Goal: Task Accomplishment & Management: Use online tool/utility

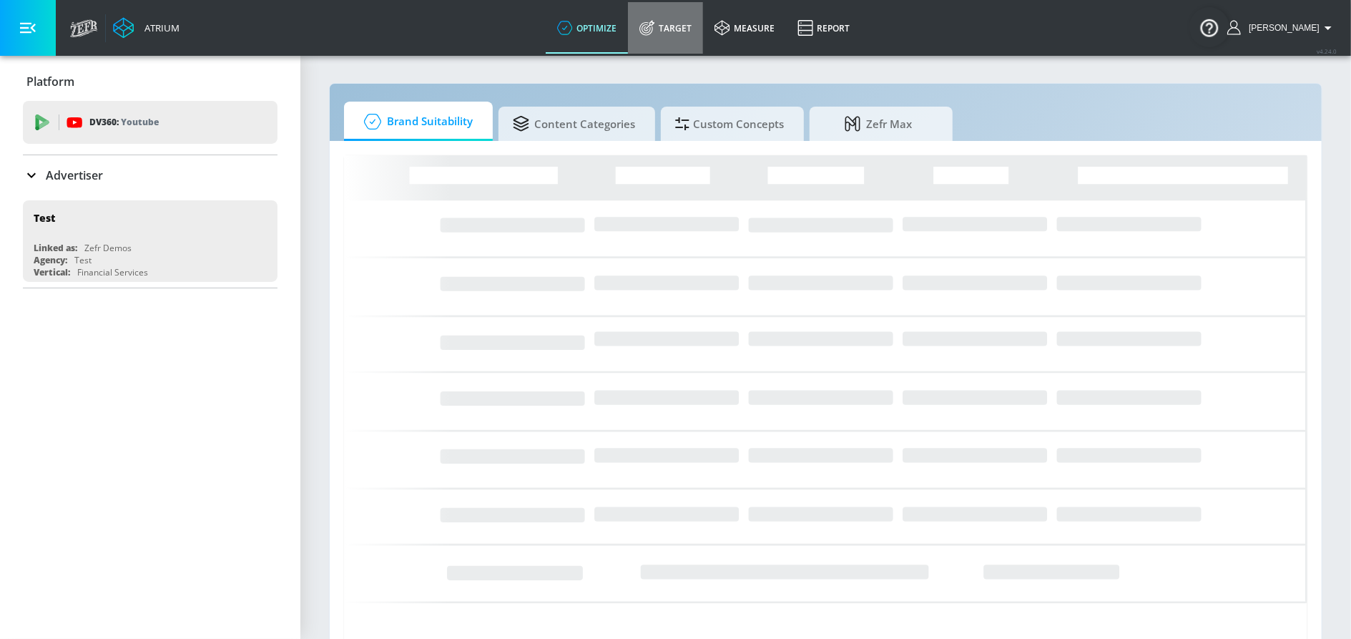
click at [696, 32] on link "Target" at bounding box center [665, 27] width 75 height 51
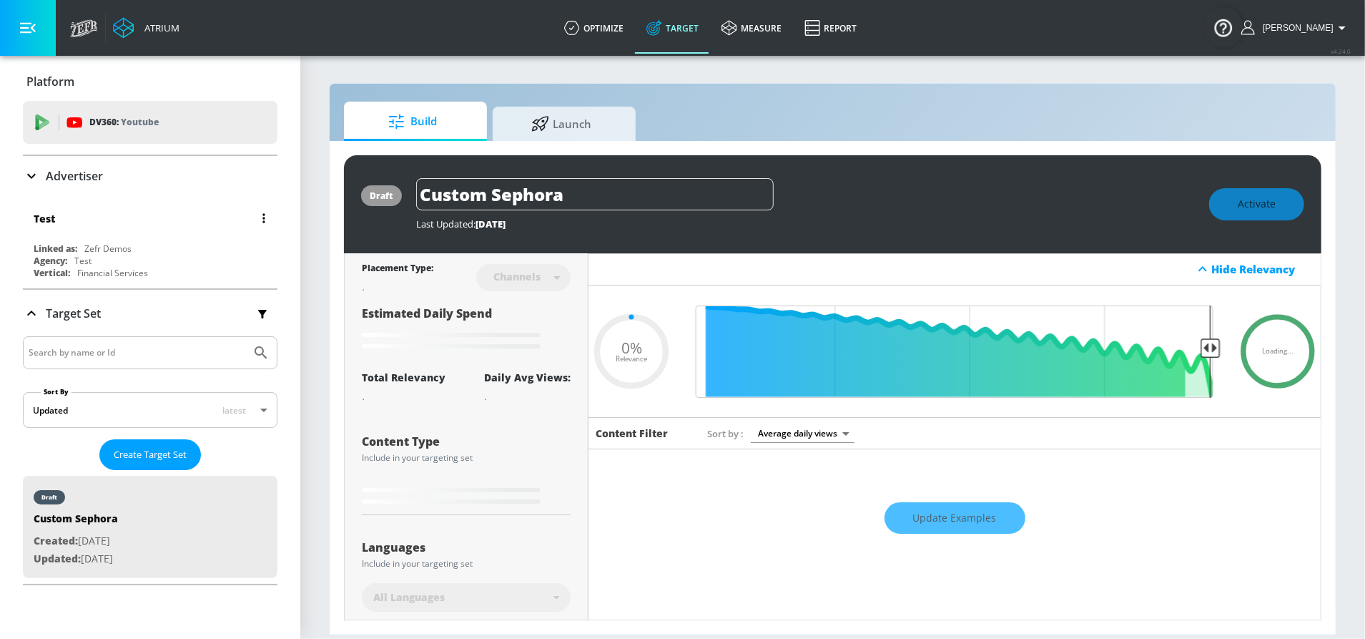
type input "0.6"
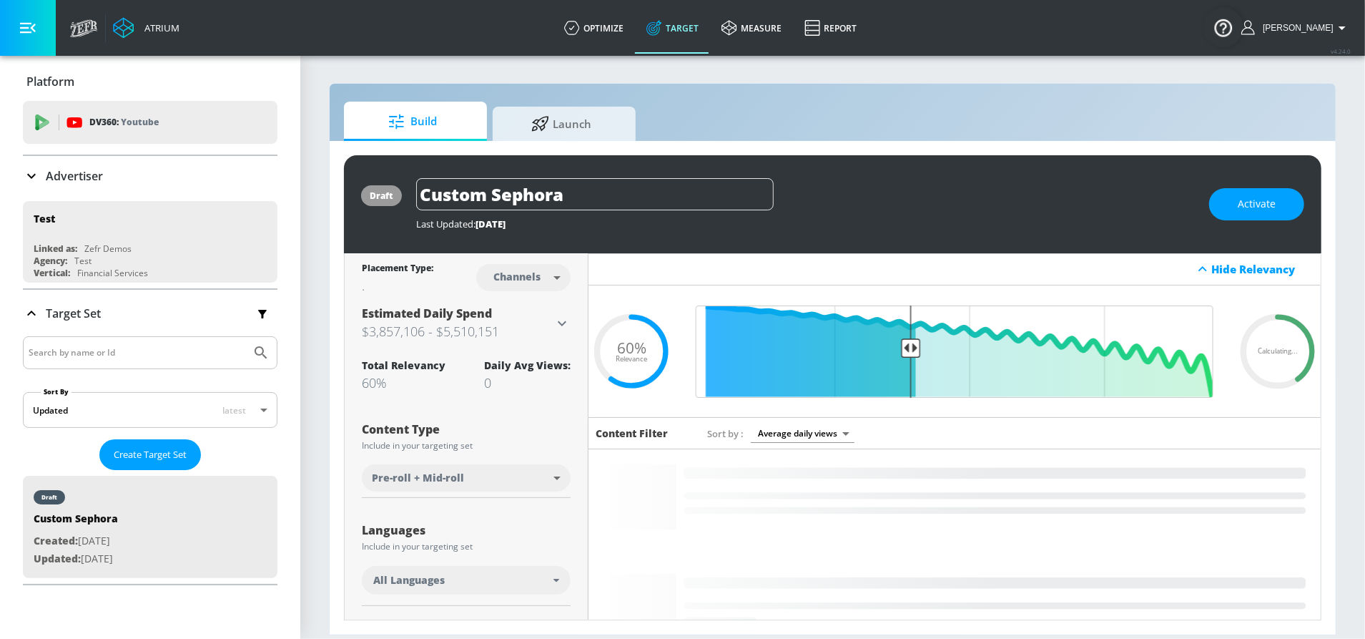
click at [95, 168] on p "Advertiser" at bounding box center [74, 176] width 57 height 16
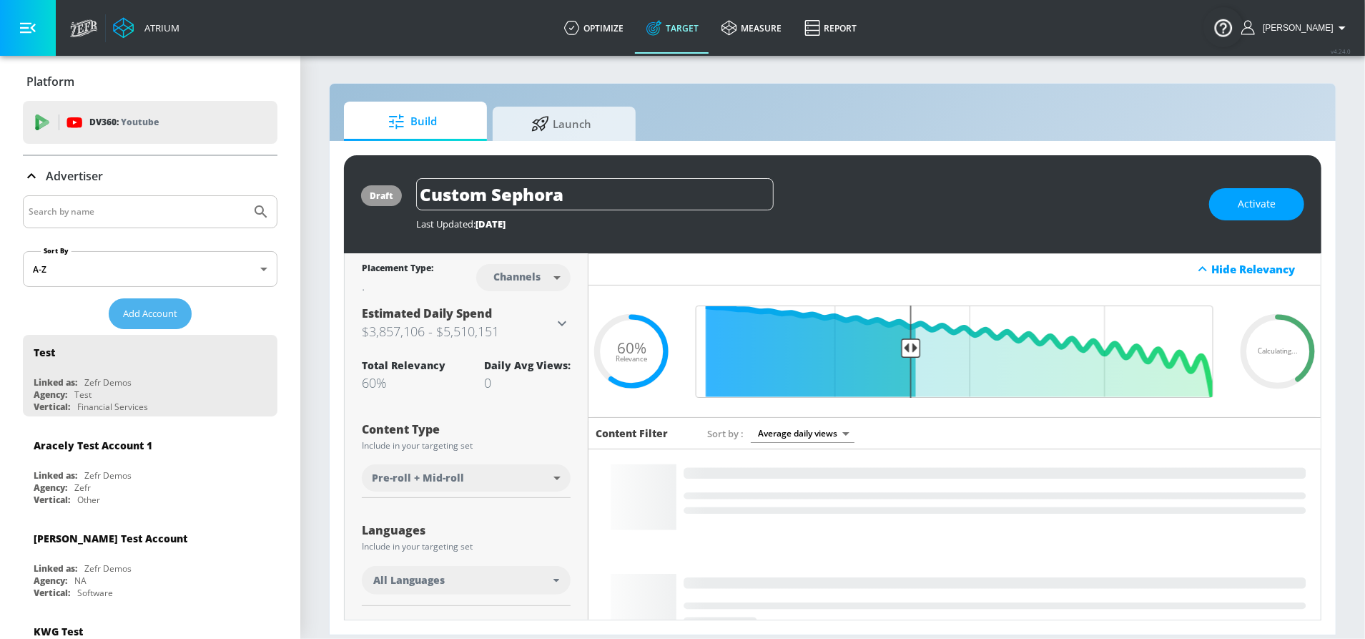
click at [134, 303] on button "Add Account" at bounding box center [150, 313] width 83 height 31
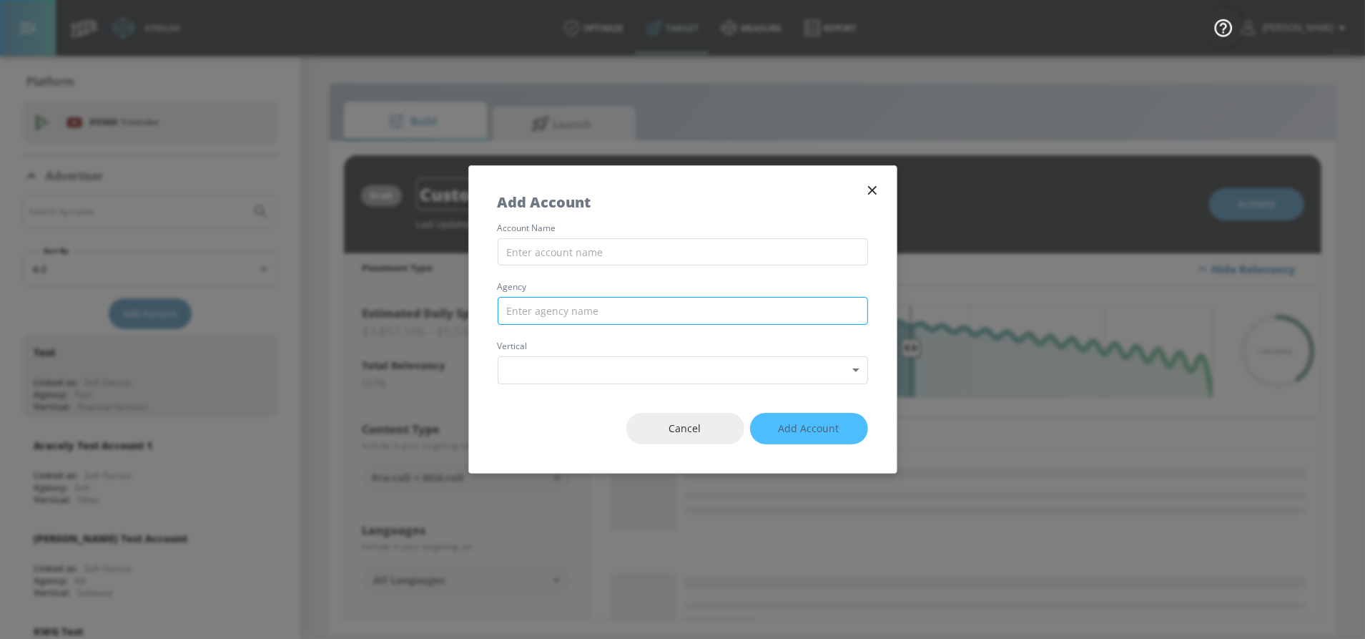
click at [612, 308] on input "text" at bounding box center [683, 311] width 370 height 28
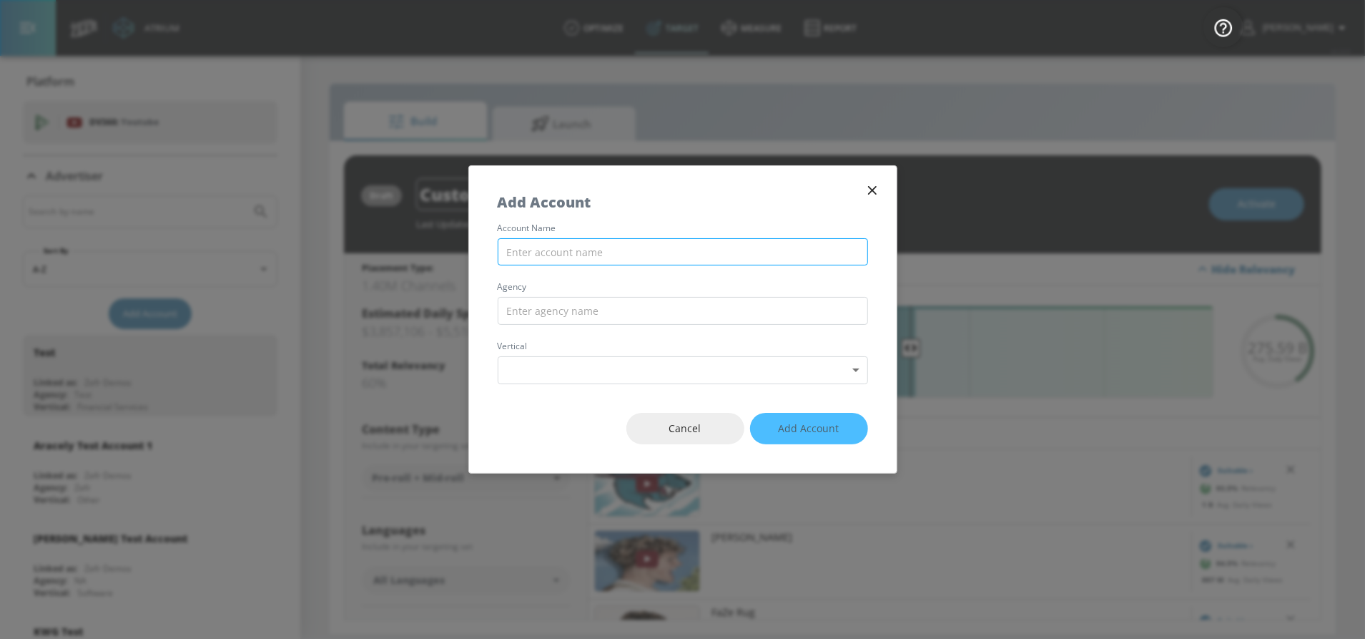
click at [620, 260] on input "text" at bounding box center [683, 252] width 370 height 28
type input "CBS - COPILOT"
click at [547, 312] on input "text" at bounding box center [683, 311] width 370 height 28
type input "Initiative - LA"
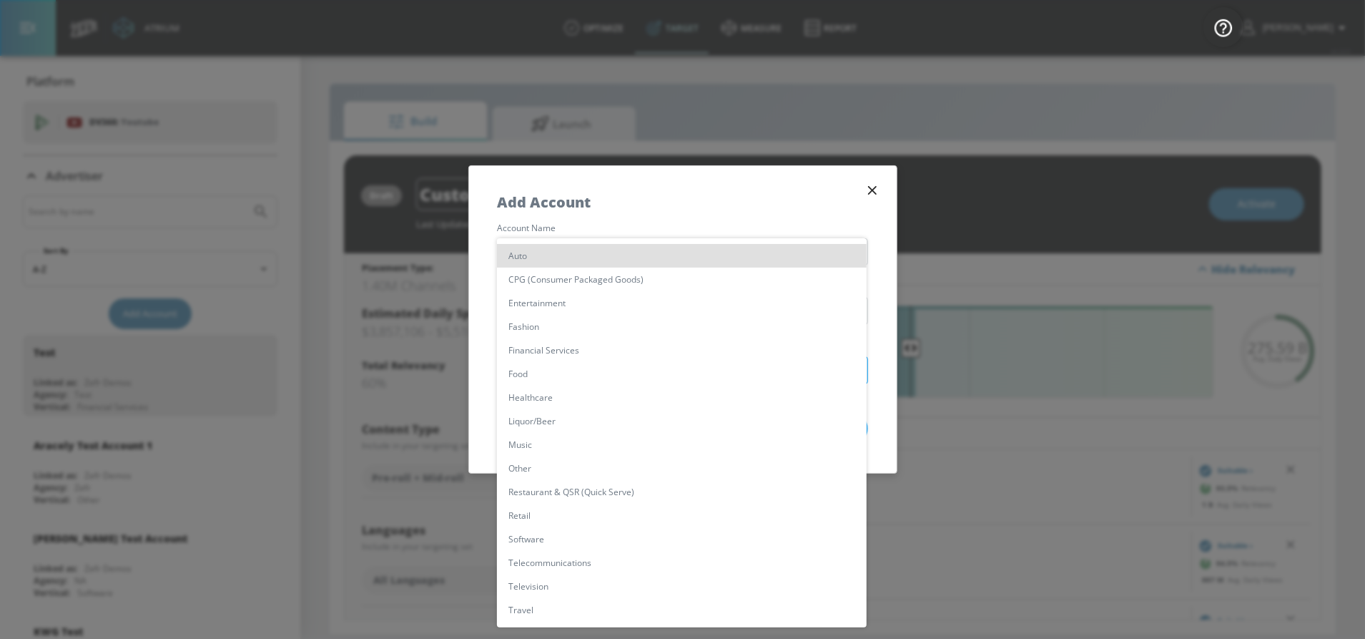
click at [571, 383] on body "Atrium optimize Target measure Report optimize Target measure Report v 4.24.0 S…" at bounding box center [682, 319] width 1365 height 639
click at [556, 296] on li "Entertainment" at bounding box center [682, 303] width 370 height 24
type input "[object Object]"
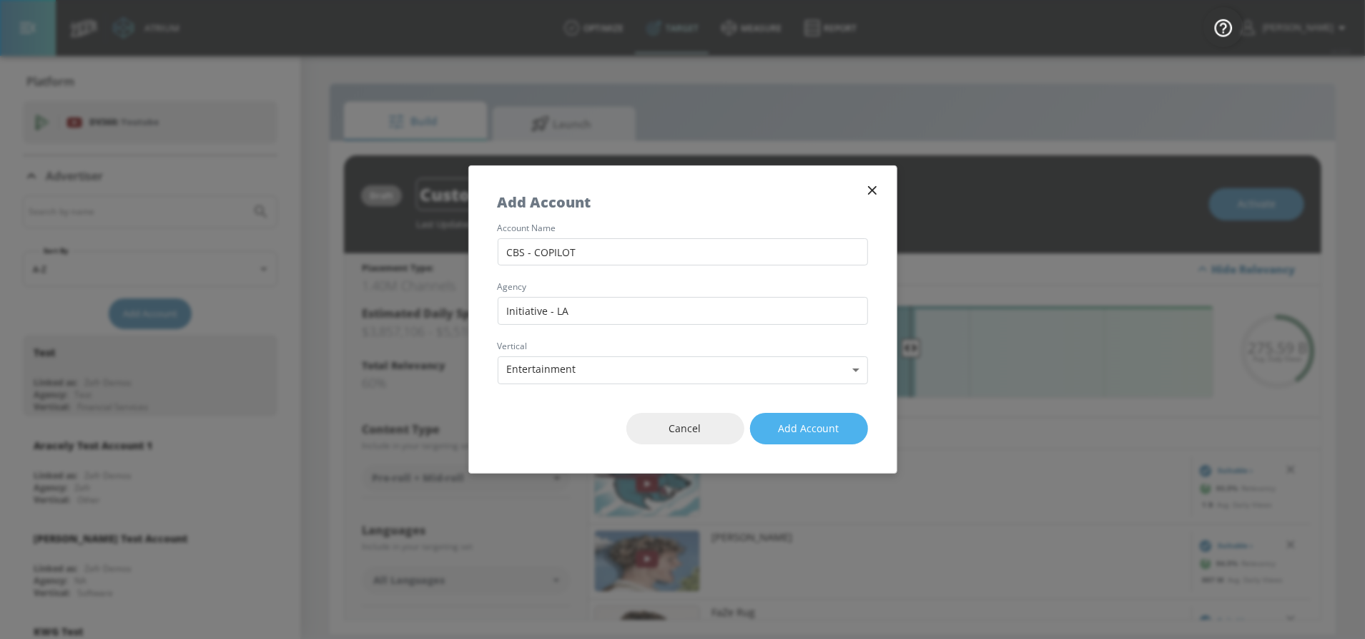
click at [840, 420] on button "Add Account" at bounding box center [809, 429] width 118 height 32
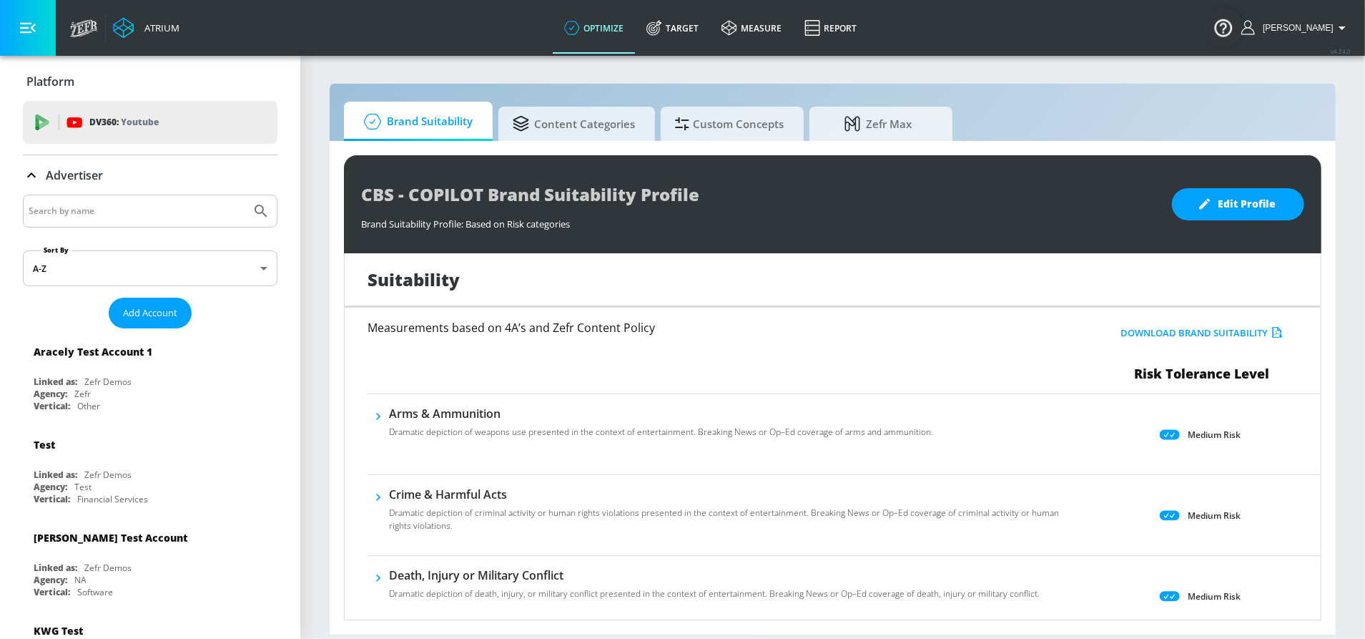
click at [137, 222] on div at bounding box center [150, 211] width 255 height 33
click at [137, 211] on input "Search by name" at bounding box center [137, 211] width 217 height 19
click at [245, 195] on button "Submit Search" at bounding box center [260, 210] width 31 height 31
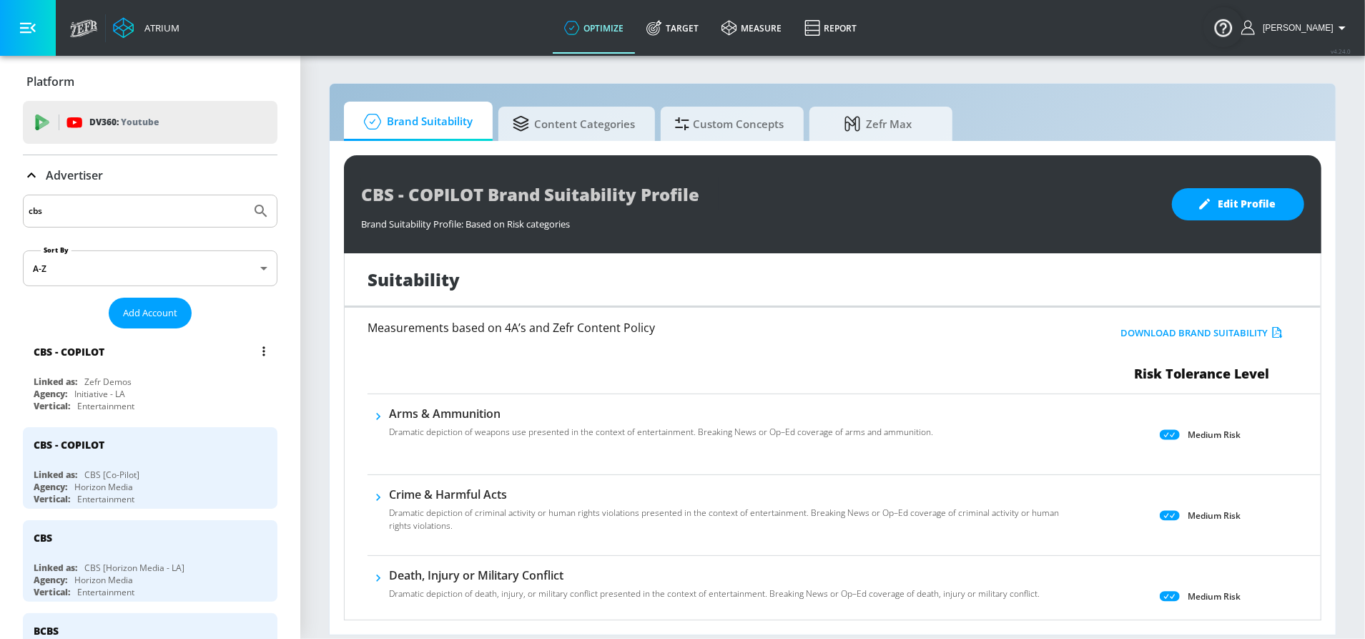
click at [154, 380] on div "Linked as: Zefr Demos" at bounding box center [154, 381] width 240 height 12
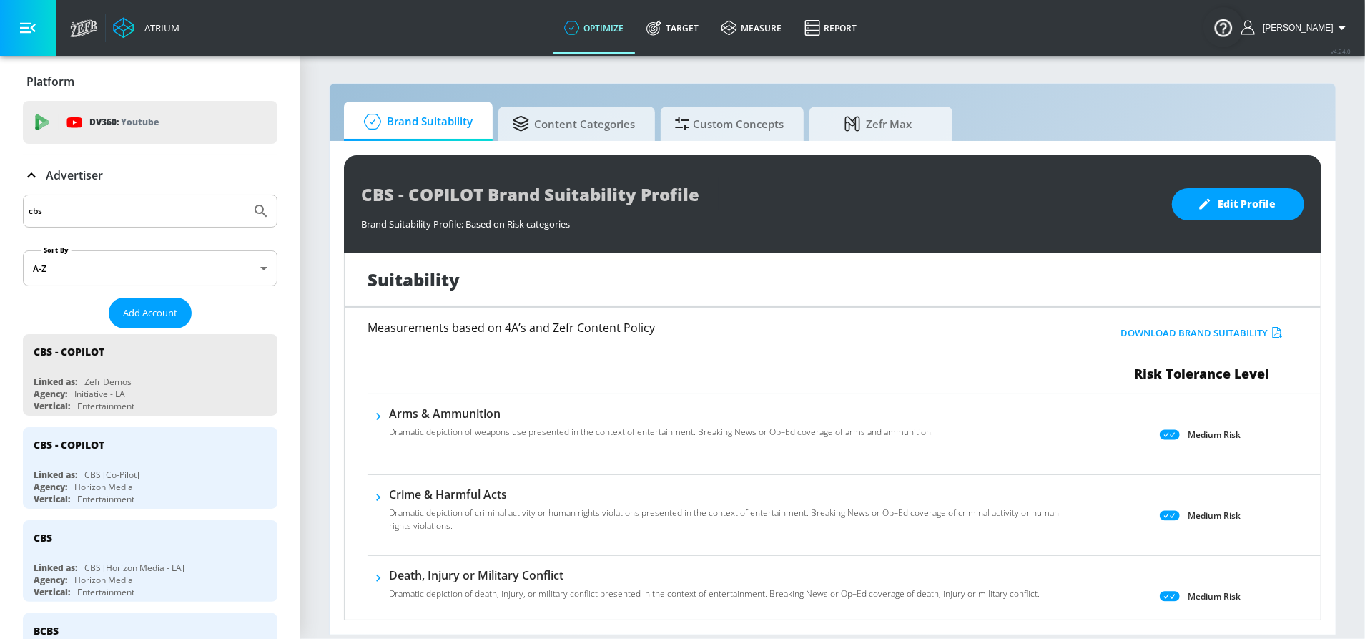
click at [149, 223] on div "cbs" at bounding box center [150, 211] width 255 height 33
click at [146, 212] on input "cbs" at bounding box center [137, 211] width 217 height 19
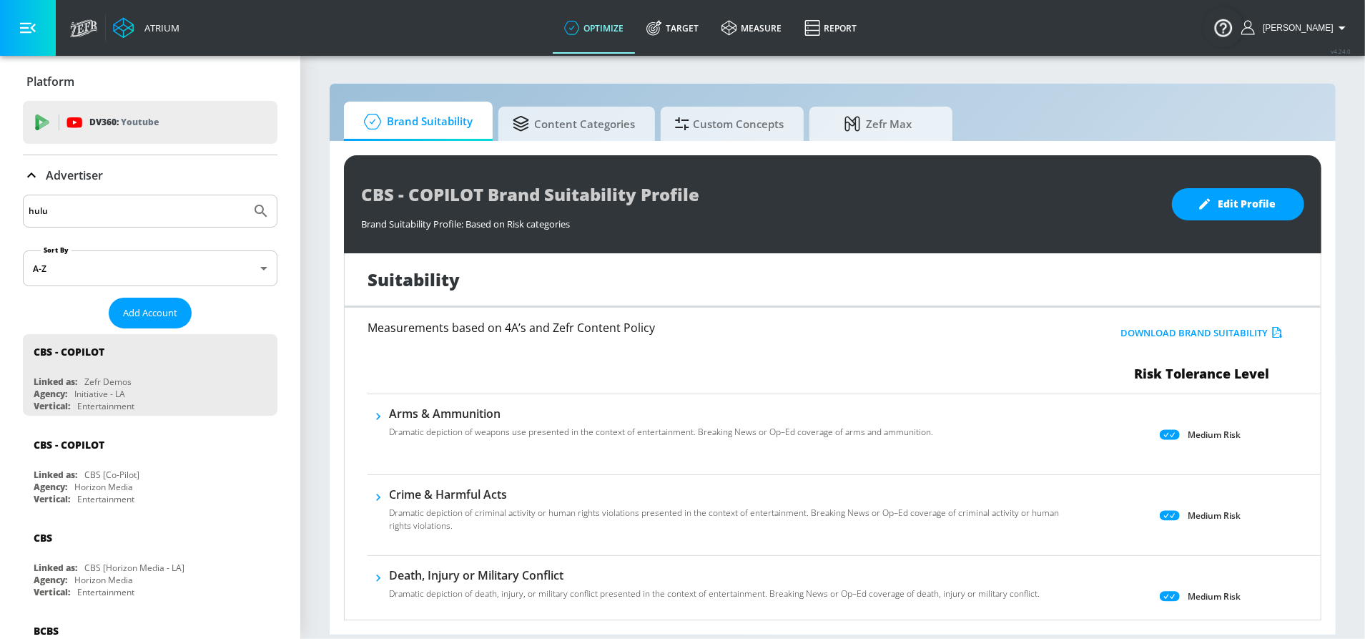
type input "hulu"
click at [245, 195] on button "Submit Search" at bounding box center [260, 210] width 31 height 31
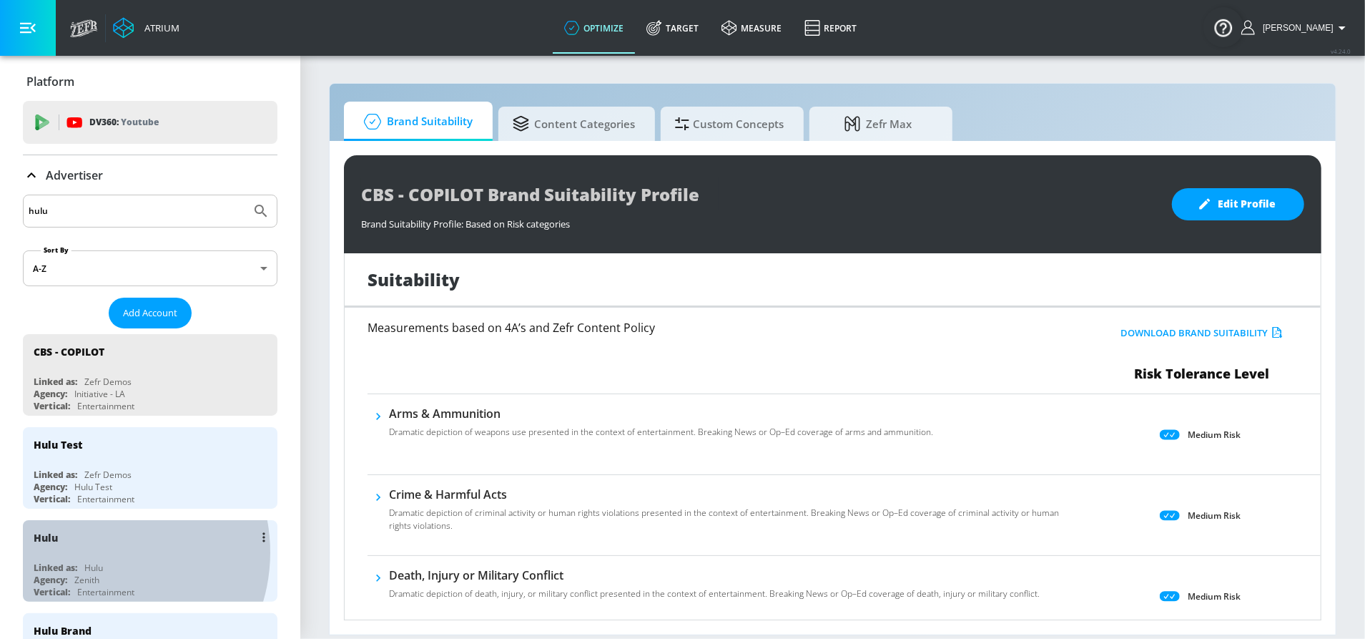
click at [94, 547] on div "Hulu" at bounding box center [154, 537] width 240 height 34
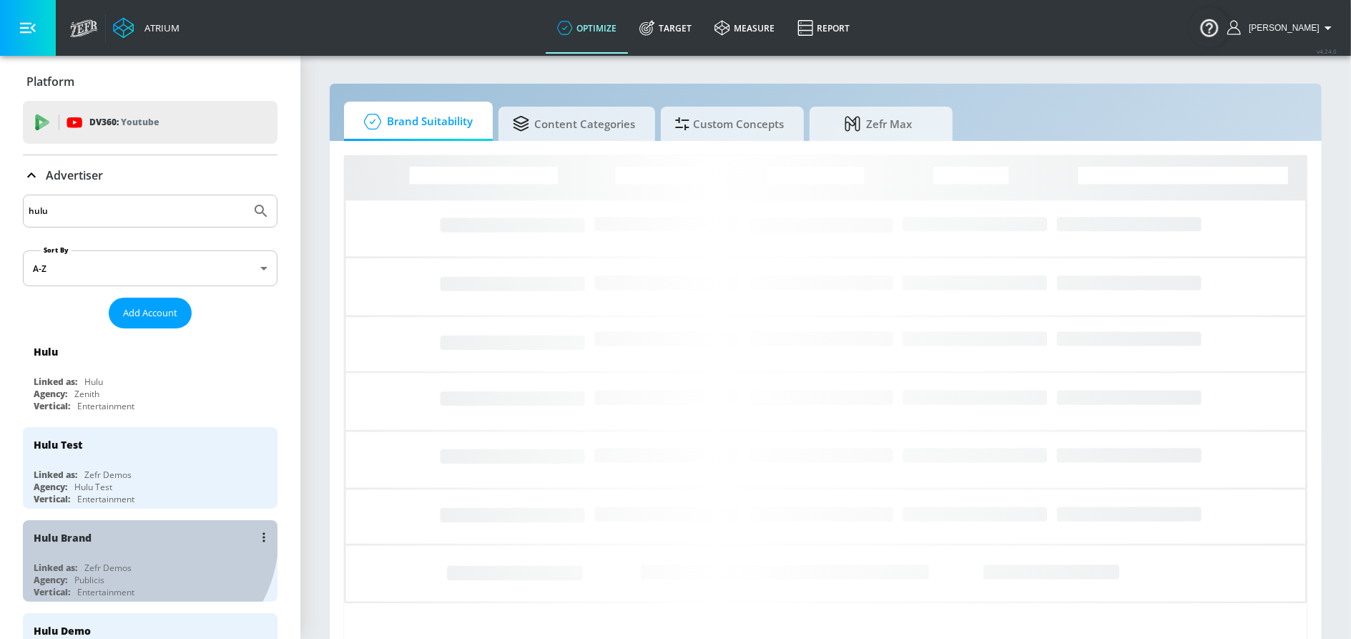
click at [137, 531] on div "Hulu Brand" at bounding box center [154, 537] width 240 height 34
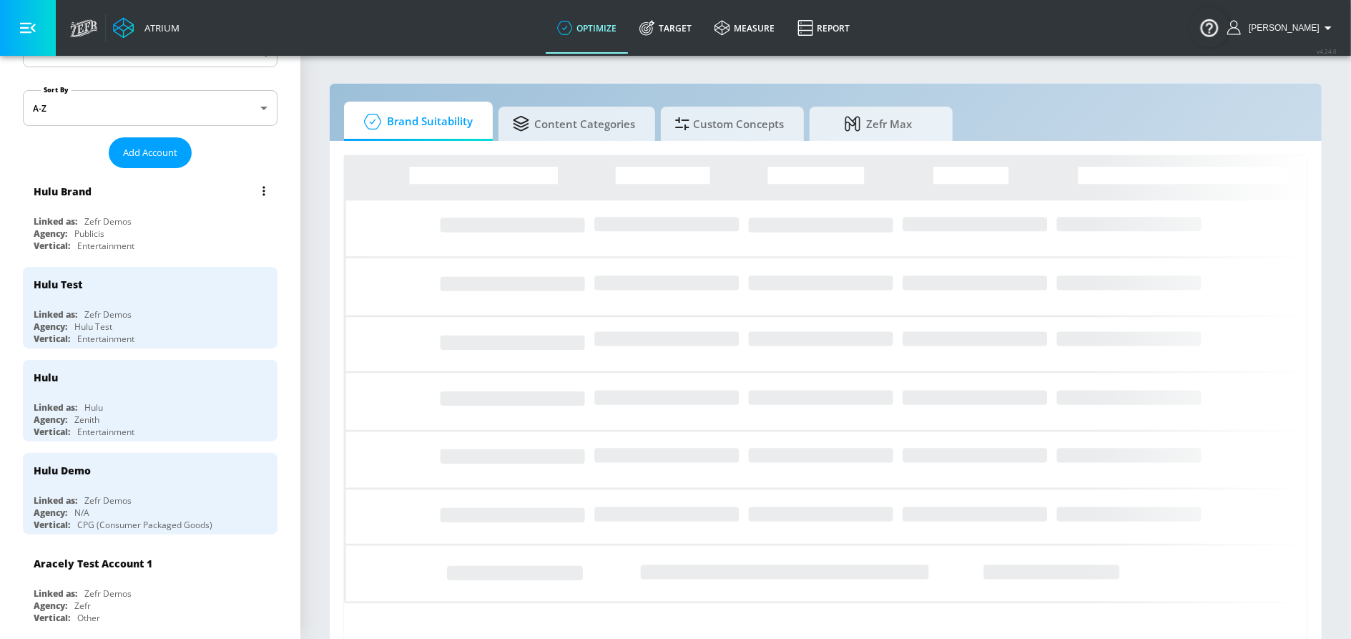
scroll to position [164, 0]
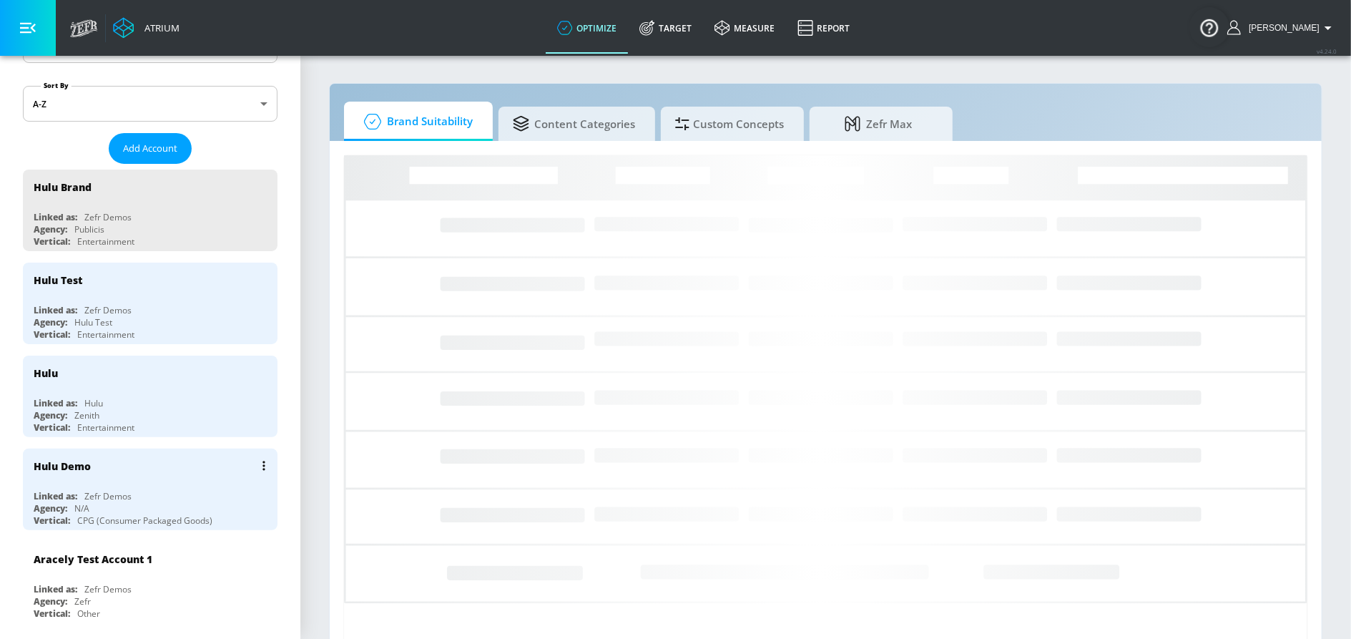
click at [134, 473] on div "Hulu Demo" at bounding box center [154, 465] width 240 height 34
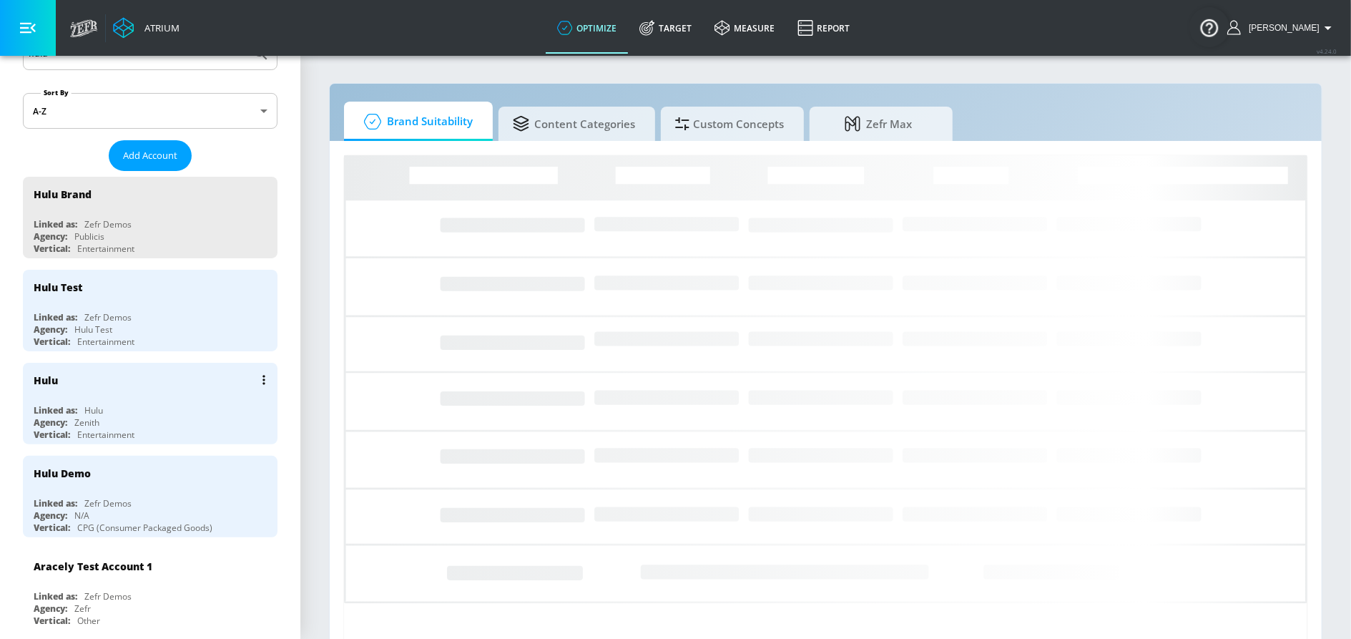
scroll to position [157, 0]
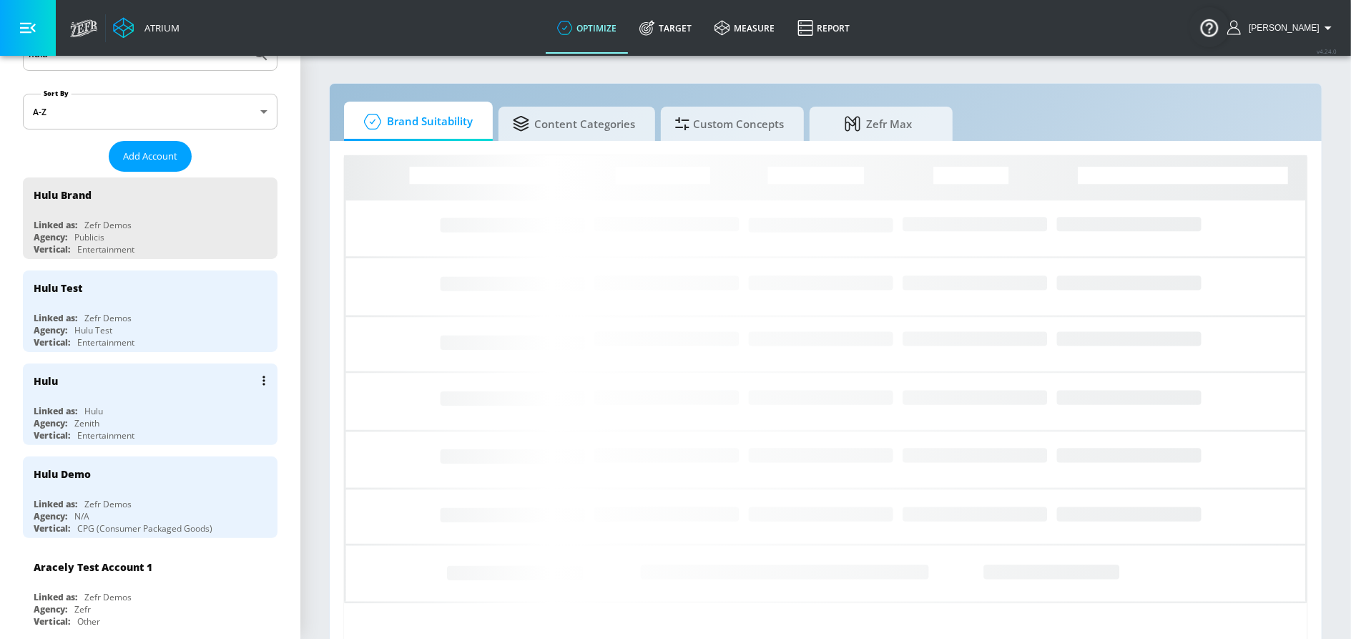
click at [130, 417] on div "Agency: Zenith" at bounding box center [154, 423] width 240 height 12
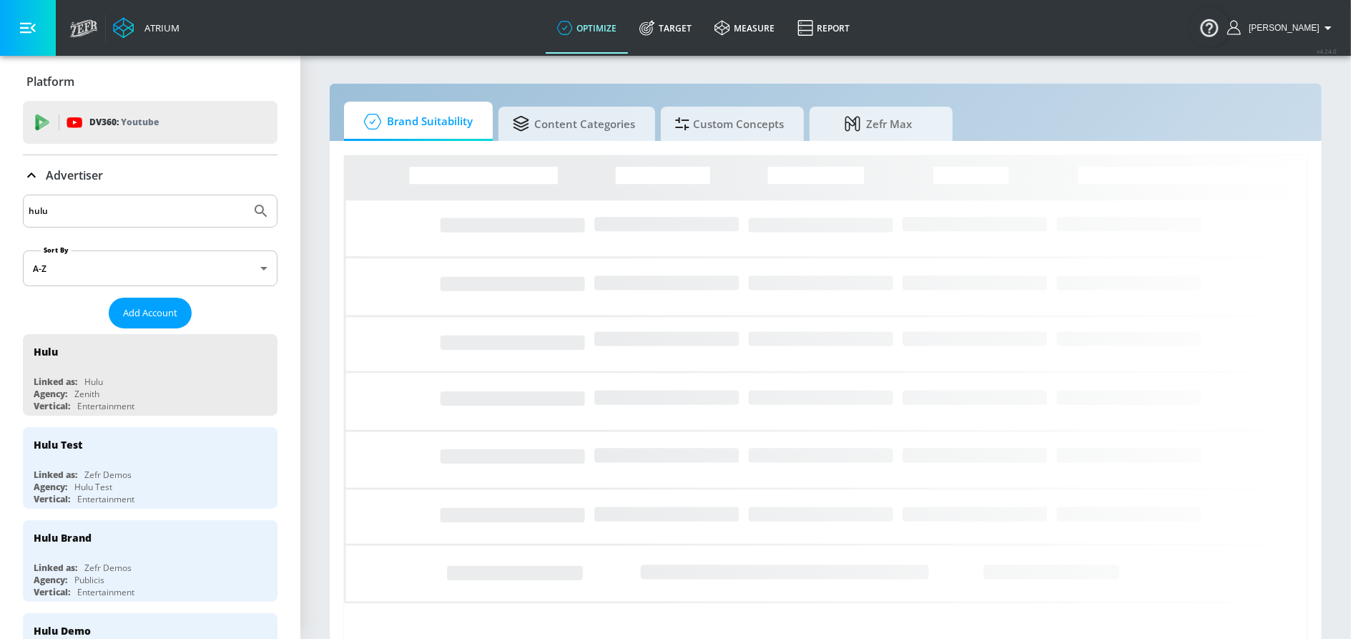
click at [120, 202] on input "hulu" at bounding box center [137, 211] width 217 height 19
click at [252, 207] on icon "Submit Search" at bounding box center [260, 210] width 17 height 17
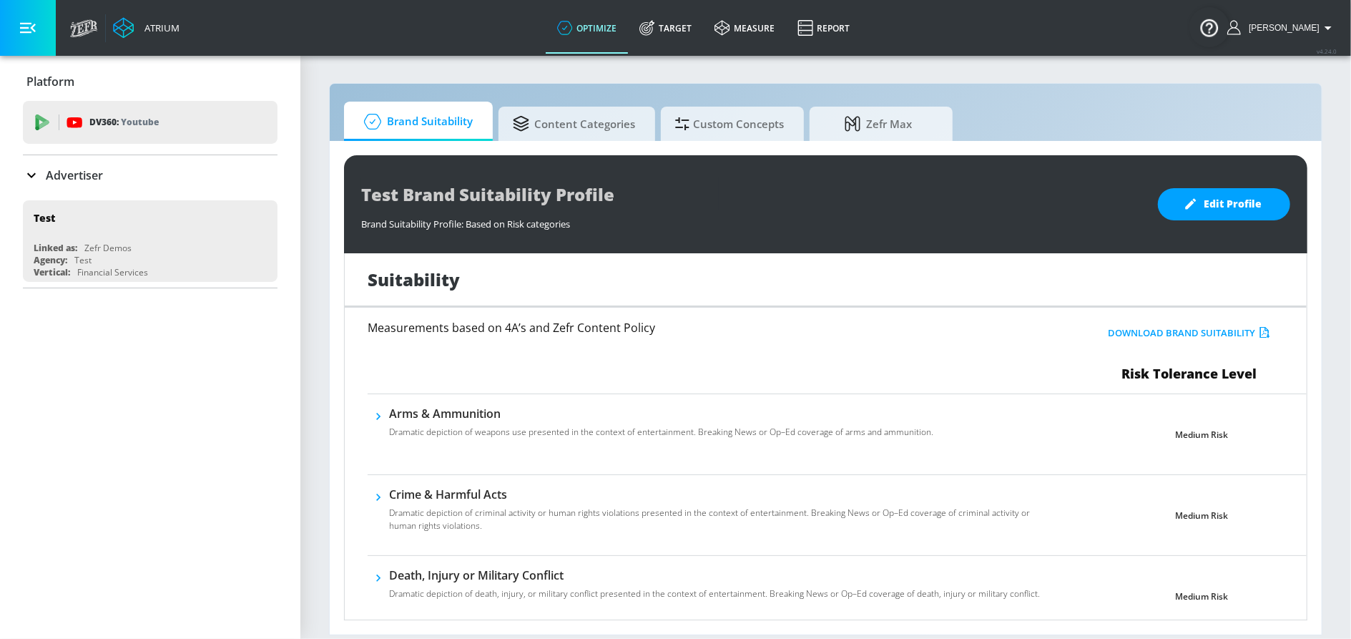
click at [82, 182] on p "Advertiser" at bounding box center [74, 175] width 57 height 16
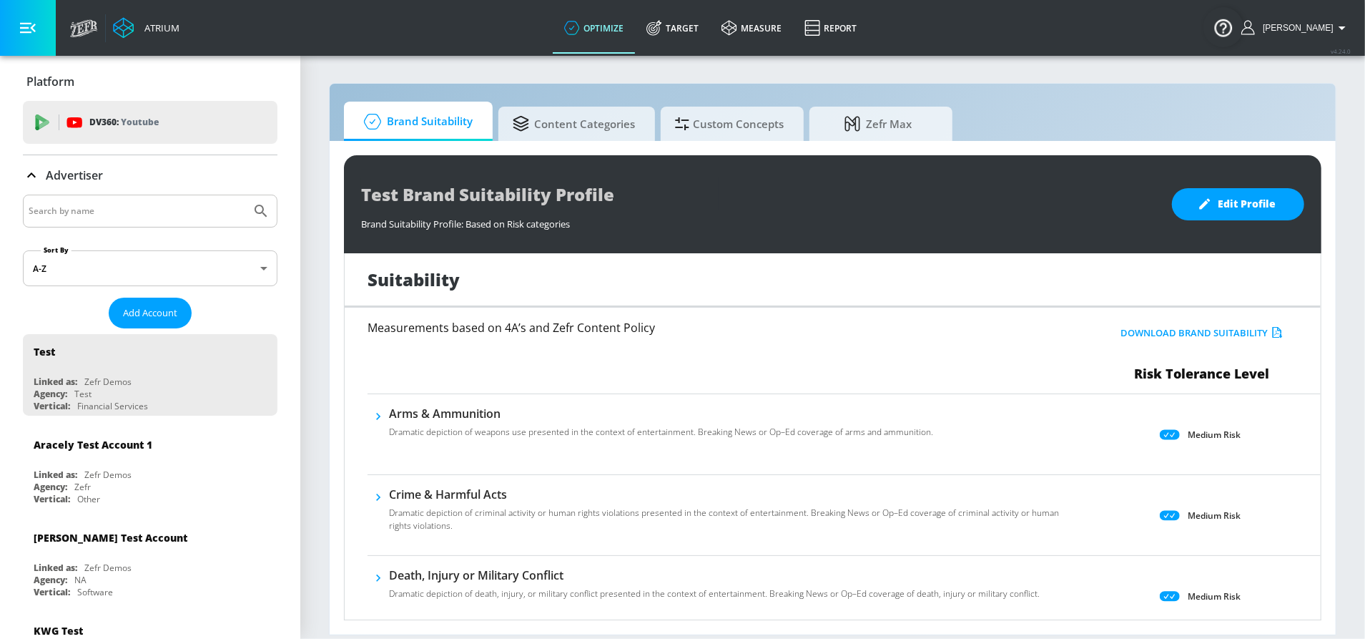
click at [95, 213] on input "Search by name" at bounding box center [137, 211] width 217 height 19
type input "hulu"
click at [245, 195] on button "Submit Search" at bounding box center [260, 210] width 31 height 31
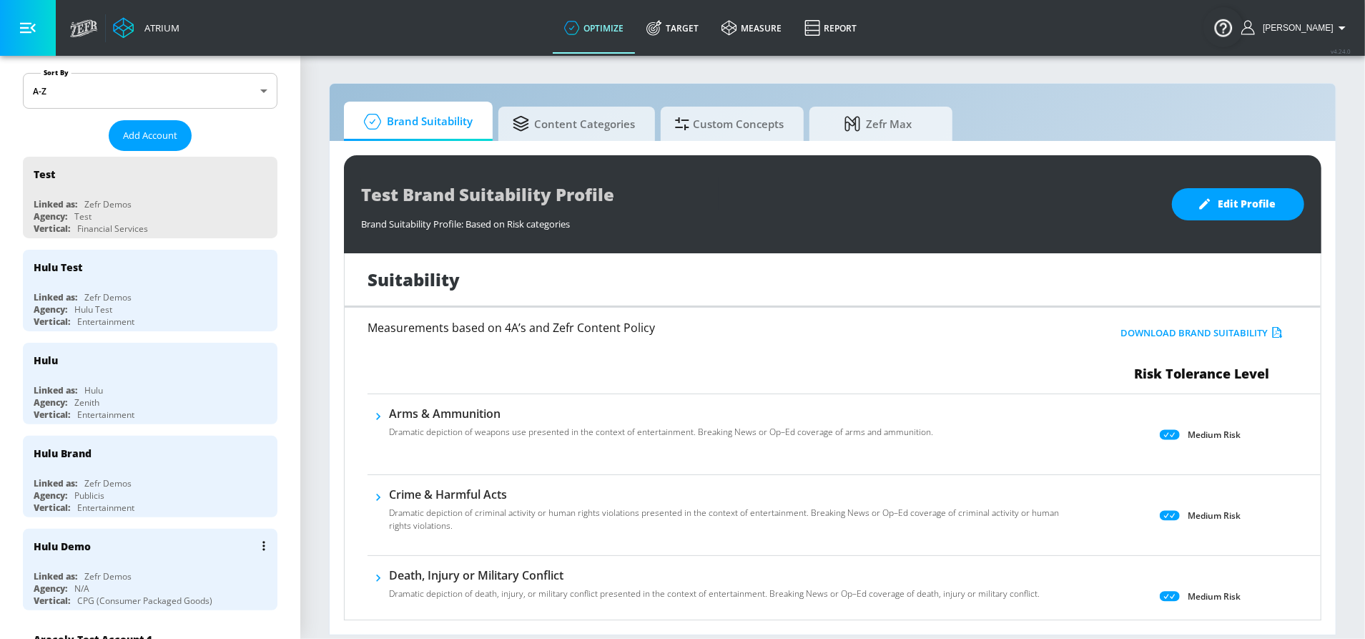
scroll to position [229, 0]
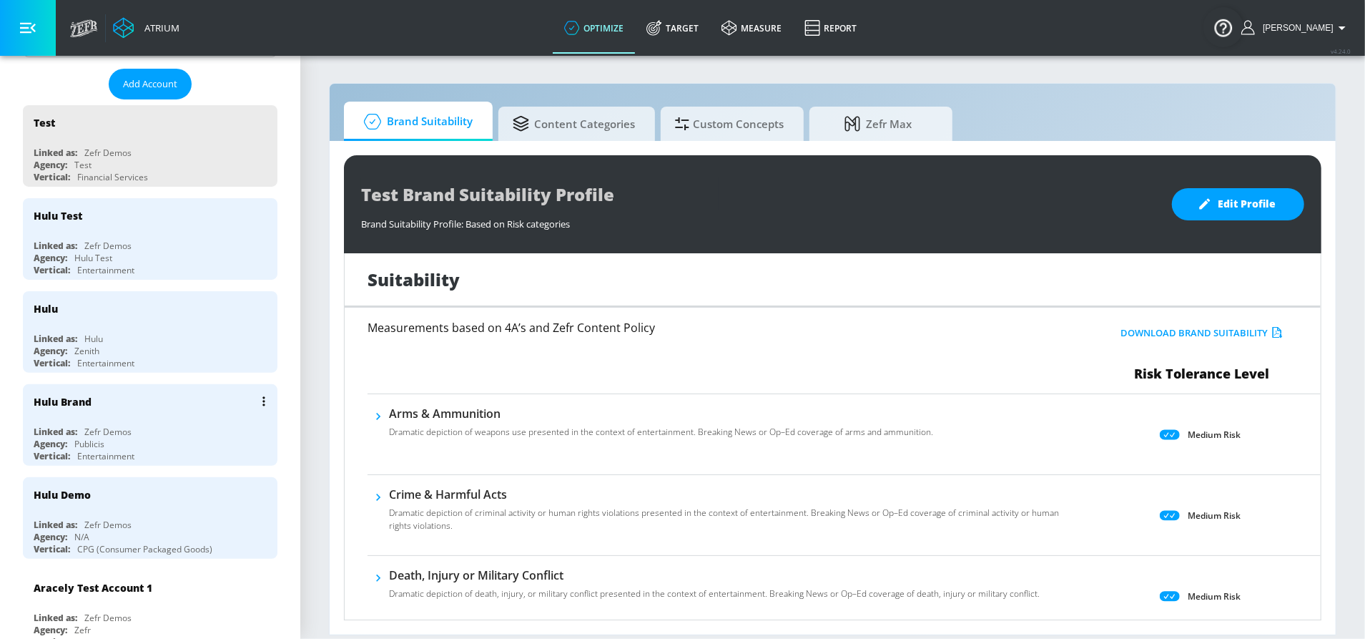
click at [131, 426] on div "Zefr Demos" at bounding box center [107, 432] width 47 height 12
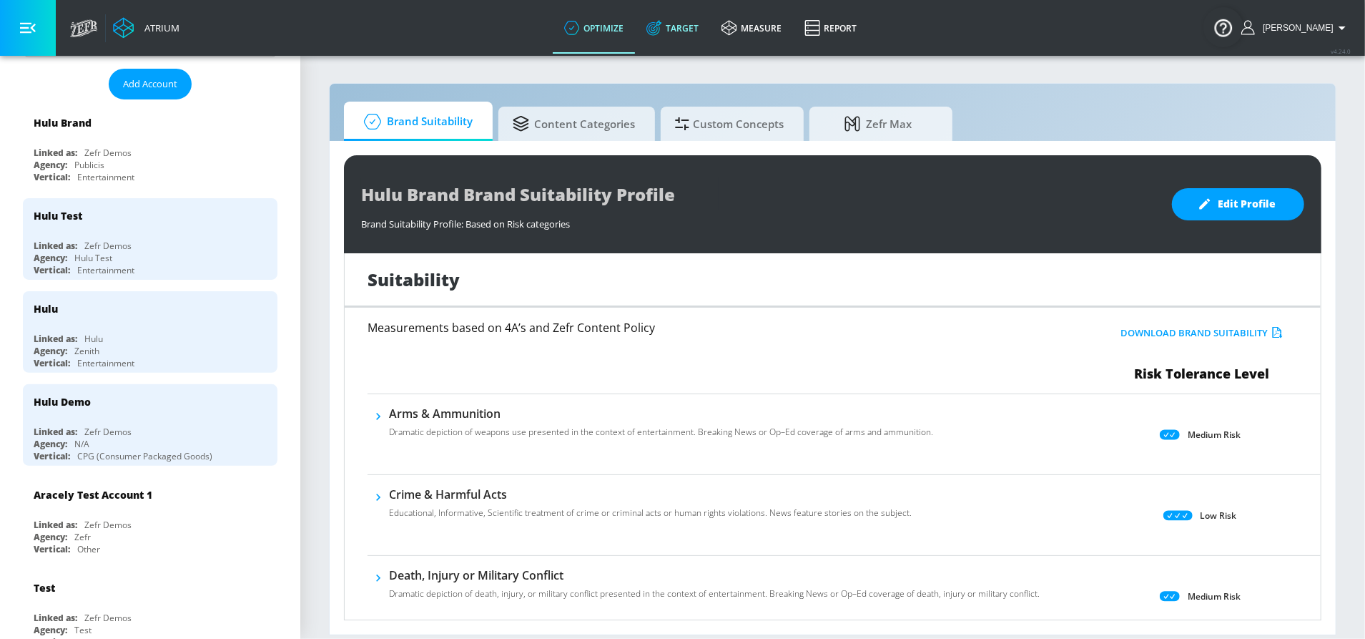
click at [703, 22] on link "Target" at bounding box center [672, 27] width 75 height 51
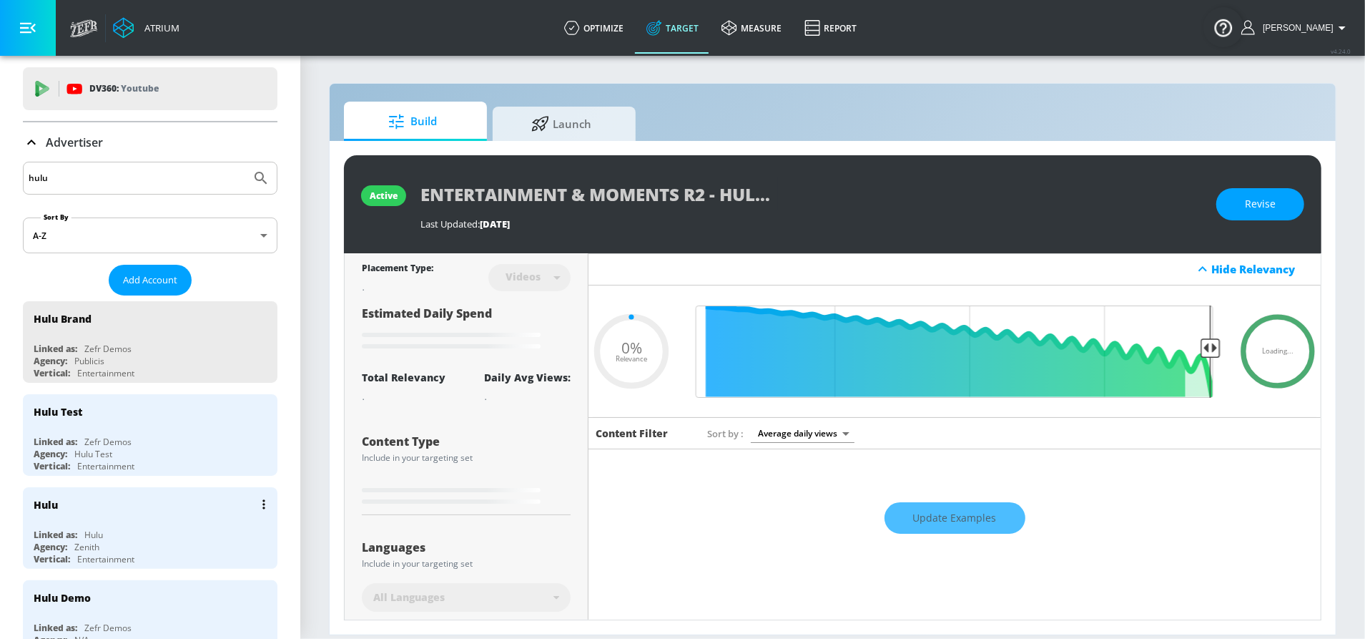
type input "0.25"
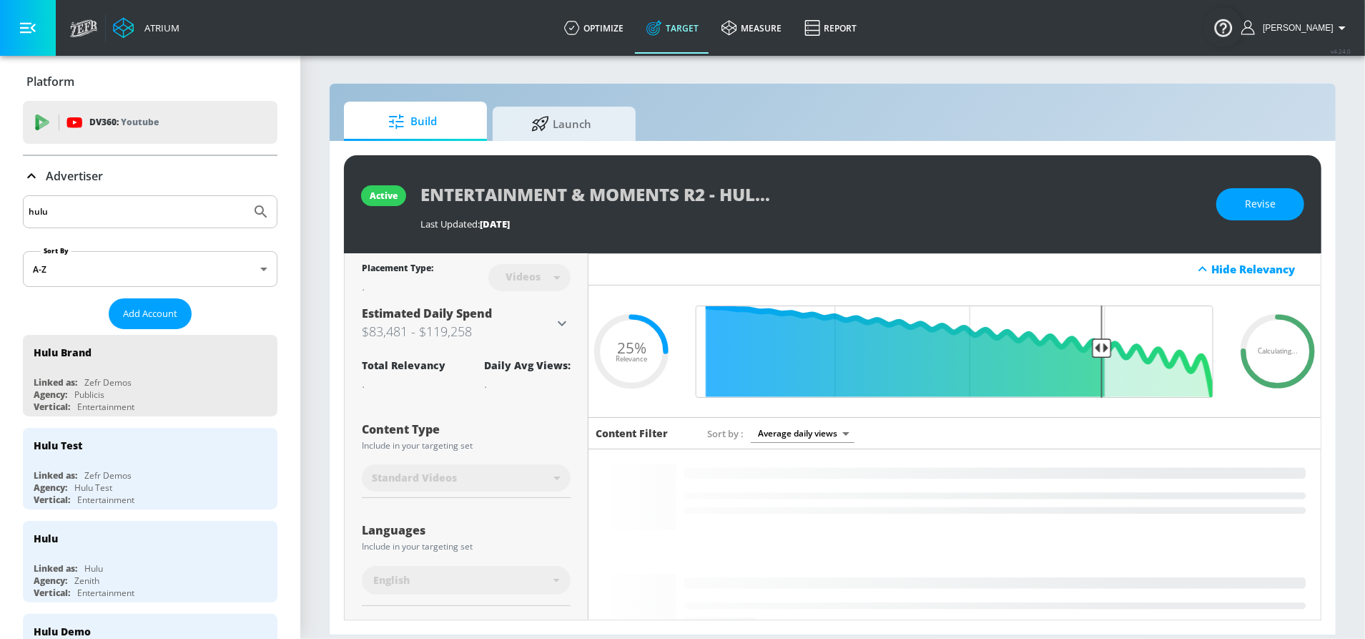
click at [86, 215] on input "hulu" at bounding box center [137, 211] width 217 height 19
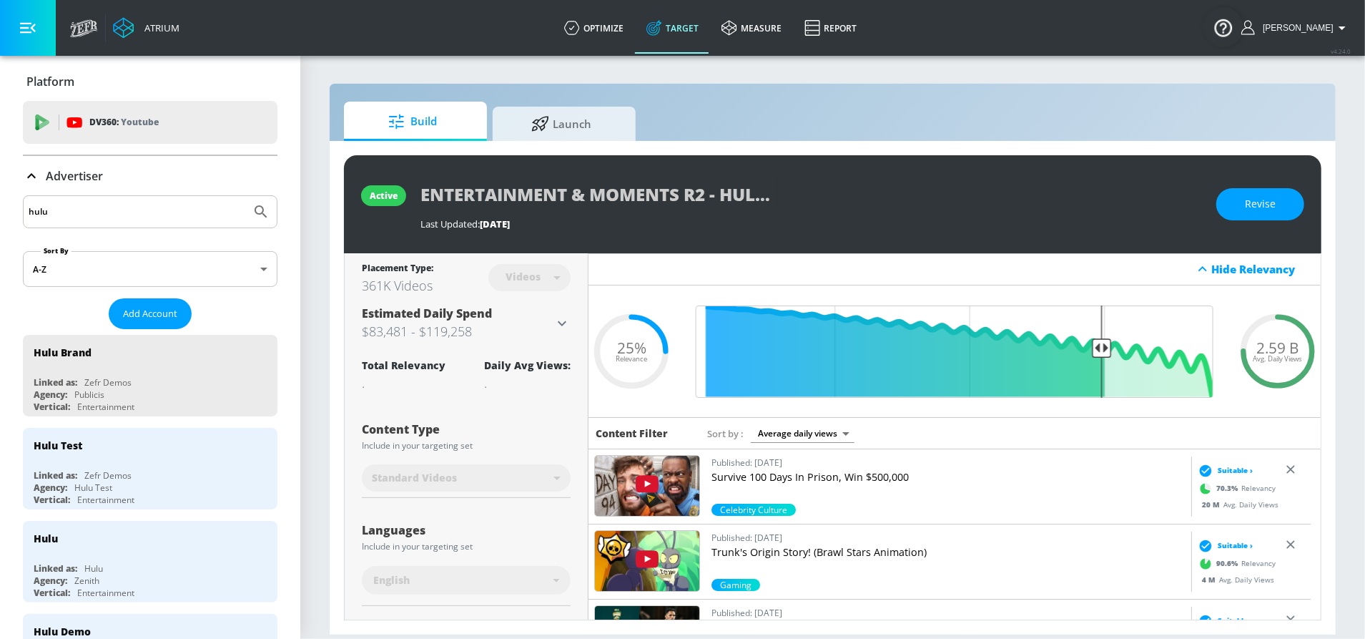
click at [245, 196] on button "Submit Search" at bounding box center [260, 211] width 31 height 31
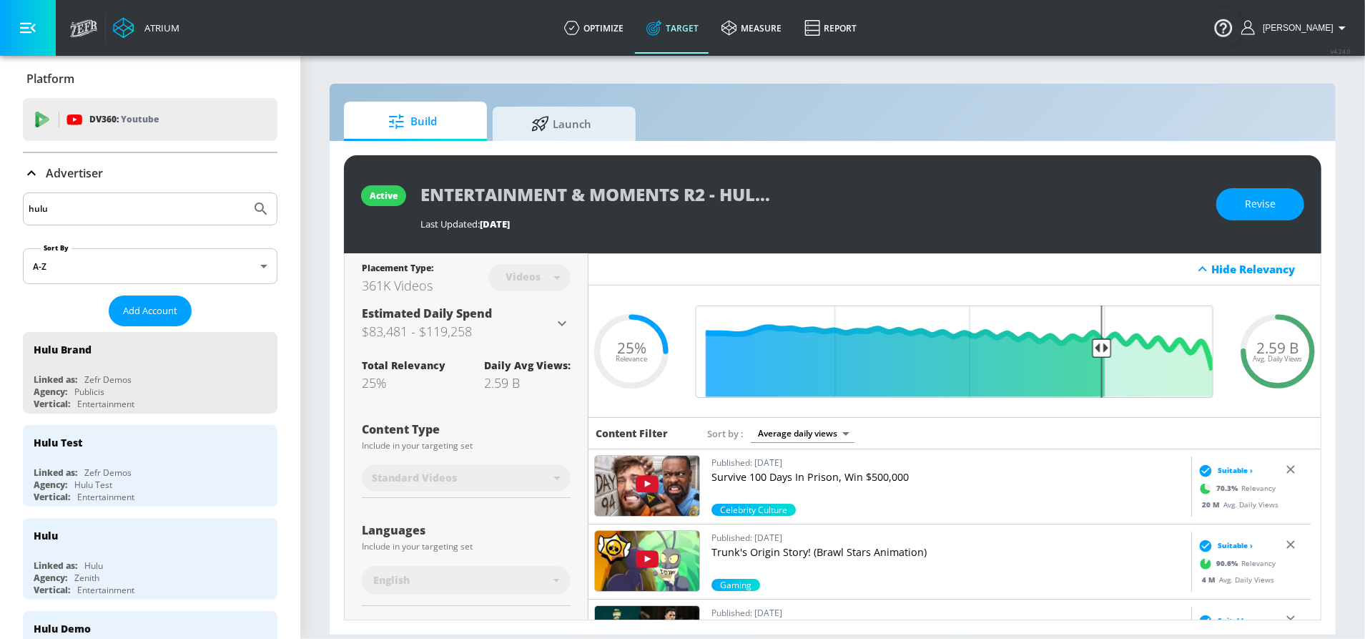
scroll to position [4, 0]
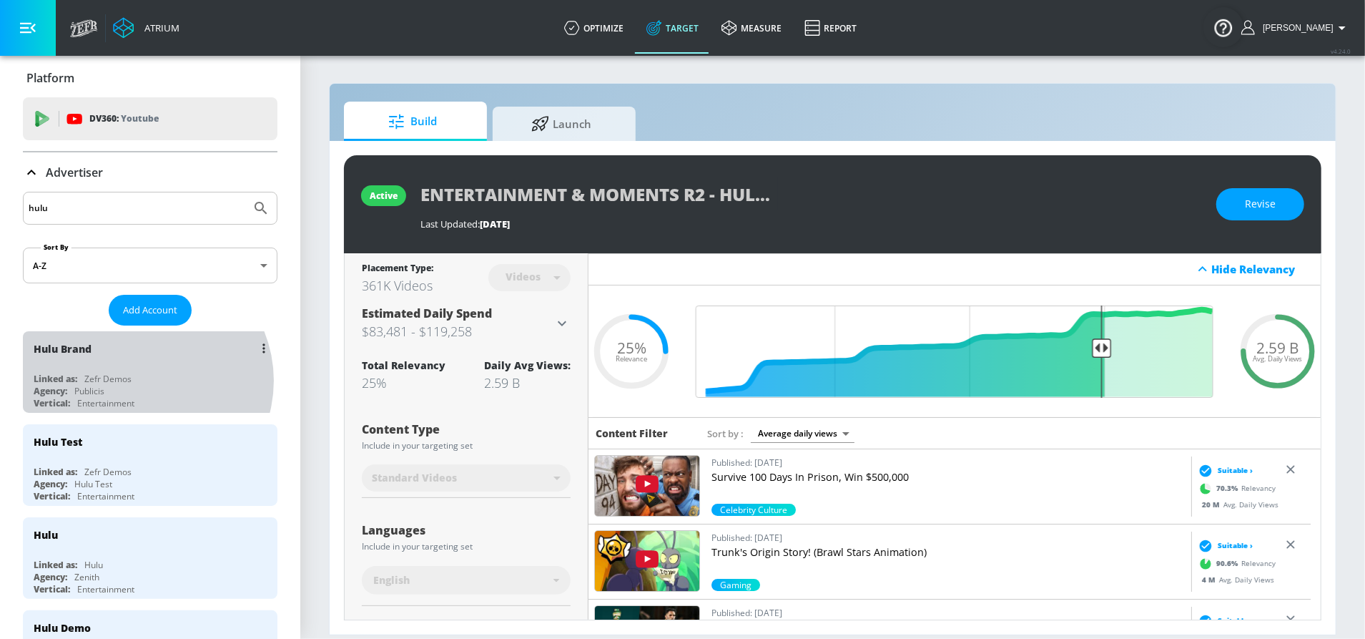
click at [143, 380] on div "Linked as: Zefr Demos" at bounding box center [154, 379] width 240 height 12
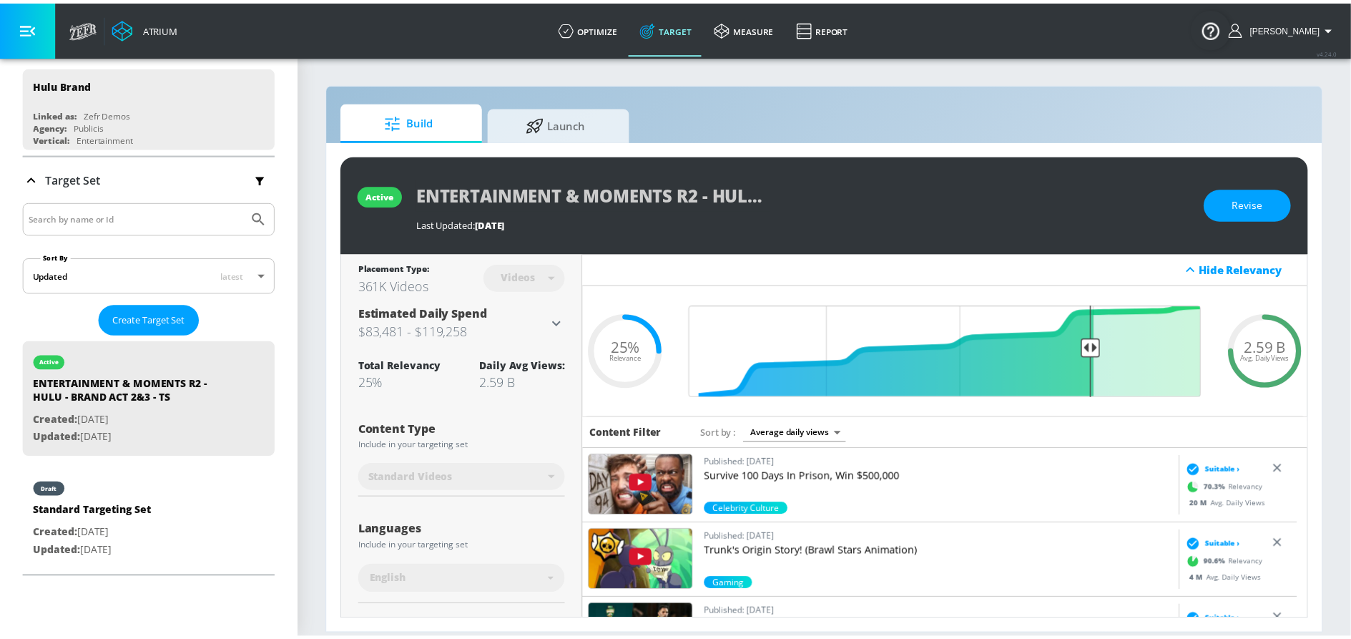
scroll to position [0, 0]
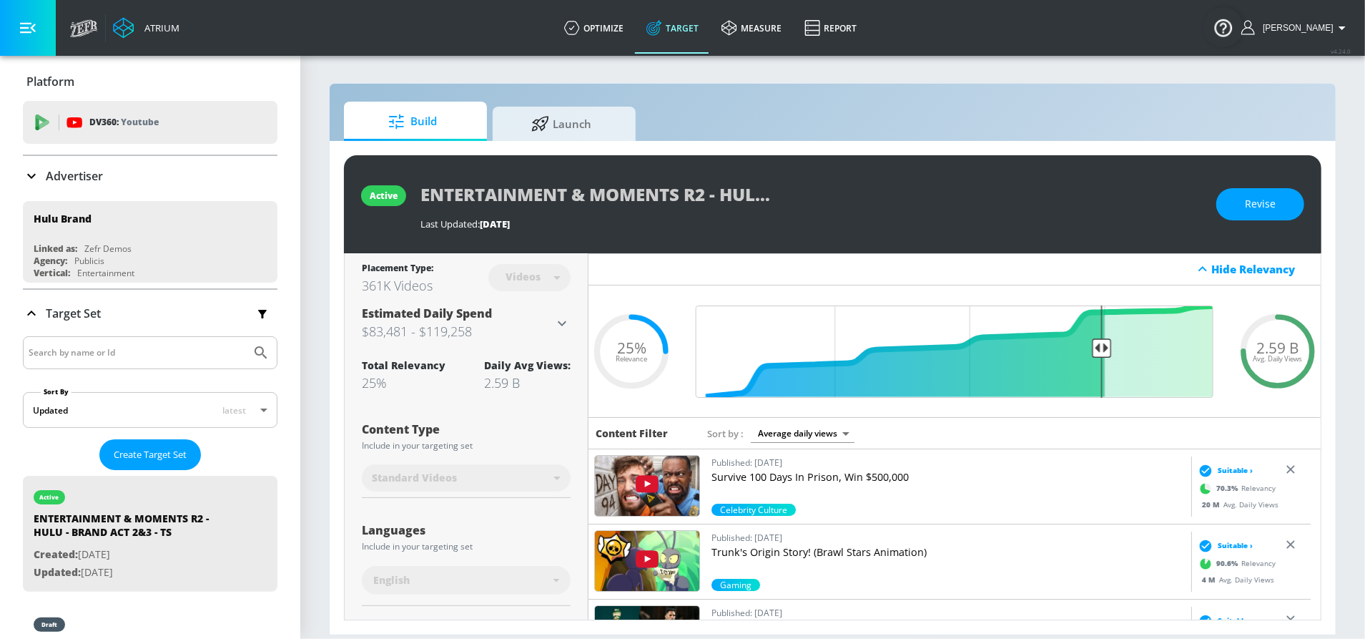
click at [63, 190] on div "Advertiser" at bounding box center [150, 176] width 255 height 40
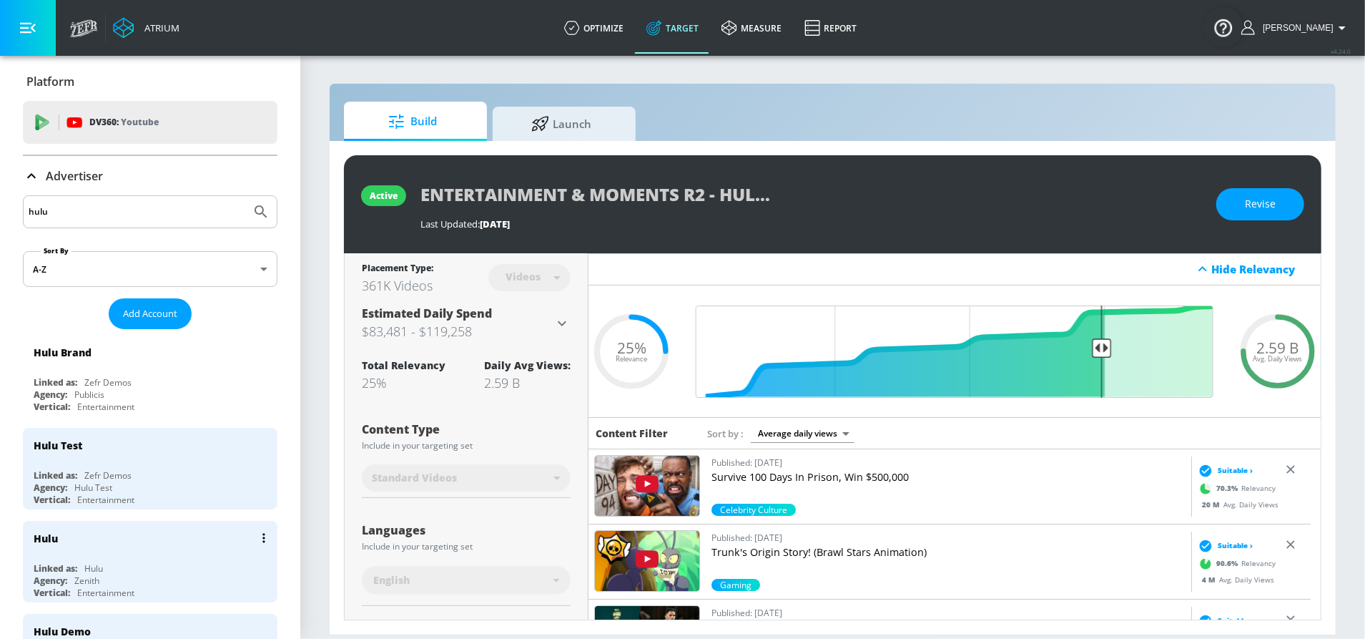
click at [99, 534] on div "Hulu" at bounding box center [154, 538] width 240 height 34
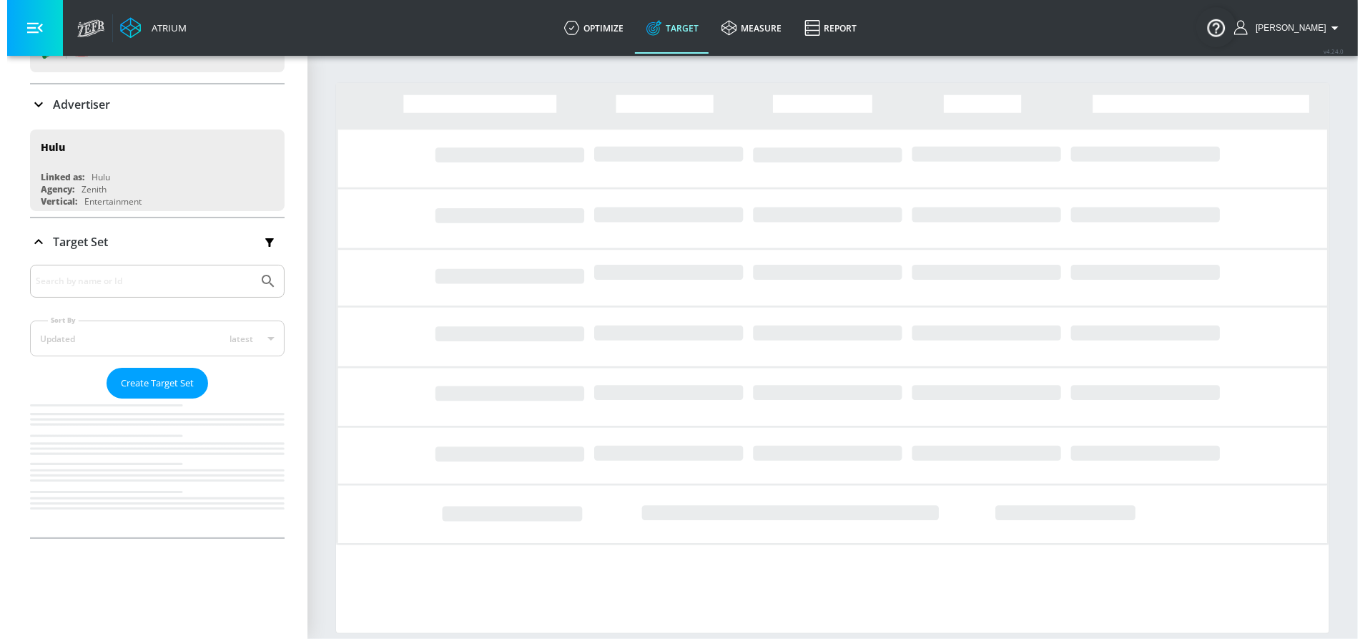
scroll to position [231, 0]
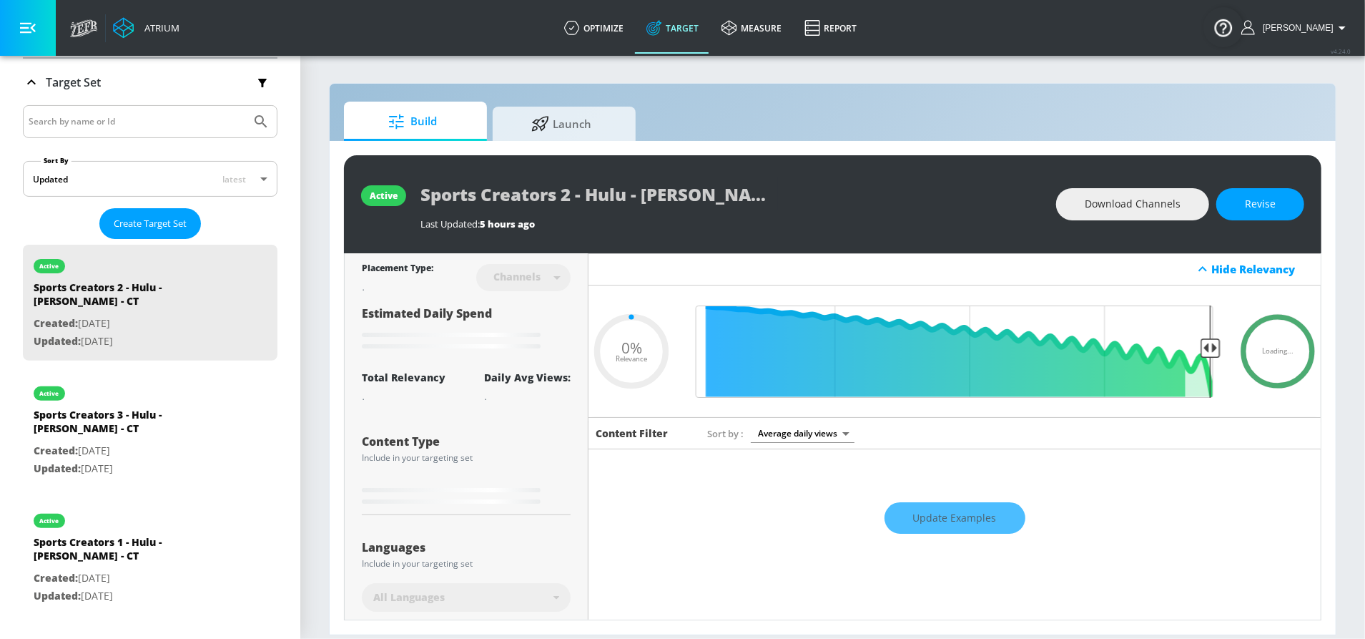
scroll to position [67019, 0]
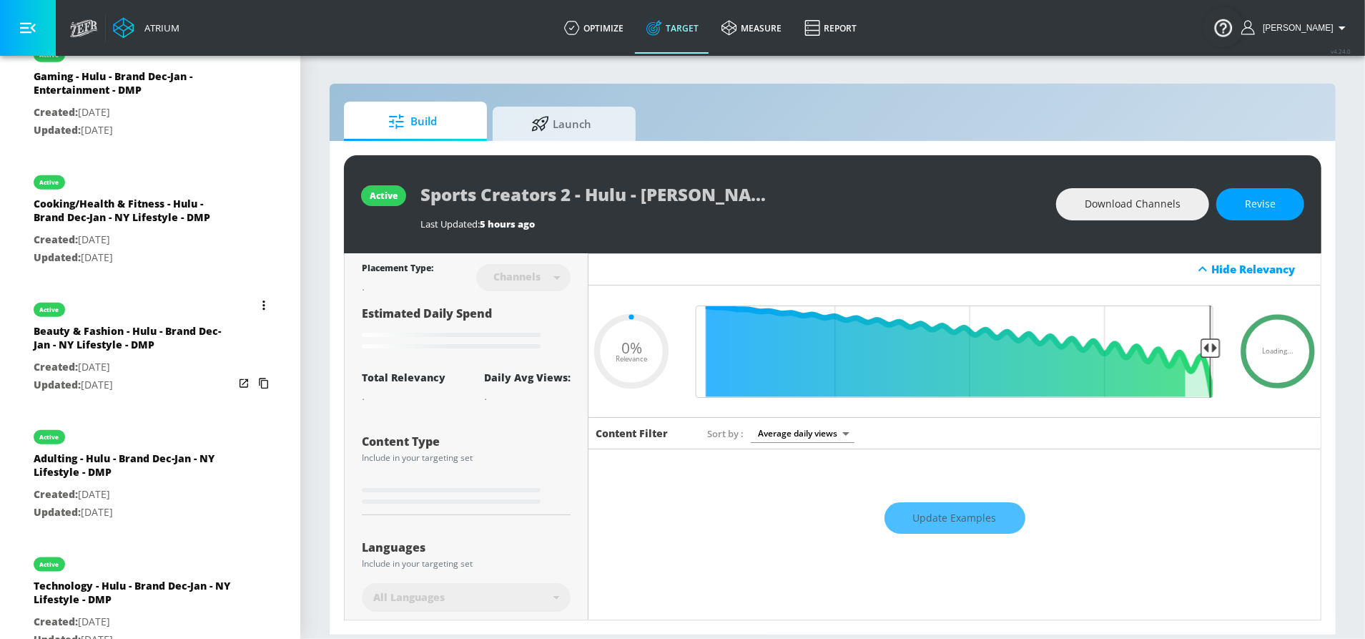
type input "0.63"
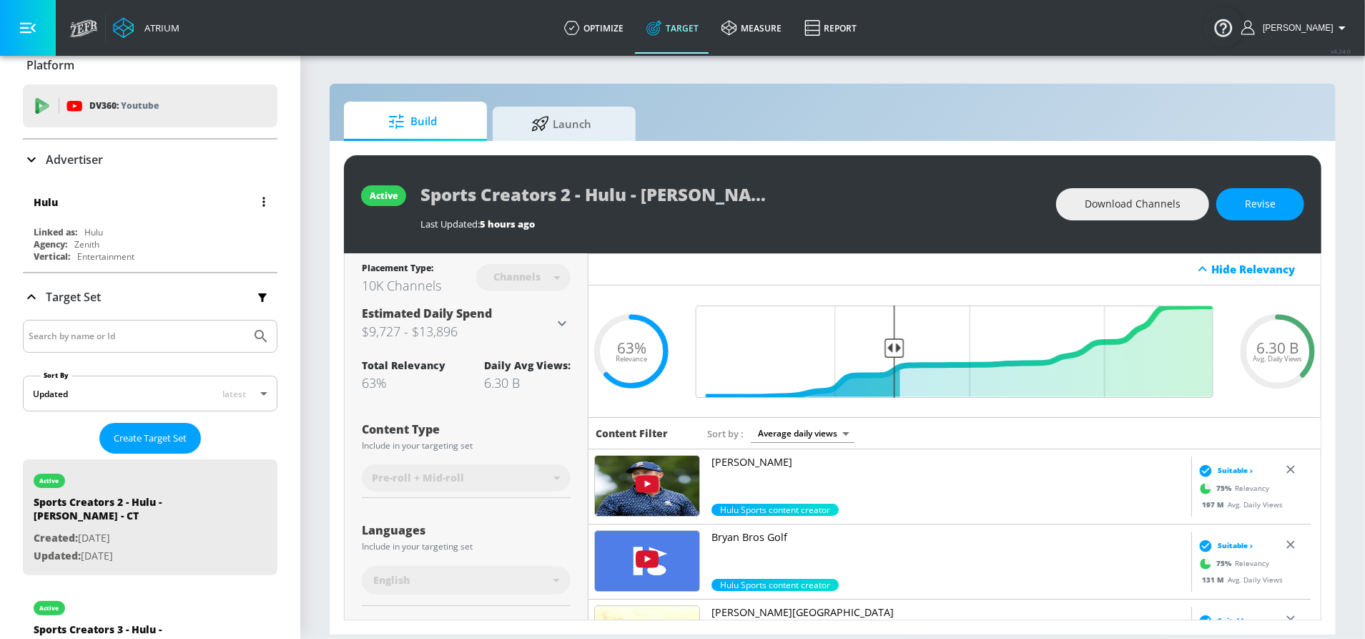
scroll to position [0, 0]
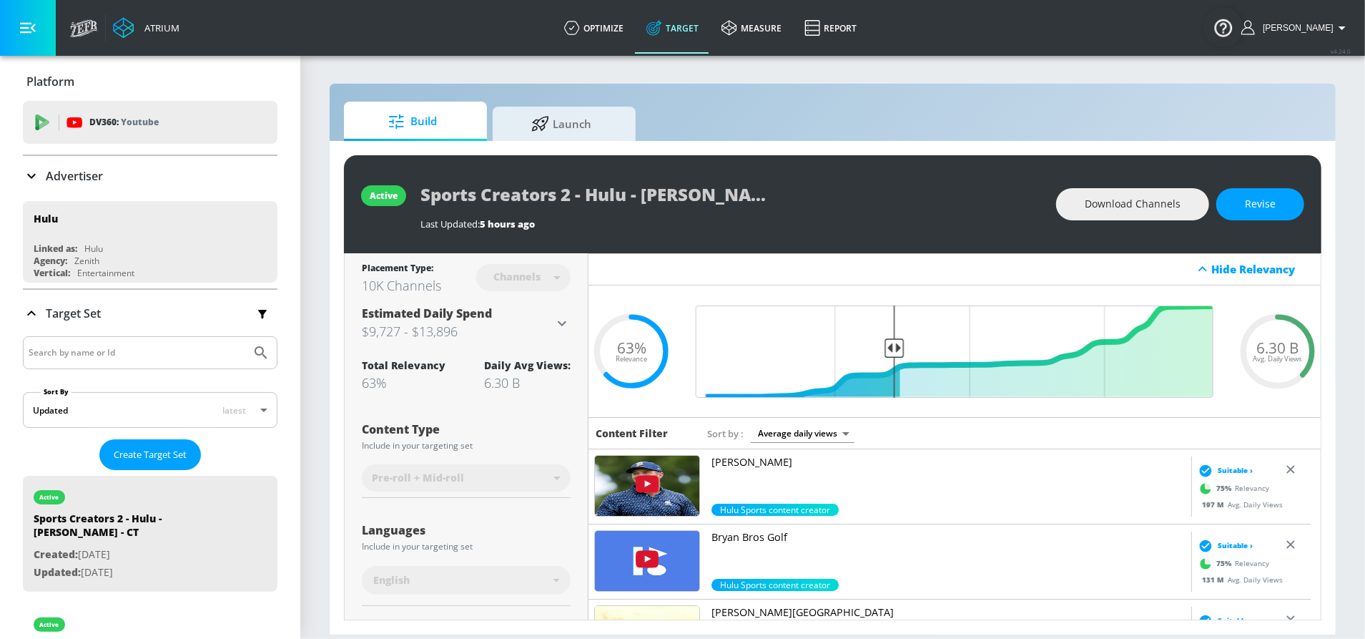
click at [142, 170] on div "Advertiser" at bounding box center [150, 175] width 255 height 17
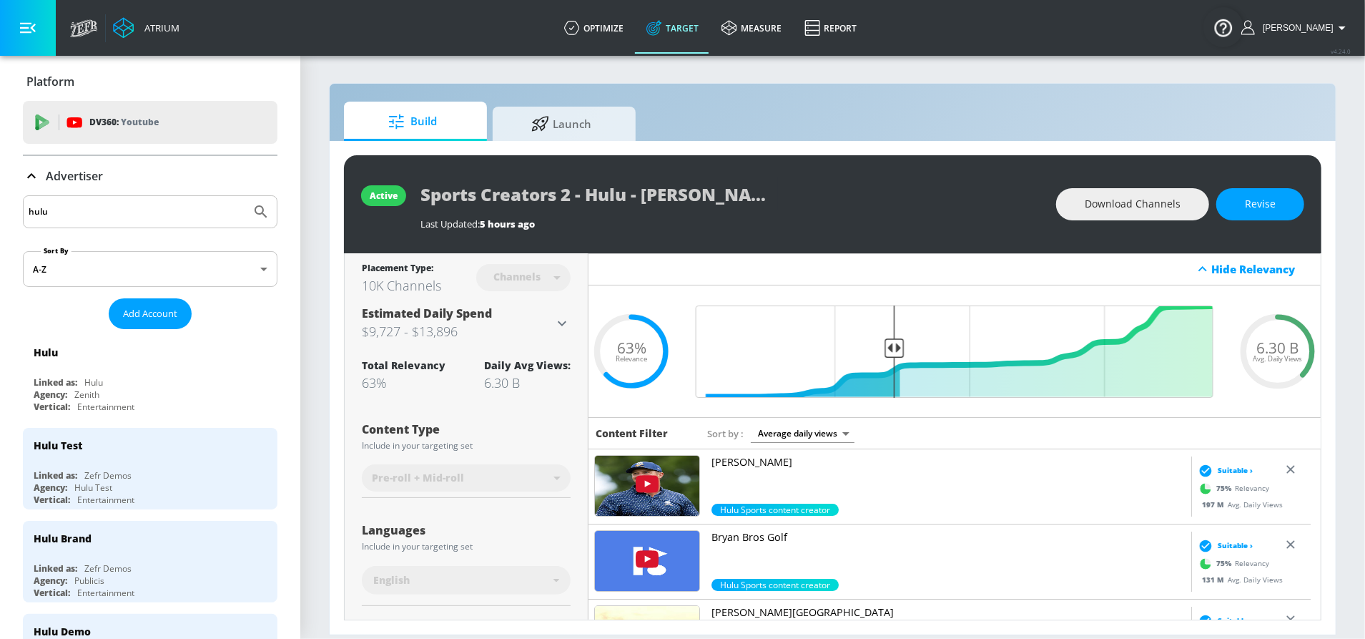
click at [123, 215] on input "hulu" at bounding box center [137, 211] width 217 height 19
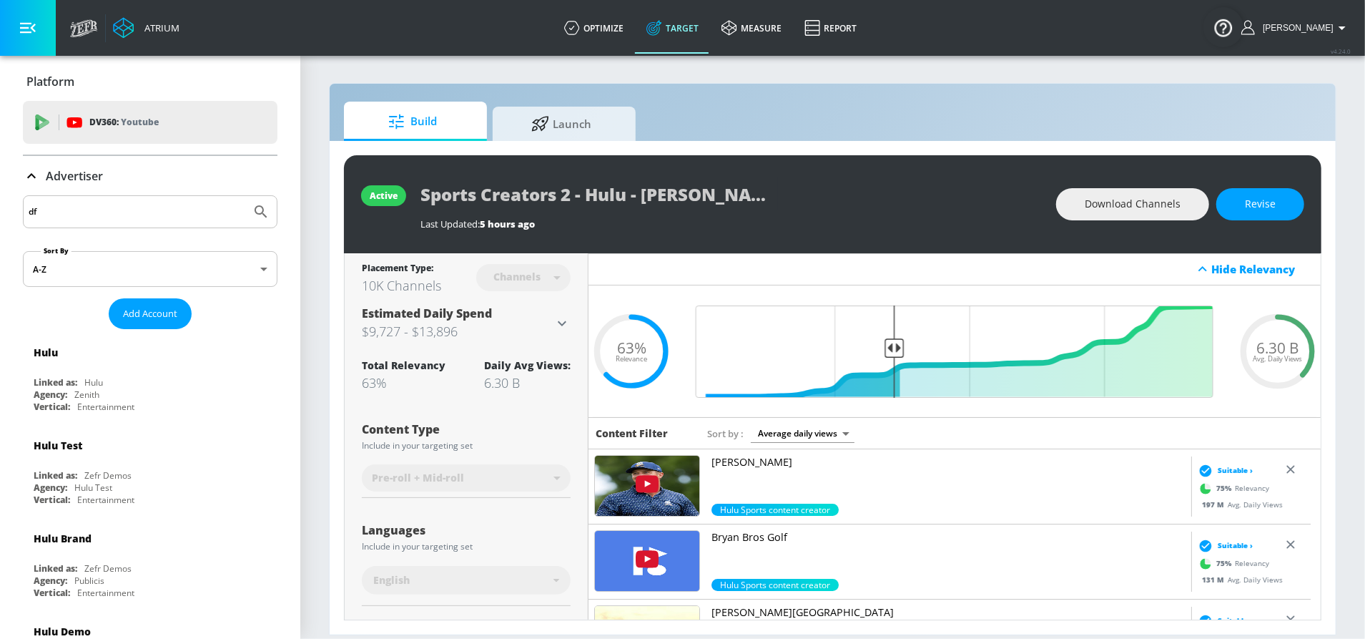
type input "d"
type input "cbs"
click at [245, 196] on button "Submit Search" at bounding box center [260, 211] width 31 height 31
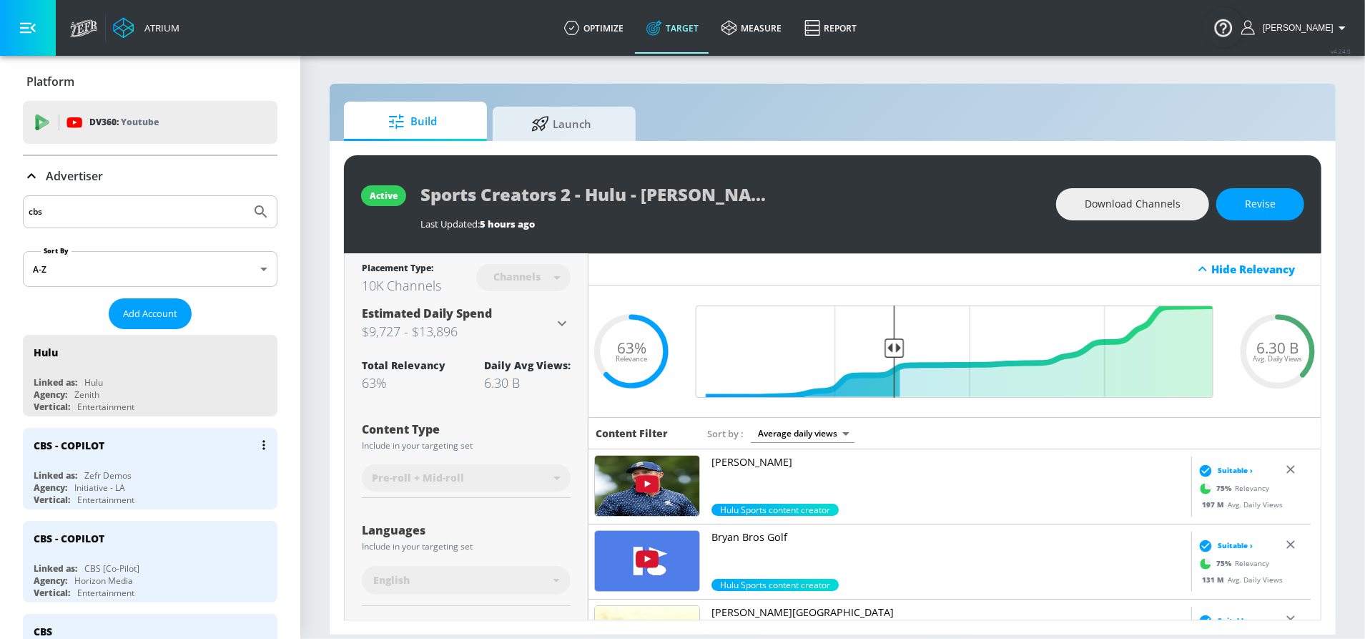
click at [120, 458] on div "CBS - COPILOT" at bounding box center [154, 445] width 240 height 34
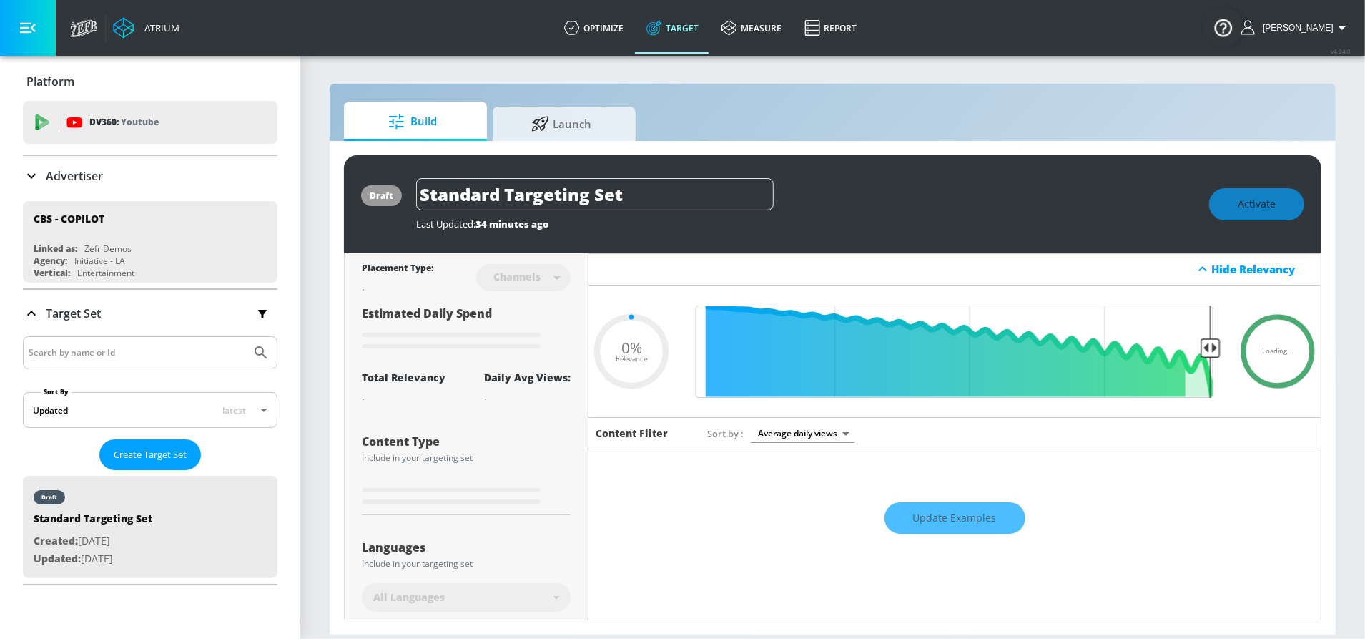
type input "0.6"
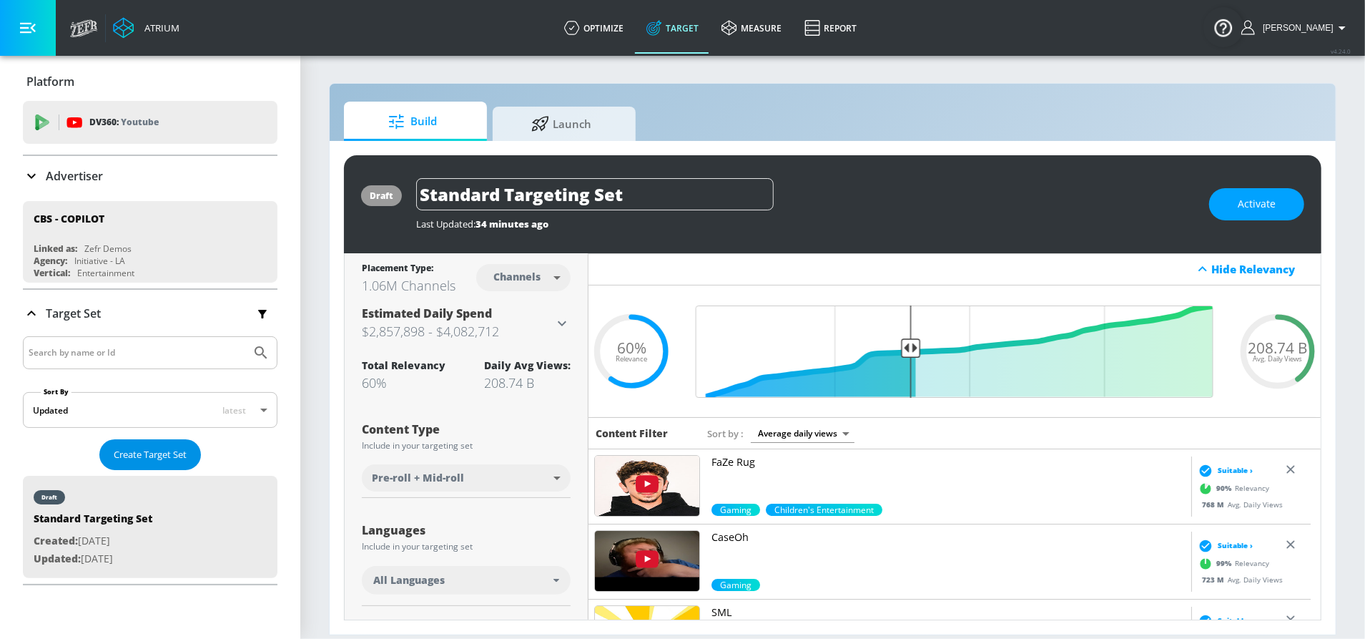
click at [169, 452] on span "Create Target Set" at bounding box center [150, 454] width 73 height 16
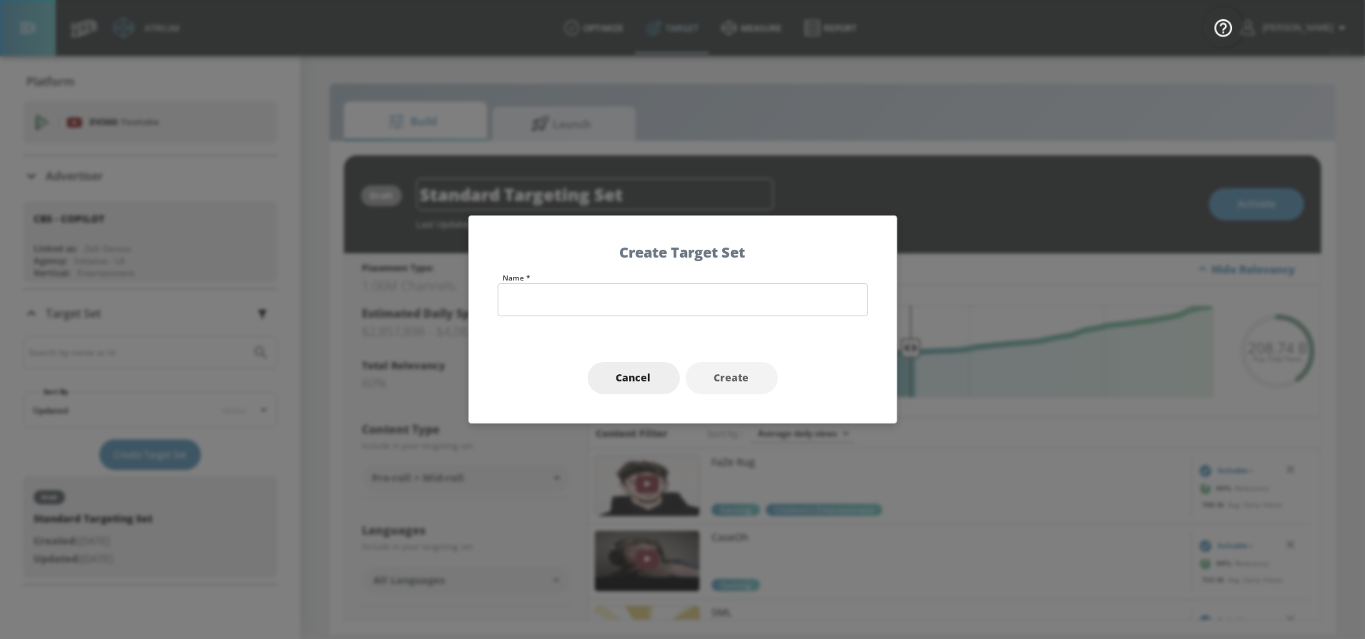
click at [597, 281] on label "Name *" at bounding box center [685, 277] width 365 height 7
click at [595, 298] on input "text" at bounding box center [683, 299] width 370 height 33
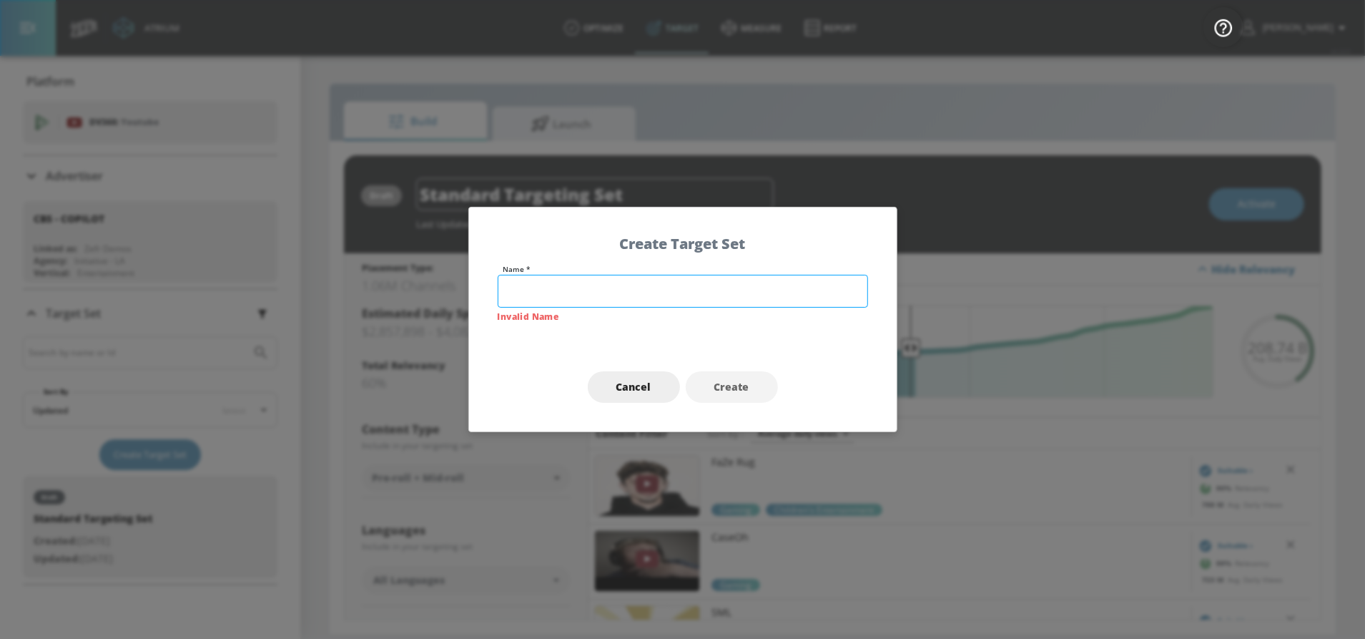
click at [554, 286] on input "text" at bounding box center [683, 291] width 370 height 33
paste input "A18+ Comedy Core - CBS - DMV S1 - TS"
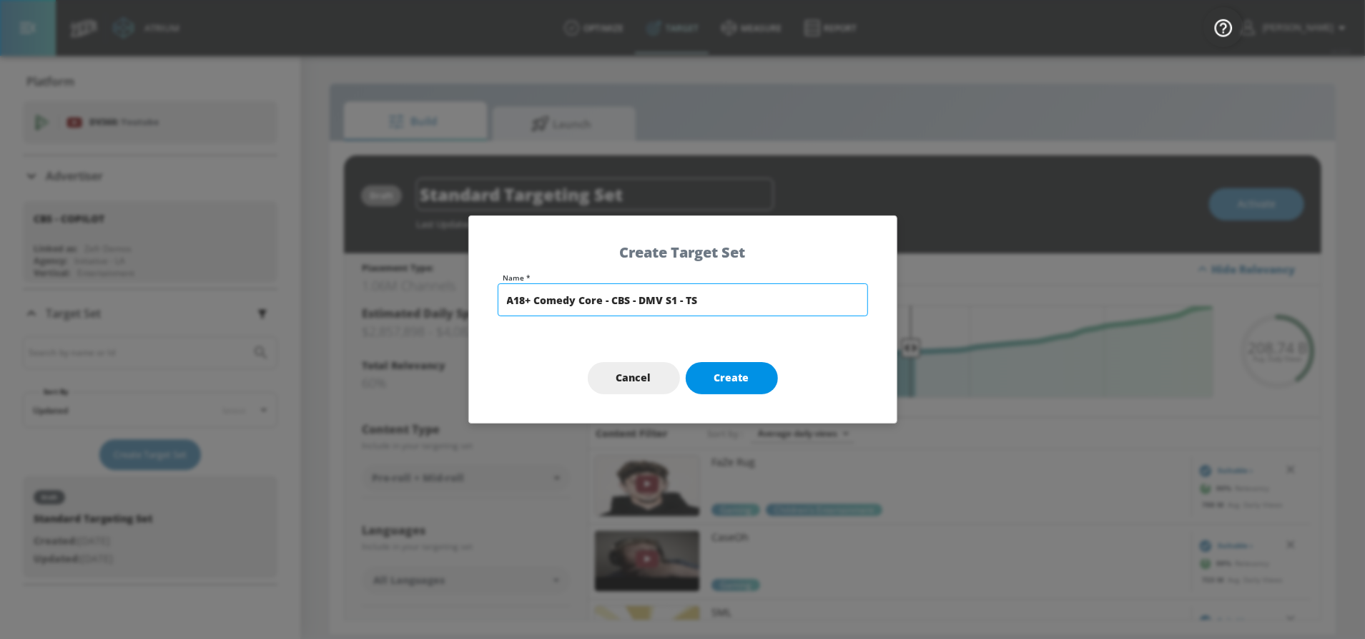
type input "A18+ Comedy Core - CBS - DMV S1 - TS"
click at [734, 373] on span "Create" at bounding box center [731, 378] width 35 height 18
type input "A18+ Comedy Core - CBS - DMV S1 - TS"
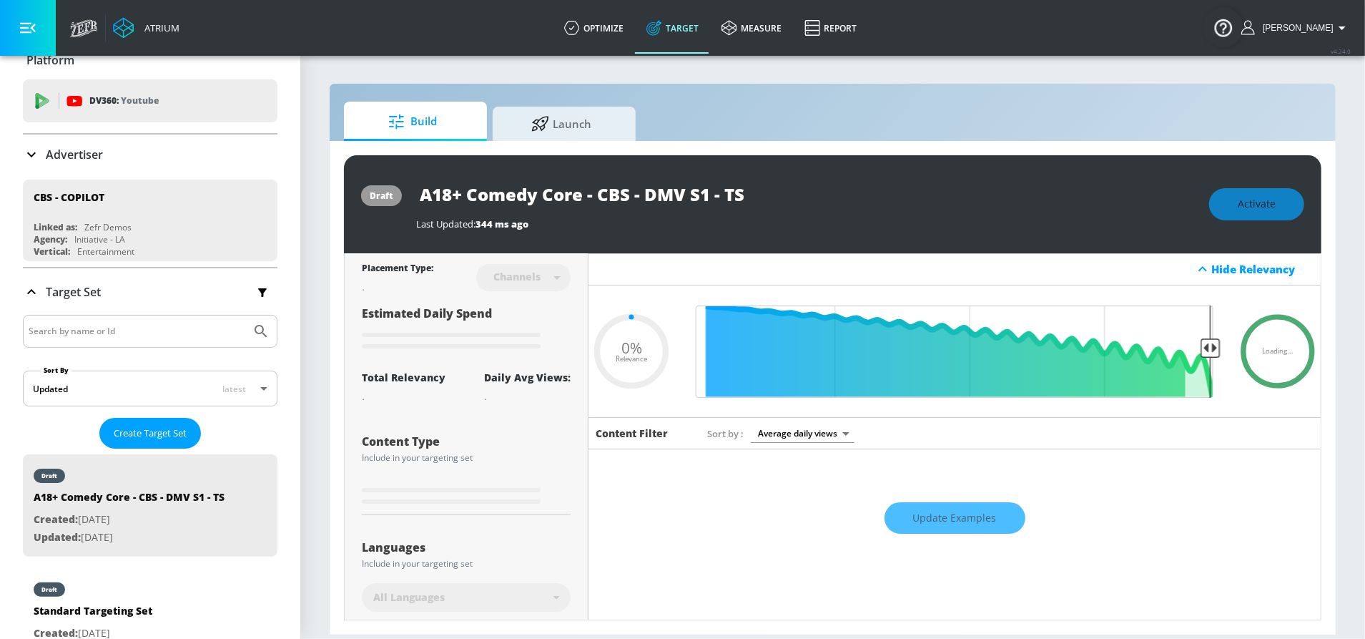
type input "0.6"
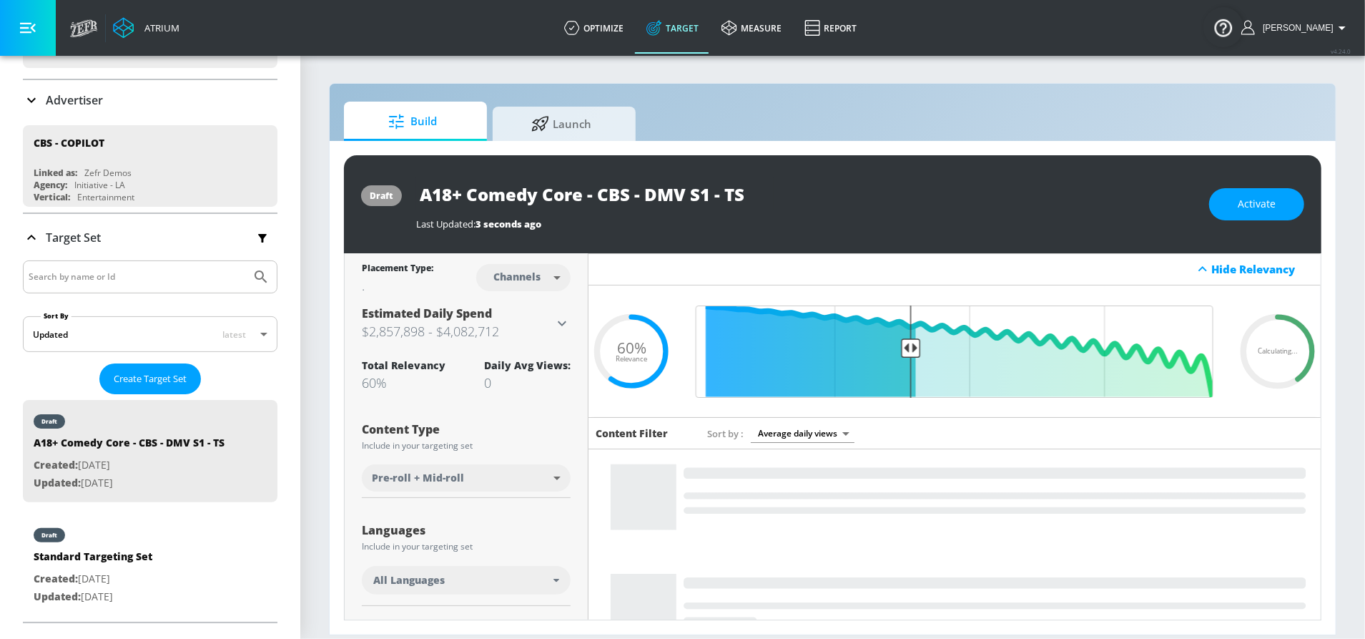
scroll to position [80, 0]
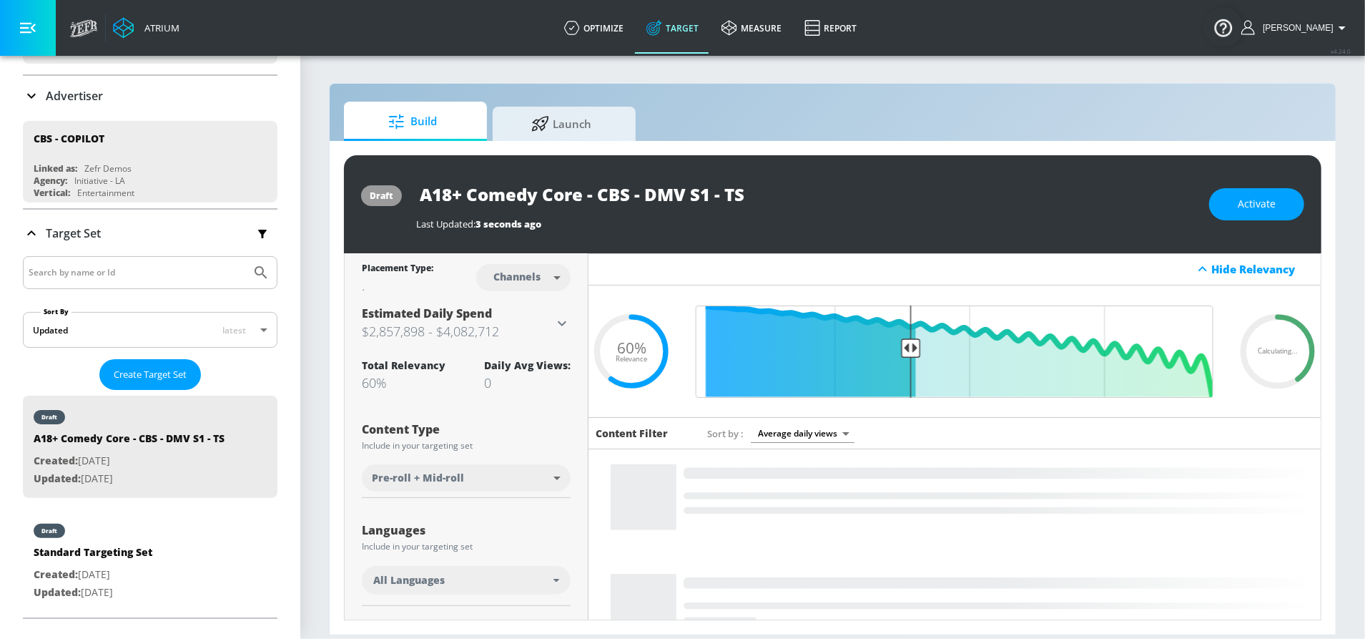
click at [544, 282] on body "Atrium optimize Target measure Report optimize Target measure Report v 4.24.0 S…" at bounding box center [682, 319] width 1365 height 639
click at [531, 327] on div "Videos" at bounding box center [514, 332] width 41 height 15
type input "videos"
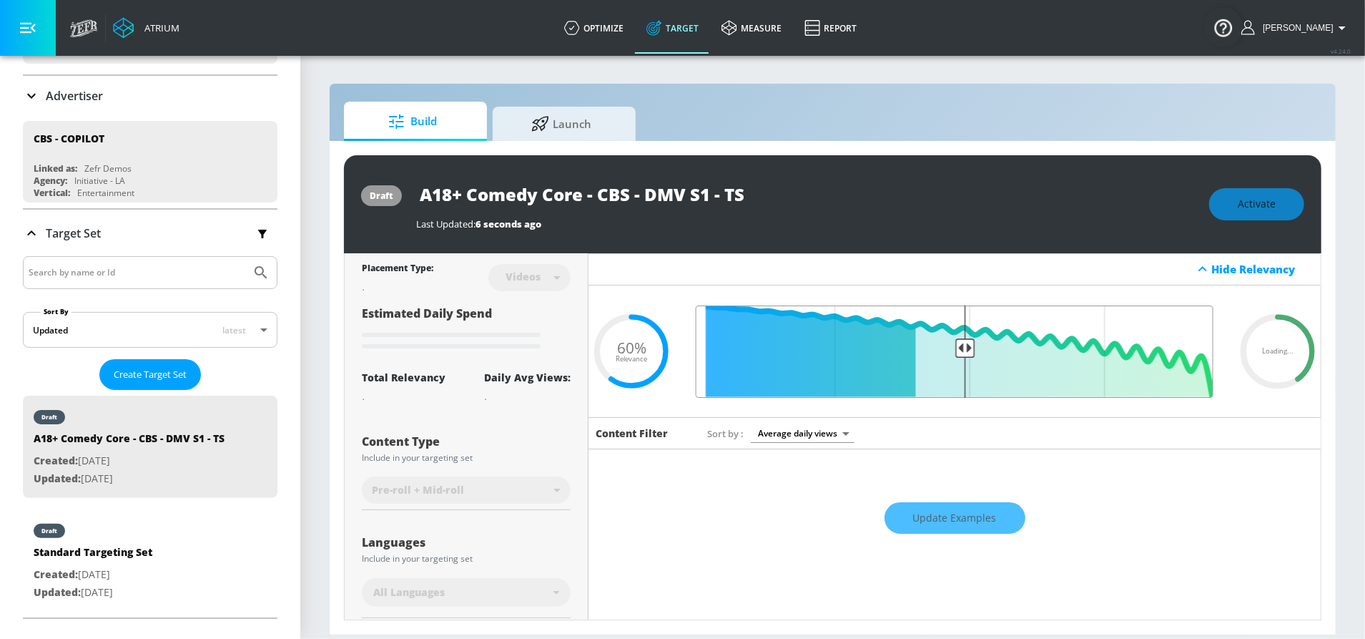
type input "0.5"
click at [955, 334] on input "Final Threshold" at bounding box center [955, 351] width 532 height 92
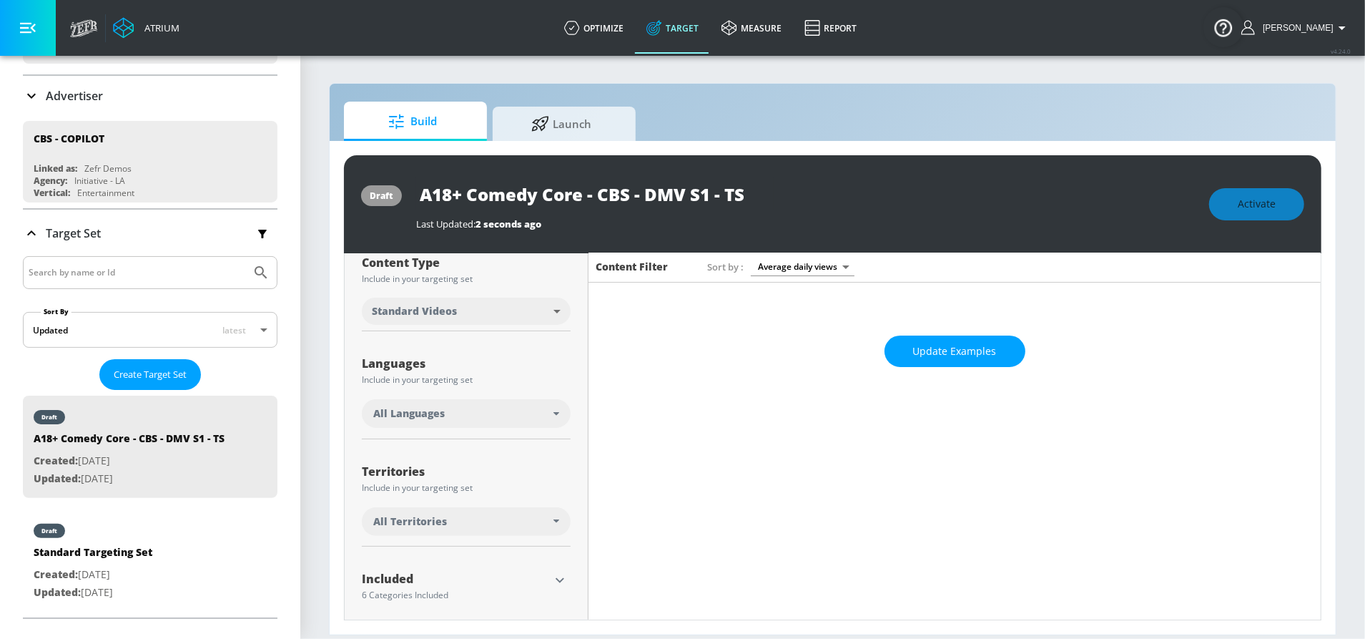
scroll to position [191, 0]
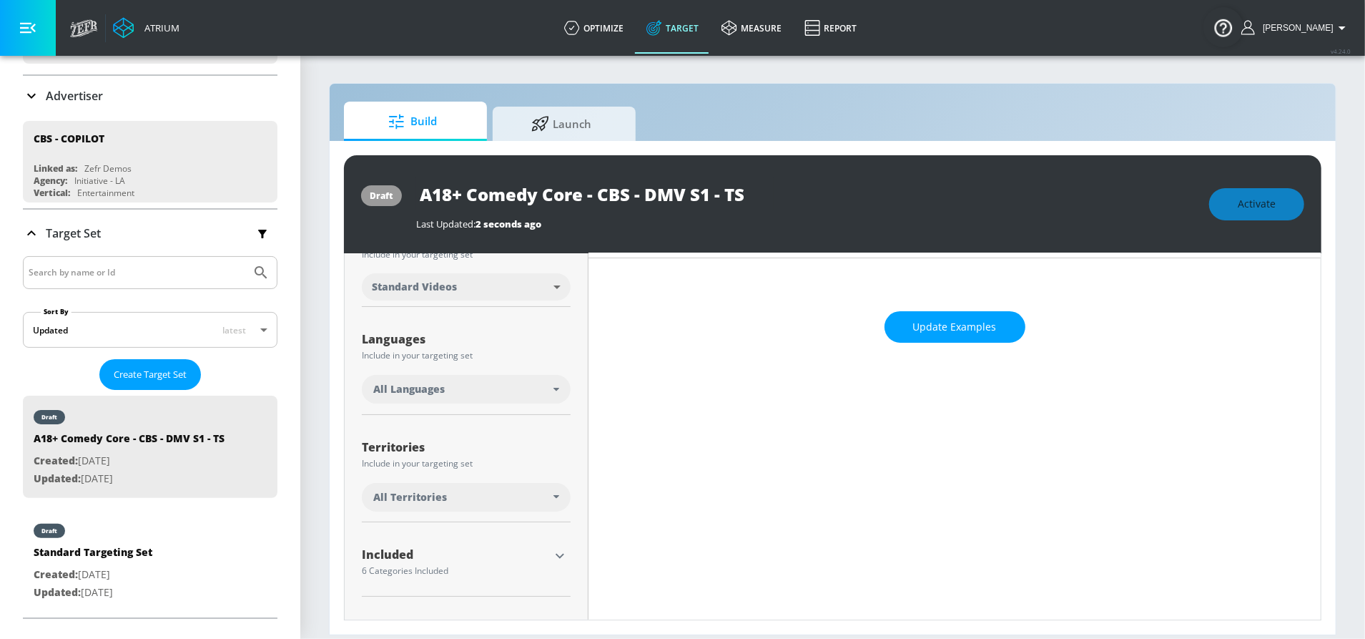
click at [522, 388] on div "All Languages" at bounding box center [463, 389] width 180 height 14
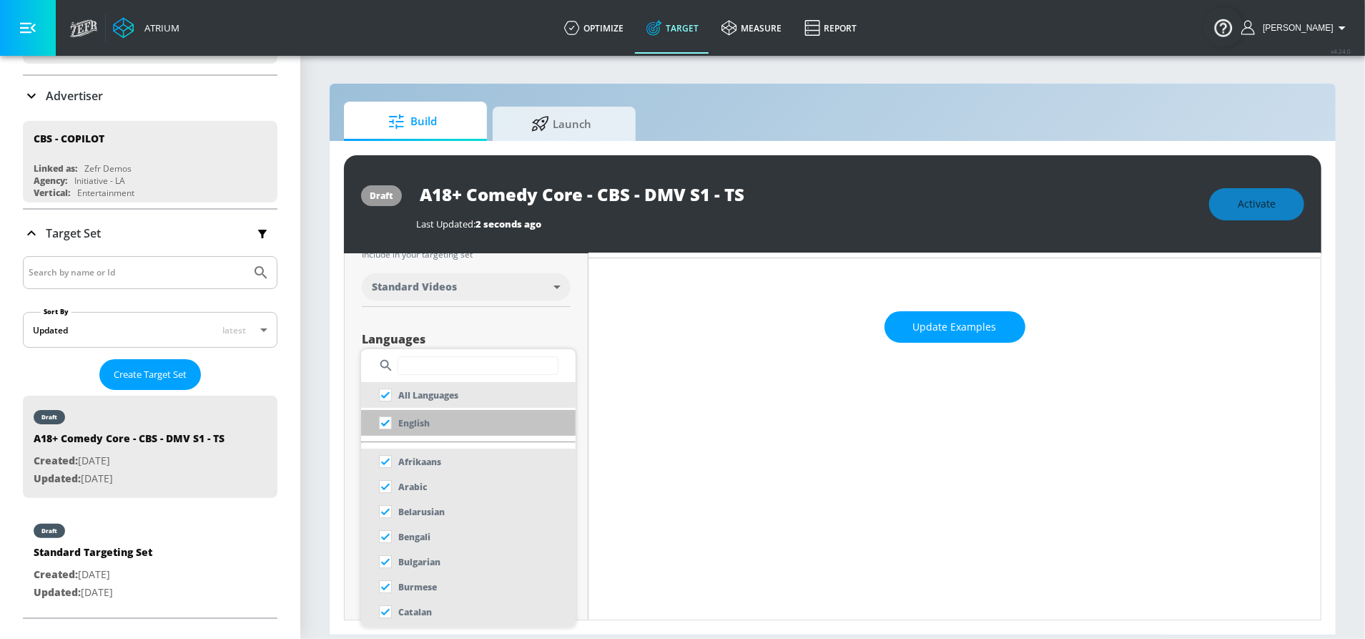
click at [461, 427] on li "English" at bounding box center [468, 423] width 215 height 26
checkbox input "false"
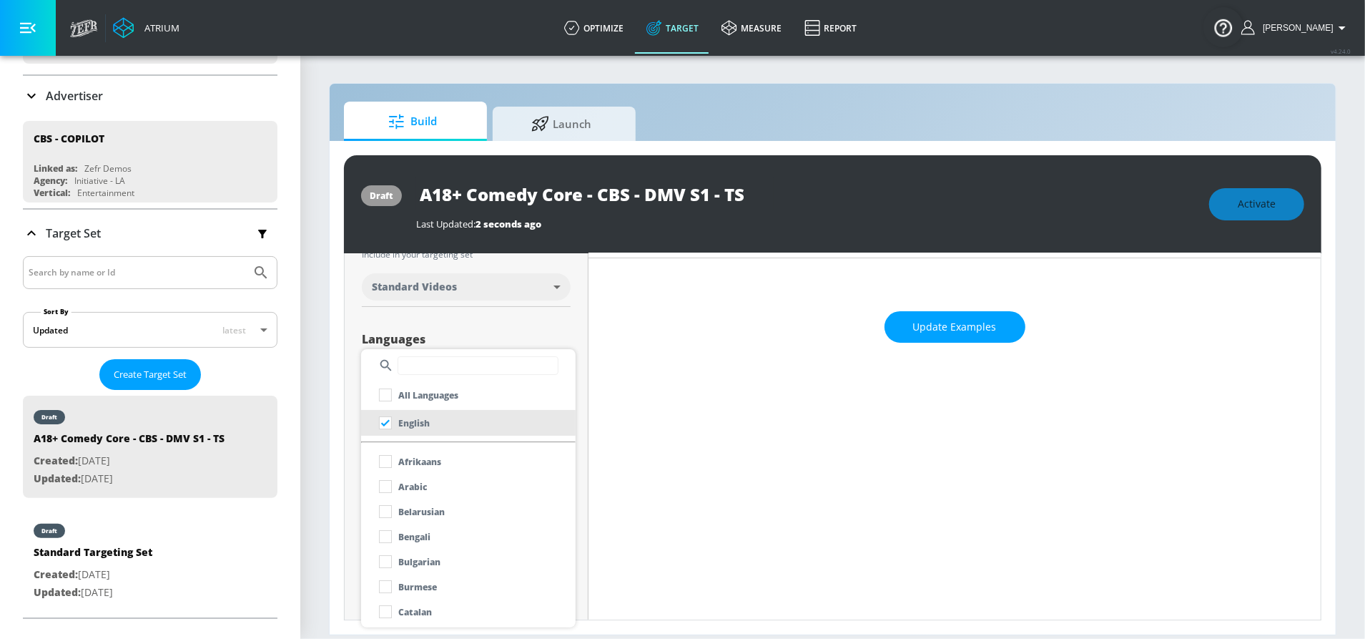
click at [470, 323] on div at bounding box center [682, 319] width 1365 height 639
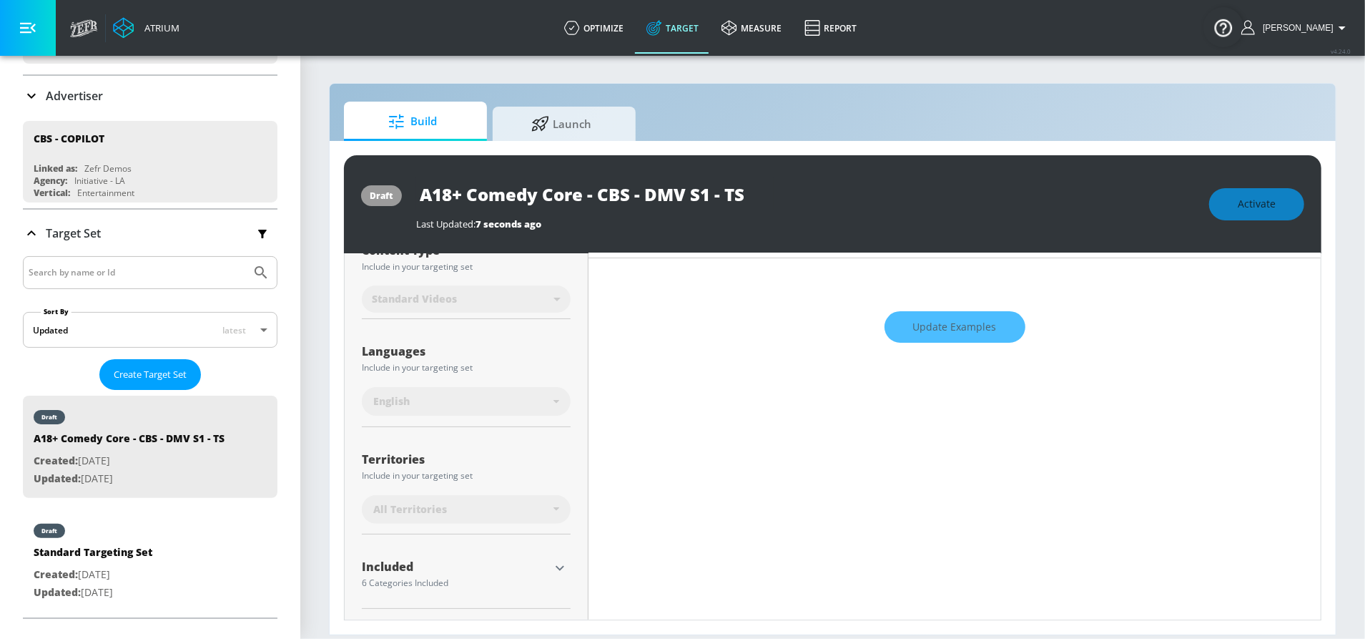
scroll to position [203, 0]
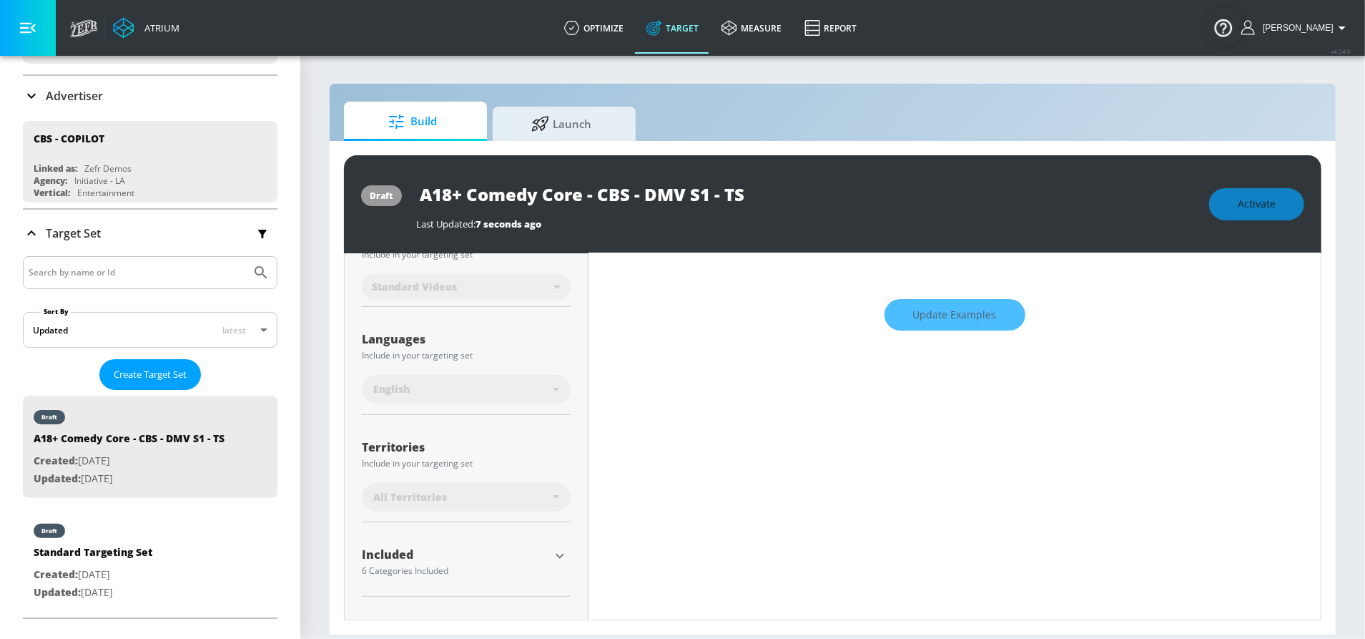
click at [464, 491] on div "All Territories" at bounding box center [463, 497] width 180 height 14
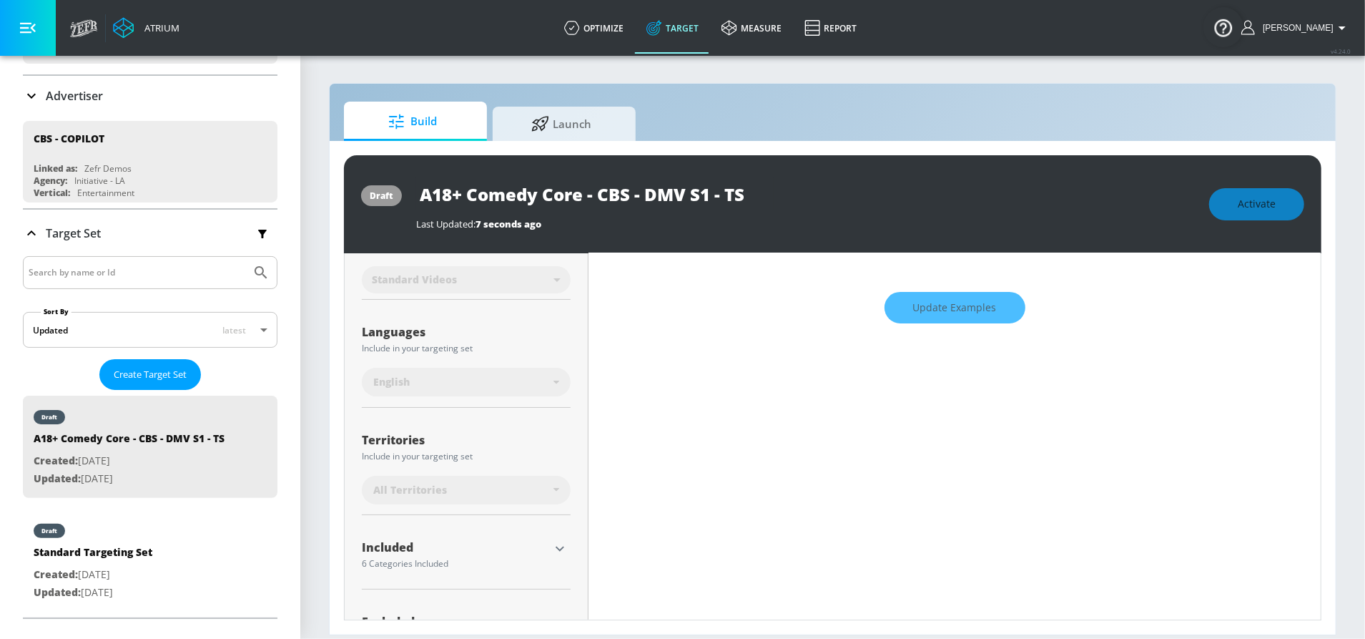
scroll to position [199, 0]
click at [456, 488] on div "All Territories" at bounding box center [463, 489] width 180 height 14
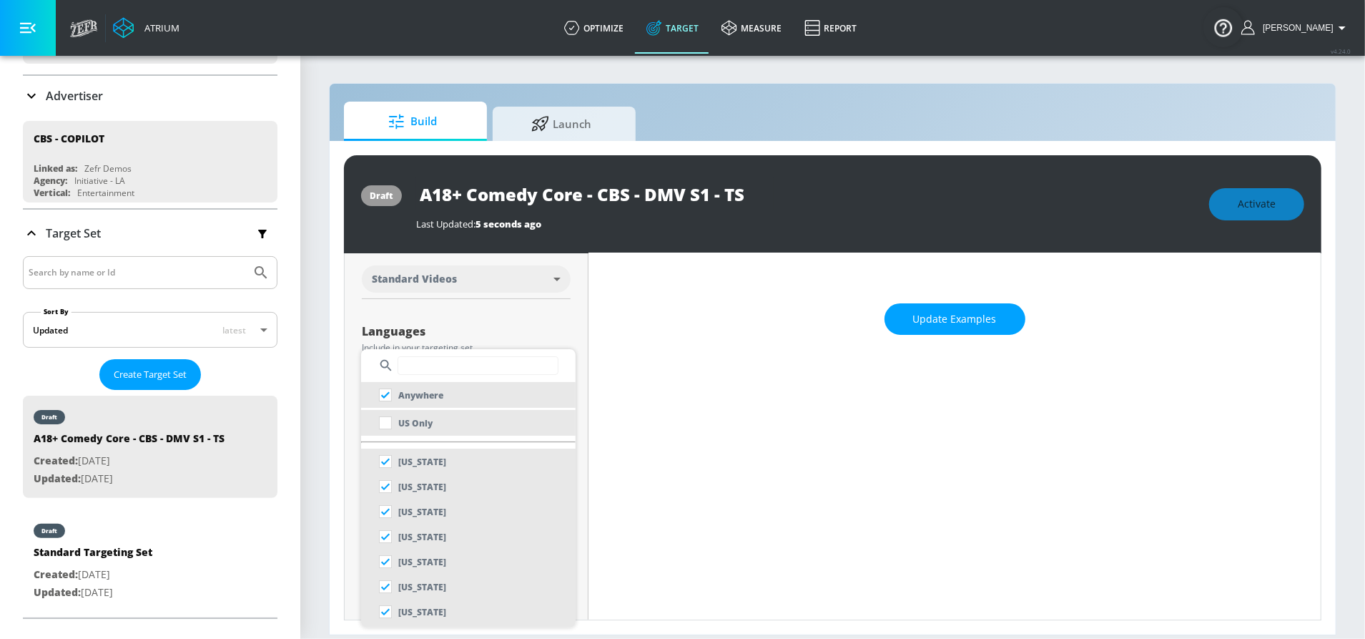
click at [433, 425] on li "US Only" at bounding box center [468, 423] width 215 height 26
checkbox input "false"
checkbox input "true"
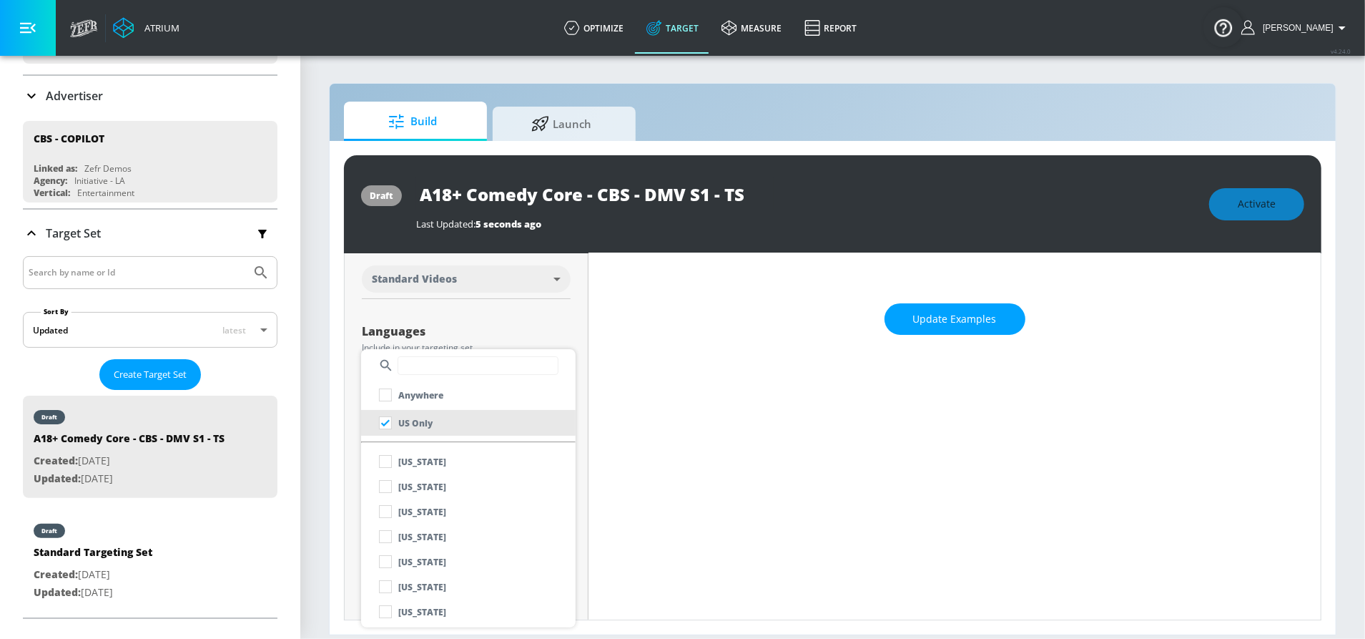
click at [526, 333] on div at bounding box center [682, 319] width 1365 height 639
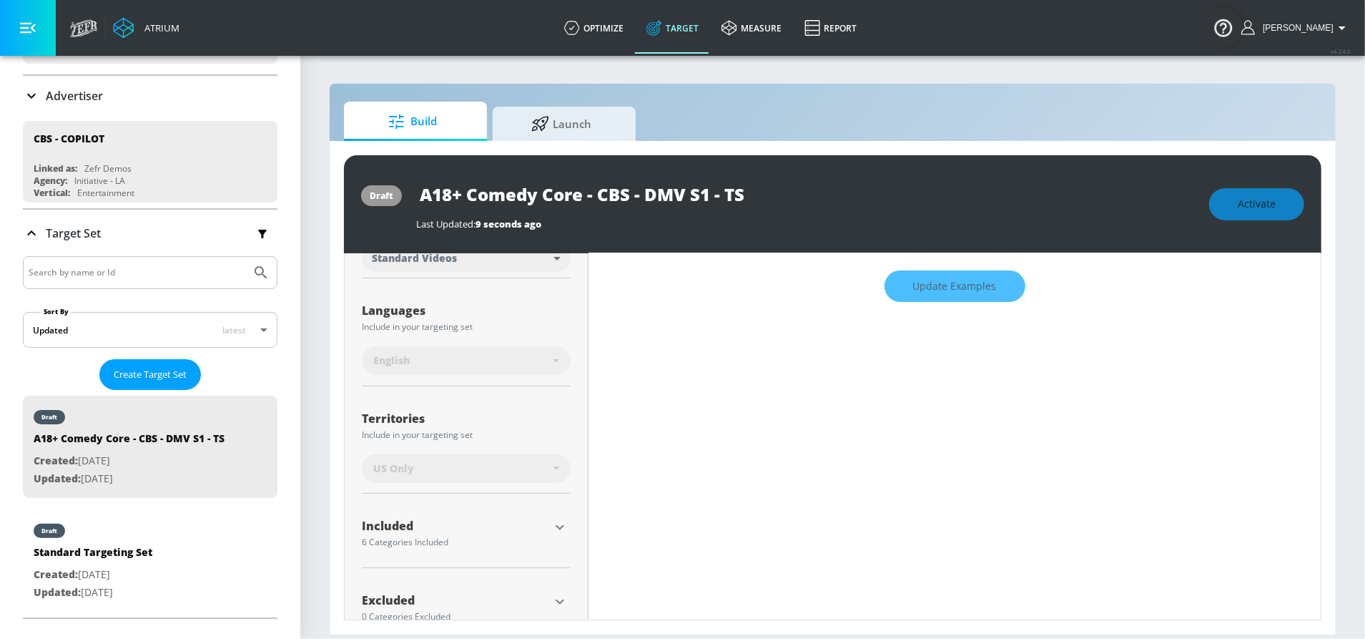
scroll to position [264, 0]
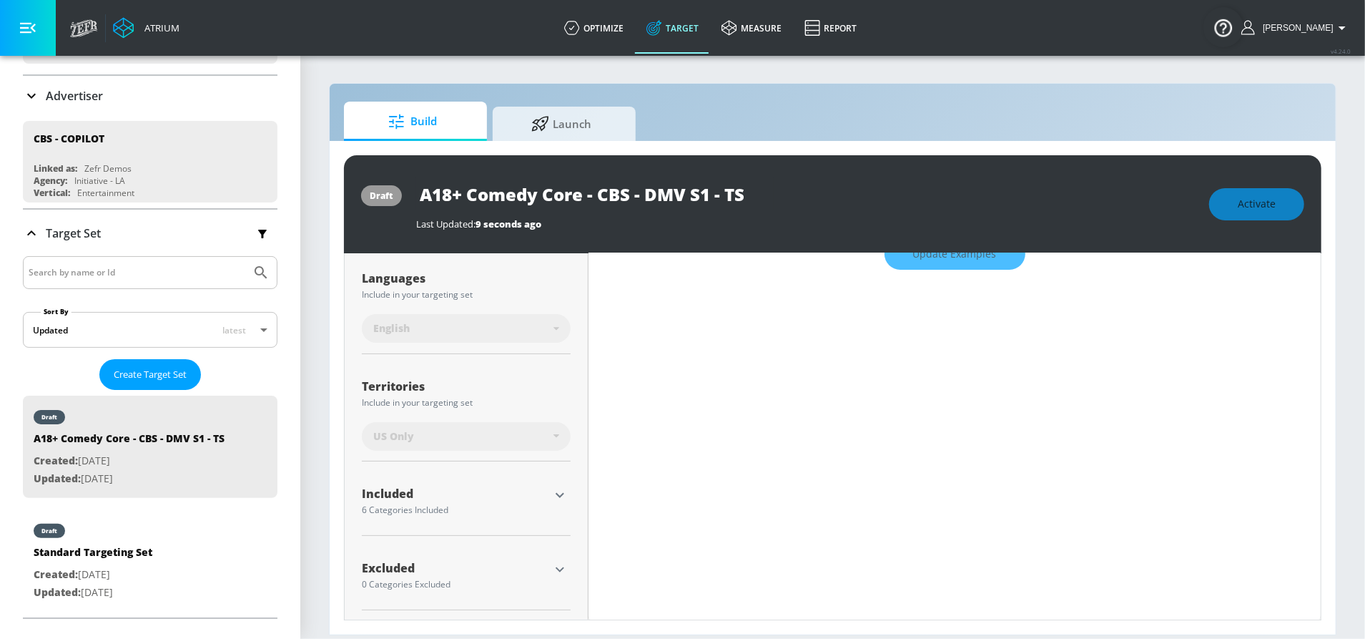
click at [558, 566] on icon "button" at bounding box center [560, 568] width 9 height 5
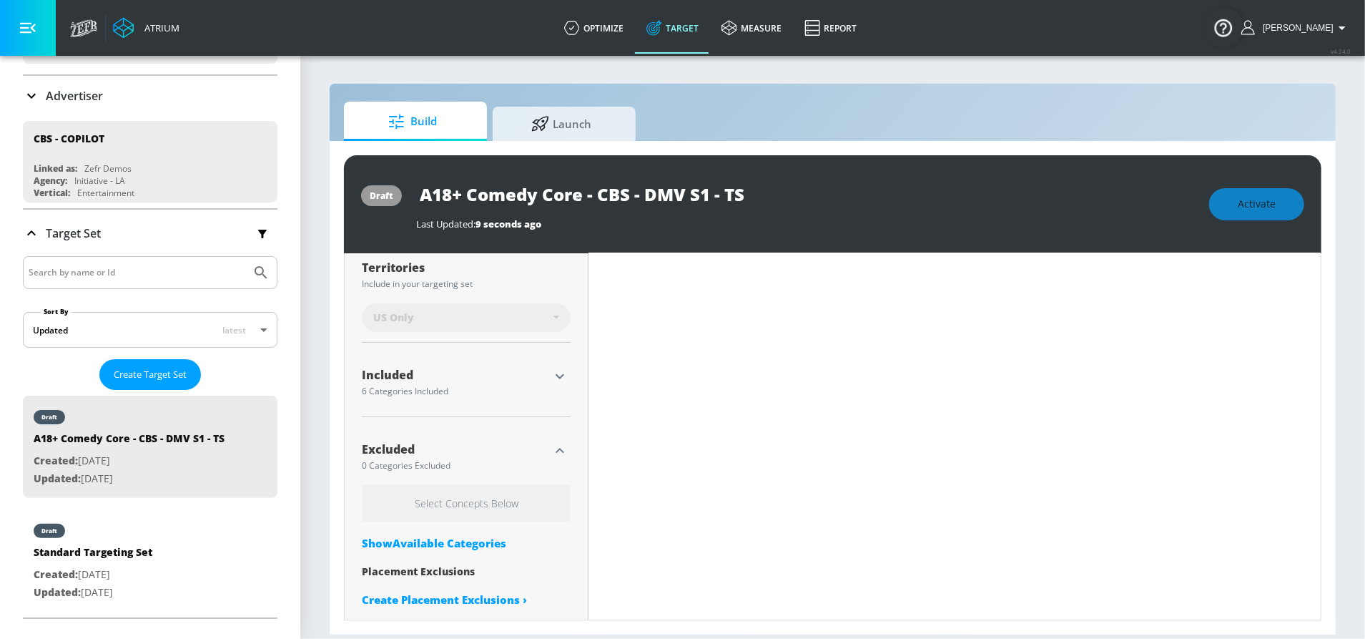
scroll to position [393, 0]
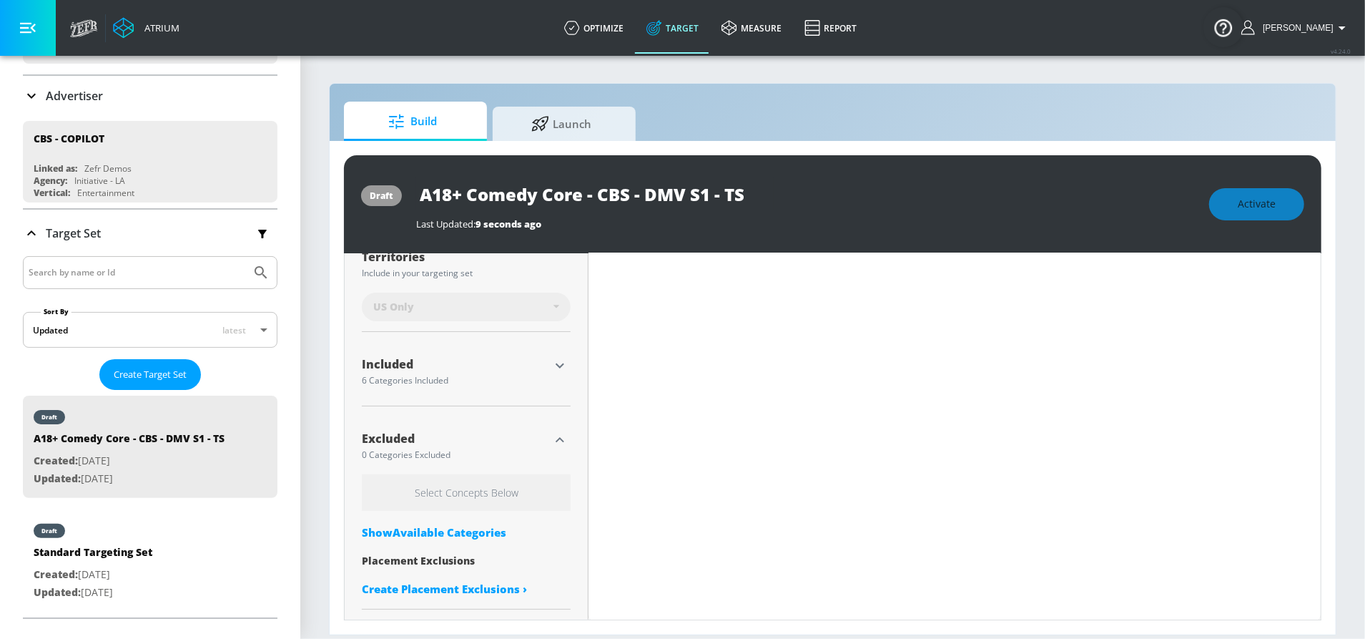
click at [457, 538] on div "Select Concepts Below Show Available Categories Placement Exclusions Create Pla…" at bounding box center [466, 538] width 209 height 129
click at [451, 525] on div "Show Available Categories" at bounding box center [466, 532] width 209 height 14
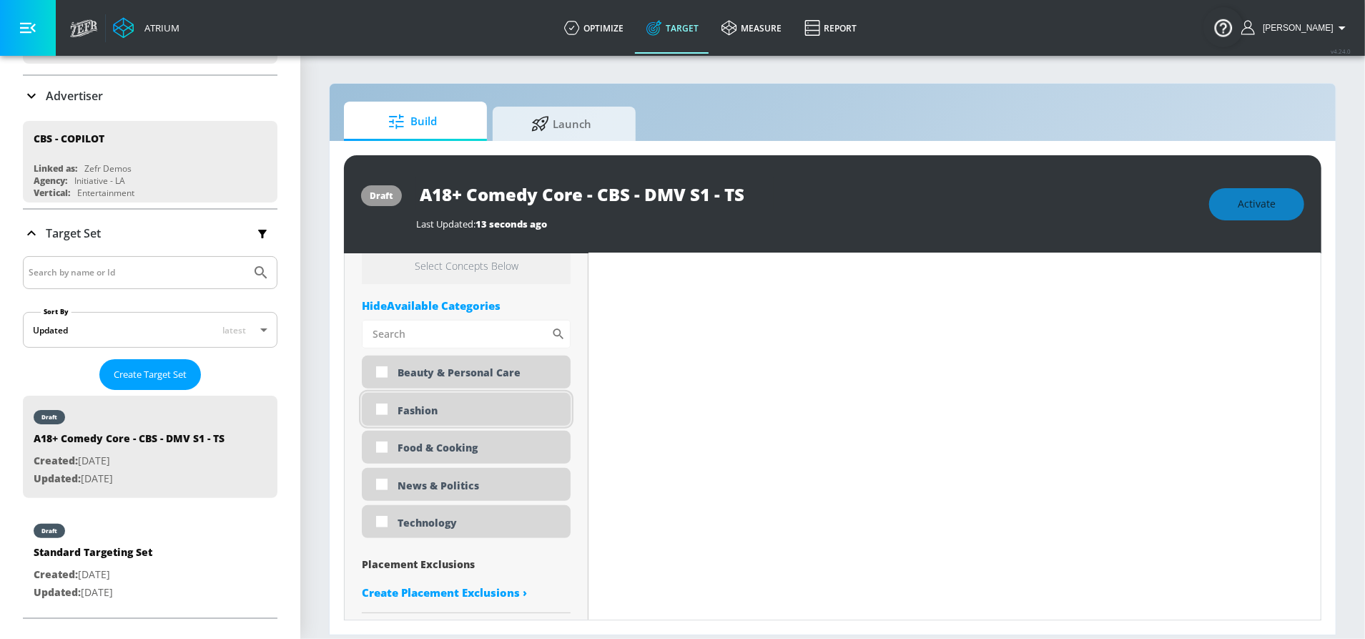
scroll to position [611, 0]
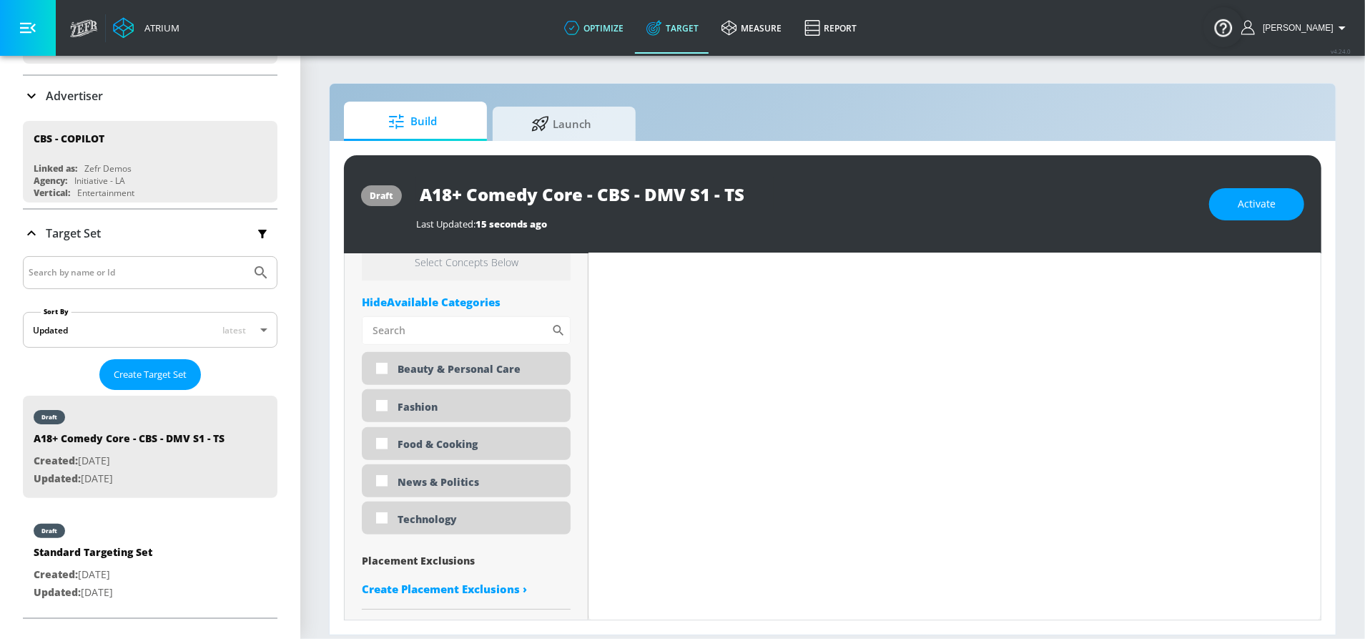
click at [615, 16] on link "optimize" at bounding box center [594, 27] width 82 height 51
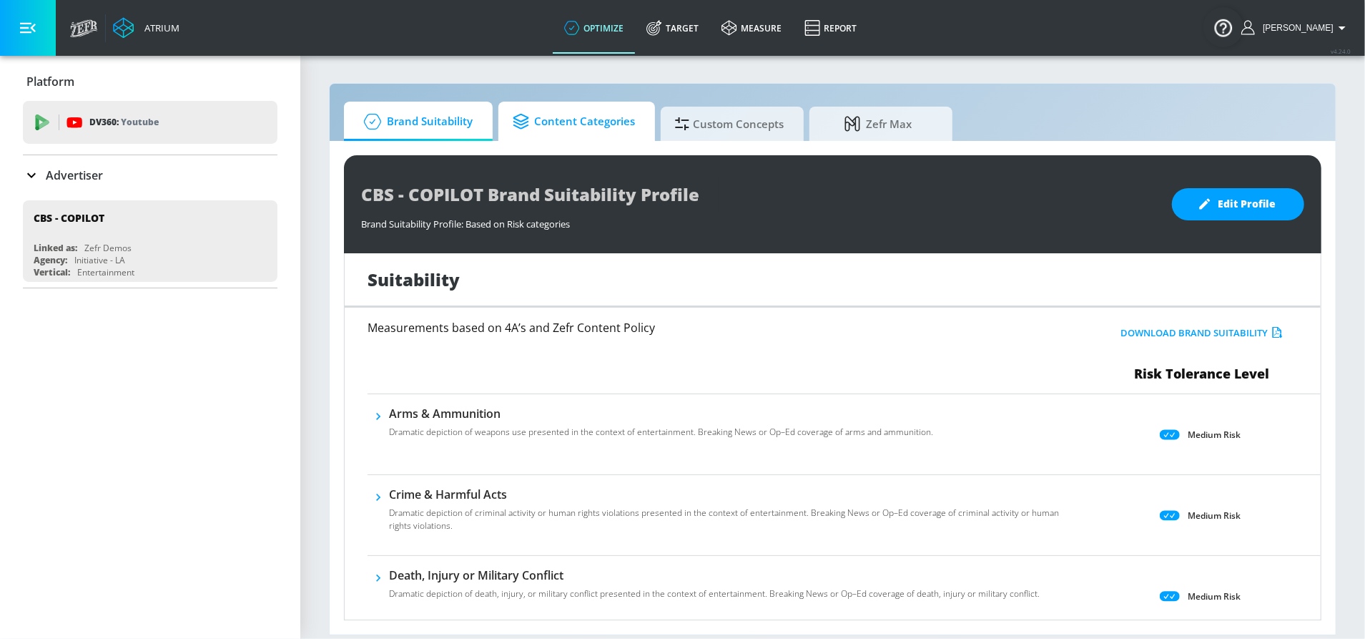
click at [606, 132] on span "Content Categories" at bounding box center [574, 121] width 122 height 34
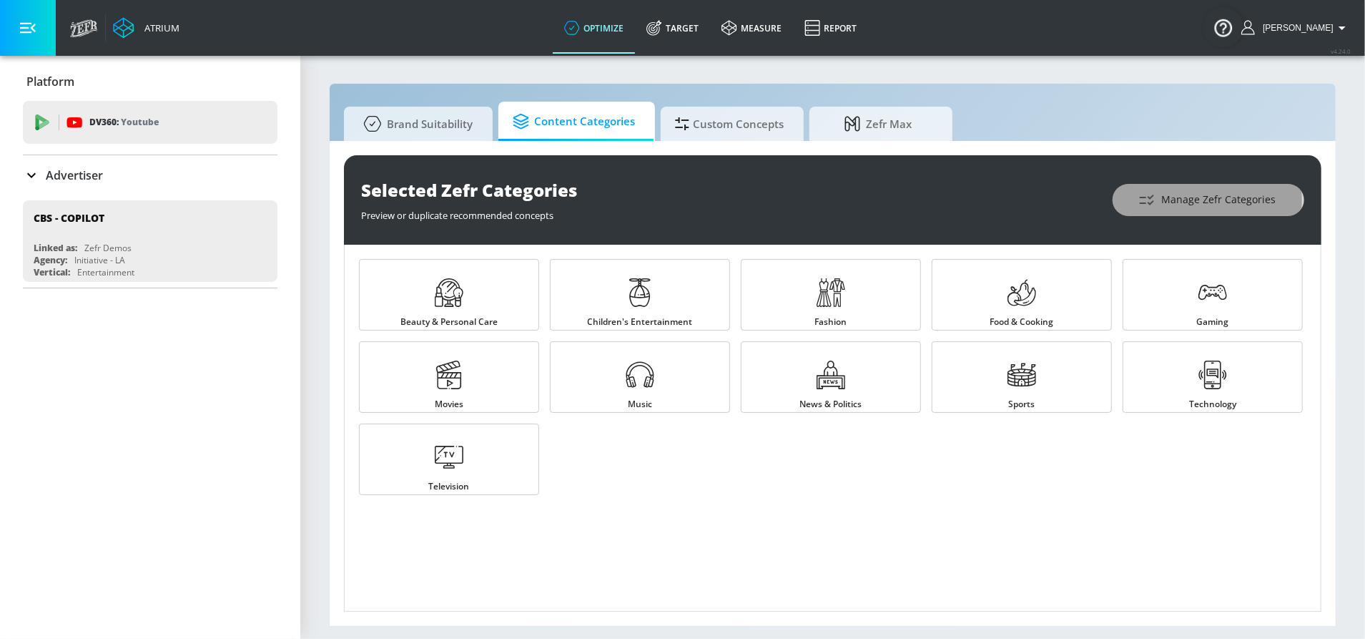
click at [1161, 200] on span "Manage Zefr Categories" at bounding box center [1208, 200] width 134 height 18
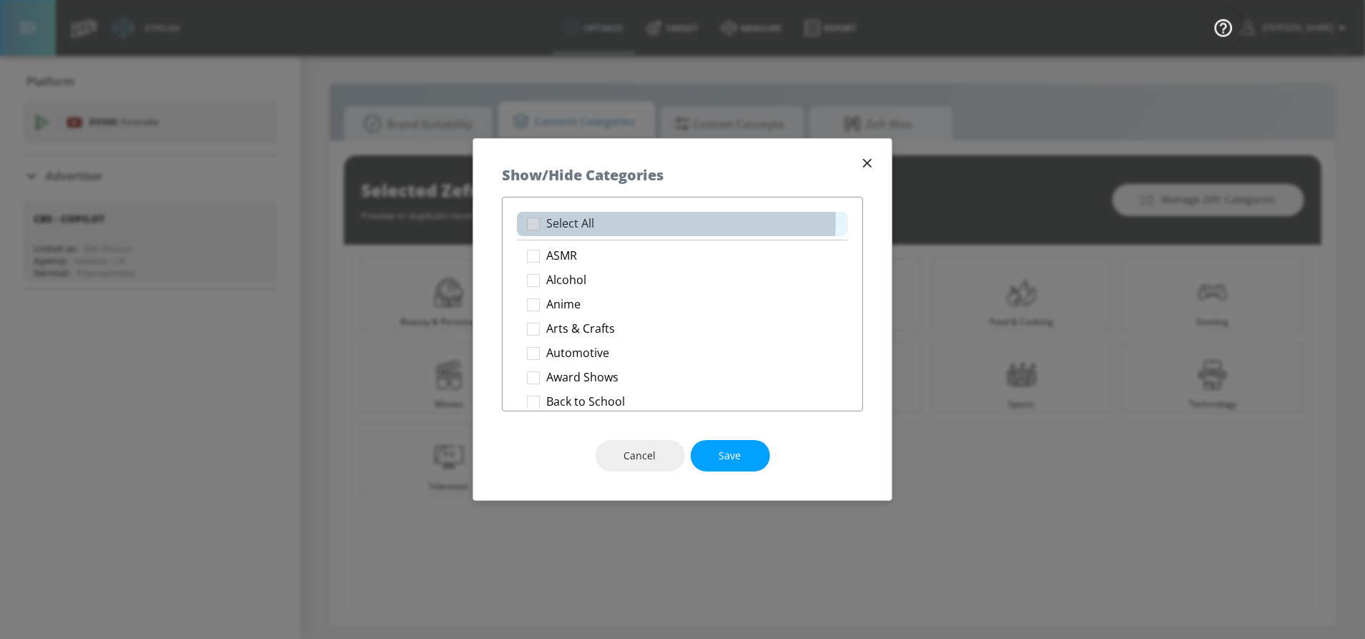
click at [578, 221] on p "Select All" at bounding box center [570, 223] width 48 height 15
checkbox input "true"
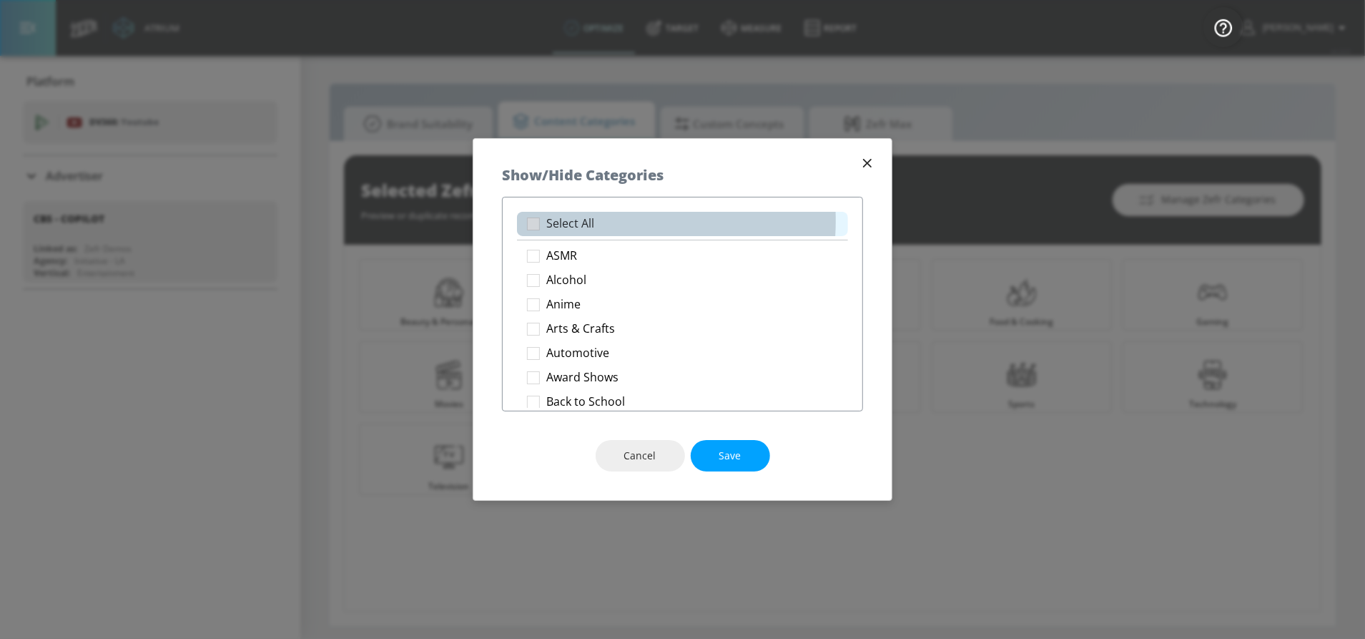
checkbox input "true"
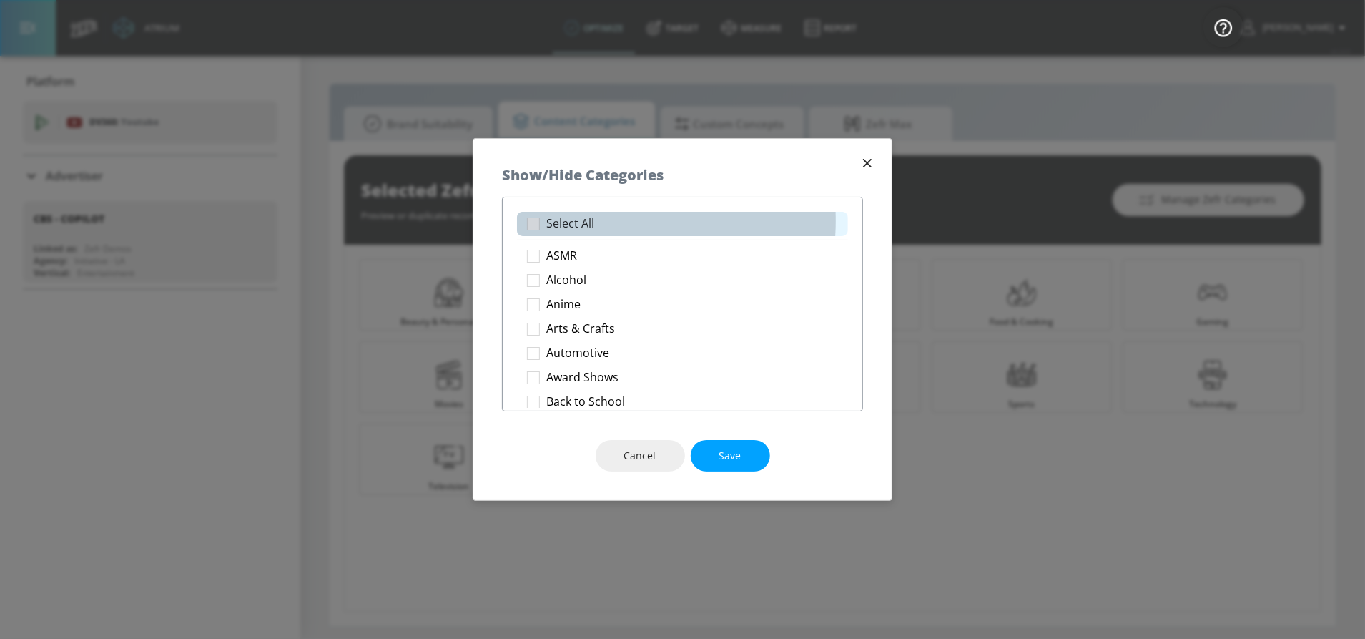
checkbox input "true"
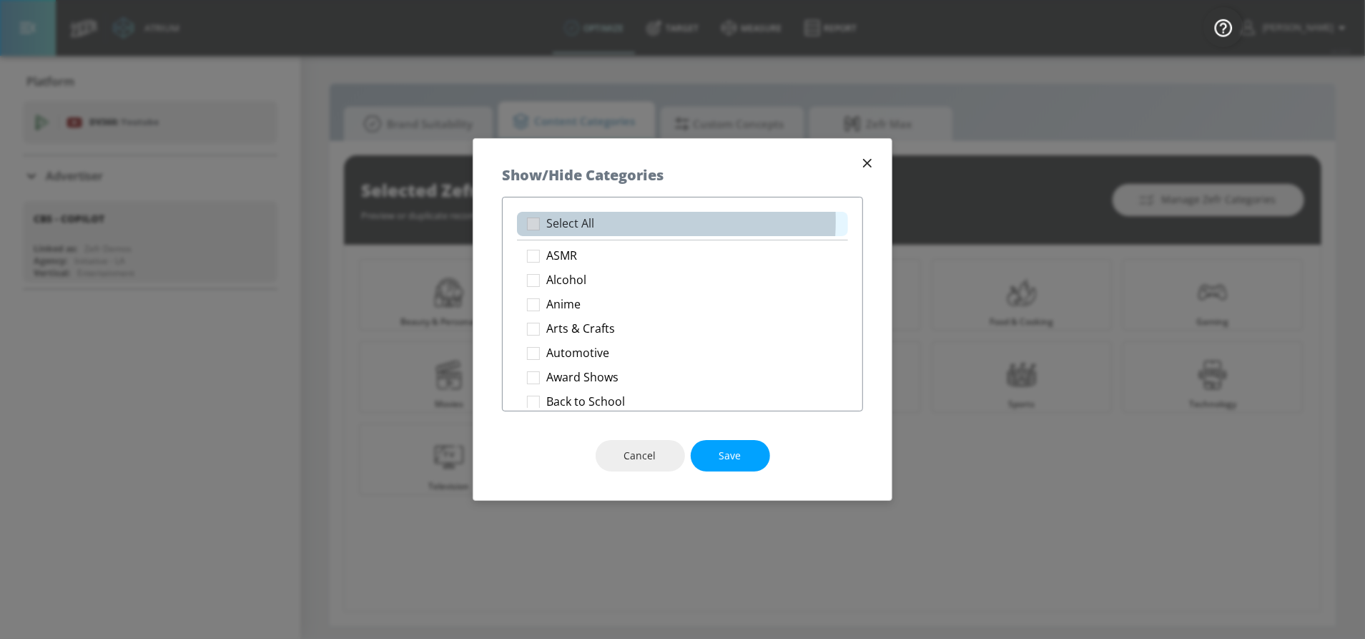
checkbox input "true"
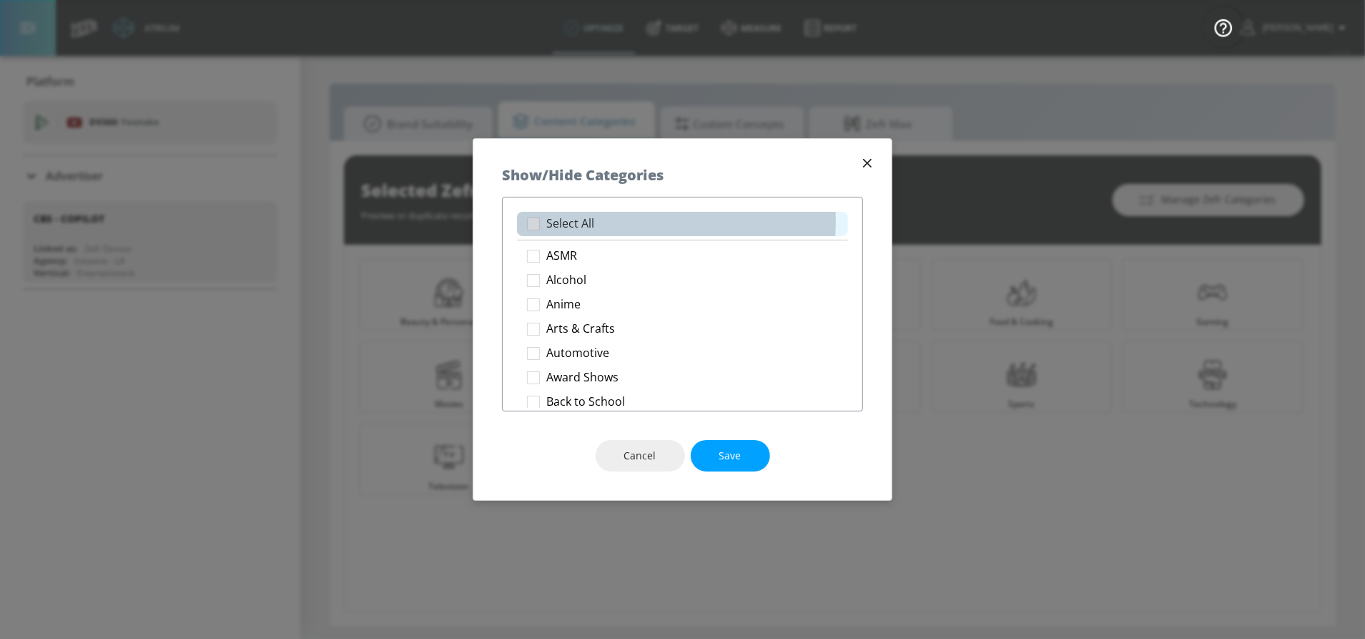
checkbox input "true"
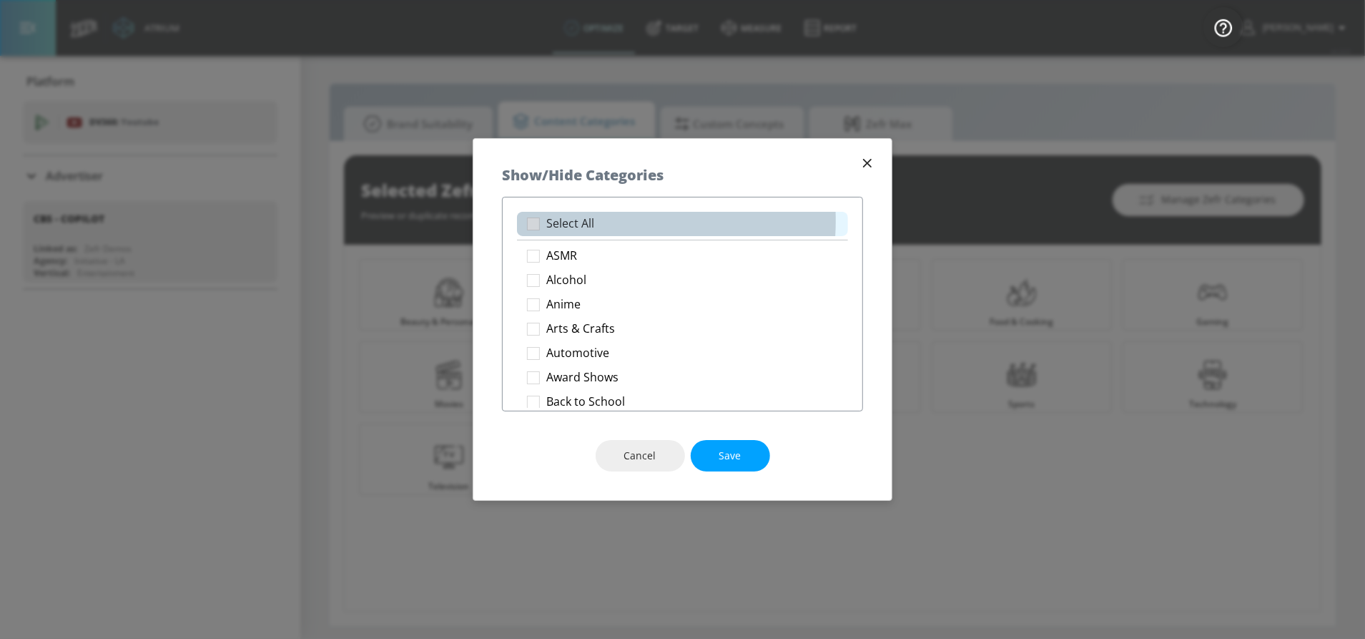
checkbox input "true"
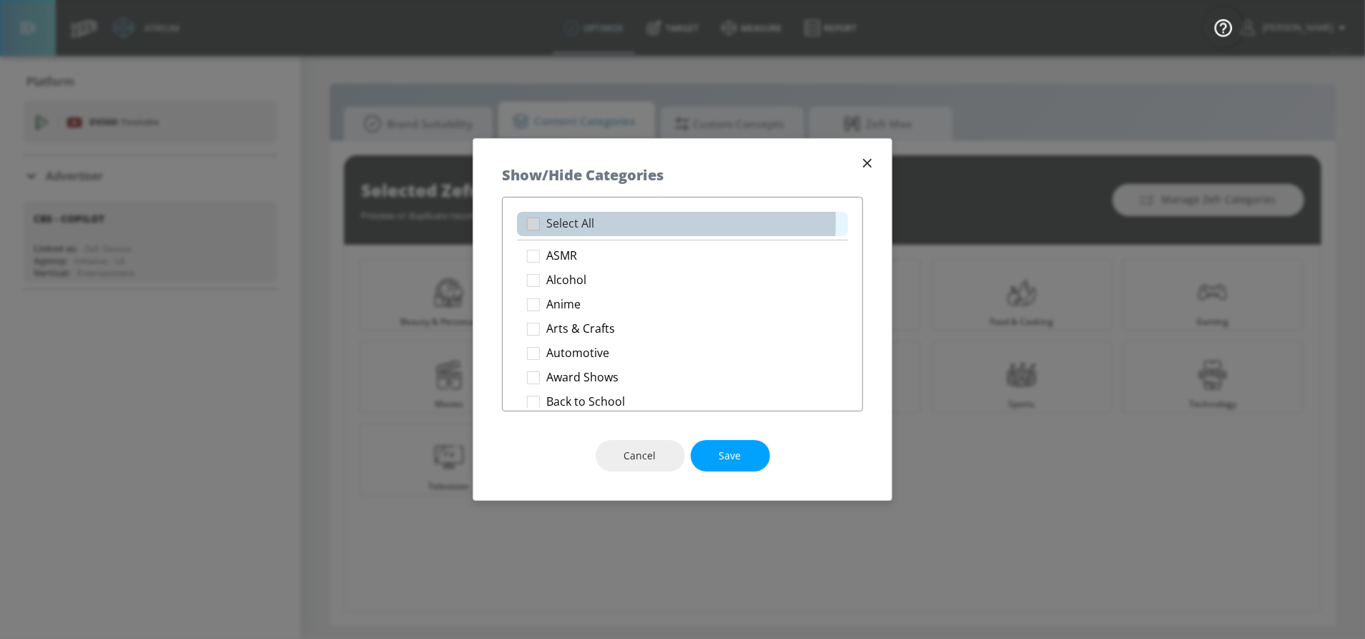
checkbox input "true"
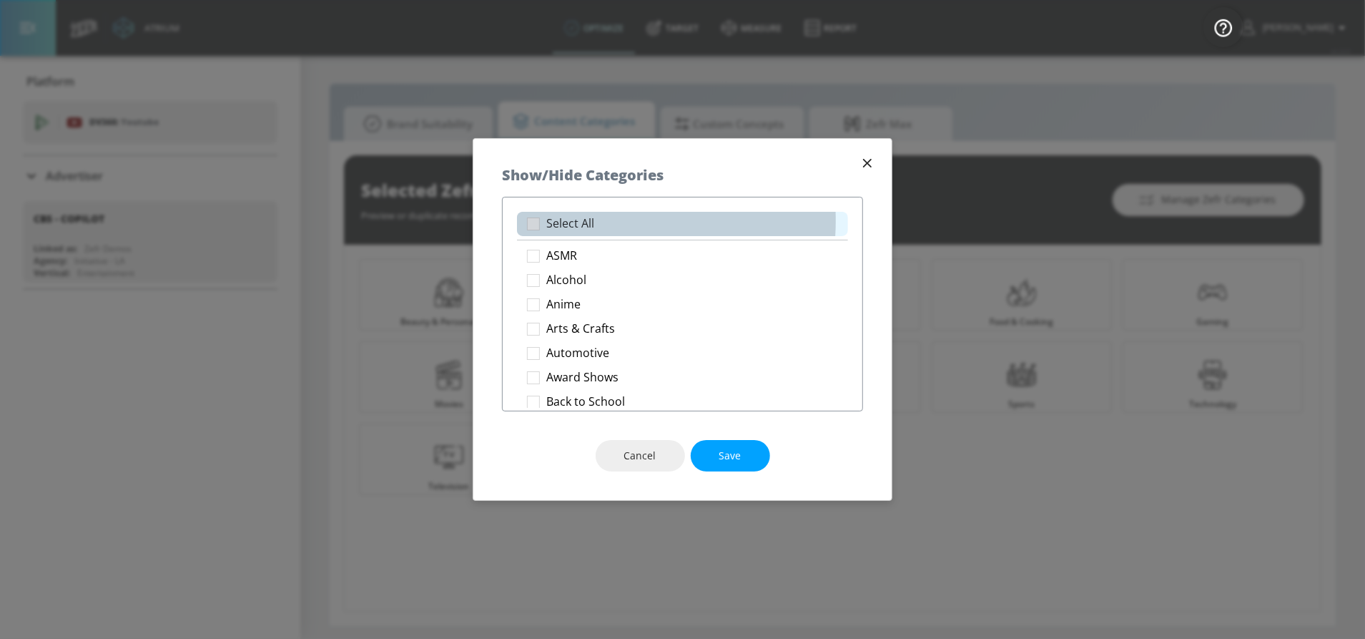
checkbox input "true"
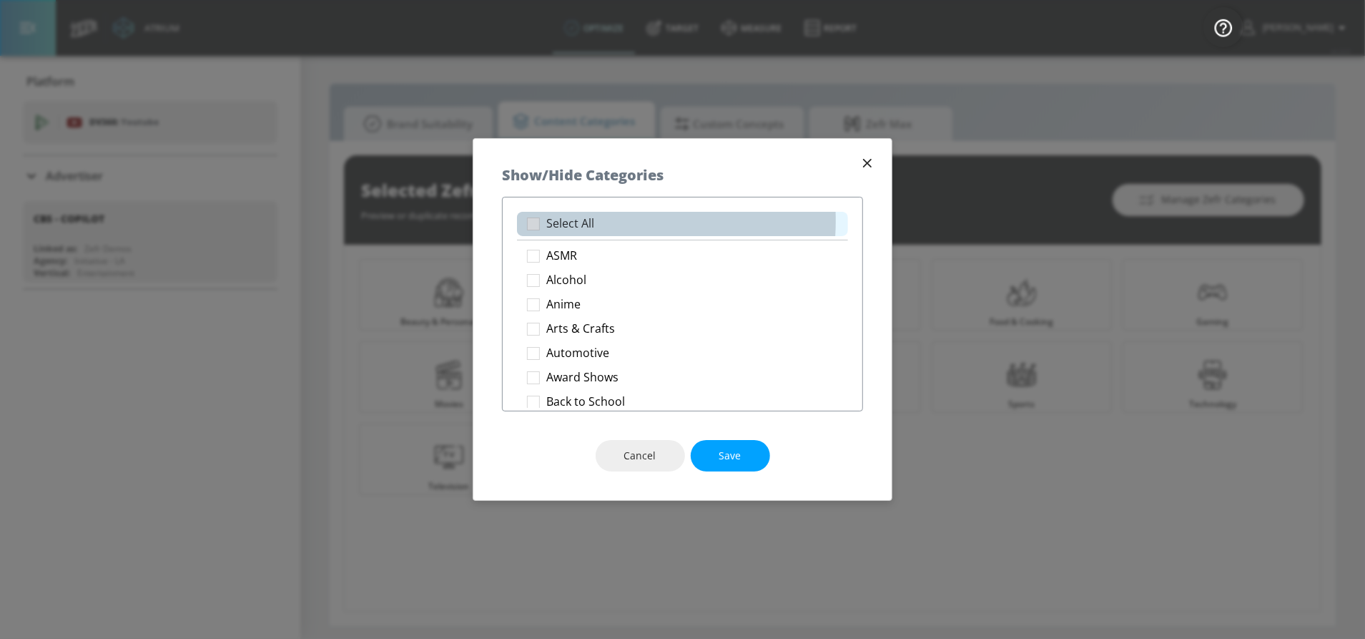
checkbox input "true"
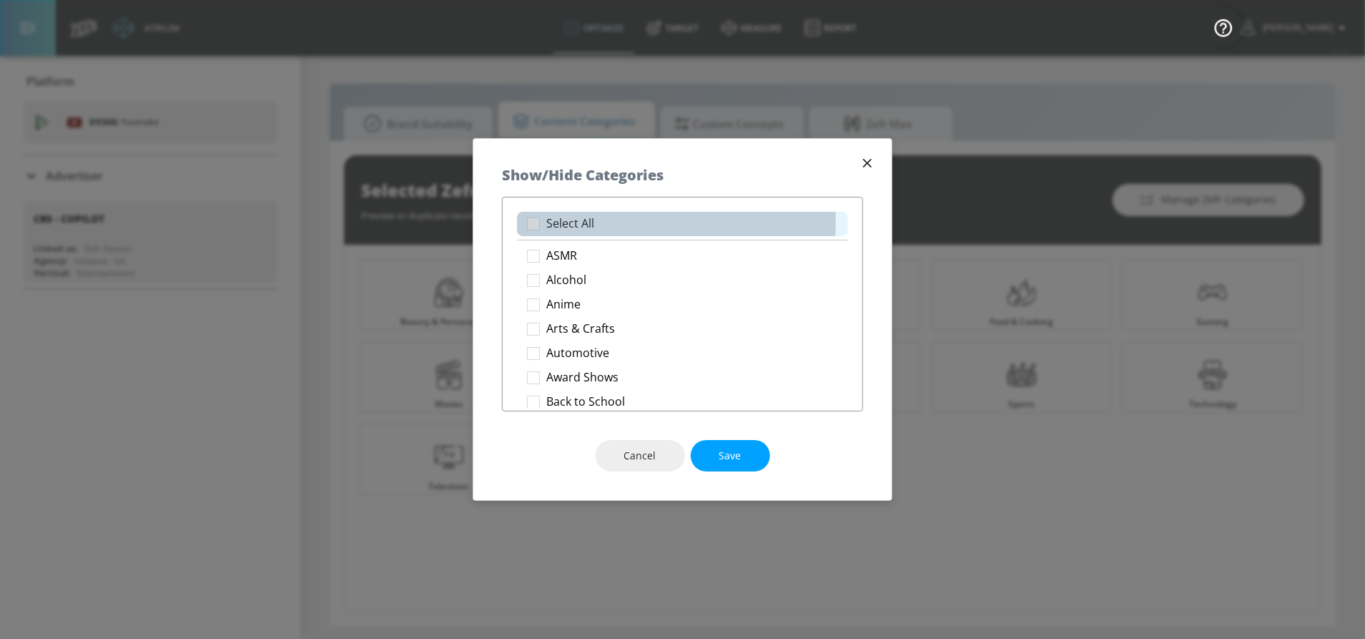
checkbox input "true"
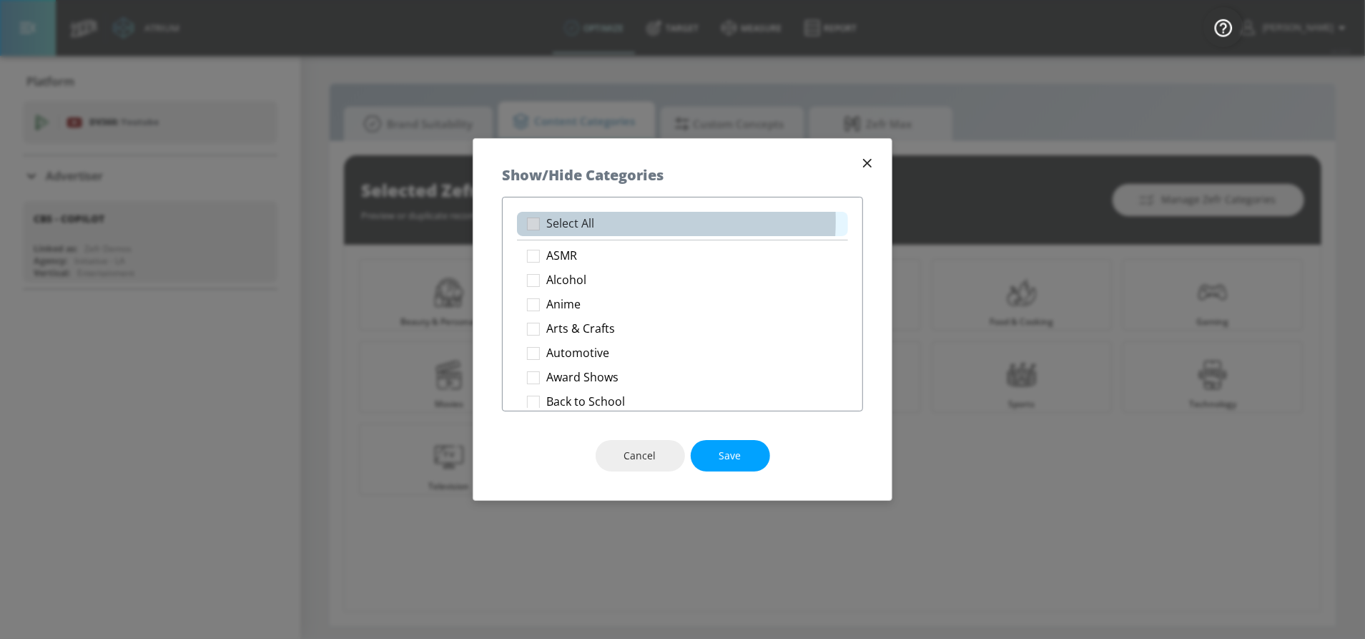
checkbox input "true"
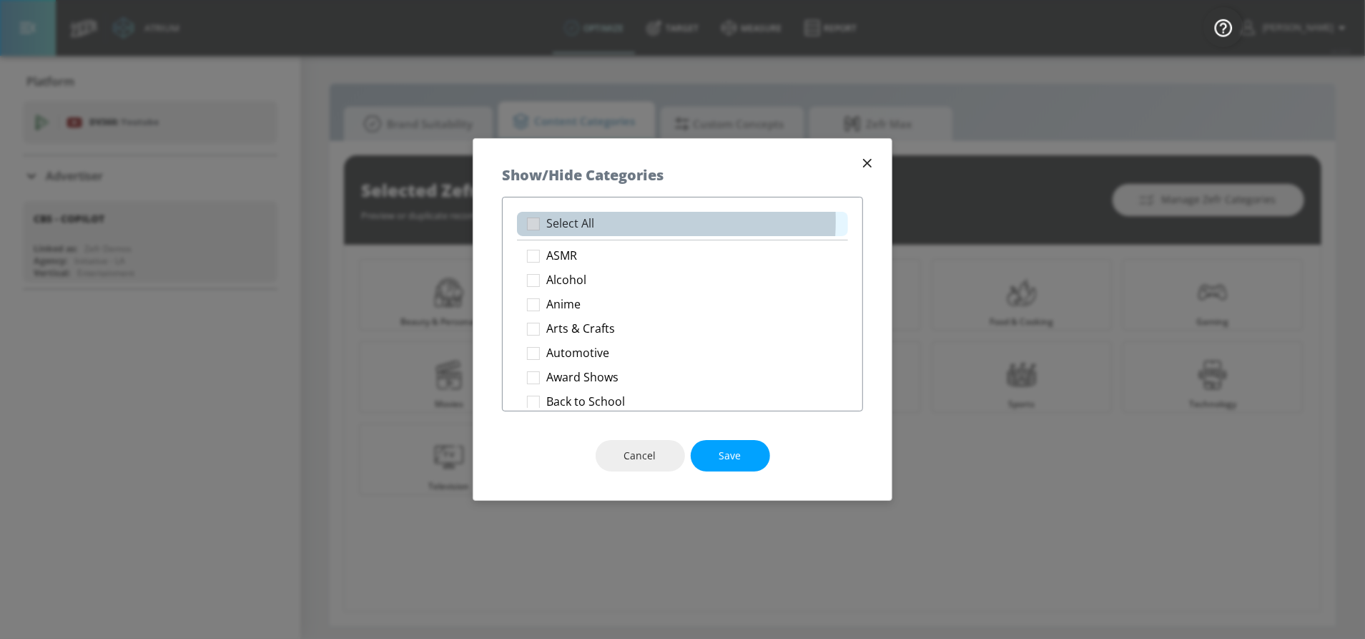
checkbox input "true"
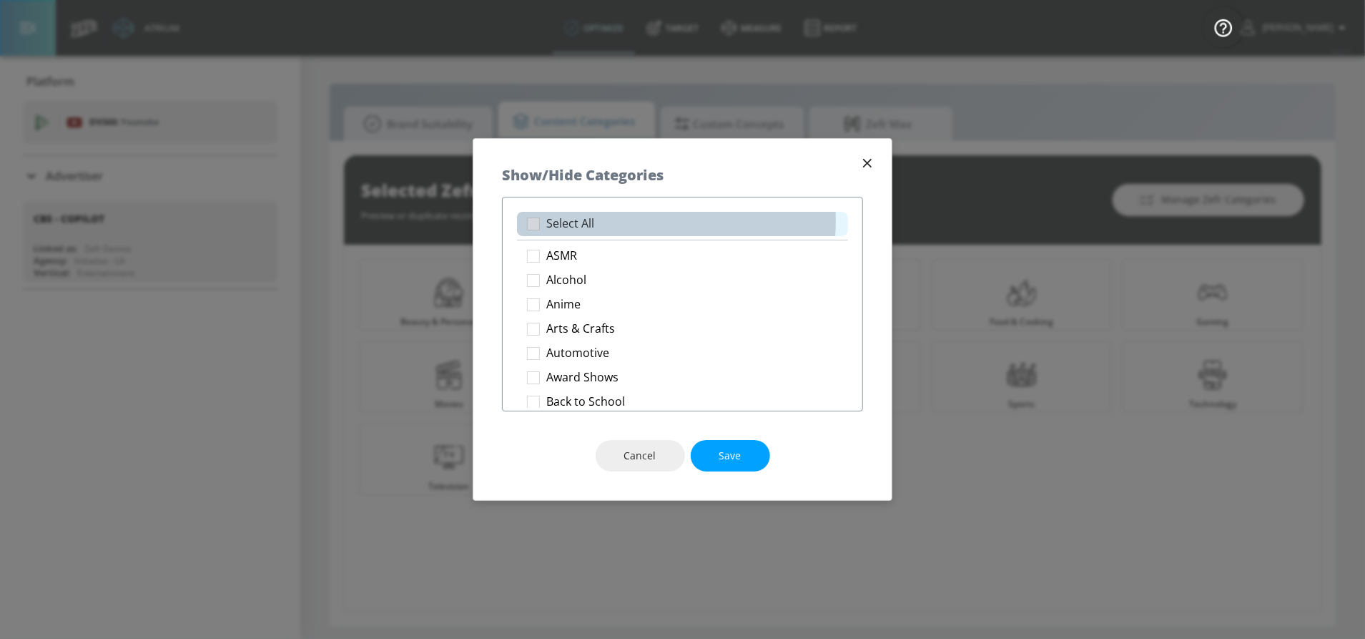
checkbox input "true"
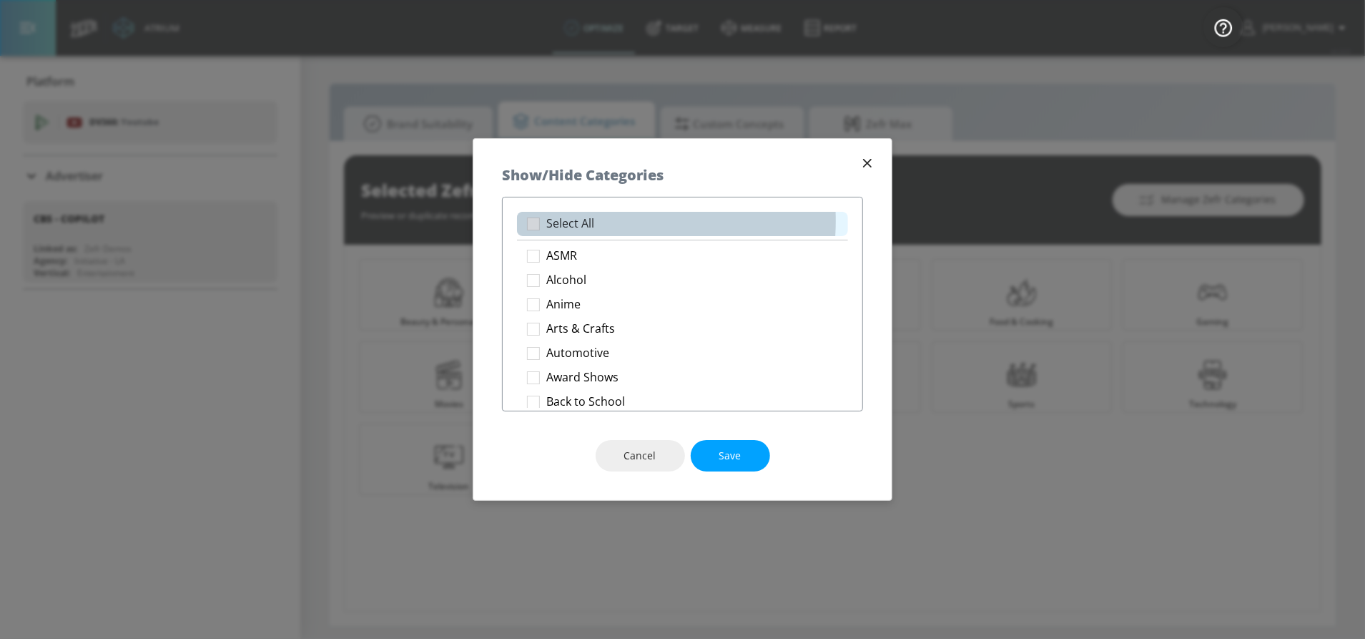
checkbox input "true"
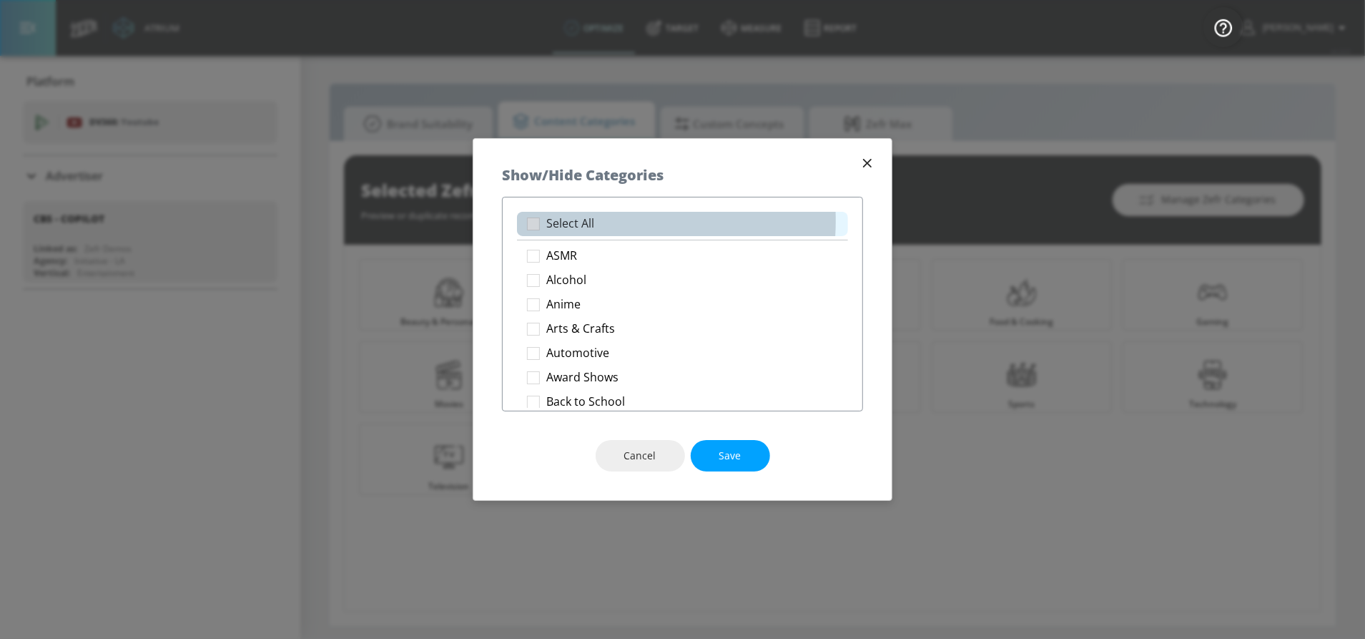
checkbox input "true"
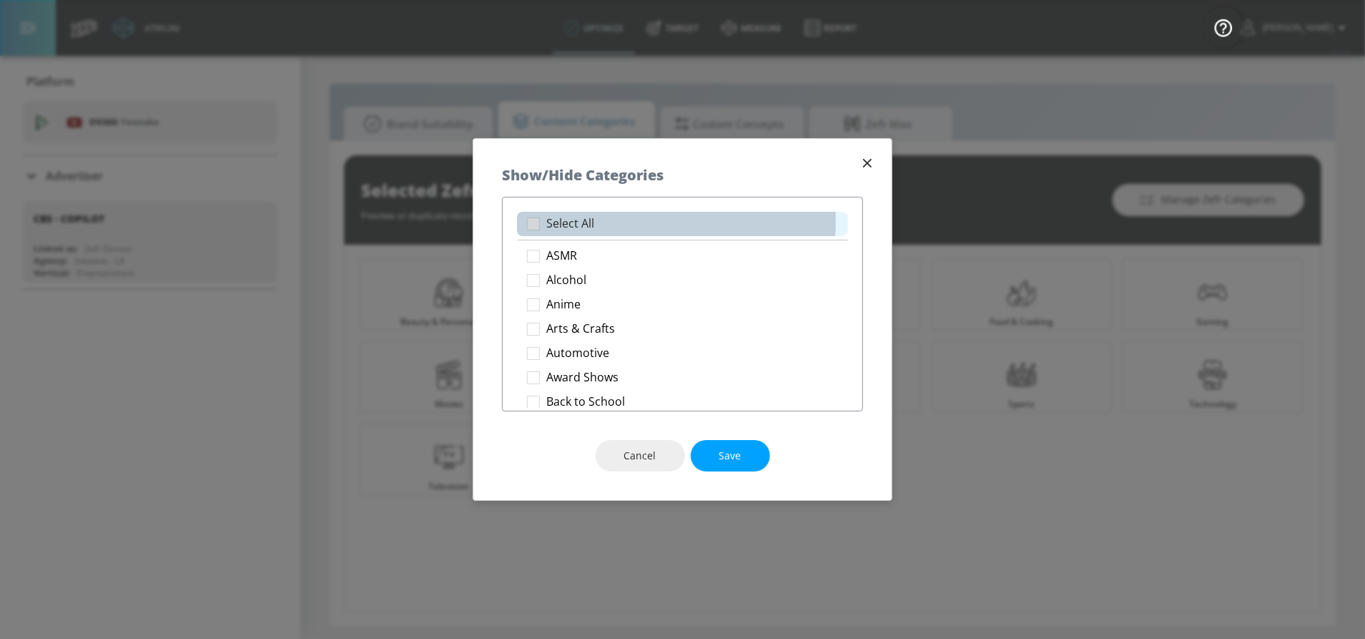
checkbox input "true"
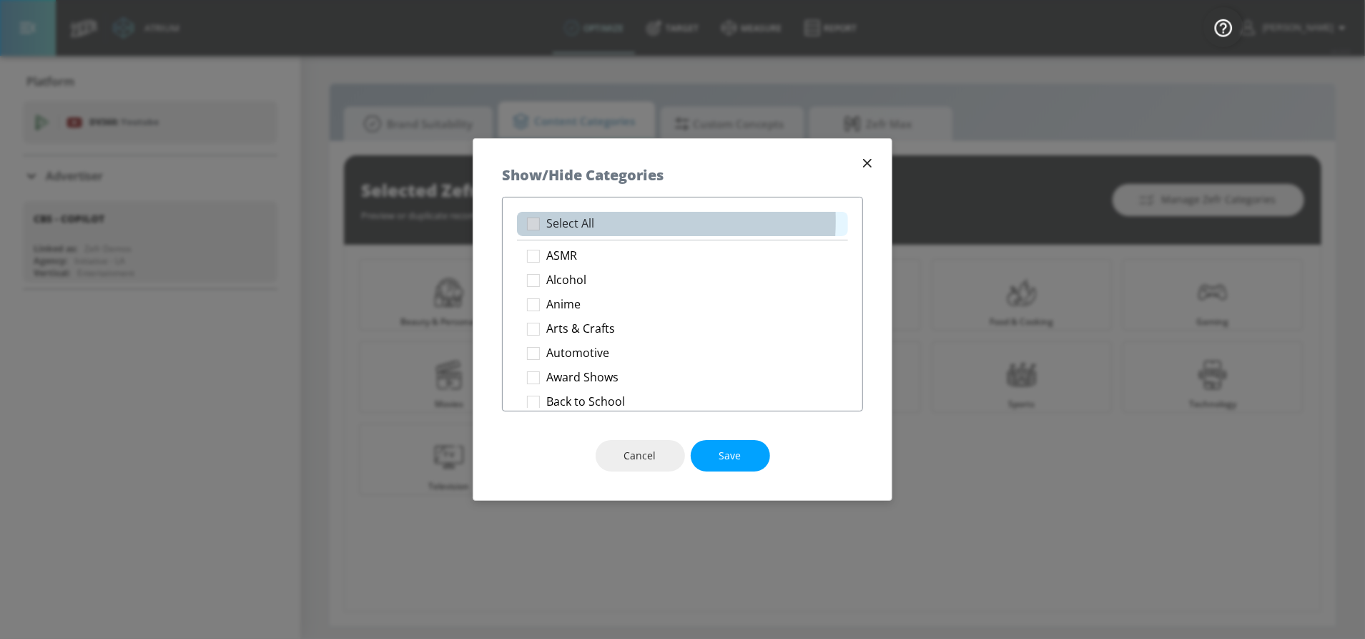
checkbox input "true"
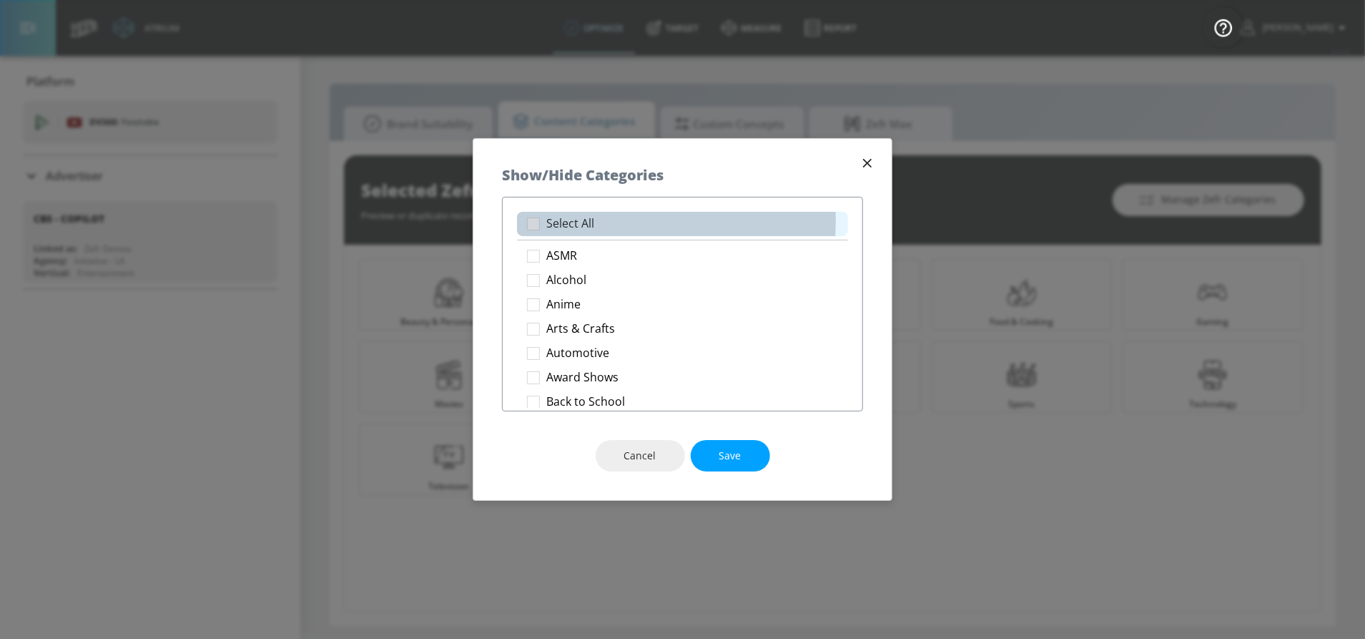
checkbox input "true"
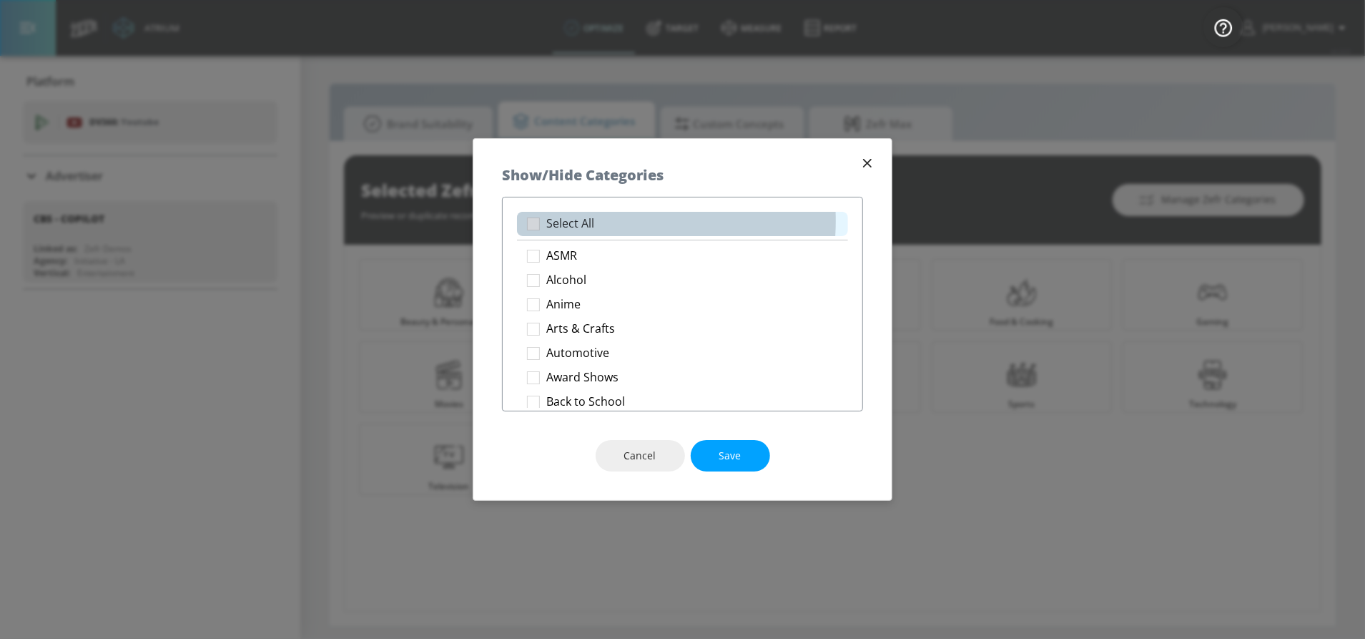
checkbox input "true"
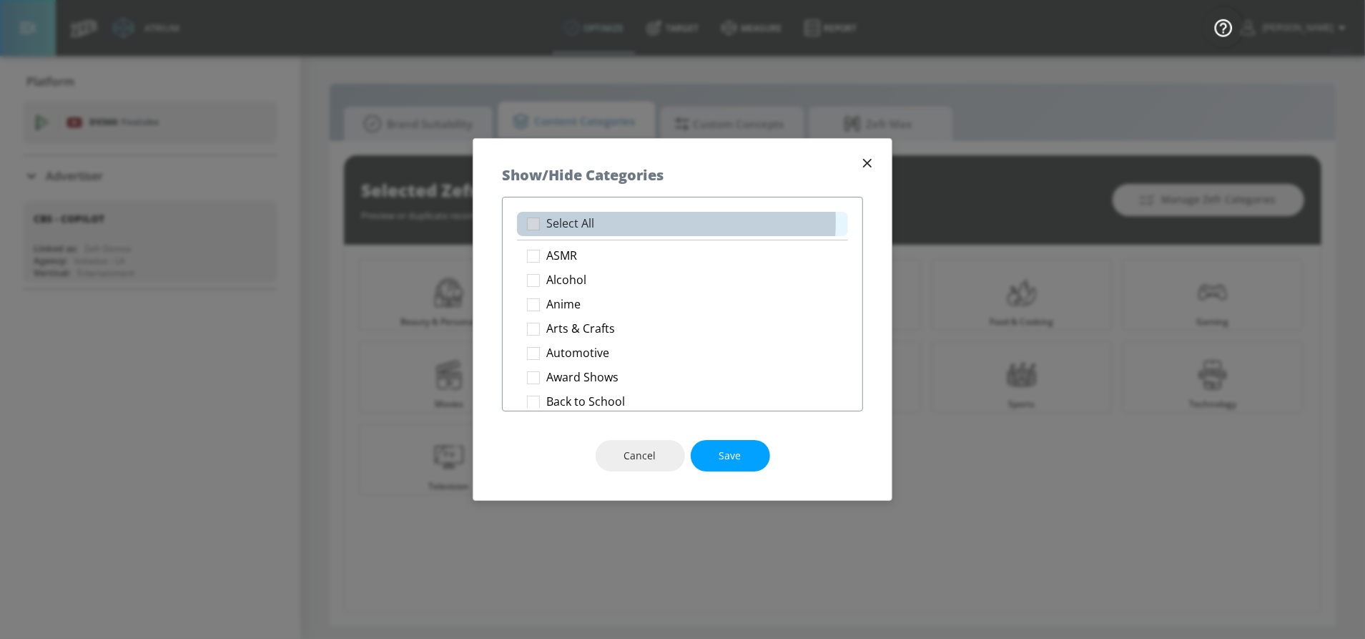
checkbox input "true"
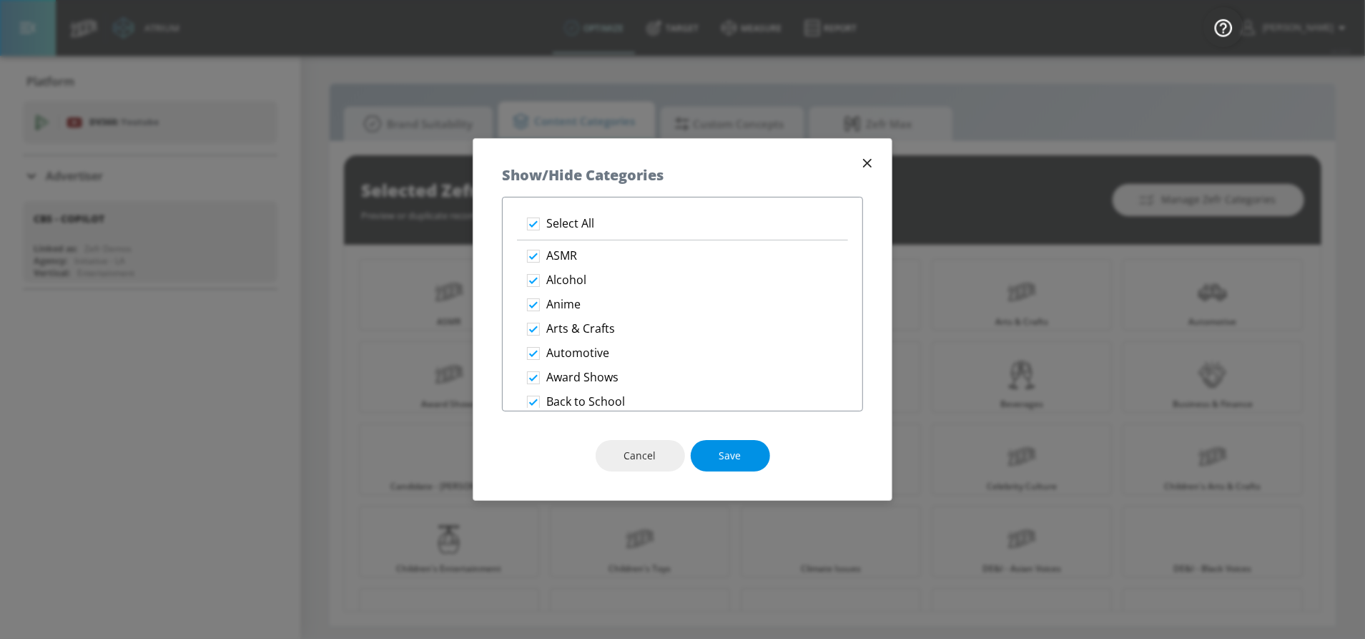
click at [732, 458] on span "Save" at bounding box center [730, 456] width 22 height 18
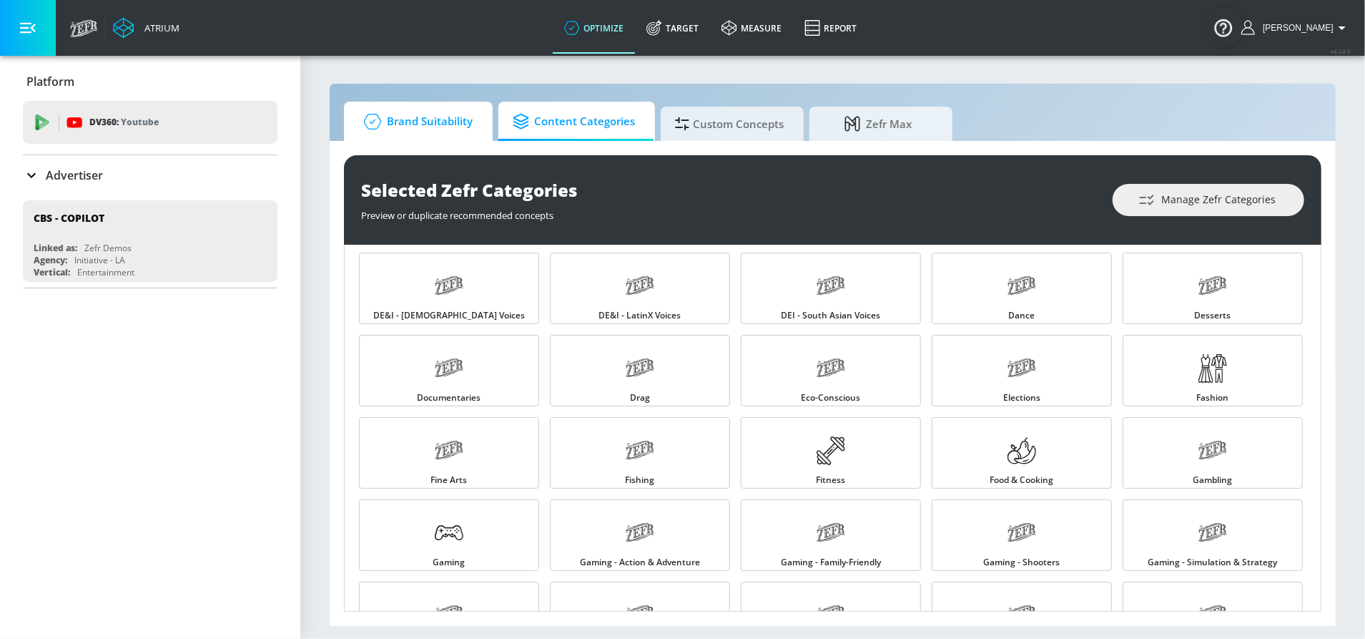
scroll to position [493, 0]
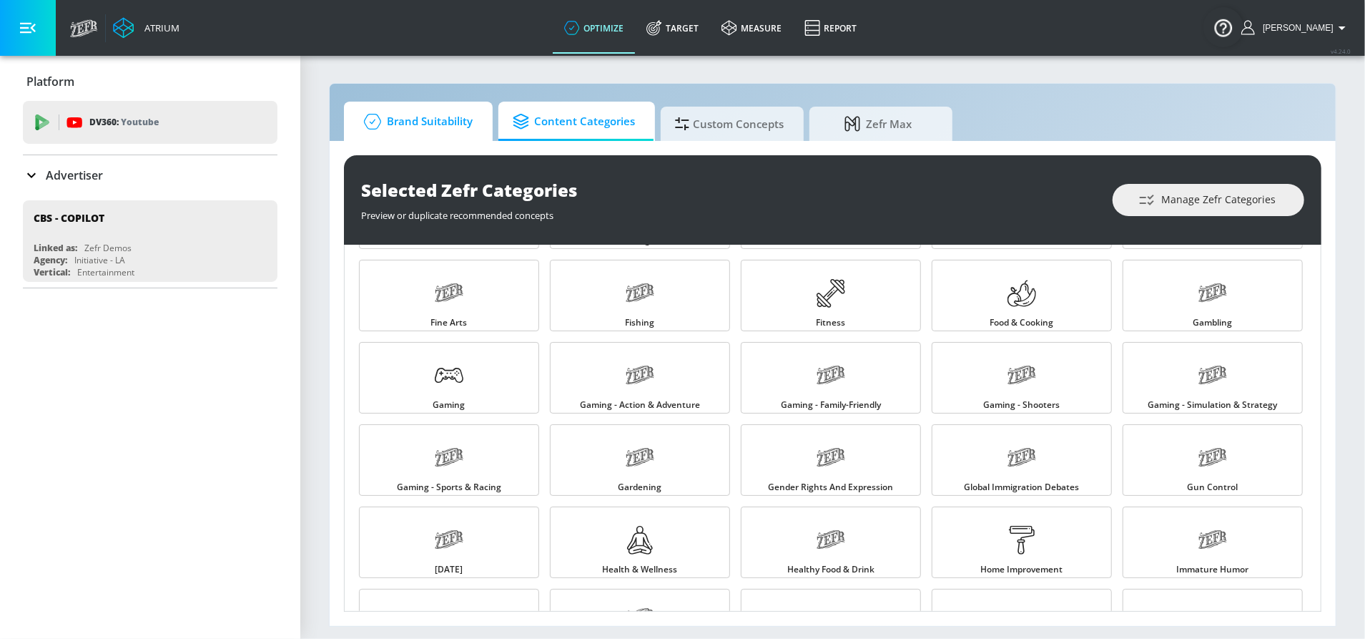
click at [456, 129] on span "Brand Suitability" at bounding box center [415, 121] width 114 height 34
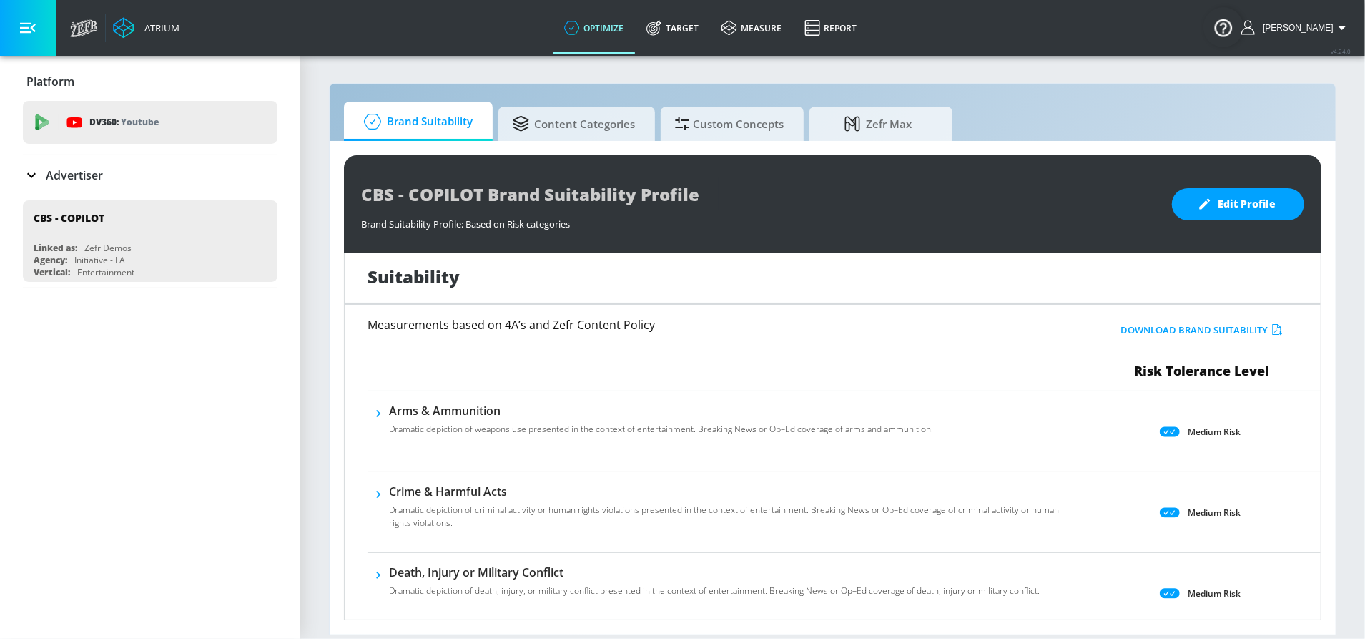
scroll to position [4, 0]
click at [1211, 432] on p "Medium Risk" at bounding box center [1214, 430] width 53 height 15
click at [1241, 189] on button "Edit Profile" at bounding box center [1238, 204] width 132 height 32
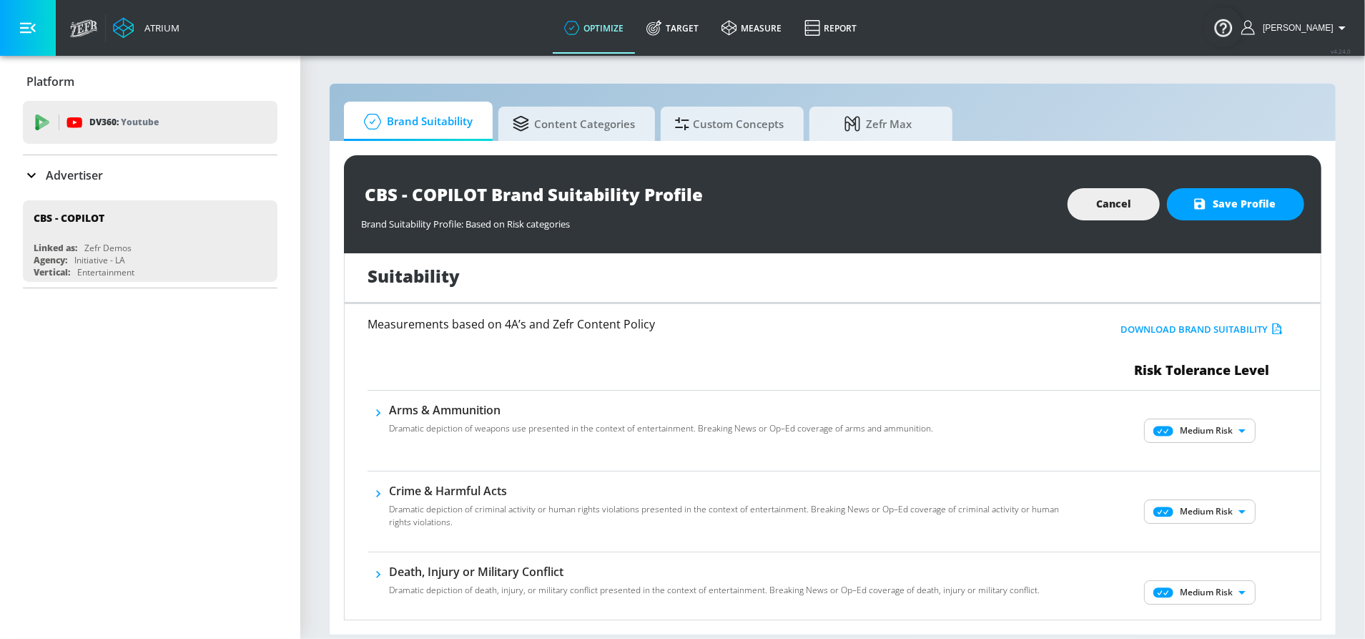
click at [1202, 433] on body "Atrium optimize Target measure Report optimize Target measure Report v 4.24.0 S…" at bounding box center [682, 319] width 1365 height 639
click at [1188, 451] on li "No Risk" at bounding box center [1188, 458] width 112 height 21
type input "MINIMAL"
click at [1186, 506] on body "Atrium optimize Target measure Report optimize Target measure Report v 4.24.0 S…" at bounding box center [682, 319] width 1365 height 639
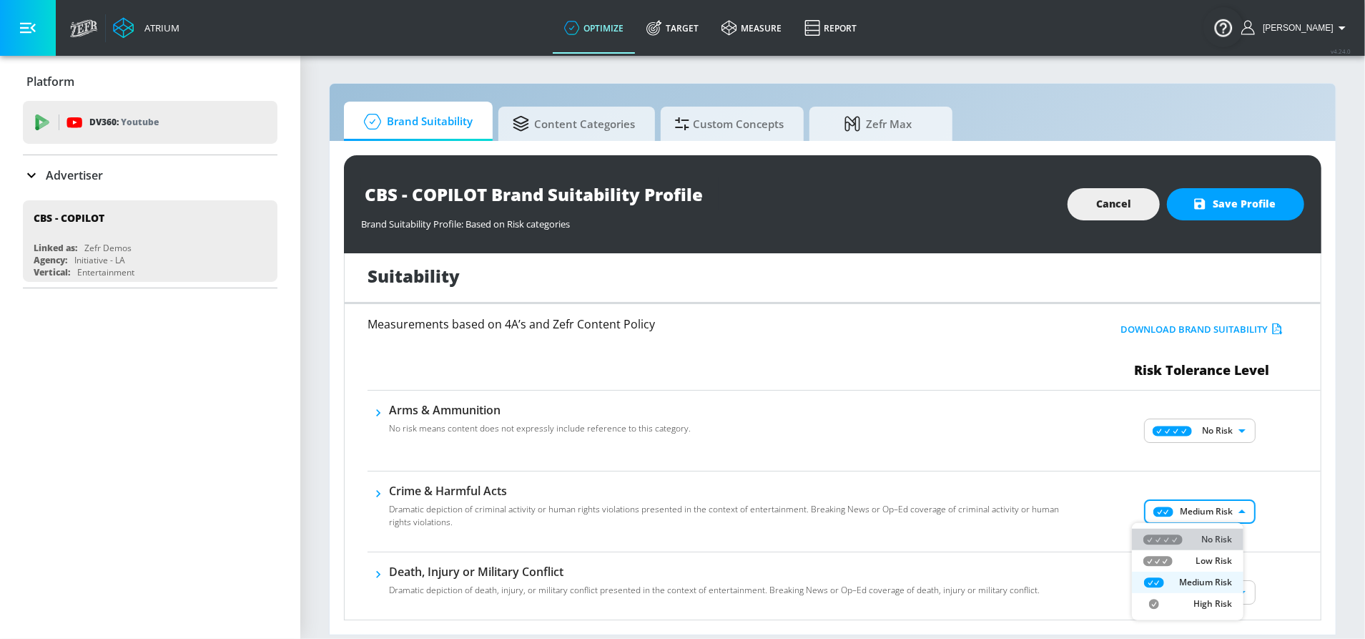
drag, startPoint x: 1184, startPoint y: 532, endPoint x: 1168, endPoint y: 477, distance: 57.3
click at [1184, 533] on div "No Risk" at bounding box center [1188, 539] width 89 height 13
type input "MINIMAL"
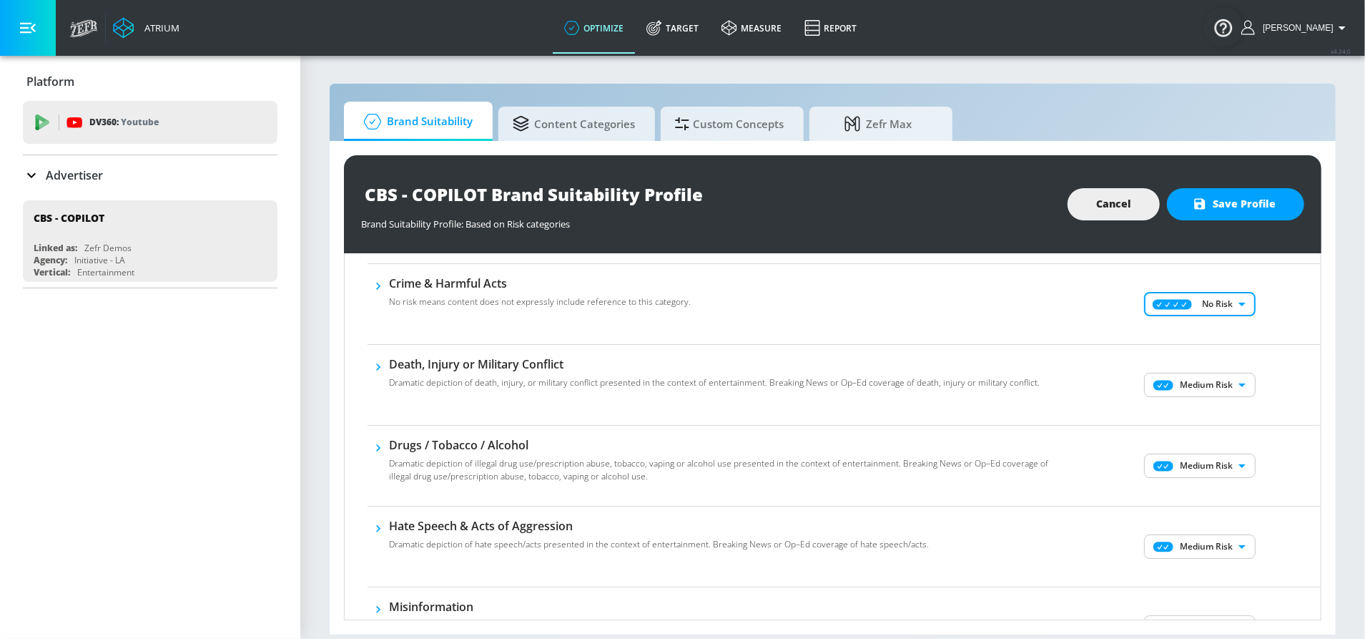
scroll to position [212, 0]
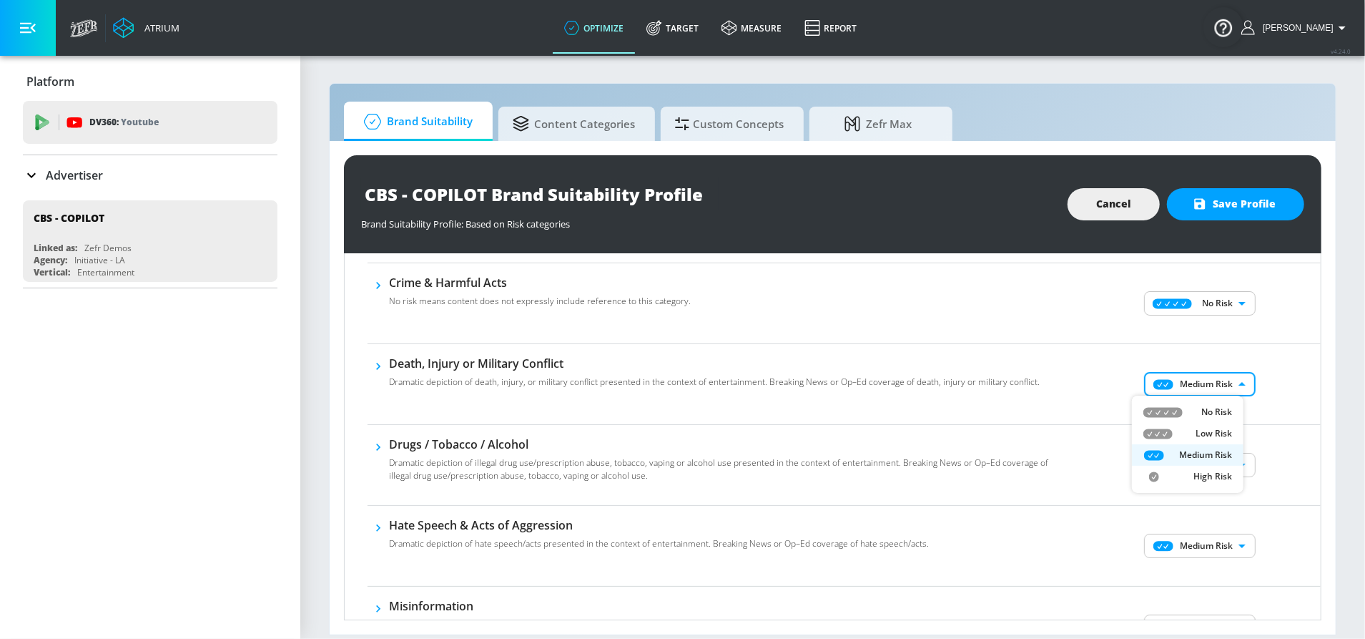
click at [1169, 390] on body "Atrium optimize Target measure Report optimize Target measure Report v 4.24.0 S…" at bounding box center [682, 319] width 1365 height 639
click at [1170, 419] on li "No Risk" at bounding box center [1188, 411] width 112 height 21
type input "MINIMAL"
click at [1175, 460] on body "Atrium optimize Target measure Report optimize Target measure Report v 4.24.0 S…" at bounding box center [682, 319] width 1365 height 639
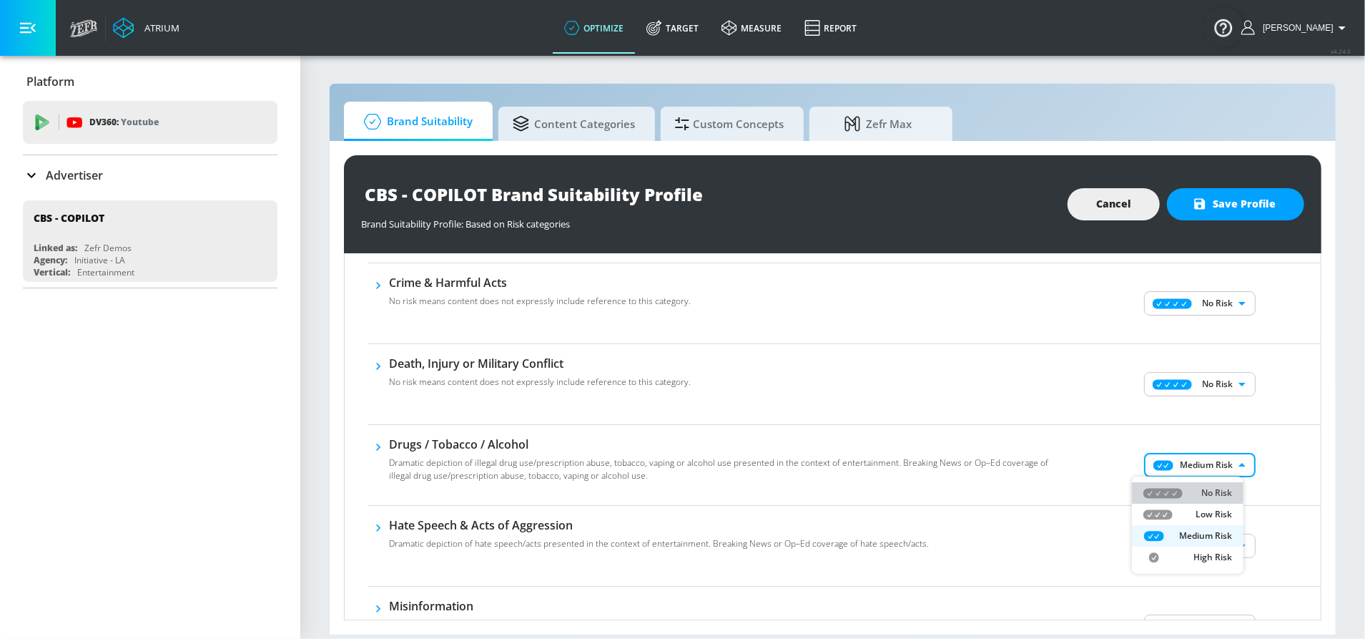
drag, startPoint x: 1176, startPoint y: 483, endPoint x: 1157, endPoint y: 416, distance: 70.6
click at [1176, 483] on li "No Risk" at bounding box center [1188, 492] width 112 height 21
type input "MINIMAL"
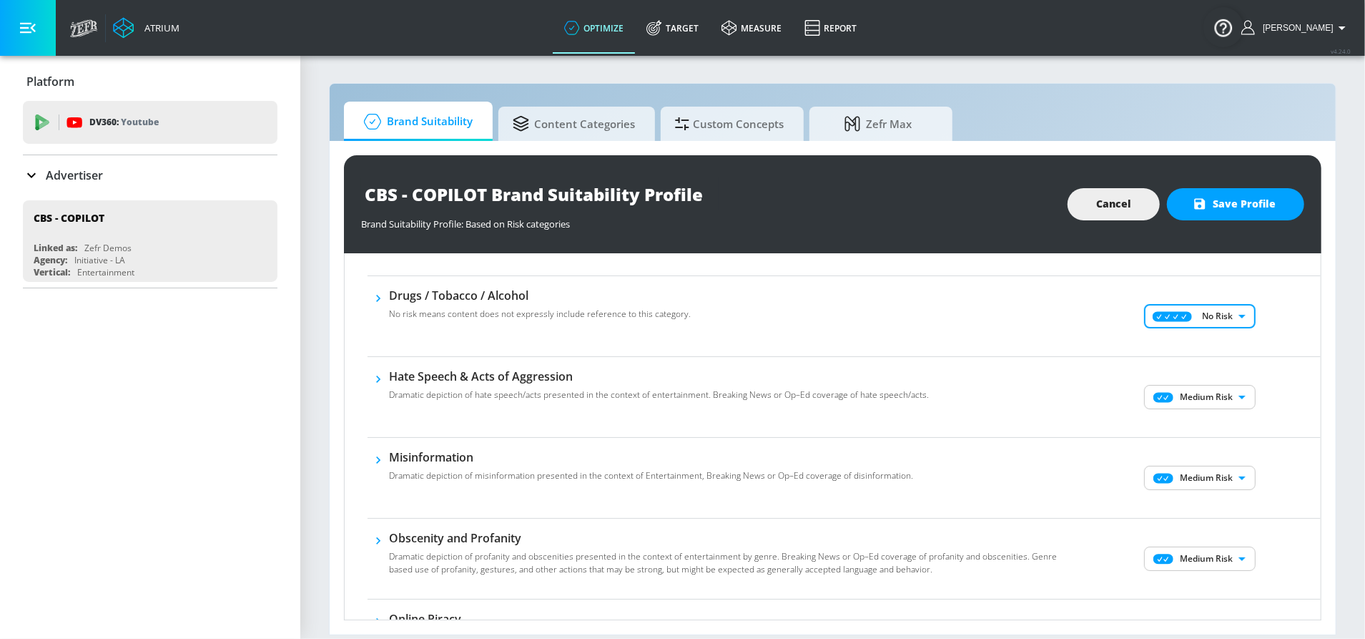
scroll to position [362, 0]
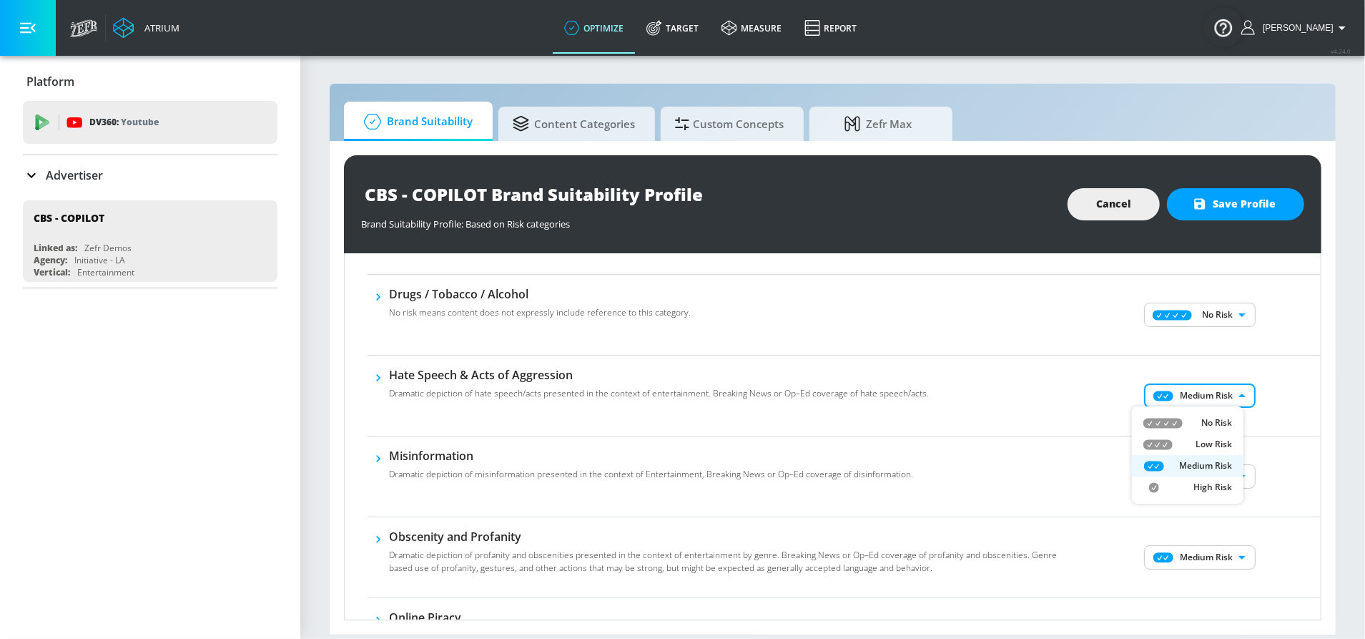
click at [1169, 388] on body "Atrium optimize Target measure Report optimize Target measure Report v 4.24.0 S…" at bounding box center [682, 319] width 1365 height 639
click at [1162, 419] on icon at bounding box center [1163, 423] width 39 height 10
type input "MINIMAL"
click at [1193, 481] on body "Atrium optimize Target measure Report optimize Target measure Report v 4.24.0 S…" at bounding box center [682, 319] width 1365 height 639
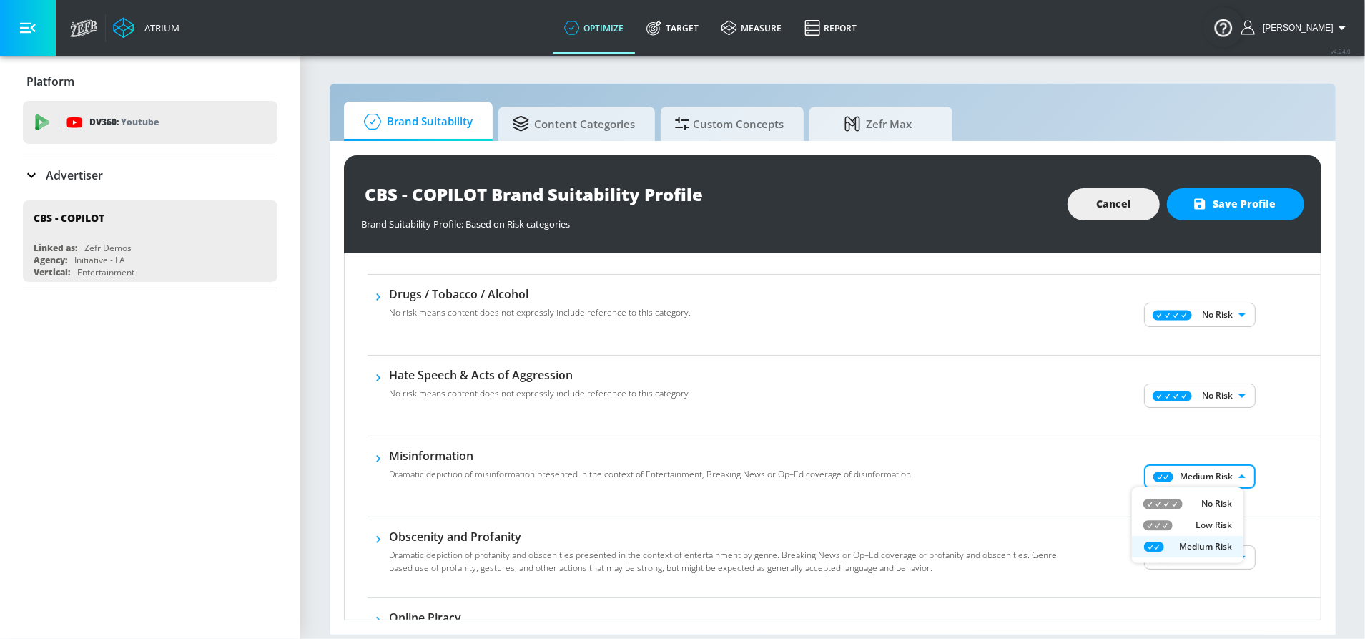
click at [1185, 495] on li "No Risk" at bounding box center [1188, 503] width 112 height 21
type input "MINIMAL"
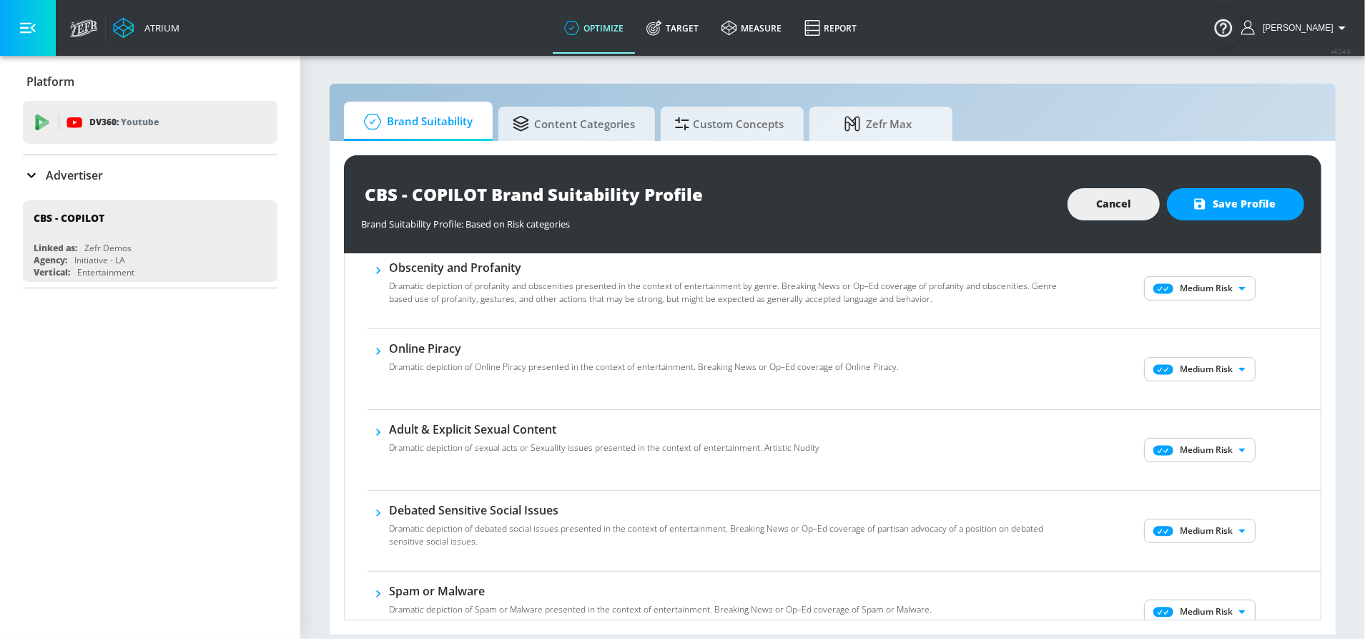
scroll to position [632, 0]
click at [1200, 280] on body "Atrium optimize Target measure Report optimize Target measure Report v 4.24.0 S…" at bounding box center [682, 319] width 1365 height 639
click at [1197, 303] on li "No Risk" at bounding box center [1188, 313] width 112 height 21
type input "MINIMAL"
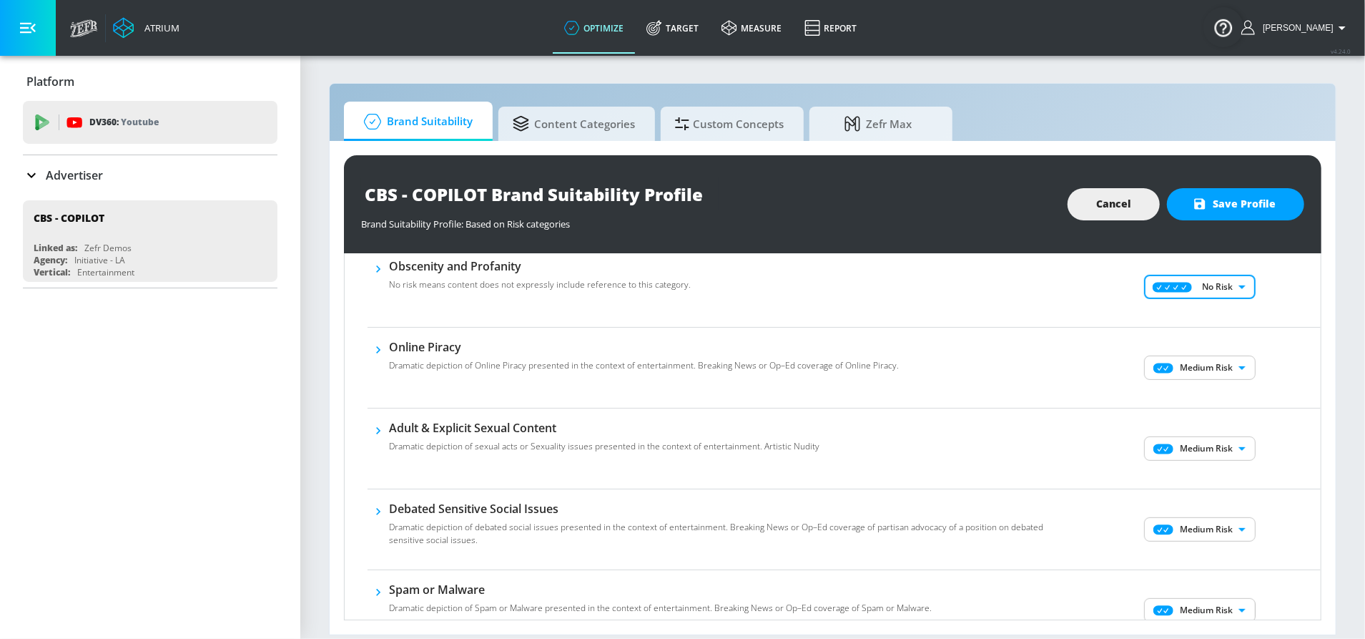
click at [1196, 363] on body "Atrium optimize Target measure Report optimize Target measure Report v 4.24.0 S…" at bounding box center [682, 319] width 1365 height 639
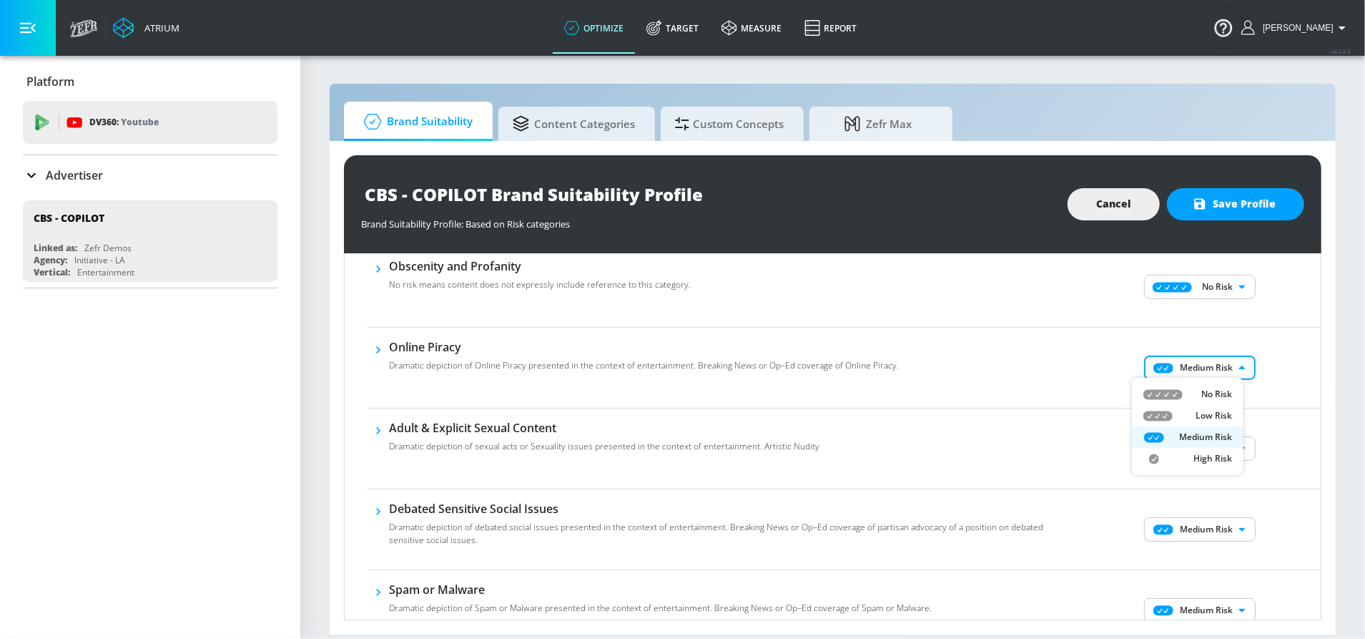
click at [1183, 393] on div "No Risk" at bounding box center [1188, 394] width 89 height 13
type input "MINIMAL"
click at [1191, 455] on body "Atrium optimize Target measure Report optimize Target measure Report v 4.24.0 S…" at bounding box center [682, 319] width 1365 height 639
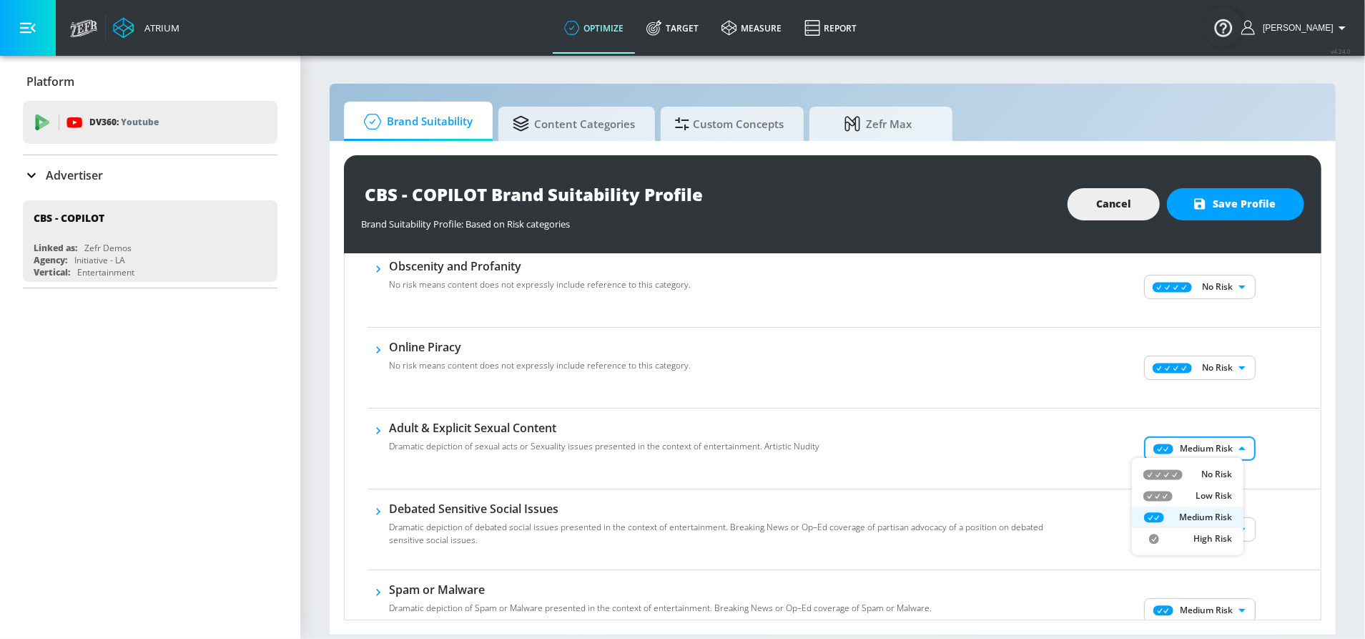
drag, startPoint x: 1190, startPoint y: 470, endPoint x: 1189, endPoint y: 477, distance: 7.2
click at [1190, 469] on div "No Risk" at bounding box center [1188, 474] width 89 height 13
type input "MINIMAL"
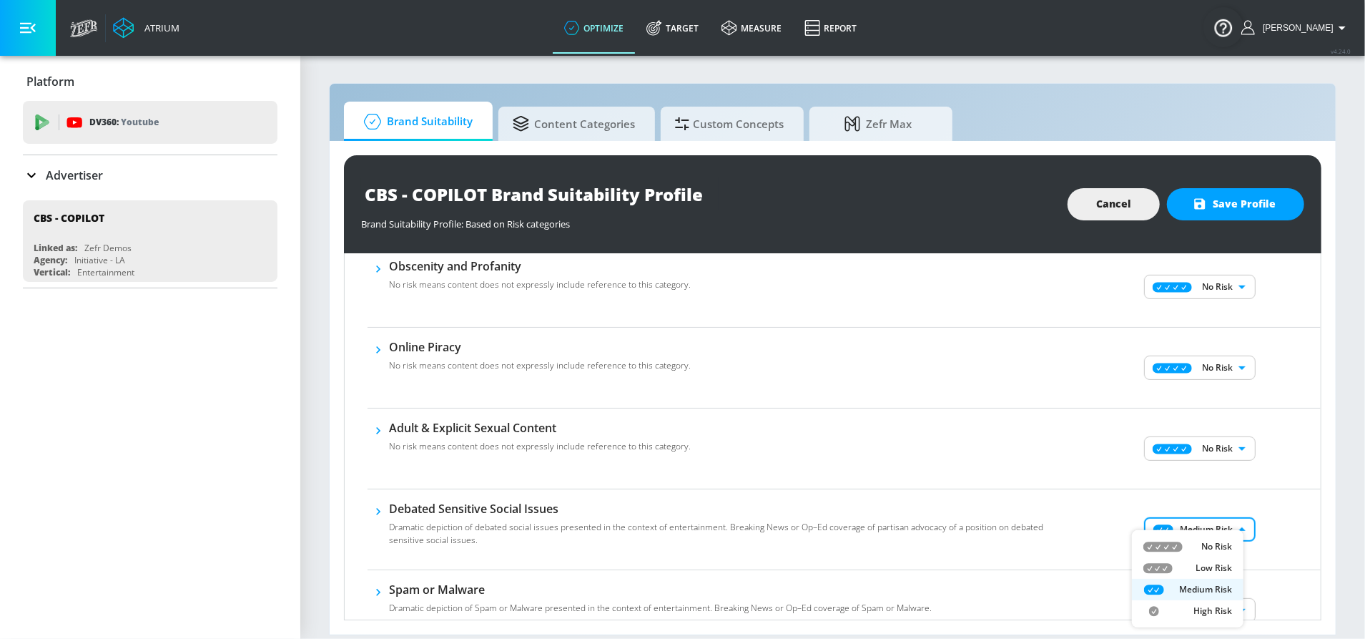
click at [1185, 528] on body "Atrium optimize Target measure Report optimize Target measure Report v 4.24.0 S…" at bounding box center [682, 319] width 1365 height 639
click at [1186, 541] on div "No Risk" at bounding box center [1188, 546] width 89 height 13
type input "MINIMAL"
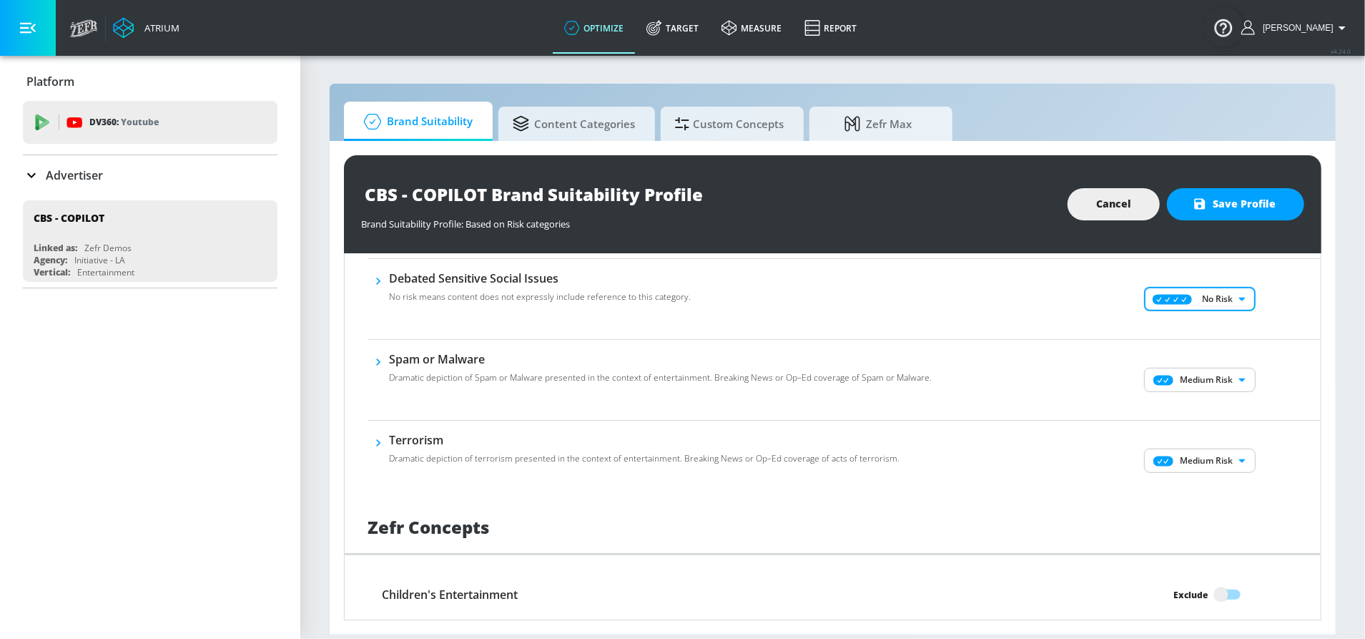
scroll to position [864, 0]
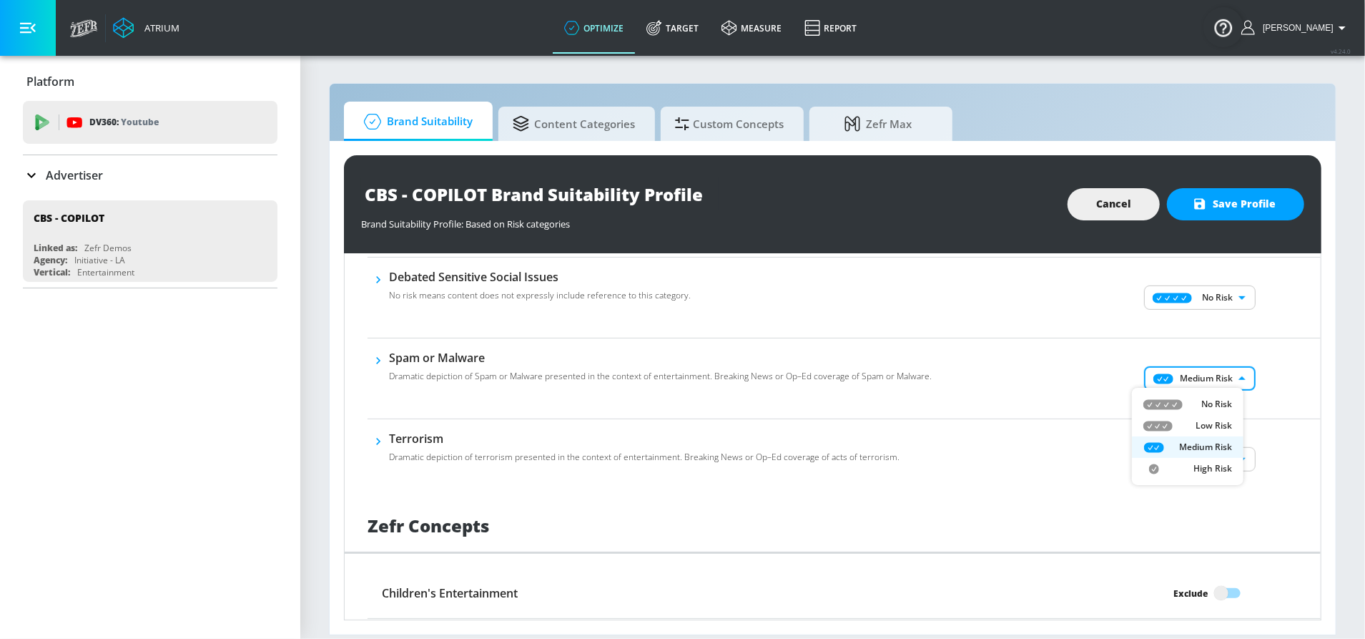
click at [1179, 386] on body "Atrium optimize Target measure Report optimize Target measure Report v 4.24.0 S…" at bounding box center [682, 319] width 1365 height 639
click at [1181, 406] on icon at bounding box center [1163, 404] width 39 height 10
type input "MINIMAL"
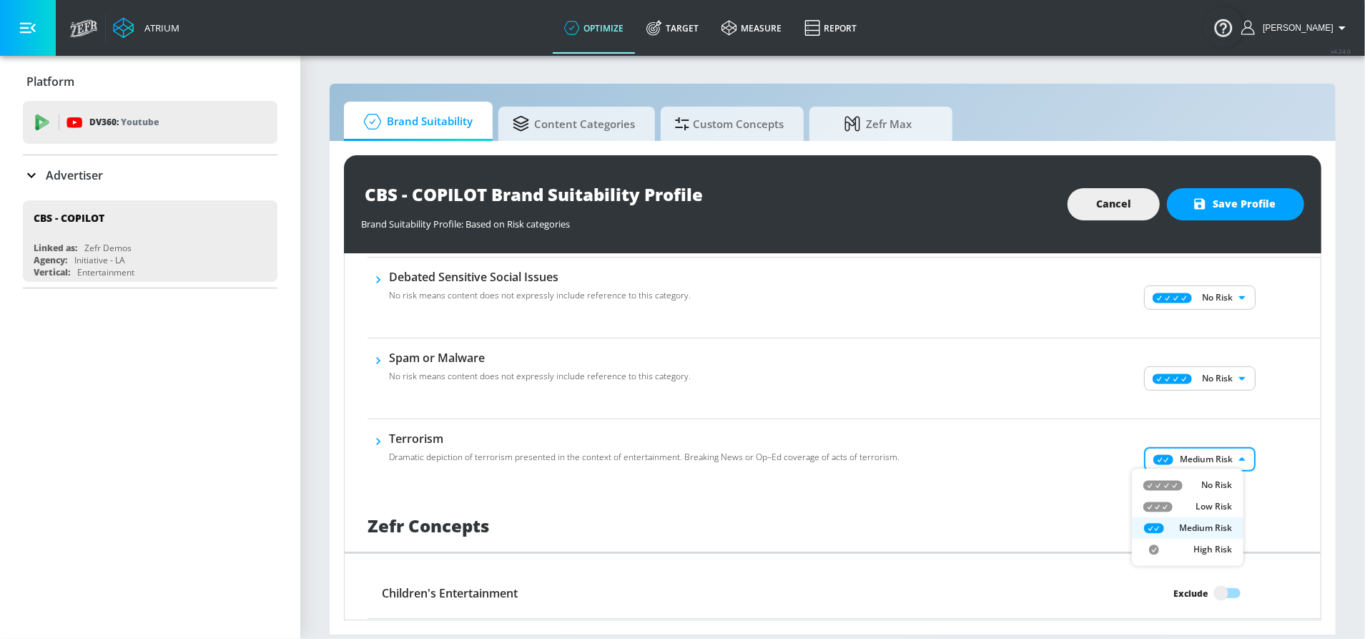
click at [1184, 461] on body "Atrium optimize Target measure Report optimize Target measure Report v 4.24.0 S…" at bounding box center [682, 319] width 1365 height 639
click at [1179, 480] on icon at bounding box center [1163, 485] width 39 height 11
type input "MINIMAL"
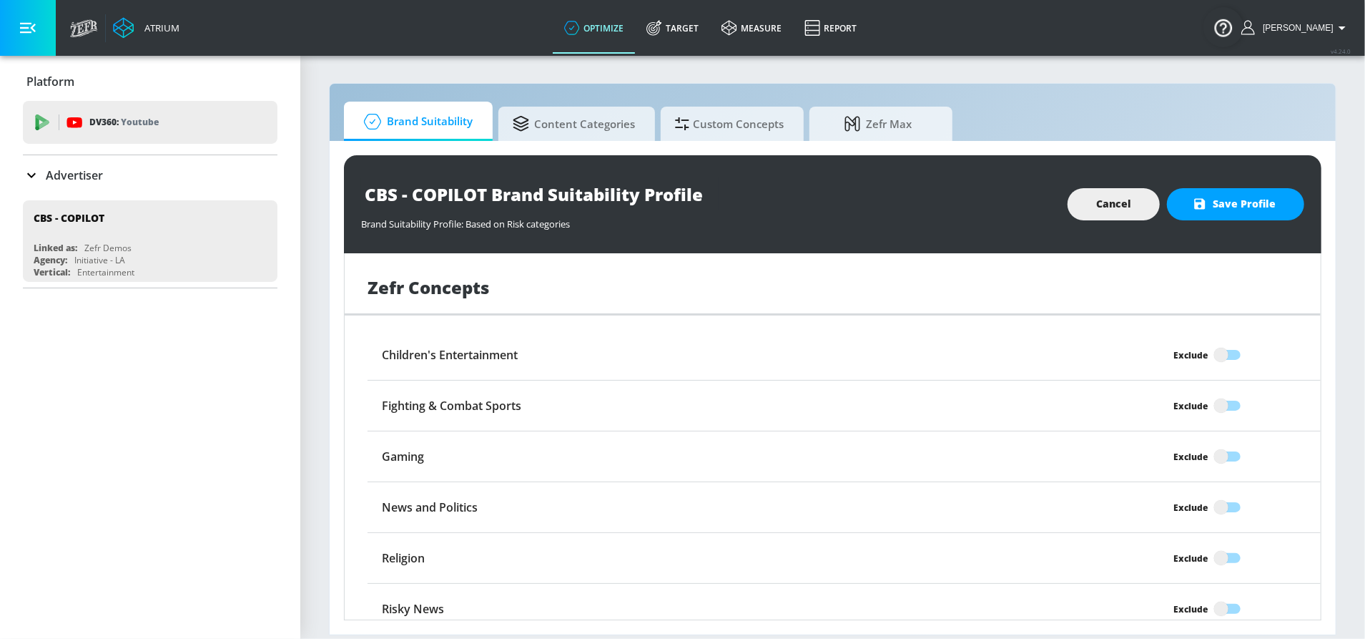
scroll to position [1111, 0]
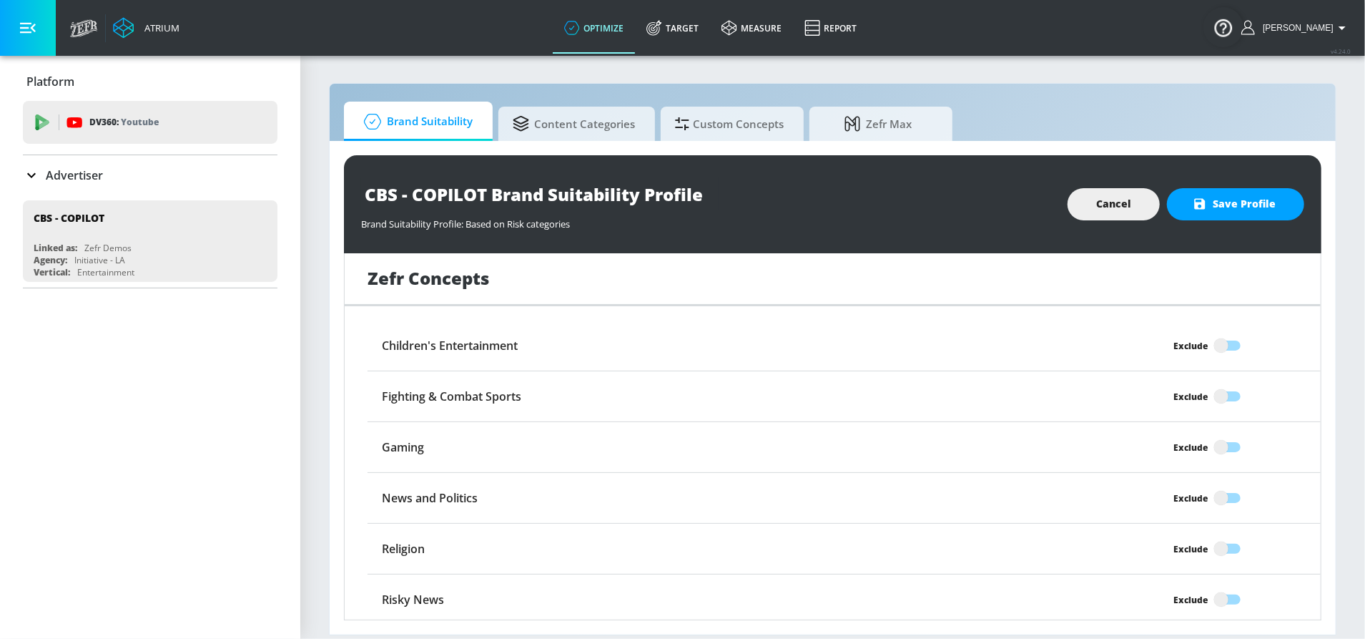
click at [1211, 340] on input "Exclude" at bounding box center [1222, 345] width 82 height 27
checkbox input "true"
click at [1213, 388] on input "Exclude" at bounding box center [1222, 396] width 82 height 27
checkbox input "true"
click at [1208, 448] on input "Exclude" at bounding box center [1222, 446] width 82 height 27
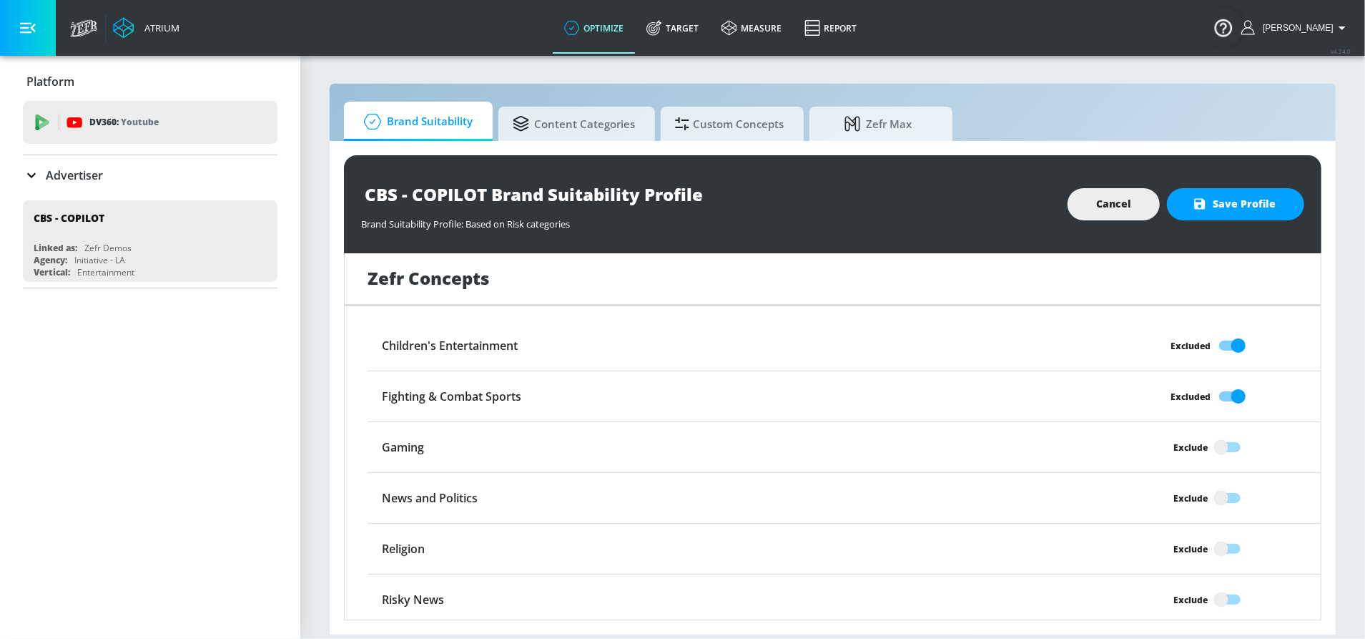
checkbox input "true"
click at [1215, 497] on input "Exclude" at bounding box center [1222, 497] width 82 height 27
checkbox input "true"
click at [1215, 550] on input "Exclude" at bounding box center [1222, 548] width 82 height 27
checkbox input "true"
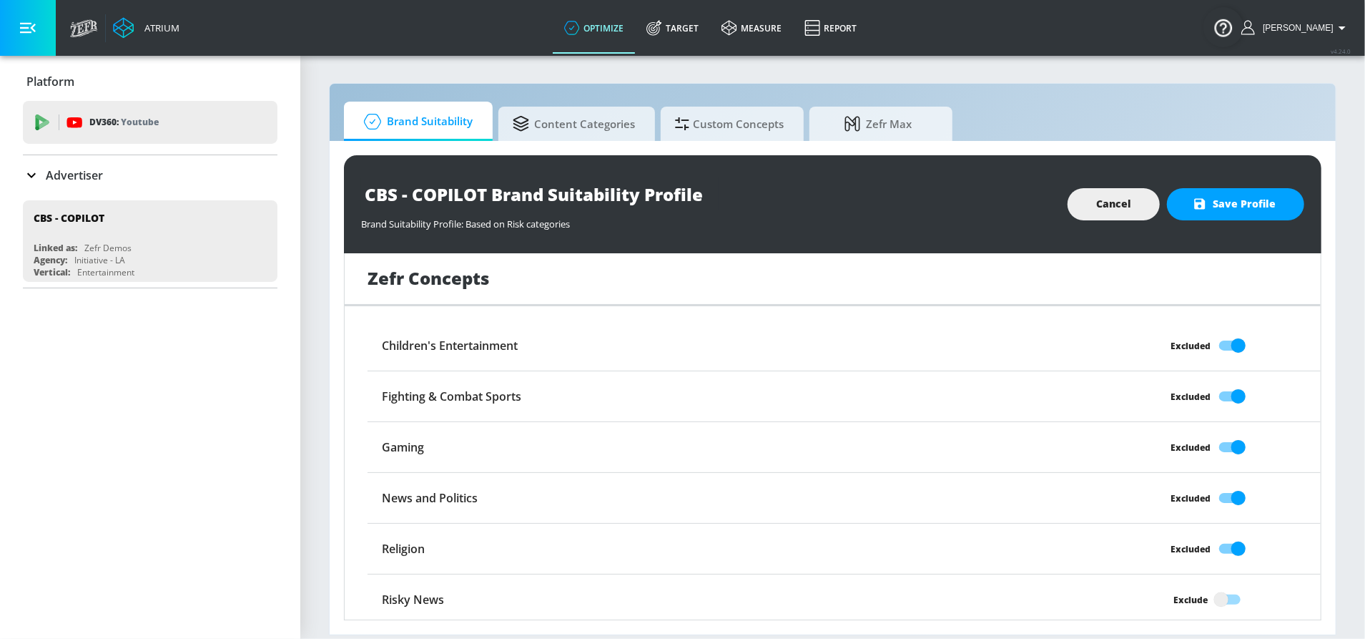
click at [1215, 590] on input "Exclude" at bounding box center [1222, 599] width 82 height 27
checkbox input "true"
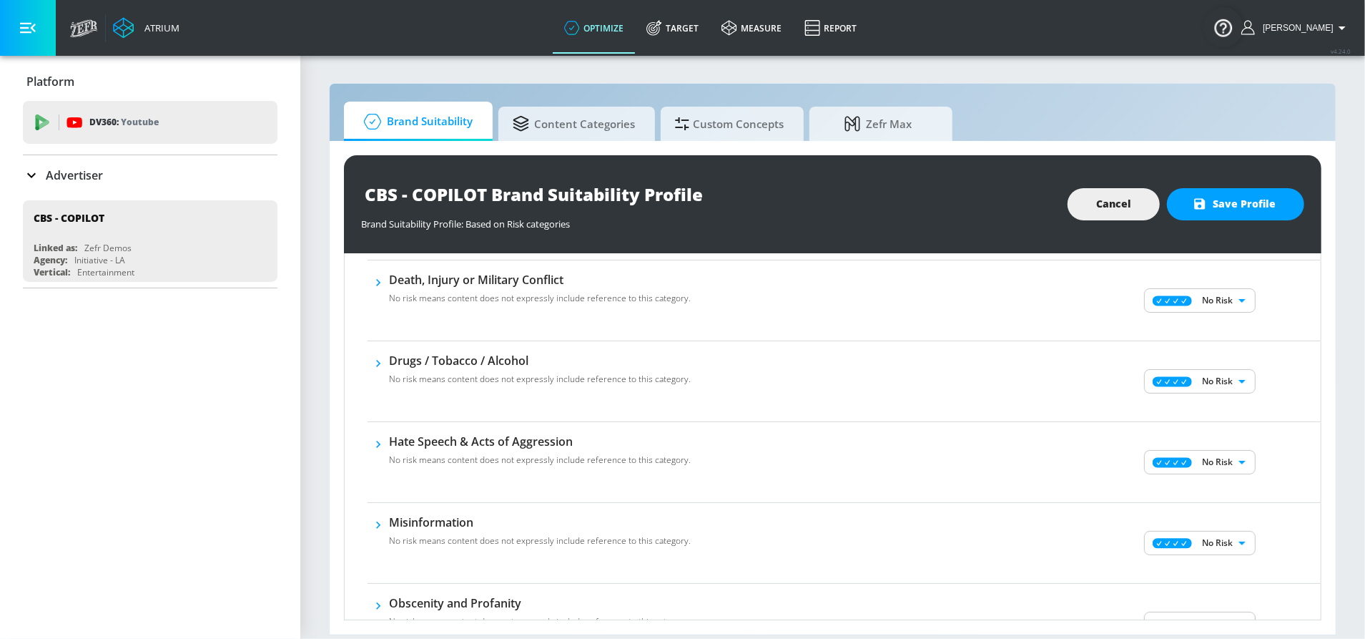
scroll to position [0, 0]
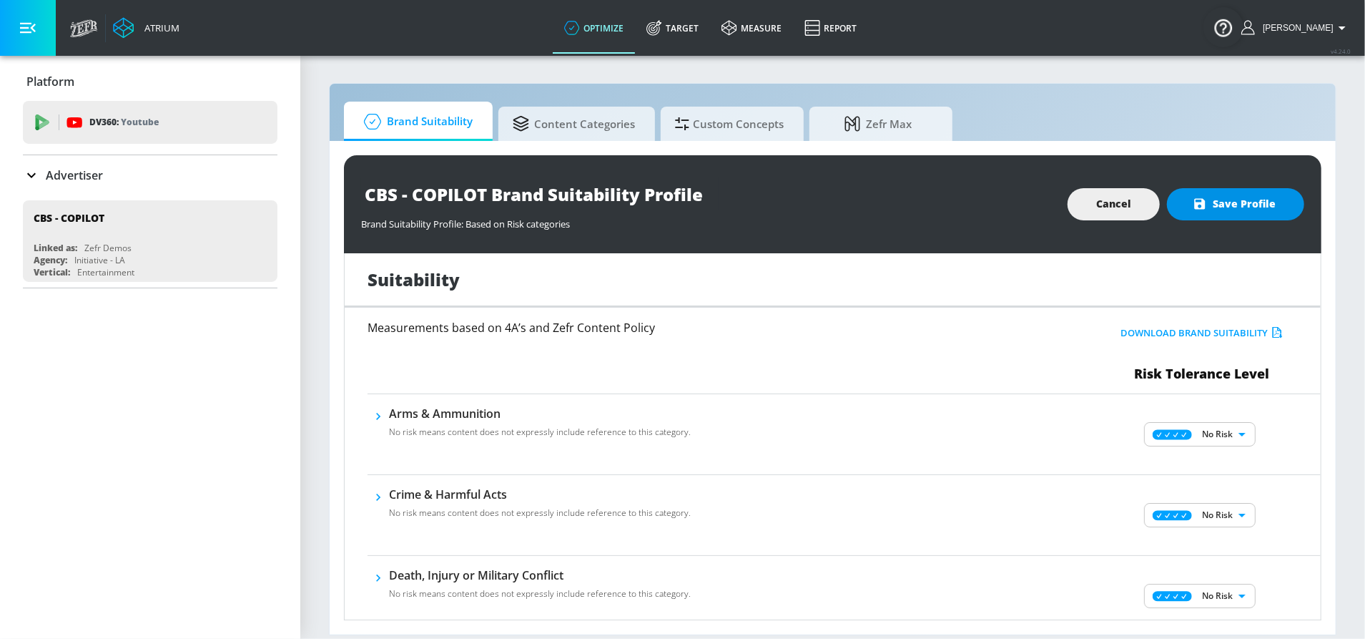
click at [1237, 204] on span "Save Profile" at bounding box center [1236, 204] width 80 height 18
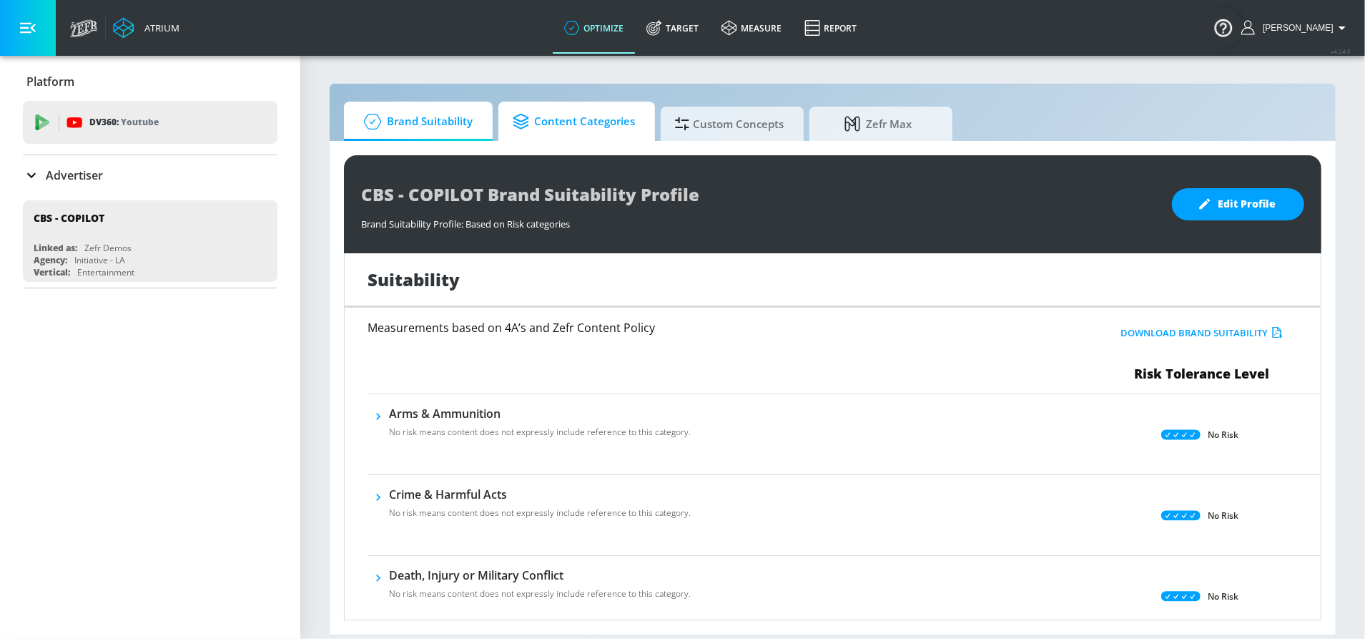
click at [545, 127] on span "Content Categories" at bounding box center [574, 121] width 122 height 34
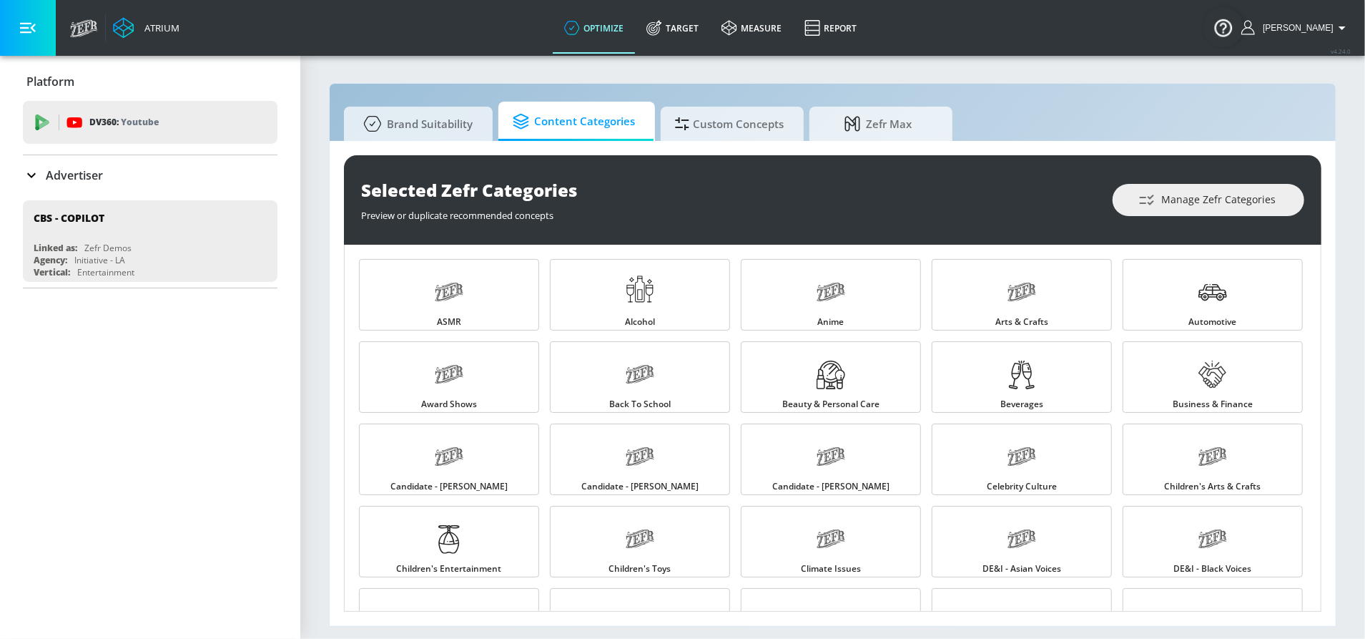
click at [682, 43] on link "Target" at bounding box center [672, 27] width 75 height 51
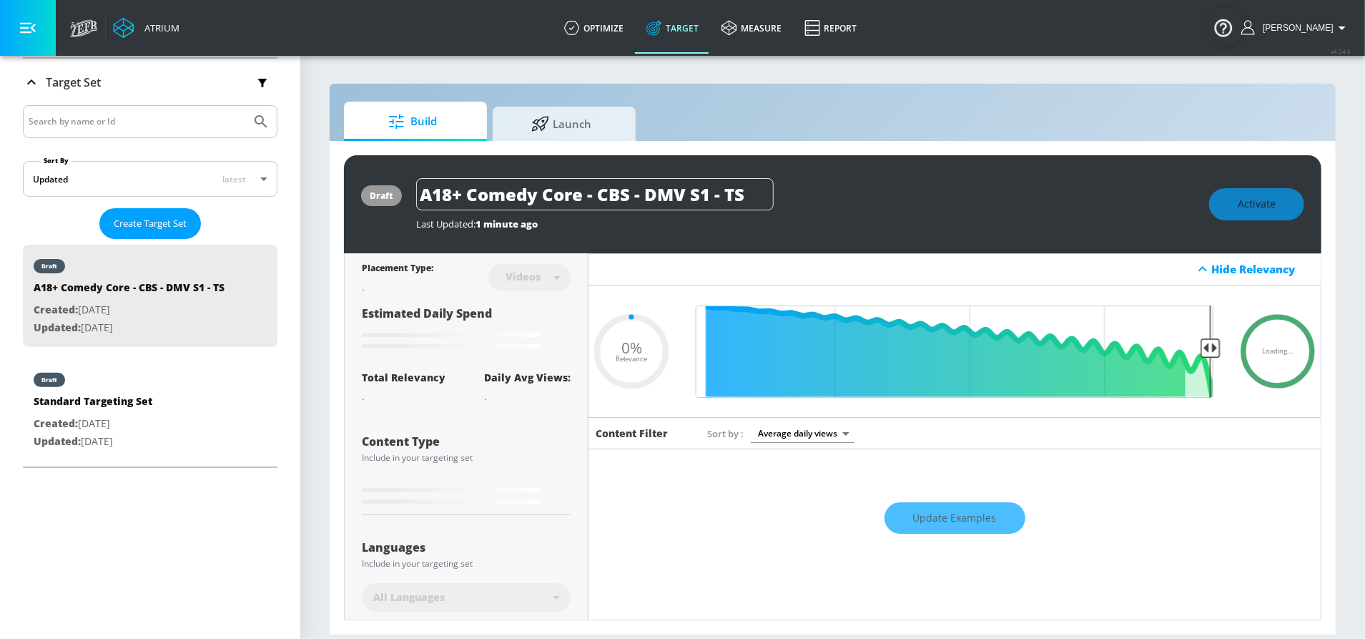
type input "0.5"
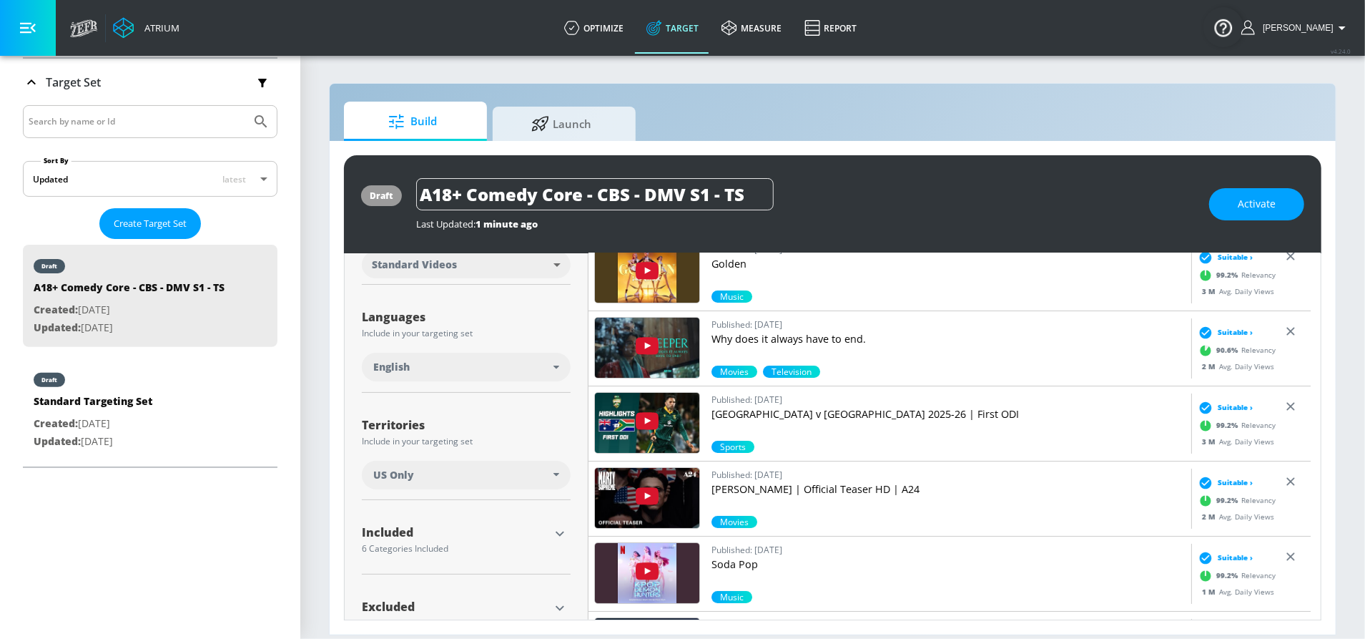
scroll to position [252, 0]
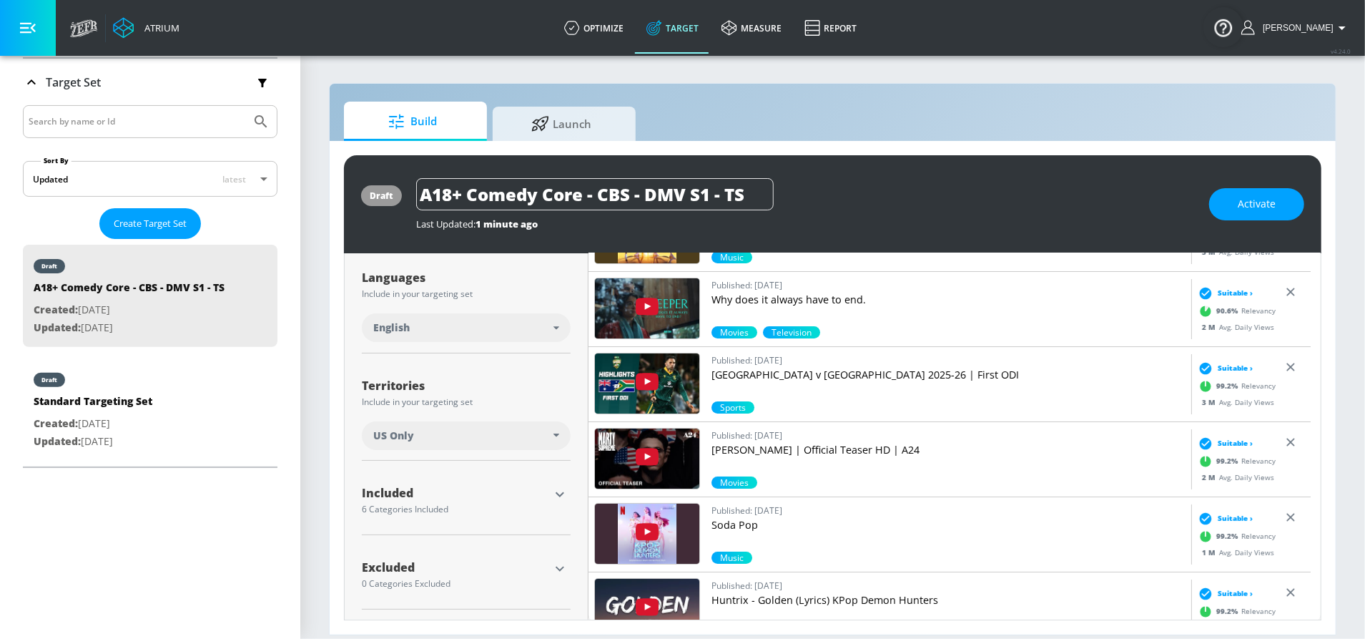
click at [558, 565] on icon "button" at bounding box center [559, 568] width 17 height 17
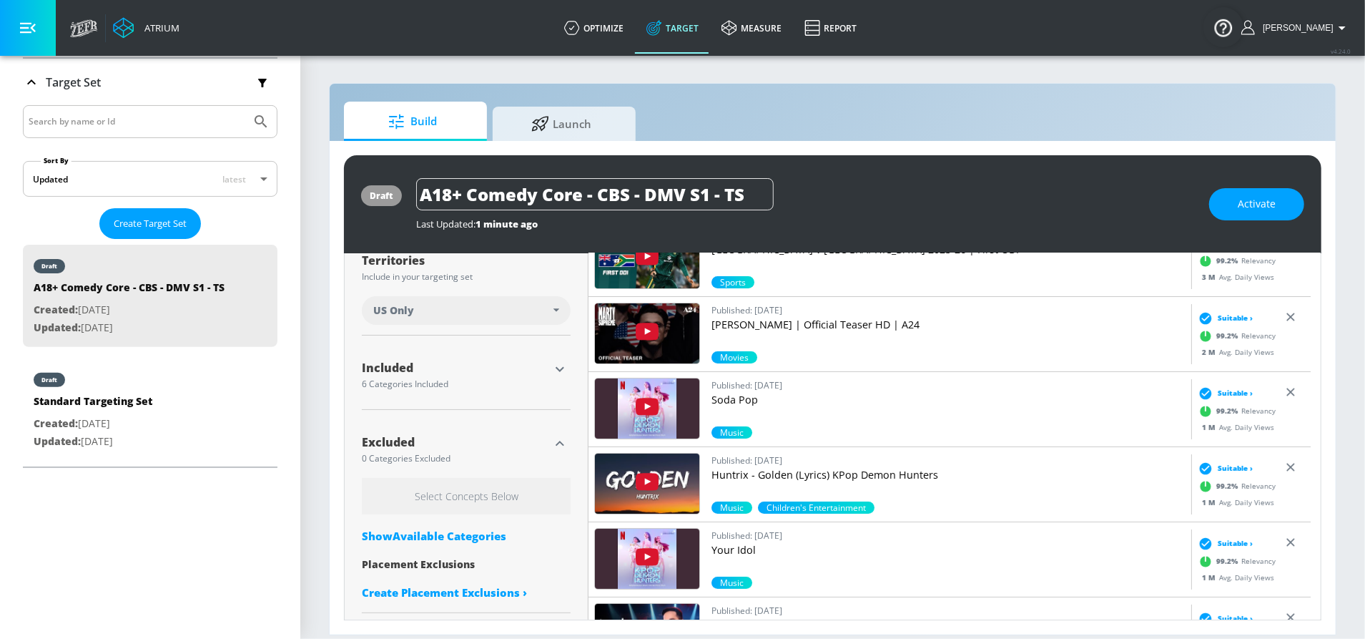
scroll to position [381, 0]
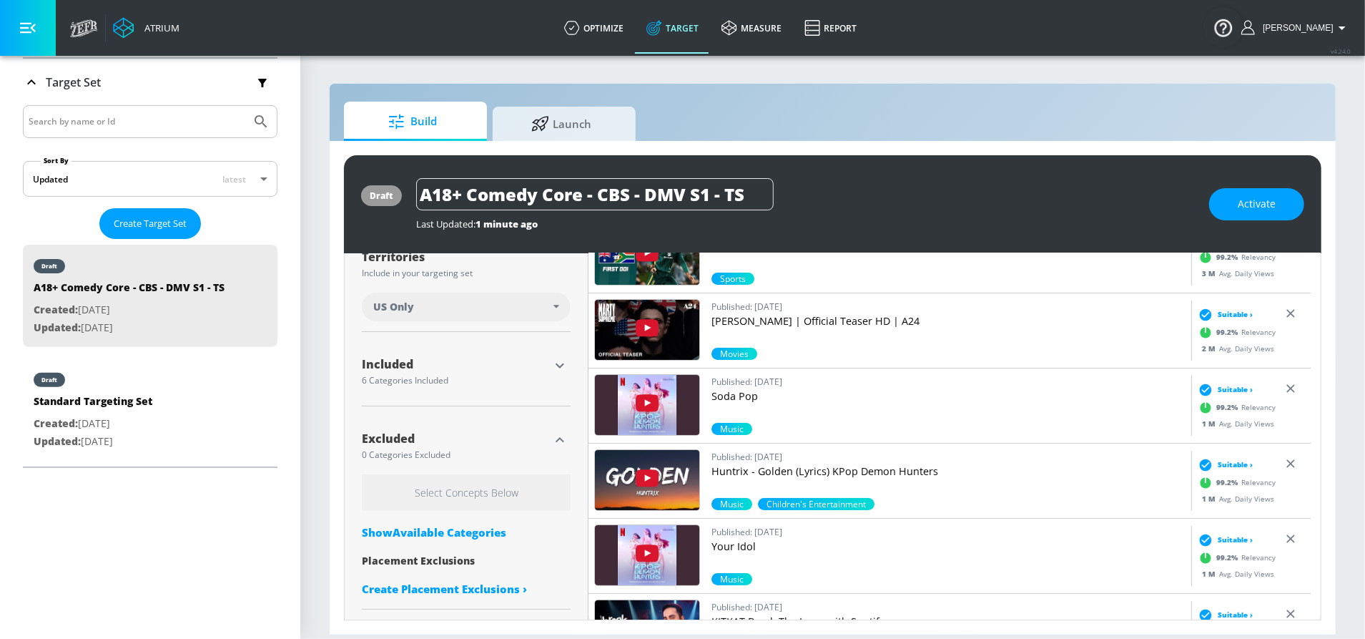
click at [476, 529] on div "Show Available Categories" at bounding box center [466, 532] width 209 height 14
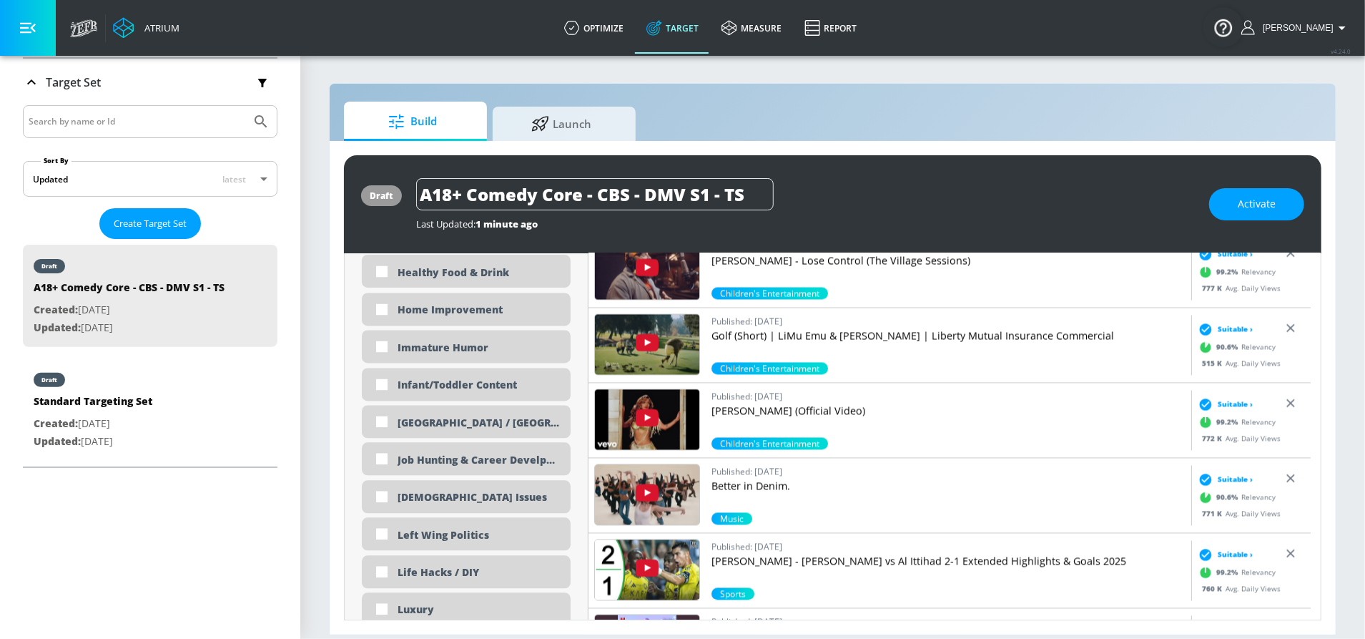
scroll to position [2404, 0]
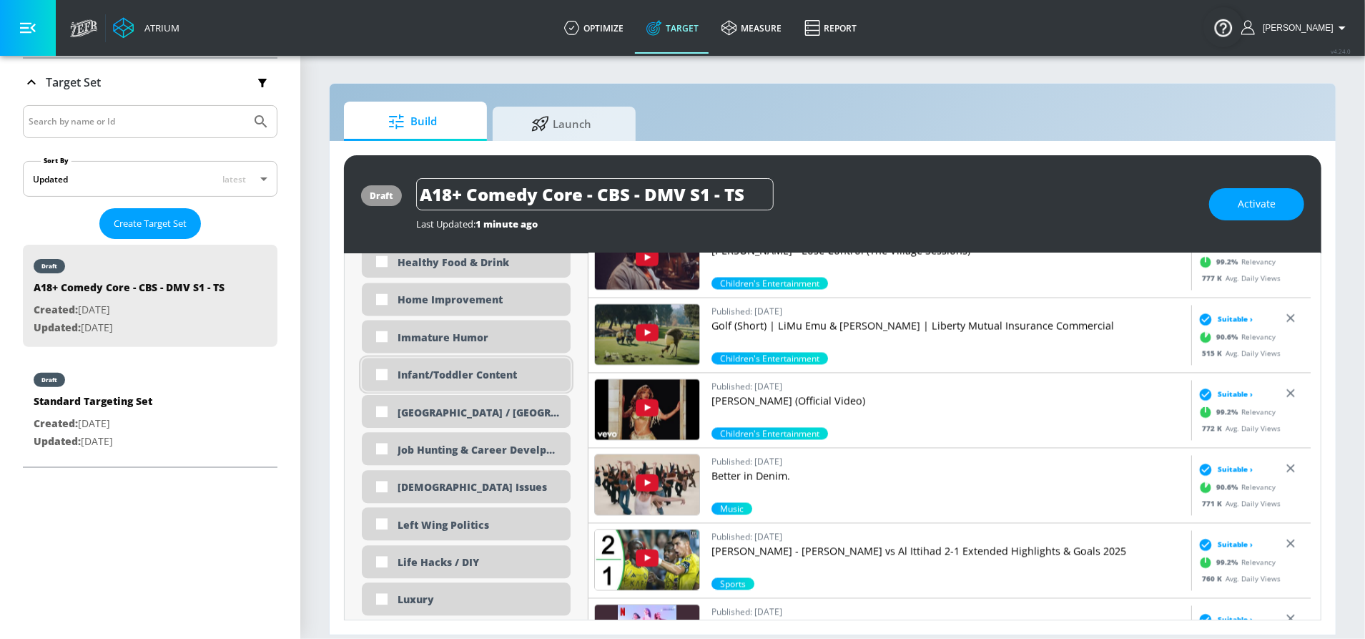
click at [467, 380] on div "Infant/Toddler Content" at bounding box center [466, 374] width 209 height 33
checkbox input "true"
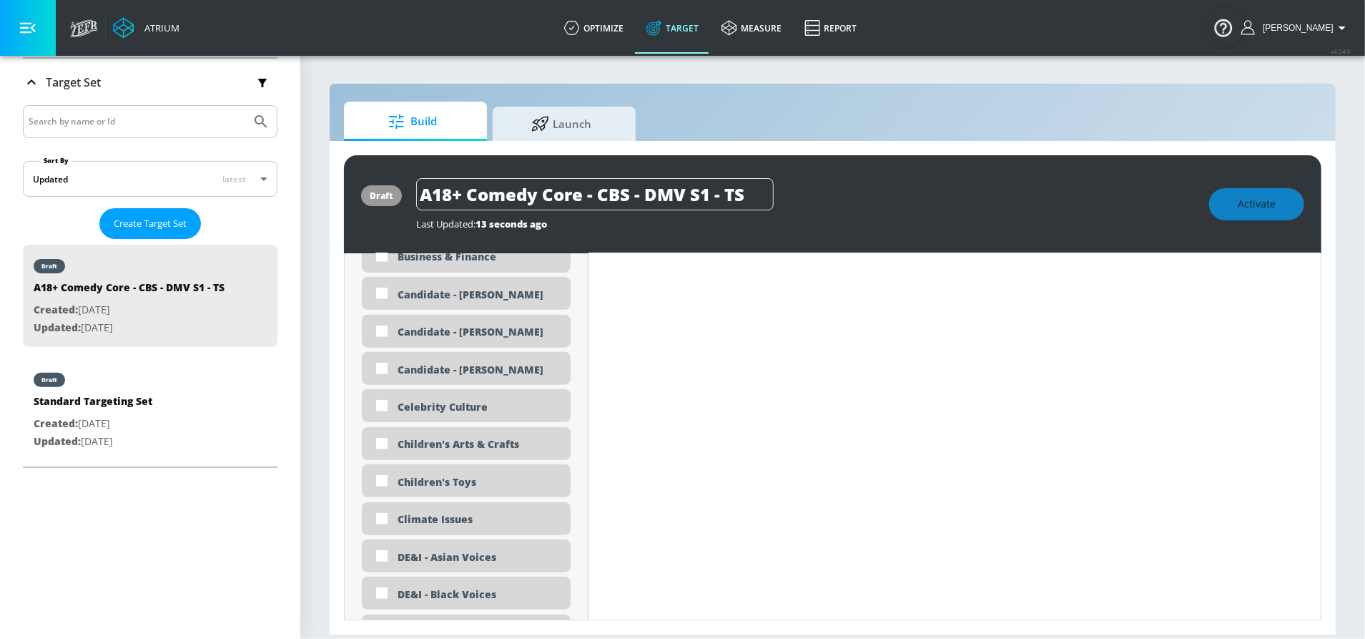
scroll to position [1060, 0]
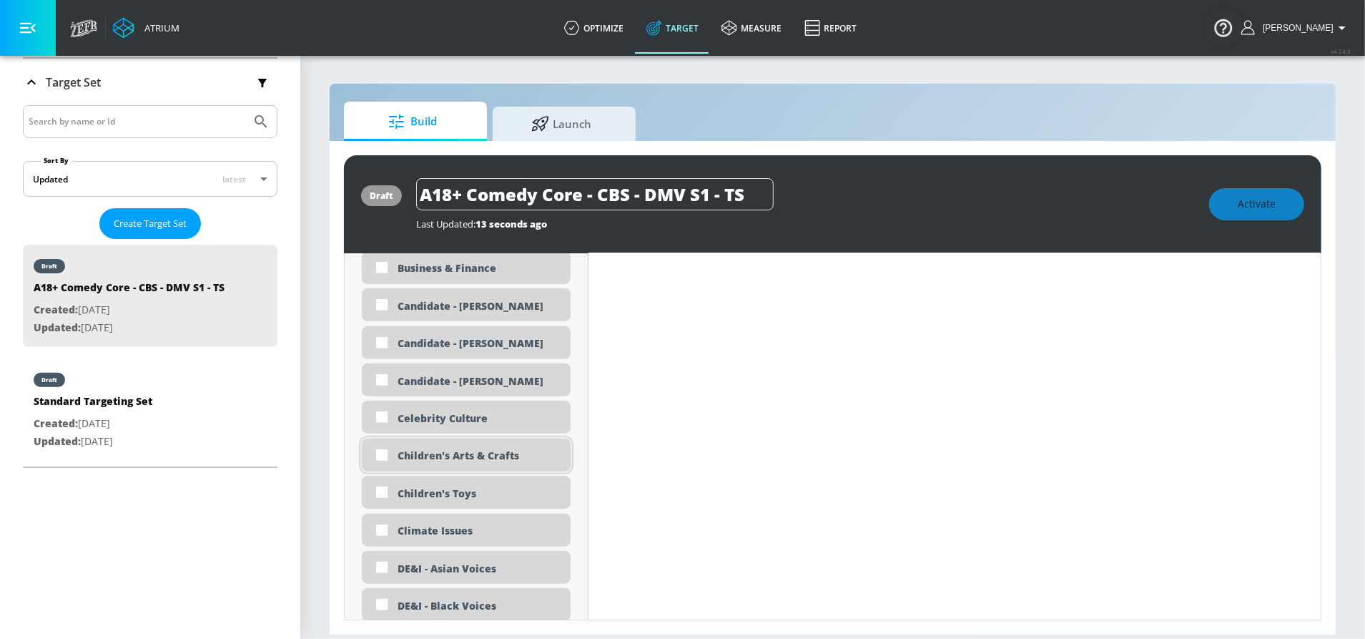
click at [402, 456] on div "Children's Arts & Crafts" at bounding box center [479, 455] width 162 height 14
checkbox input "true"
click at [403, 479] on div "Children's Toys" at bounding box center [466, 492] width 209 height 33
checkbox input "true"
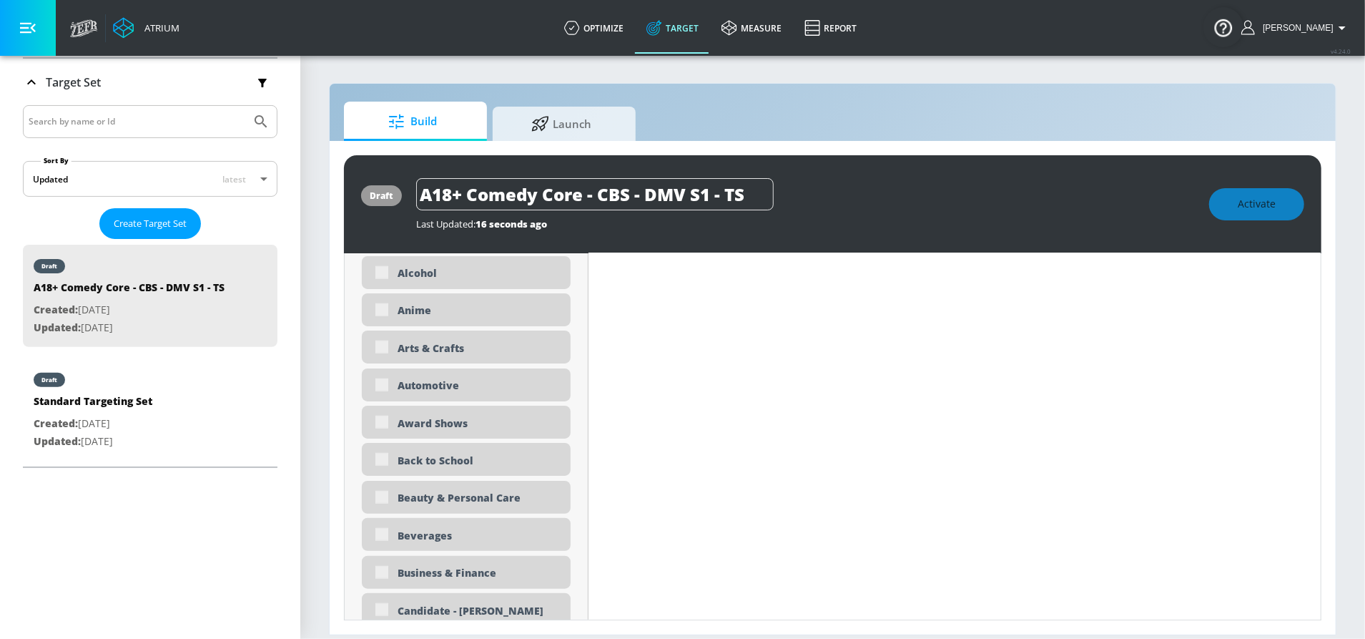
scroll to position [486, 0]
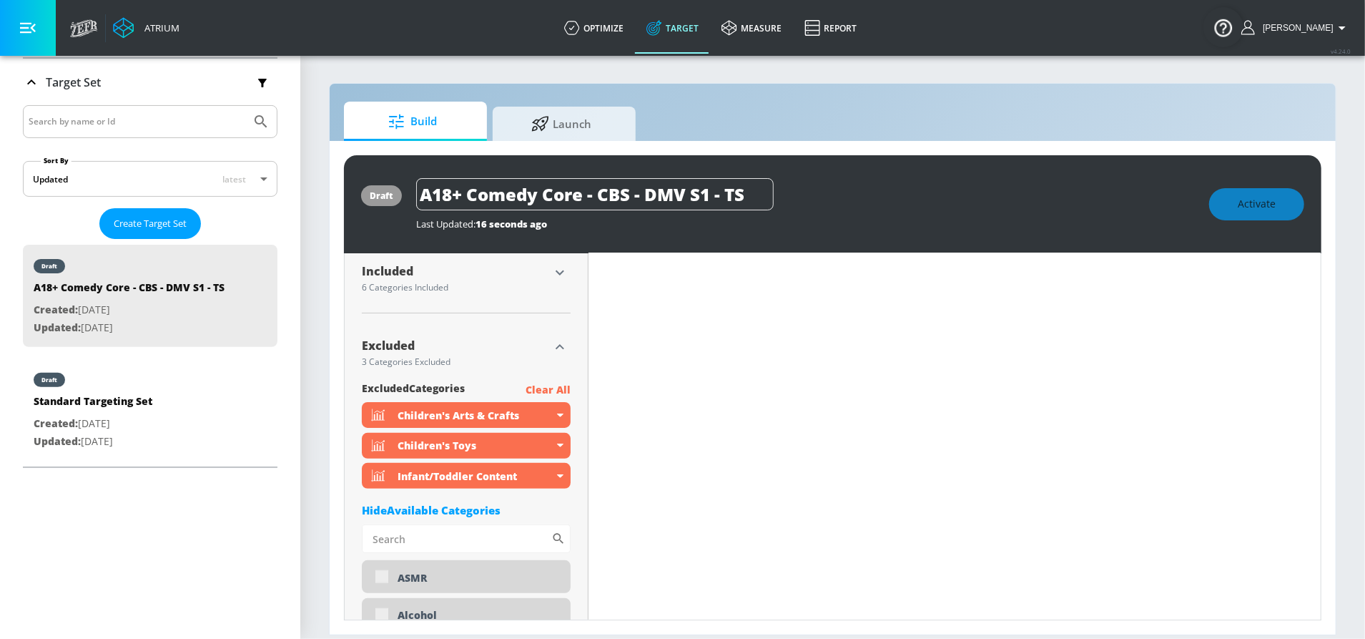
click at [556, 350] on icon "button" at bounding box center [559, 346] width 17 height 17
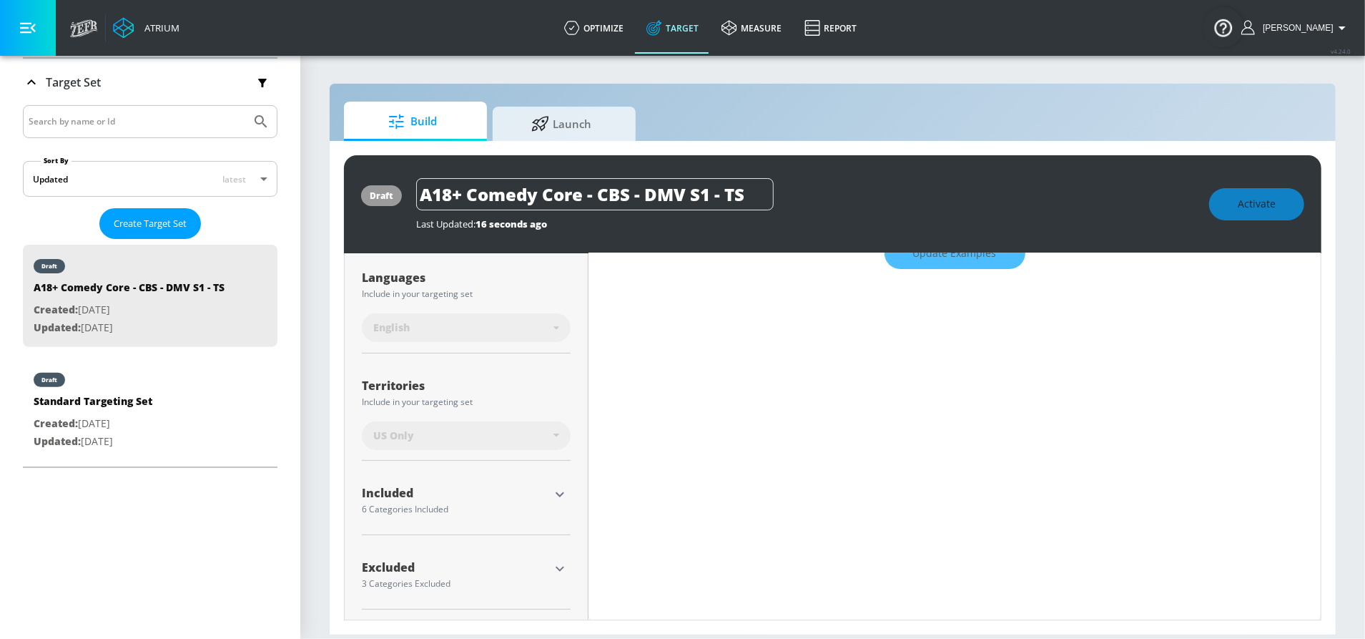
scroll to position [264, 0]
drag, startPoint x: 555, startPoint y: 495, endPoint x: 546, endPoint y: 472, distance: 24.4
click at [555, 495] on icon "button" at bounding box center [559, 494] width 17 height 17
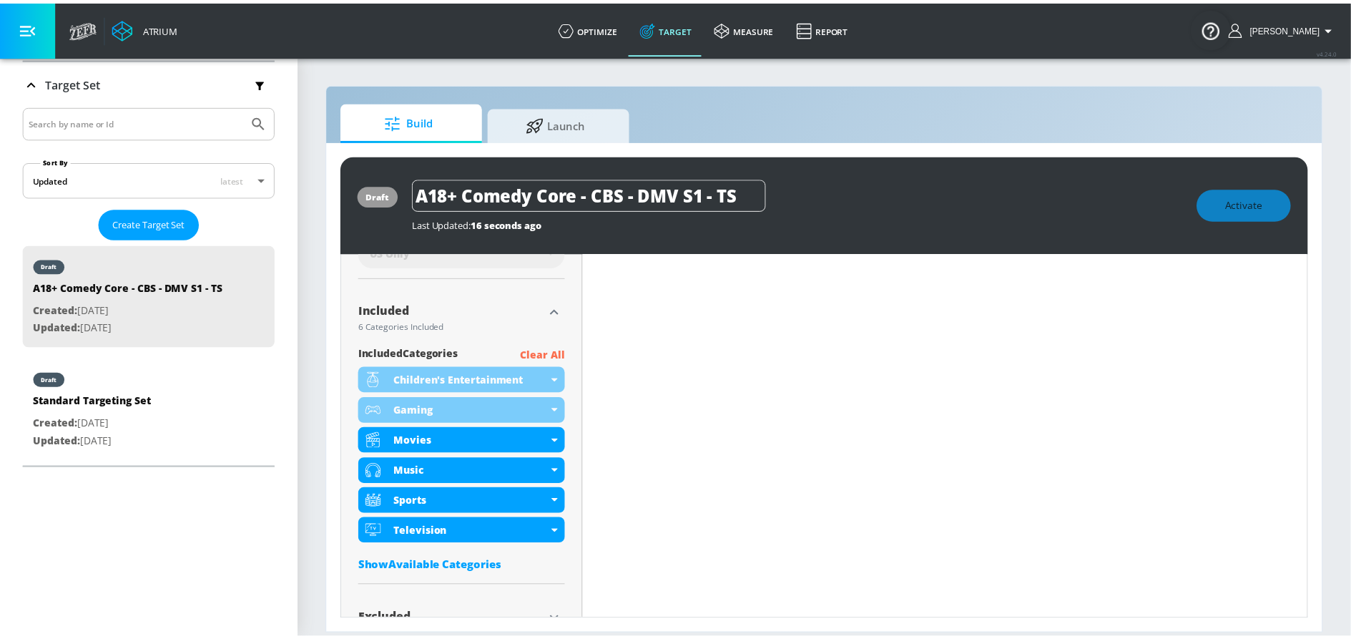
scroll to position [492, 0]
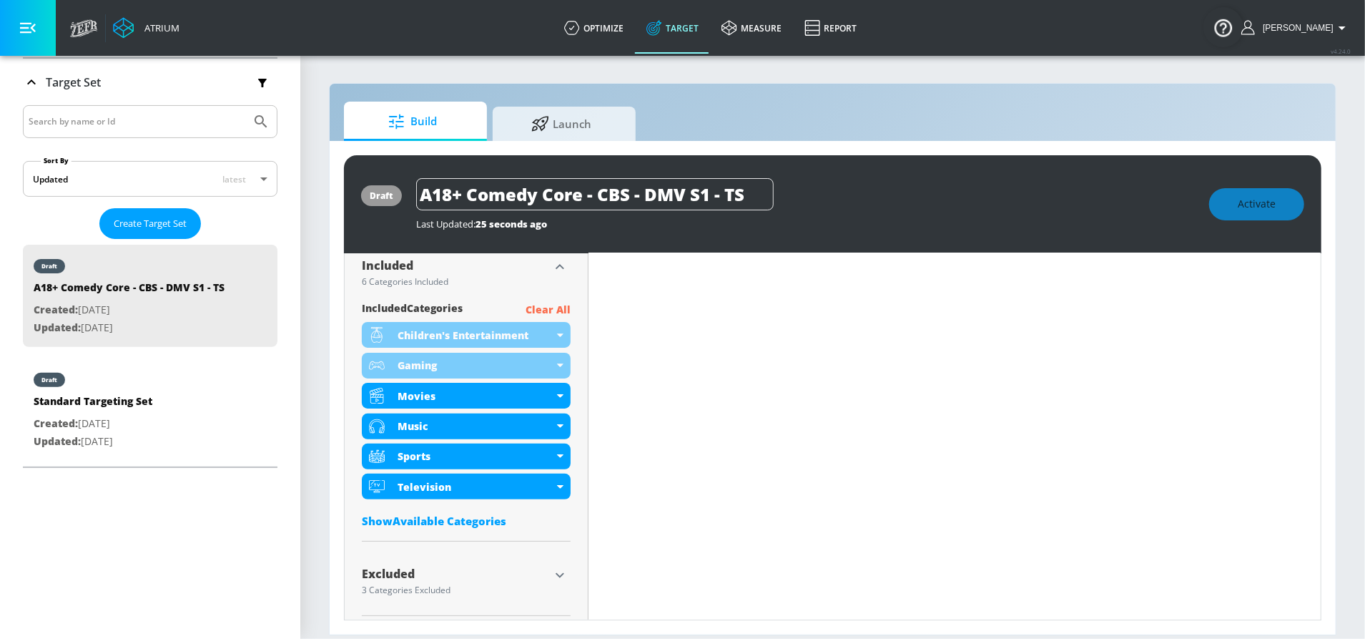
click at [553, 308] on p "Clear All" at bounding box center [548, 310] width 45 height 18
click at [538, 306] on p "Clear All" at bounding box center [548, 310] width 45 height 18
click at [440, 524] on div "Show Available Categories" at bounding box center [466, 521] width 209 height 14
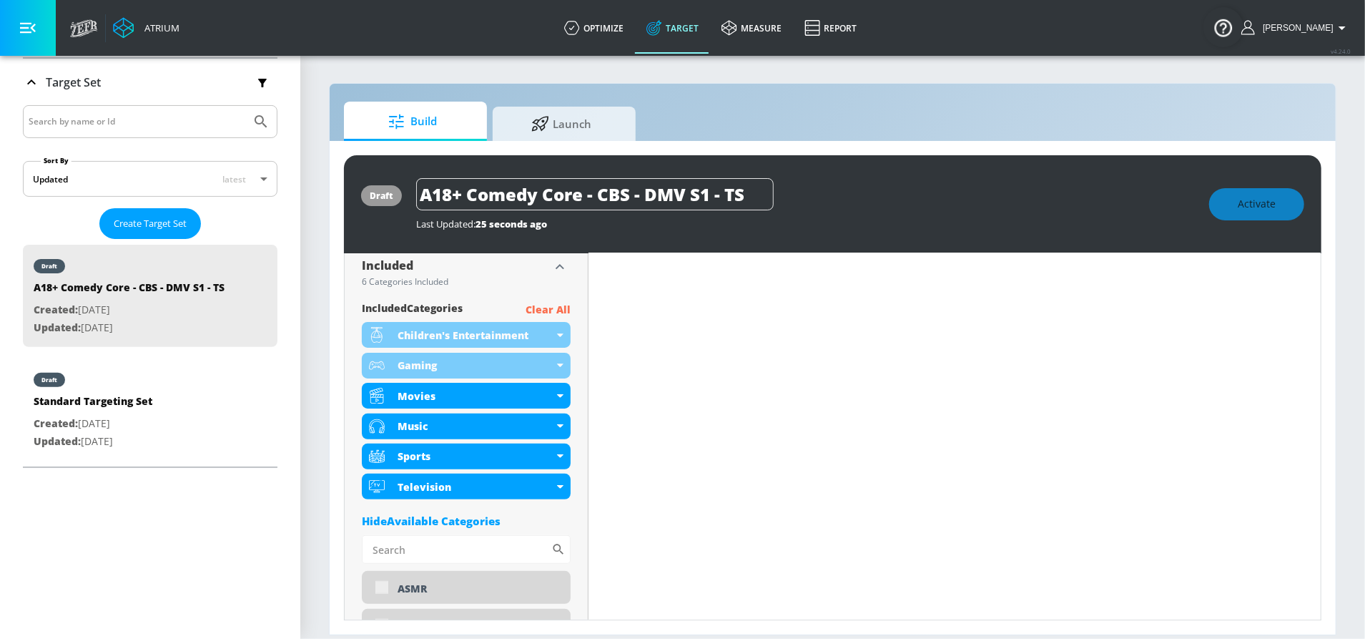
click at [538, 308] on p "Clear All" at bounding box center [548, 310] width 45 height 18
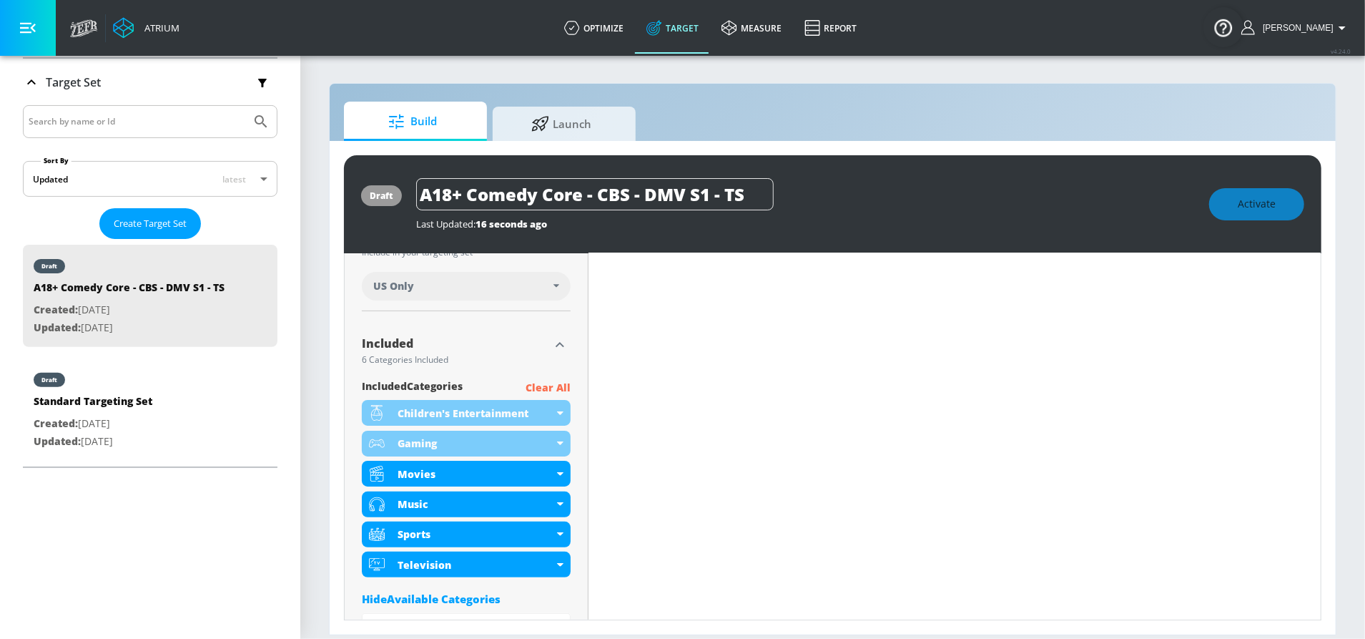
click at [546, 383] on p "Clear All" at bounding box center [548, 388] width 45 height 18
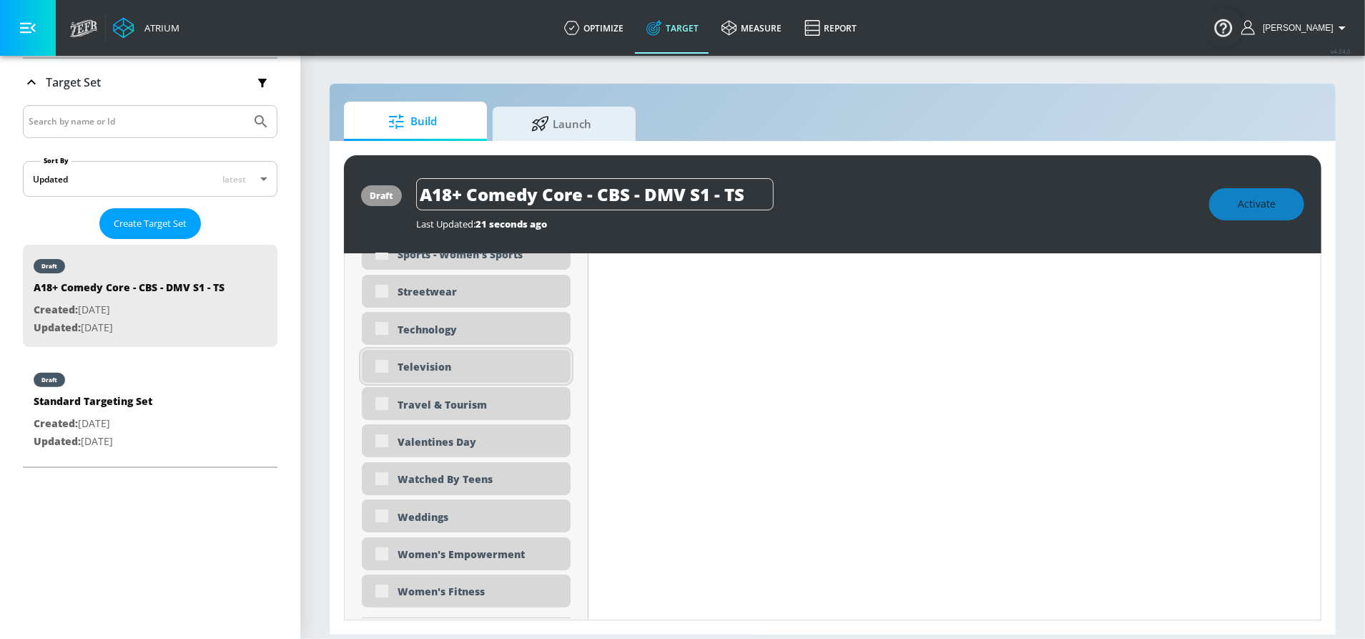
scroll to position [4260, 0]
click at [421, 368] on div "Television" at bounding box center [479, 367] width 162 height 14
click at [443, 368] on div "Television" at bounding box center [479, 367] width 162 height 14
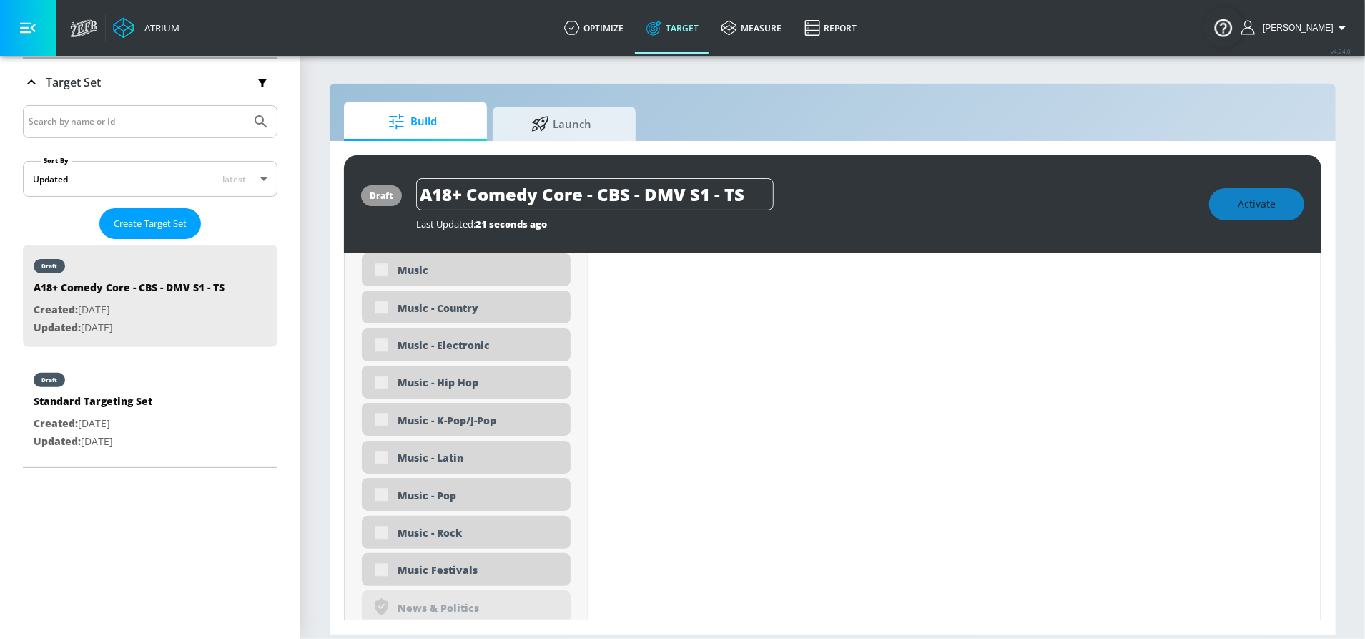
scroll to position [0, 0]
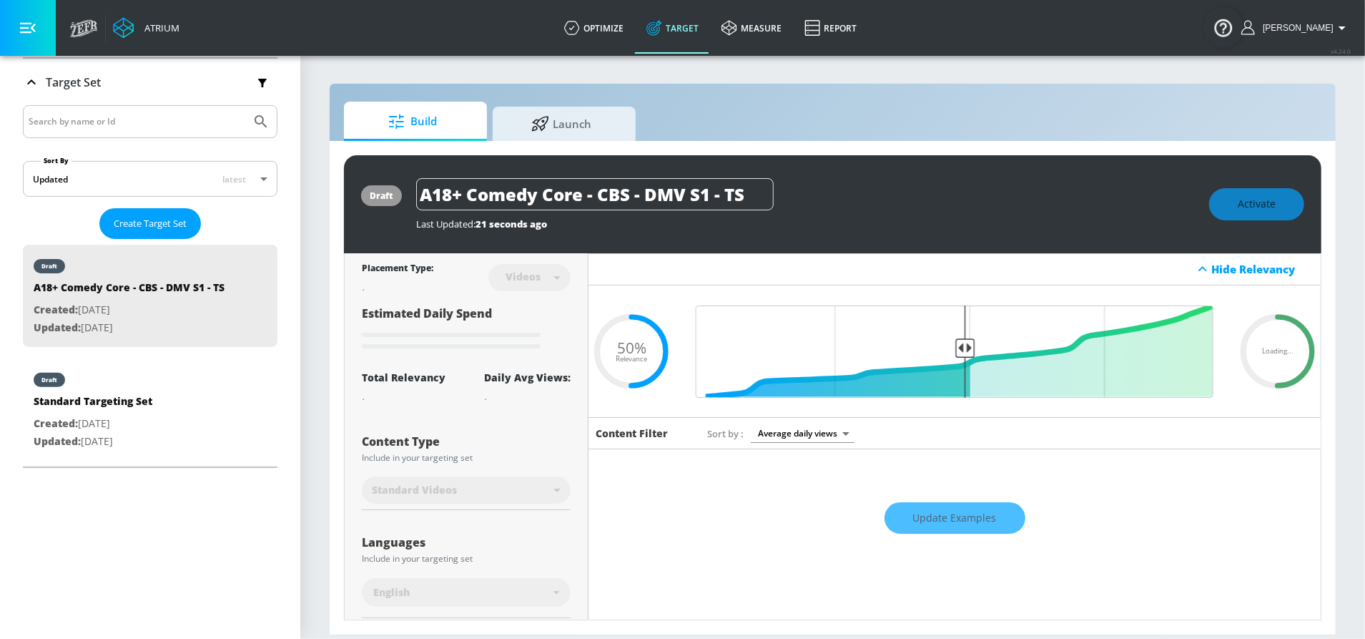
click at [862, 430] on div "Sort by Average daily views avg_daily_views_last_7_days" at bounding box center [1005, 432] width 596 height 19
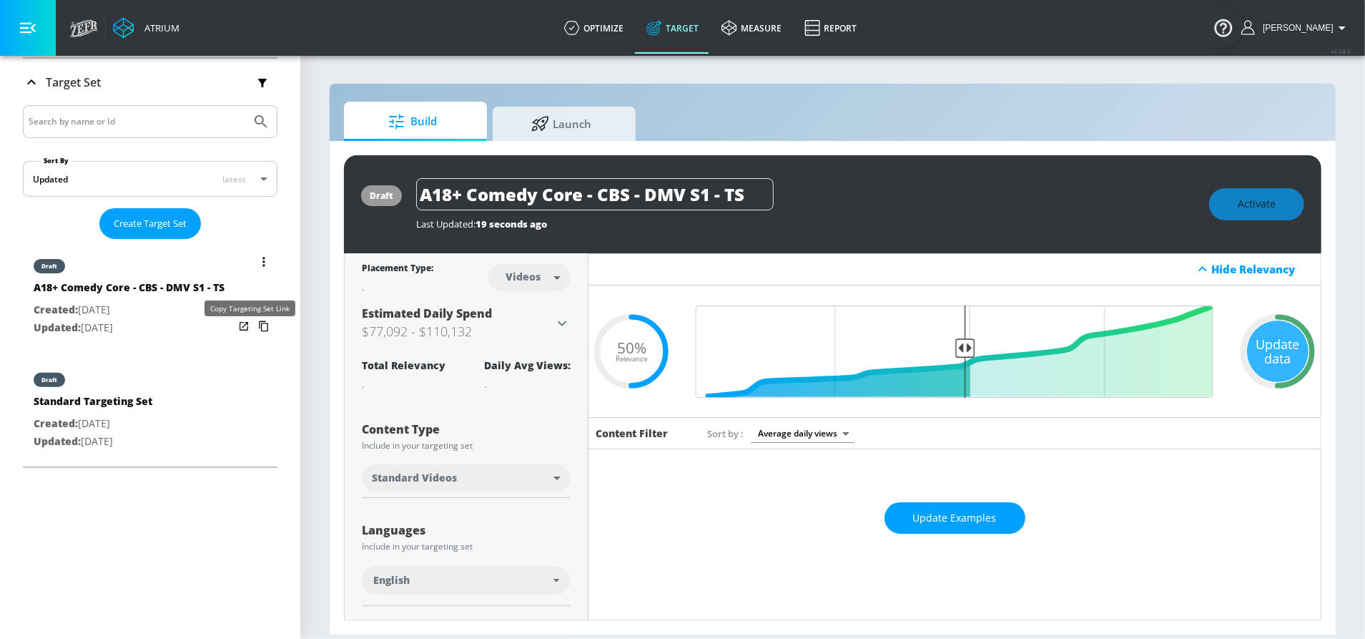
click at [252, 336] on icon "list of Target Set" at bounding box center [263, 326] width 23 height 23
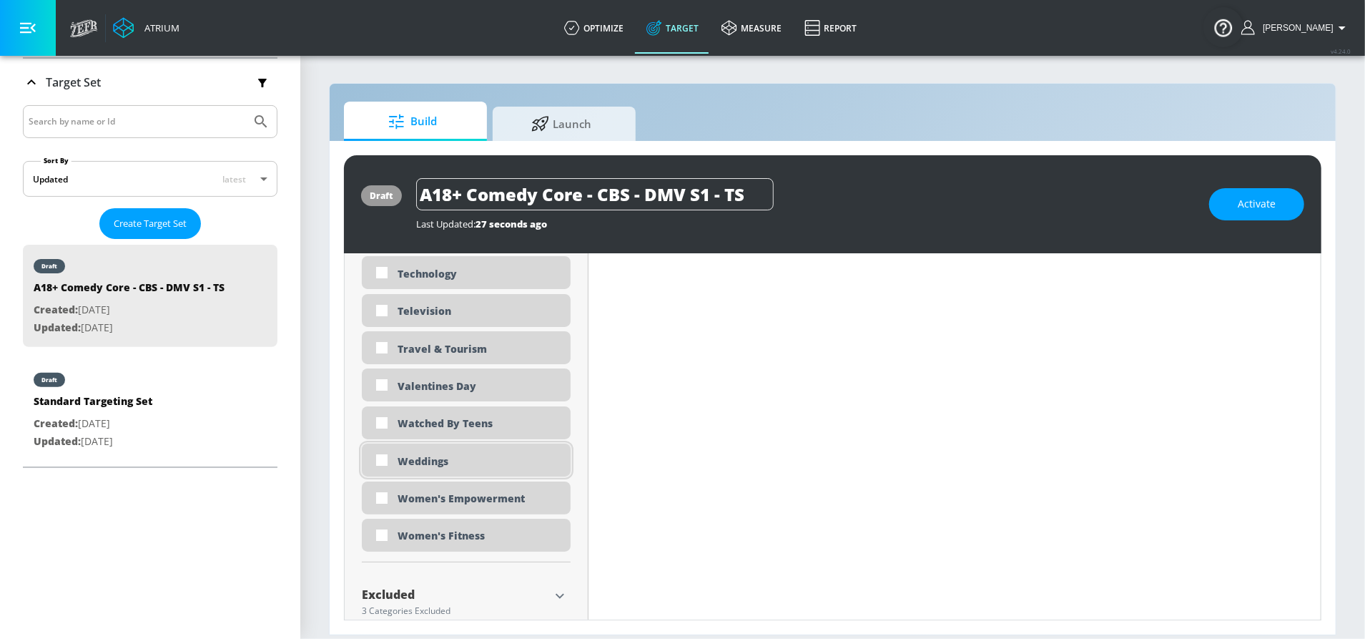
scroll to position [4333, 0]
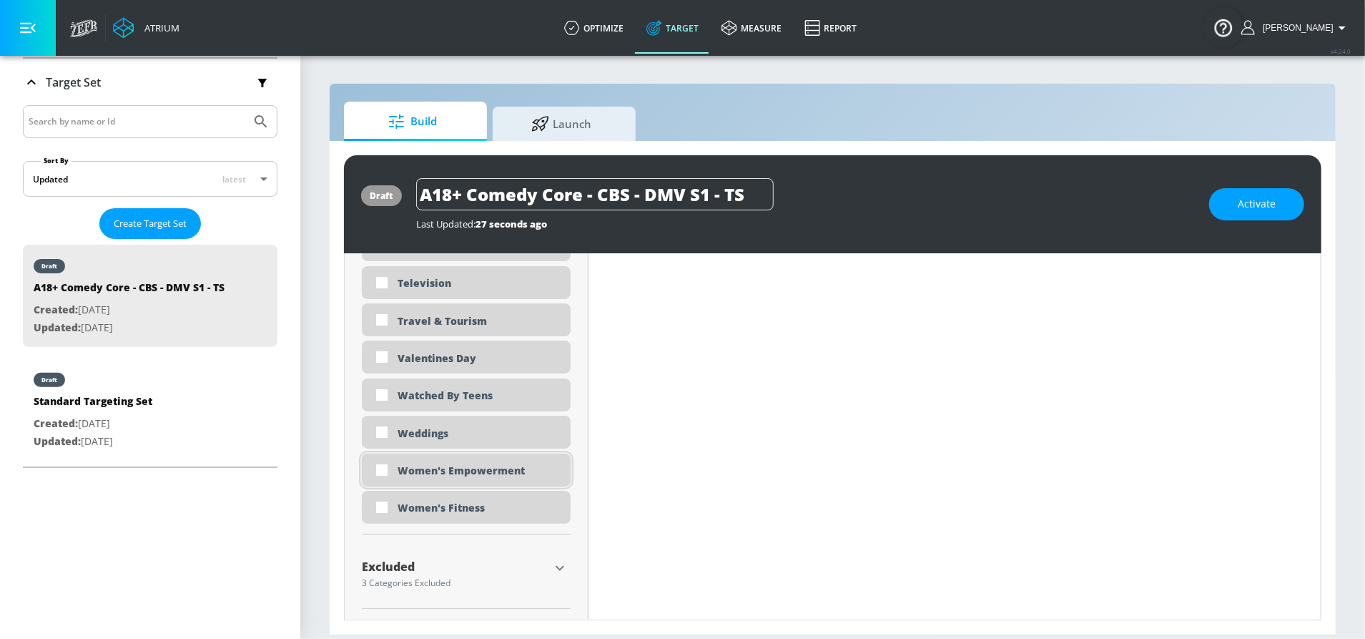
click at [456, 464] on div "Women's Empowerment" at bounding box center [479, 470] width 162 height 14
checkbox input "true"
click at [456, 278] on div "Television" at bounding box center [479, 283] width 162 height 14
checkbox input "true"
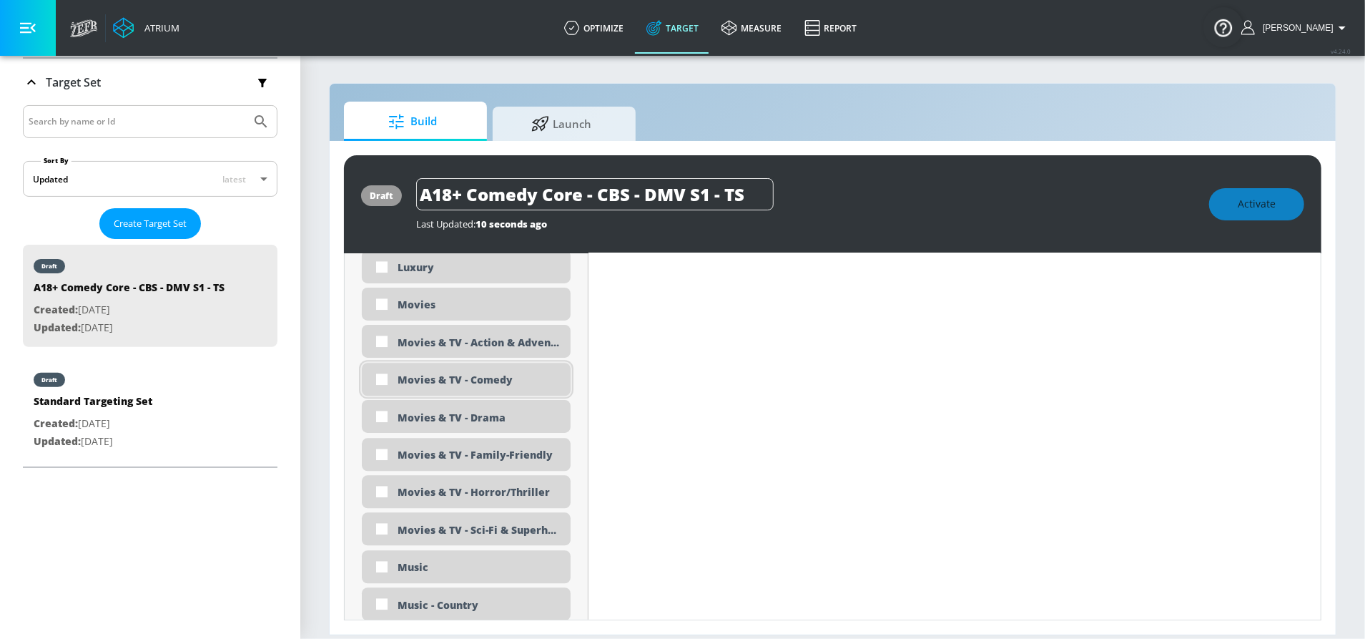
scroll to position [2653, 0]
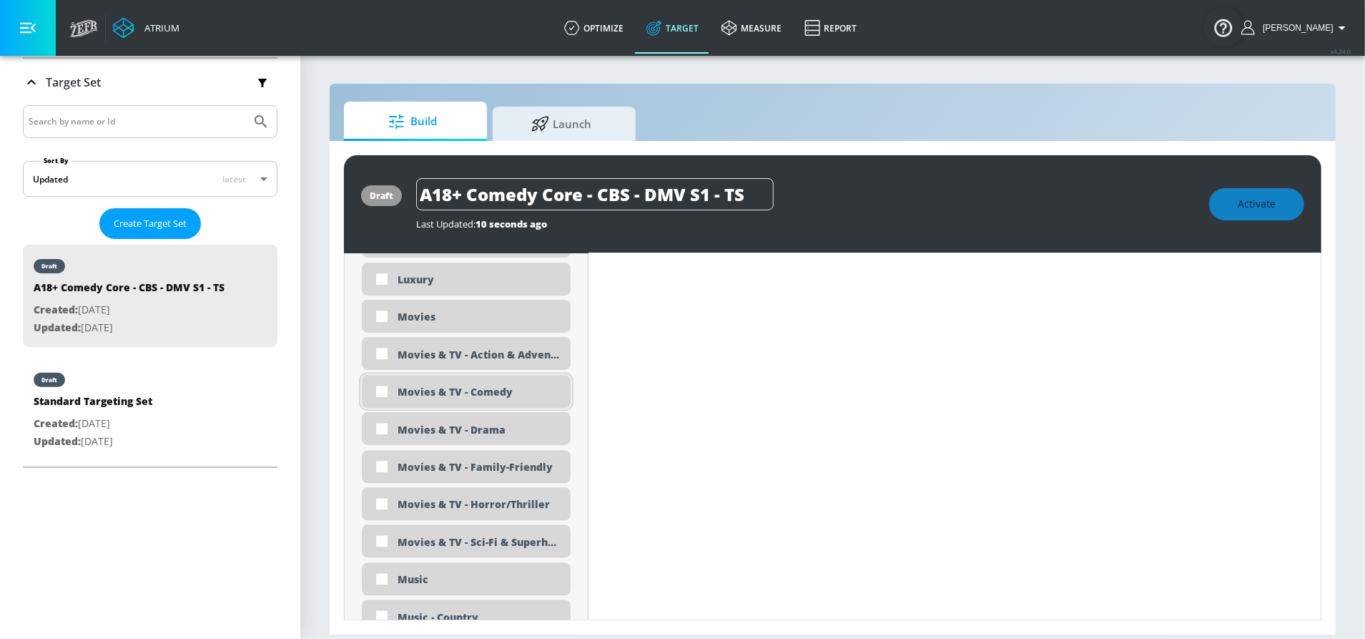
click at [481, 394] on div "Movies & TV - Comedy" at bounding box center [479, 392] width 162 height 14
checkbox input "true"
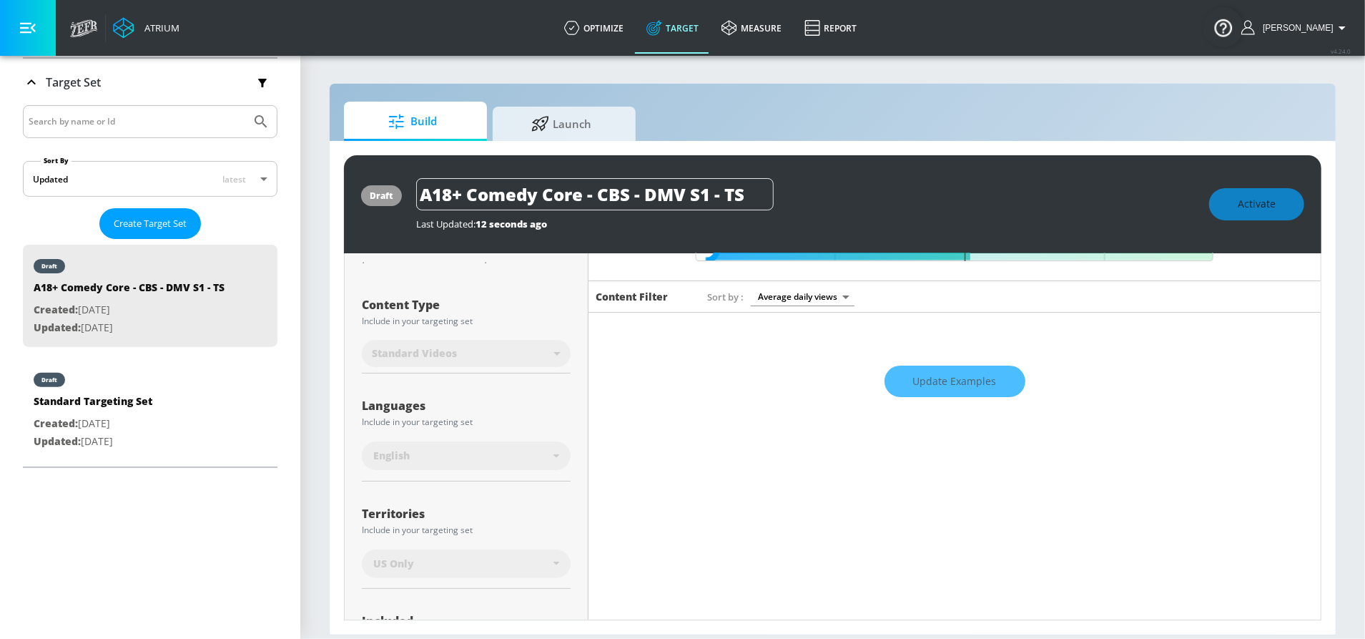
scroll to position [0, 0]
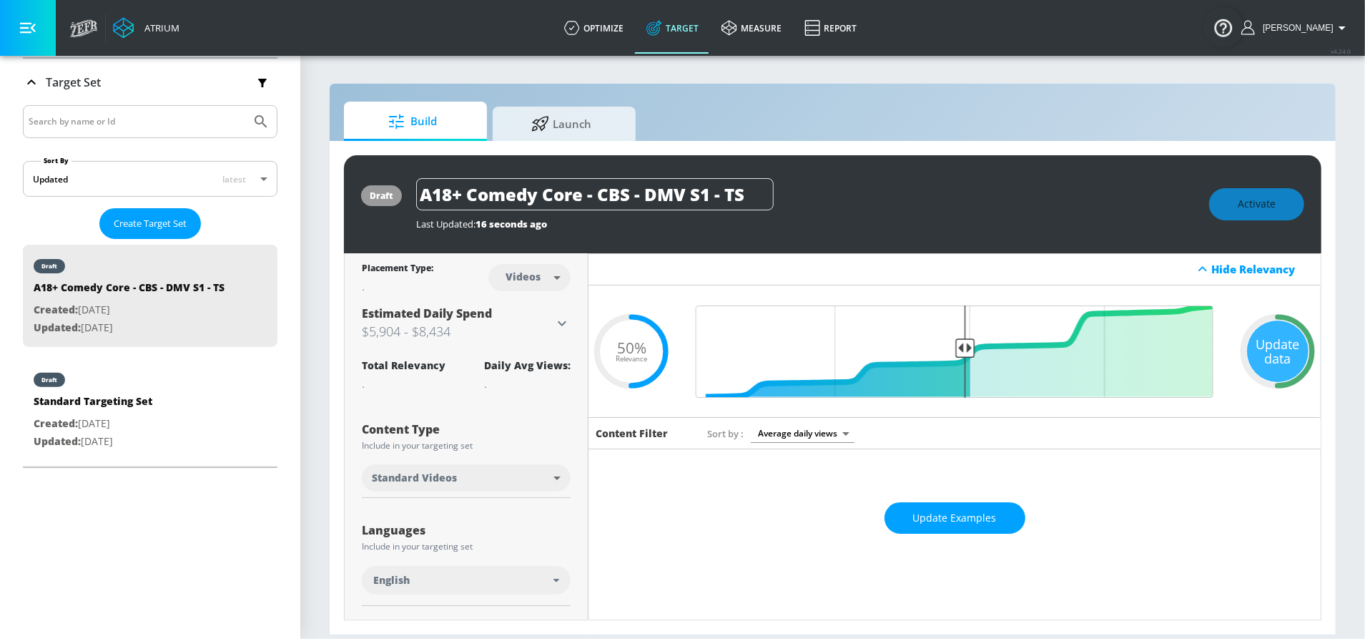
click at [446, 329] on h3 "$5,904 - $8,434" at bounding box center [458, 331] width 192 height 20
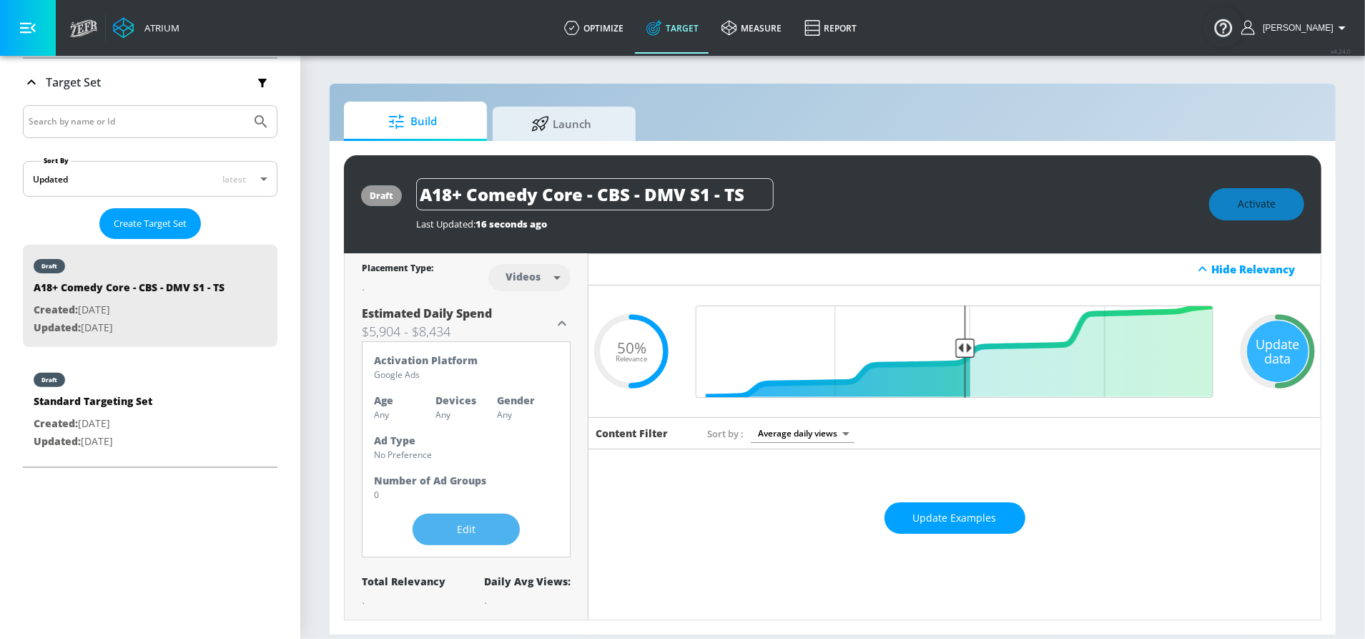
click at [457, 516] on button "Edit" at bounding box center [466, 530] width 107 height 32
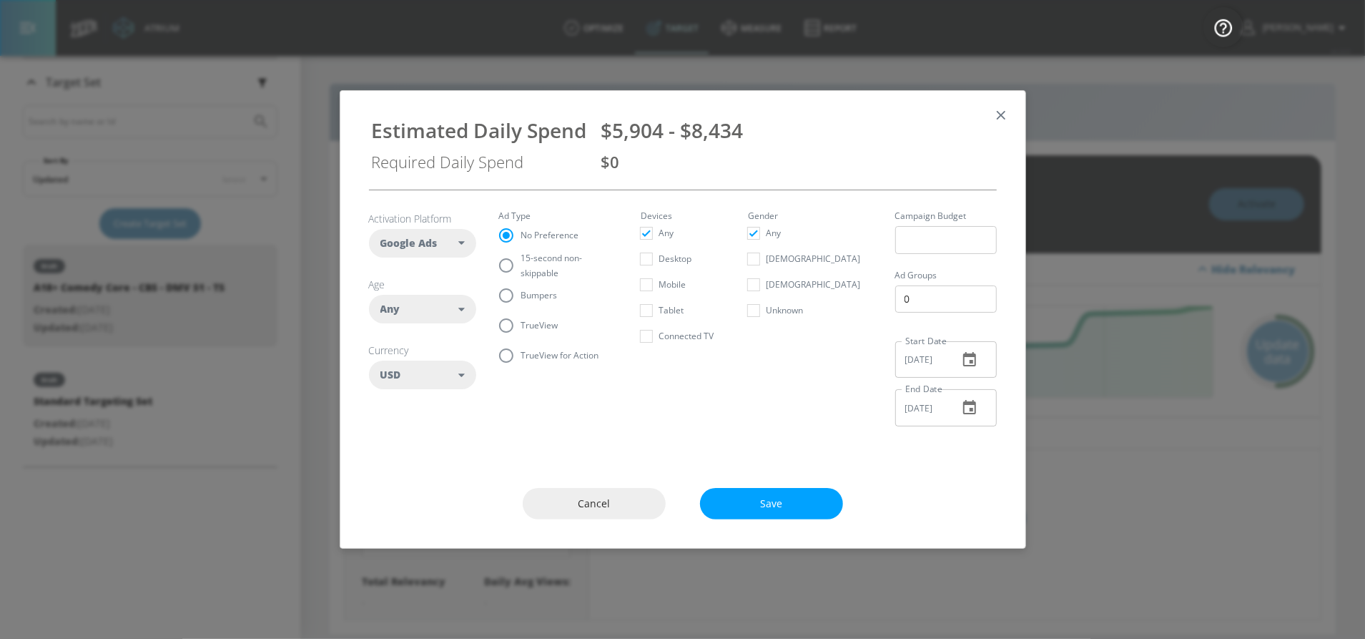
click at [431, 311] on div "Any" at bounding box center [419, 309] width 79 height 14
click at [446, 402] on button "18-24" at bounding box center [423, 402] width 106 height 26
checkbox input "false"
checkbox input "true"
click at [435, 424] on button "25-34" at bounding box center [423, 428] width 106 height 26
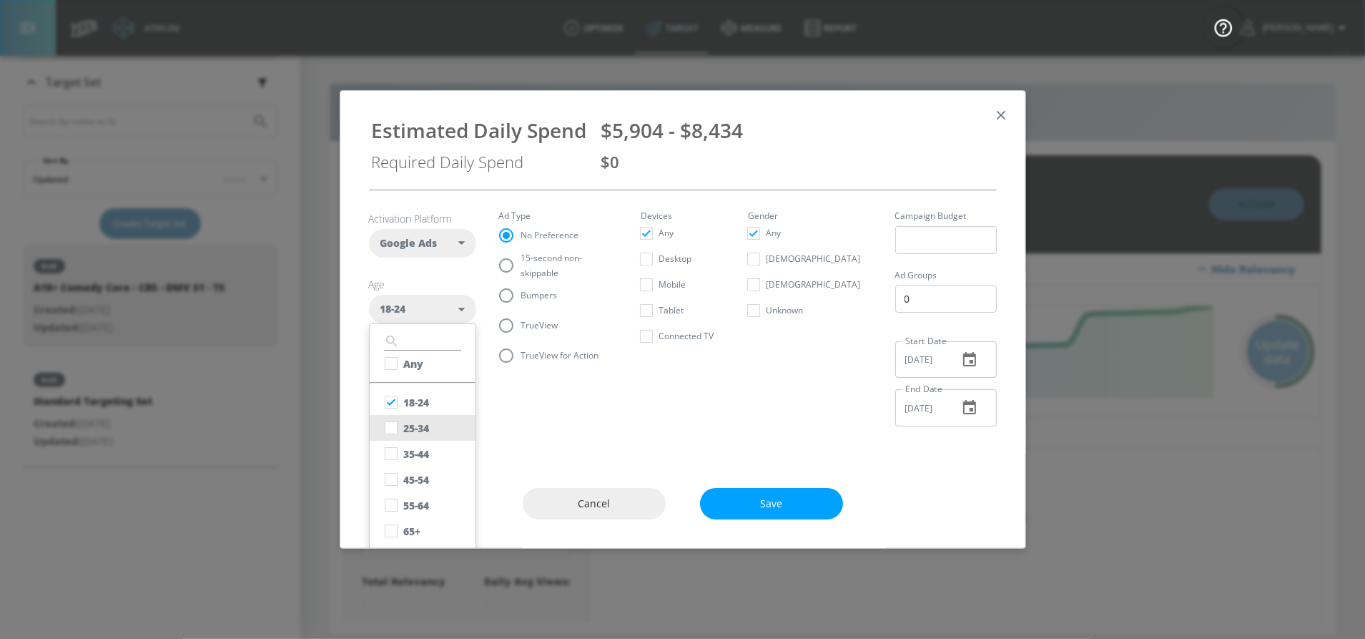
checkbox input "true"
click at [434, 450] on button "35-44" at bounding box center [423, 454] width 106 height 26
checkbox input "true"
click at [431, 500] on button "55-64" at bounding box center [423, 505] width 106 height 26
checkbox input "true"
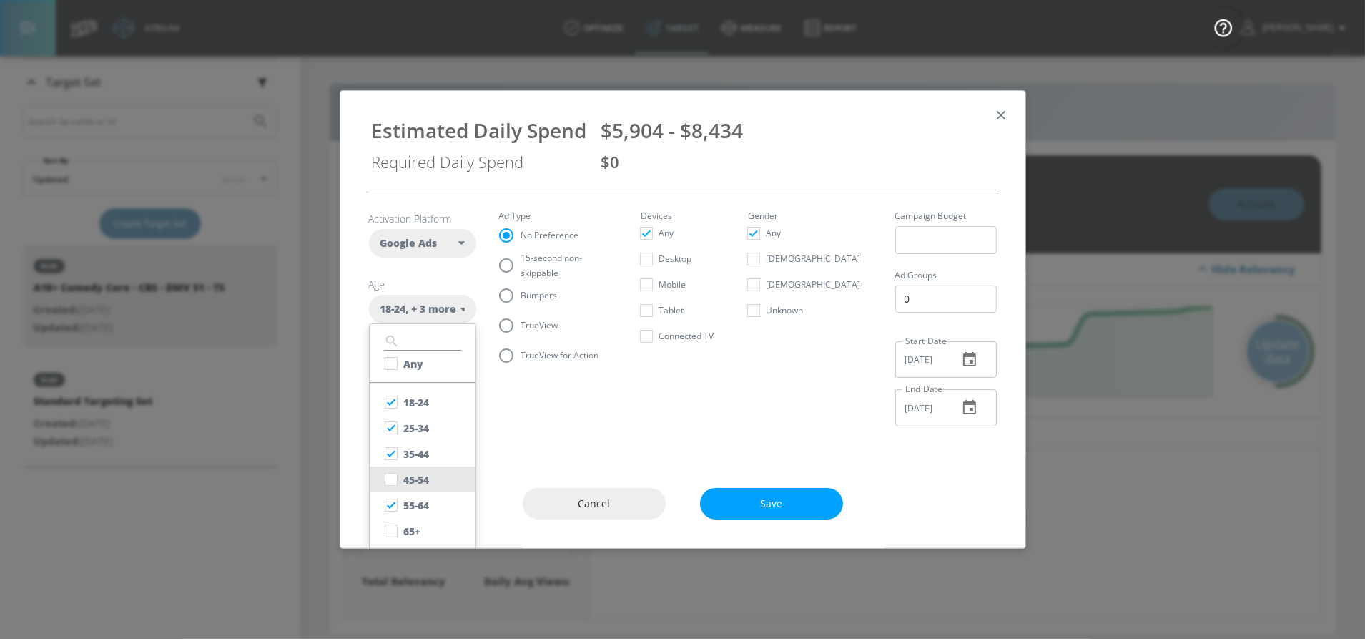
click at [430, 483] on div "45-54" at bounding box center [417, 480] width 26 height 14
checkbox input "true"
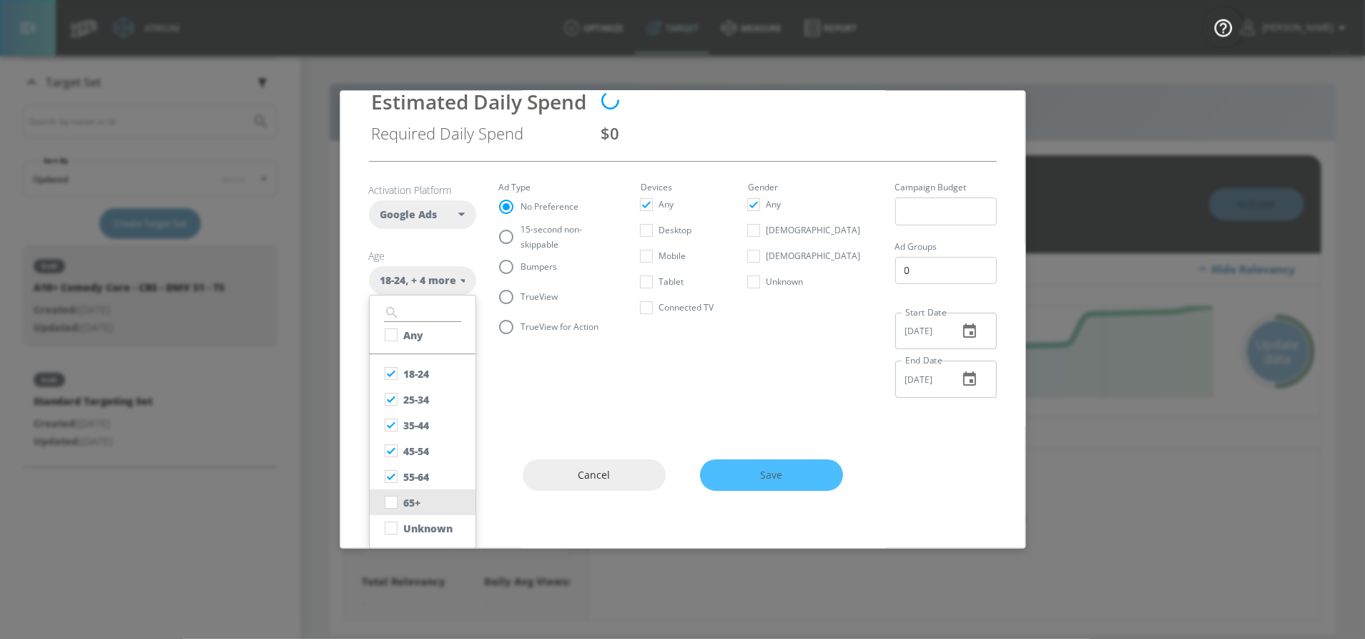
click at [433, 493] on button "65+" at bounding box center [423, 502] width 106 height 26
checkbox input "true"
click at [432, 516] on button "Unknown" at bounding box center [423, 528] width 106 height 26
checkbox input "true"
click at [423, 338] on div "Any" at bounding box center [414, 335] width 20 height 14
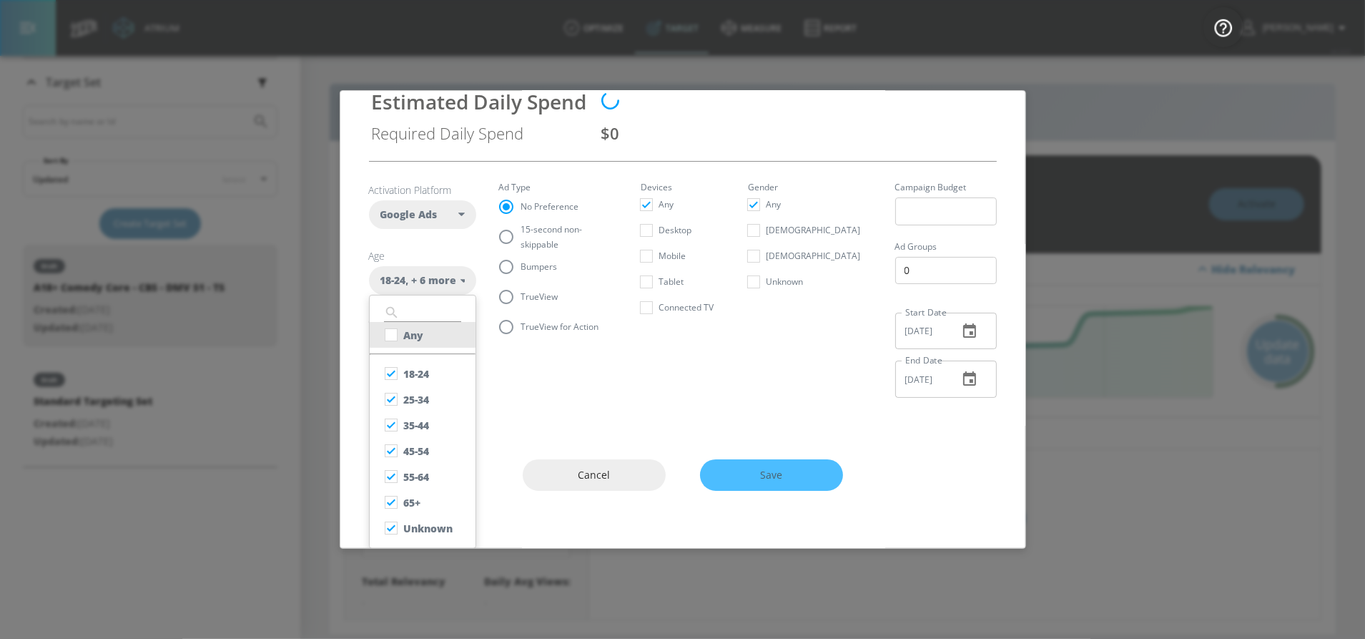
checkbox input "true"
checkbox input "false"
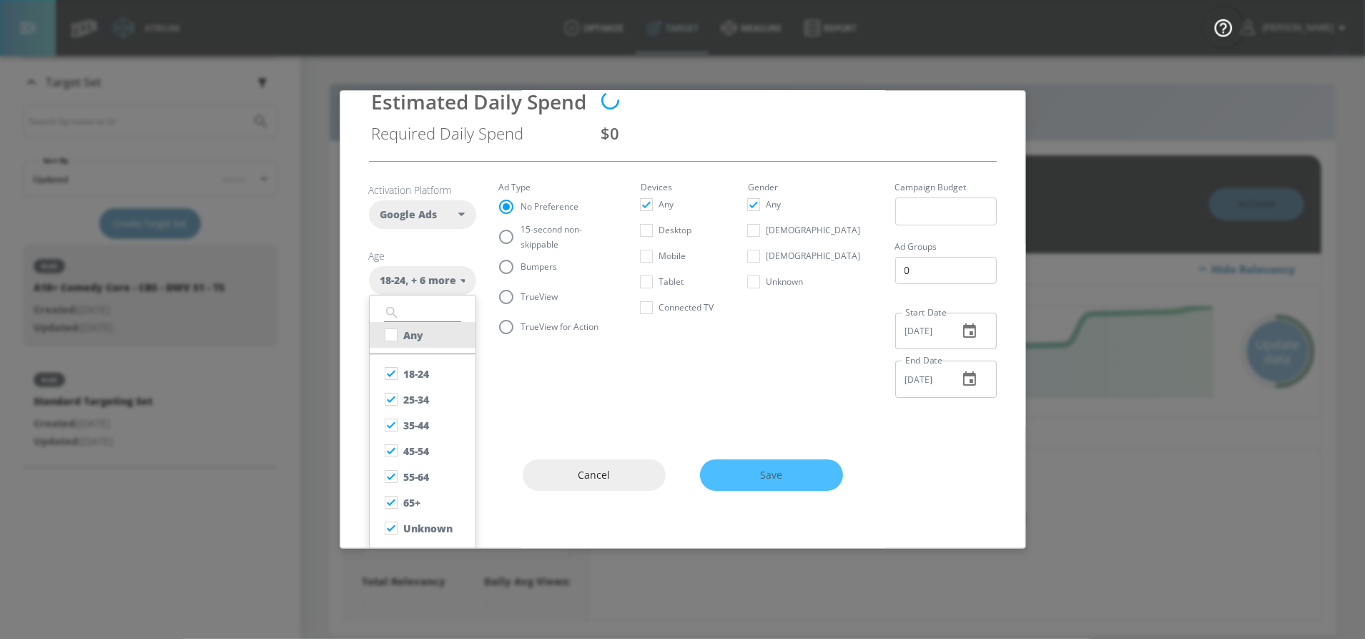
checkbox input "false"
click at [418, 336] on div "Any" at bounding box center [414, 335] width 20 height 14
click at [449, 368] on button "18-24" at bounding box center [423, 373] width 106 height 26
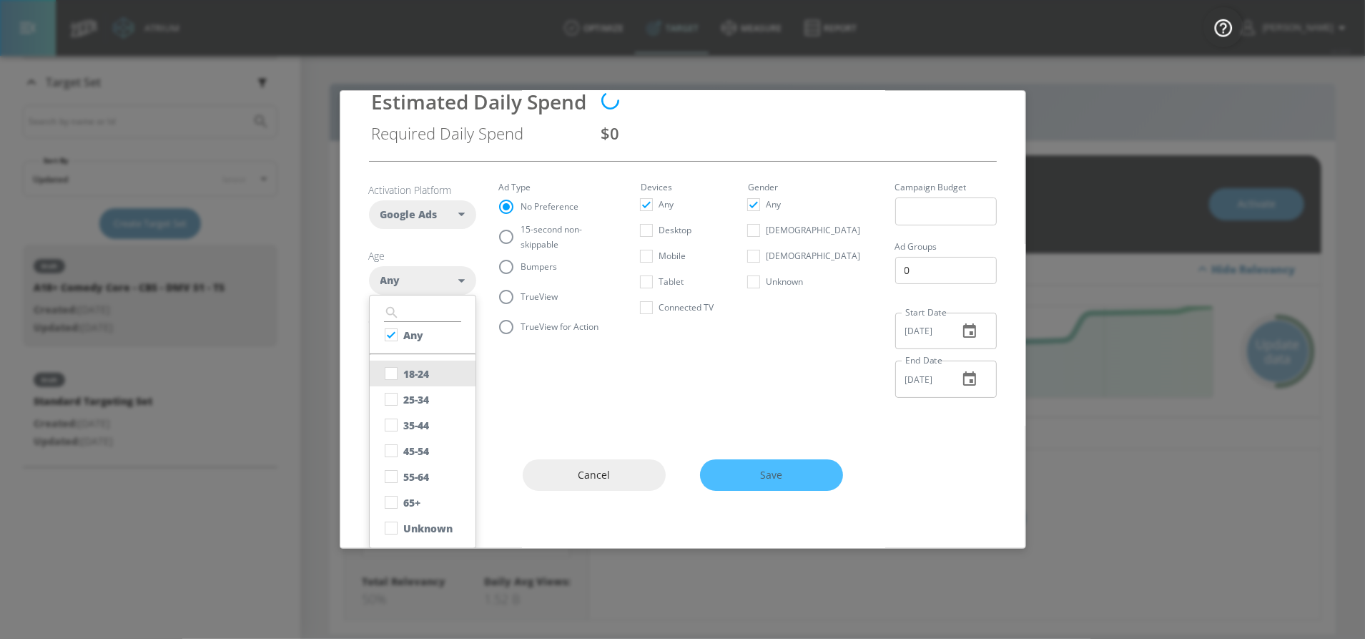
checkbox input "false"
checkbox input "true"
click at [442, 388] on button "25-34" at bounding box center [423, 399] width 106 height 26
checkbox input "true"
drag, startPoint x: 437, startPoint y: 418, endPoint x: 436, endPoint y: 448, distance: 29.3
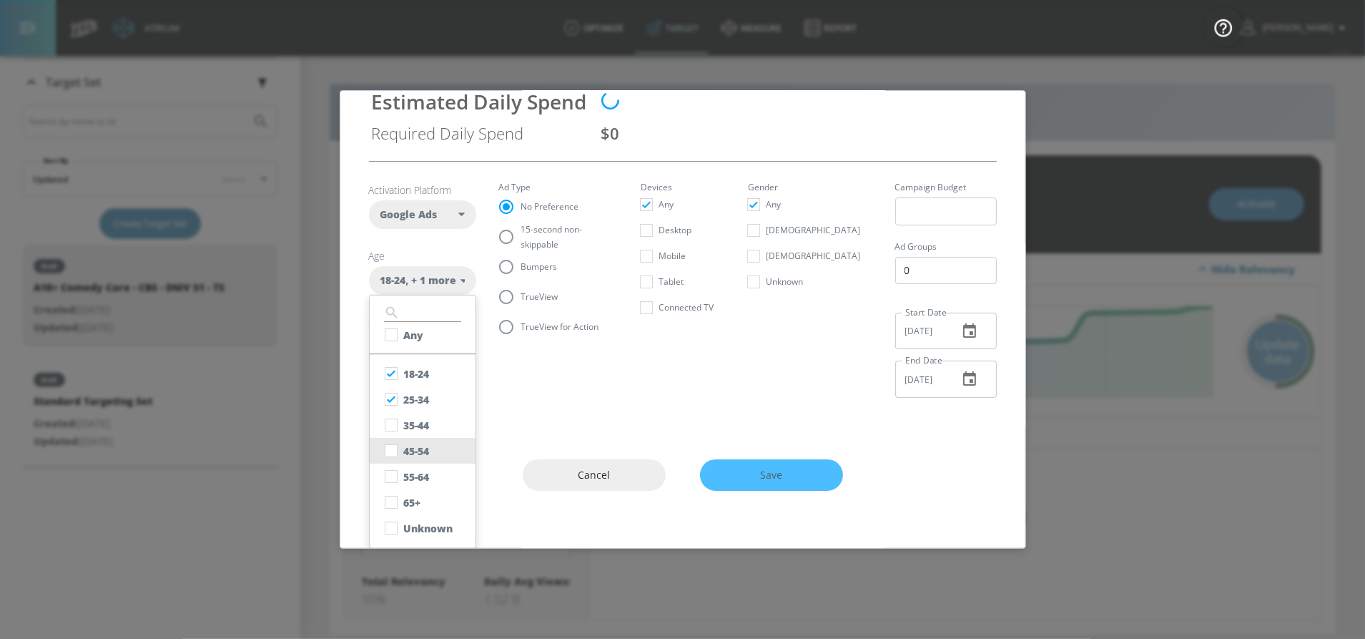
click at [437, 420] on button "35-44" at bounding box center [423, 425] width 106 height 26
checkbox input "true"
drag, startPoint x: 436, startPoint y: 469, endPoint x: 434, endPoint y: 478, distance: 8.7
click at [436, 471] on button "55-64" at bounding box center [423, 476] width 106 height 26
checkbox input "true"
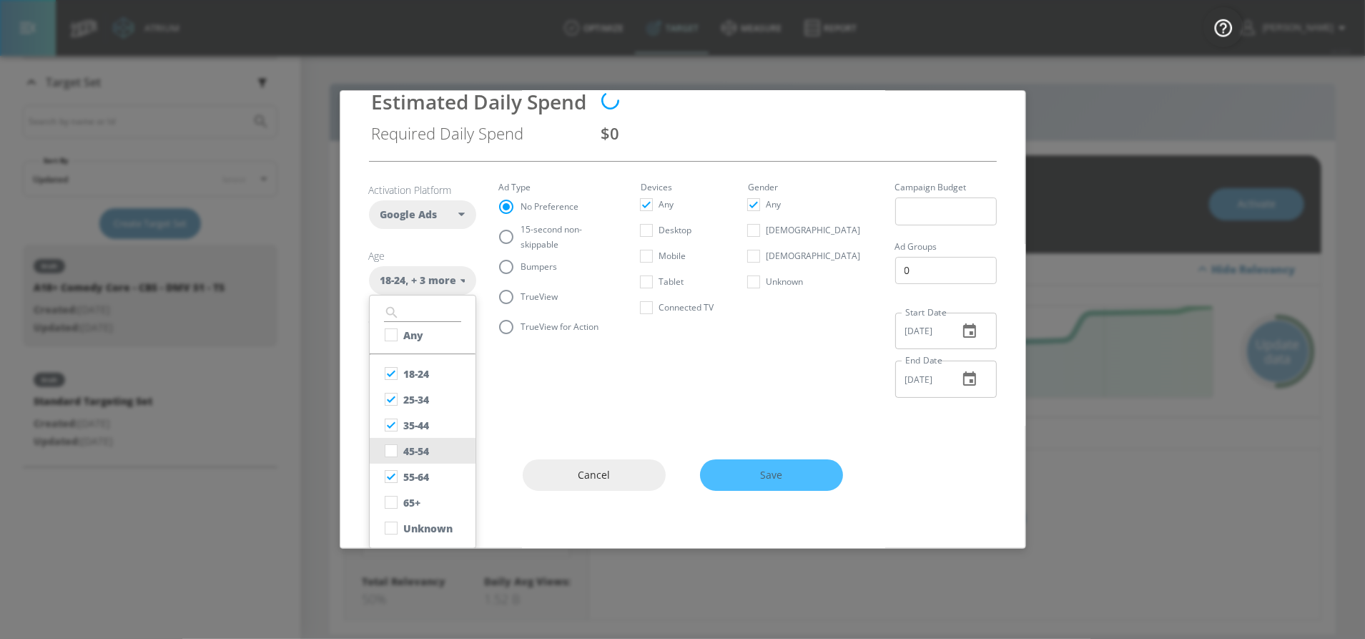
click at [427, 449] on div "45-54" at bounding box center [417, 451] width 26 height 14
checkbox input "true"
drag, startPoint x: 429, startPoint y: 493, endPoint x: 432, endPoint y: 506, distance: 13.2
click at [429, 493] on button "65+" at bounding box center [423, 502] width 106 height 26
checkbox input "true"
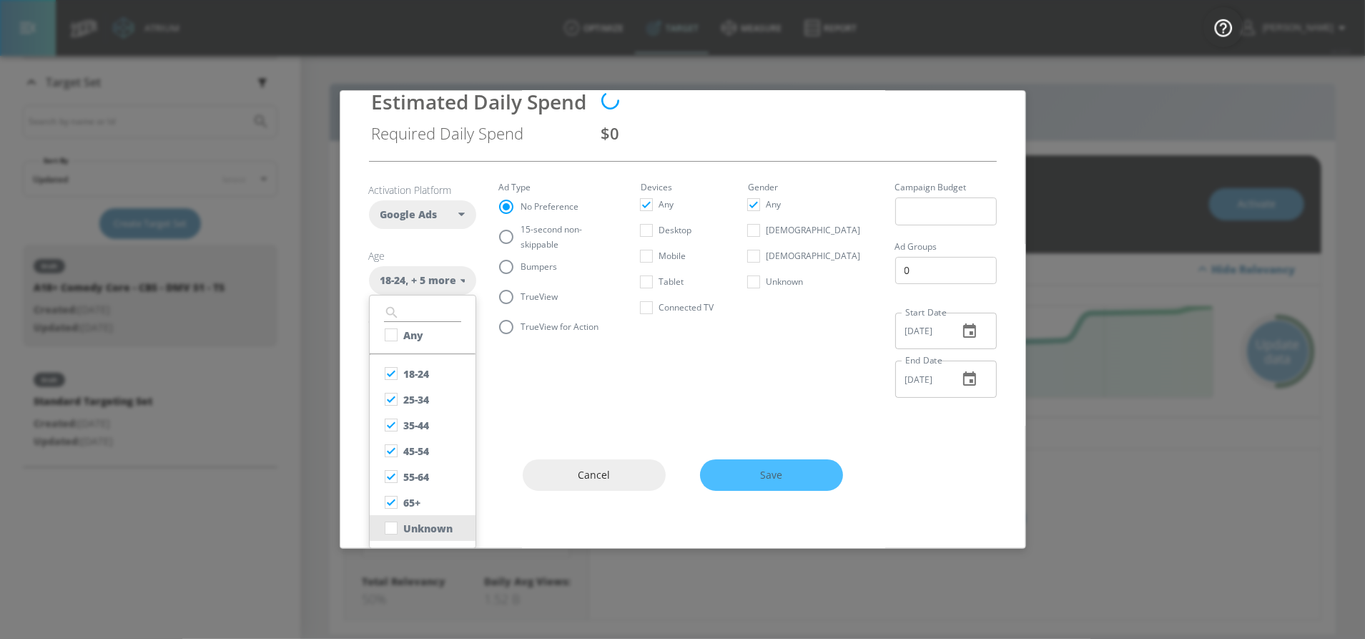
click at [429, 519] on button "Unknown" at bounding box center [423, 528] width 106 height 26
checkbox input "true"
click at [629, 398] on section "Activation Platform Google Ads DV360 Google Ads Age 18-24 , + 6 more ​ Any 18-2…" at bounding box center [683, 285] width 628 height 247
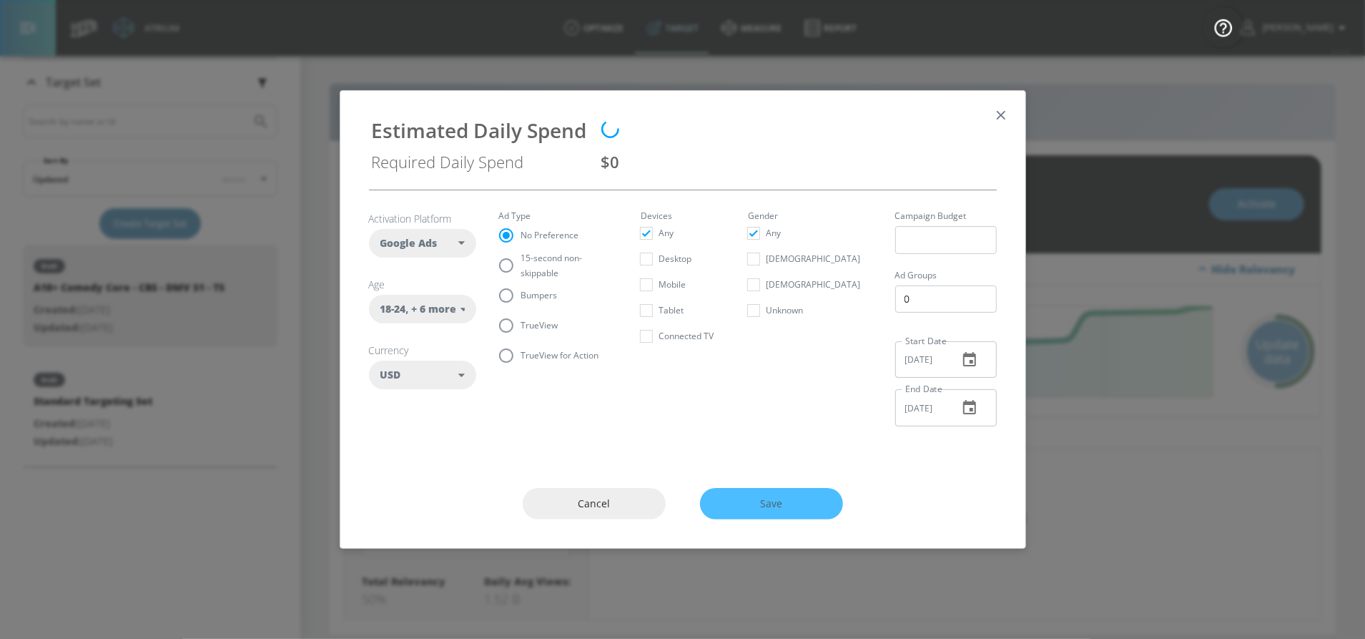
scroll to position [0, 0]
click at [776, 496] on span "Save" at bounding box center [772, 504] width 86 height 18
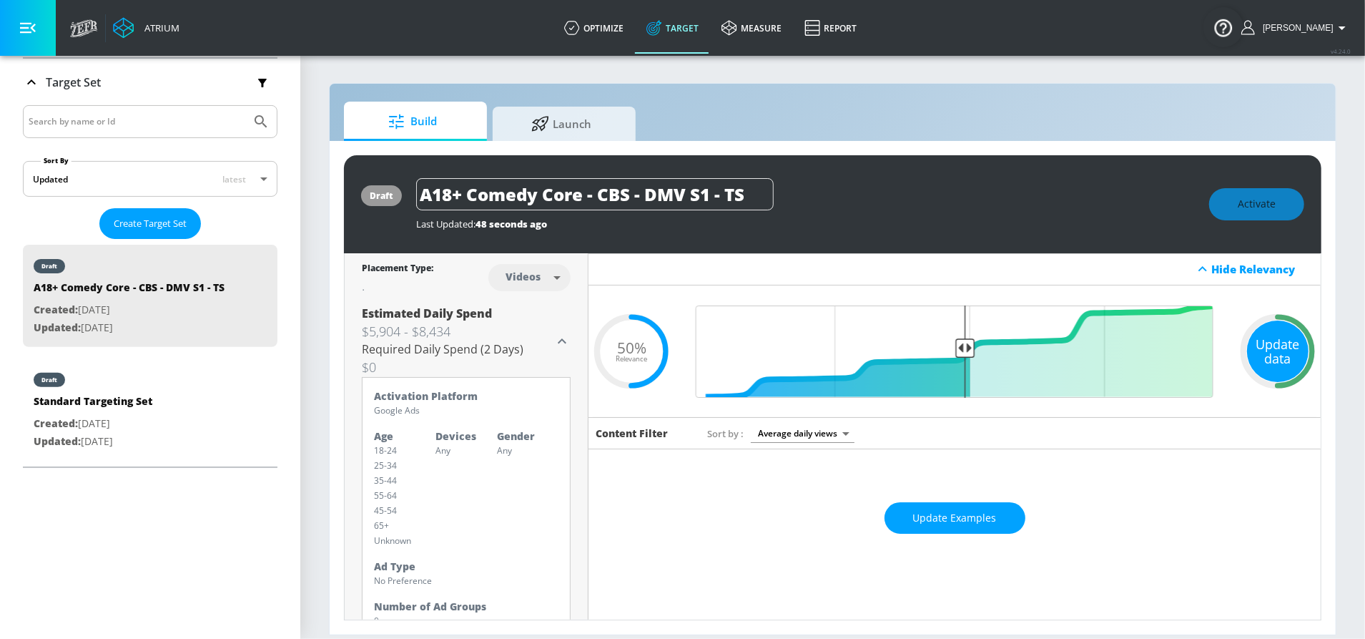
click at [1257, 338] on div "Update data" at bounding box center [1278, 351] width 62 height 62
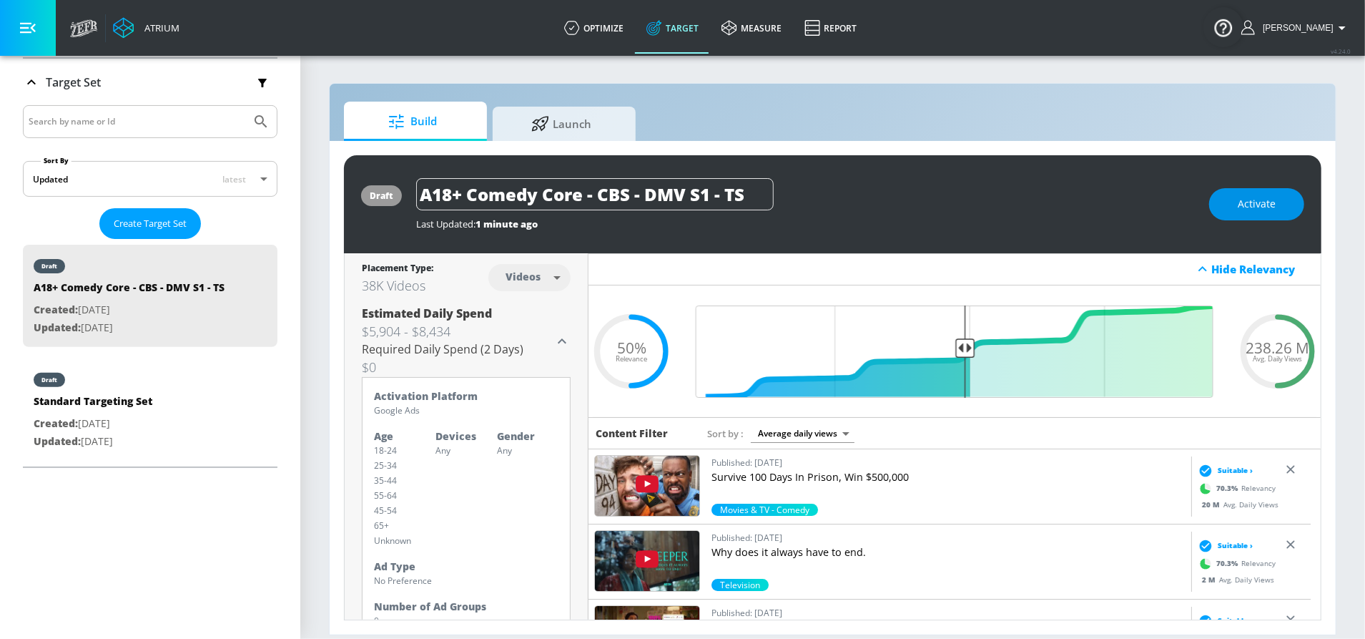
click at [1249, 205] on span "Activate" at bounding box center [1257, 204] width 38 height 18
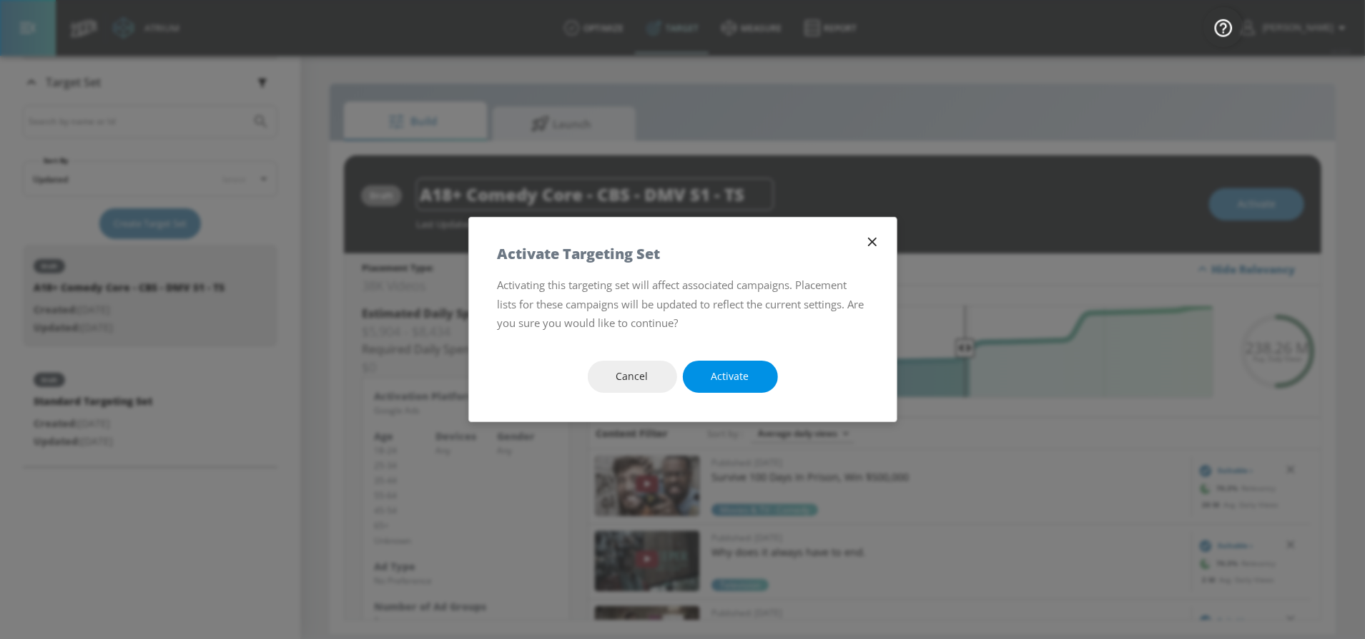
click at [721, 373] on span "Activate" at bounding box center [731, 377] width 38 height 18
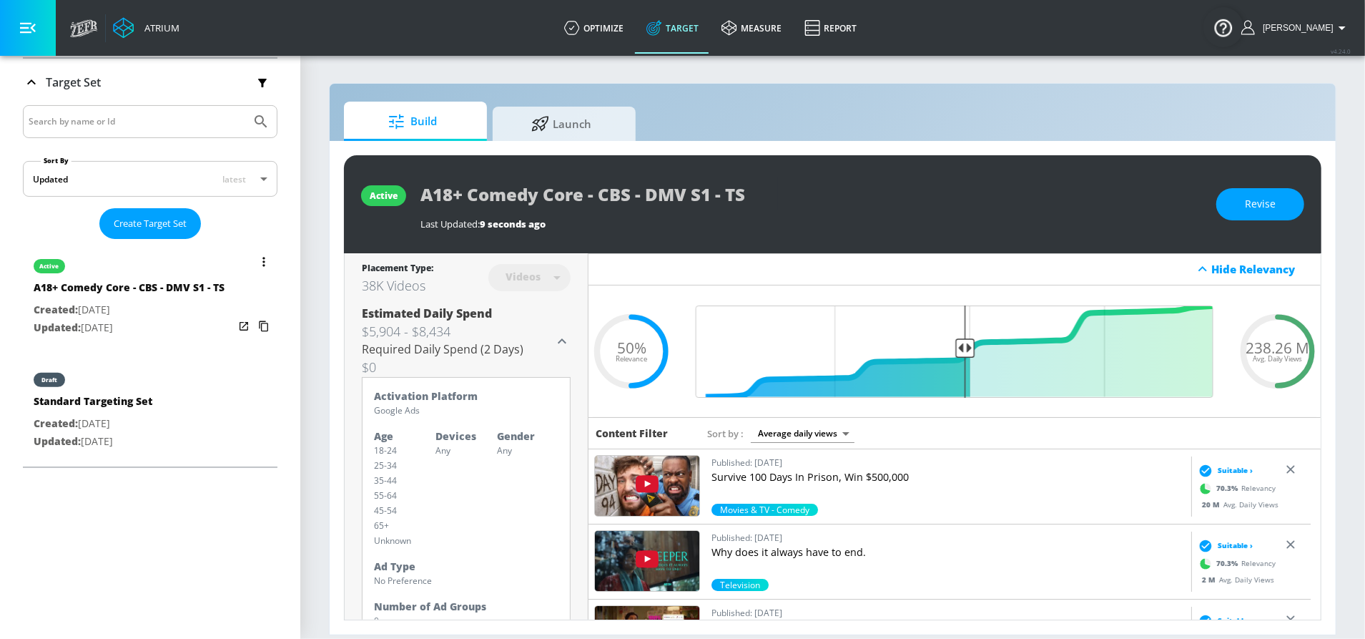
click at [262, 260] on icon "list of Target Set" at bounding box center [263, 262] width 3 height 10
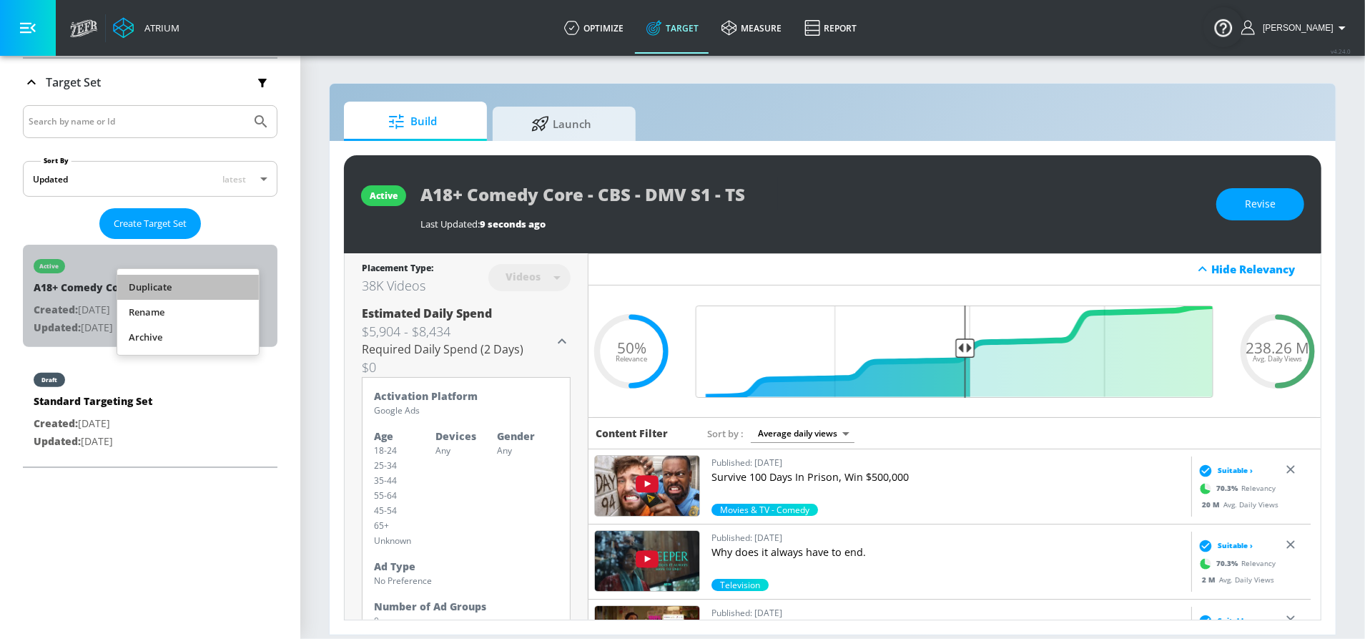
click at [215, 283] on li "Duplicate" at bounding box center [188, 287] width 142 height 25
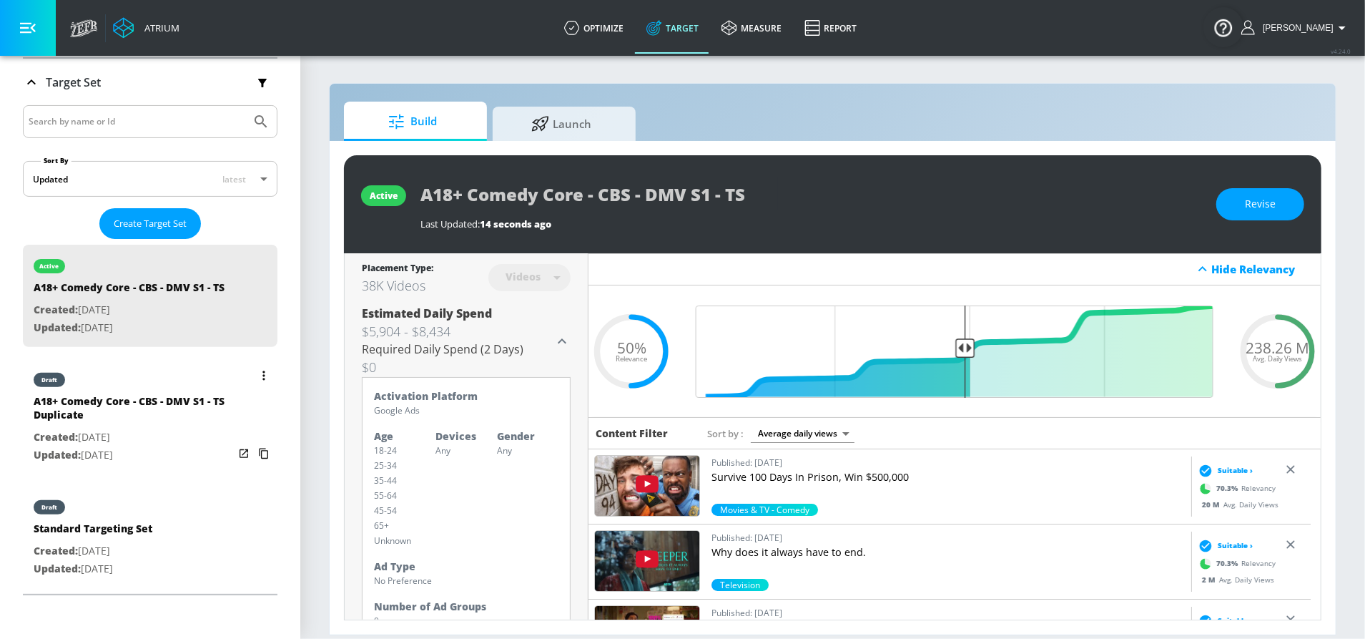
click at [126, 409] on div "A18+ Comedy Core - CBS - DMV S1 - TS Duplicate" at bounding box center [134, 411] width 200 height 34
type input "A18+ Comedy Core - CBS - DMV S1 - TS Duplicate"
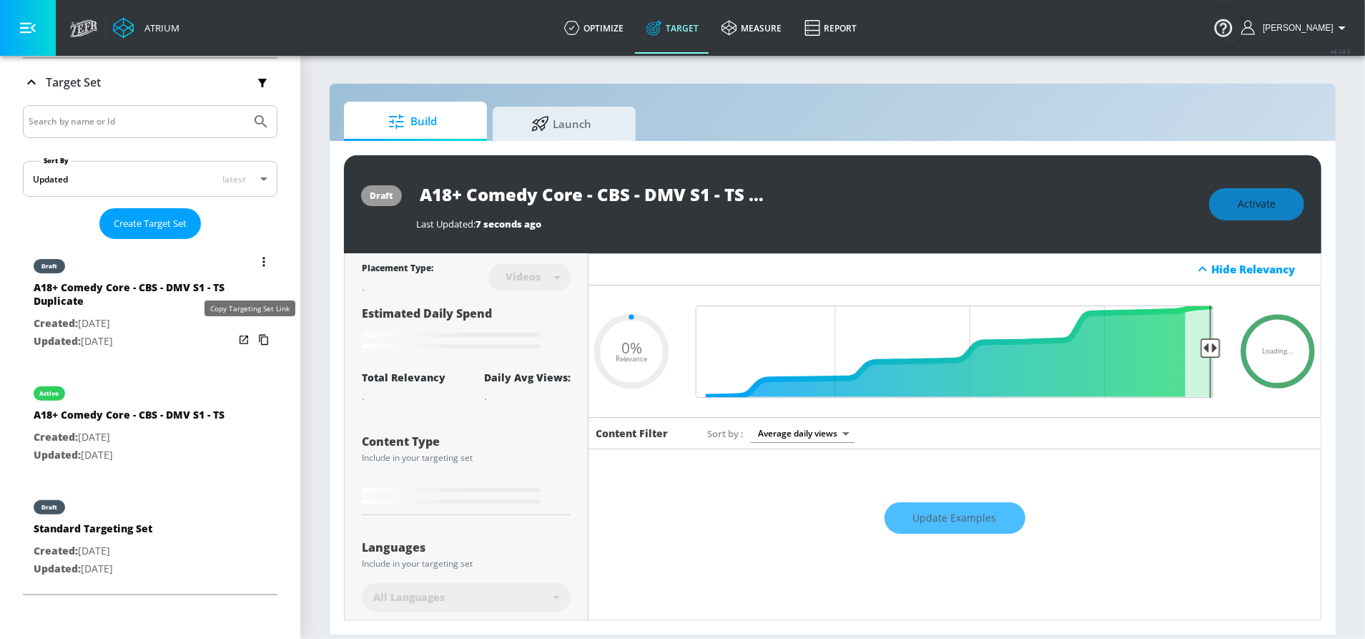
click at [259, 335] on icon "list of Target Set" at bounding box center [263, 340] width 9 height 11
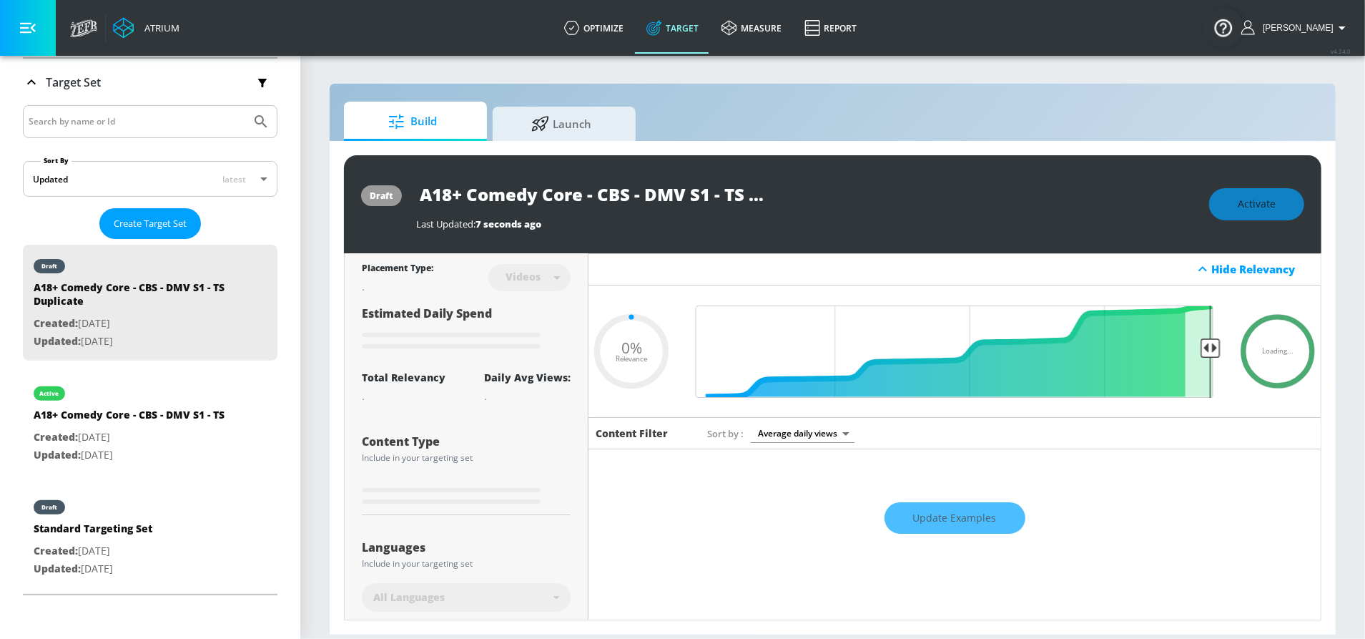
type input "0.5"
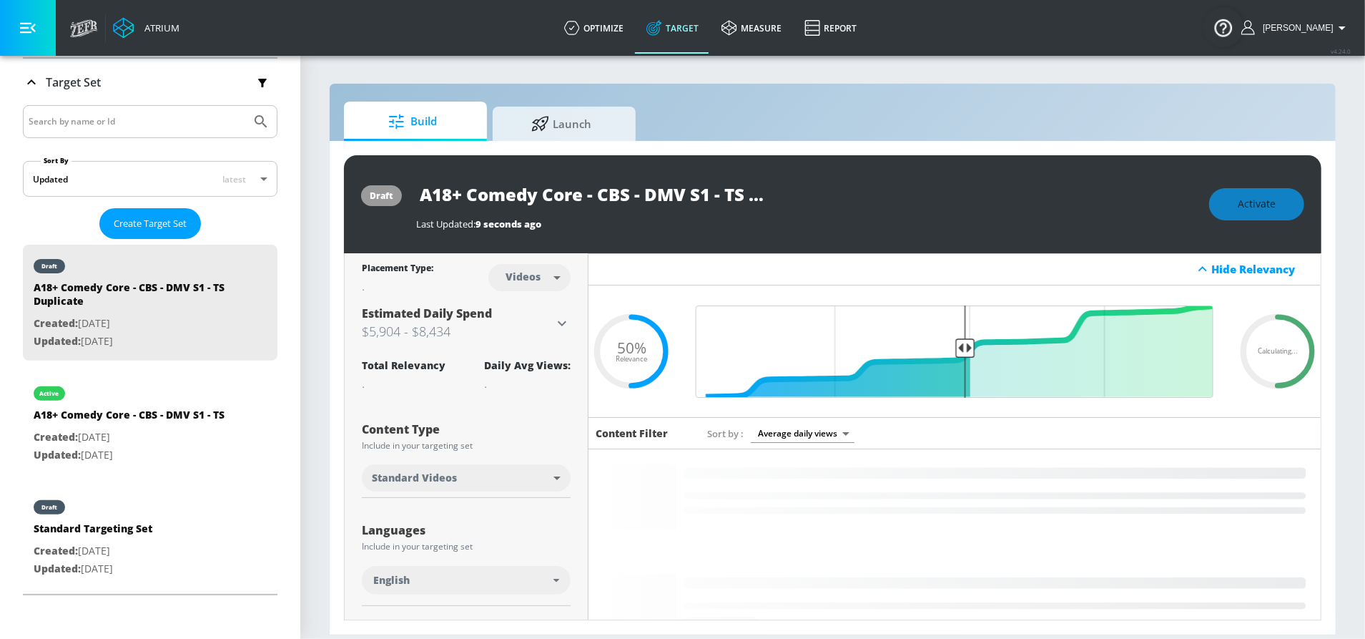
click at [636, 195] on input "A18+ Comedy Core - CBS - DMV S1 - TS Duplicate" at bounding box center [595, 194] width 358 height 32
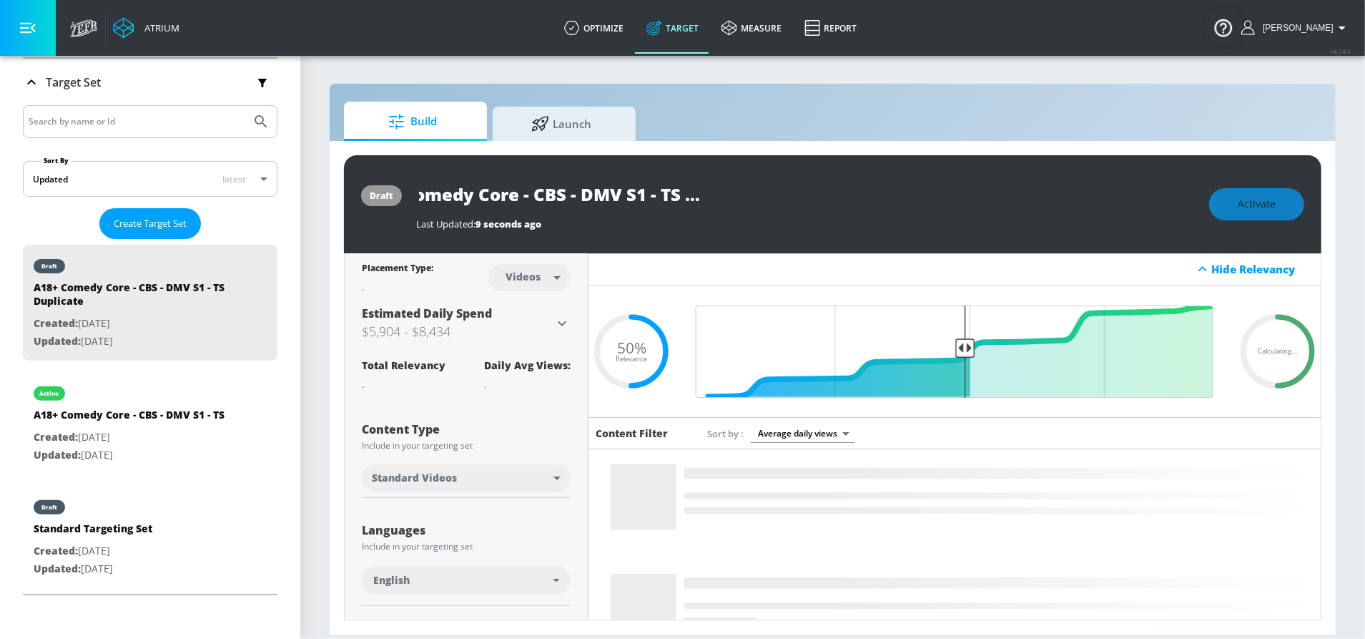
drag, startPoint x: 772, startPoint y: 197, endPoint x: 812, endPoint y: 195, distance: 40.8
click at [852, 198] on div "A18+ Comedy Core - CBS - DMV S1 - TS Duplicate" at bounding box center [805, 194] width 779 height 32
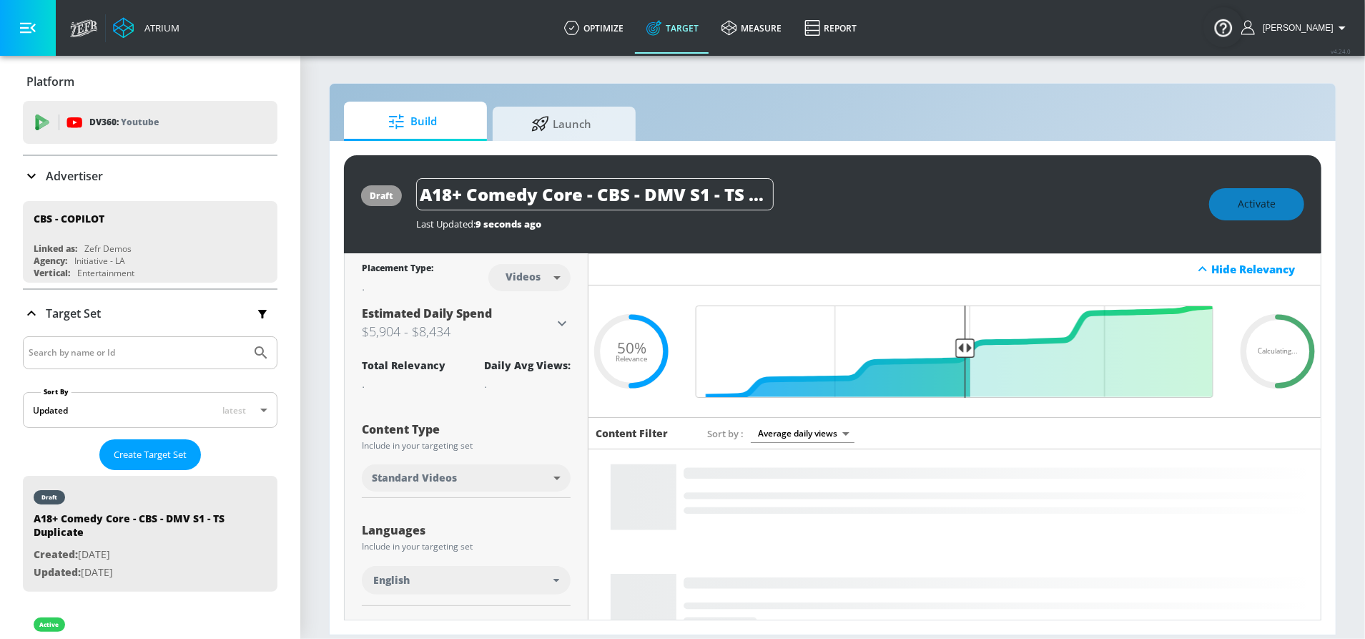
scroll to position [231, 0]
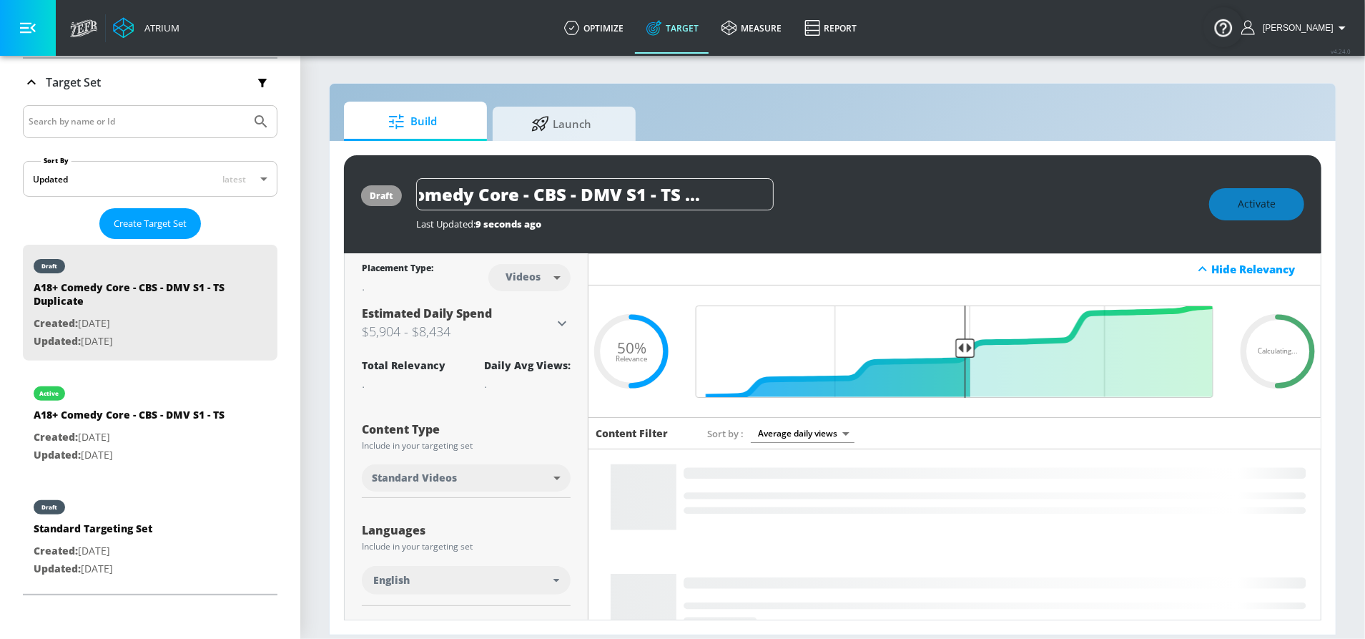
drag, startPoint x: 689, startPoint y: 194, endPoint x: 832, endPoint y: 205, distance: 143.4
click at [832, 205] on div "A18+ Comedy Core - CBS - DMV S1 - TS Duplicate" at bounding box center [805, 194] width 779 height 32
click at [757, 192] on icon "button" at bounding box center [761, 193] width 13 height 13
type input "A18+ Comedy Core - CBS - DMV S1 - CT"
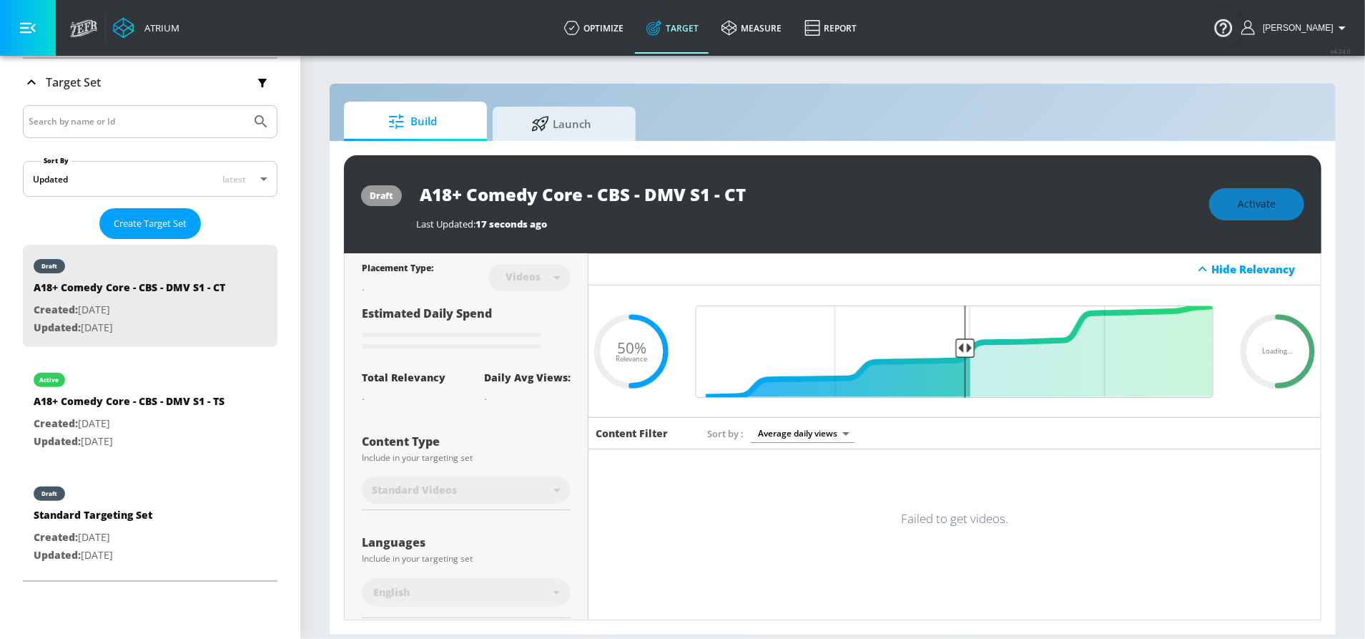
scroll to position [0, 0]
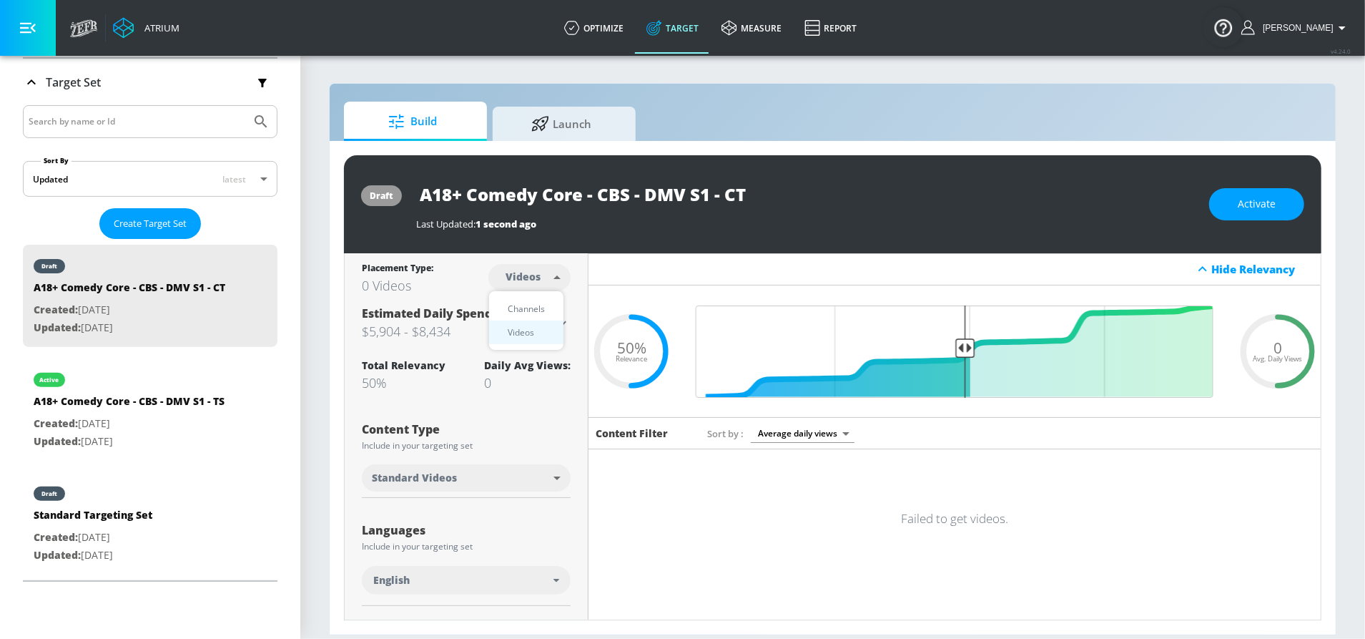
click at [526, 278] on body "Atrium optimize Target measure Report optimize Target measure Report v 4.24.0 S…" at bounding box center [682, 319] width 1365 height 639
click at [524, 301] on div "Channels" at bounding box center [526, 308] width 51 height 15
type input "channels"
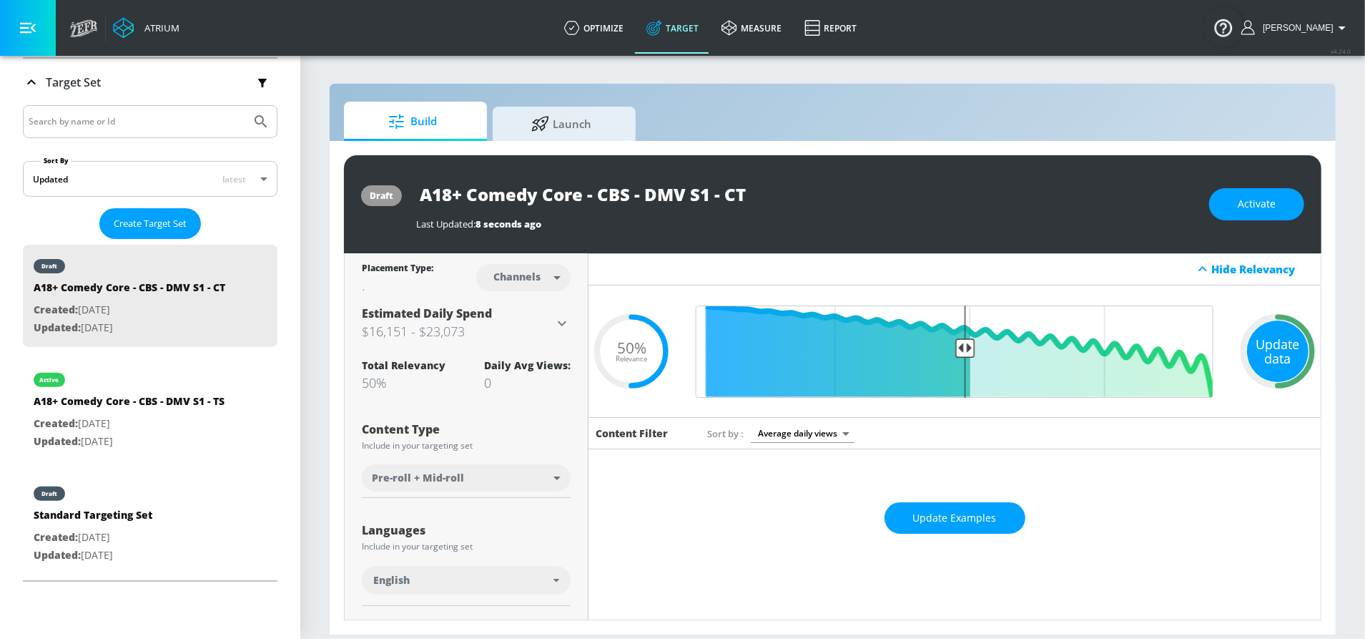
click at [1274, 355] on div "Update data" at bounding box center [1278, 351] width 62 height 62
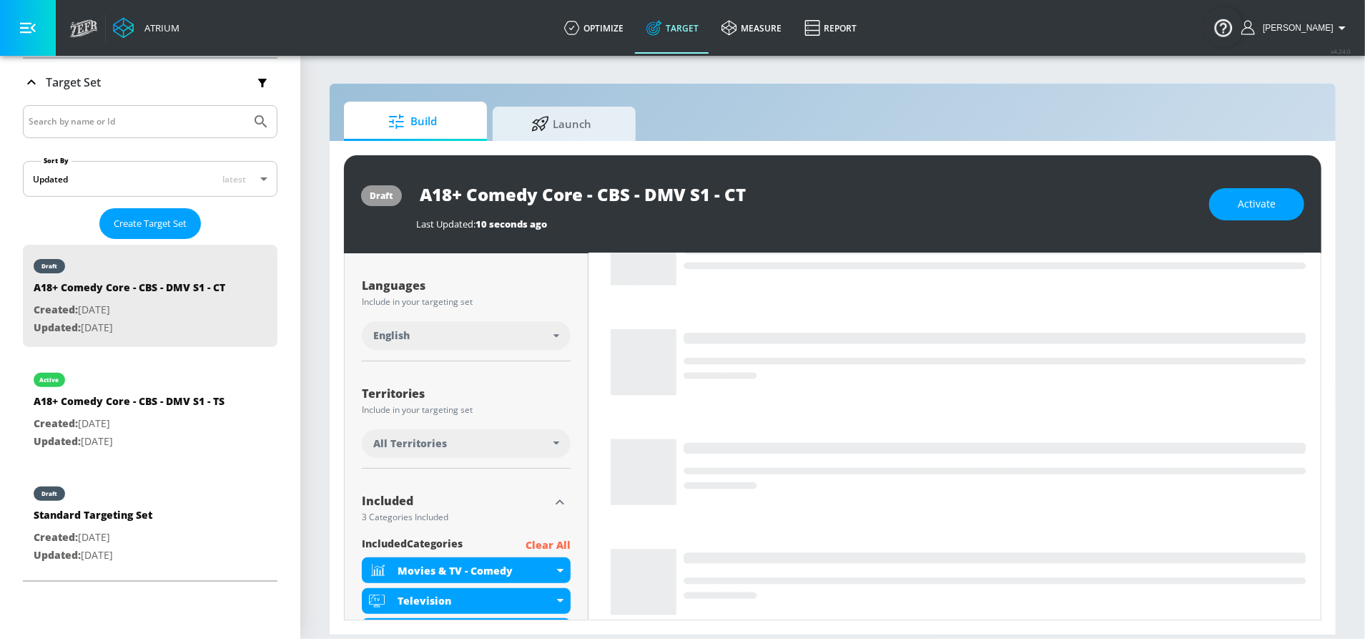
scroll to position [245, 0]
click at [500, 440] on div "All Territories" at bounding box center [463, 443] width 180 height 14
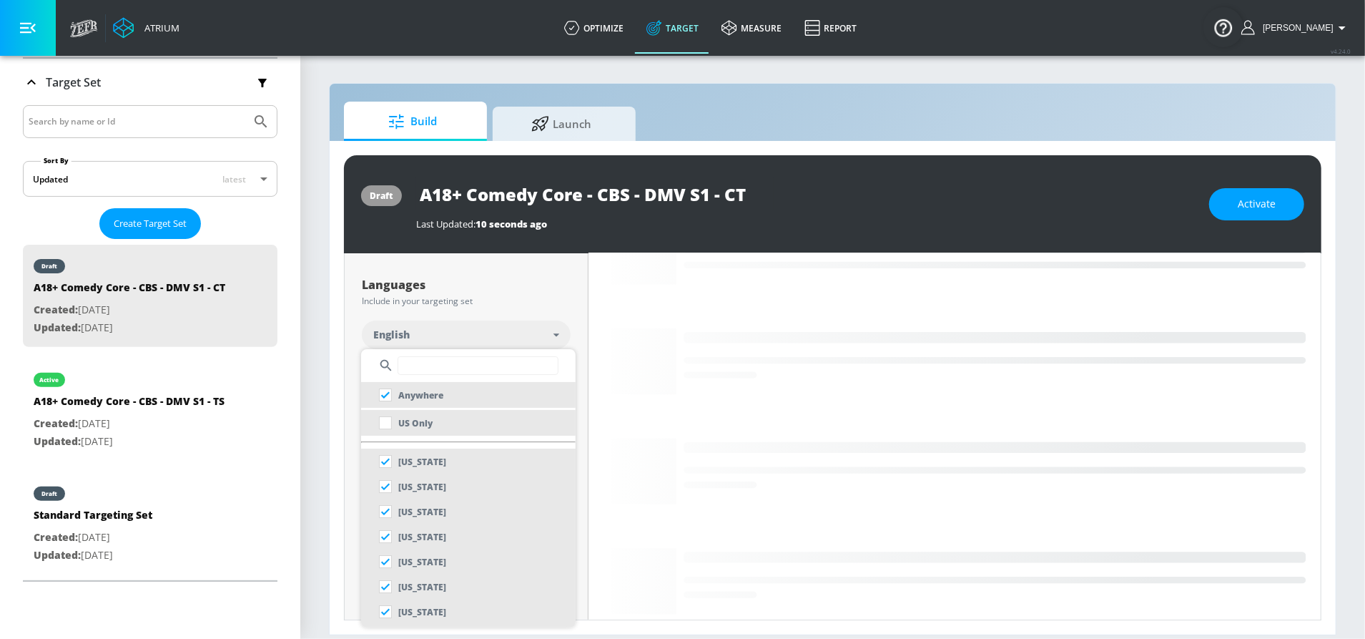
click at [435, 417] on li "US Only" at bounding box center [468, 423] width 215 height 26
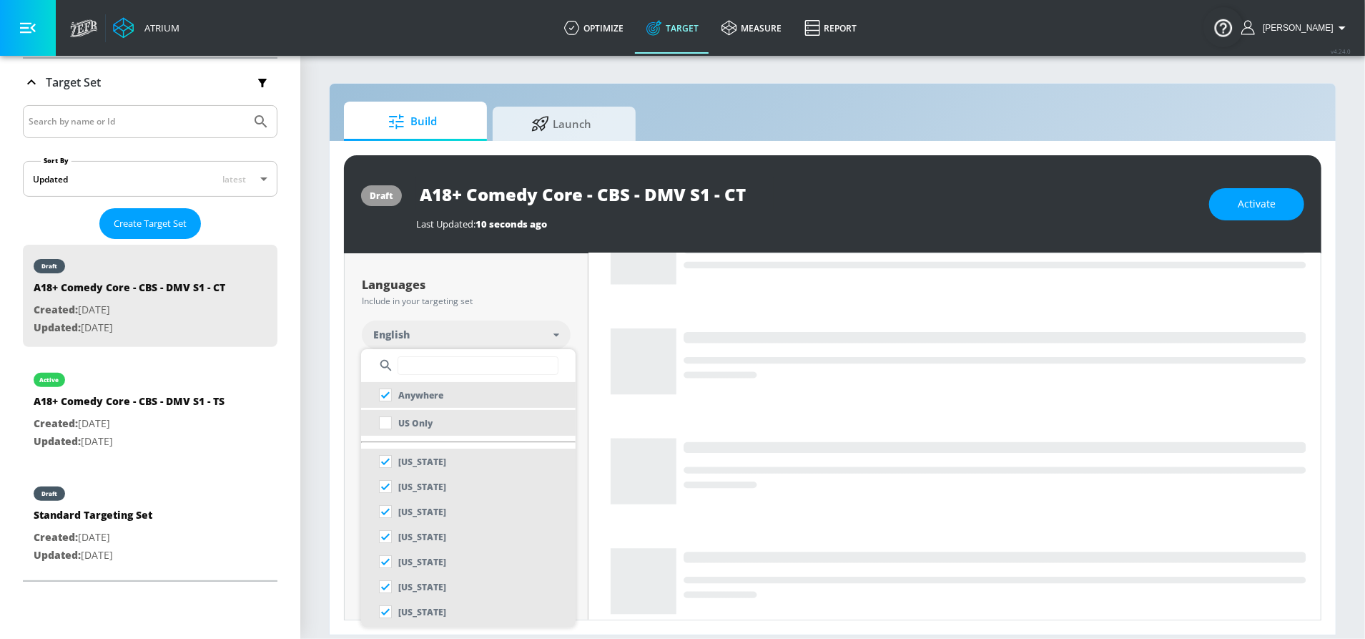
checkbox input "false"
checkbox input "true"
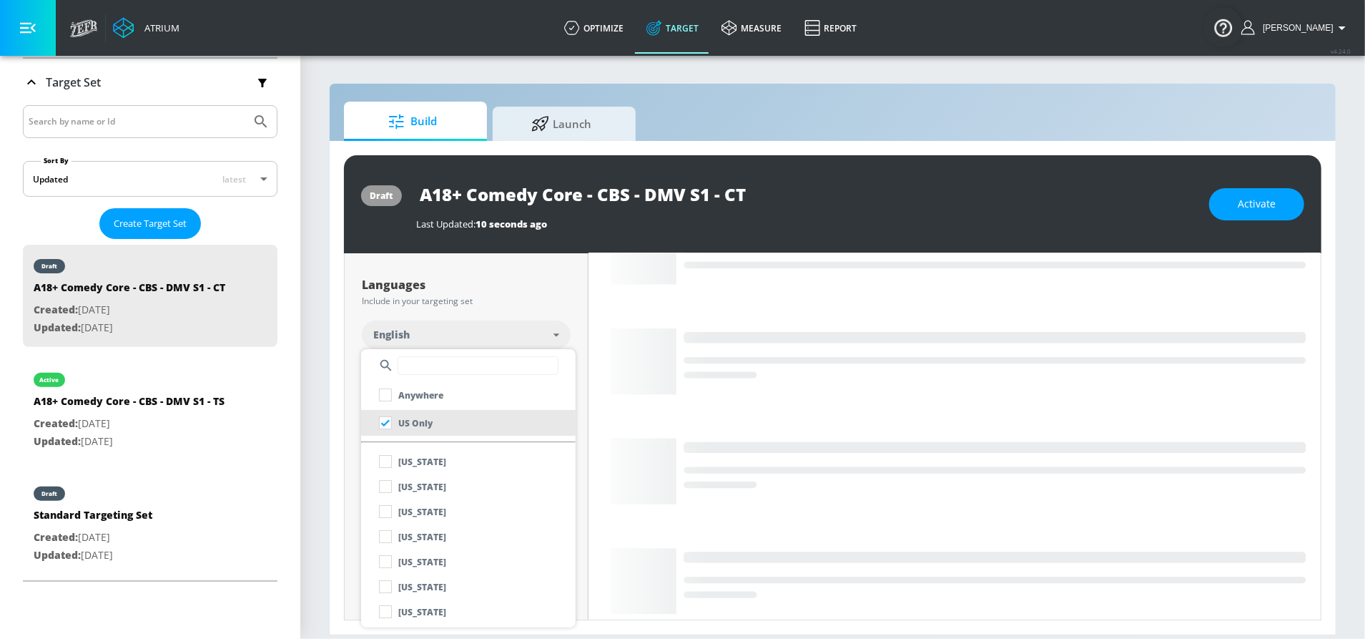
click at [505, 326] on div at bounding box center [682, 319] width 1365 height 639
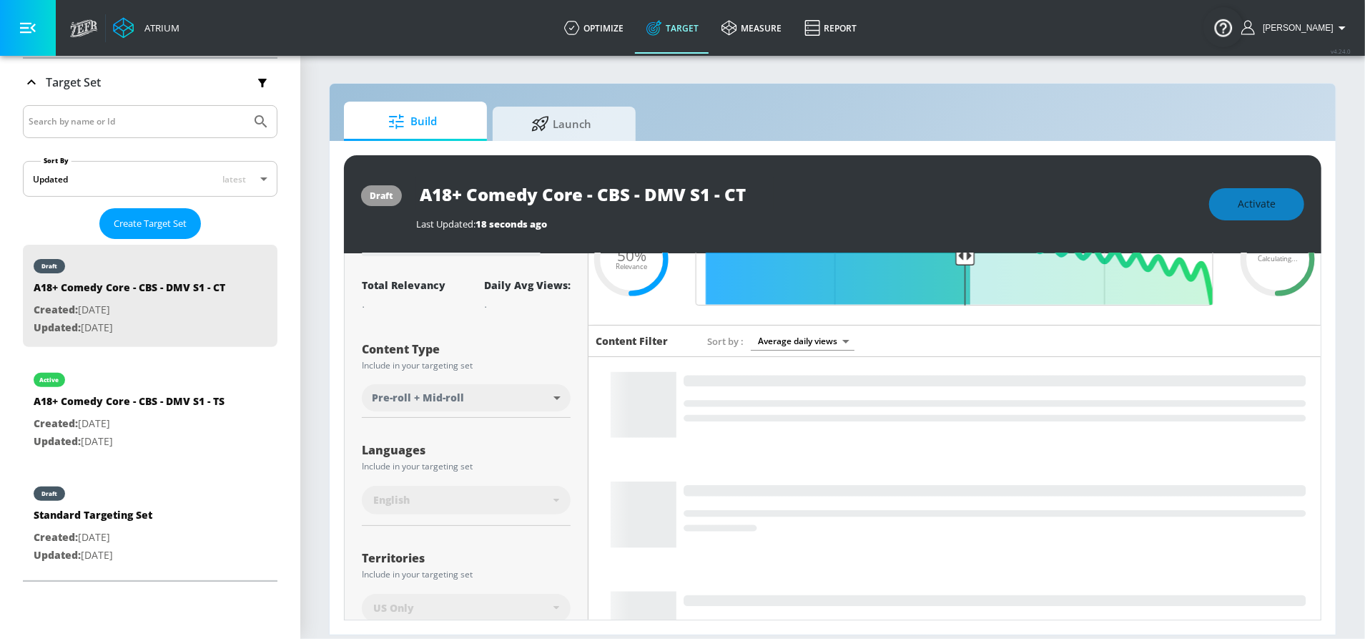
scroll to position [0, 0]
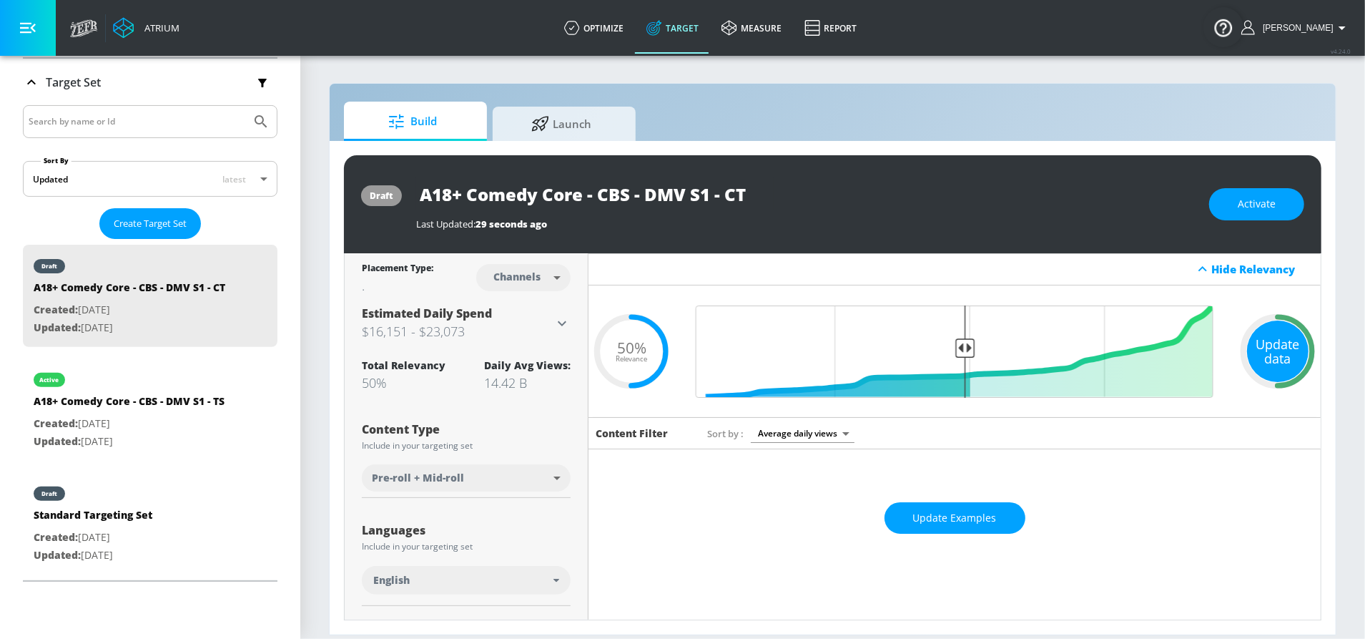
click at [1269, 340] on div "Update data" at bounding box center [1278, 351] width 62 height 62
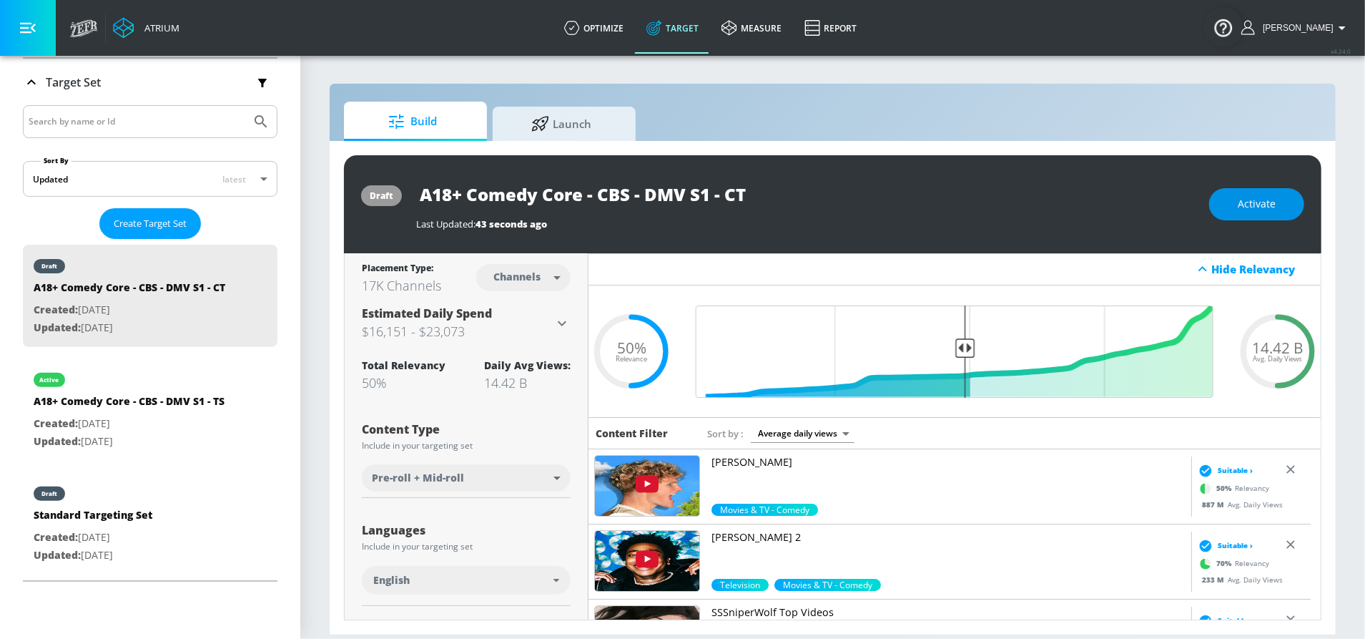
click at [1232, 196] on button "Activate" at bounding box center [1256, 204] width 95 height 32
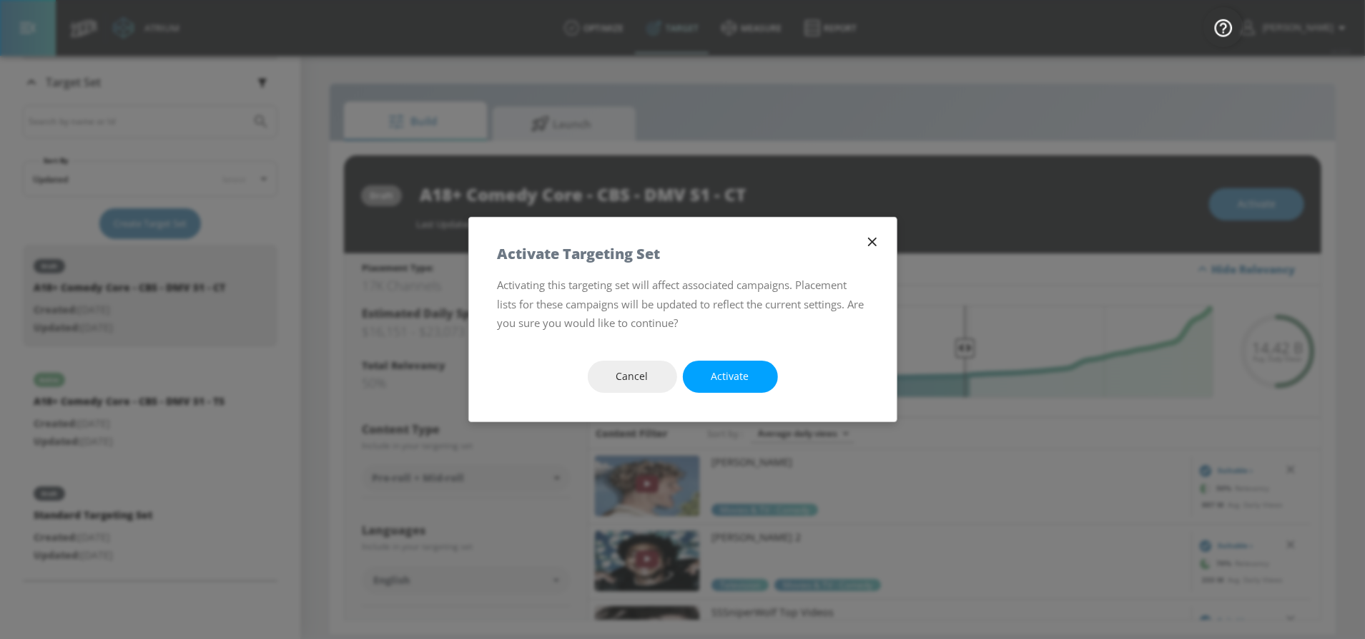
click at [733, 363] on button "Activate" at bounding box center [730, 376] width 95 height 32
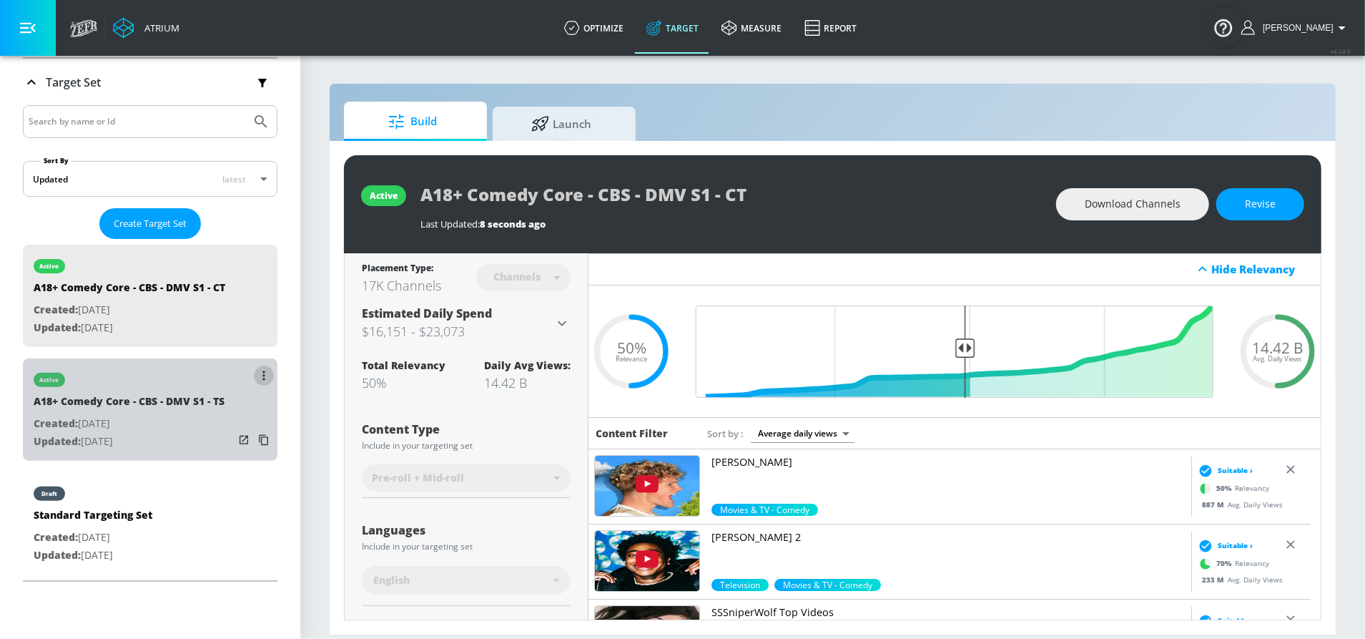
click at [262, 380] on icon "list of Target Set" at bounding box center [263, 374] width 2 height 9
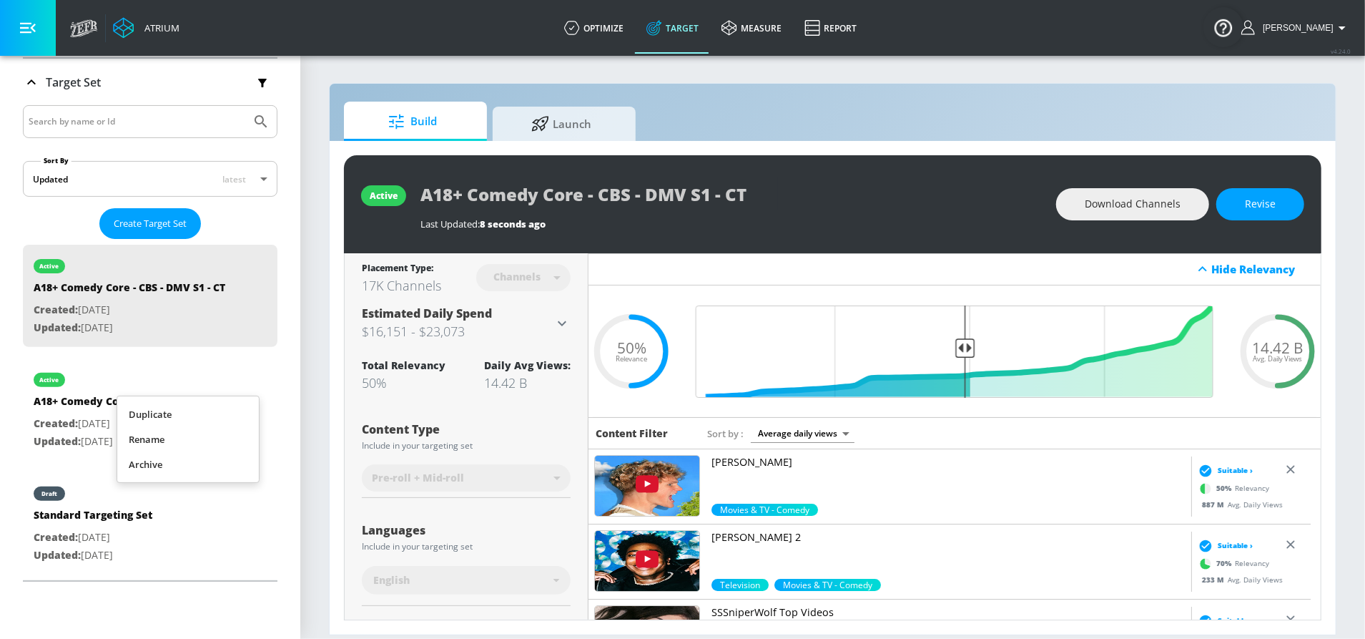
click at [210, 414] on li "Duplicate" at bounding box center [188, 414] width 142 height 25
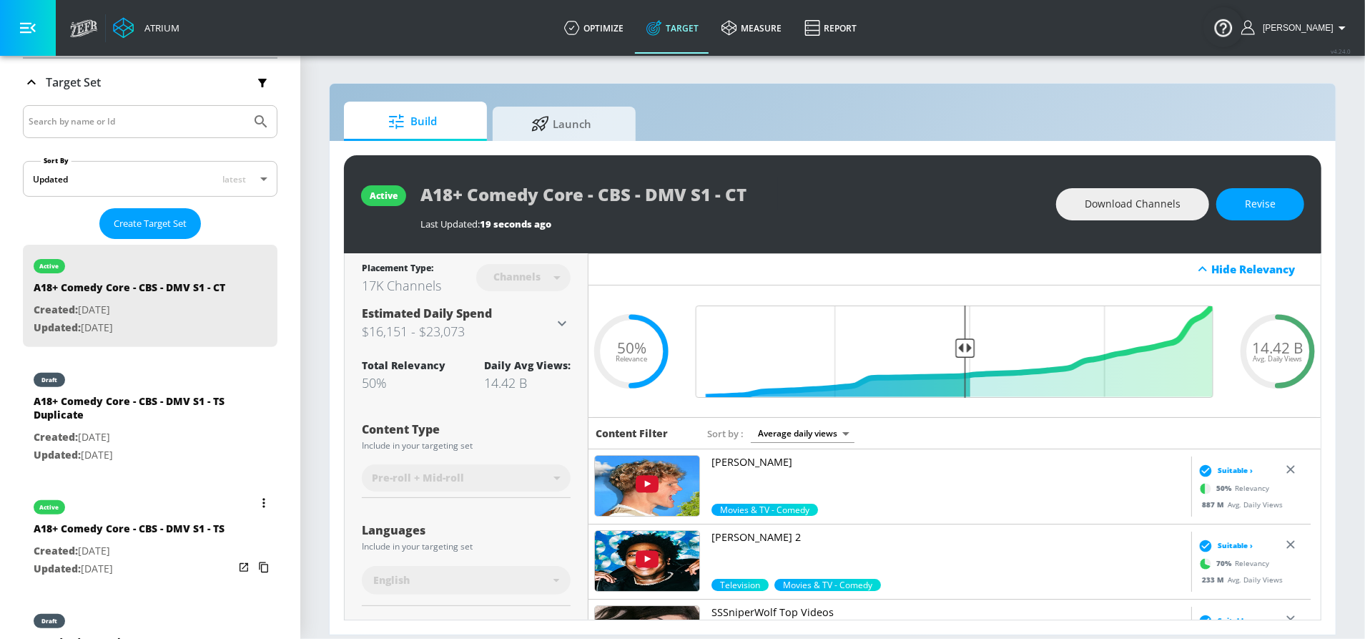
scroll to position [329, 0]
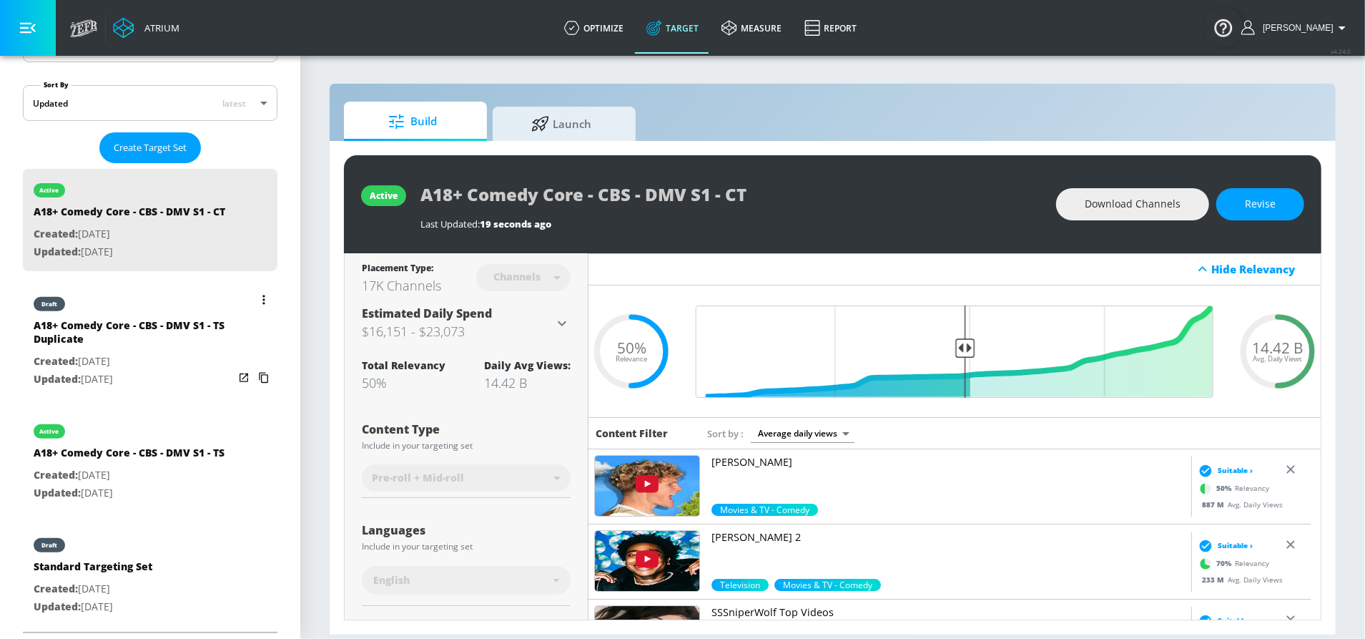
click at [141, 324] on div "A18+ Comedy Core - CBS - DMV S1 - TS Duplicate" at bounding box center [134, 335] width 200 height 34
type input "A18+ Comedy Core - CBS - DMV S1 - TS Duplicate"
type input "videos"
type input "0.05"
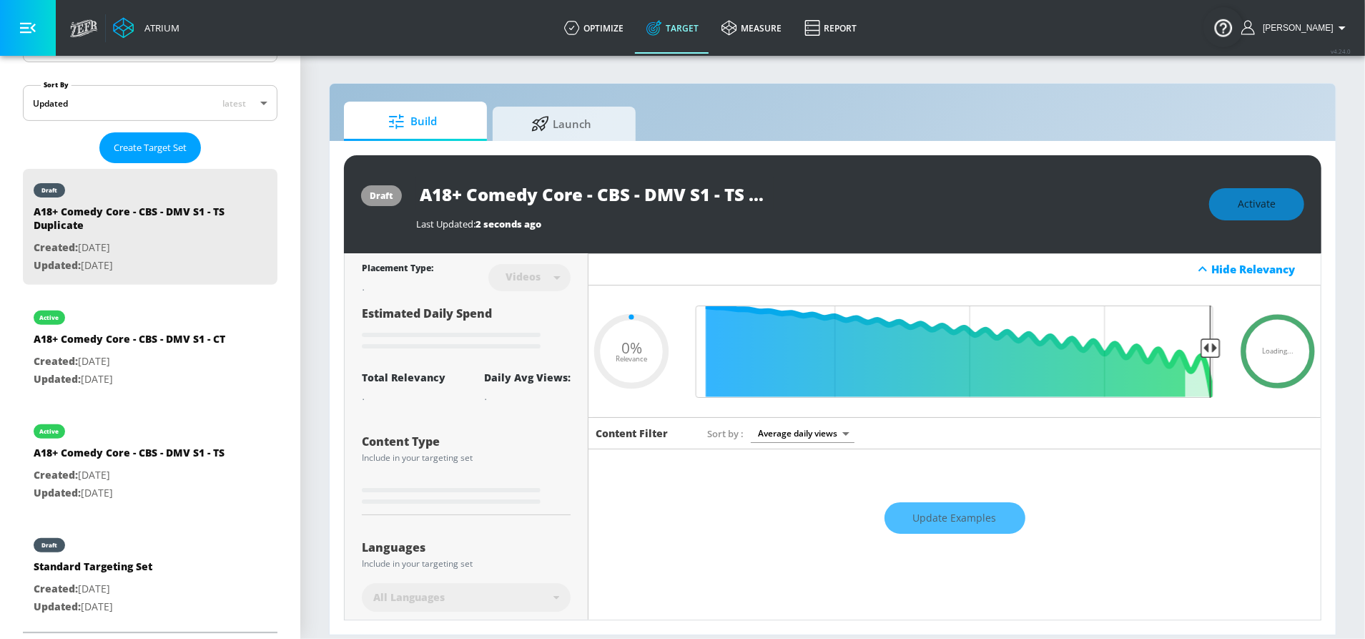
click at [527, 200] on input "A18+ Comedy Core - CBS - DMV S1 - TS Duplicate" at bounding box center [595, 194] width 358 height 32
paste input "A25-54 Workplace Comedy Fans - CBS - DMV S1 - TS"
type input "A25-54 Workplace Comedy Fans - CBS - DMV S1 - TS"
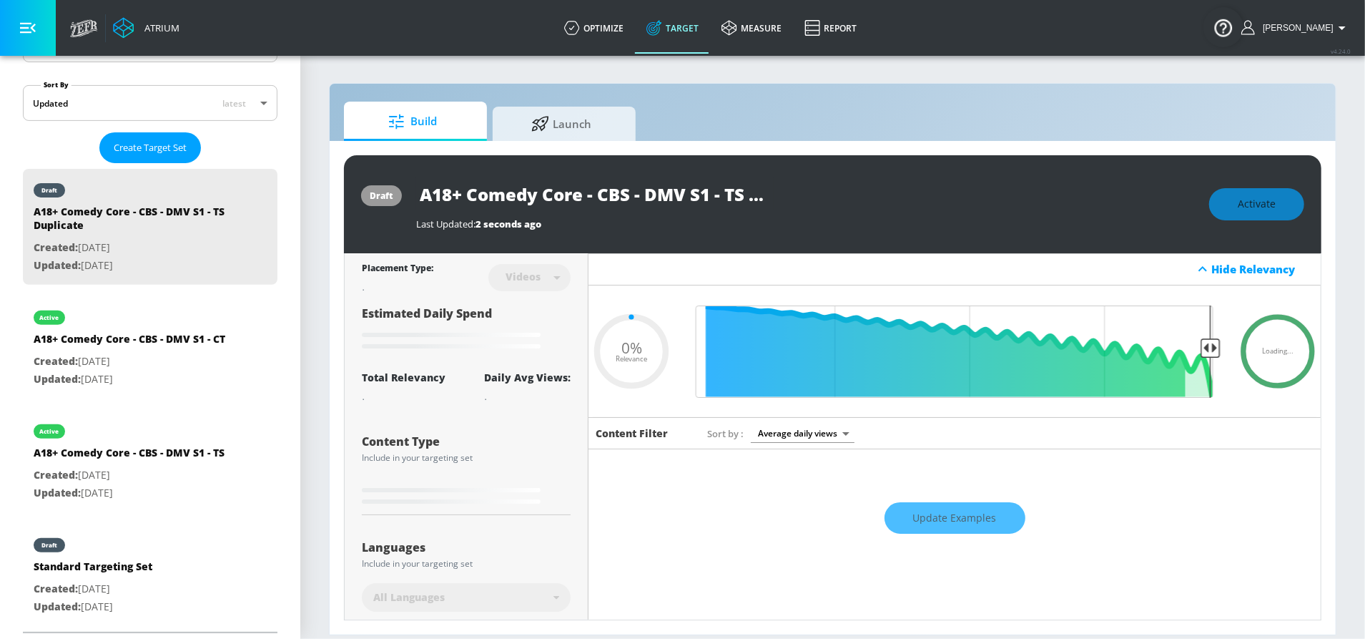
type input "0.05"
type input "A25-54 Workplace Comedy Fans - CBS - DMV S1 - TS"
click at [755, 191] on icon "button" at bounding box center [761, 193] width 13 height 13
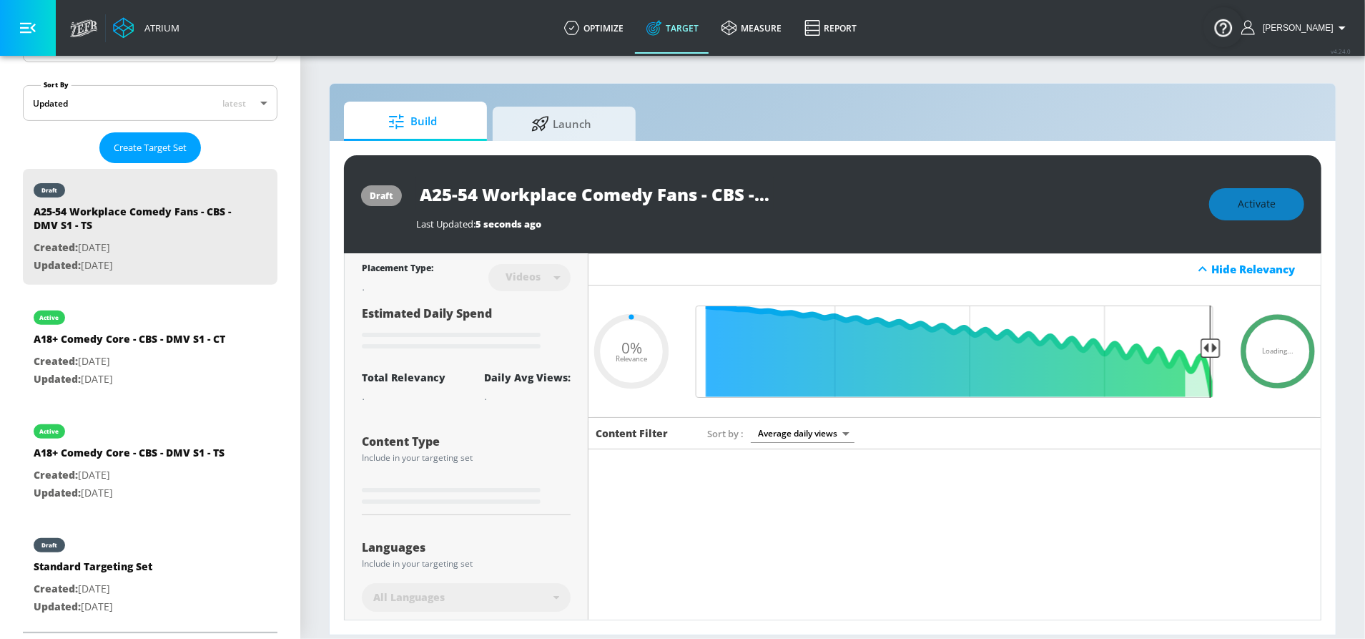
type input "0.05"
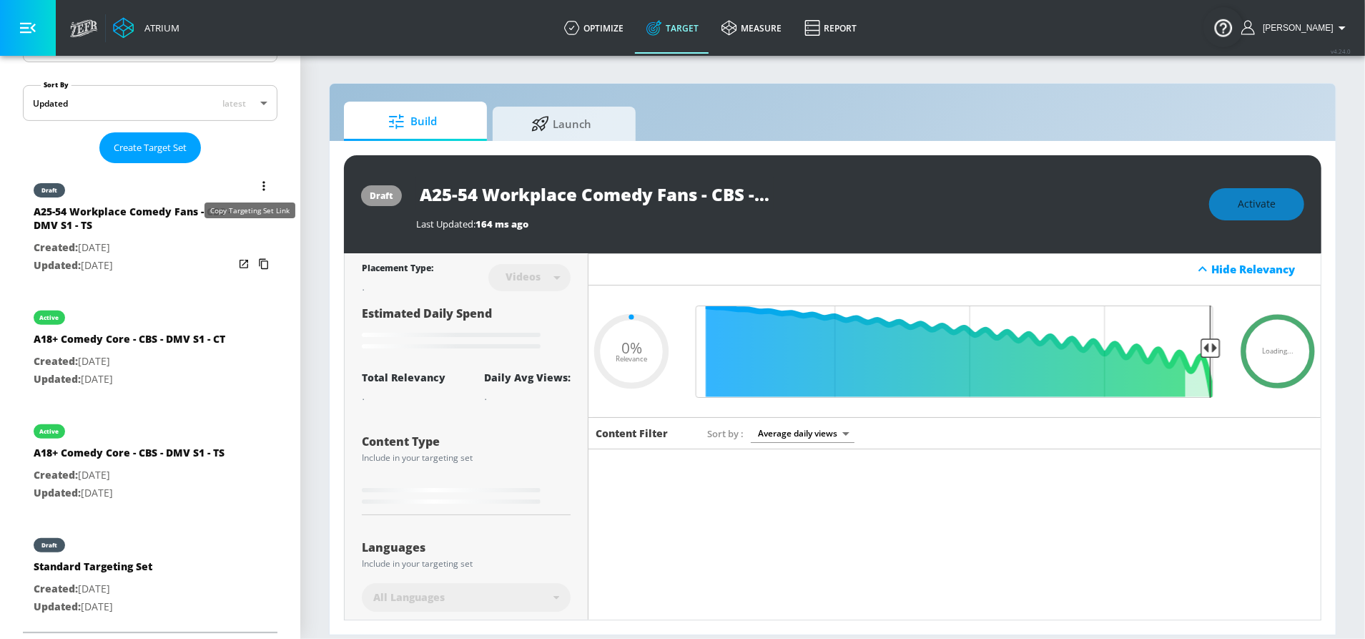
type input "A18+ Comedy Core - CBS - DMV S1 - TS Duplicate"
type input "0.5"
click at [252, 252] on icon "list of Target Set" at bounding box center [263, 263] width 23 height 23
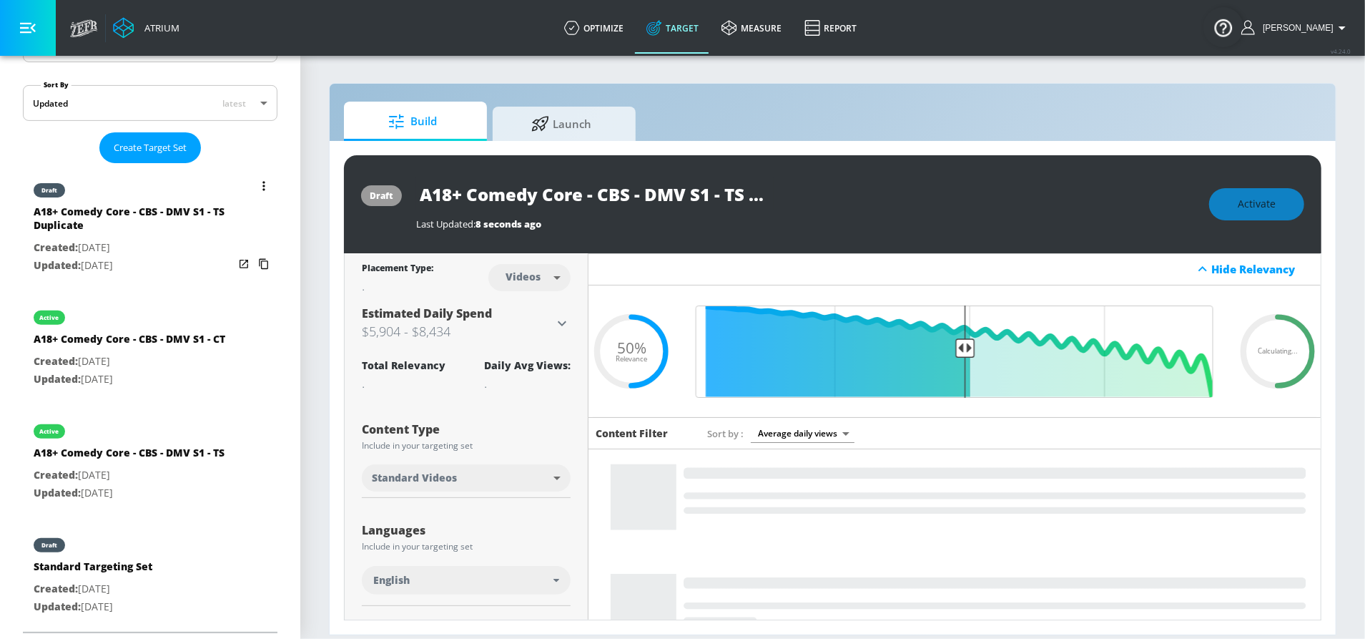
drag, startPoint x: 142, startPoint y: 204, endPoint x: 179, endPoint y: 196, distance: 37.3
click at [142, 205] on div "A18+ Comedy Core - CBS - DMV S1 - TS Duplicate" at bounding box center [134, 222] width 200 height 34
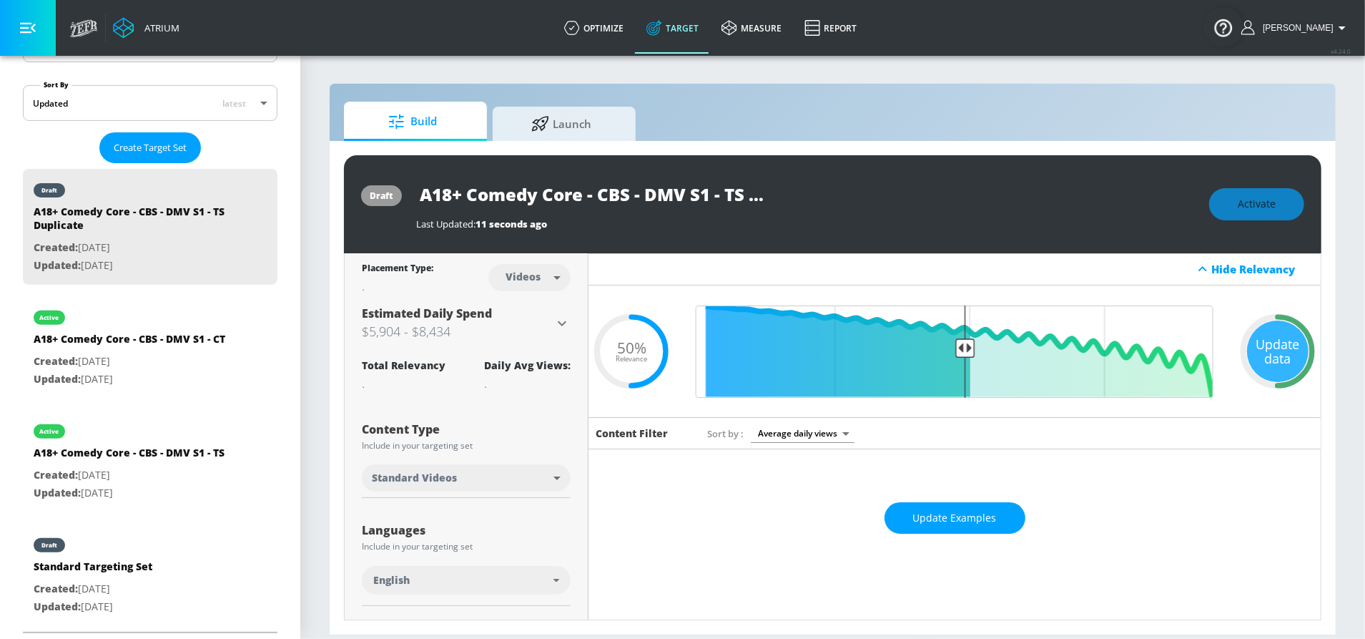
click at [497, 196] on input "A18+ Comedy Core - CBS - DMV S1 - TS Duplicate" at bounding box center [595, 194] width 358 height 32
paste input "https://suitability.zefr.com/accounts/youtube/cbs-copilot-1/targeting-sets/73c3…"
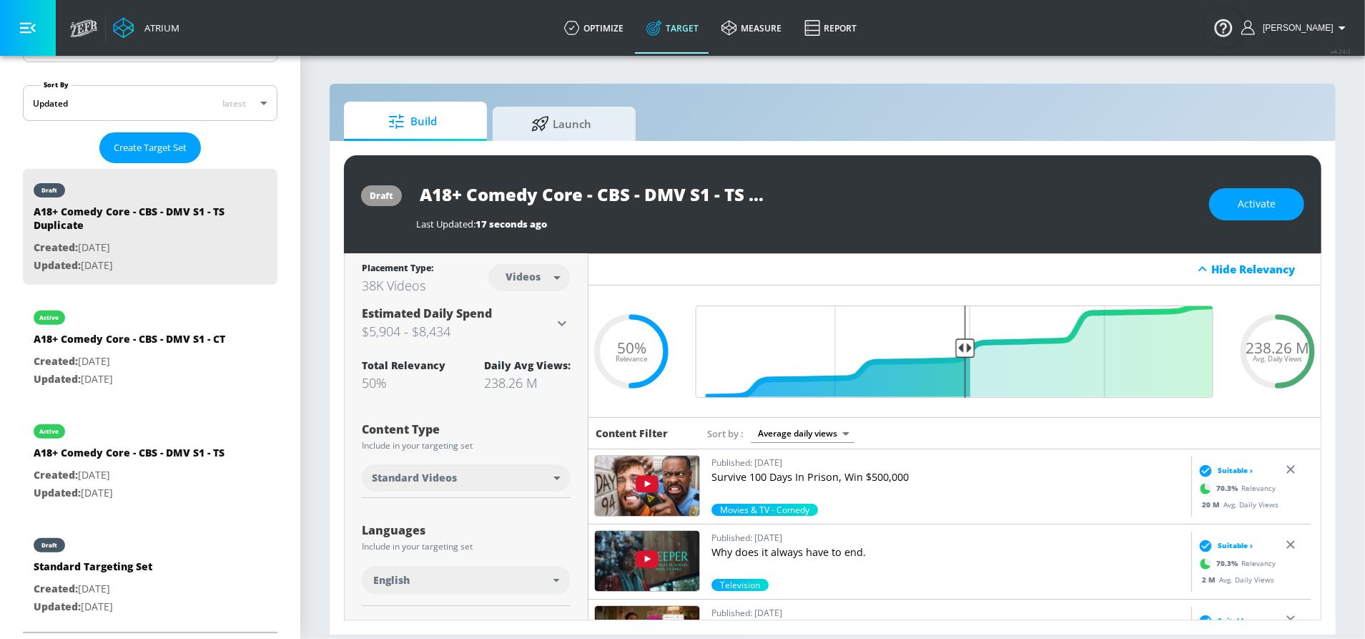
click at [558, 201] on input "A18+ Comedy Core - CBS - DMV S1 - TS Duplicate" at bounding box center [595, 194] width 358 height 32
click at [558, 198] on input "A18+ Comedy Core - CBS - DMV S1 - TS Duplicate" at bounding box center [595, 194] width 358 height 32
paste input "A25-54 Workplace Comedy Fans - CBS - DMV S1 - TS"
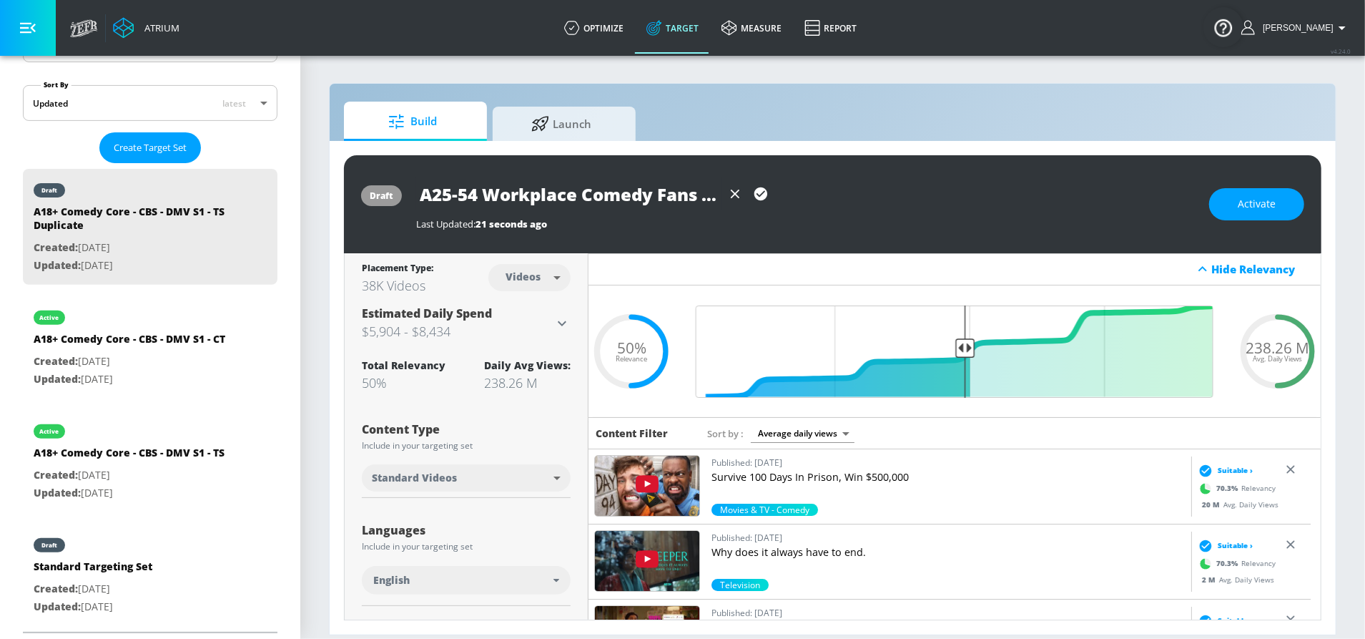
scroll to position [0, 140]
type input "A25-54 Workplace Comedy Fans - CBS - DMV S1 - TS"
click at [757, 190] on icon "button" at bounding box center [761, 193] width 13 height 13
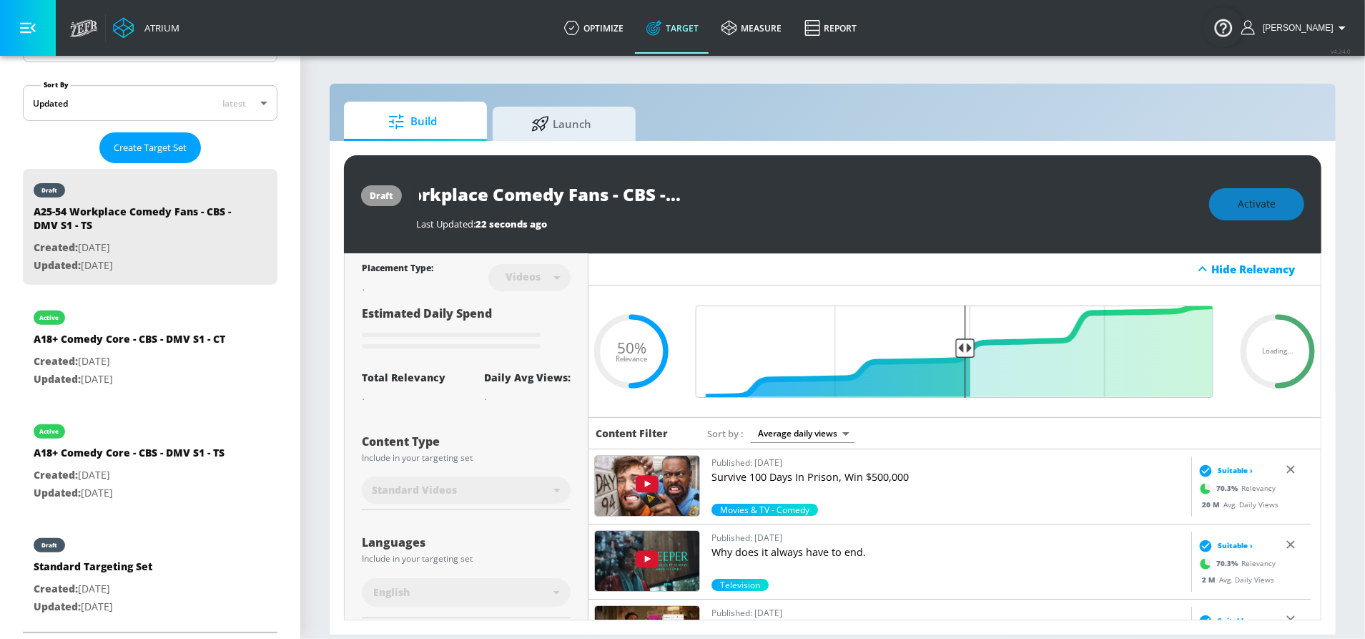
scroll to position [0, 0]
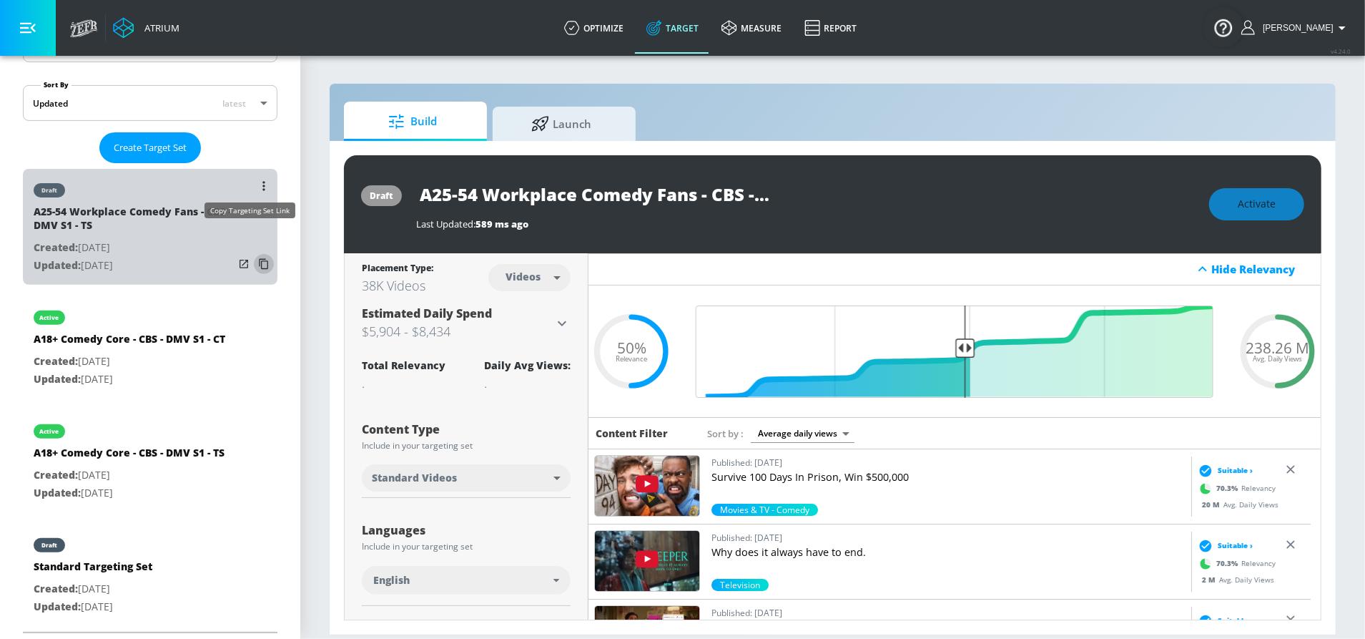
click at [259, 259] on icon "list of Target Set" at bounding box center [263, 264] width 9 height 11
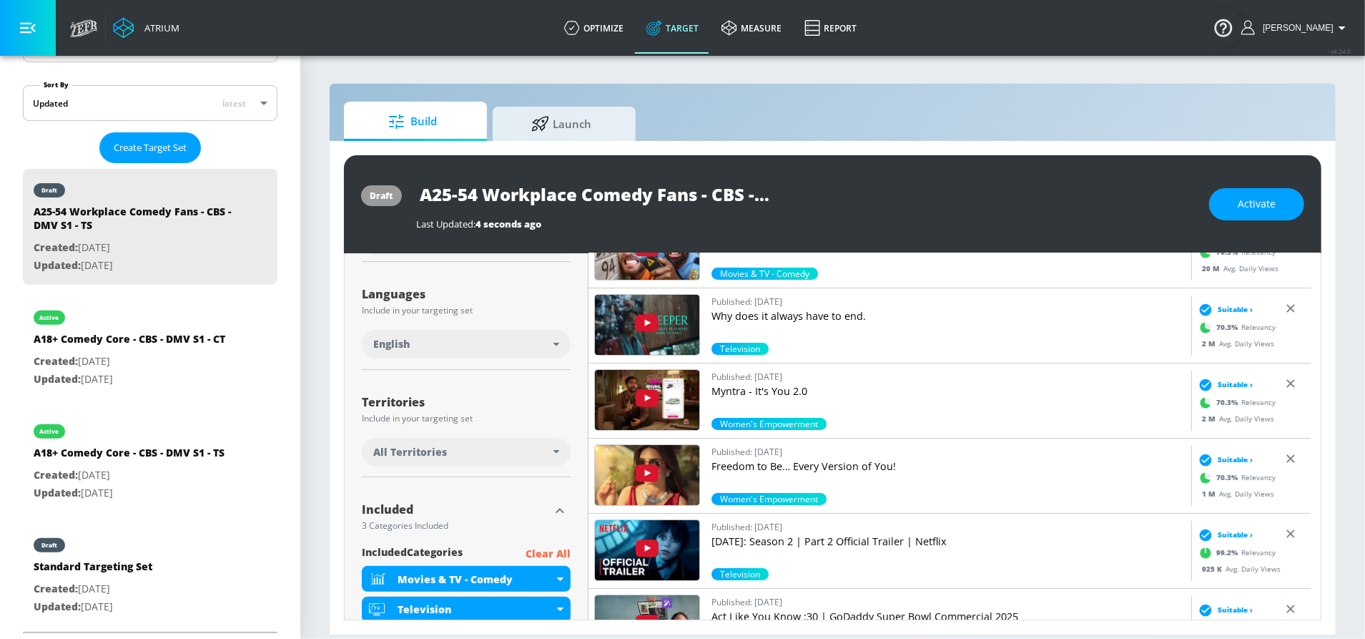
scroll to position [252, 0]
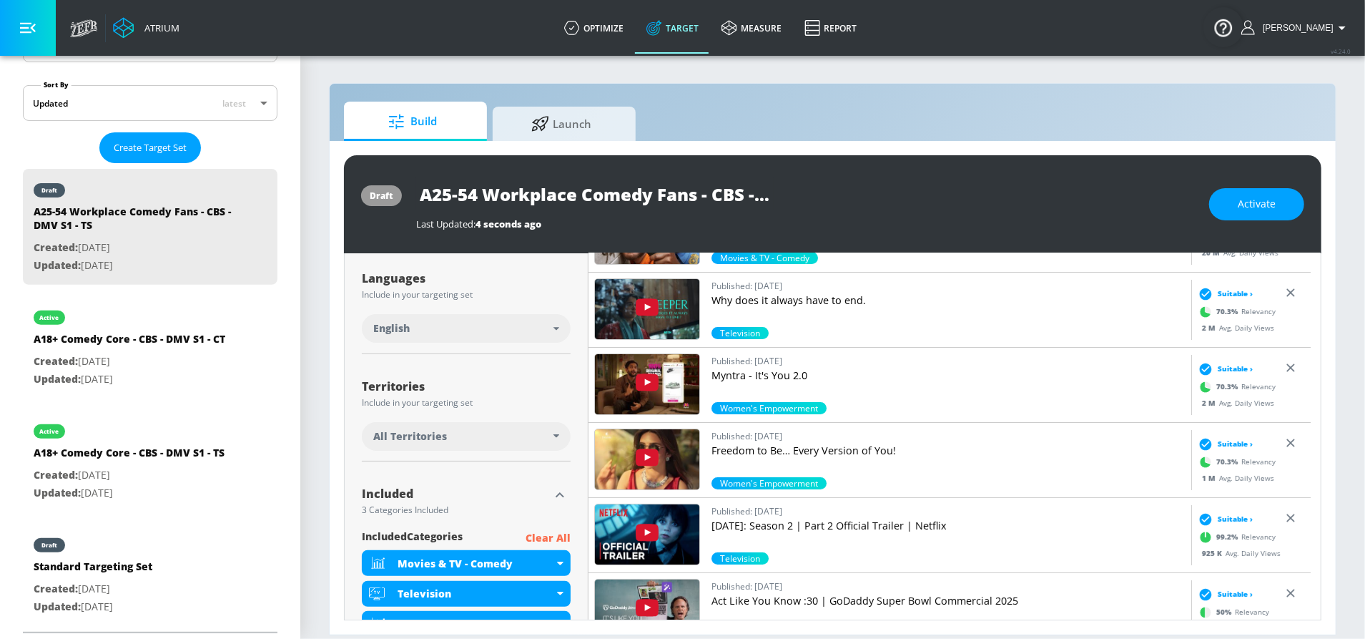
click at [506, 439] on div "All Territories" at bounding box center [463, 436] width 180 height 14
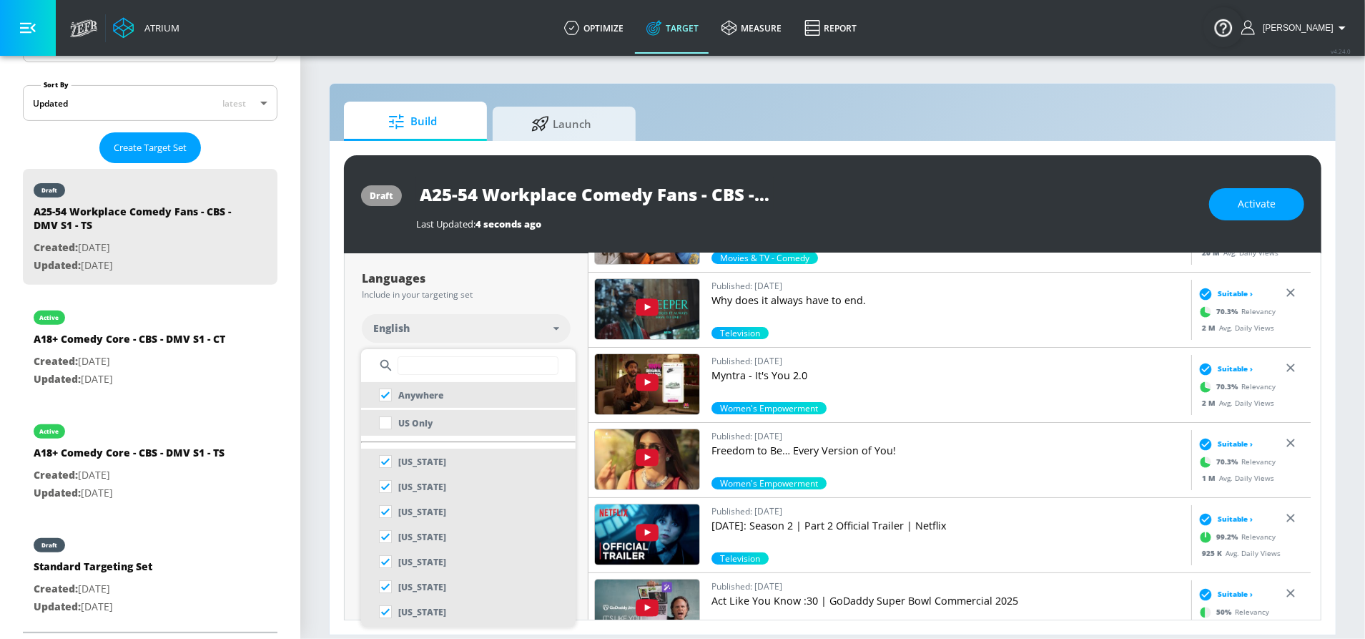
click at [467, 418] on li "US Only" at bounding box center [468, 423] width 215 height 26
checkbox input "false"
checkbox input "true"
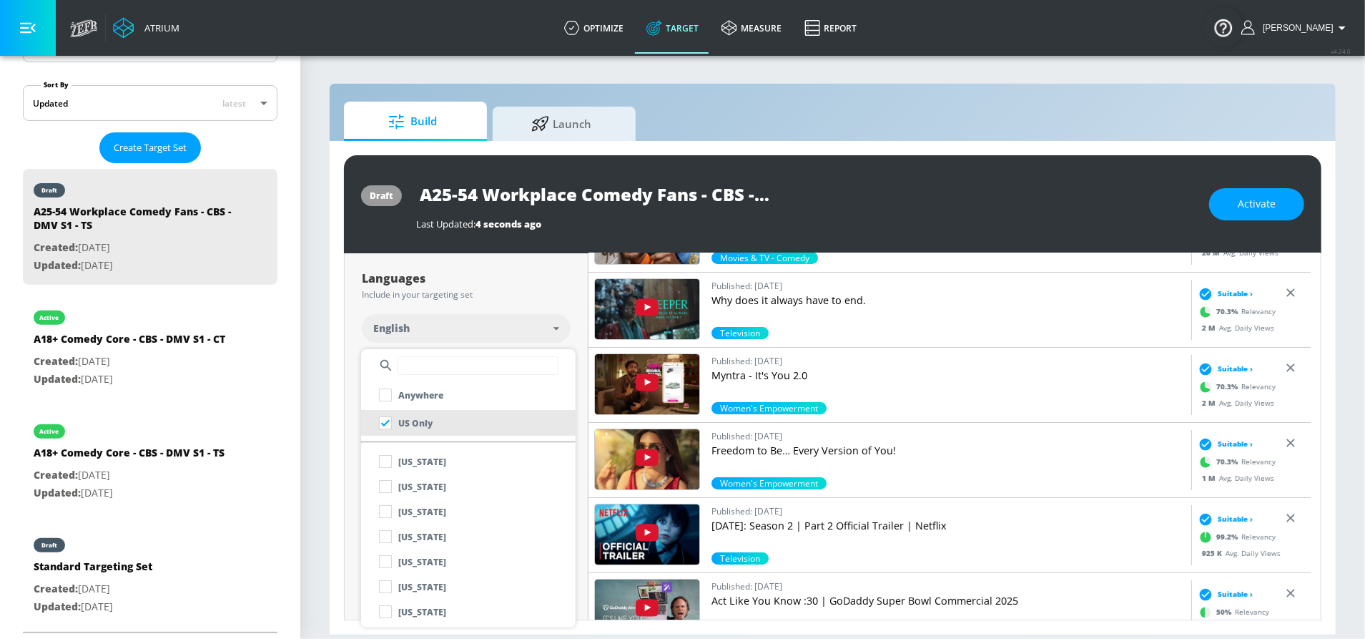
click at [554, 291] on div at bounding box center [682, 319] width 1365 height 639
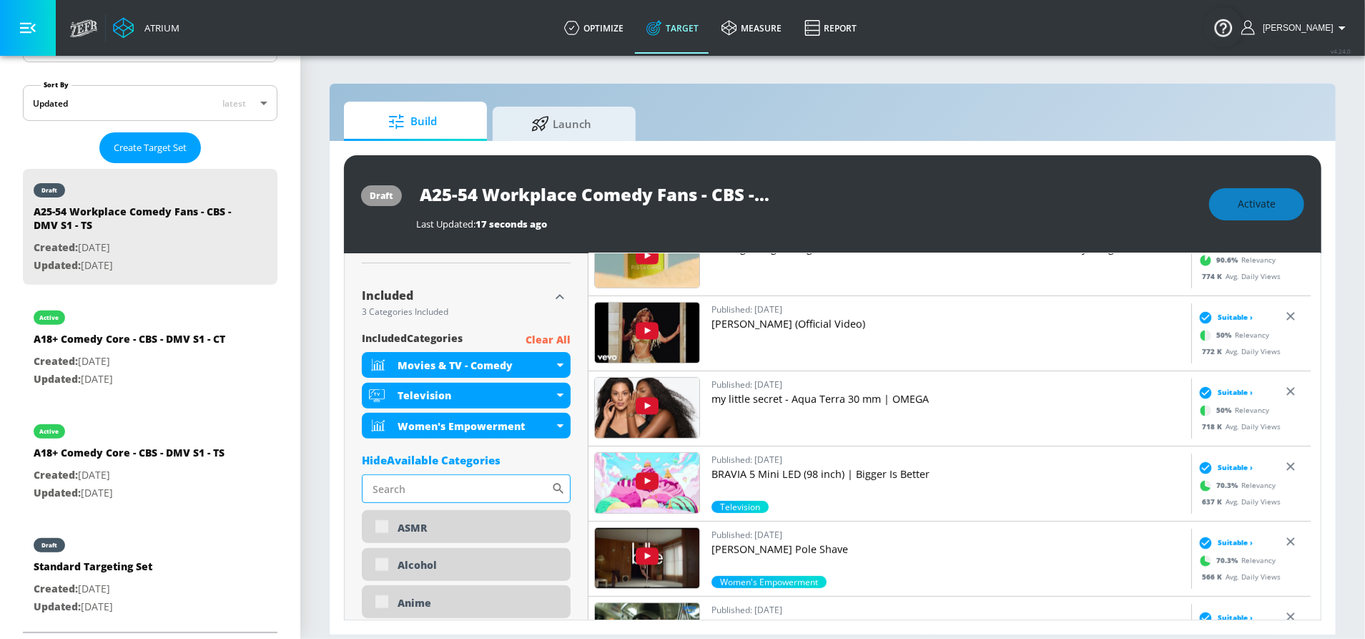
scroll to position [463, 0]
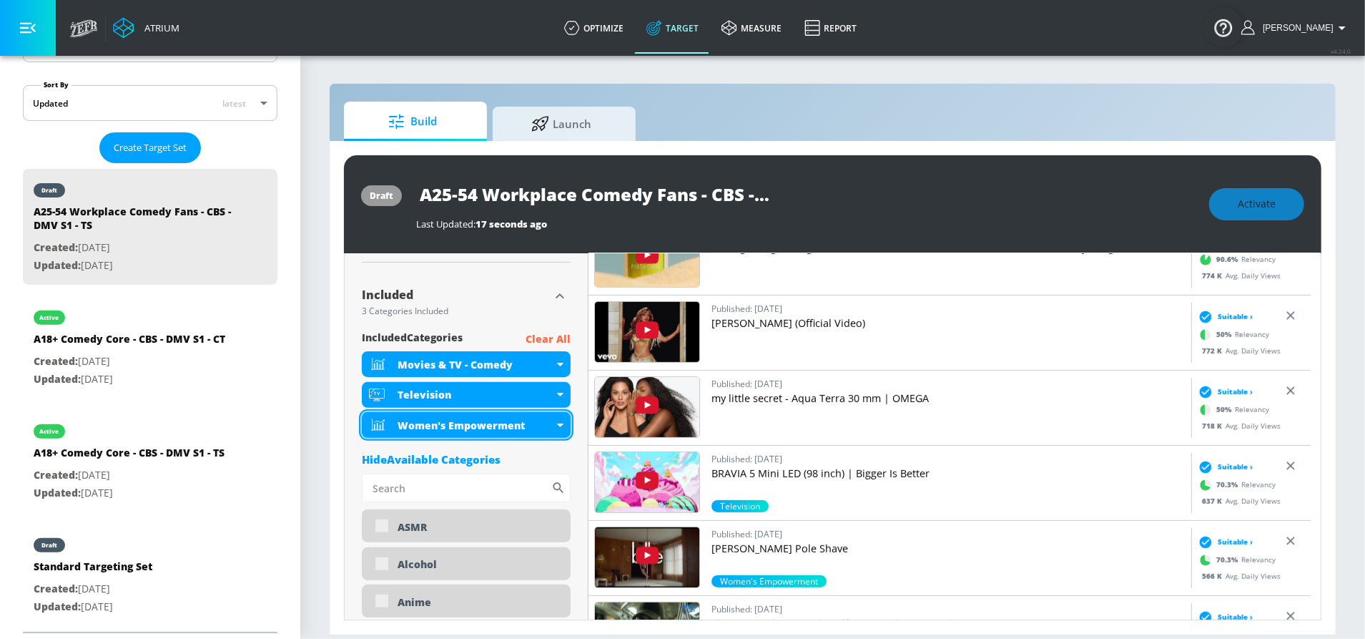
click at [545, 426] on div "Women's Empowerment" at bounding box center [476, 425] width 156 height 14
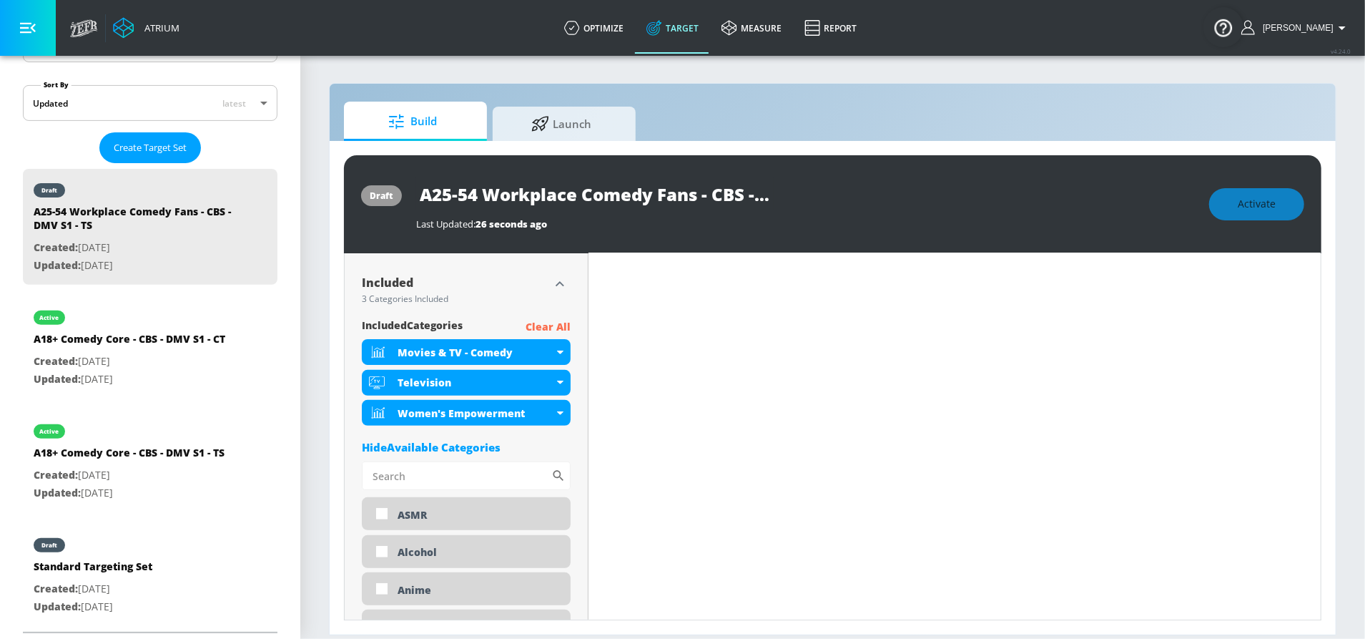
scroll to position [451, 0]
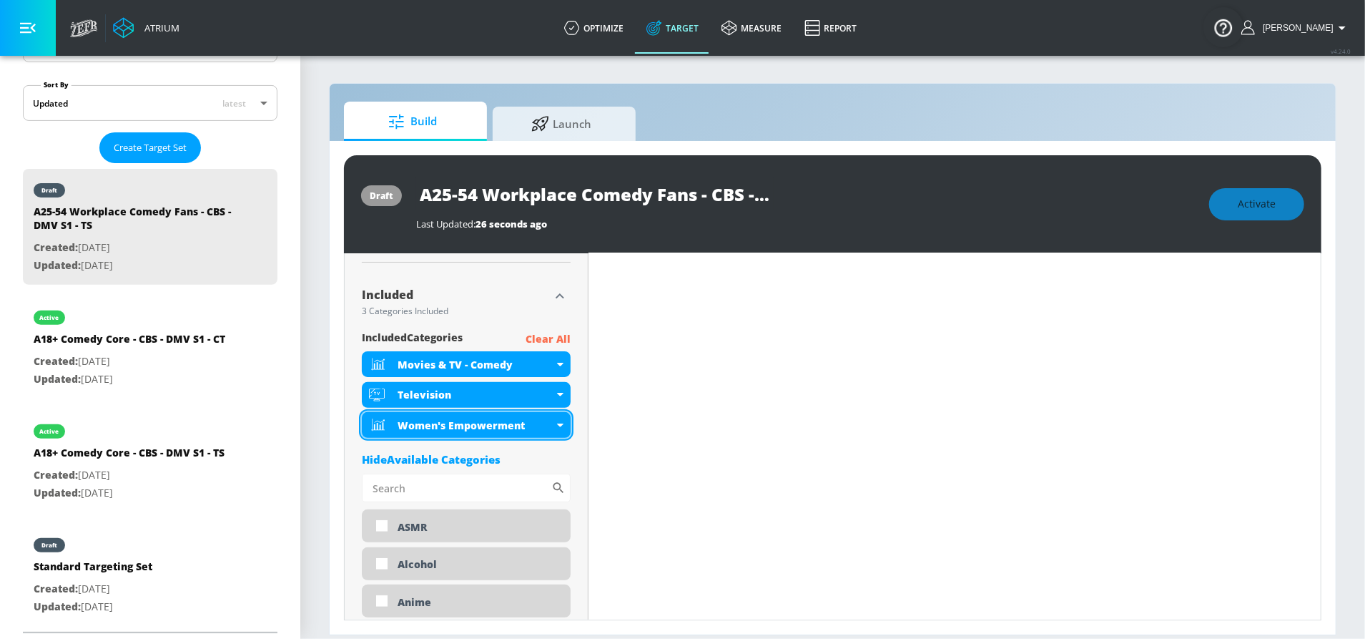
click at [546, 427] on div "Women's Empowerment" at bounding box center [476, 425] width 156 height 14
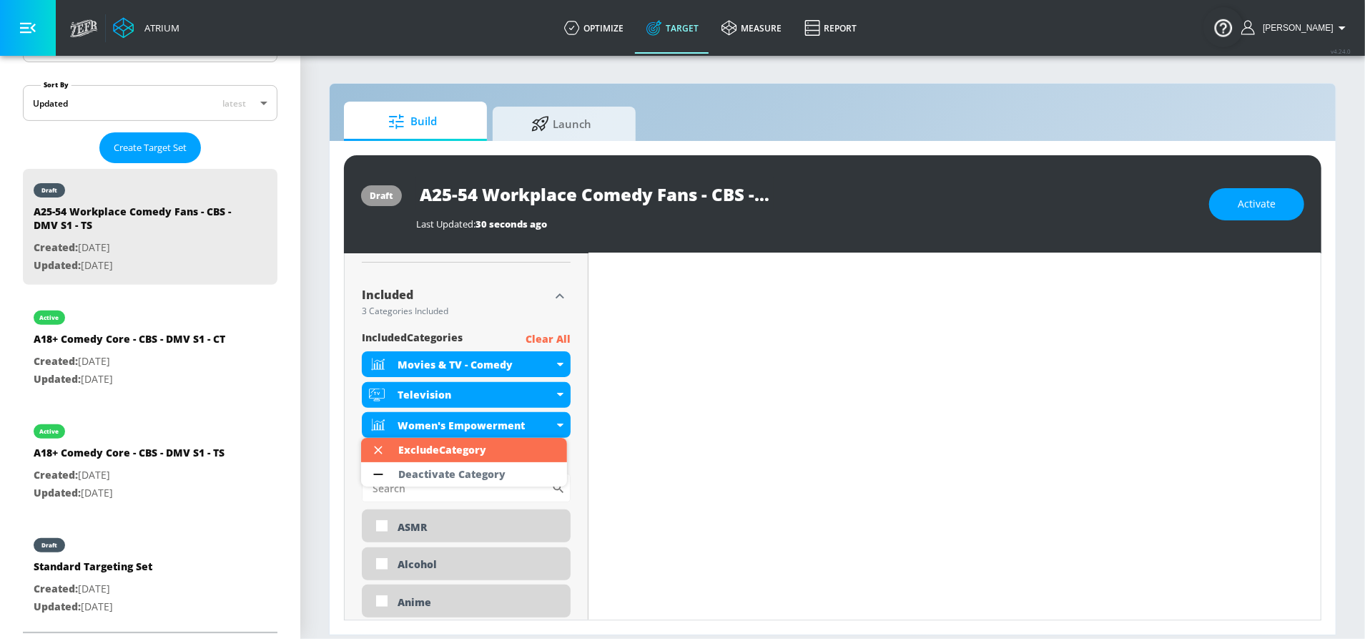
click at [501, 323] on div at bounding box center [682, 319] width 1365 height 639
click at [541, 335] on p "Clear All" at bounding box center [548, 339] width 45 height 18
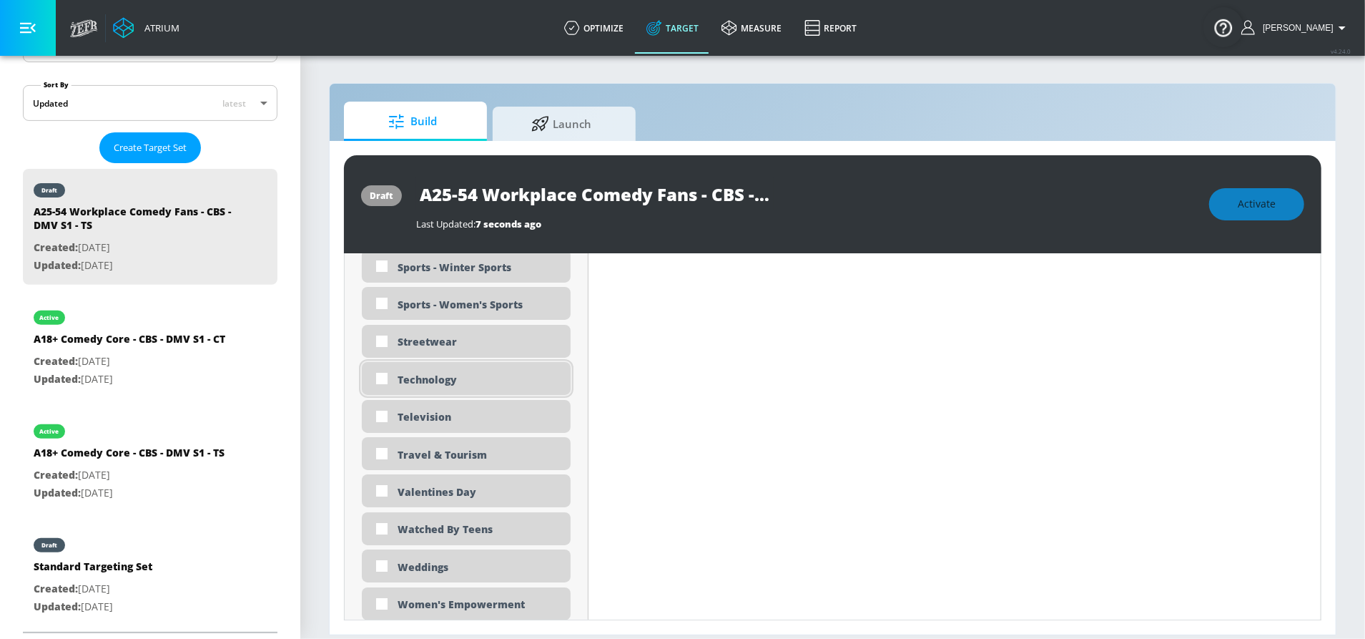
scroll to position [4197, 0]
click at [441, 383] on div "Technology" at bounding box center [479, 381] width 162 height 14
checkbox input "true"
click at [433, 415] on div "Television" at bounding box center [479, 418] width 162 height 14
checkbox input "true"
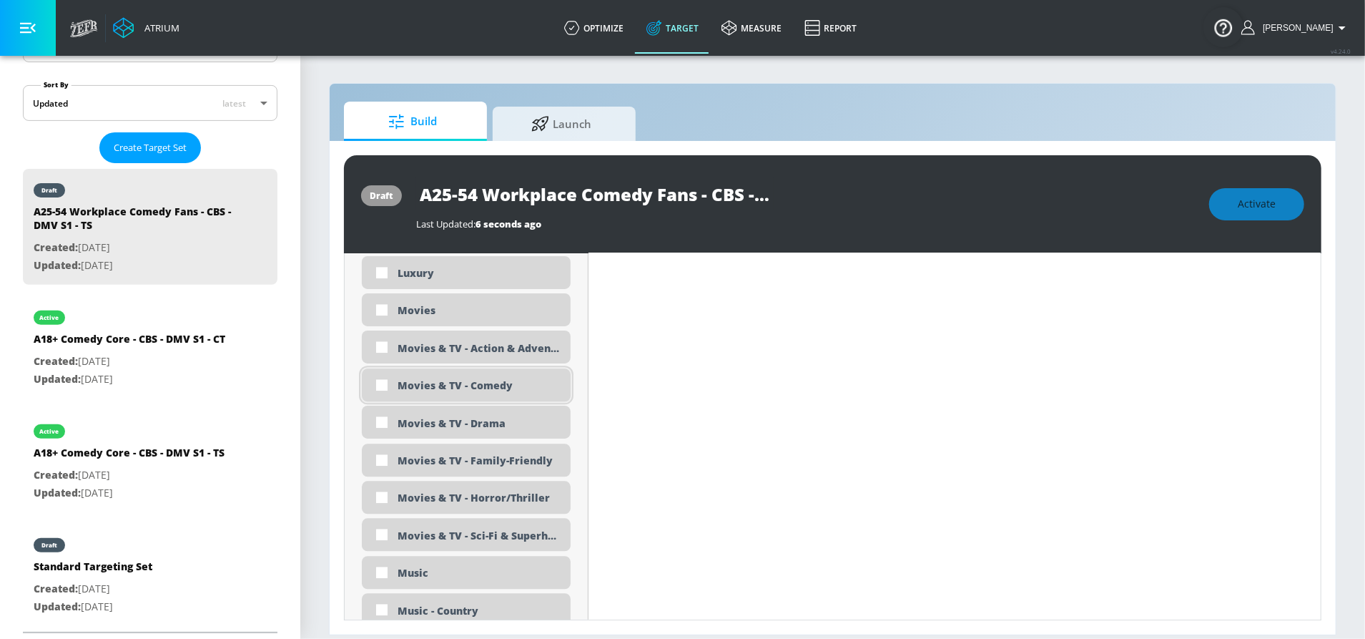
scroll to position [2648, 0]
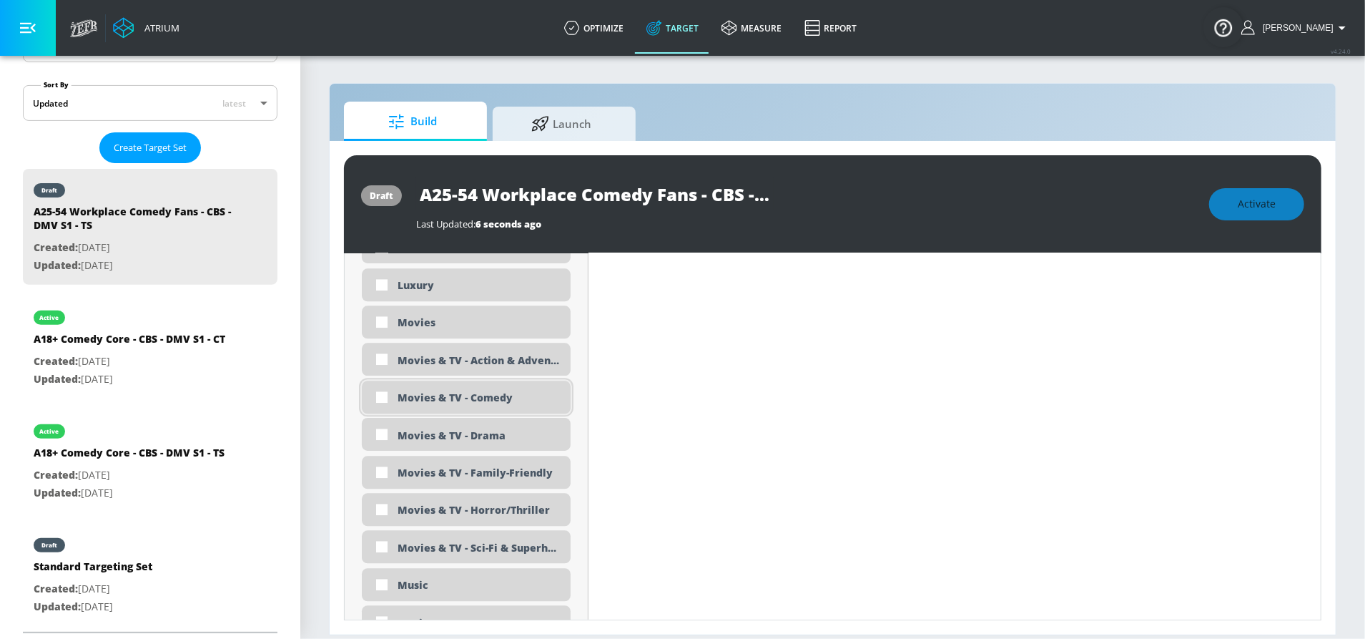
click at [449, 401] on div "Movies & TV - Comedy" at bounding box center [479, 397] width 162 height 14
checkbox input "true"
click at [435, 316] on div "Movies" at bounding box center [479, 322] width 162 height 14
checkbox input "true"
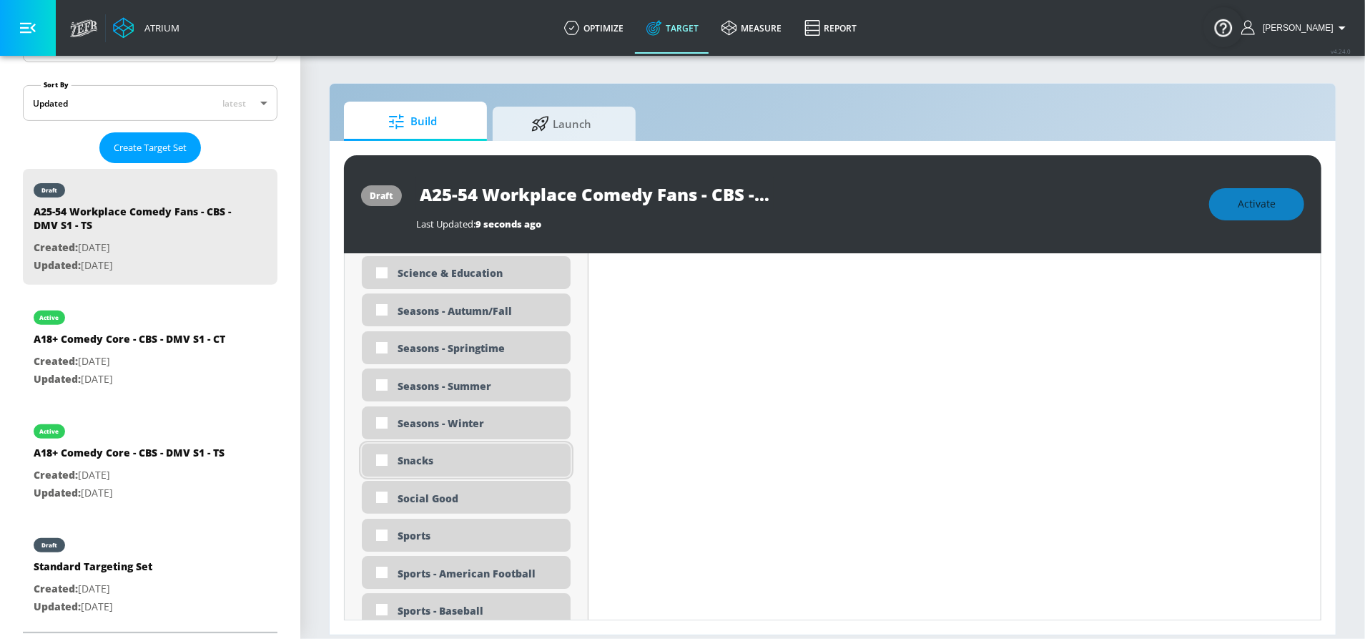
scroll to position [3532, 0]
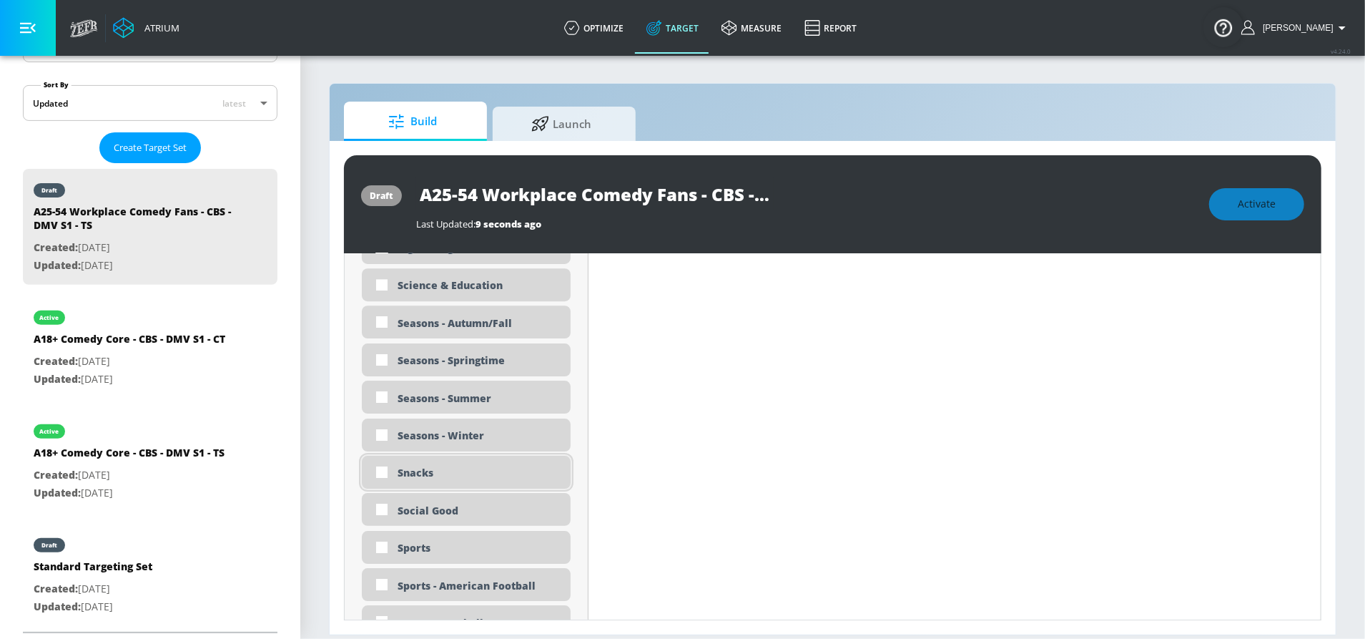
click at [433, 473] on div "Snacks" at bounding box center [479, 473] width 162 height 14
checkbox input "true"
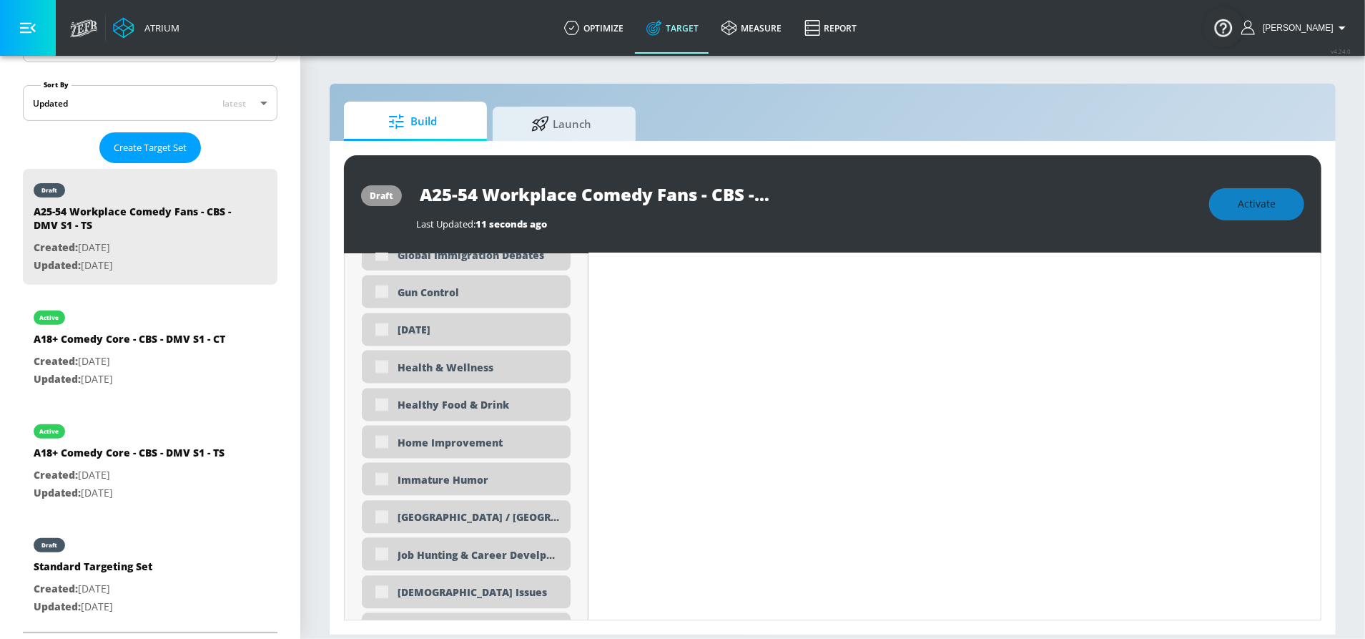
scroll to position [0, 0]
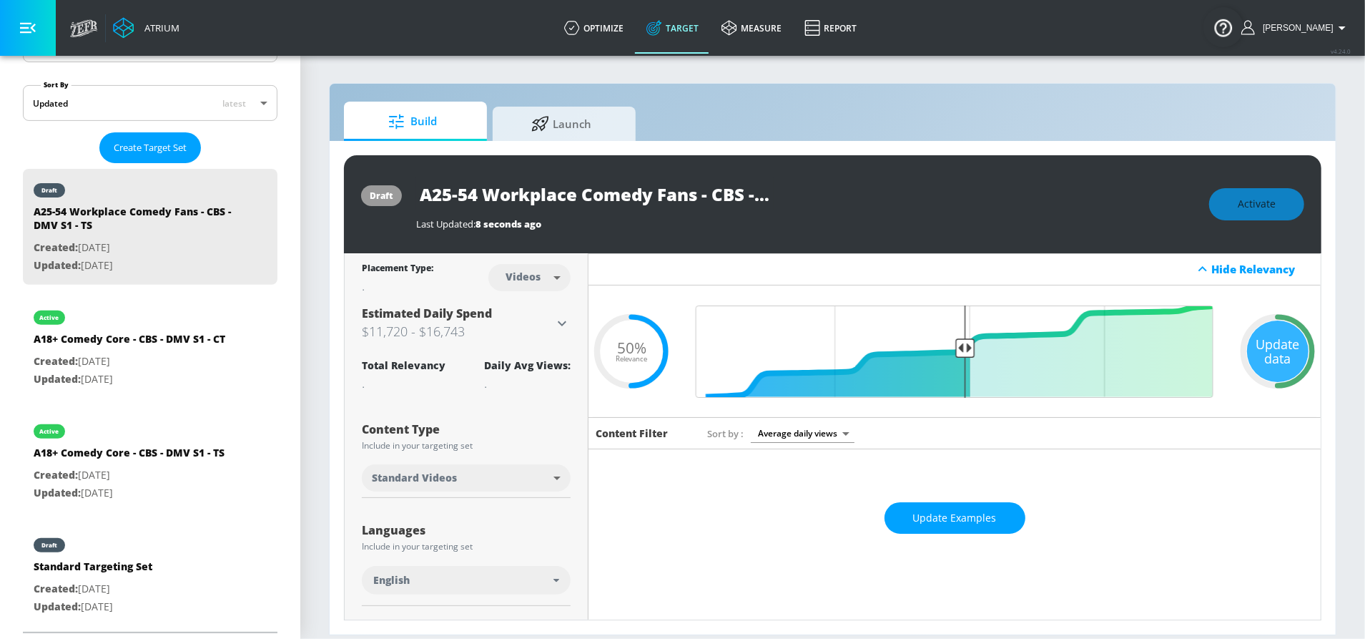
click at [1267, 344] on div "Update data" at bounding box center [1278, 351] width 62 height 62
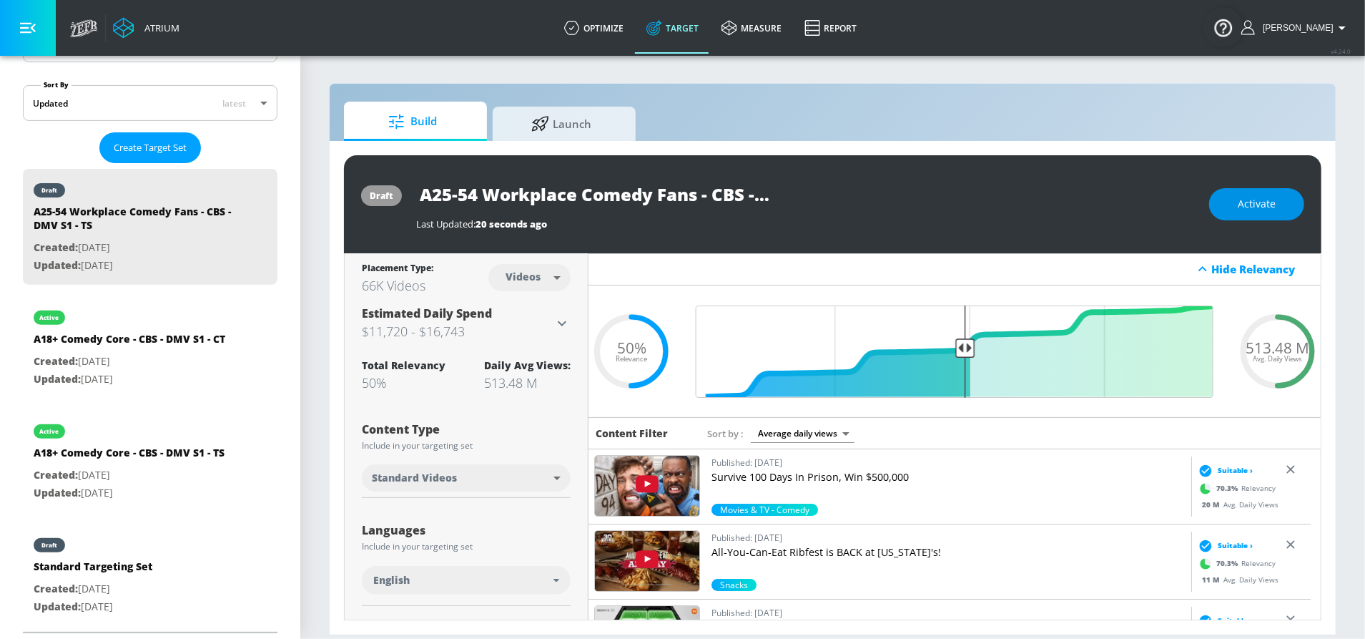
click at [1239, 210] on button "Activate" at bounding box center [1256, 204] width 95 height 32
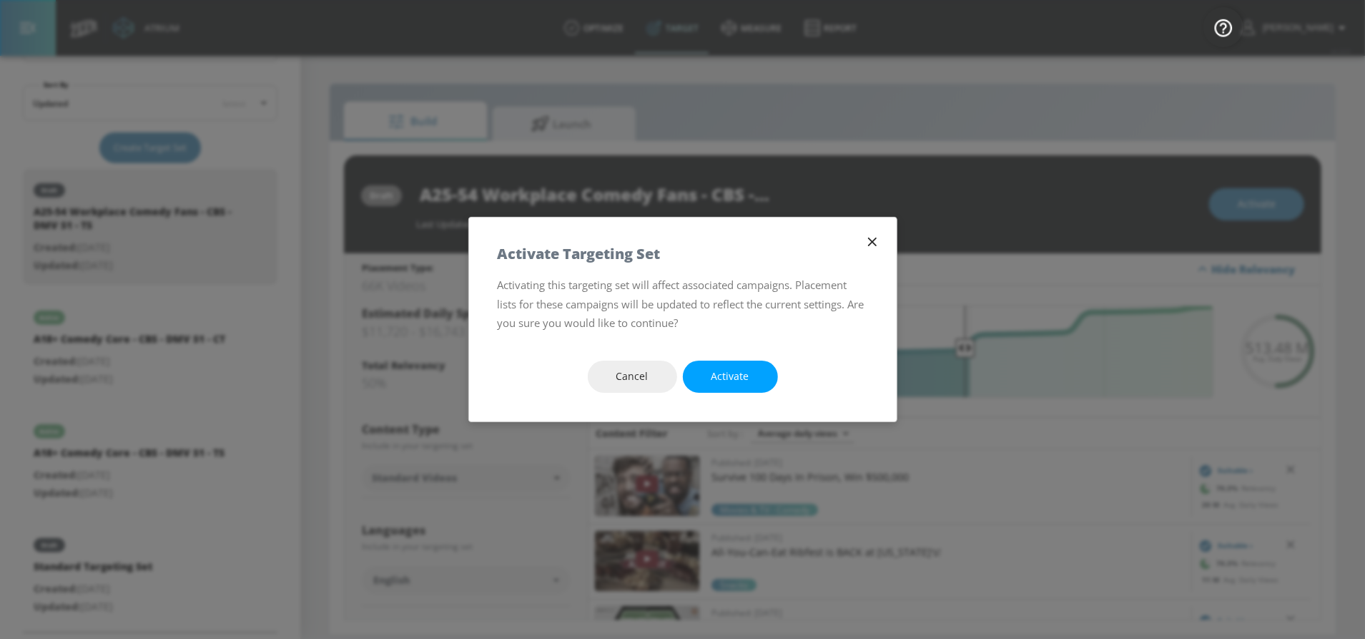
drag, startPoint x: 719, startPoint y: 365, endPoint x: 687, endPoint y: 162, distance: 206.4
click at [719, 369] on button "Activate" at bounding box center [730, 376] width 95 height 32
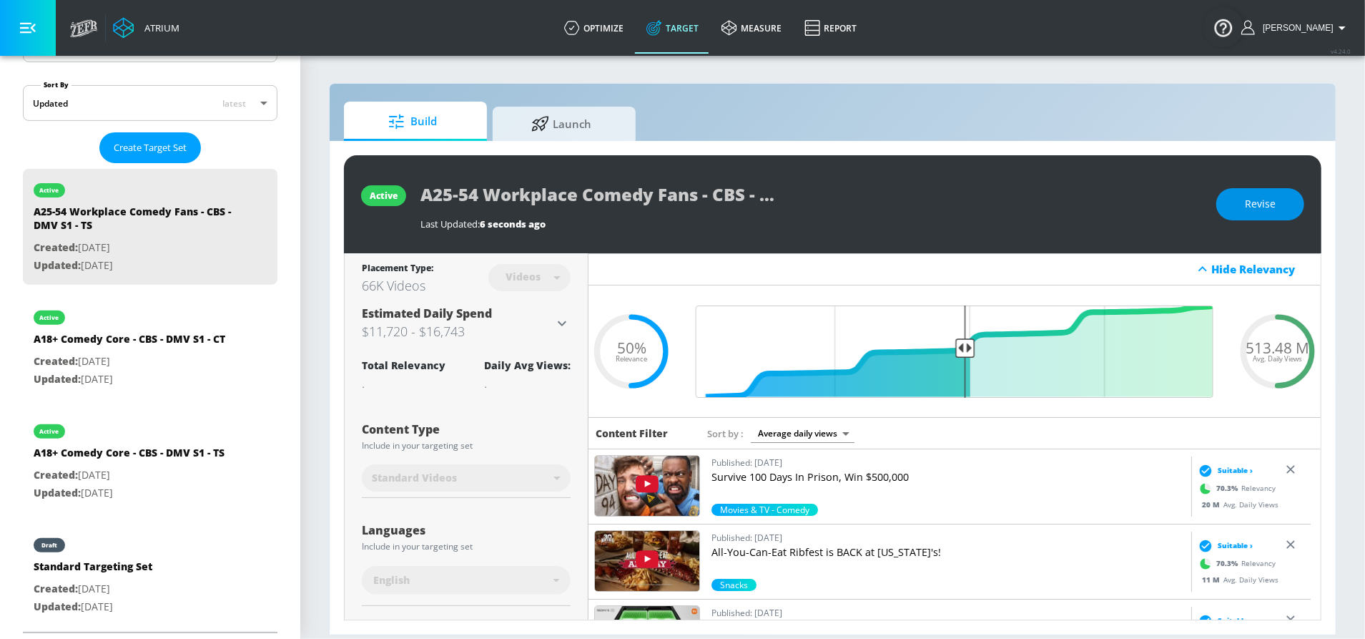
click at [1272, 205] on span "Revise" at bounding box center [1260, 204] width 31 height 18
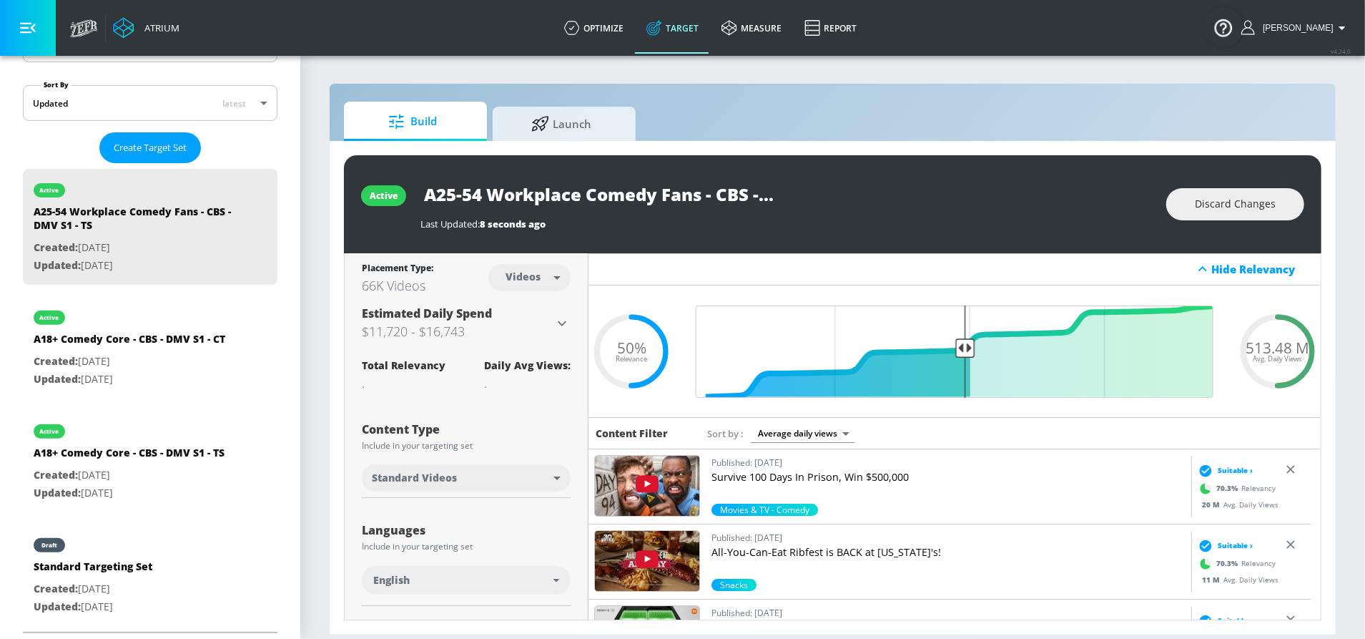
click at [562, 311] on div "Estimated Daily Spend $11,720 - $16,743" at bounding box center [466, 323] width 209 height 36
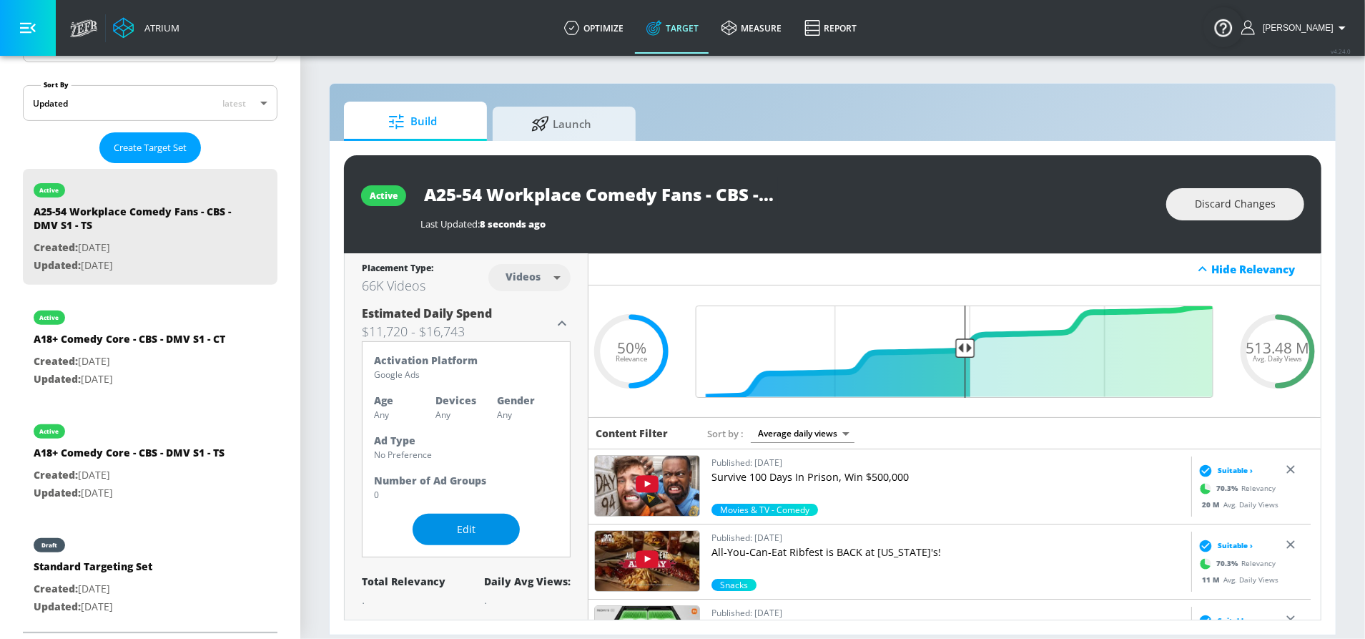
click at [433, 517] on button "Edit" at bounding box center [466, 530] width 107 height 32
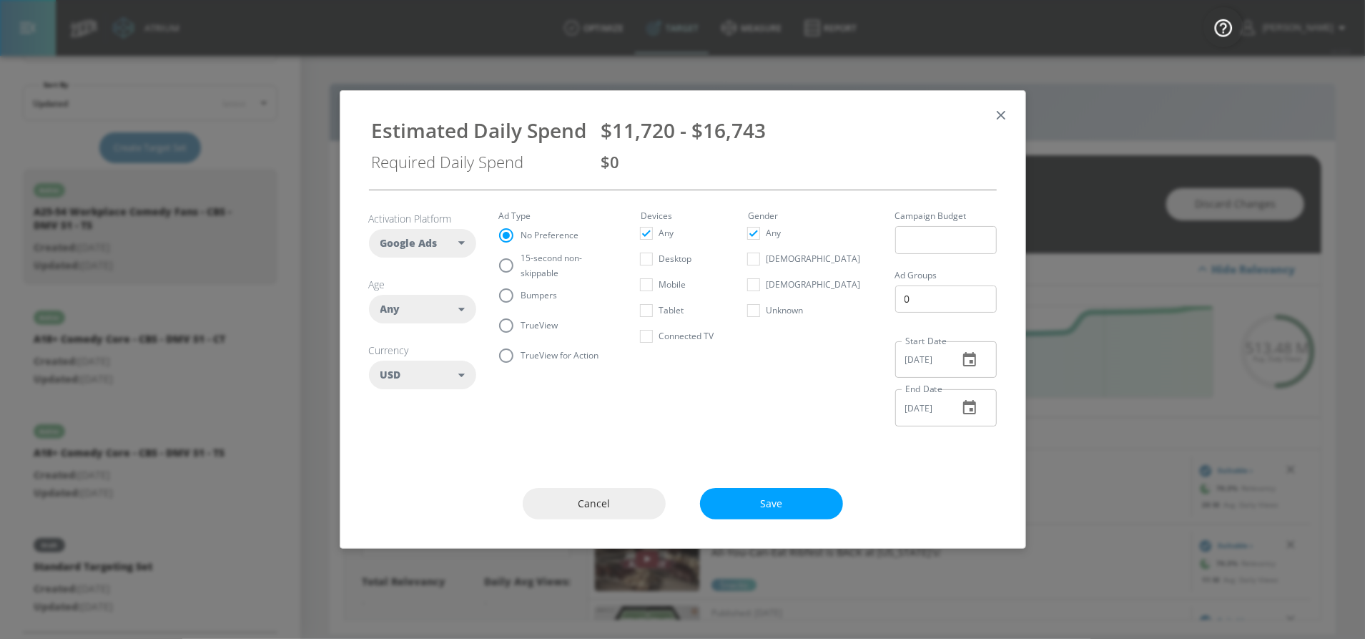
click at [458, 298] on div "Any" at bounding box center [422, 309] width 107 height 29
click at [436, 433] on button "25-34" at bounding box center [423, 428] width 106 height 26
checkbox input "false"
checkbox input "true"
click at [427, 455] on div "35-44" at bounding box center [417, 454] width 26 height 14
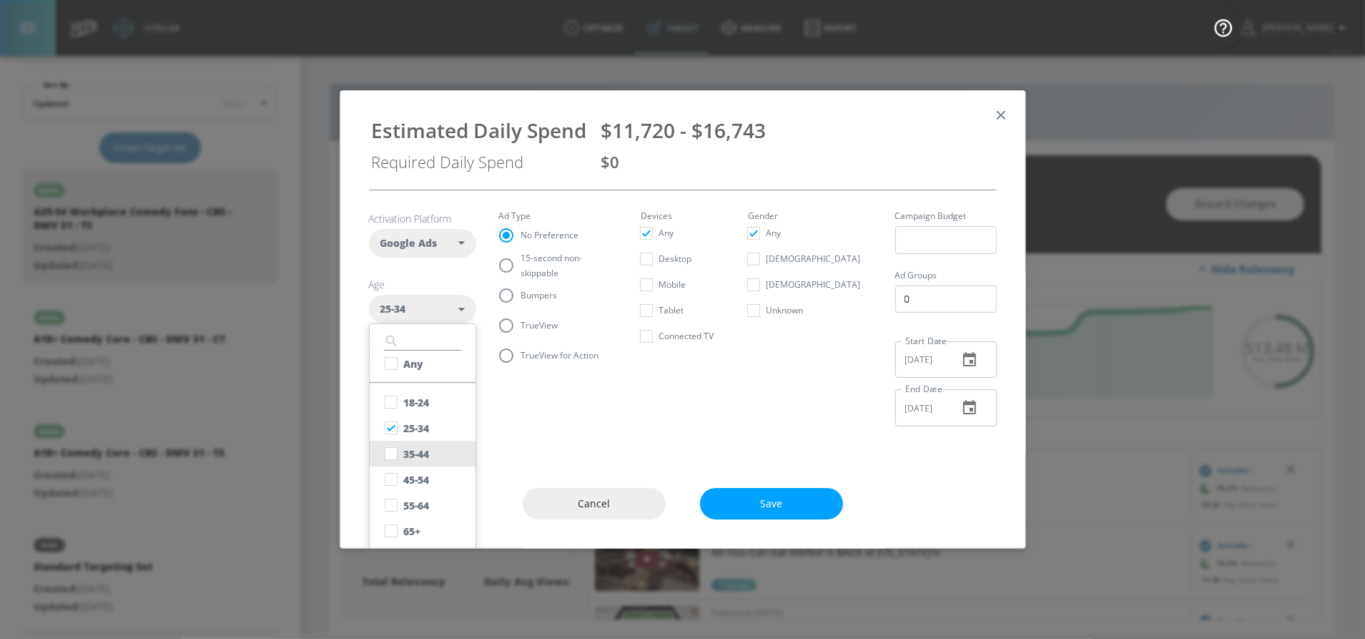
checkbox input "true"
drag, startPoint x: 424, startPoint y: 476, endPoint x: 458, endPoint y: 494, distance: 38.4
click at [424, 476] on div "45-54" at bounding box center [417, 480] width 26 height 14
checkbox input "true"
click at [768, 501] on span "Save" at bounding box center [772, 504] width 86 height 18
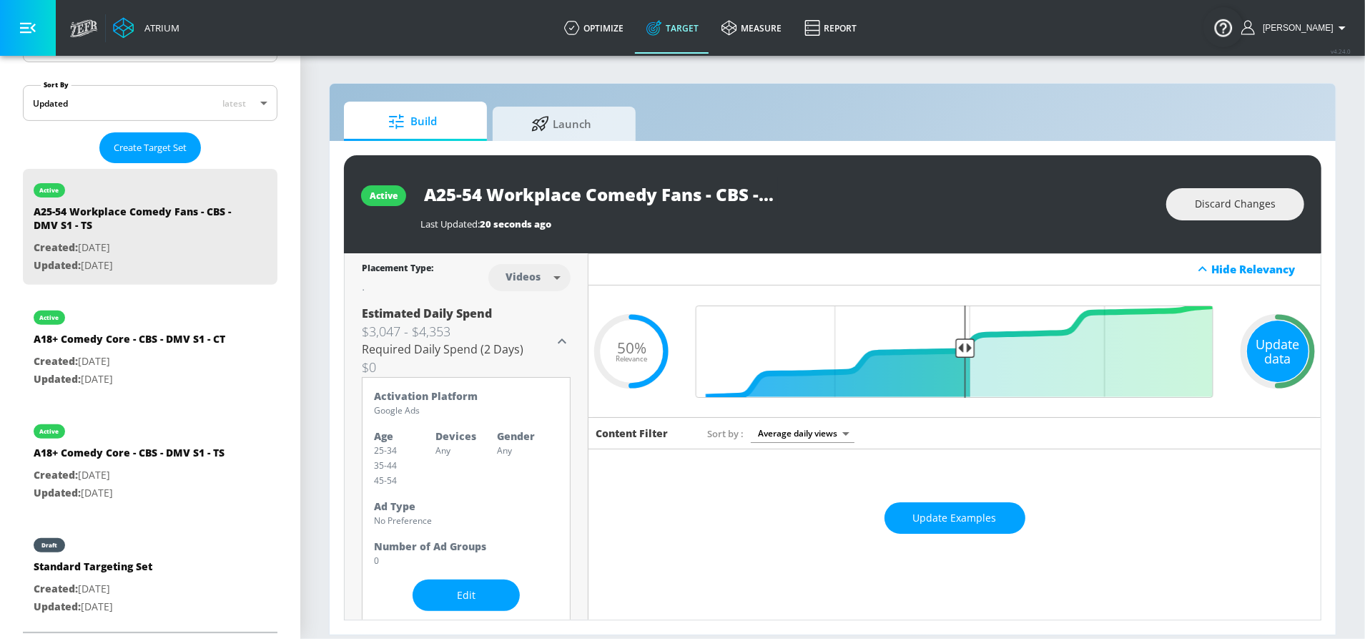
click at [1266, 350] on div "Update data" at bounding box center [1278, 351] width 62 height 62
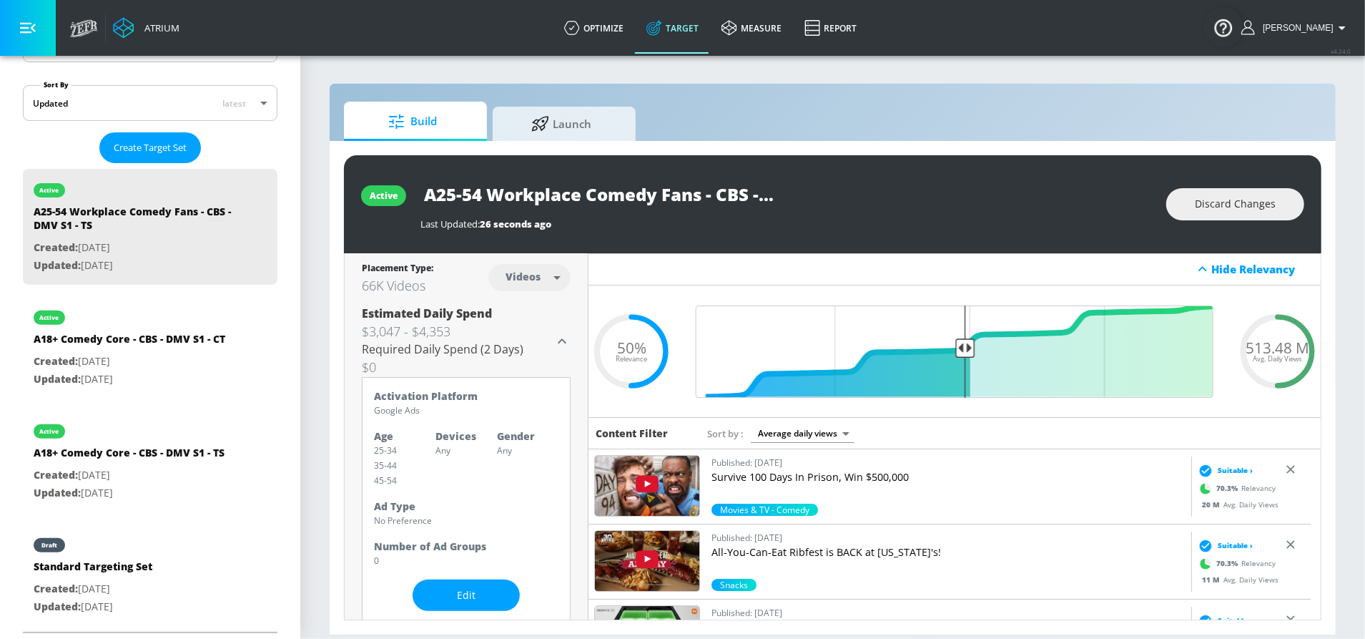
click at [901, 247] on div "active A25-54 Workplace Comedy Fans - CBS - DMV S1 - TS Last Updated: 26 second…" at bounding box center [833, 204] width 978 height 98
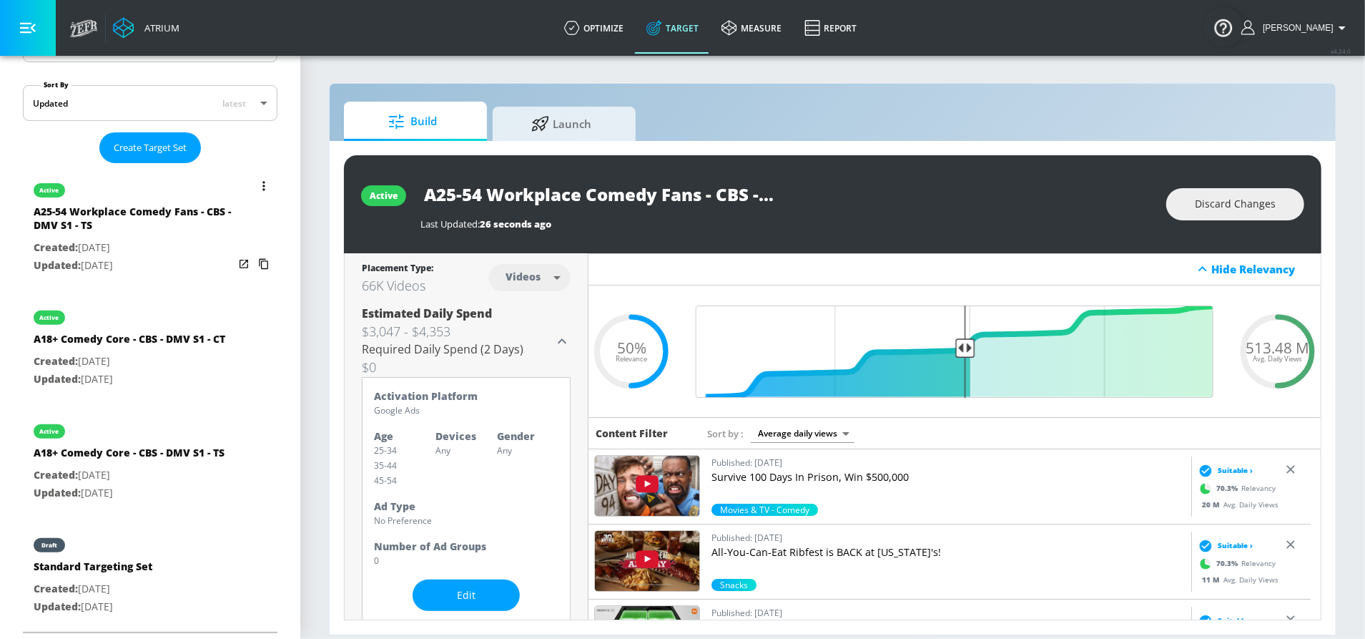
click at [254, 176] on button "list of Target Set" at bounding box center [264, 186] width 20 height 20
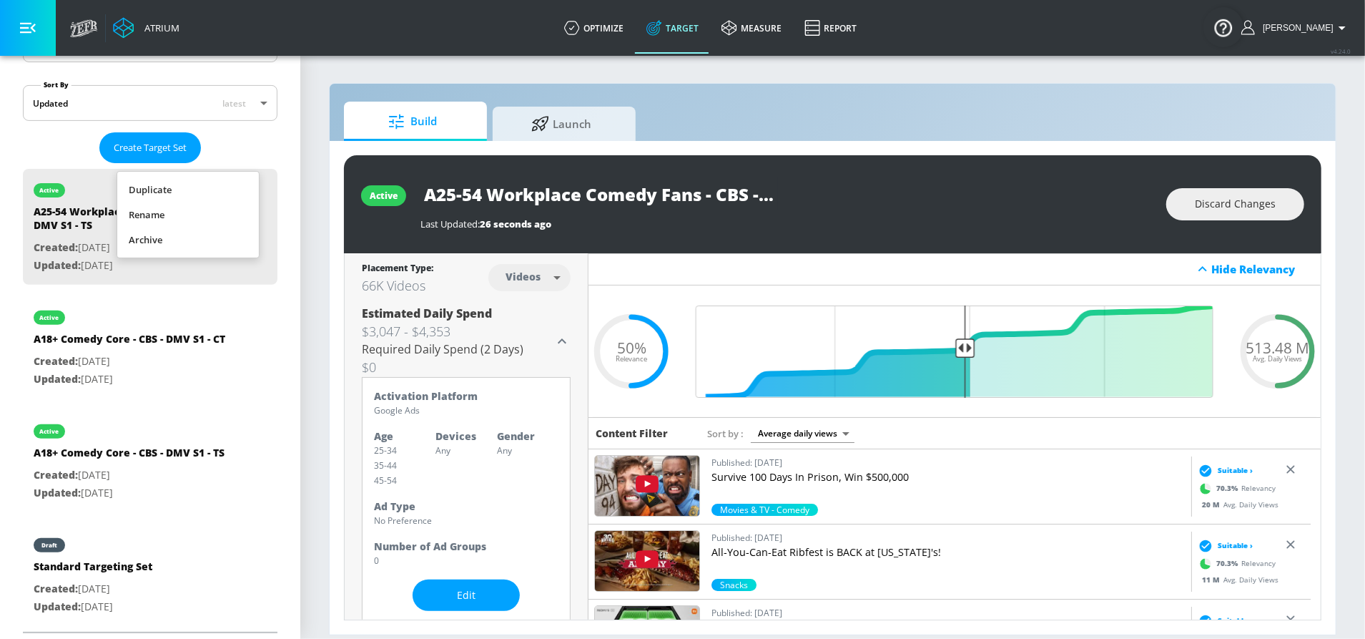
click at [205, 192] on li "Duplicate" at bounding box center [188, 189] width 142 height 25
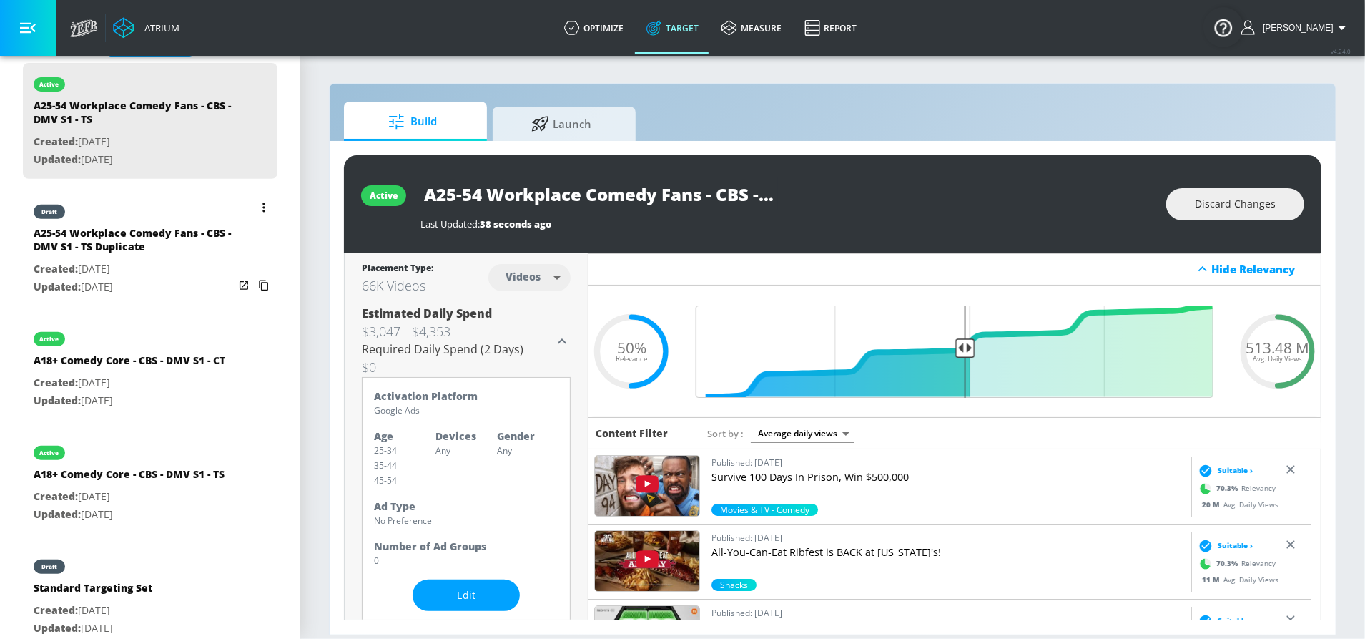
scroll to position [412, 0]
click at [138, 263] on p "Created: Aug. 22, 2025" at bounding box center [134, 270] width 200 height 18
type input "A25-54 Workplace Comedy Fans - CBS - DMV S1 - TS Duplicate"
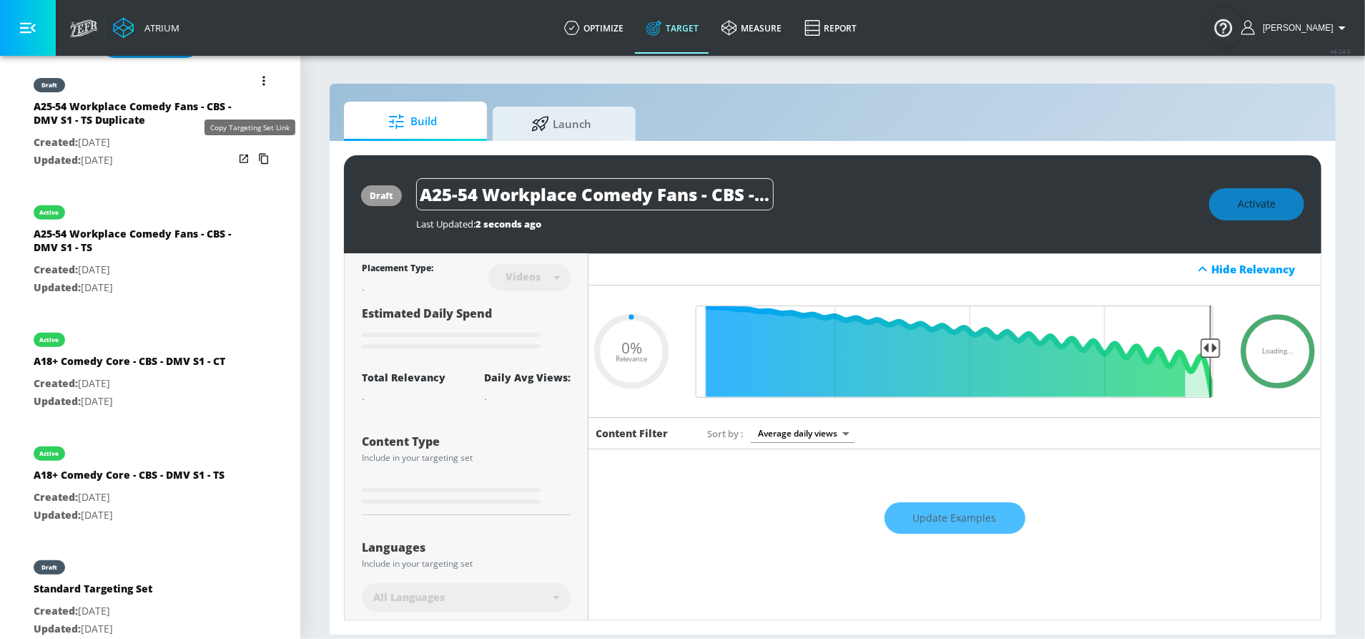
type input "0.5"
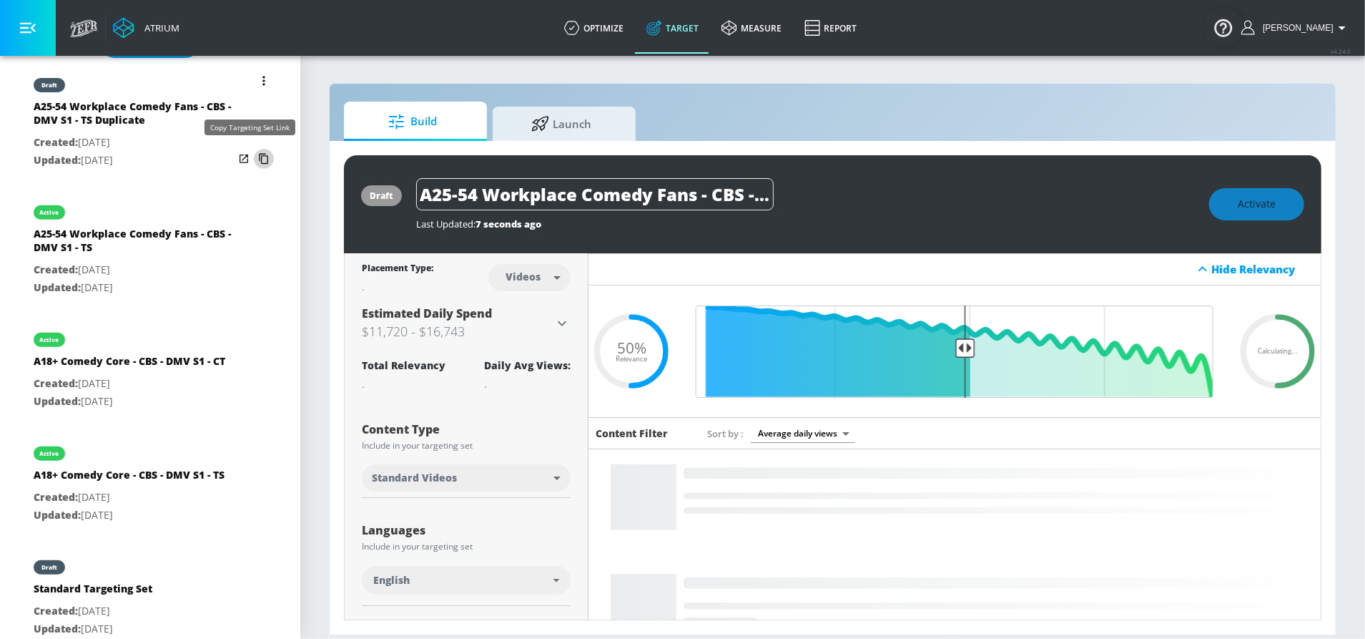
click at [252, 157] on icon "list of Target Set" at bounding box center [263, 158] width 23 height 23
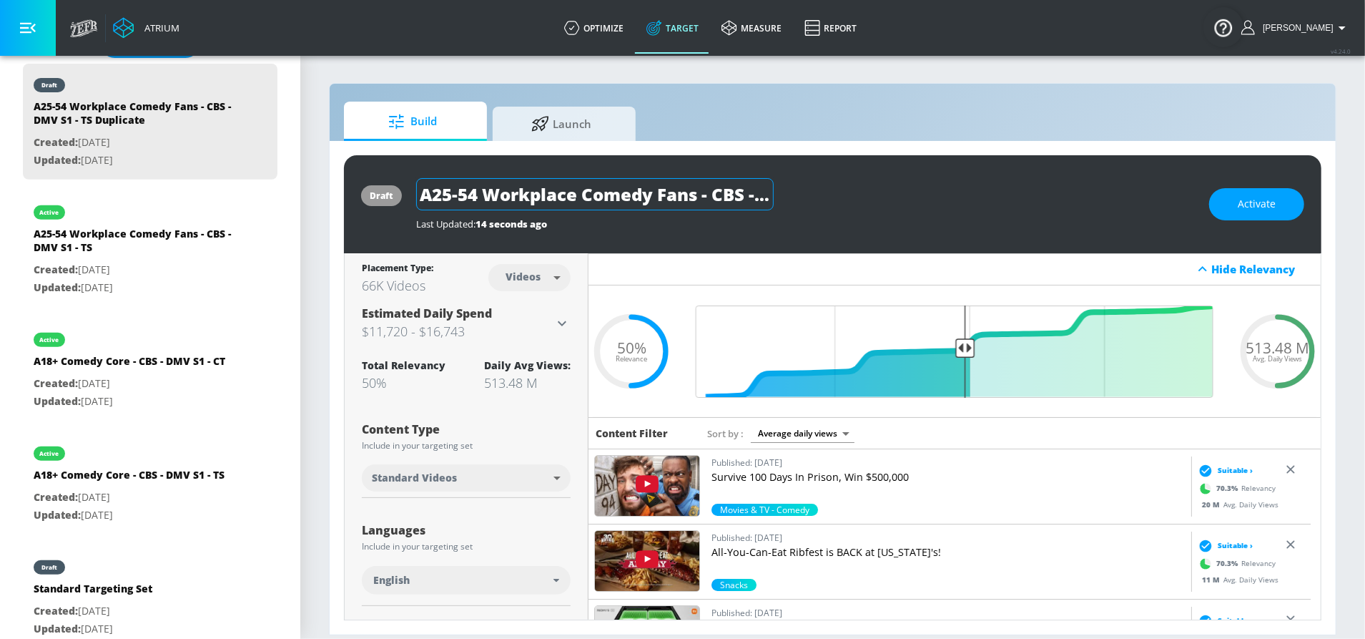
click at [685, 202] on input "A25-54 Workplace Comedy Fans - CBS - DMV S1 - TS Duplicate" at bounding box center [595, 194] width 358 height 32
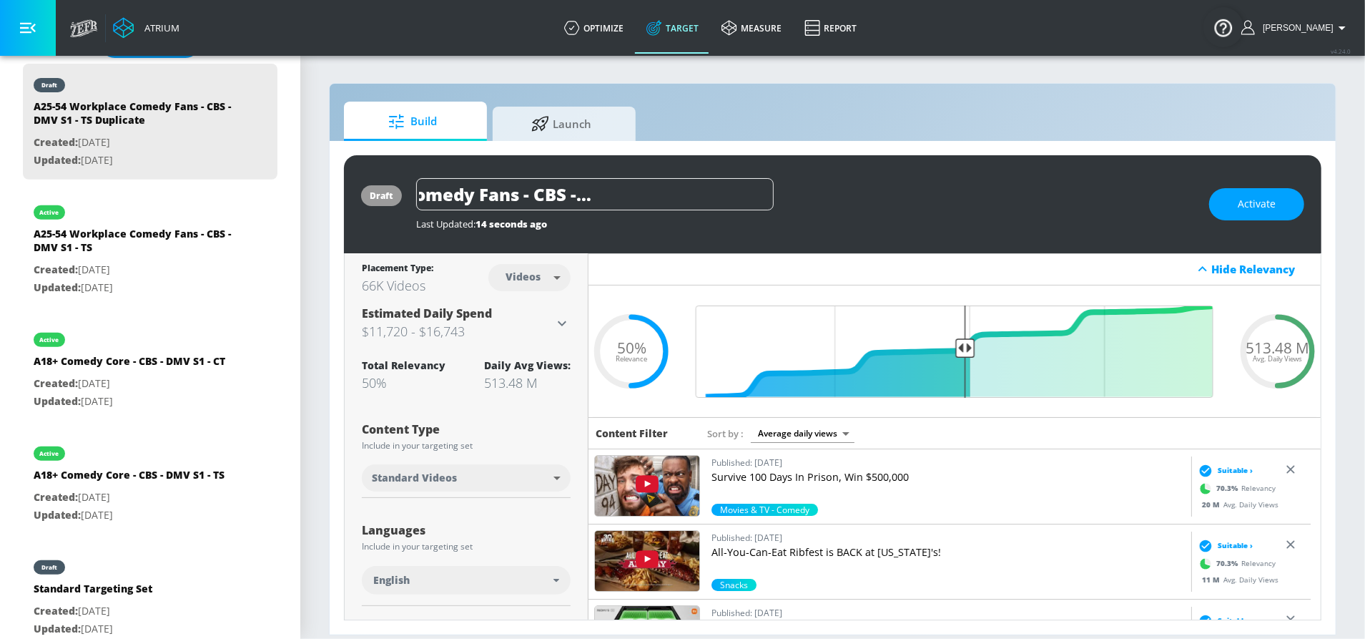
drag, startPoint x: 717, startPoint y: 195, endPoint x: 900, endPoint y: 202, distance: 182.5
click at [900, 202] on div "A25-54 Workplace Comedy Fans - CBS - DMV S1 - TS Duplicate" at bounding box center [805, 194] width 779 height 32
click at [718, 197] on input "A25-54 Workplace Comedy Fans - CBS - DMV S1 - TS Duplicate" at bounding box center [595, 194] width 358 height 32
drag, startPoint x: 659, startPoint y: 190, endPoint x: 793, endPoint y: 194, distance: 133.8
click at [793, 194] on div "A25-54 Workplace Comedy Fans - CBS - DMV S1 - TS Duplicate" at bounding box center [805, 194] width 779 height 32
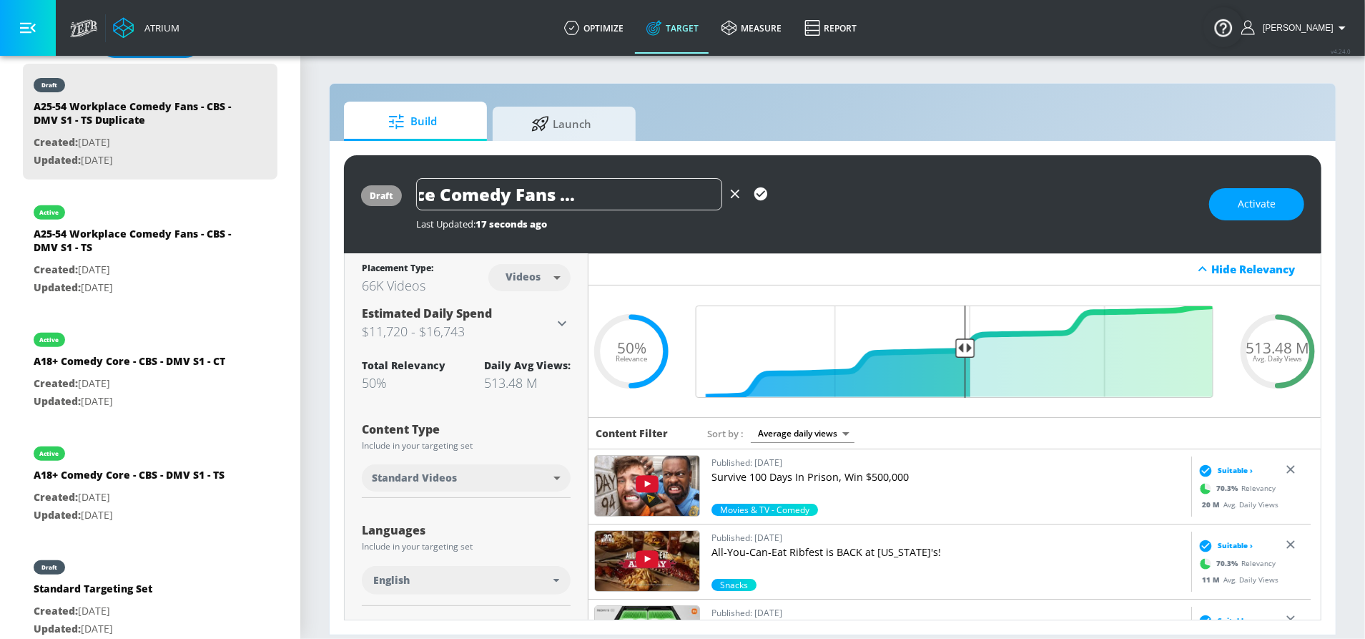
scroll to position [0, 142]
type input "A25-54 Workplace Comedy Fans - CBS - DMV S1 - CT"
drag, startPoint x: 770, startPoint y: 196, endPoint x: 758, endPoint y: 193, distance: 12.5
click at [770, 195] on button "button" at bounding box center [761, 194] width 26 height 26
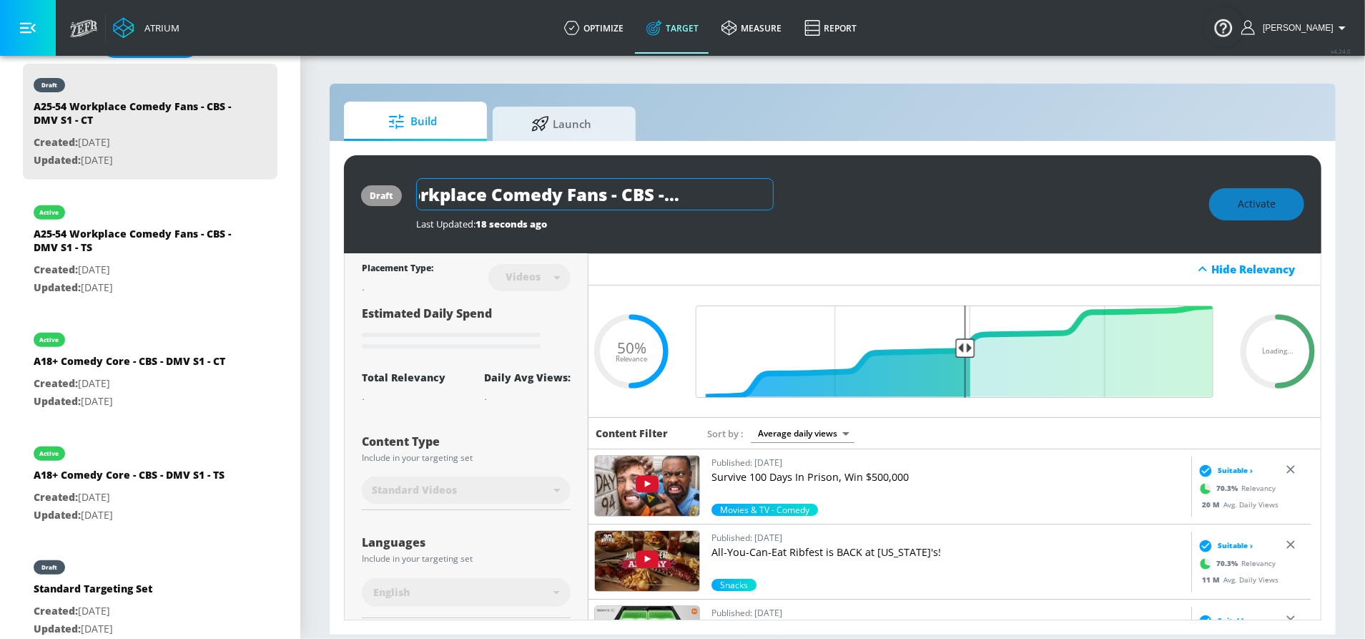
scroll to position [0, 0]
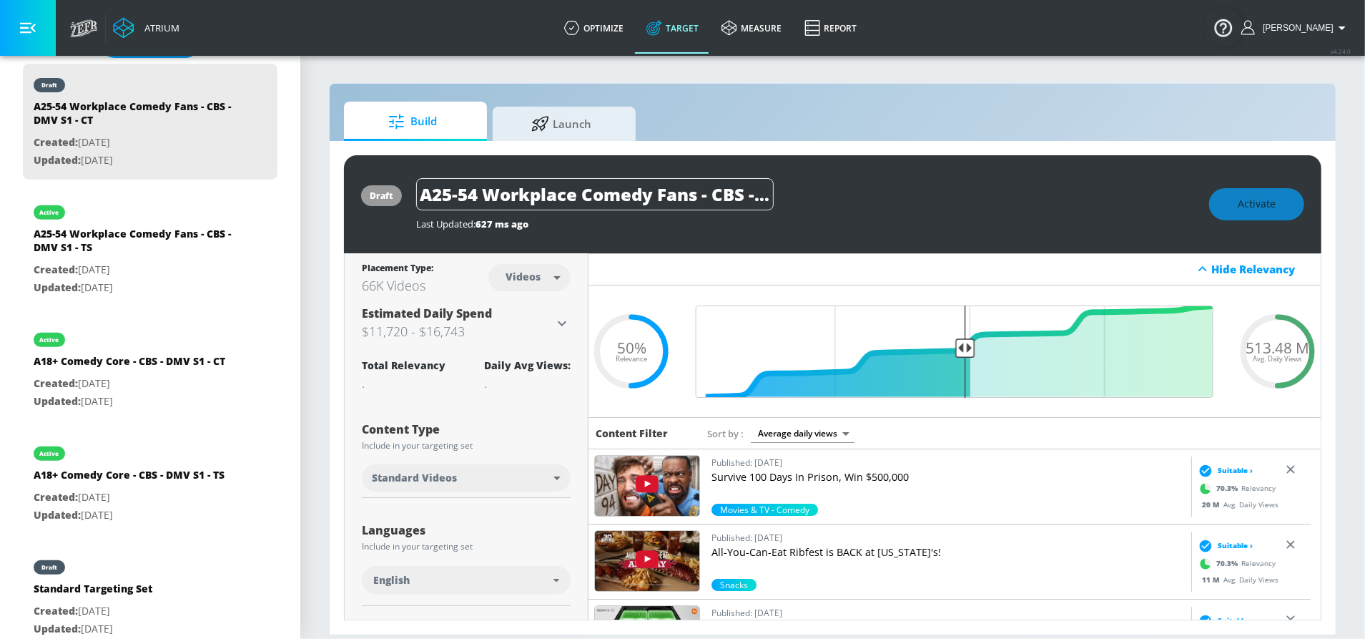
click at [546, 285] on body "Atrium optimize Target measure Report optimize Target measure Report v 4.24.0 S…" at bounding box center [682, 319] width 1365 height 639
click at [532, 309] on div "Channels" at bounding box center [526, 308] width 51 height 15
type input "channels"
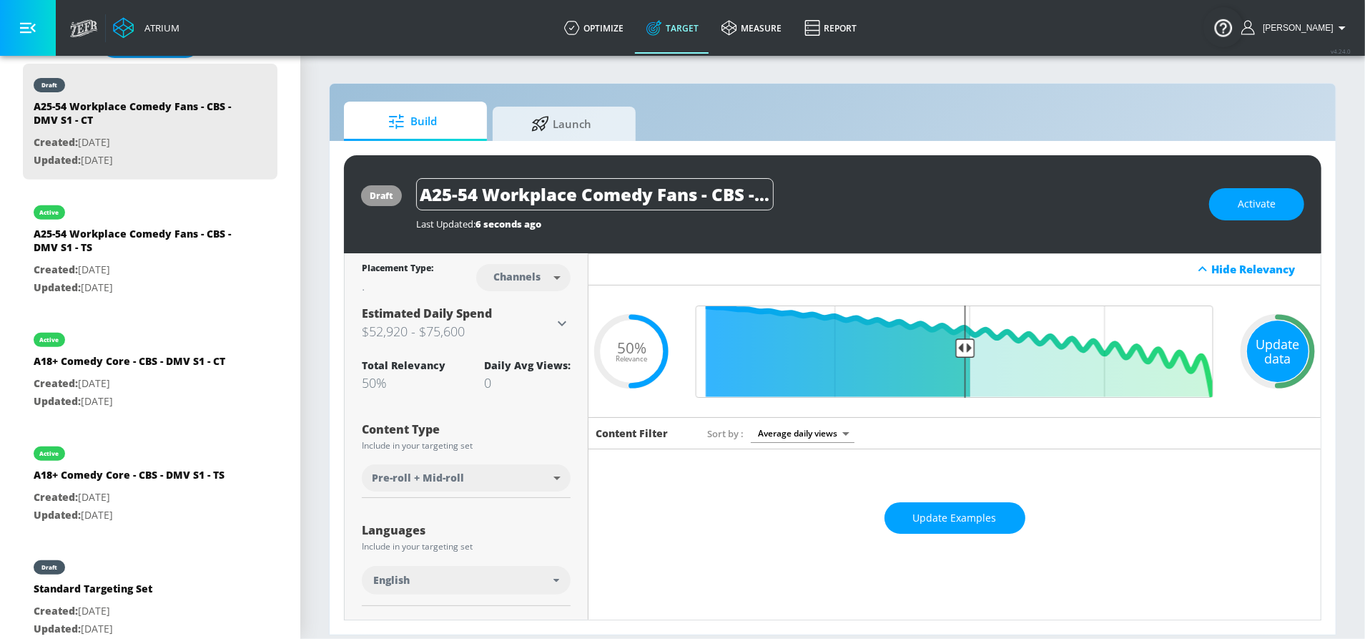
click at [1269, 349] on div "Update data" at bounding box center [1278, 351] width 62 height 62
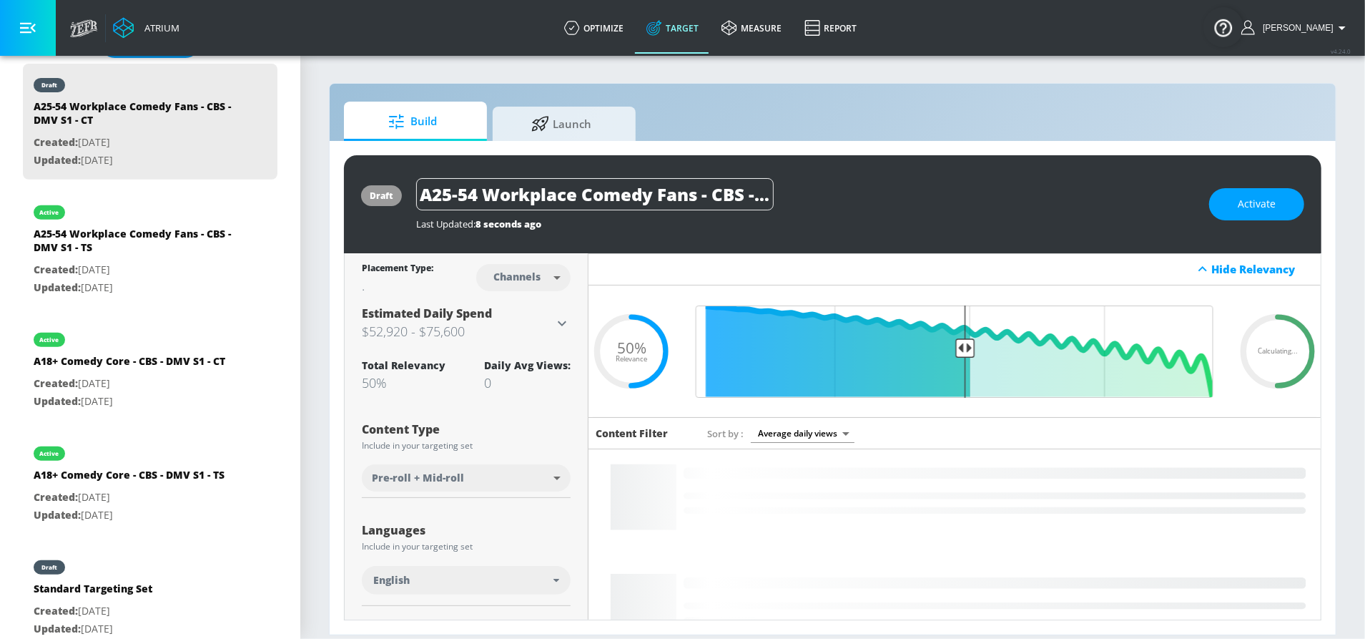
click at [549, 328] on h3 "$52,920 - $75,600" at bounding box center [458, 331] width 192 height 20
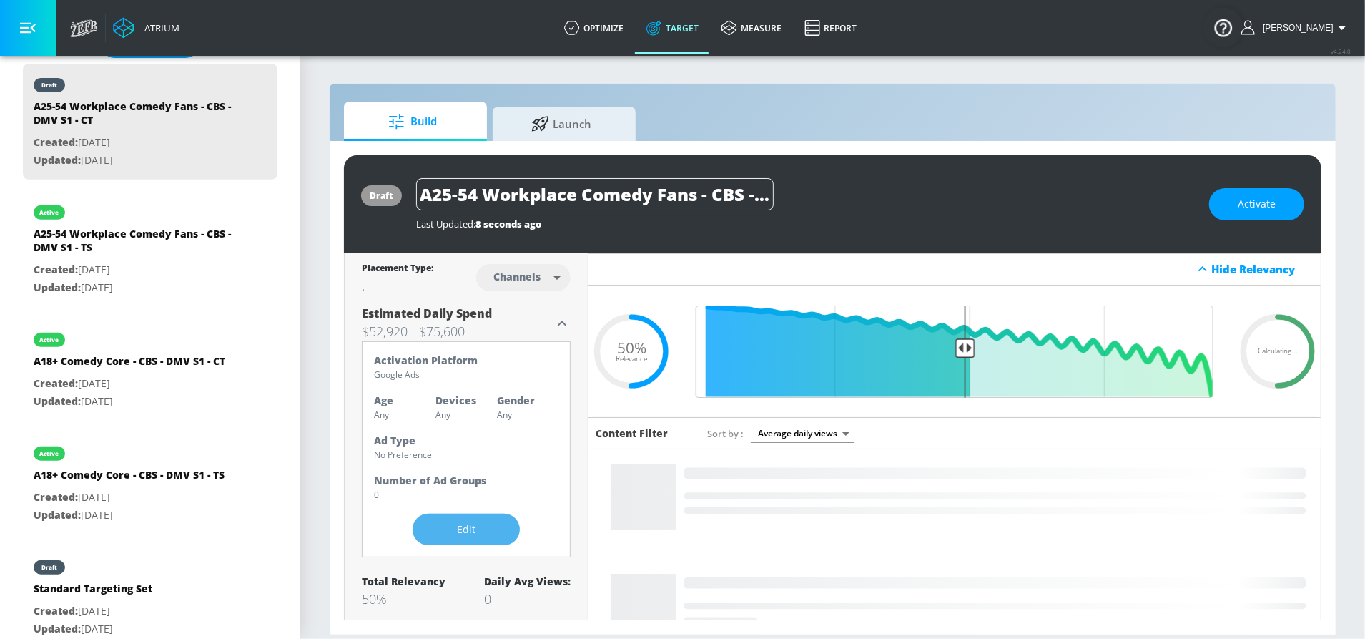
click at [468, 524] on span "Edit" at bounding box center [466, 530] width 50 height 18
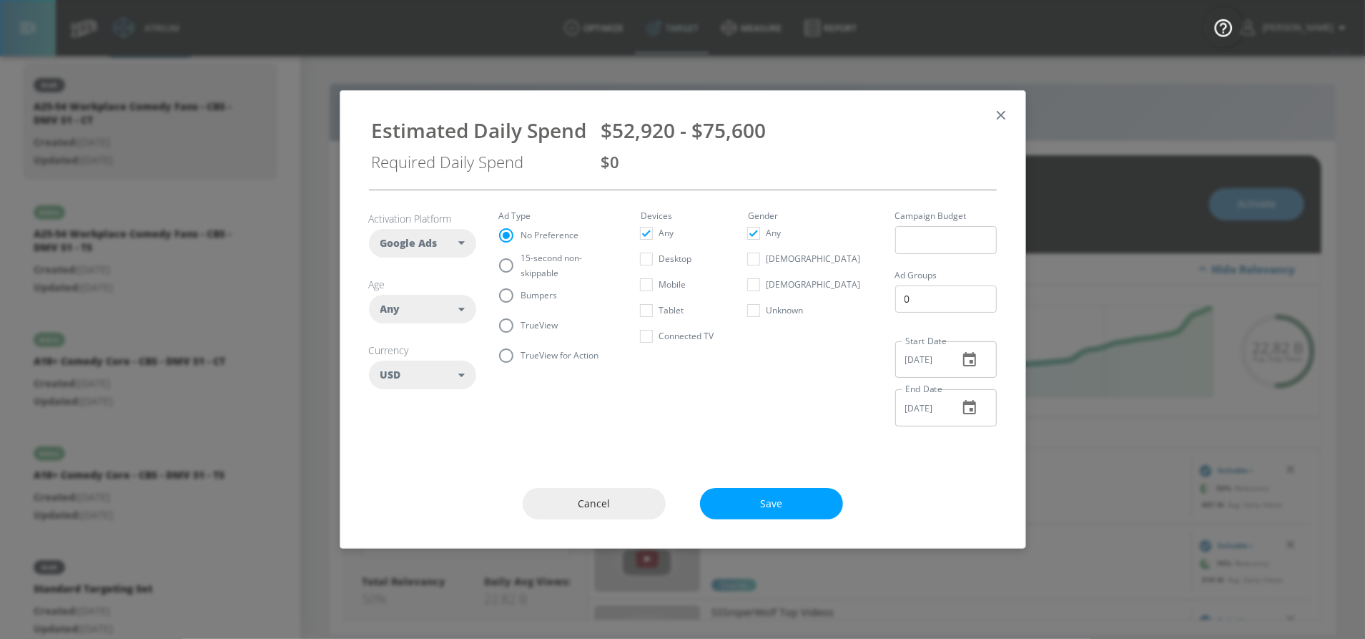
click at [456, 304] on div "Any" at bounding box center [419, 309] width 79 height 14
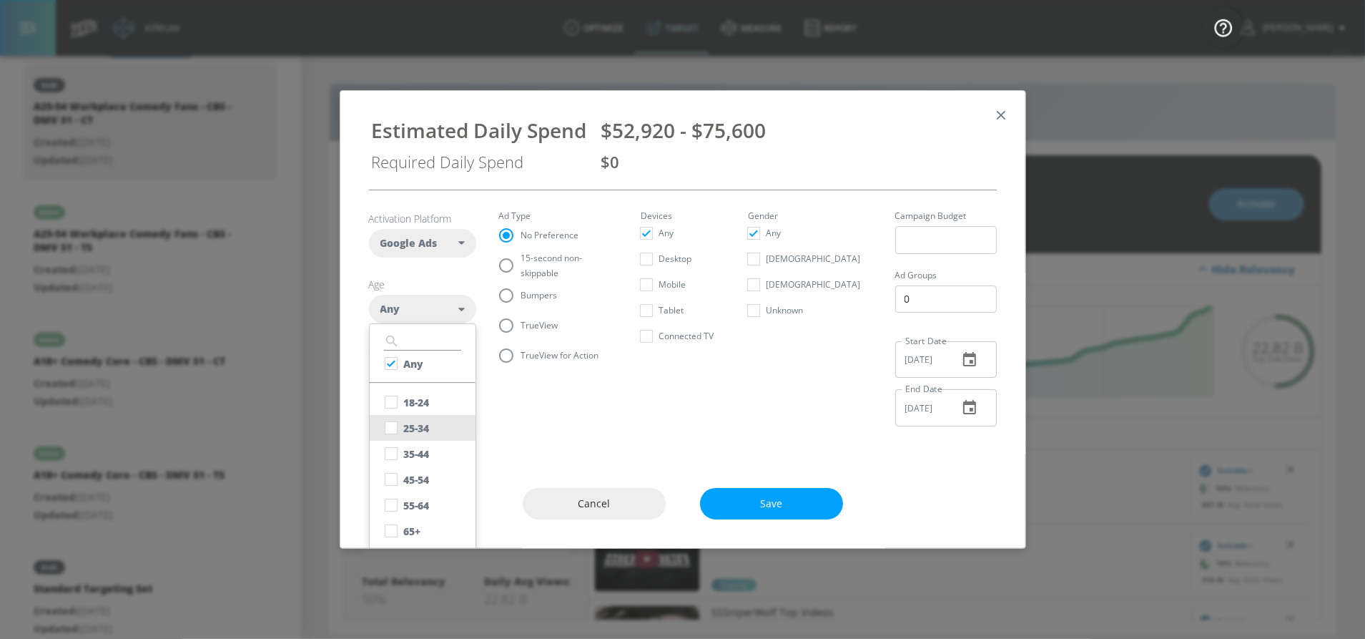
click at [421, 421] on div "25-34" at bounding box center [417, 428] width 26 height 14
checkbox input "false"
checkbox input "true"
click at [416, 452] on div "35-44" at bounding box center [417, 454] width 26 height 14
checkbox input "true"
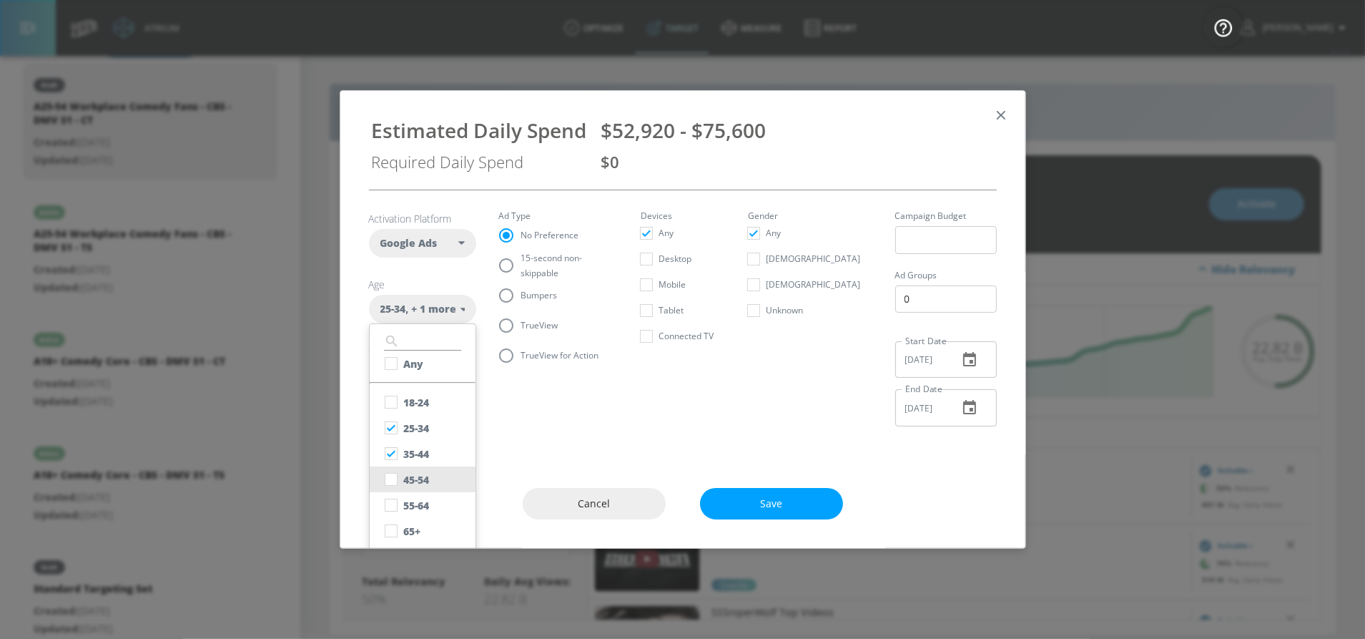
click at [414, 472] on button "45-54" at bounding box center [423, 479] width 106 height 26
checkbox input "true"
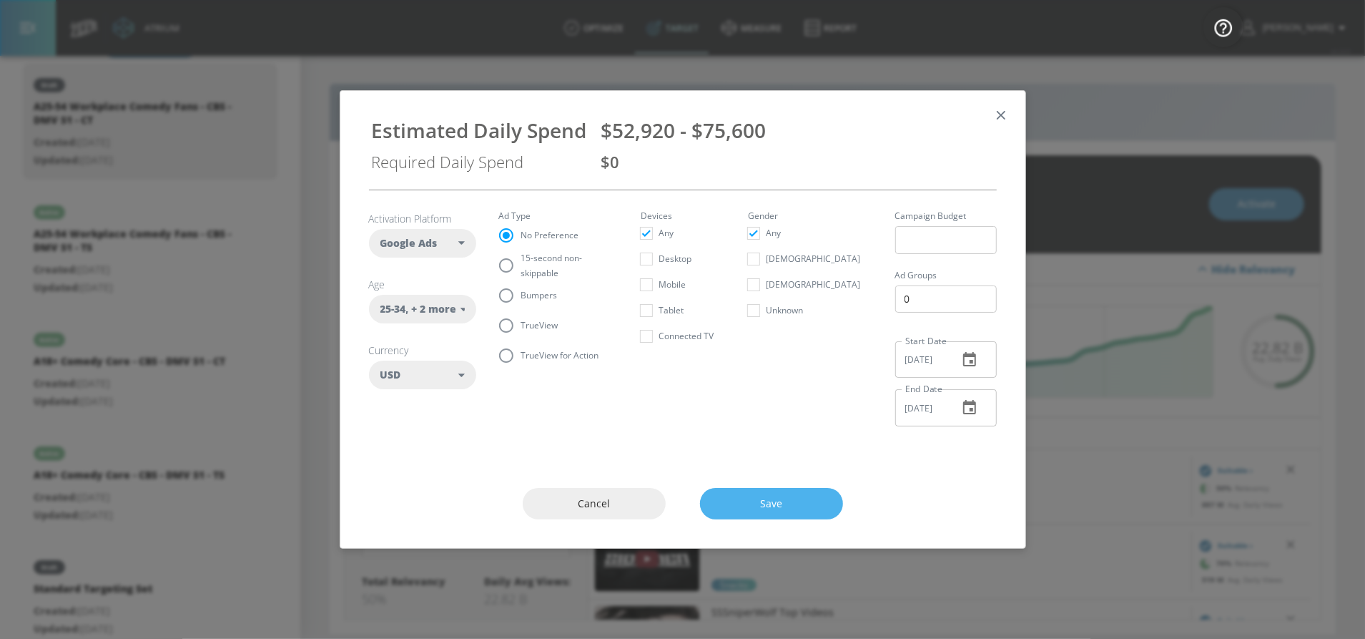
click at [780, 507] on span "Save" at bounding box center [772, 504] width 86 height 18
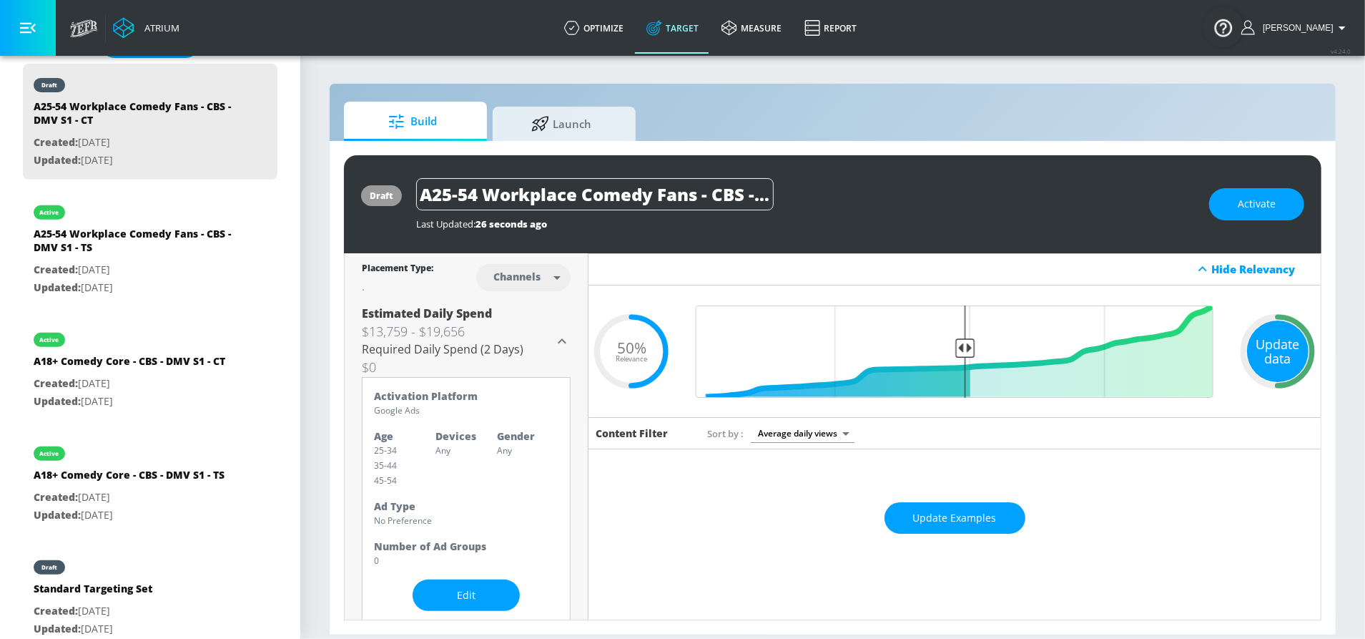
click at [1278, 355] on div "Update data" at bounding box center [1278, 351] width 62 height 62
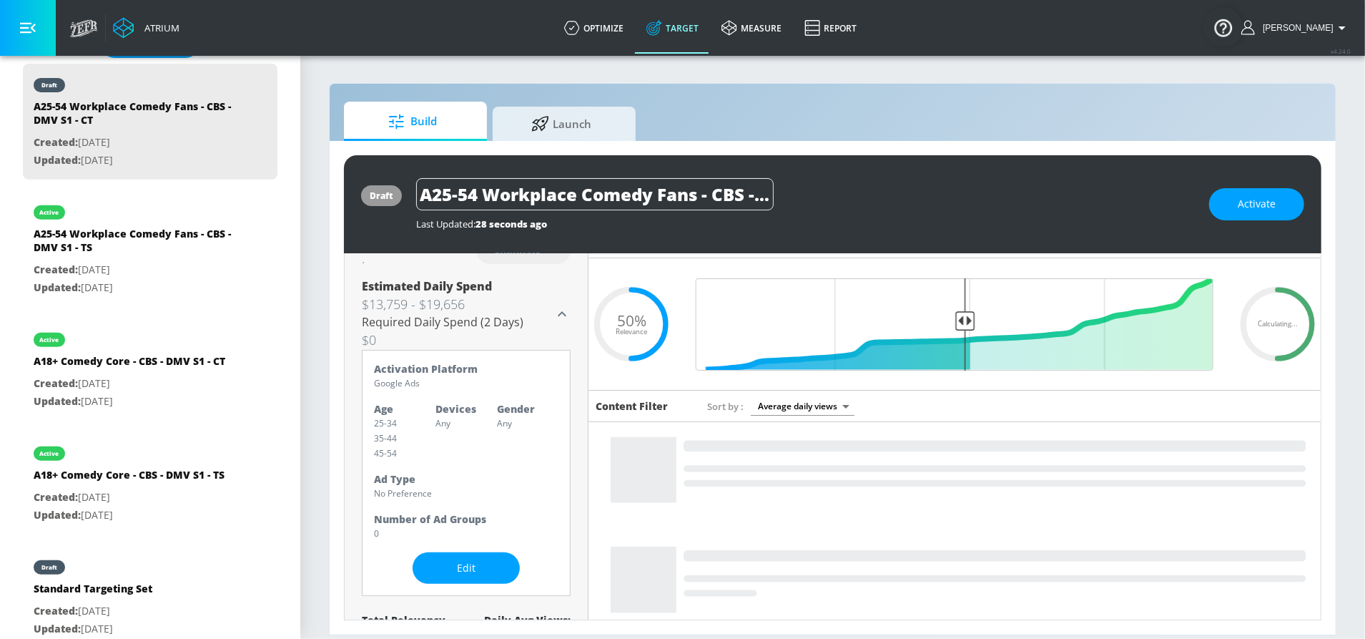
scroll to position [41, 0]
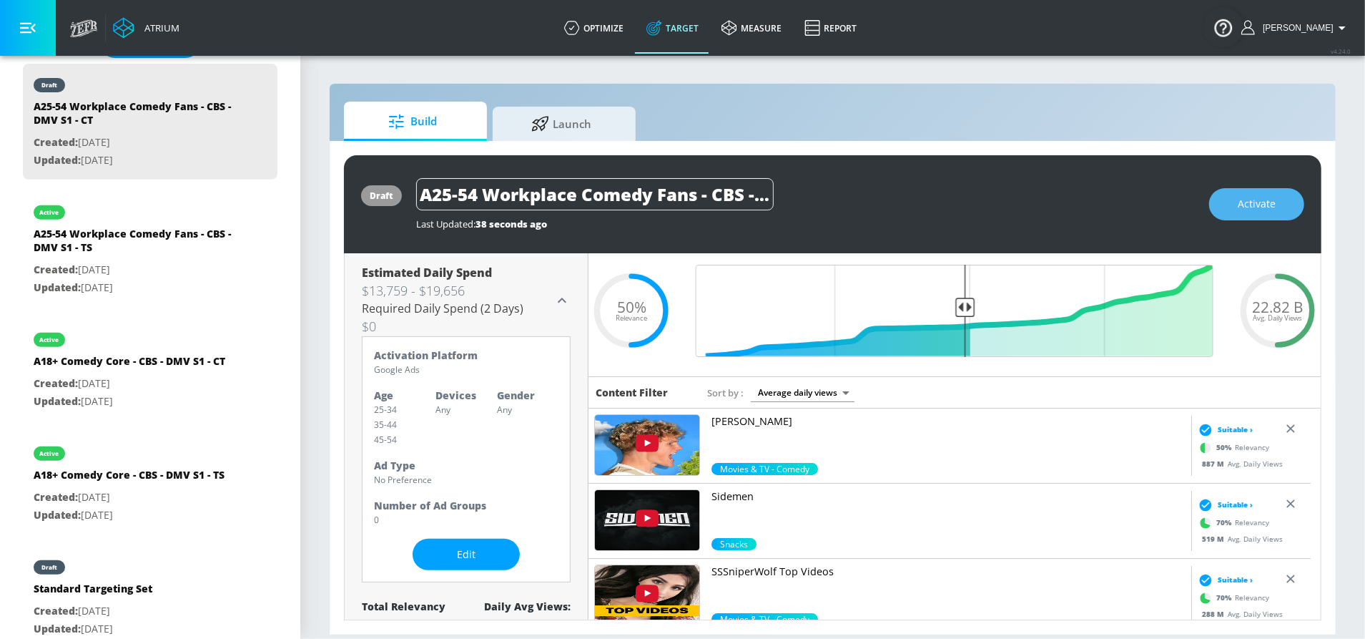
click at [1238, 202] on button "Activate" at bounding box center [1256, 204] width 95 height 32
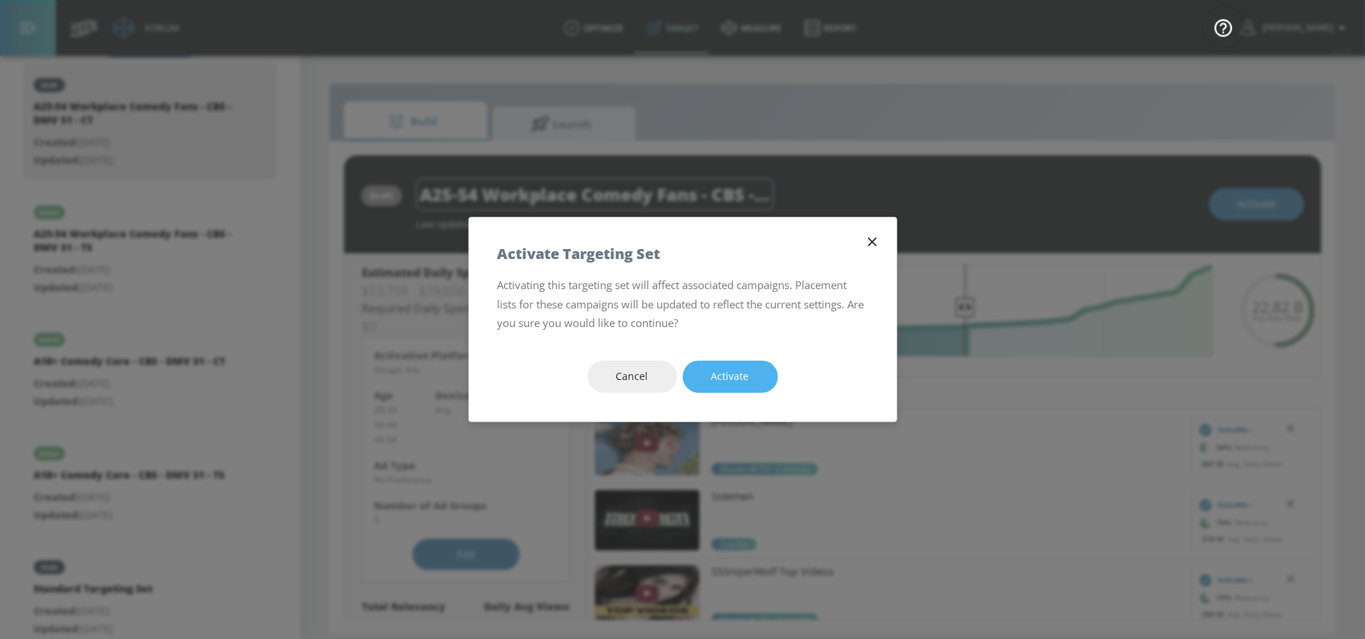
click at [719, 375] on span "Activate" at bounding box center [731, 377] width 38 height 18
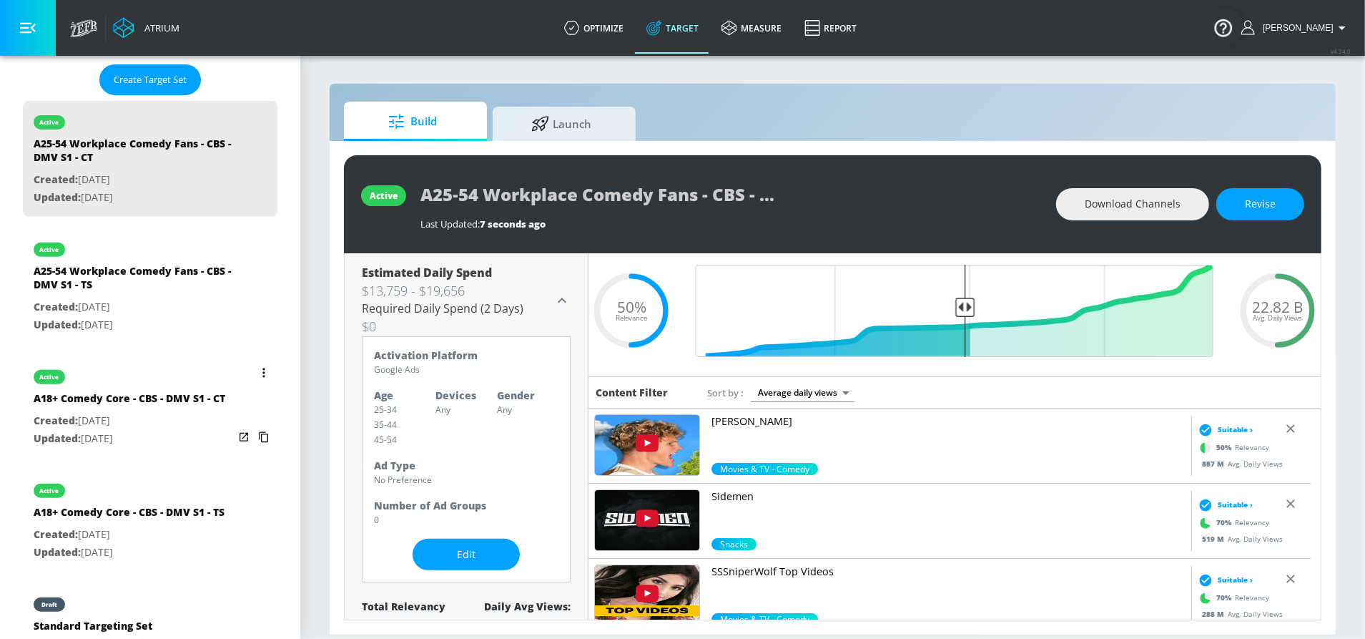
scroll to position [372, 0]
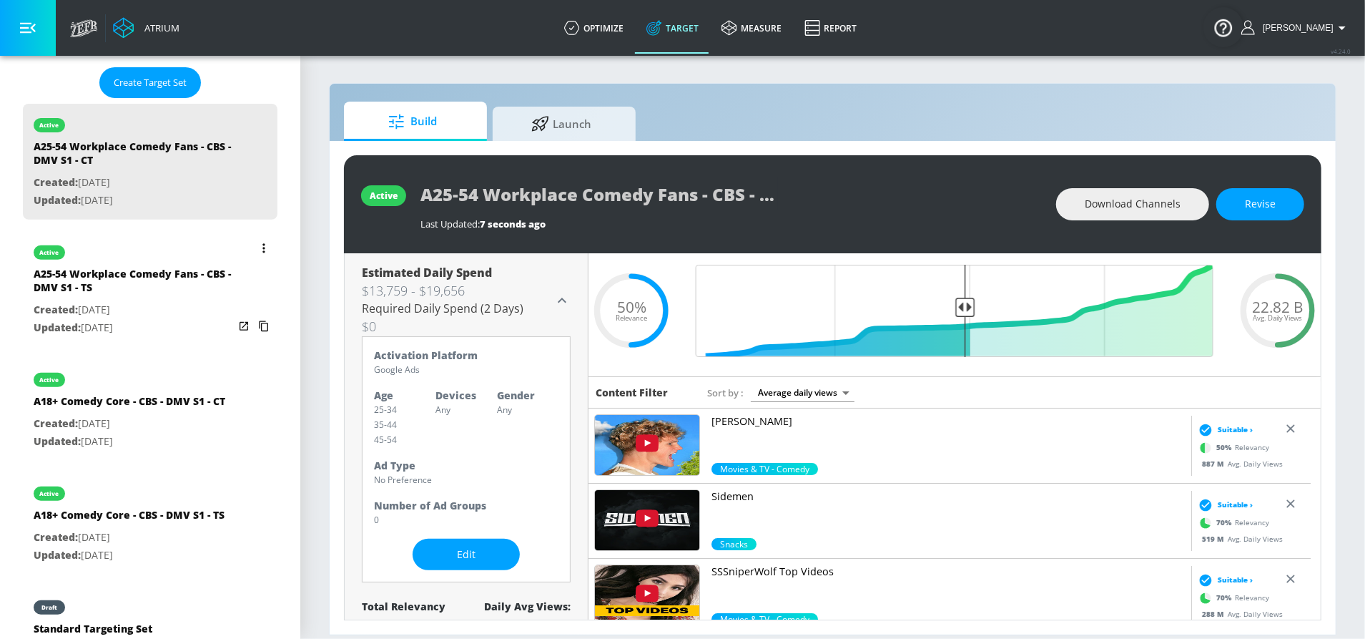
click at [254, 242] on button "list of Target Set" at bounding box center [264, 248] width 20 height 20
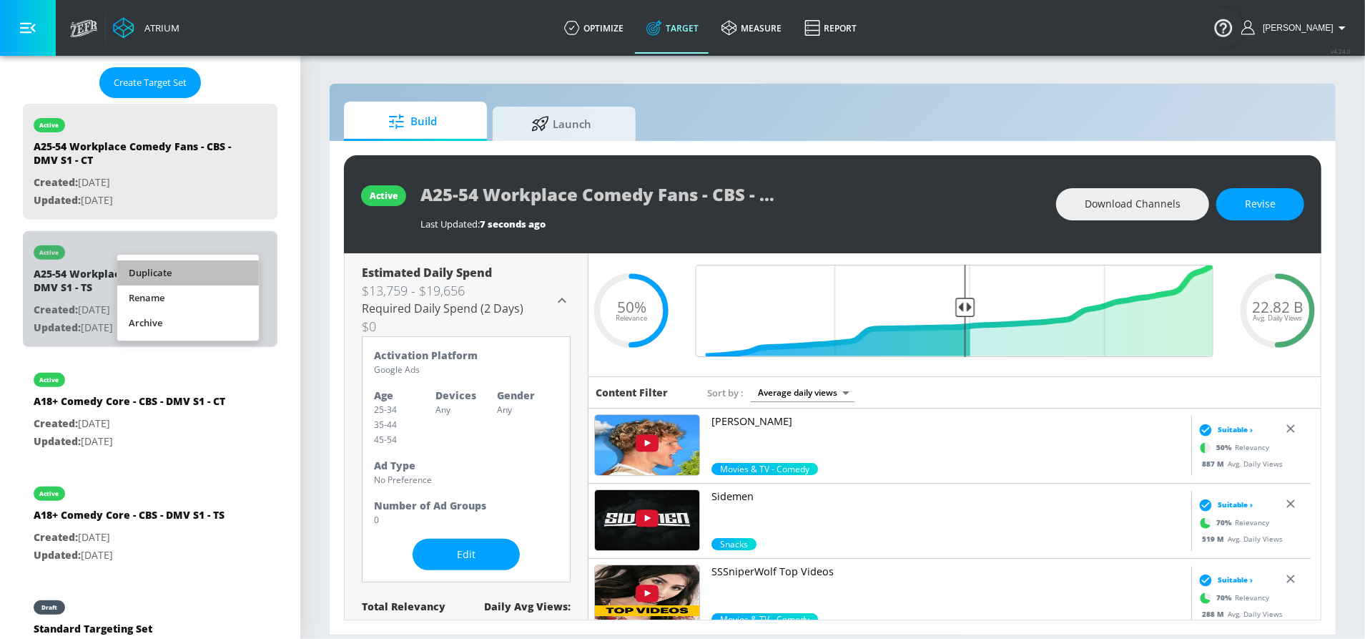
click at [202, 273] on li "Duplicate" at bounding box center [188, 272] width 142 height 25
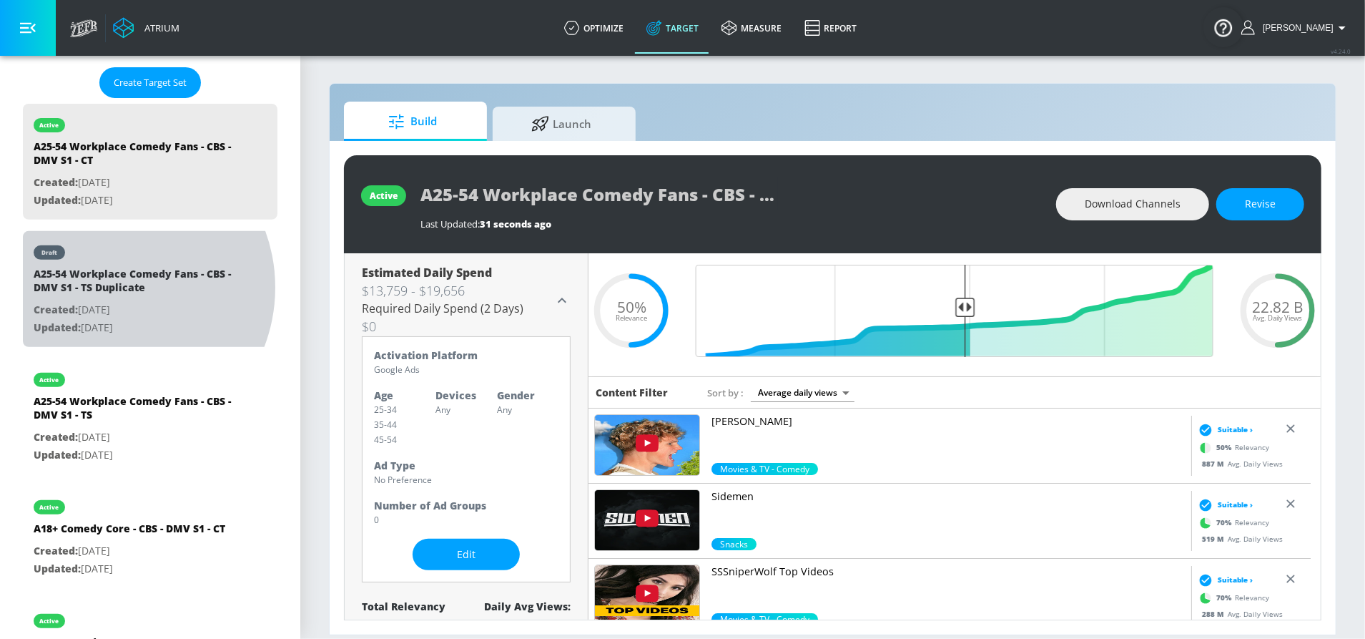
drag, startPoint x: 111, startPoint y: 283, endPoint x: 594, endPoint y: 327, distance: 485.4
click at [111, 283] on div "A25-54 Workplace Comedy Fans - CBS - DMV S1 - TS Duplicate" at bounding box center [134, 284] width 200 height 34
type input "A25-54 Workplace Comedy Fans - CBS - DMV S1 - TS Duplicate"
type input "videos"
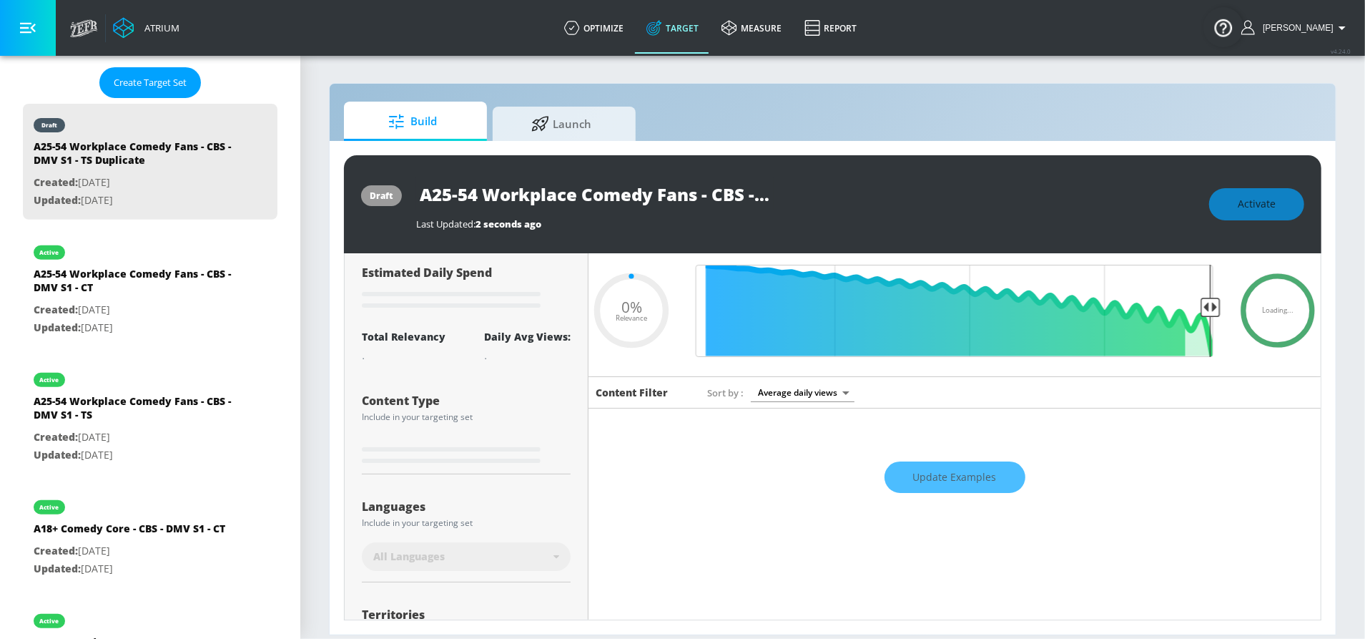
type input "0.5"
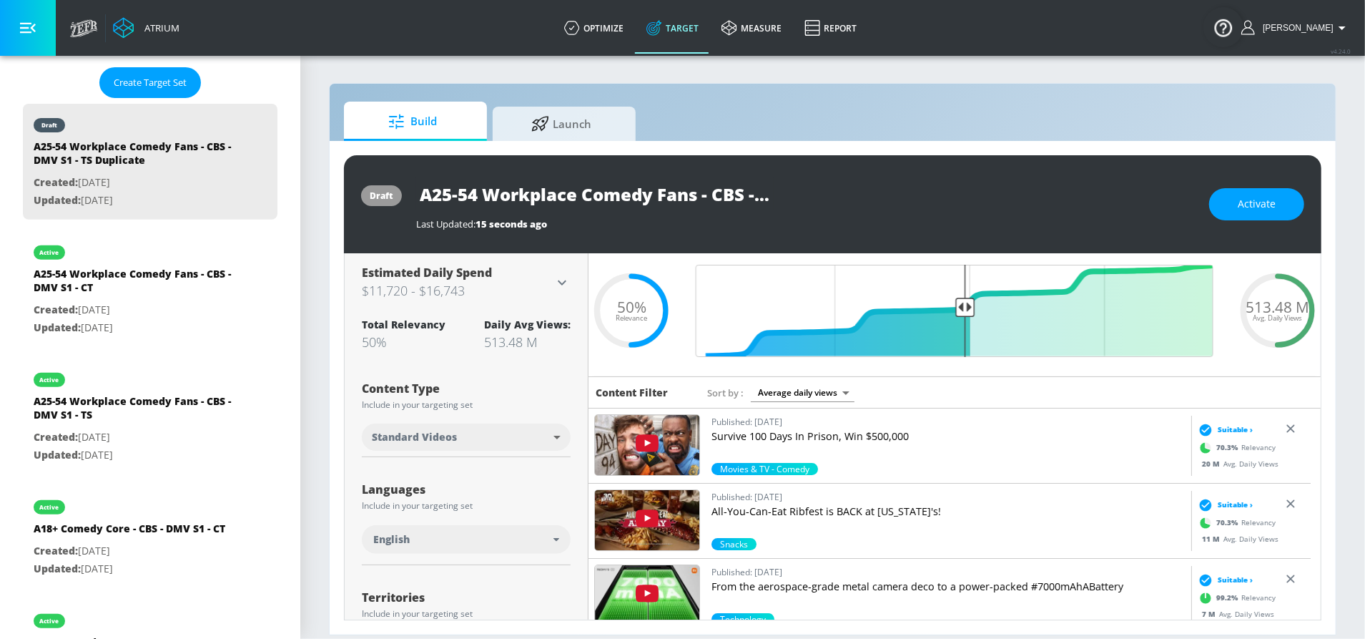
click at [664, 193] on input "A25-54 Workplace Comedy Fans - CBS - DMV S1 - TS Duplicate" at bounding box center [595, 194] width 358 height 32
paste input "Streaming Sitcom Viewers - CBS - DMV S1 - TS"
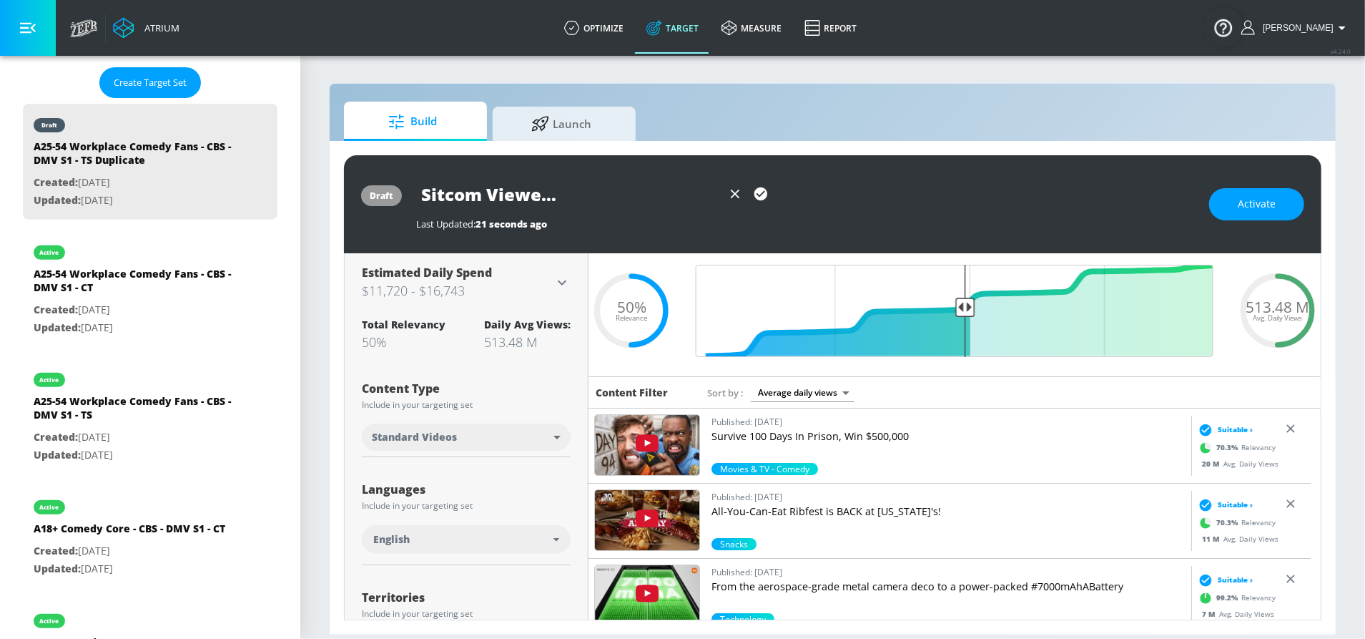
type input "A25-54 Streaming Sitcom Viewers - CBS - DMV S1 - TS"
click at [757, 197] on icon "button" at bounding box center [761, 193] width 13 height 13
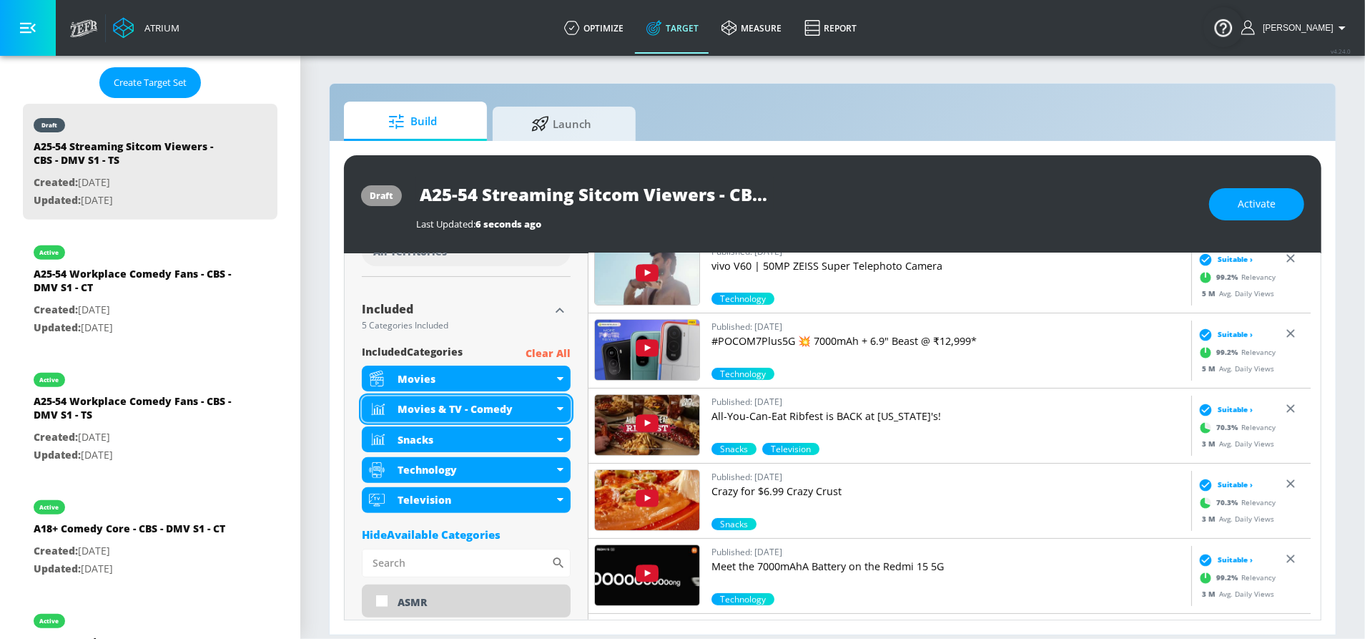
scroll to position [439, 0]
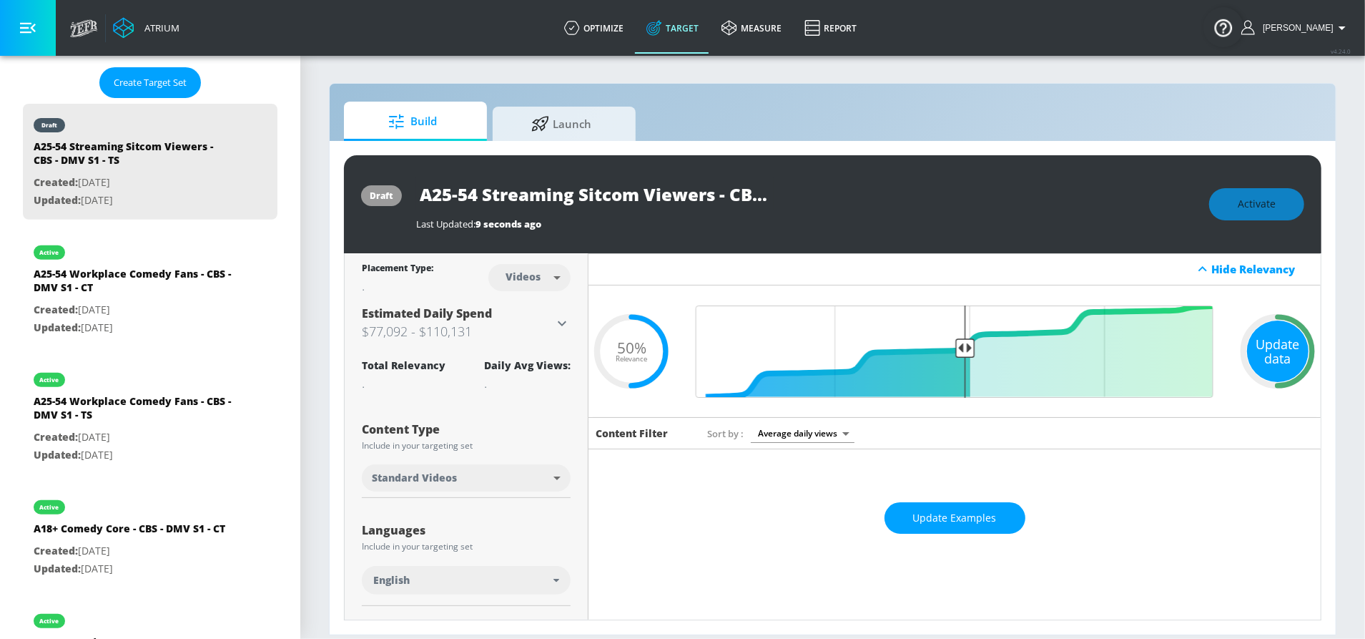
click at [1272, 348] on div "Update data" at bounding box center [1278, 351] width 62 height 62
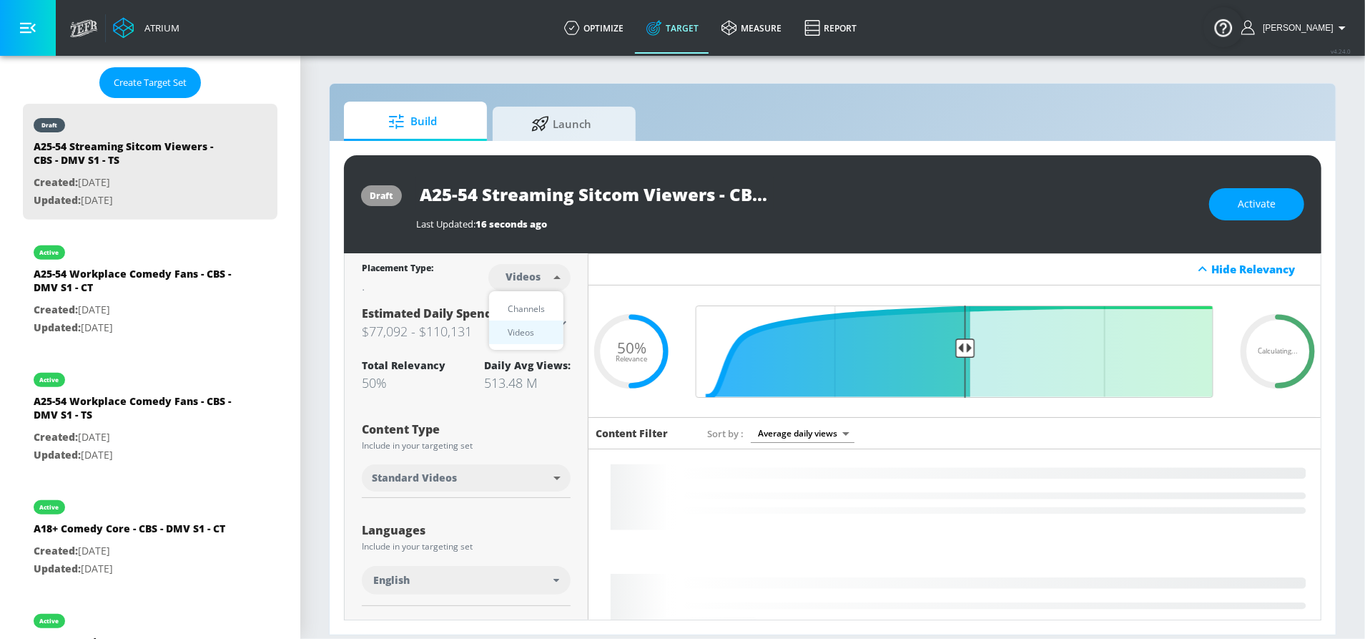
click at [549, 275] on body "Atrium optimize Target measure Report optimize Target measure Report v 4.24.0 S…" at bounding box center [682, 319] width 1365 height 639
click at [539, 304] on div "Channels" at bounding box center [526, 308] width 51 height 15
type input "channels"
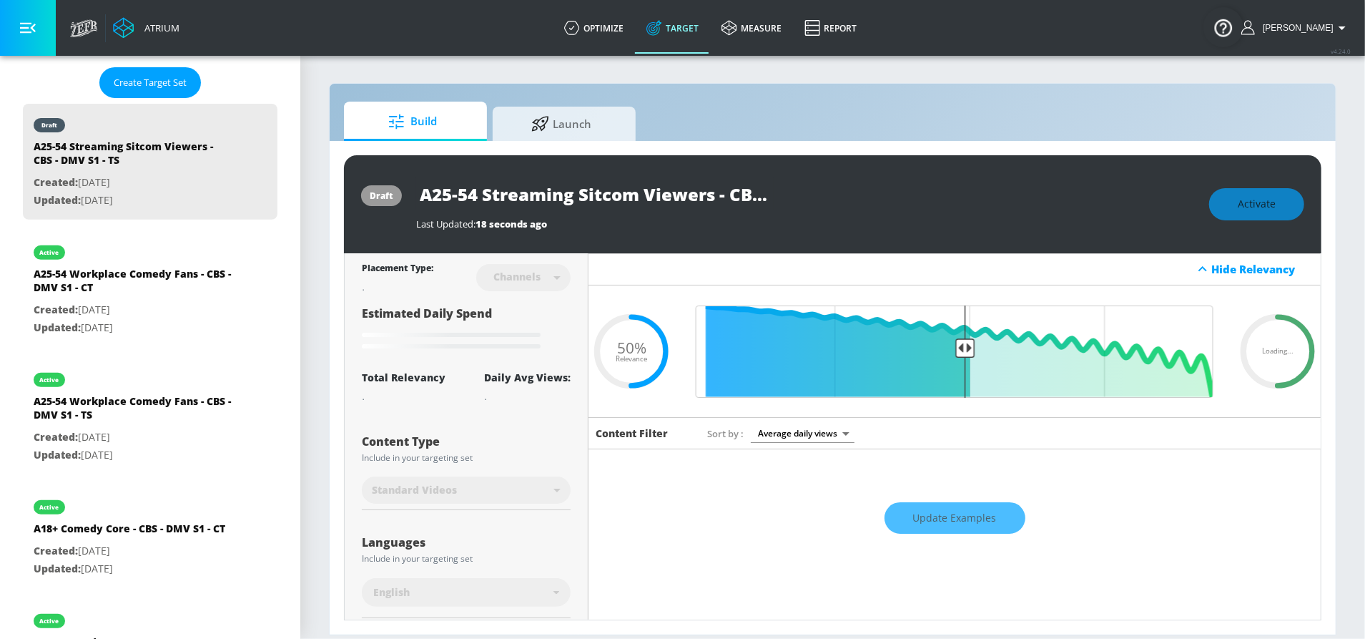
click at [536, 281] on div "Channels" at bounding box center [517, 276] width 62 height 12
click at [624, 195] on input "A25-54 Streaming Sitcom Viewers - CBS - DMV S1 - TS" at bounding box center [595, 194] width 358 height 32
drag, startPoint x: 725, startPoint y: 184, endPoint x: 847, endPoint y: 186, distance: 122.3
click at [866, 189] on div "A25-54 Streaming Sitcom Viewers - CBS - DMV S1 - TS" at bounding box center [805, 194] width 779 height 32
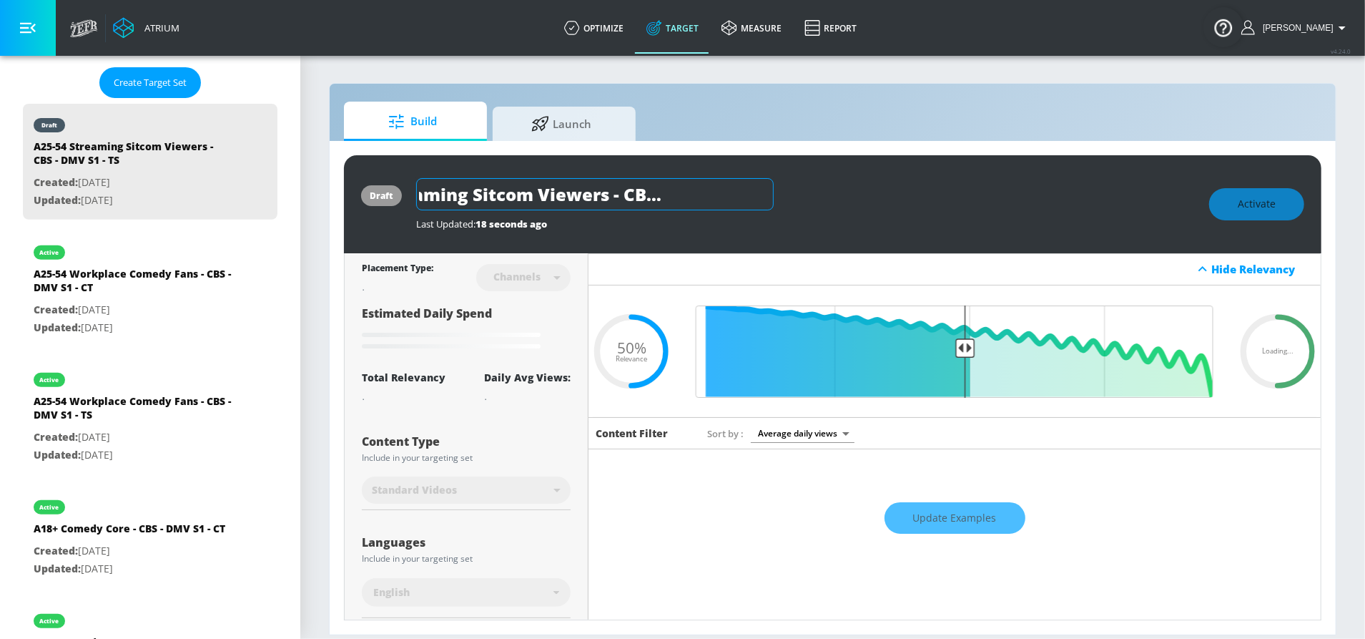
click at [710, 192] on input "A25-54 Streaming Sitcom Viewers - CBS - DMV S1 - TS" at bounding box center [595, 194] width 358 height 32
drag, startPoint x: 750, startPoint y: 195, endPoint x: 807, endPoint y: 195, distance: 57.9
click at [807, 195] on div "A25-54 Streaming Sitcom Viewers - CBS - DMV S1 - TS" at bounding box center [805, 194] width 779 height 32
click at [765, 197] on icon "button" at bounding box center [761, 193] width 13 height 13
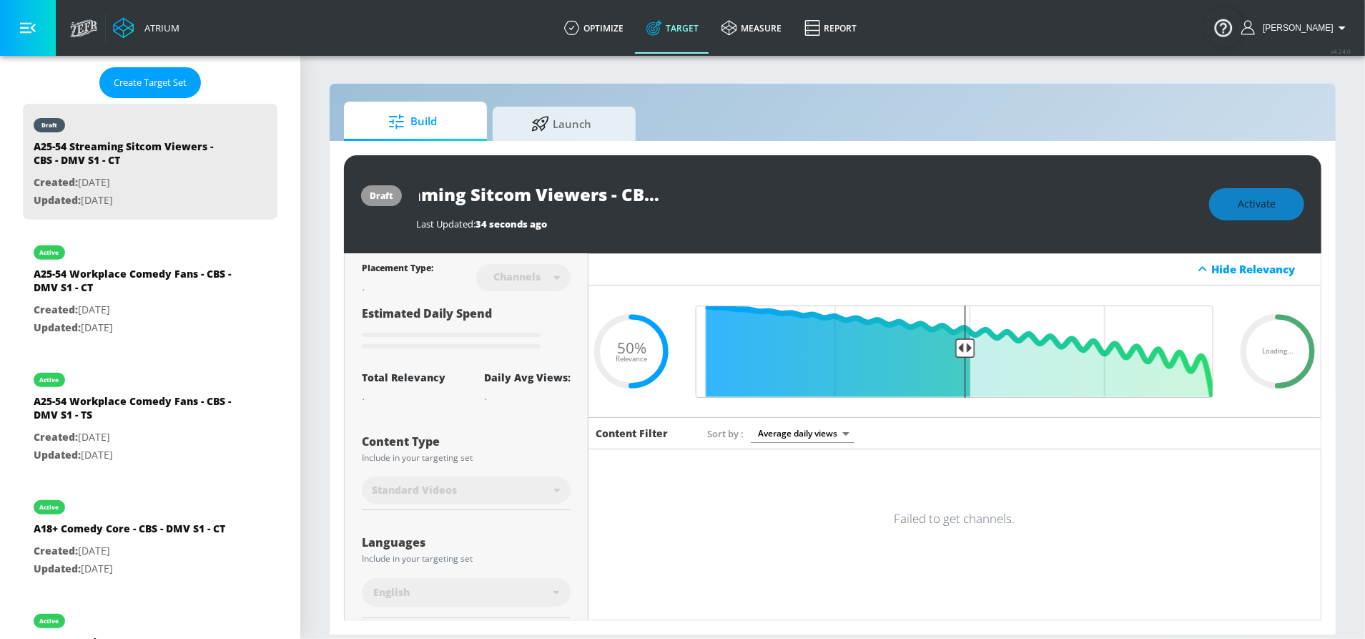
scroll to position [0, 0]
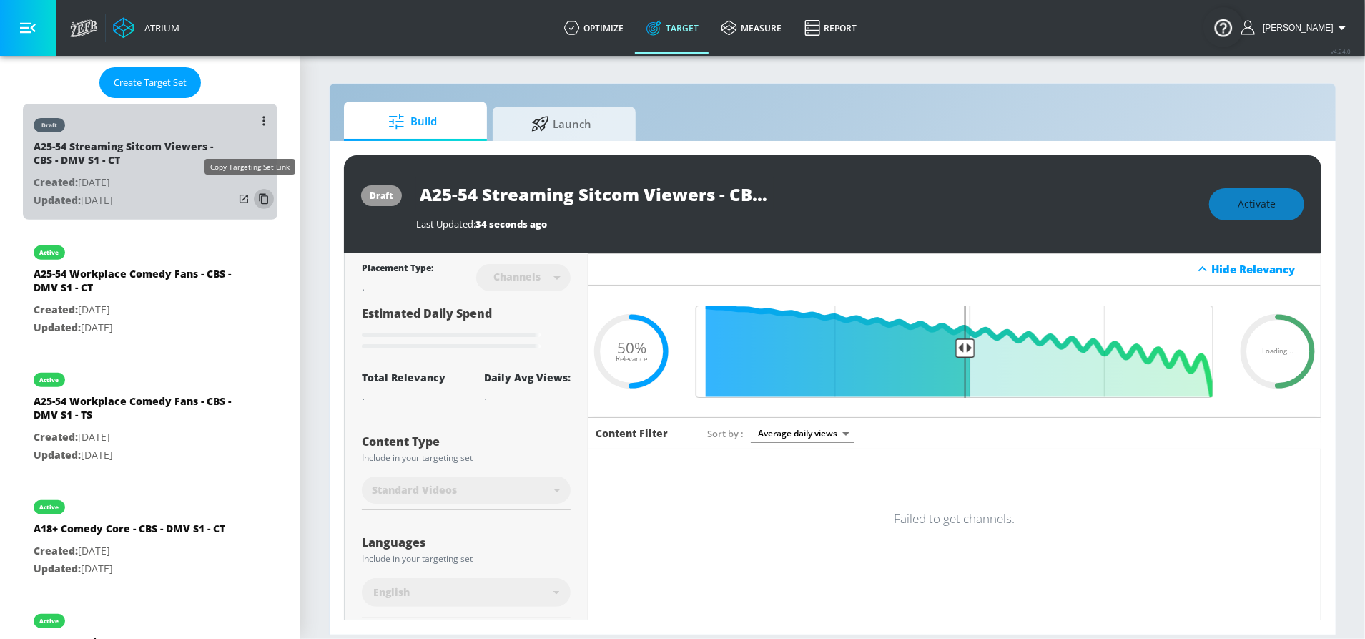
click at [259, 195] on icon "list of Target Set" at bounding box center [263, 199] width 9 height 11
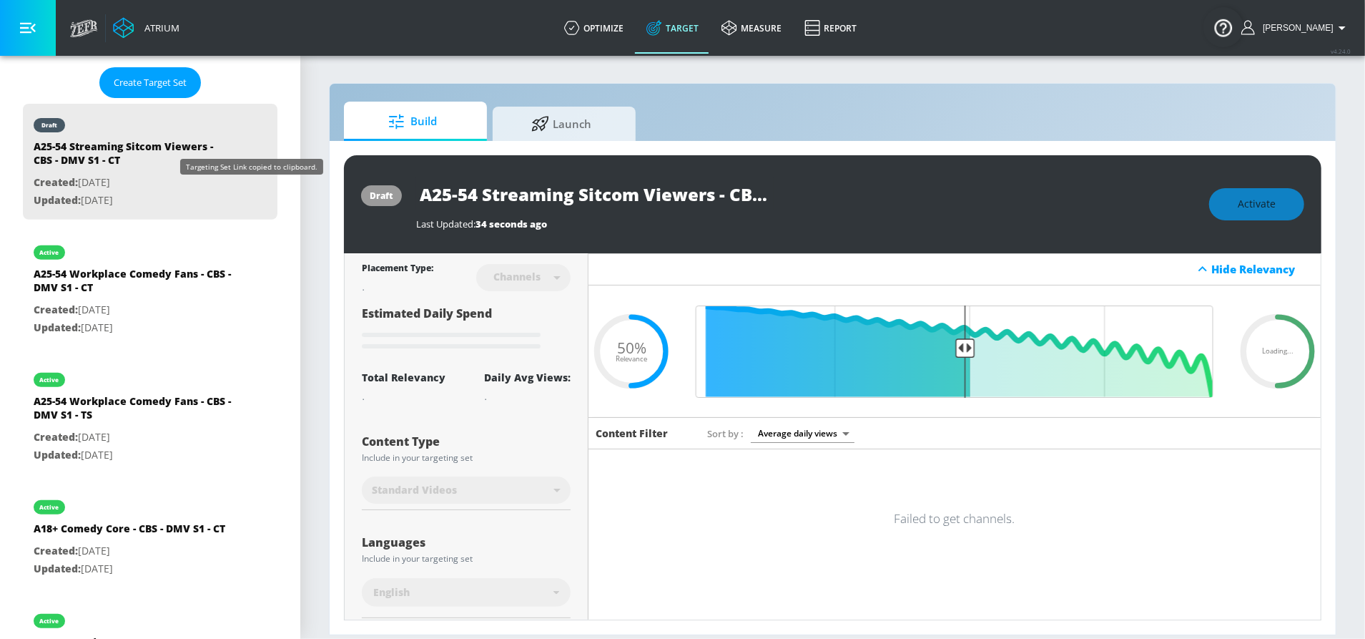
type input "A25-54 Streaming Sitcom Viewers - CBS - DMV S1 - TS"
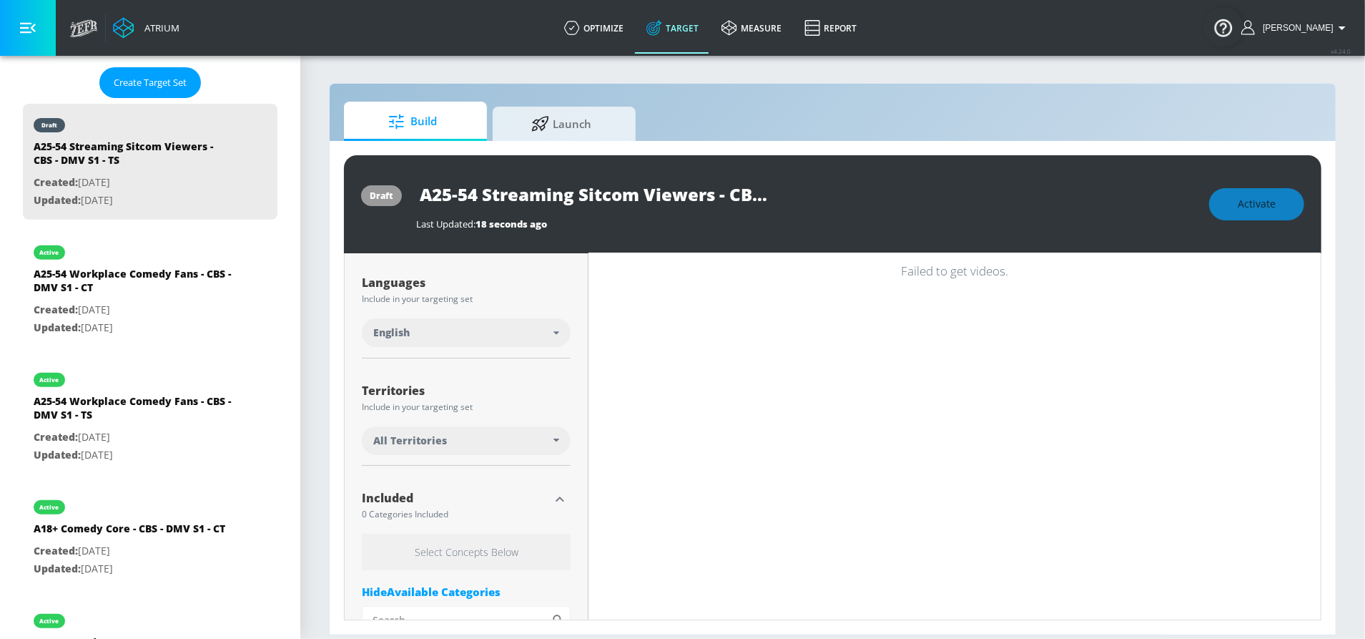
scroll to position [248, 0]
click at [534, 445] on div "All Territories" at bounding box center [463, 440] width 180 height 14
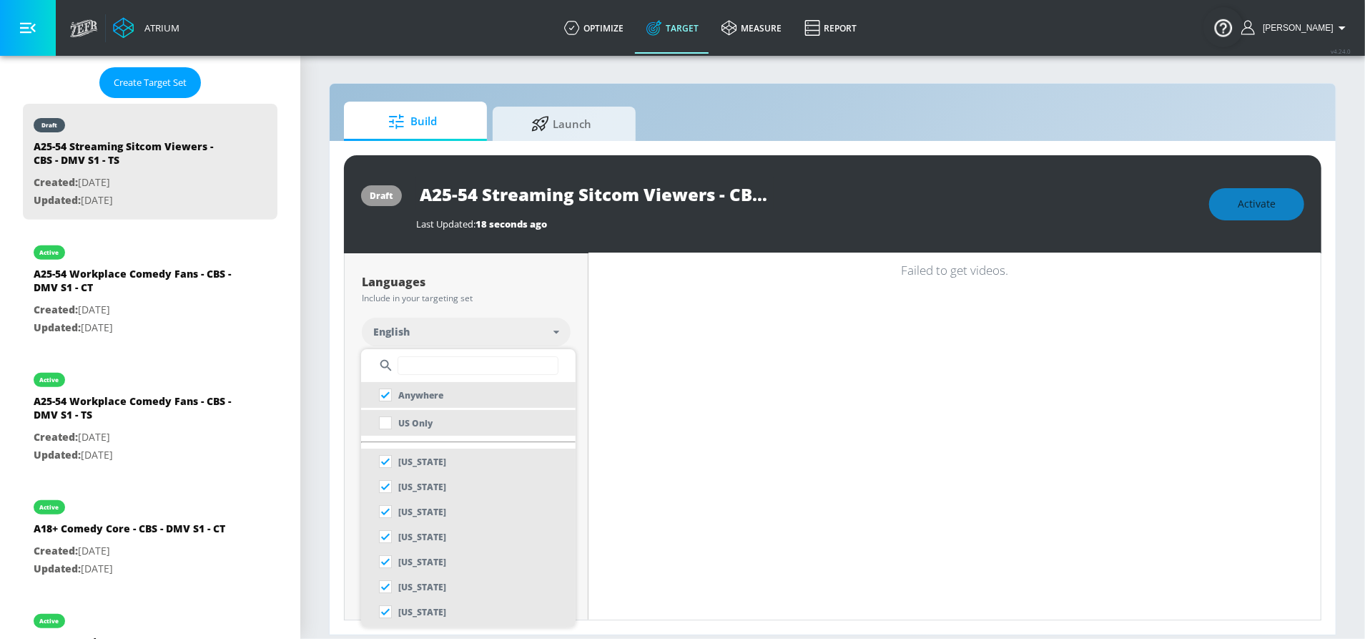
drag, startPoint x: 473, startPoint y: 427, endPoint x: 502, endPoint y: 414, distance: 31.4
click at [473, 427] on li "US Only" at bounding box center [468, 423] width 215 height 26
checkbox input "false"
checkbox input "true"
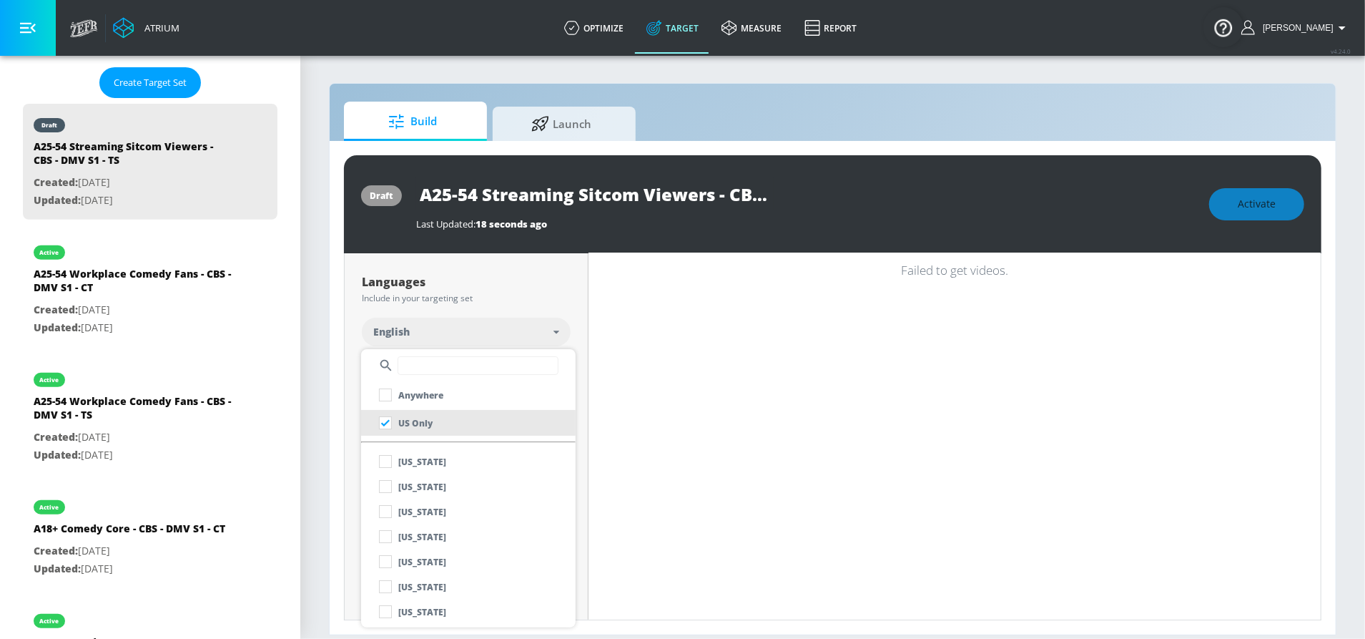
click at [568, 332] on div at bounding box center [682, 319] width 1365 height 639
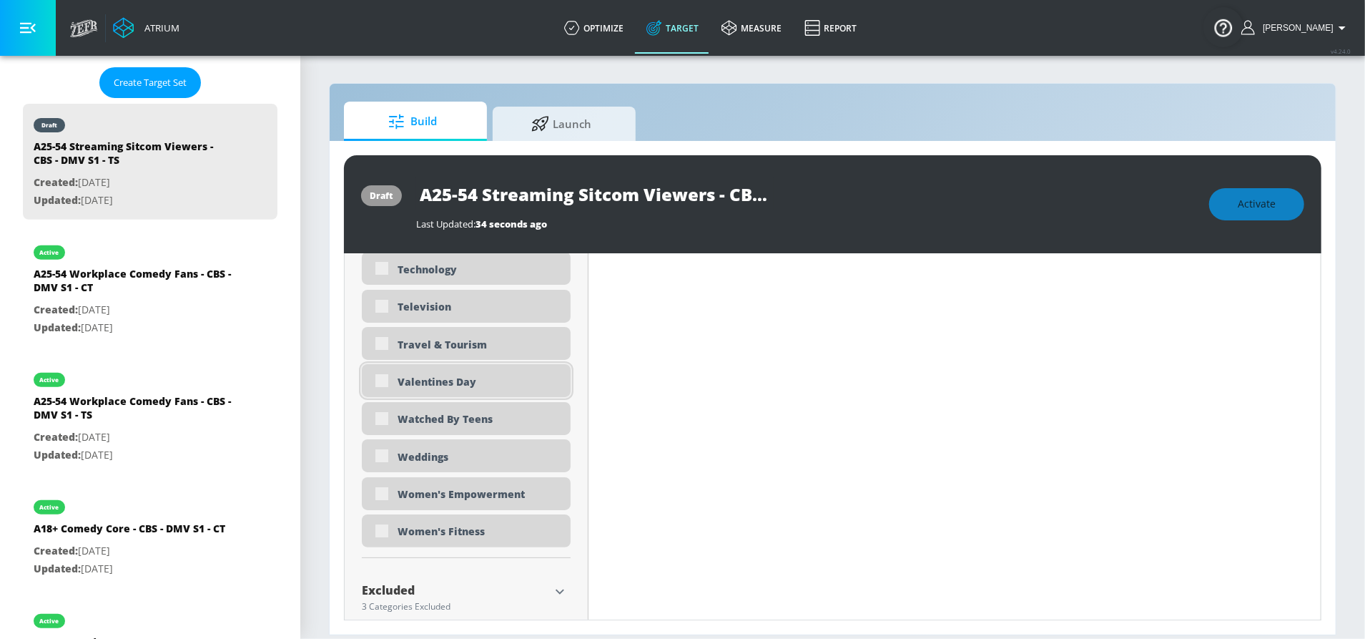
scroll to position [4196, 0]
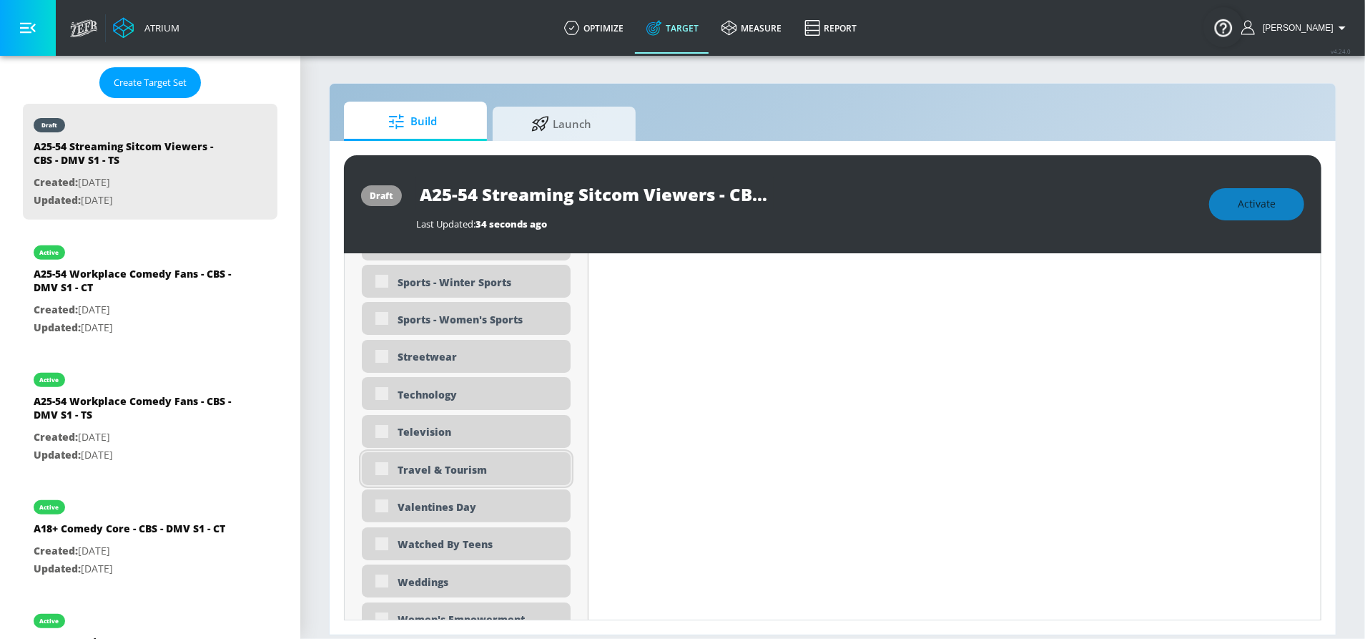
type input "A25-54 Streaming Sitcom Viewers - CBS - DMV S1 - CT"
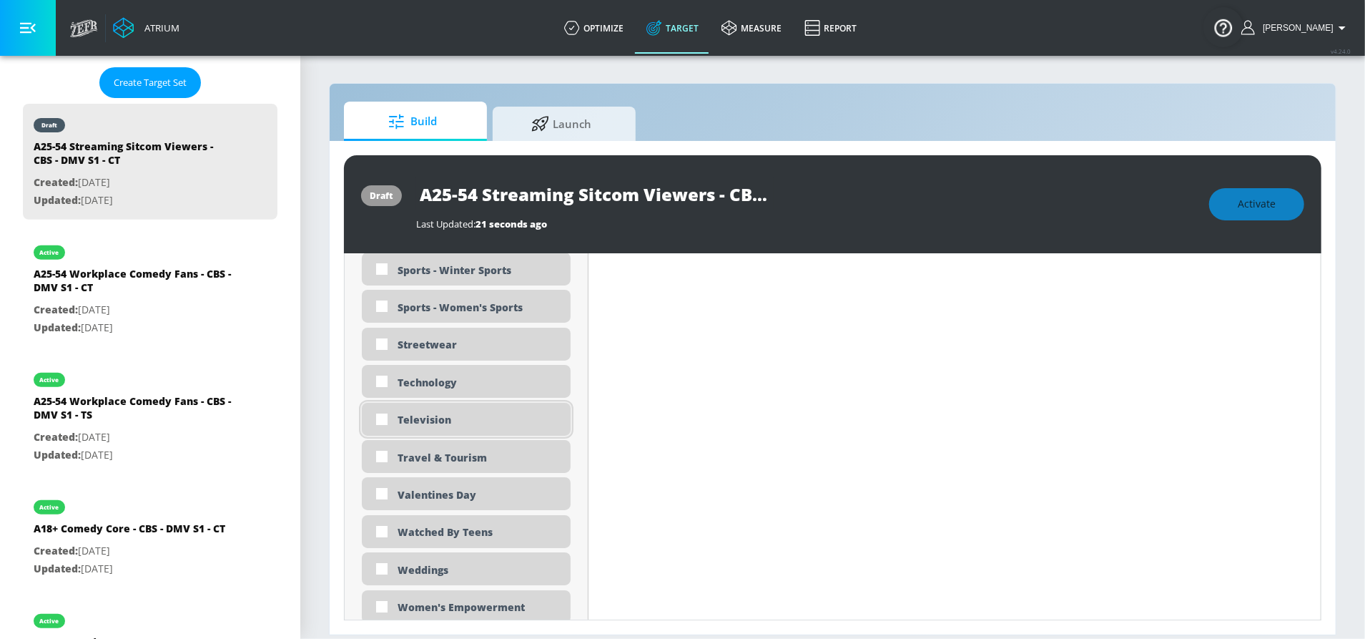
scroll to position [4184, 0]
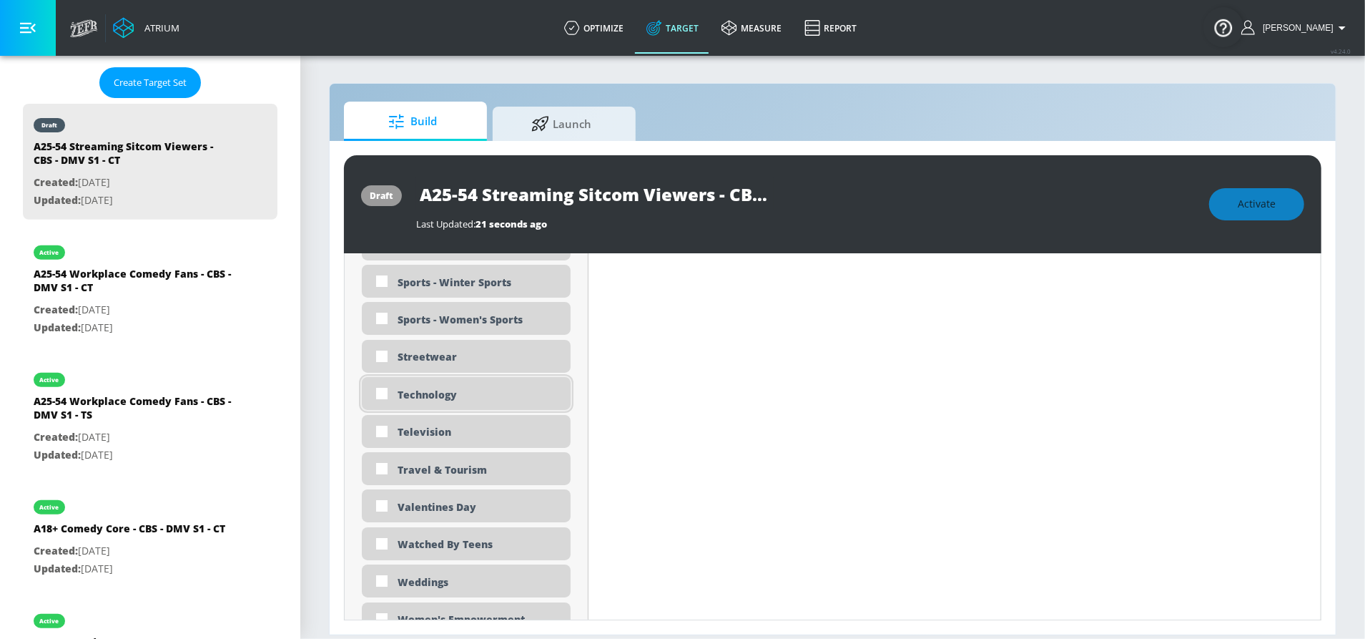
click at [432, 395] on div "Technology" at bounding box center [479, 395] width 162 height 14
checkbox input "true"
click at [417, 433] on div "Television" at bounding box center [479, 432] width 162 height 14
checkbox input "true"
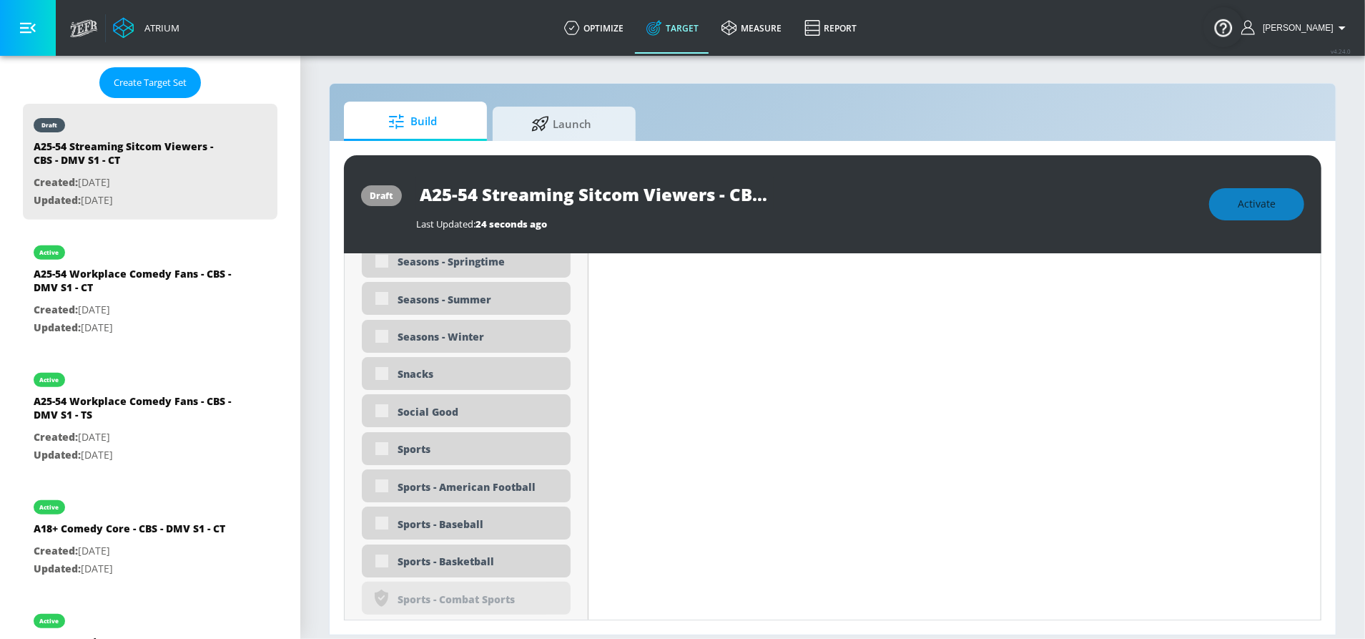
scroll to position [3639, 0]
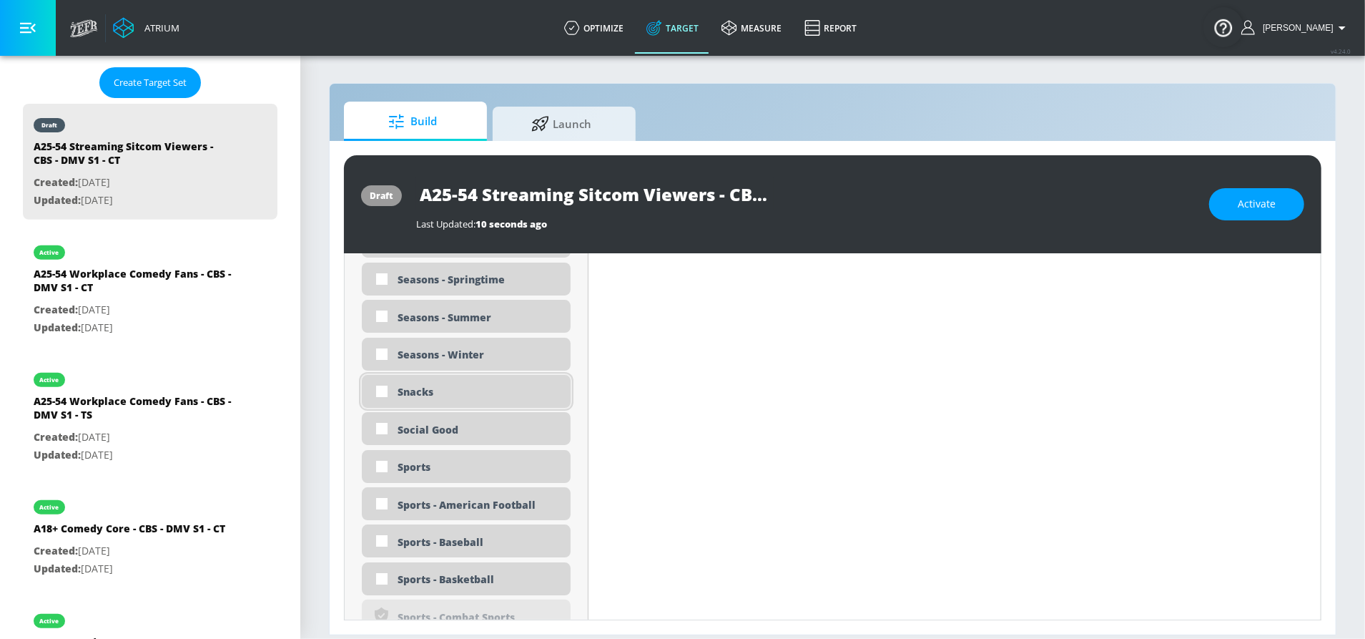
click at [444, 394] on div "Snacks" at bounding box center [479, 392] width 162 height 14
checkbox input "true"
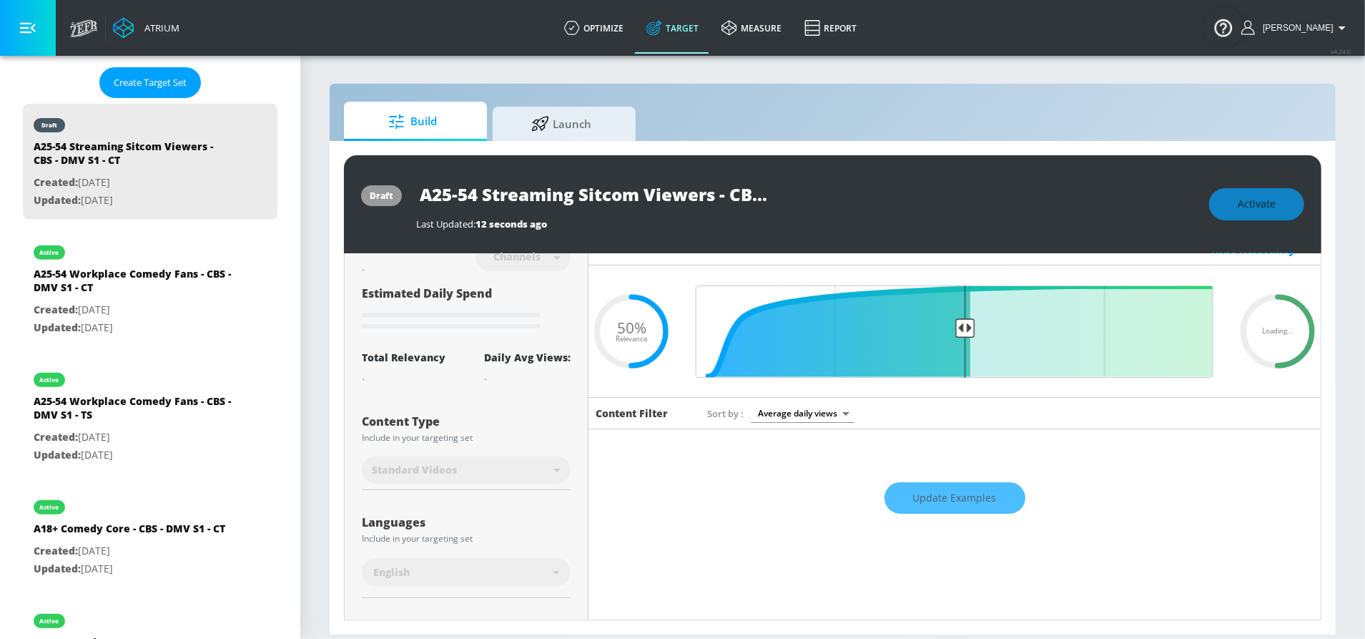
scroll to position [0, 0]
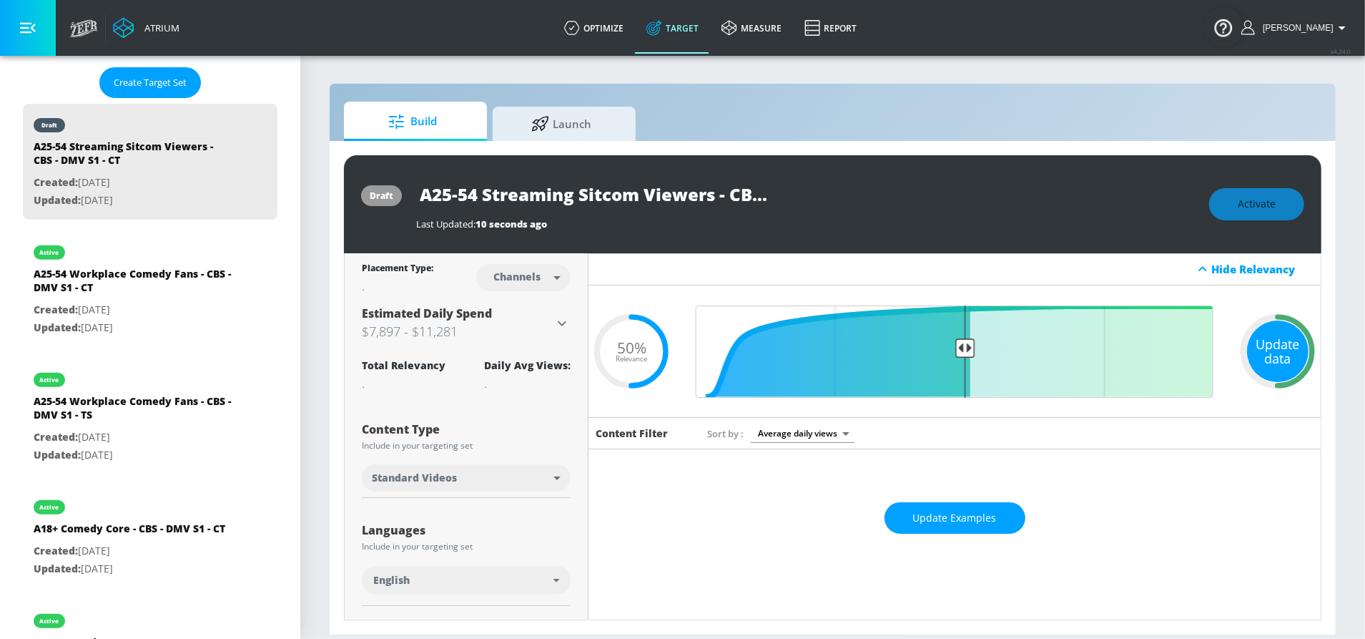
click at [1258, 363] on div "Update data" at bounding box center [1278, 351] width 62 height 62
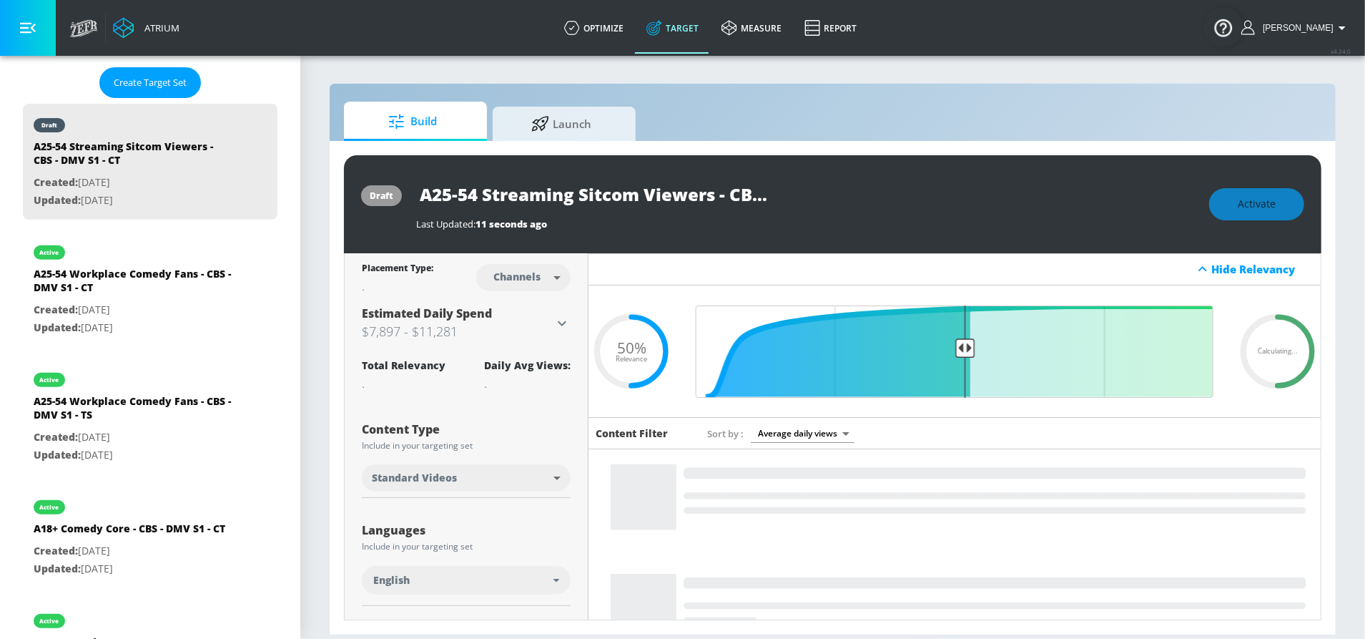
click at [475, 317] on span "Estimated Daily Spend" at bounding box center [427, 313] width 130 height 16
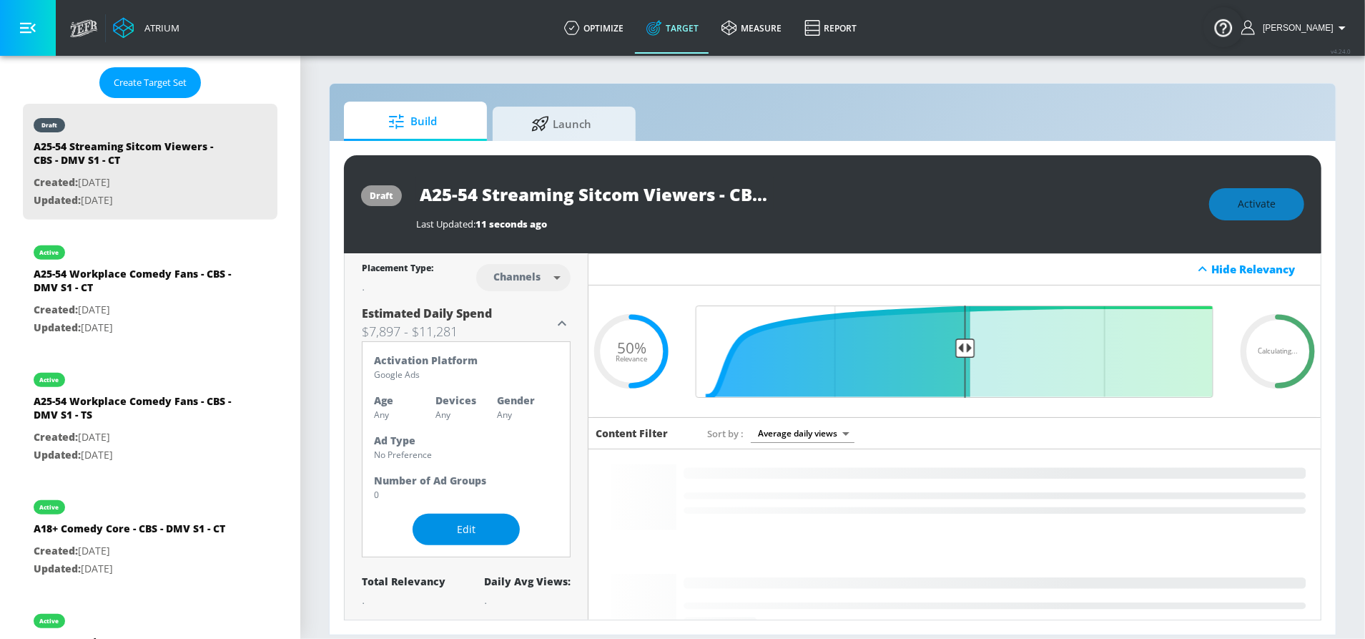
click at [451, 521] on span "Edit" at bounding box center [466, 530] width 50 height 18
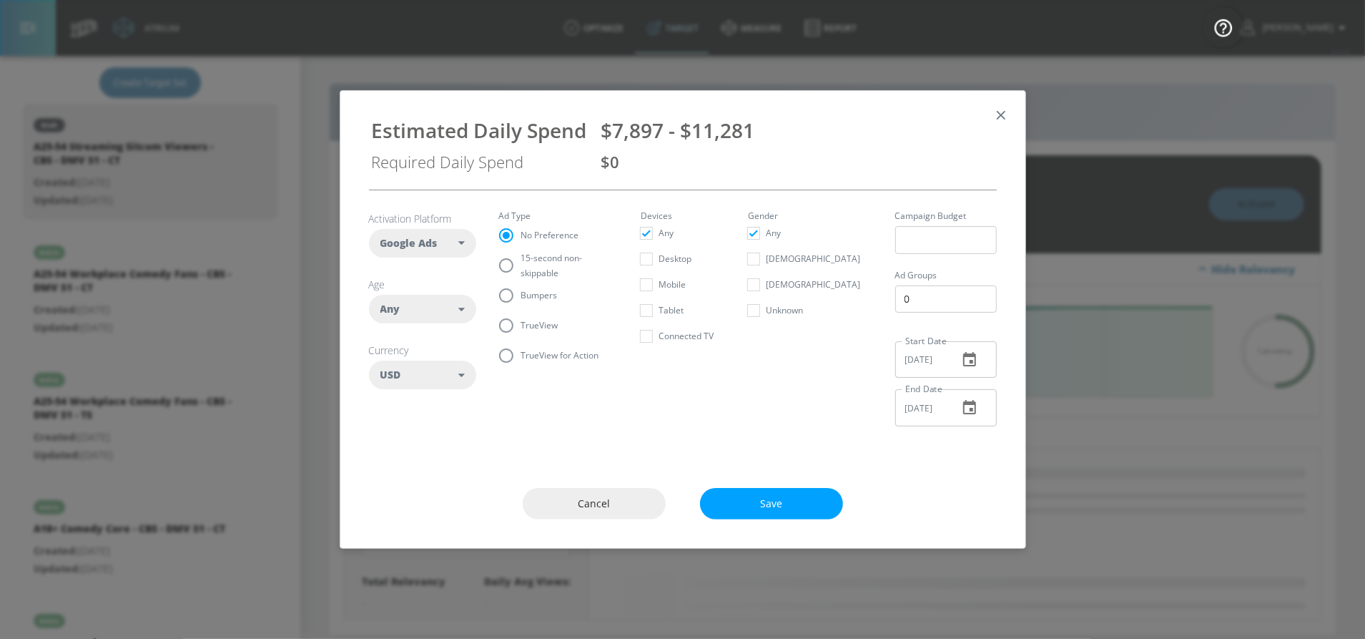
click at [427, 310] on div "Any" at bounding box center [419, 309] width 79 height 14
click at [433, 431] on button "25-34" at bounding box center [423, 428] width 106 height 26
checkbox input "false"
checkbox input "true"
click at [431, 446] on button "35-44" at bounding box center [423, 454] width 106 height 26
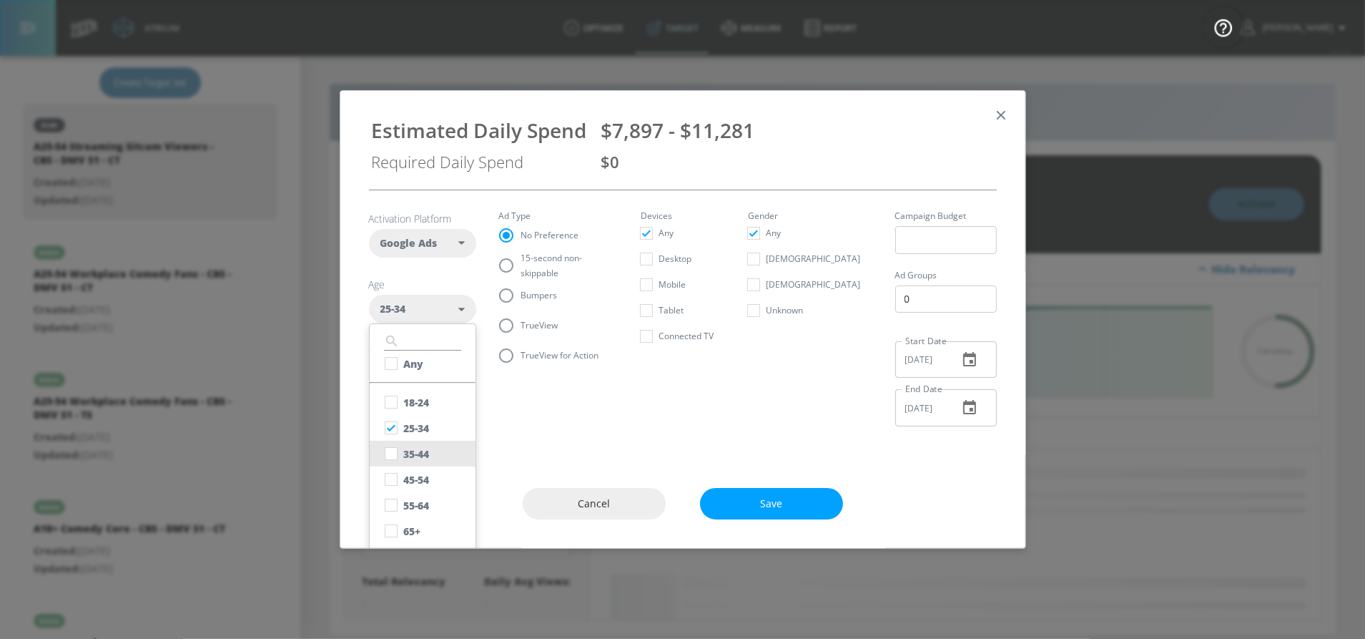
checkbox input "true"
click at [431, 473] on button "45-54" at bounding box center [423, 479] width 106 height 26
checkbox input "true"
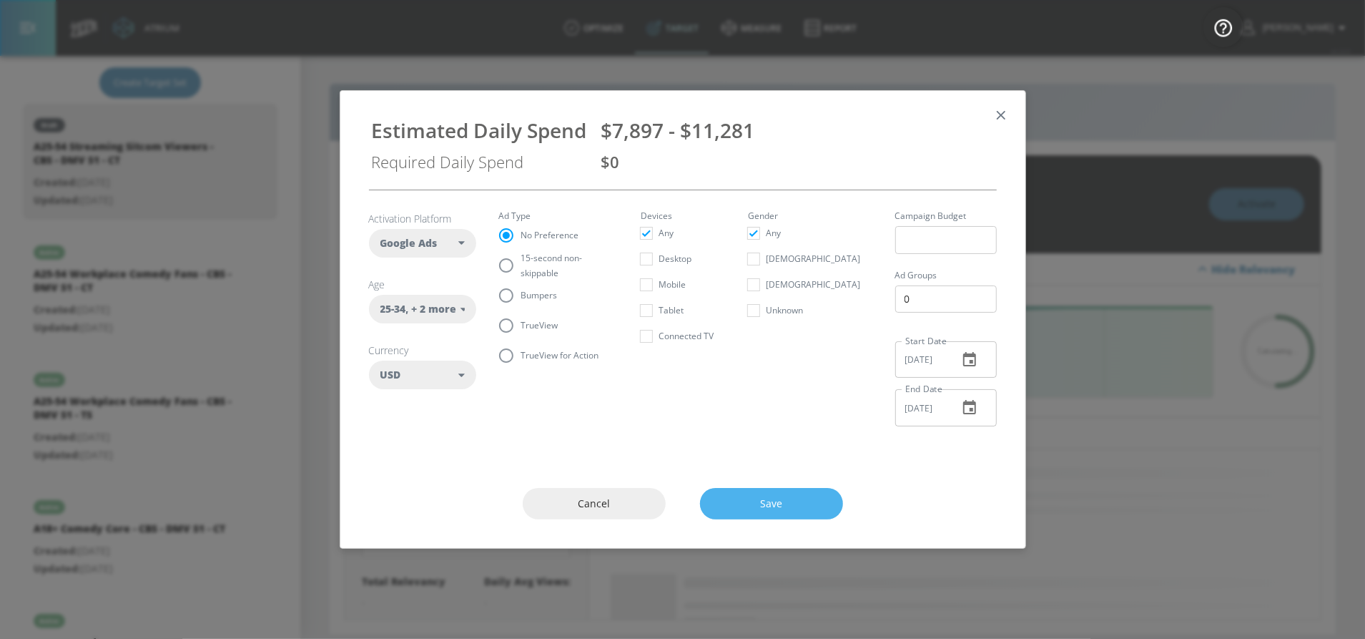
click at [757, 514] on button "Save" at bounding box center [771, 504] width 143 height 32
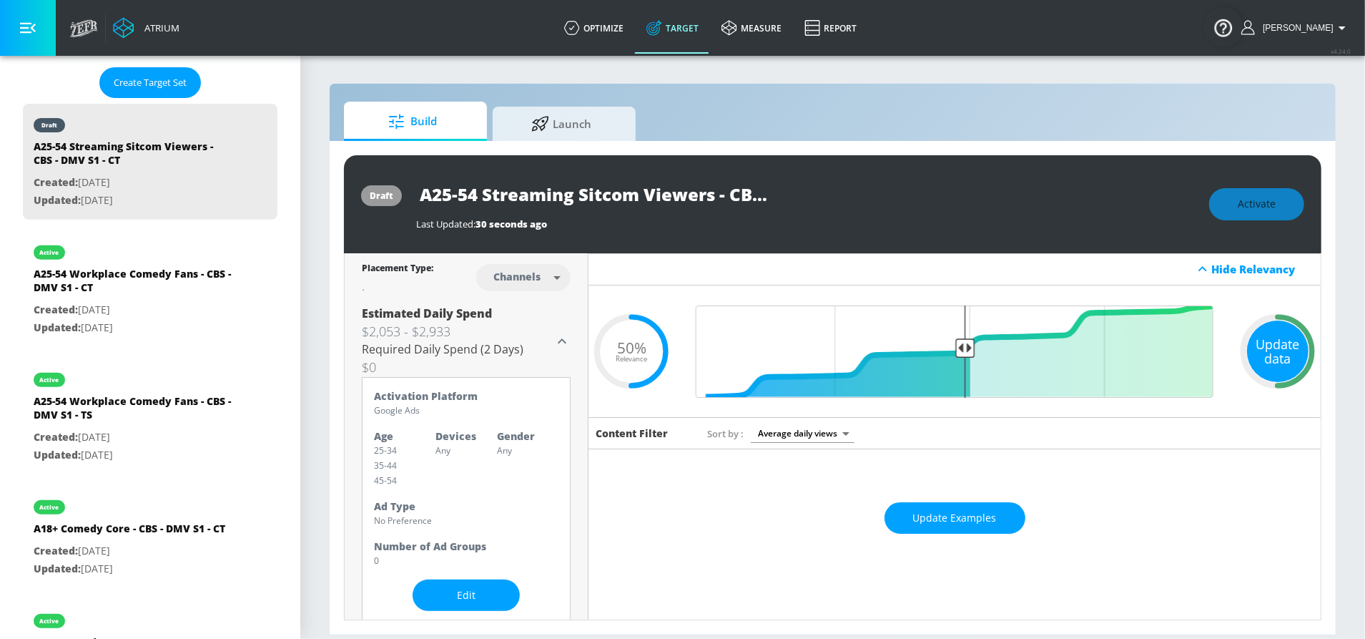
click at [1267, 345] on div "Update data" at bounding box center [1278, 351] width 62 height 62
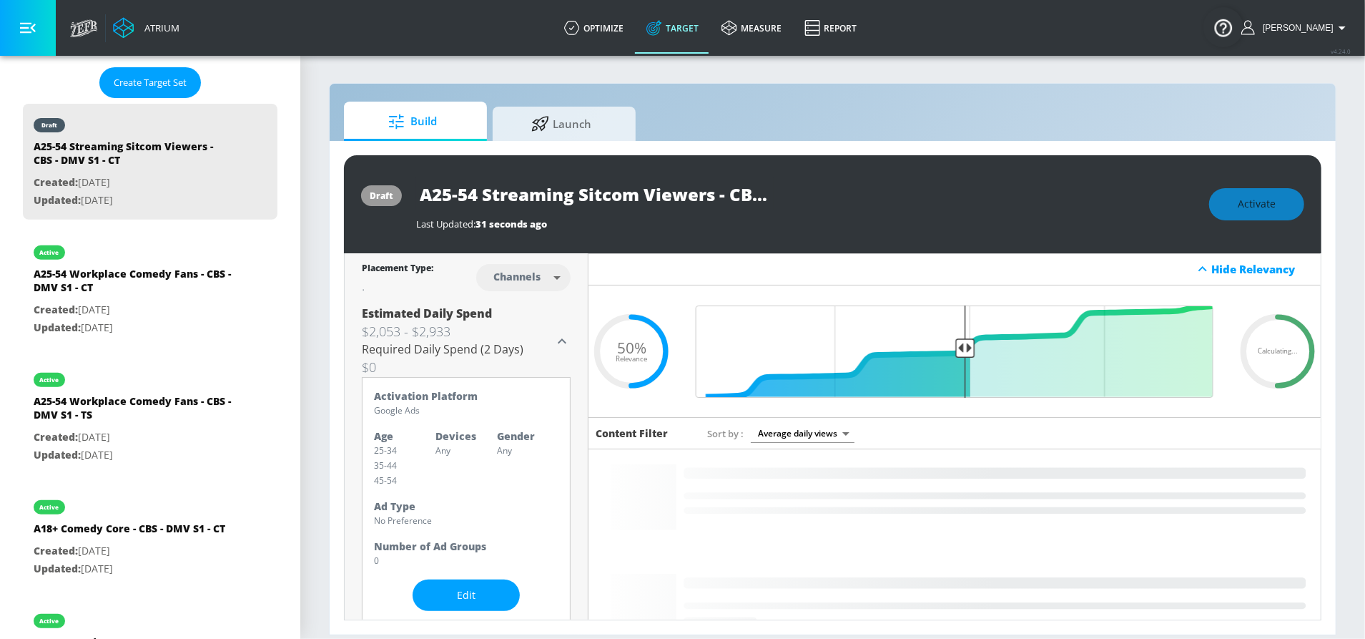
click at [559, 342] on icon at bounding box center [562, 341] width 17 height 17
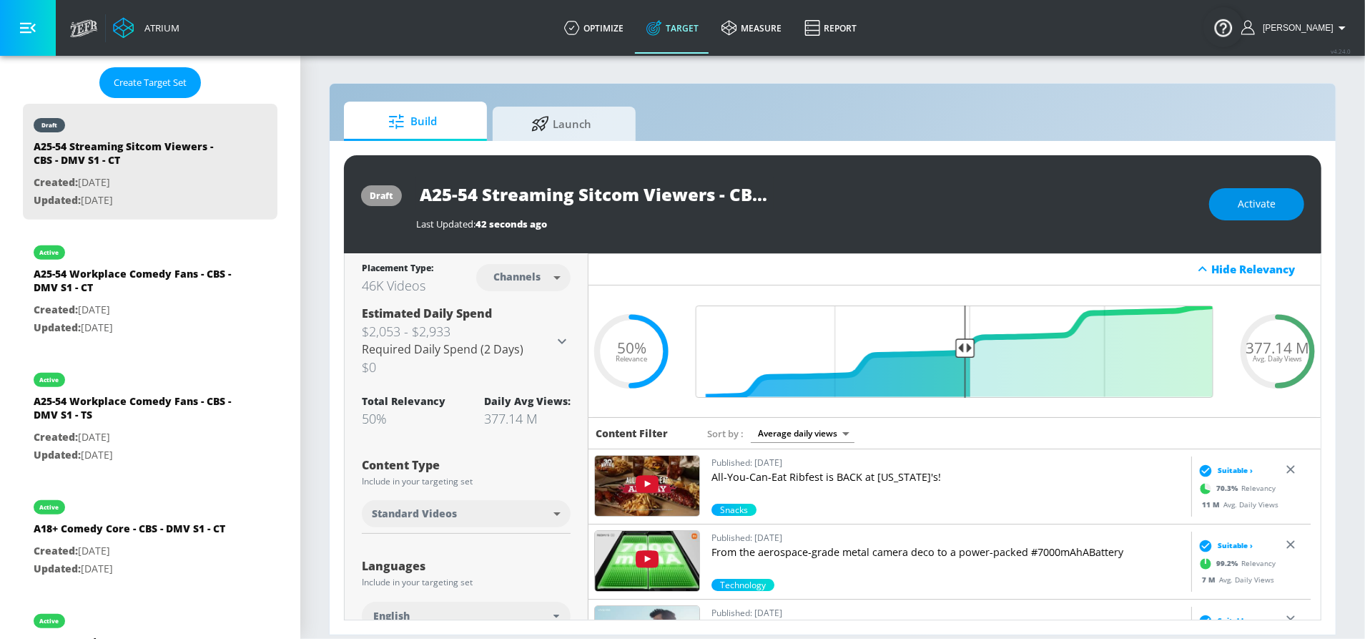
click at [1244, 202] on span "Activate" at bounding box center [1257, 204] width 38 height 18
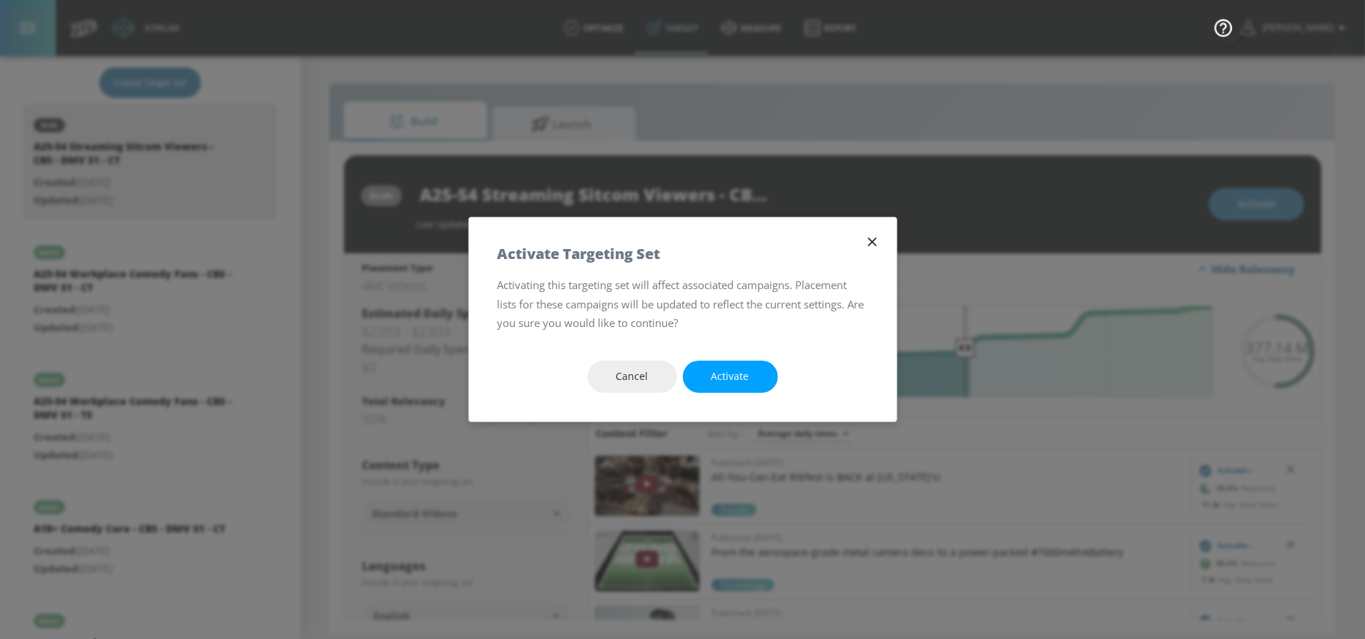
click at [729, 368] on span "Activate" at bounding box center [731, 377] width 38 height 18
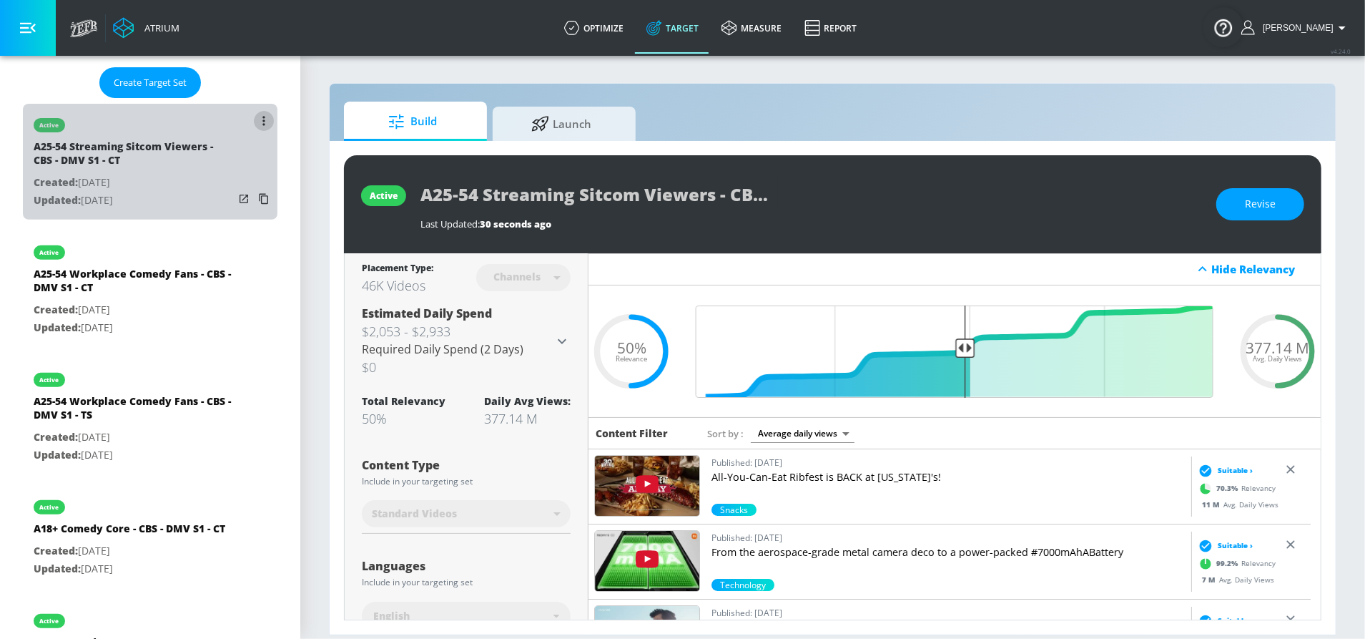
click at [262, 116] on icon "list of Target Set" at bounding box center [263, 121] width 3 height 10
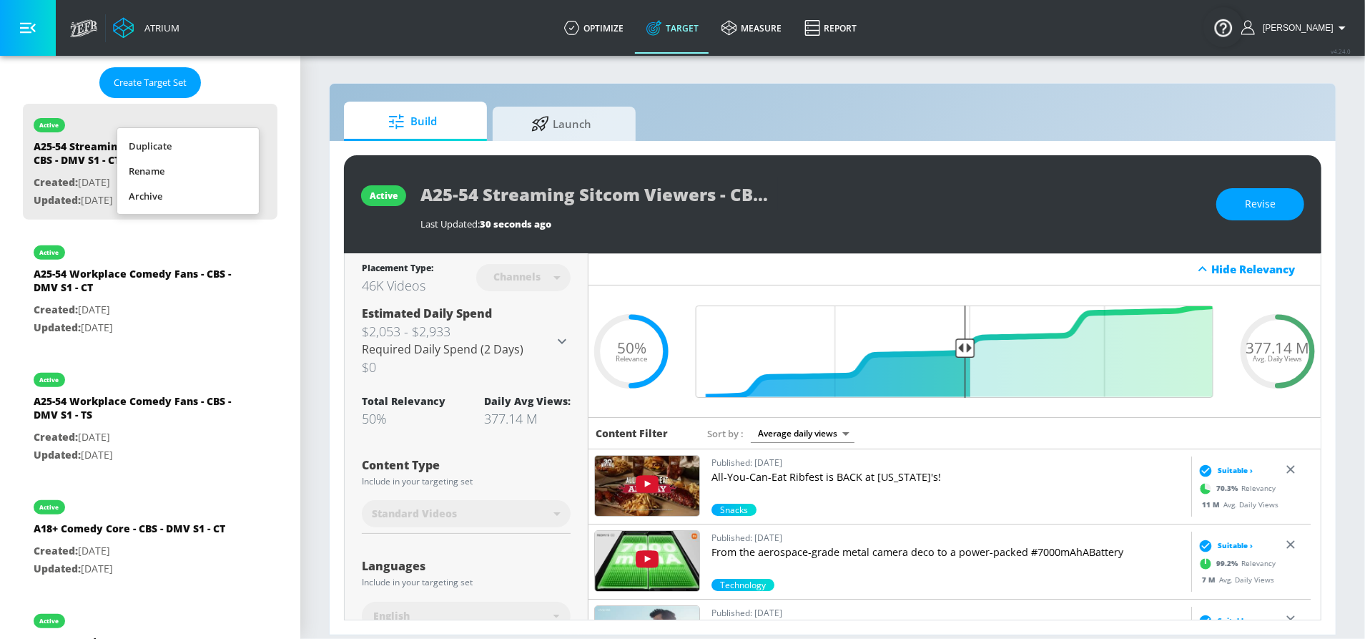
click at [217, 138] on li "Duplicate" at bounding box center [188, 146] width 142 height 25
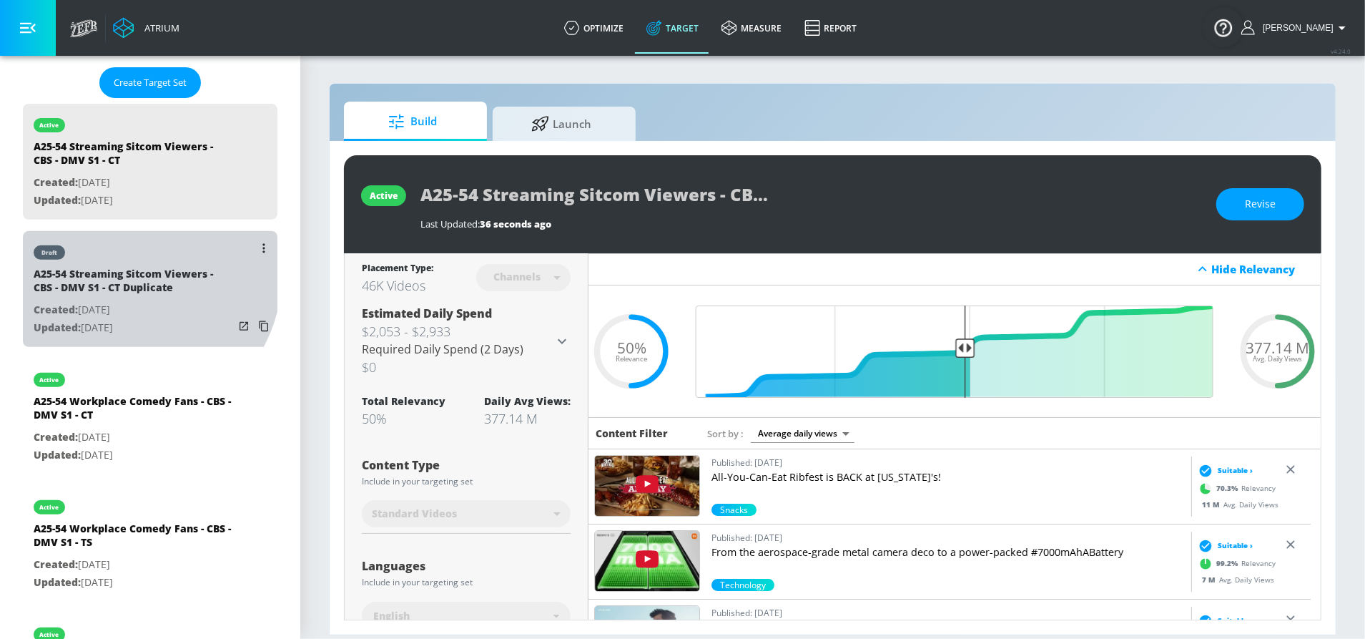
click at [122, 267] on div "A25-54 Streaming Sitcom Viewers - CBS - DMV S1 - CT Duplicate" at bounding box center [134, 284] width 200 height 34
type input "A25-54 Streaming Sitcom Viewers - CBS - DMV S1 - CT Duplicate"
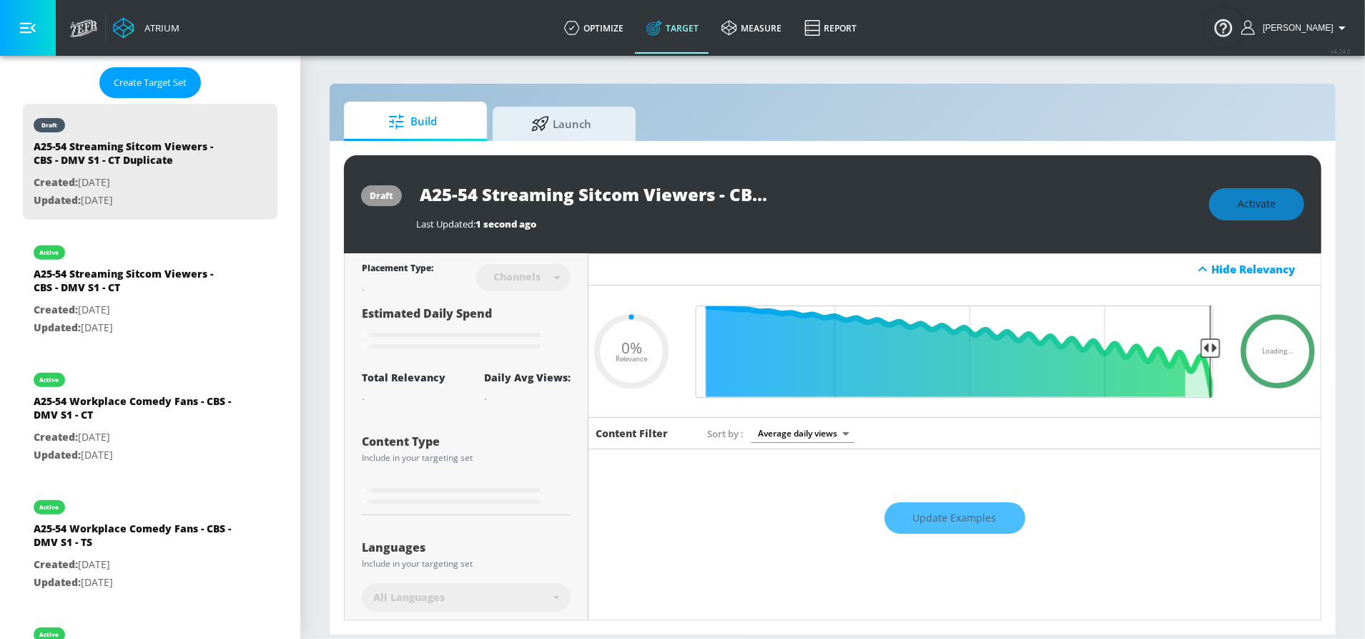
type input "0.5"
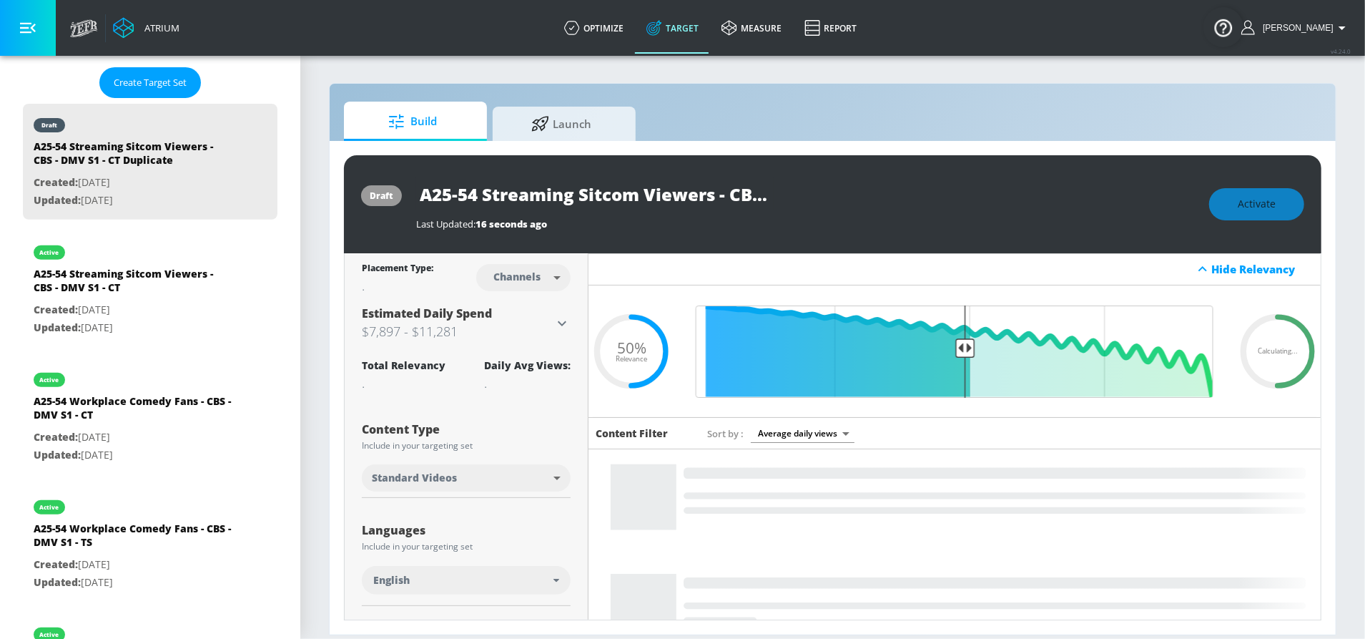
click at [658, 202] on input "A25-54 Streaming Sitcom Viewers - CBS - DMV S1 - CT Duplicate" at bounding box center [595, 194] width 358 height 32
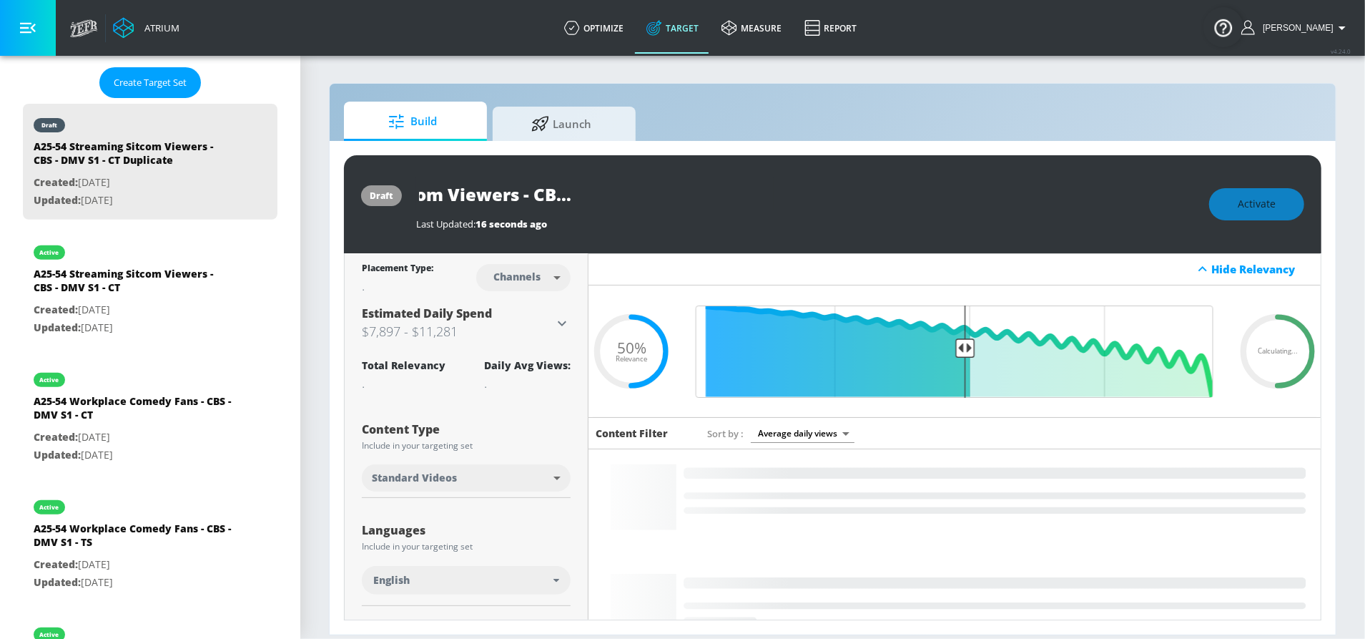
drag, startPoint x: 721, startPoint y: 197, endPoint x: 955, endPoint y: 210, distance: 234.3
click at [955, 210] on div "A25-54 Streaming Sitcom Viewers - CBS - DMV S1 - CT Duplicate Last Updated: 16 …" at bounding box center [805, 204] width 779 height 52
click at [705, 187] on input "A25-54 Streaming Sitcom Viewers - CBS - DMV S1 - CT Duplicate" at bounding box center [595, 194] width 358 height 32
click at [527, 265] on body "Atrium optimize Target measure Report optimize Target measure Report v 4.24.0 S…" at bounding box center [682, 319] width 1365 height 639
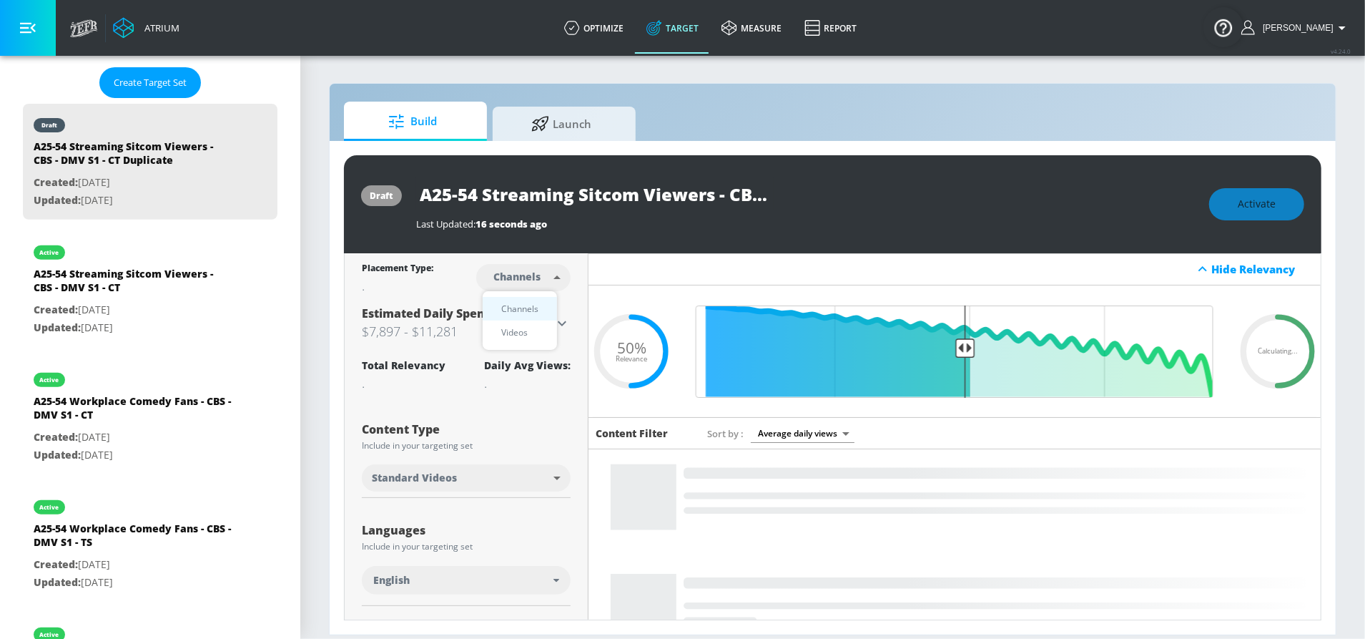
click at [516, 331] on div "Videos" at bounding box center [514, 332] width 41 height 15
type input "videos"
click at [689, 202] on input "A25-54 Streaming Sitcom Viewers - CBS - DMV S1 - CT Duplicate" at bounding box center [595, 194] width 358 height 32
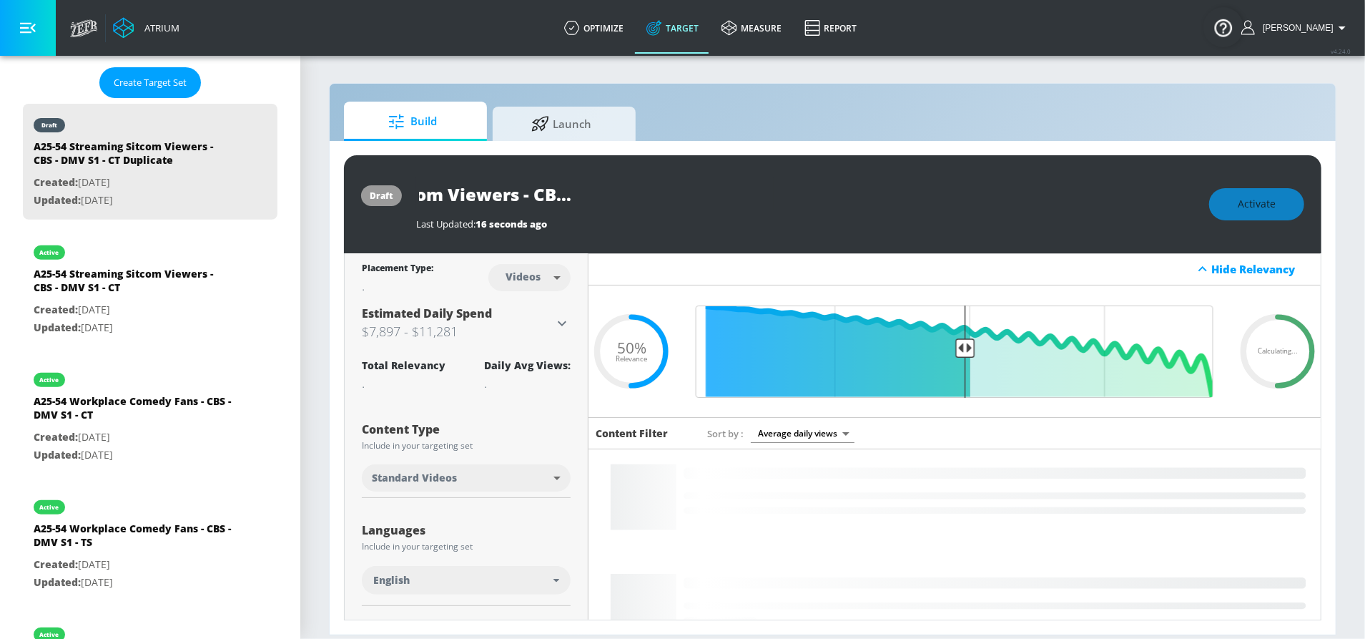
drag, startPoint x: 730, startPoint y: 195, endPoint x: 950, endPoint y: 205, distance: 219.8
click at [950, 205] on div "A25-54 Streaming Sitcom Viewers - CBS - DMV S1 - CT Duplicate" at bounding box center [805, 194] width 779 height 32
click at [756, 202] on input "A25-54 Streaming Sitcom Viewers - CBS - DMV S1 - CT Duplicate" at bounding box center [595, 194] width 358 height 32
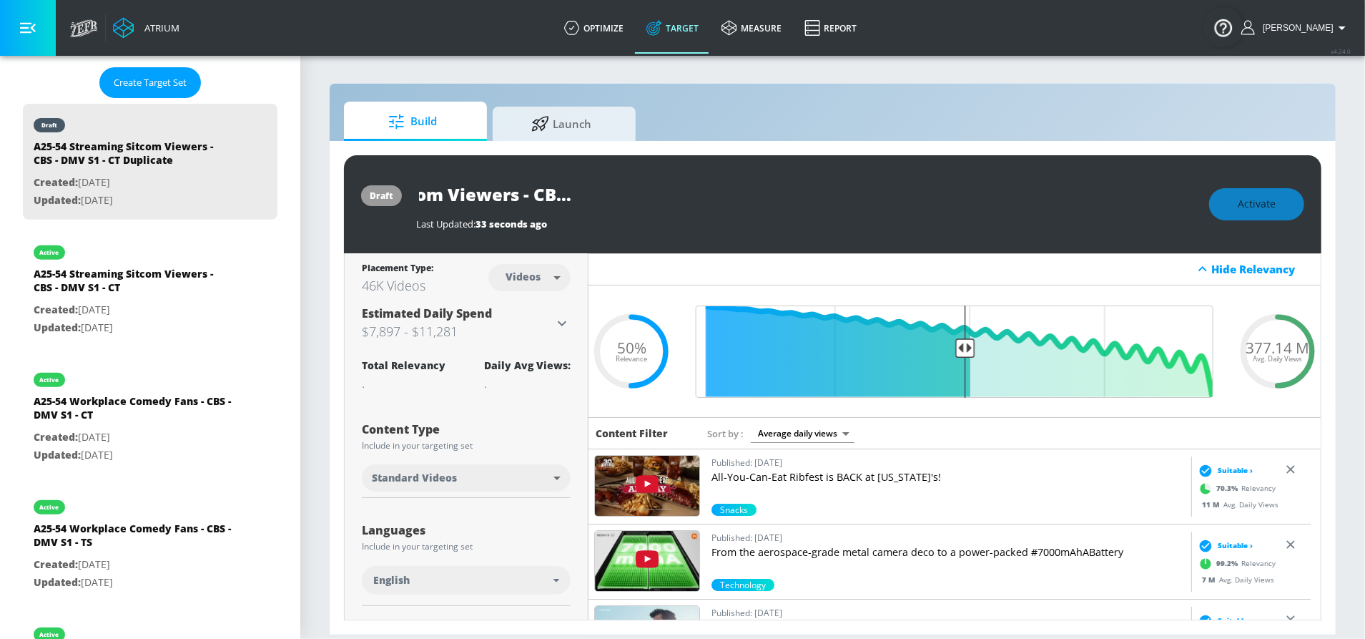
drag, startPoint x: 659, startPoint y: 186, endPoint x: 910, endPoint y: 208, distance: 252.0
click at [910, 208] on div "A25-54 Streaming Sitcom Viewers - CBS - DMV S1 - CT Duplicate" at bounding box center [805, 194] width 779 height 32
click at [764, 192] on icon "button" at bounding box center [761, 193] width 13 height 13
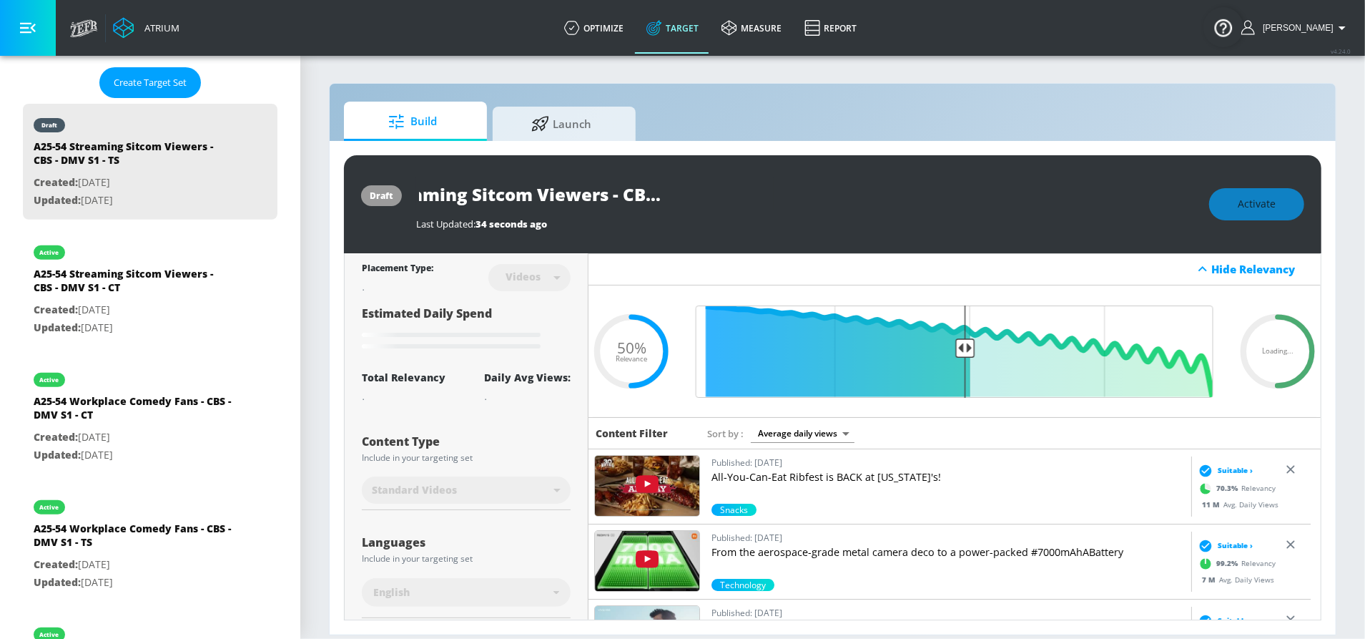
scroll to position [0, 0]
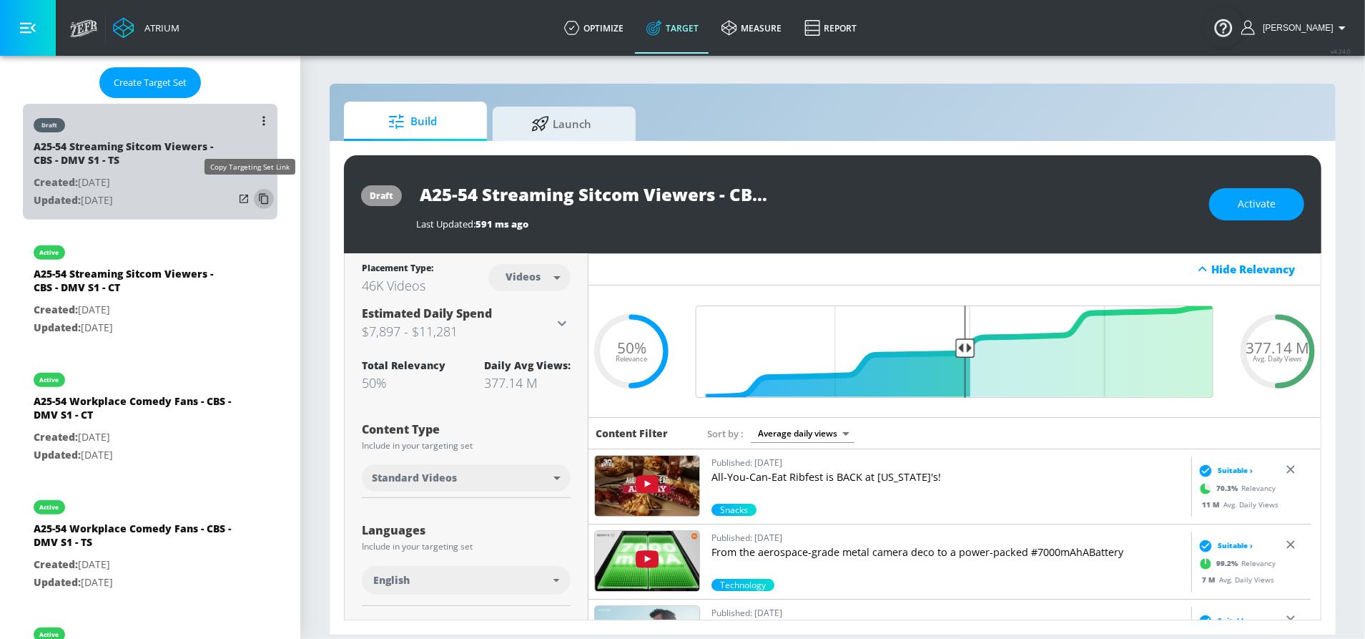
click at [259, 194] on icon "list of Target Set" at bounding box center [263, 199] width 9 height 11
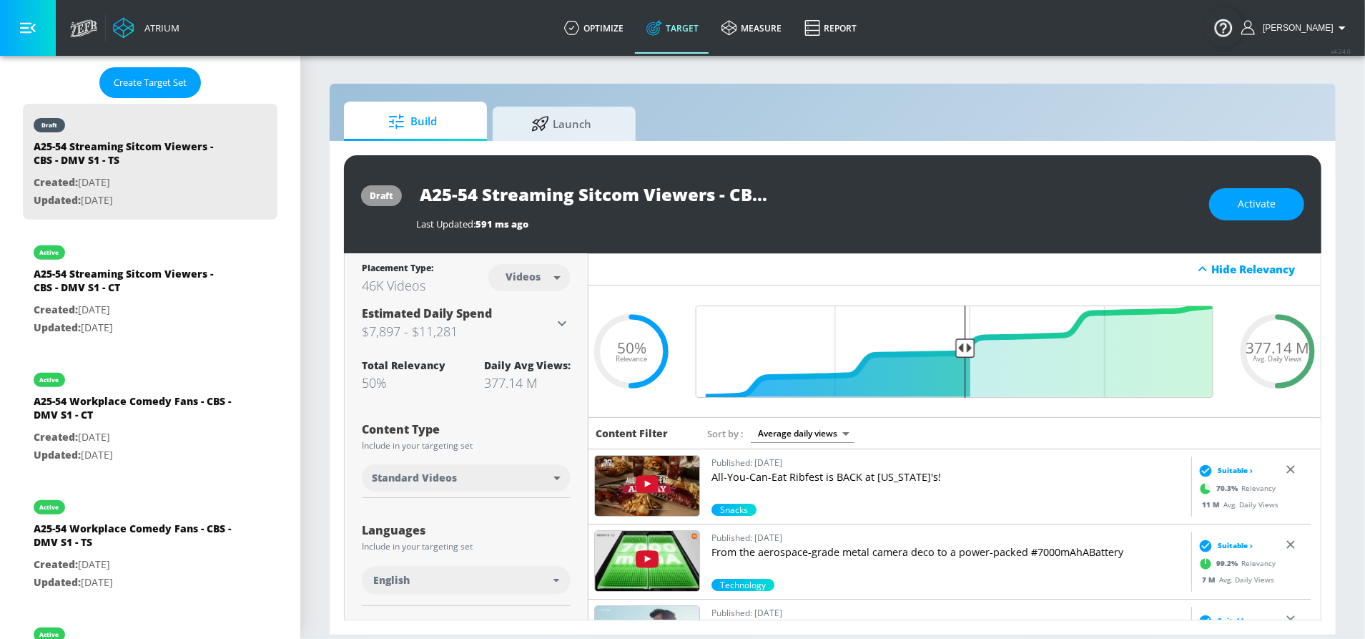
click at [524, 282] on body "Atrium optimize Target measure Report optimize Target measure Report v 4.24.0 S…" at bounding box center [682, 319] width 1365 height 639
click at [526, 280] on div at bounding box center [682, 319] width 1365 height 639
click at [565, 289] on body "Atrium optimize Target measure Report optimize Target measure Report v 4.24.0 S…" at bounding box center [682, 319] width 1365 height 639
click at [533, 329] on div "Videos" at bounding box center [521, 332] width 41 height 15
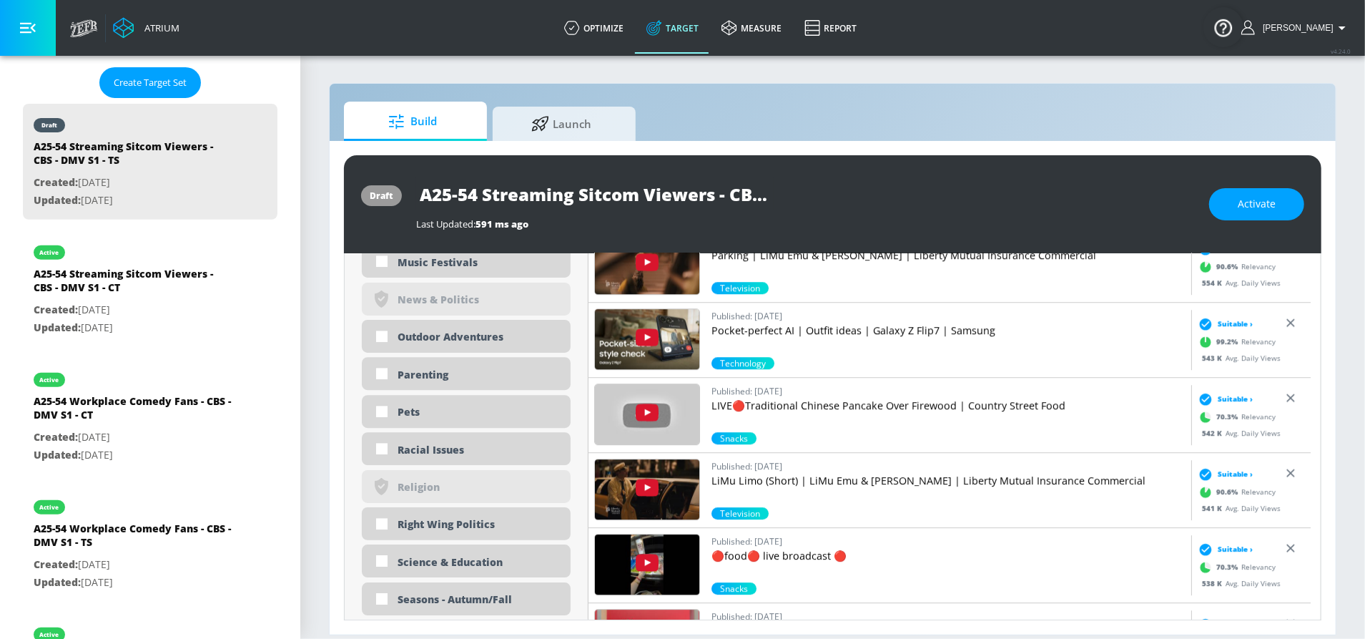
scroll to position [4292, 0]
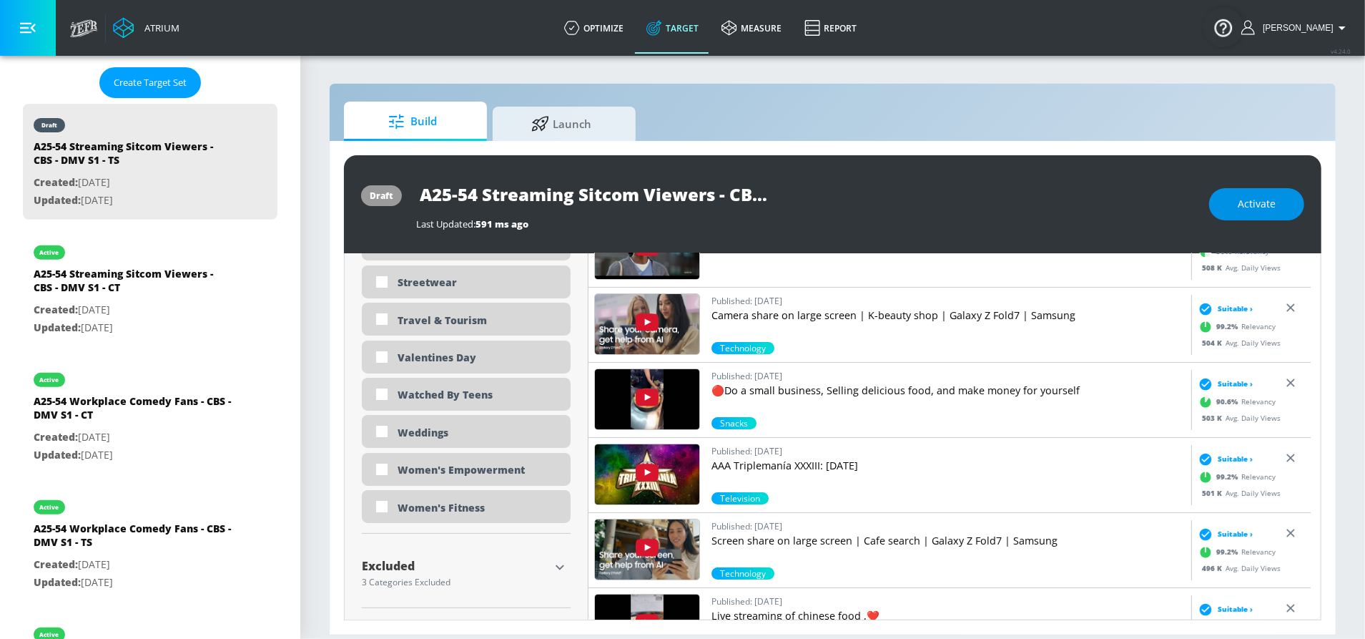
click at [1248, 208] on span "Activate" at bounding box center [1257, 204] width 38 height 18
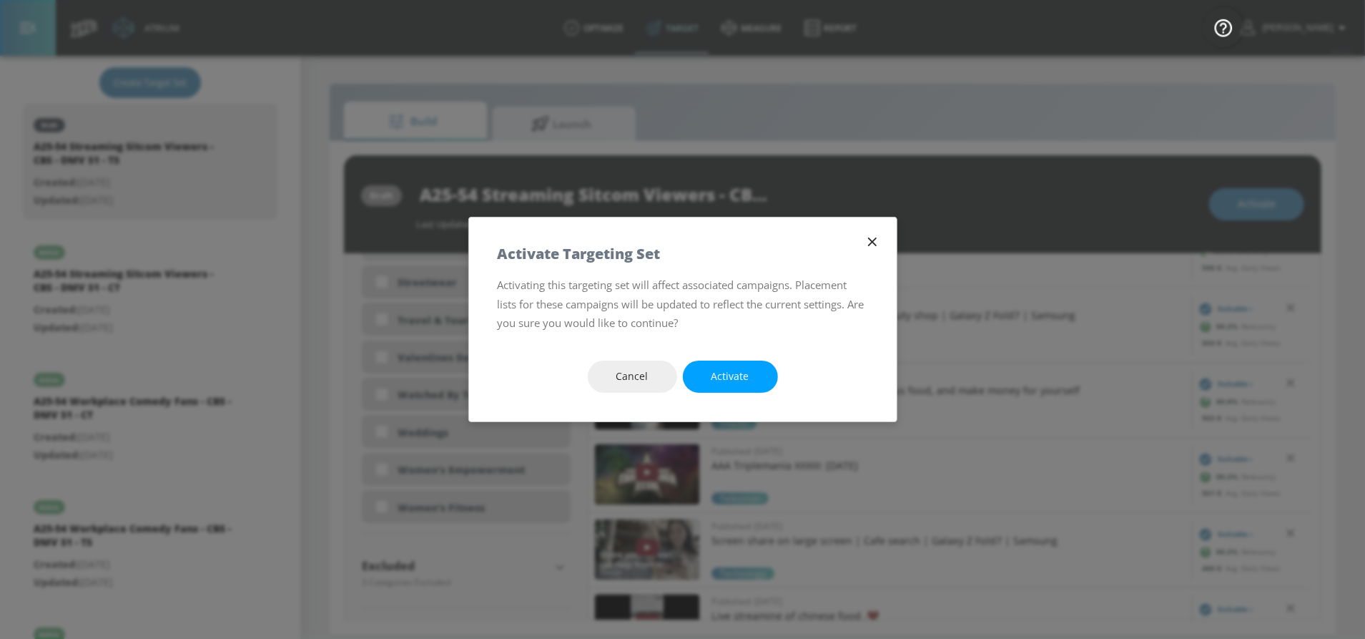
click at [747, 375] on span "Activate" at bounding box center [731, 377] width 38 height 18
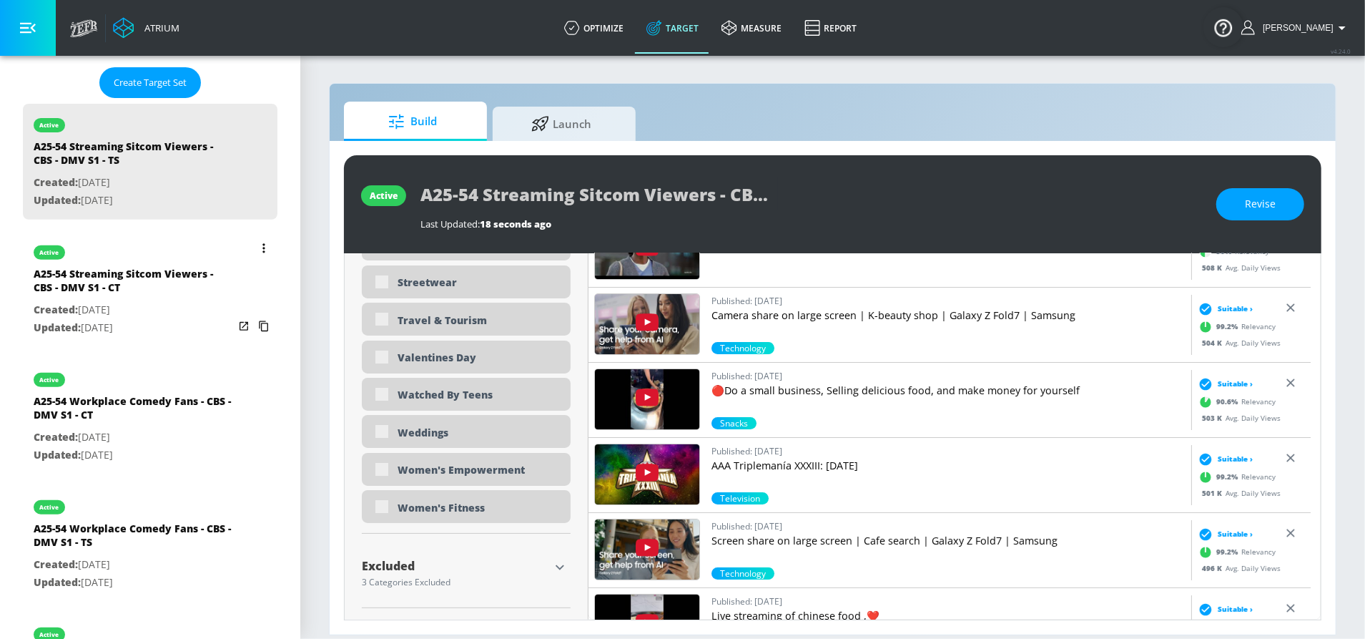
click at [134, 275] on div "A25-54 Streaming Sitcom Viewers - CBS - DMV S1 - CT" at bounding box center [134, 284] width 200 height 34
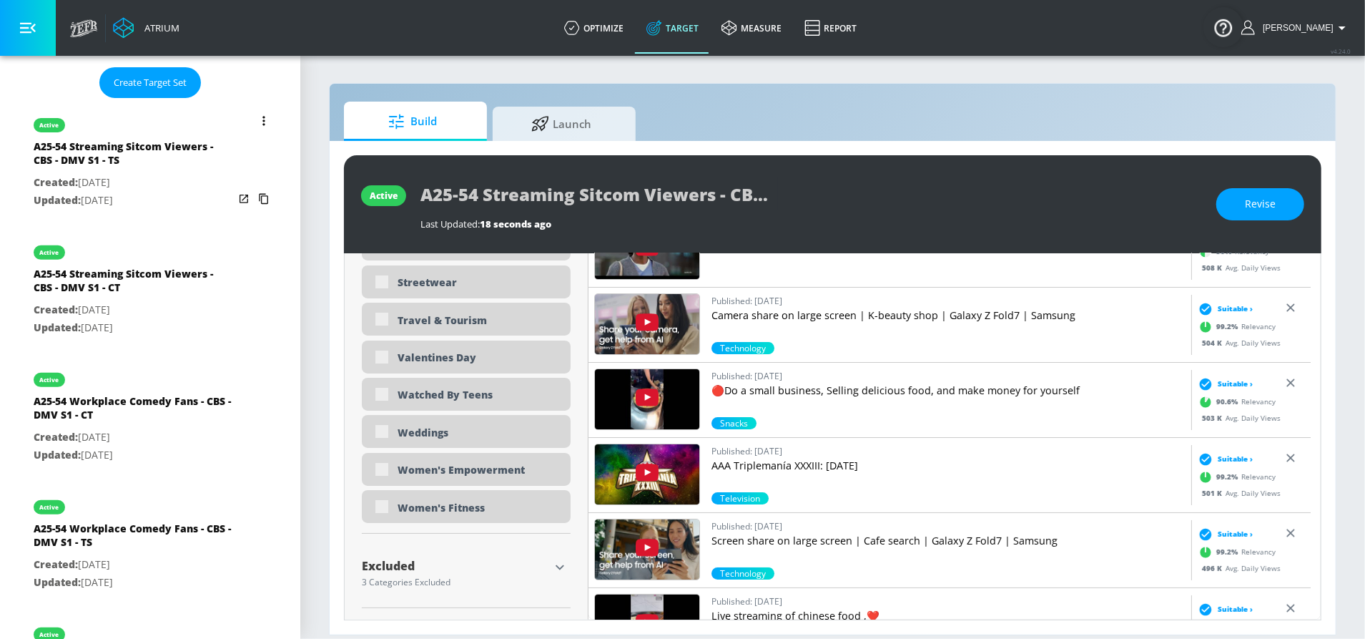
type input "A25-54 Streaming Sitcom Viewers - CBS - DMV S1 - CT"
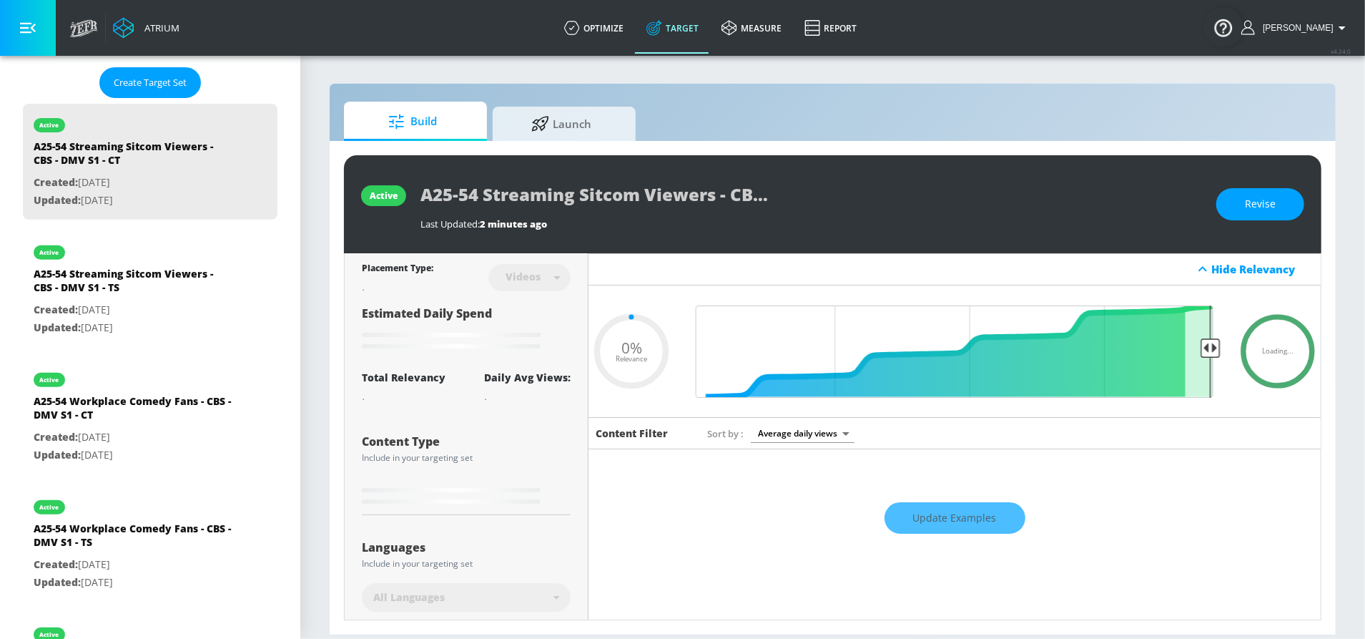
click at [527, 277] on div "Videos" at bounding box center [522, 276] width 49 height 12
click at [1277, 204] on button "Revise" at bounding box center [1261, 204] width 88 height 32
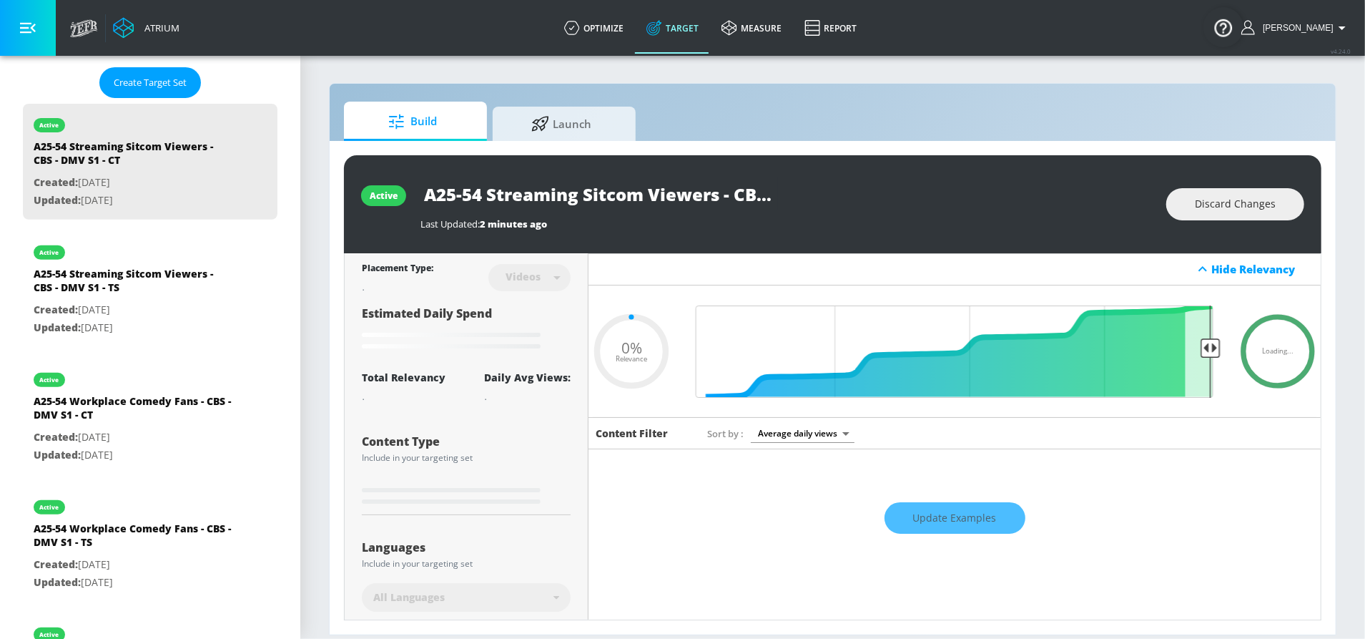
type input "0.5"
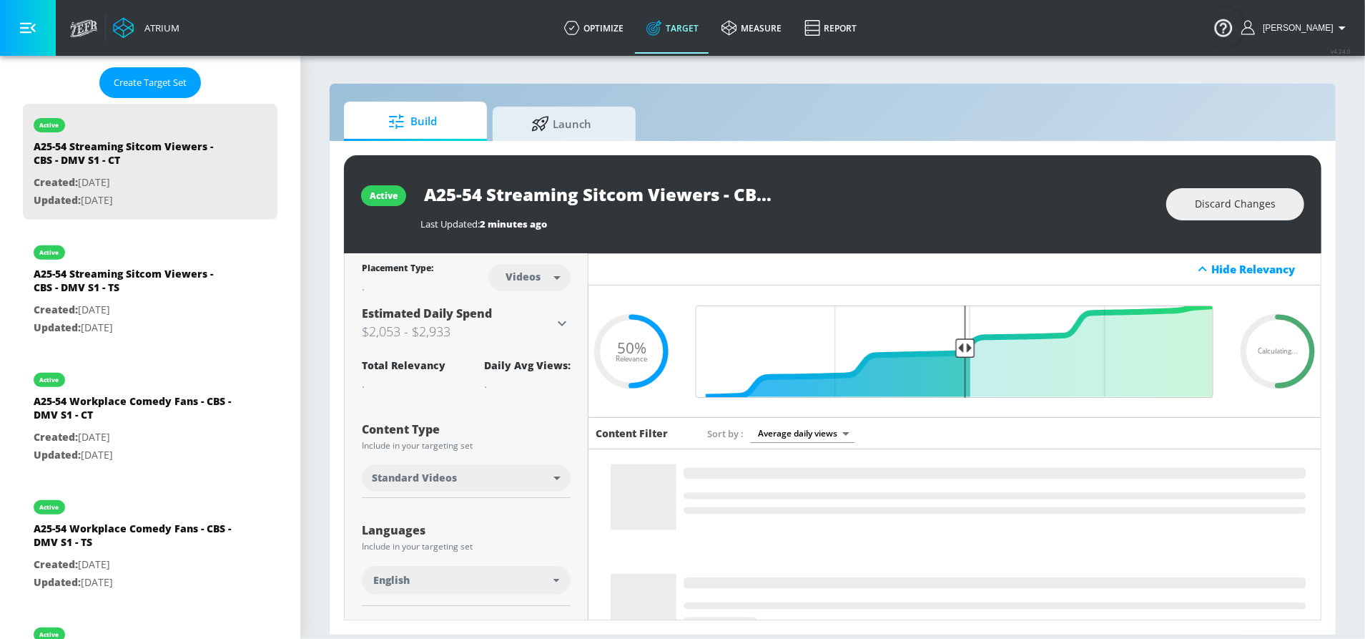
click at [556, 280] on body "Atrium optimize Target measure Report optimize Target measure Report v 4.24.0 S…" at bounding box center [682, 319] width 1365 height 639
click at [547, 302] on div "Channels" at bounding box center [526, 308] width 51 height 15
type input "channels"
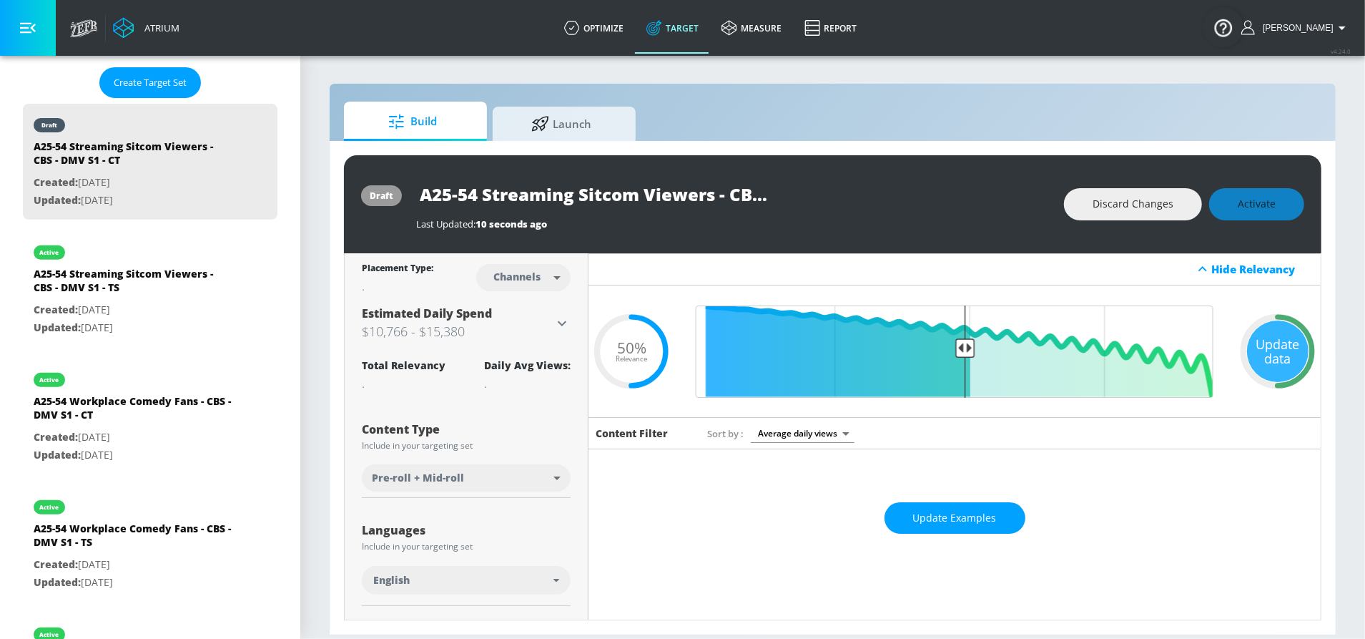
click at [1254, 362] on div "Update data" at bounding box center [1278, 351] width 62 height 62
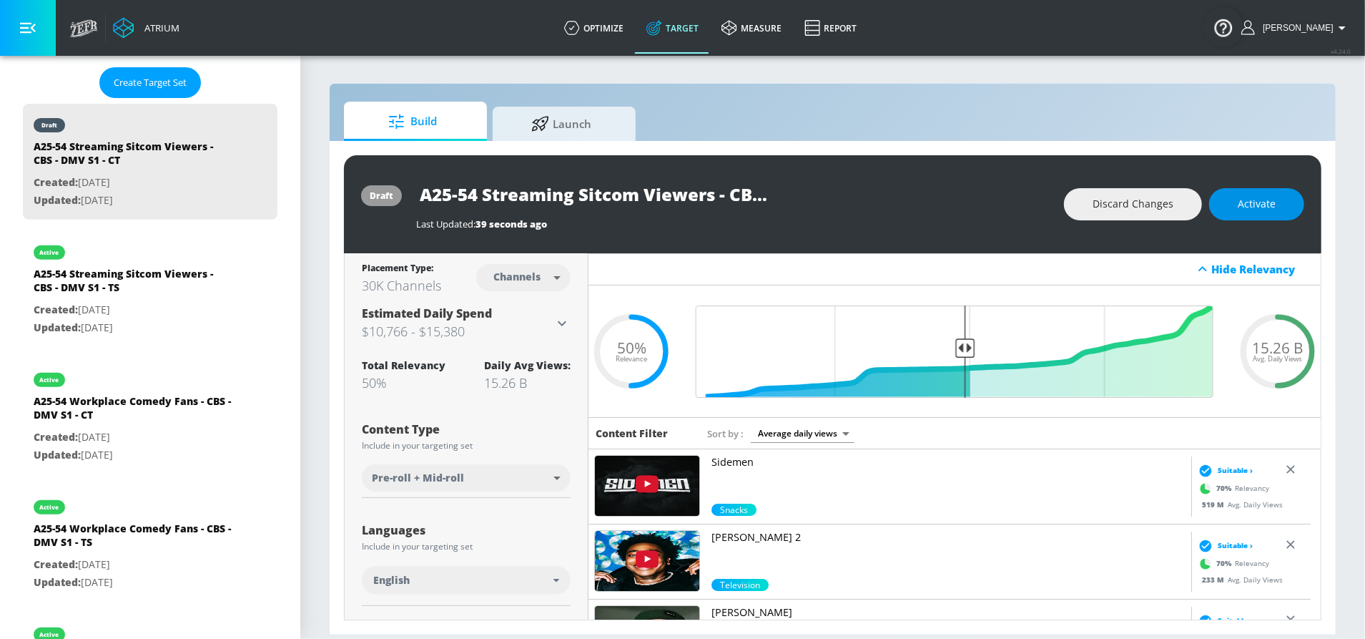
click at [1250, 196] on span "Activate" at bounding box center [1257, 204] width 38 height 18
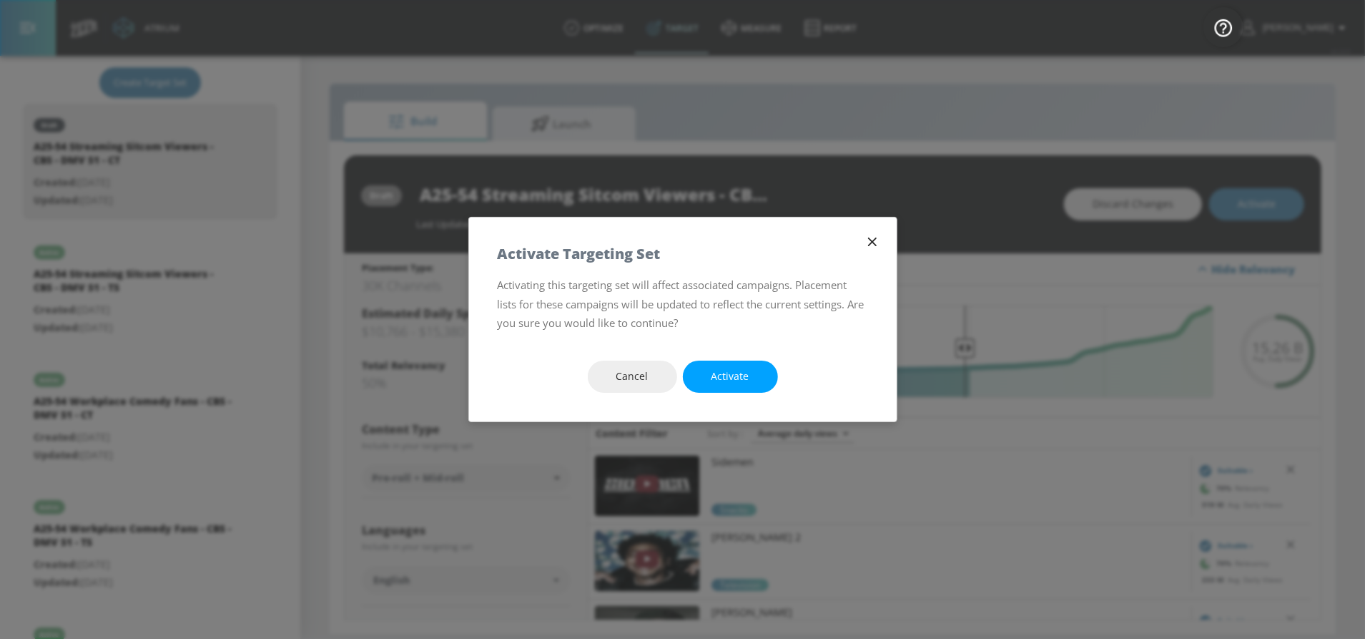
click at [734, 374] on span "Activate" at bounding box center [731, 377] width 38 height 18
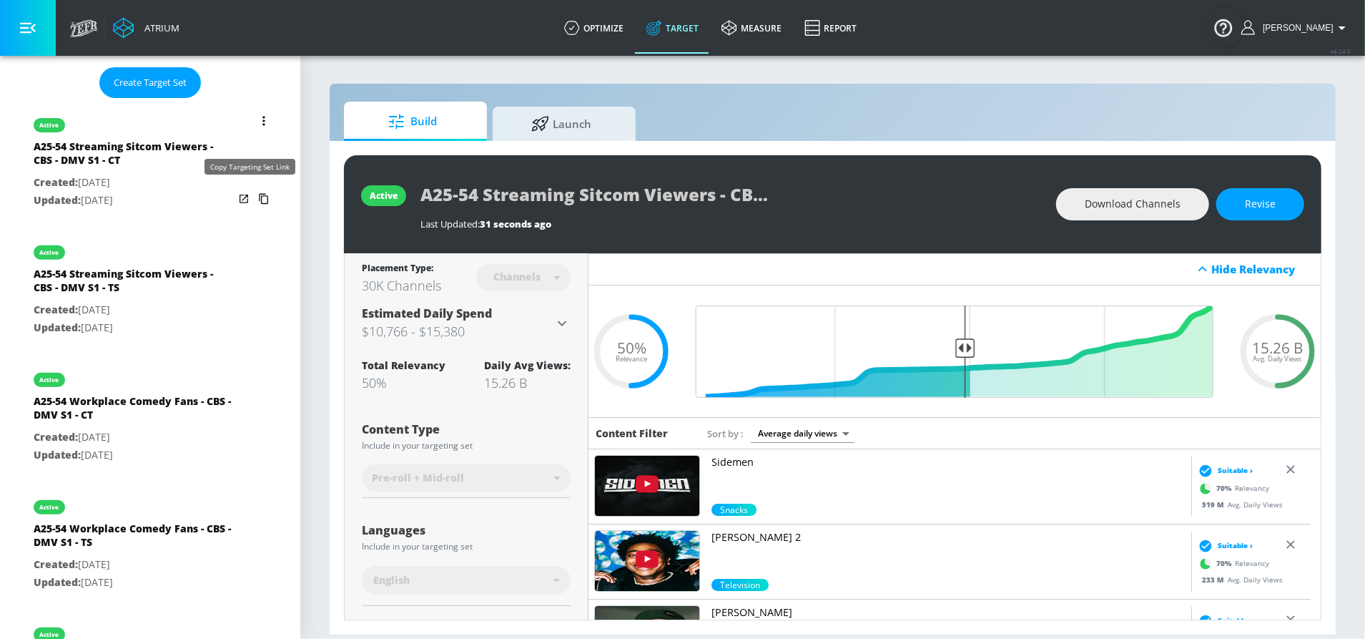
click at [252, 192] on icon "list of Target Set" at bounding box center [263, 198] width 23 height 23
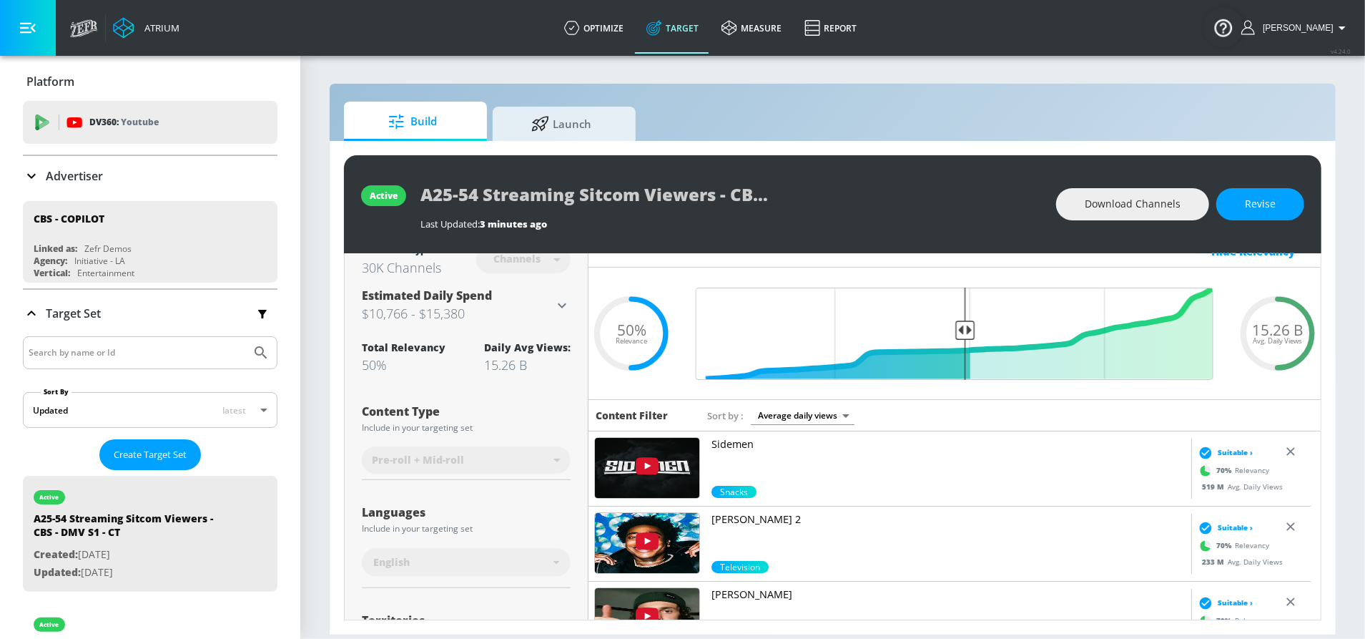
scroll to position [34, 0]
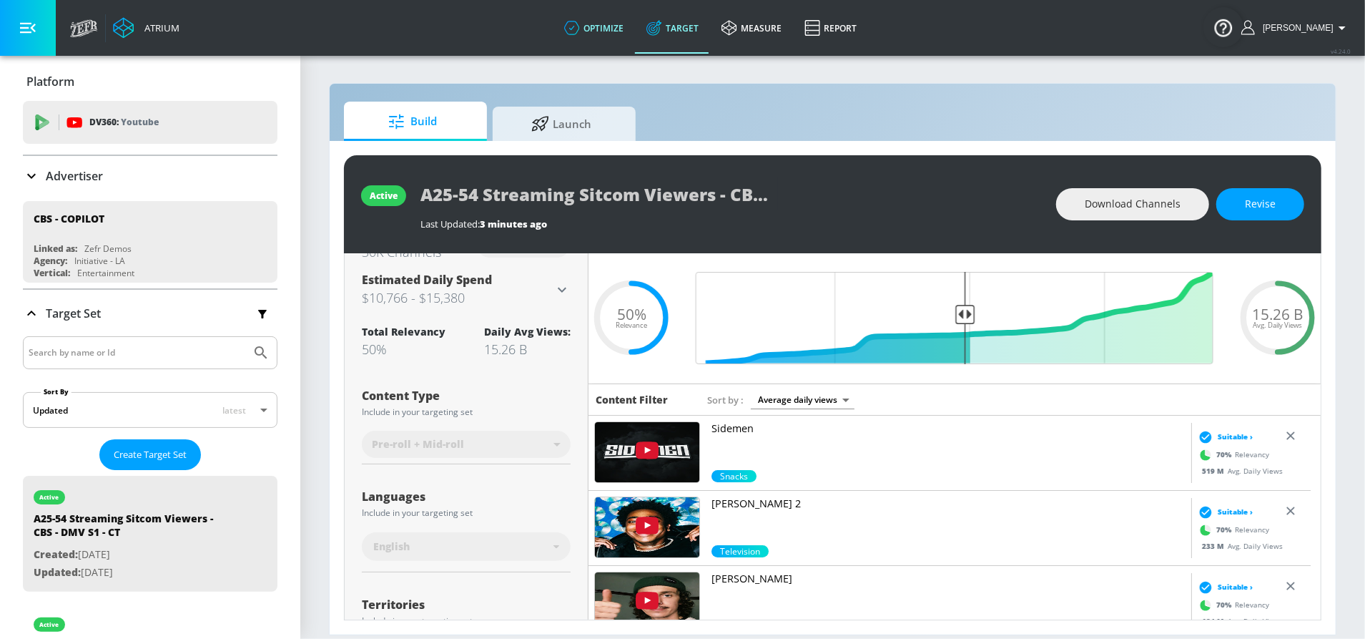
click at [626, 39] on link "optimize" at bounding box center [594, 27] width 82 height 51
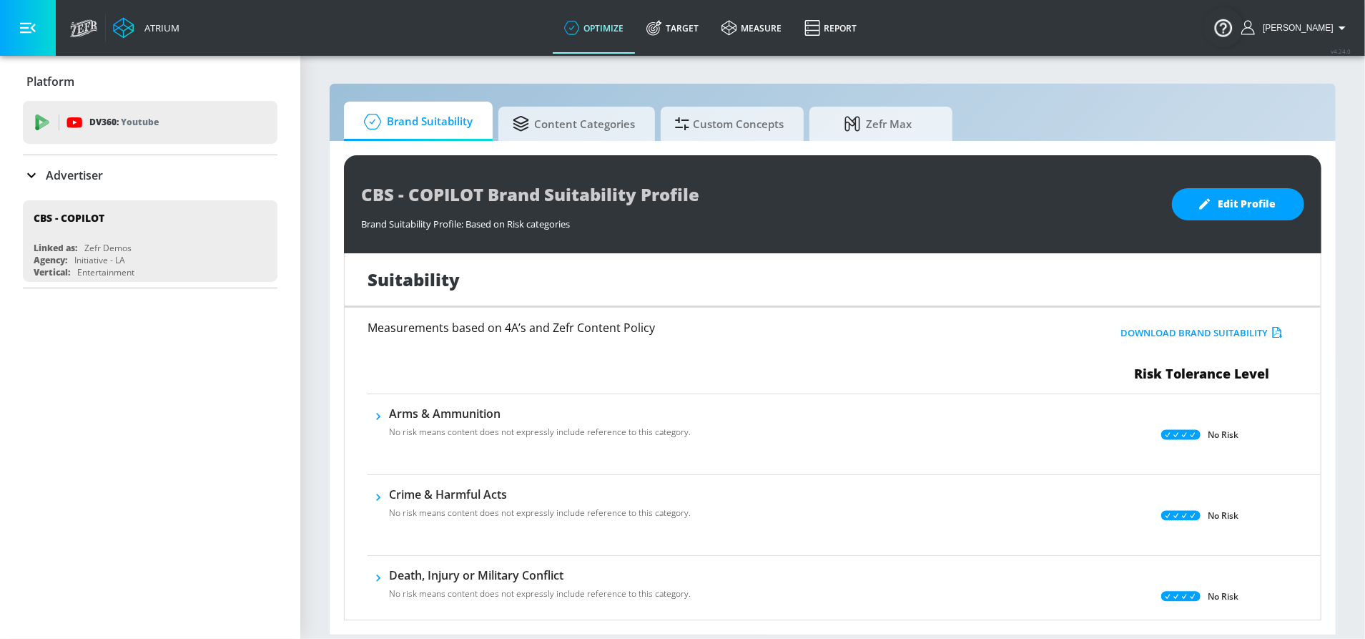
click at [681, 36] on link "Target" at bounding box center [672, 27] width 75 height 51
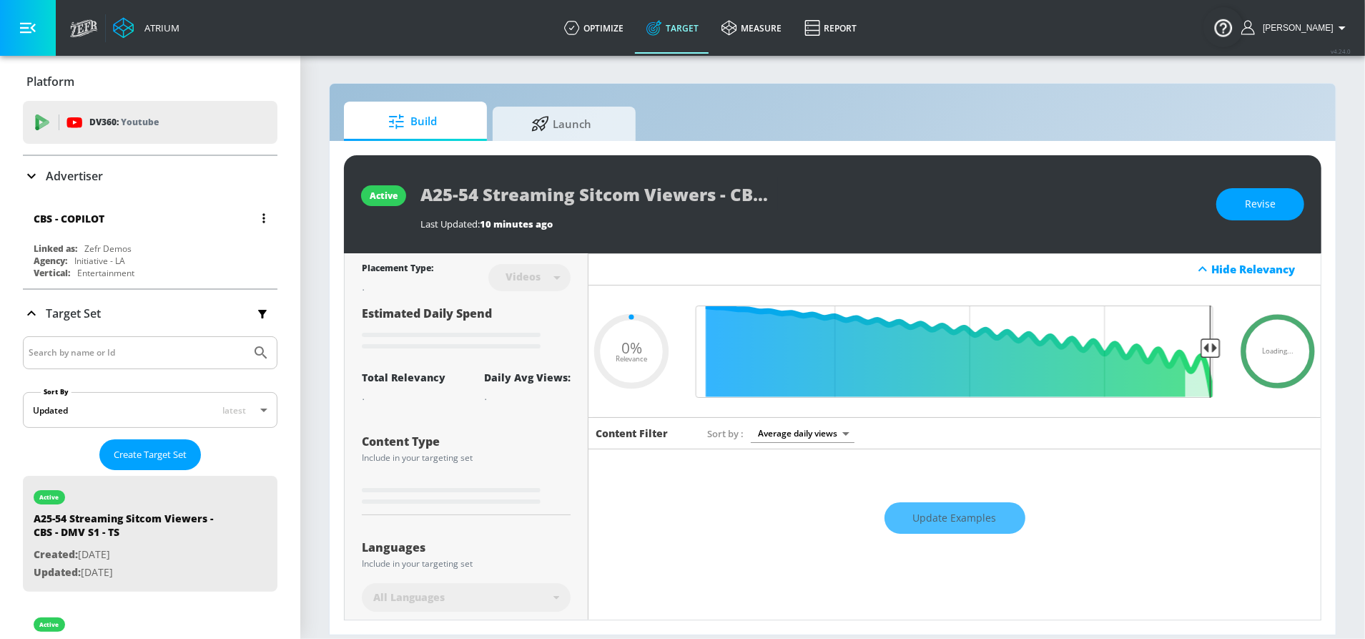
type input "0.05"
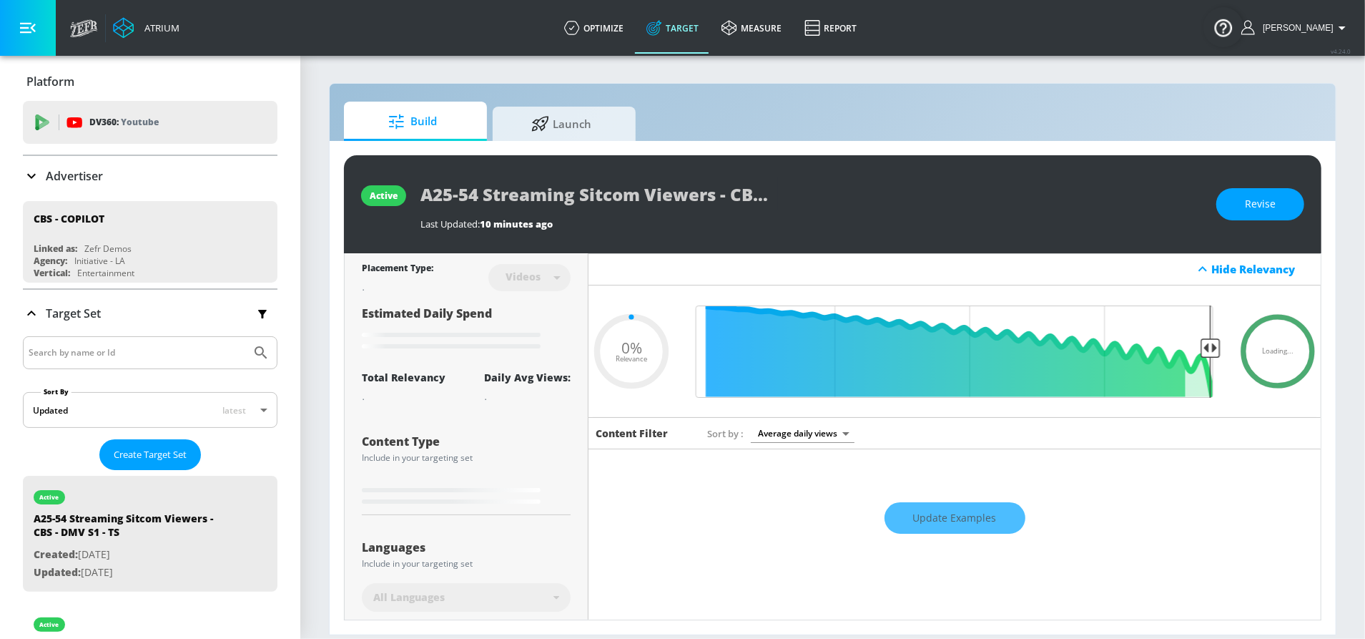
click at [139, 159] on div "Advertiser" at bounding box center [150, 176] width 255 height 40
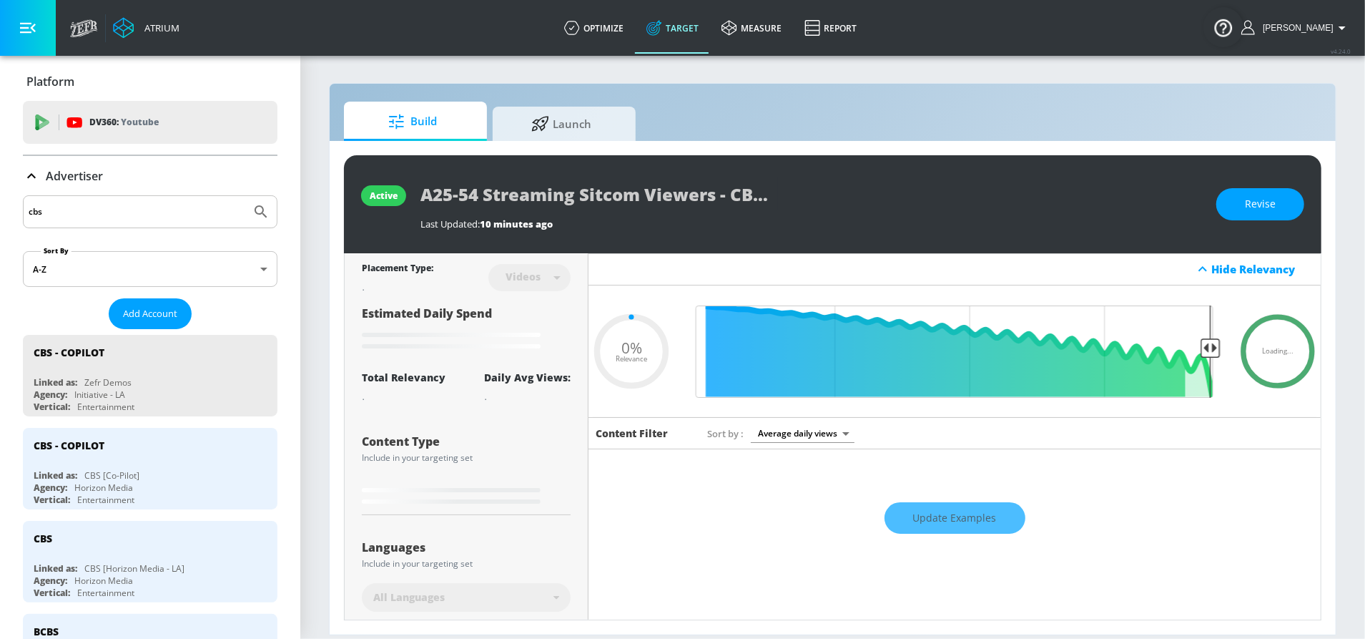
click at [109, 212] on input "cbs" at bounding box center [137, 211] width 217 height 19
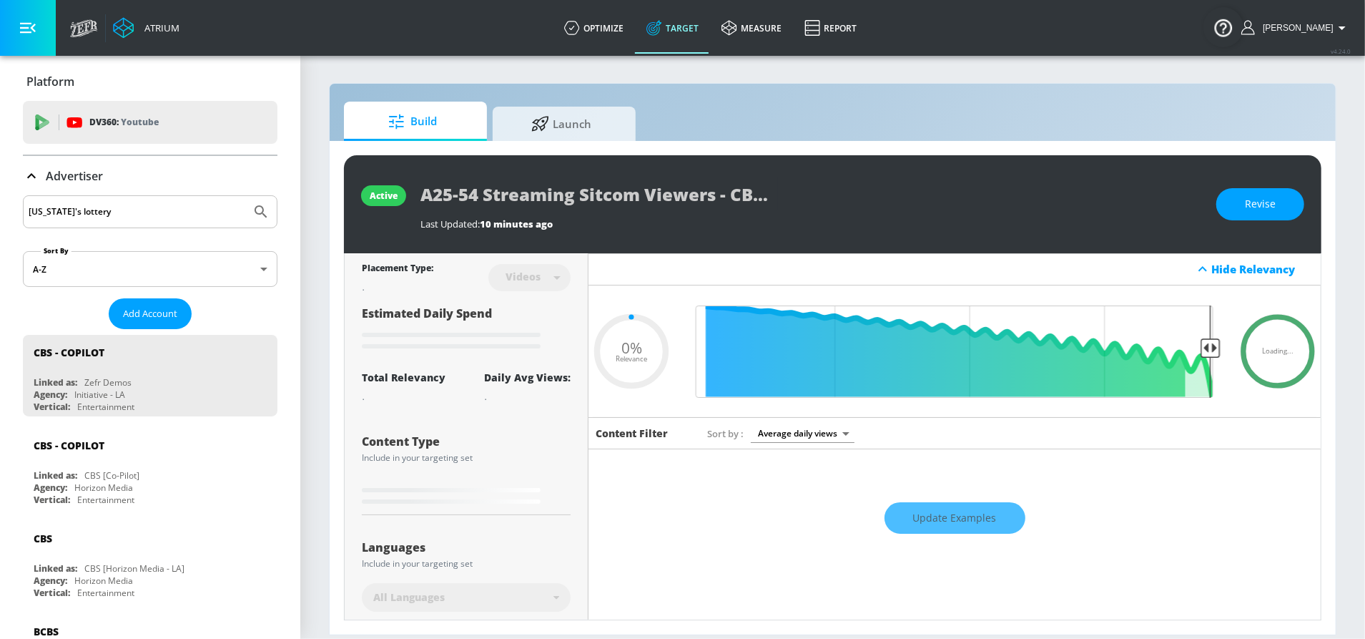
type input "washington's lottery"
click at [245, 196] on button "Submit Search" at bounding box center [260, 211] width 31 height 31
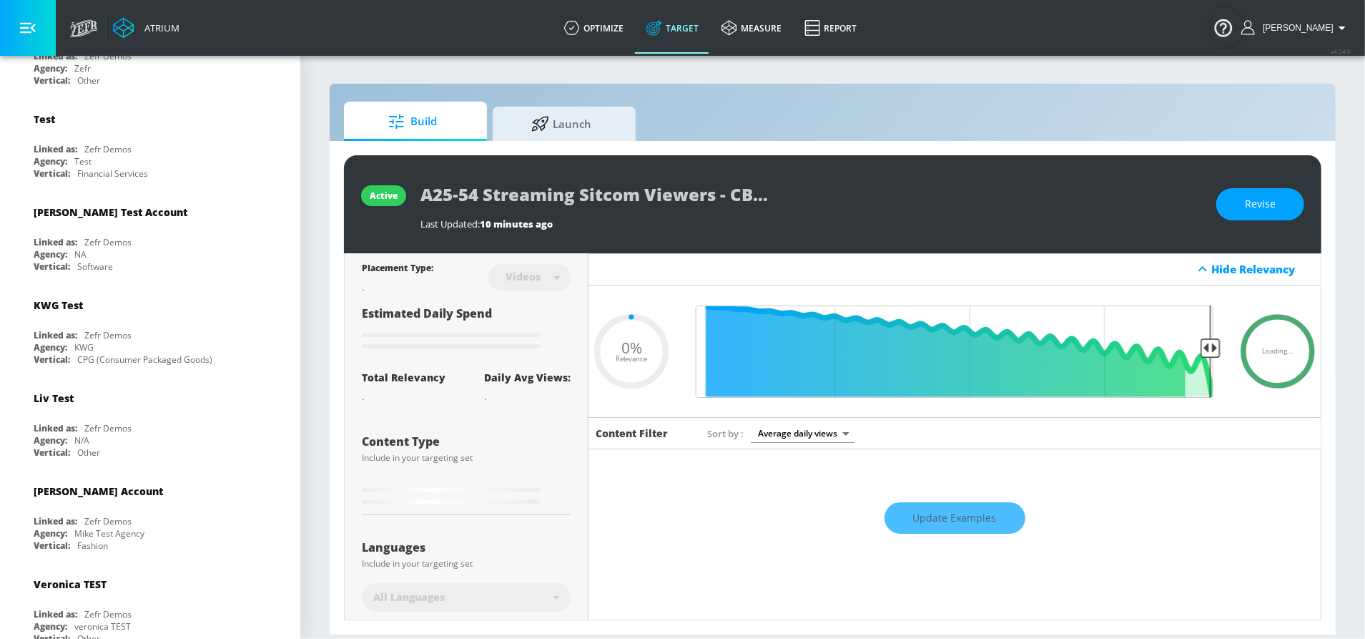
scroll to position [431, 0]
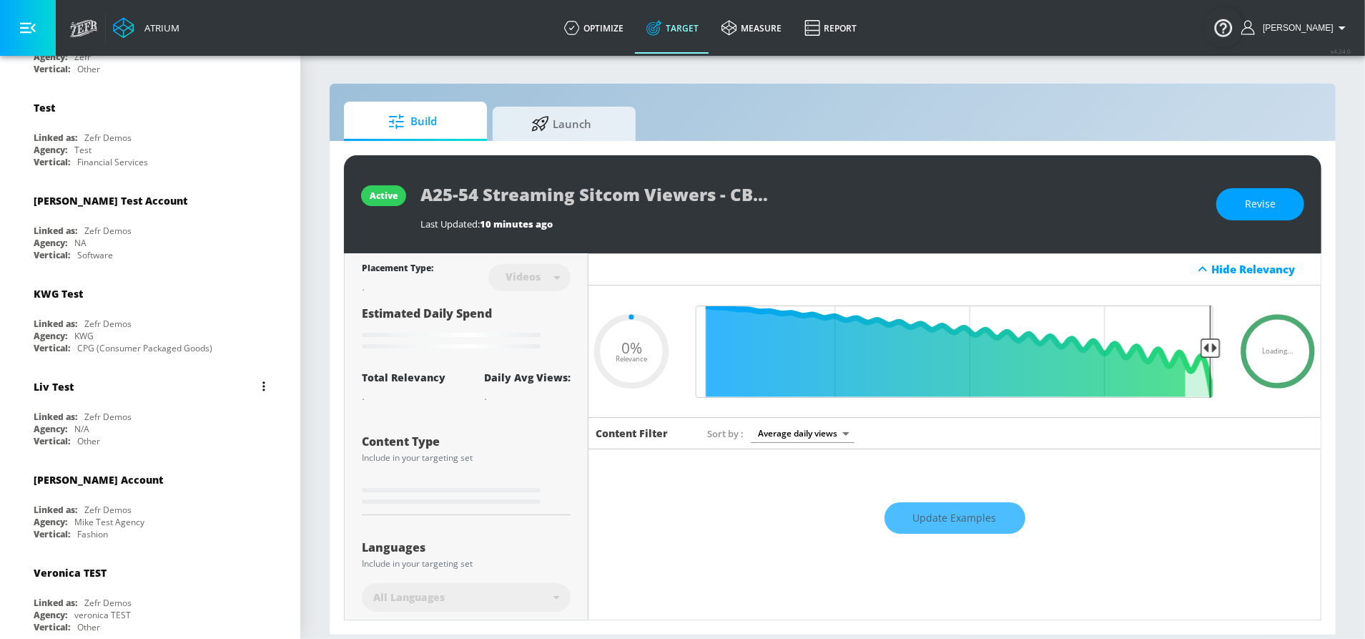
type input "0.5"
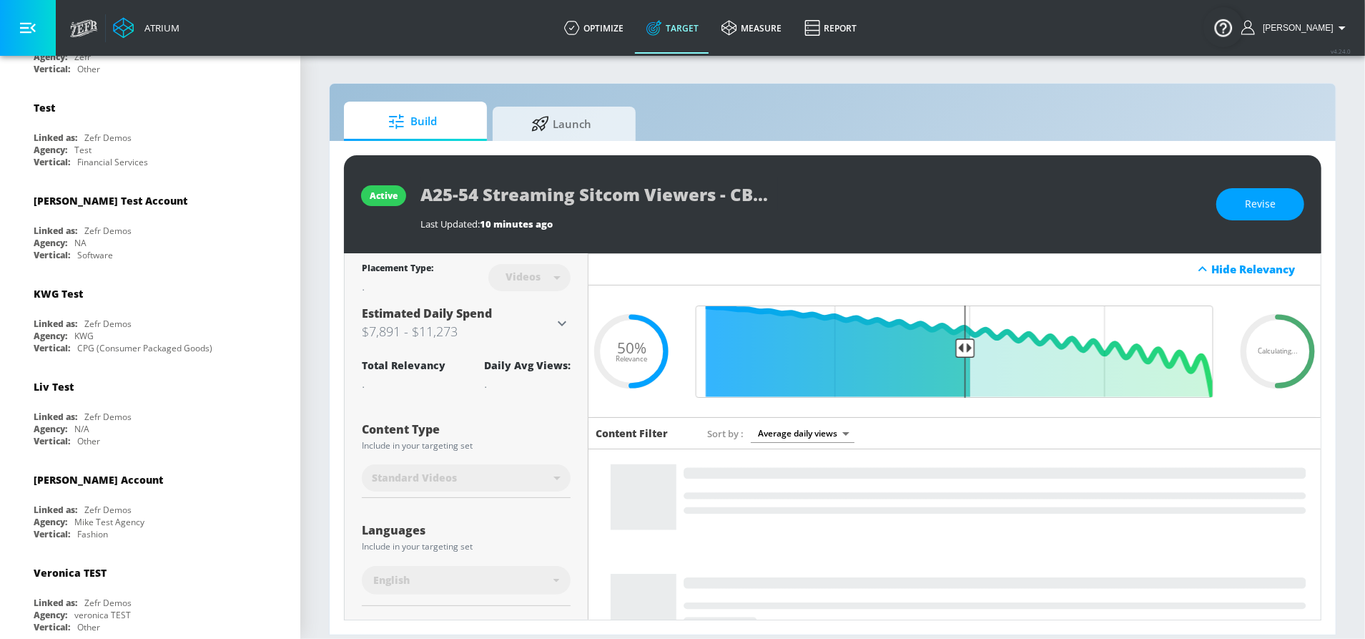
scroll to position [0, 0]
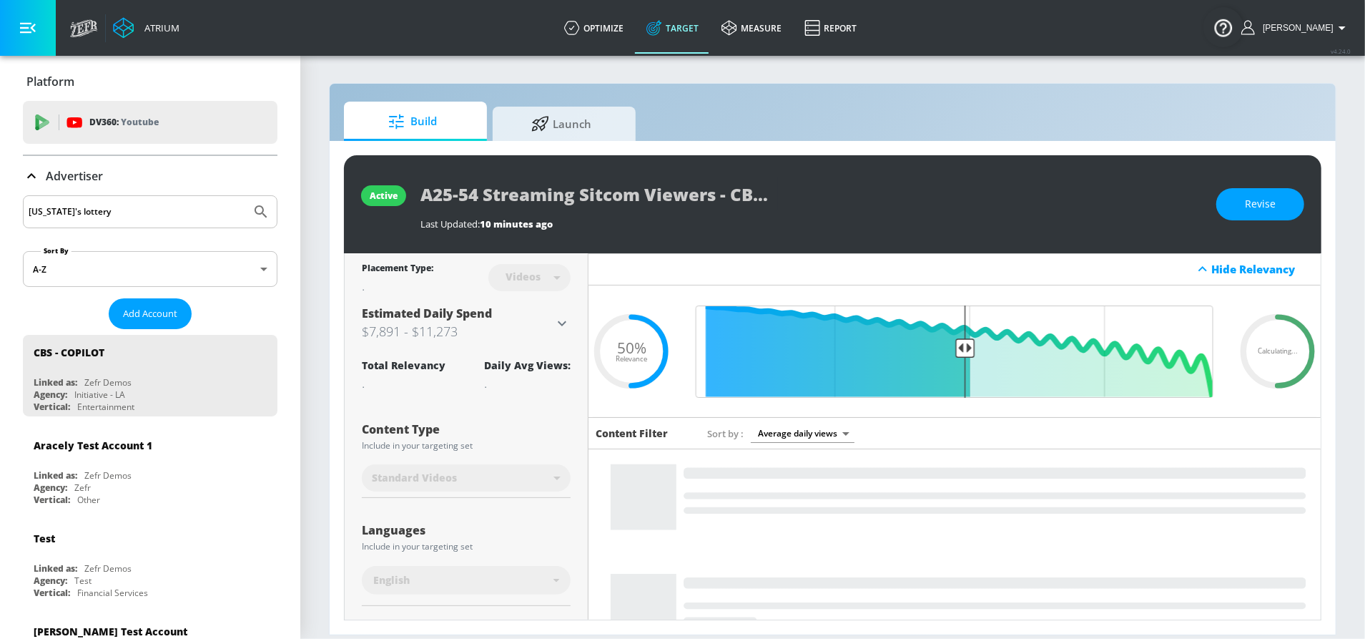
click at [125, 210] on input "washington's lottery" at bounding box center [137, 211] width 217 height 19
click at [124, 210] on input "washington's lottery" at bounding box center [137, 211] width 217 height 19
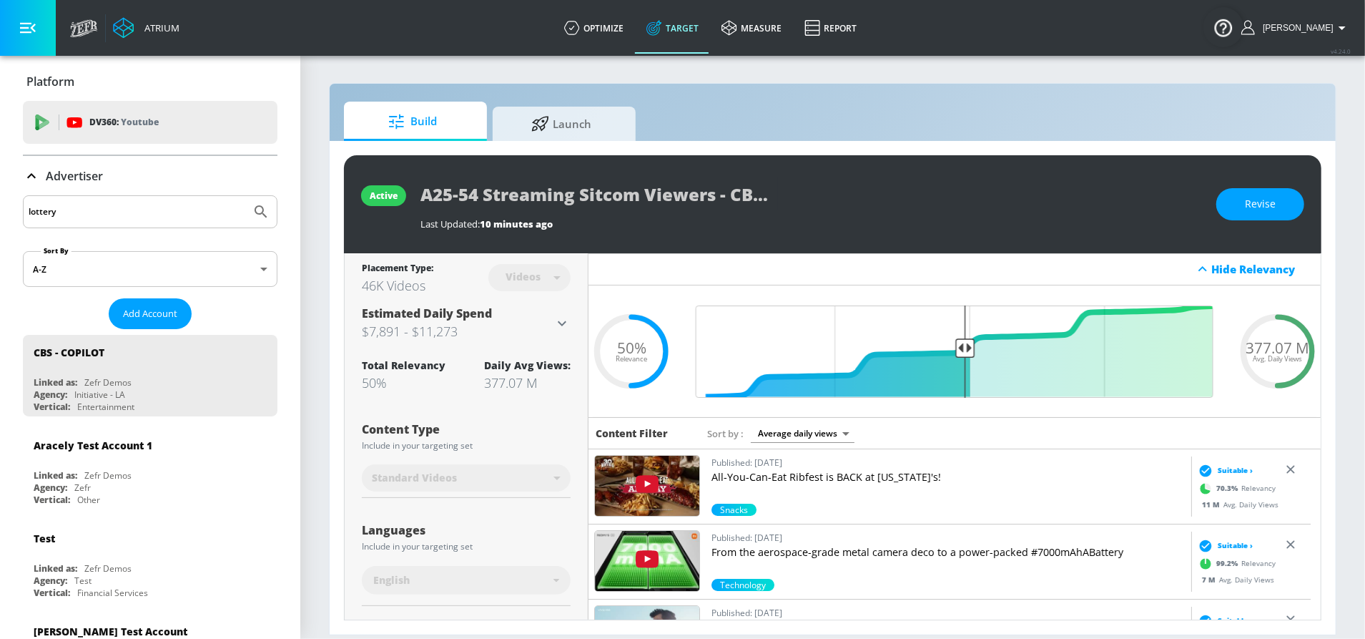
type input "lottery"
click at [245, 196] on button "Submit Search" at bounding box center [260, 211] width 31 height 31
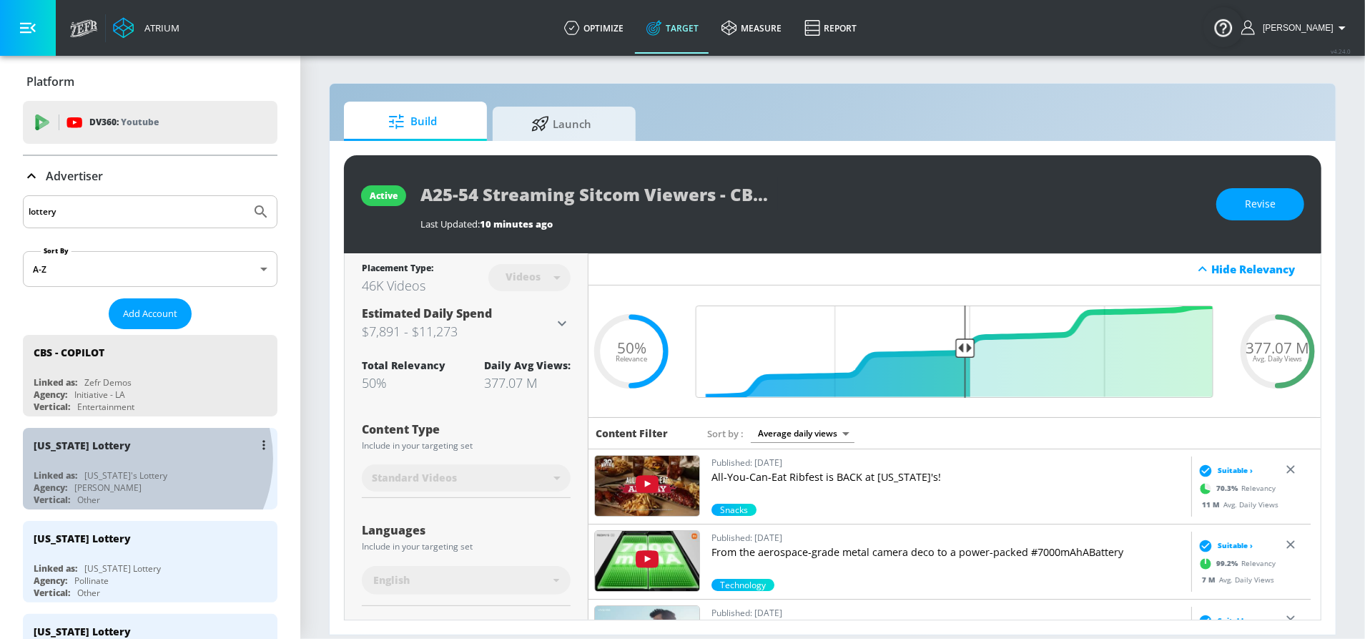
click at [141, 456] on div "[US_STATE] Lottery" at bounding box center [154, 445] width 240 height 34
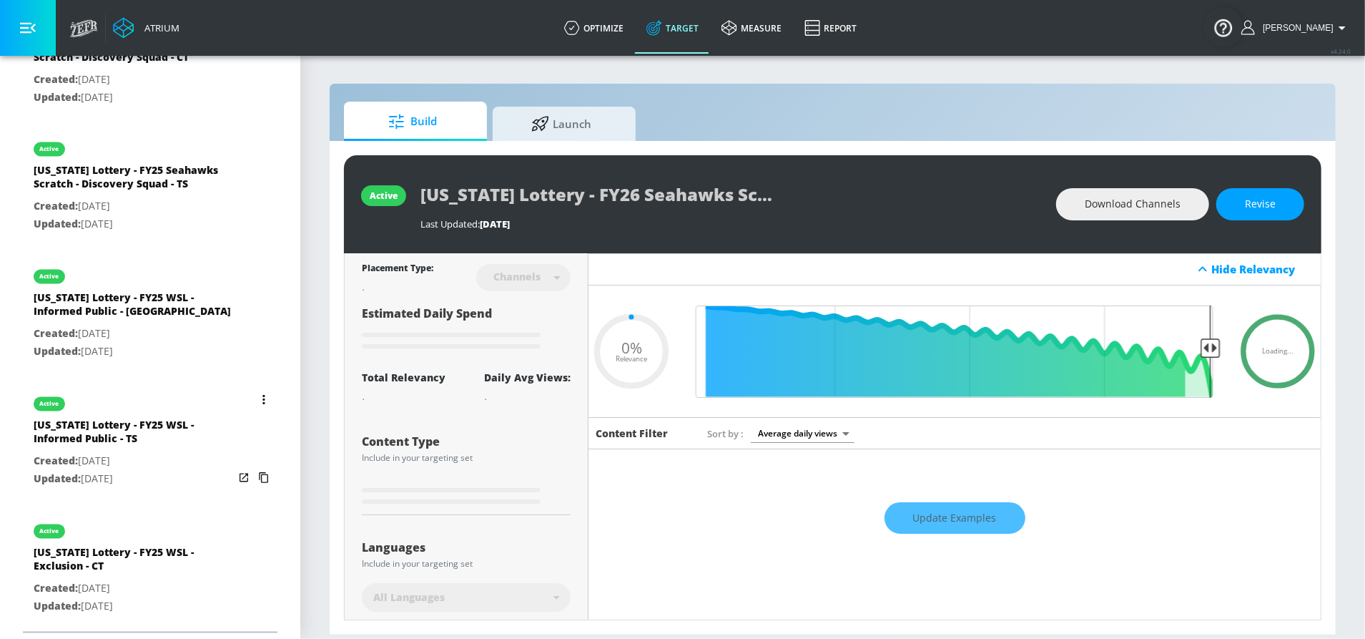
scroll to position [2124, 0]
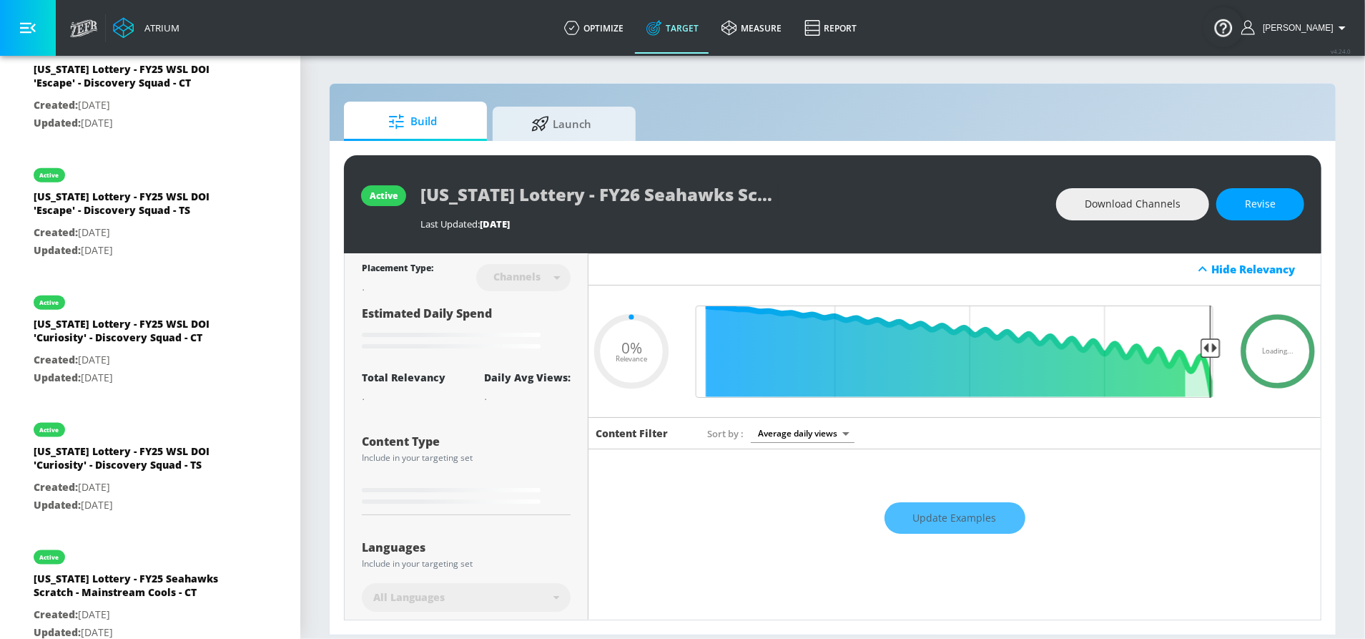
type input "0.5"
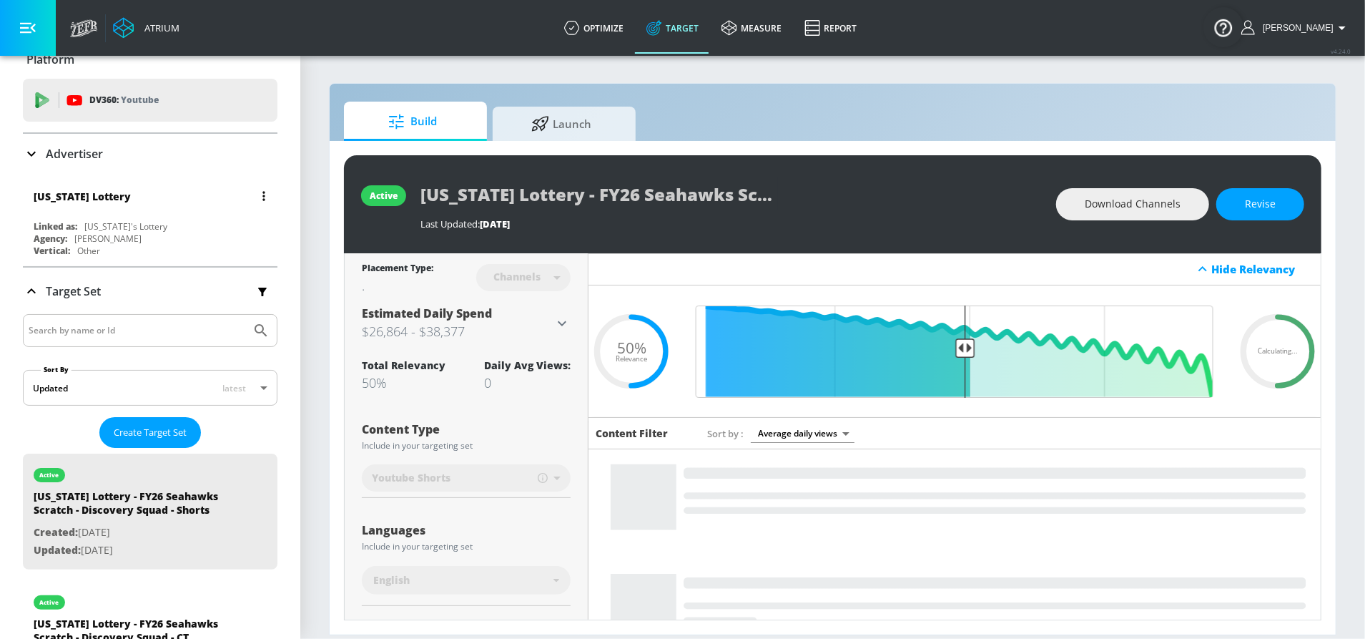
scroll to position [0, 0]
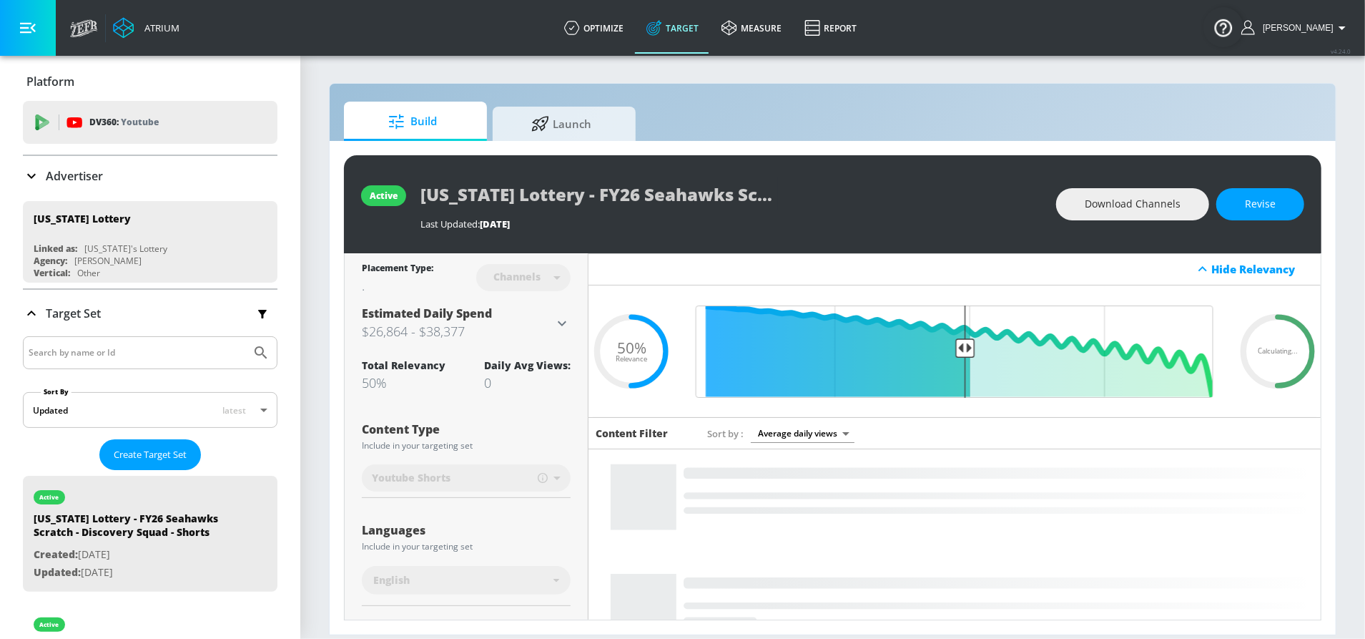
click at [92, 172] on p "Advertiser" at bounding box center [74, 176] width 57 height 16
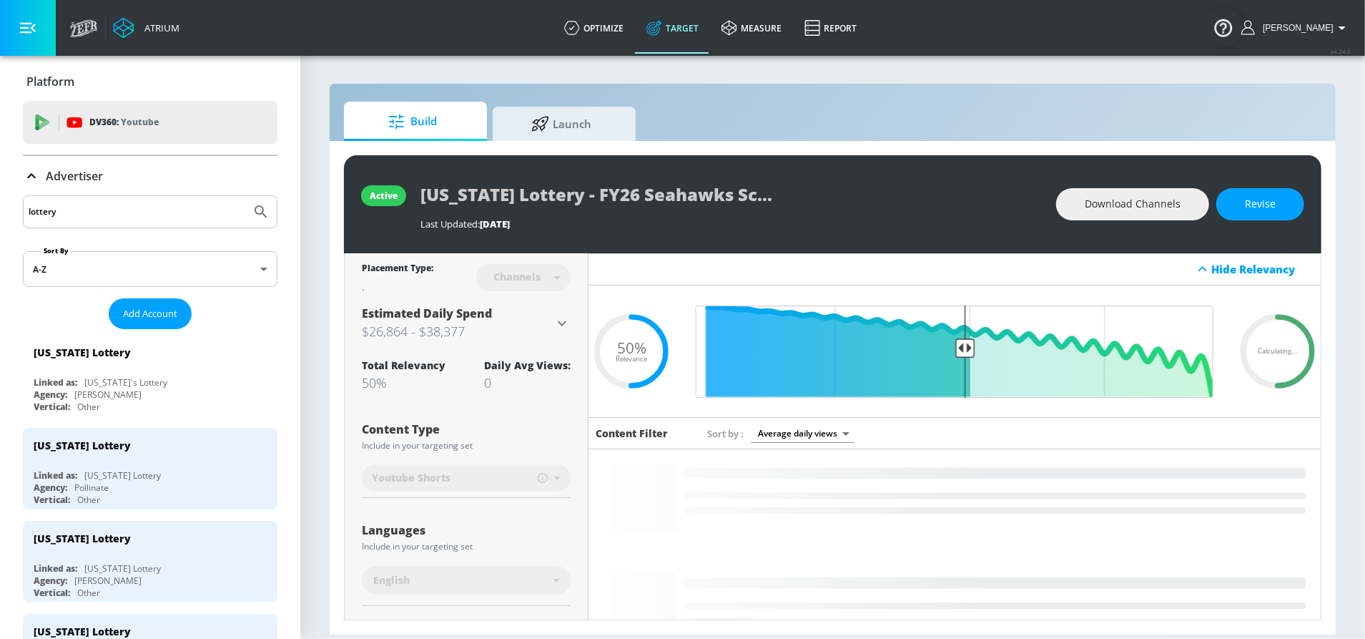
click at [97, 212] on input "lottery" at bounding box center [137, 211] width 217 height 19
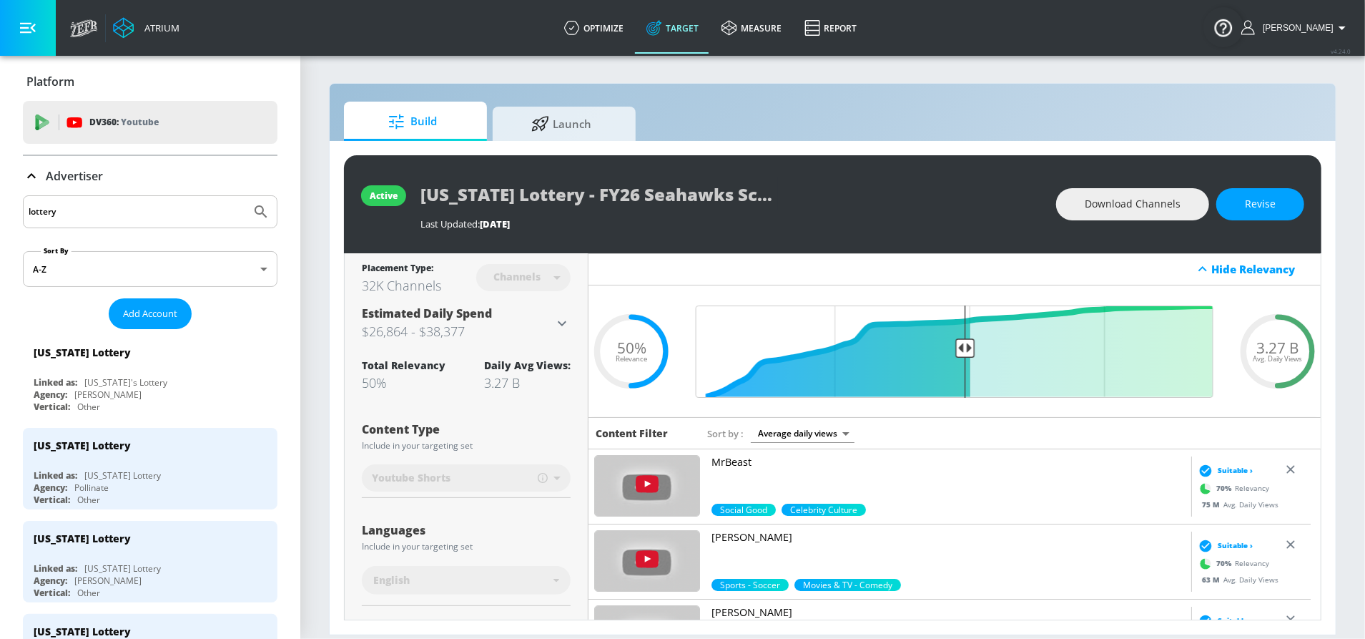
click at [97, 212] on input "lottery" at bounding box center [137, 211] width 217 height 19
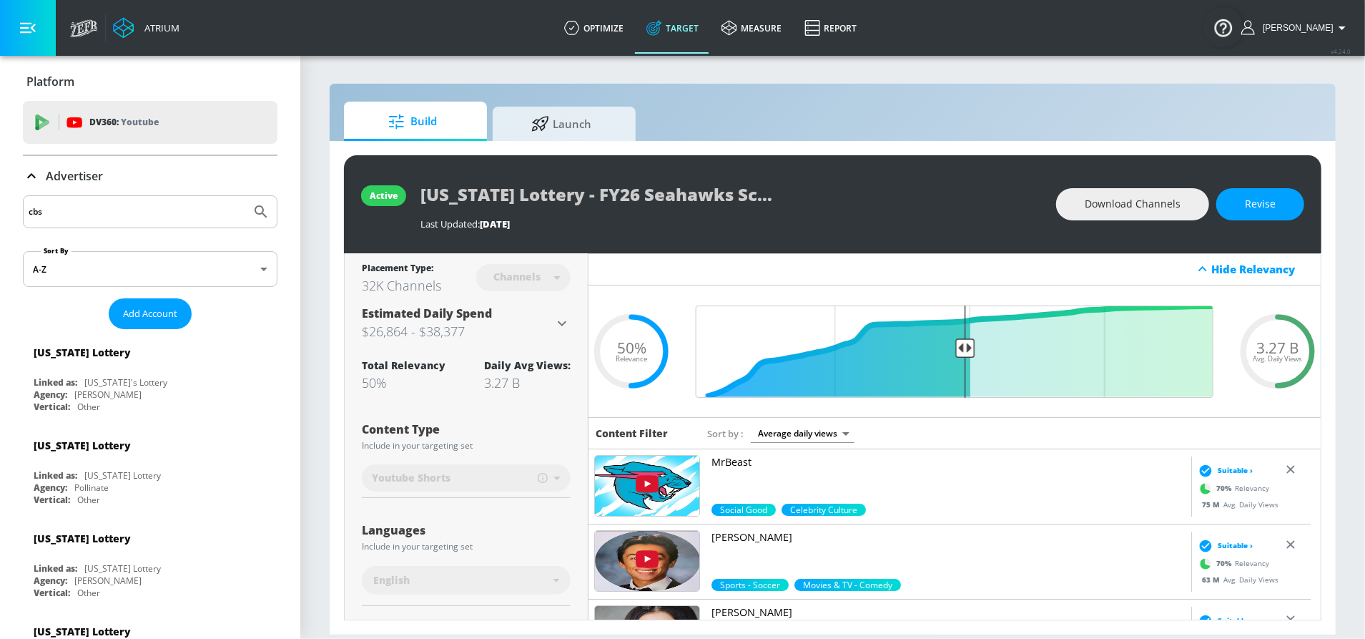
type input "cbs"
click at [245, 196] on button "Submit Search" at bounding box center [260, 211] width 31 height 31
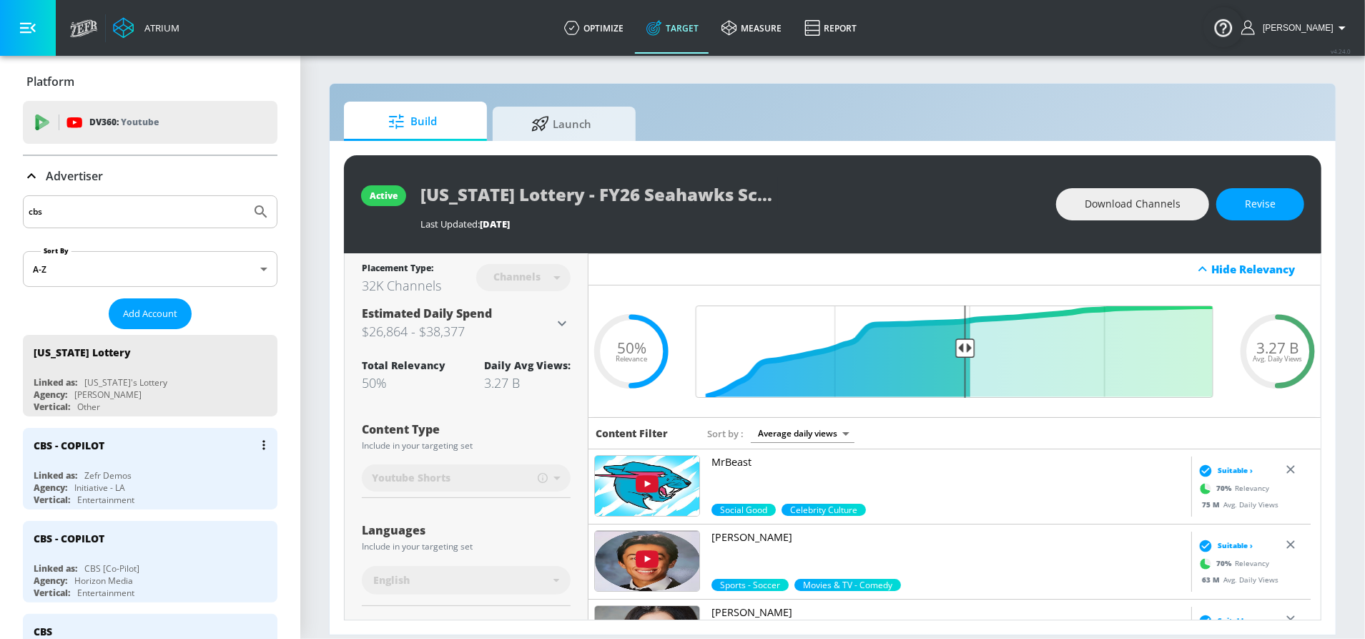
click at [140, 460] on div "CBS - COPILOT Linked as: Zefr Demos Agency: Initiative - LA Vertical: Entertain…" at bounding box center [150, 469] width 255 height 82
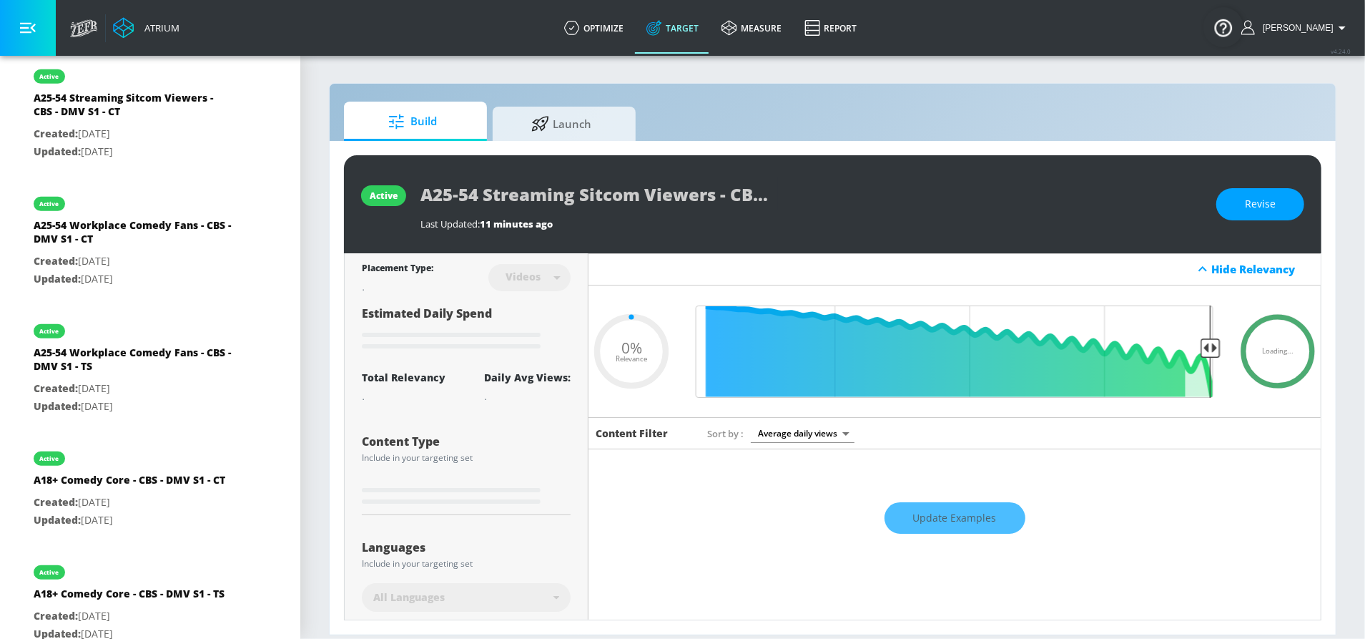
scroll to position [217, 0]
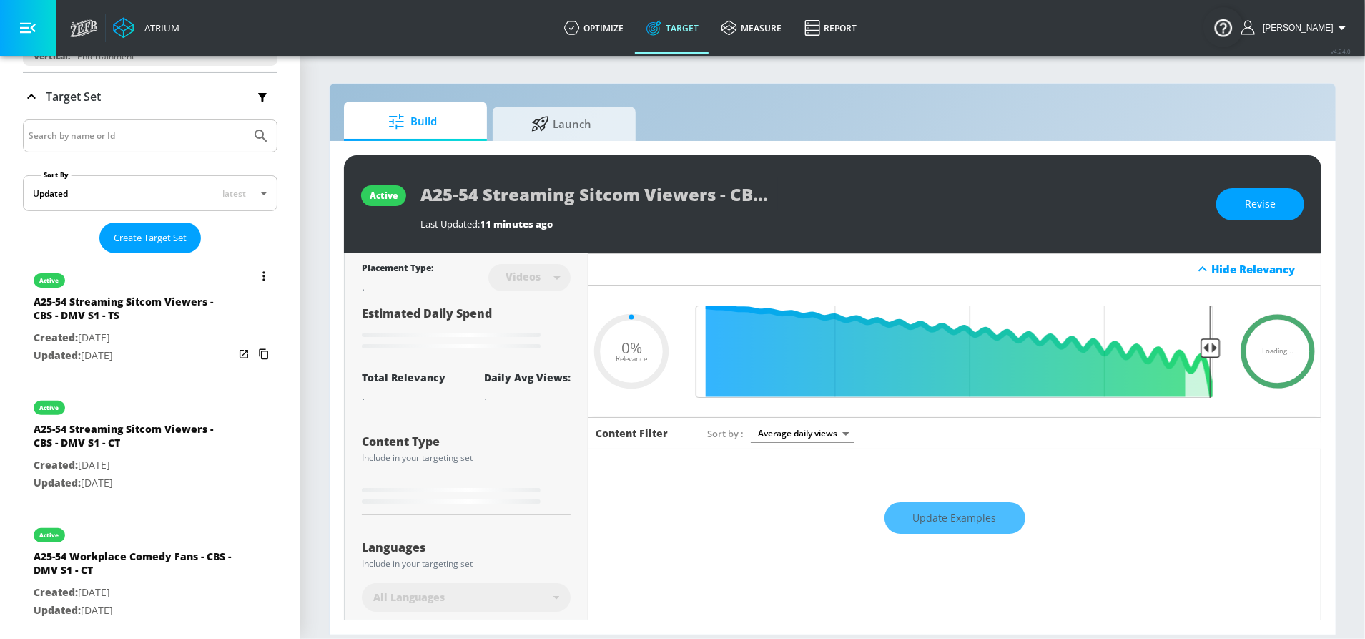
type input "0.5"
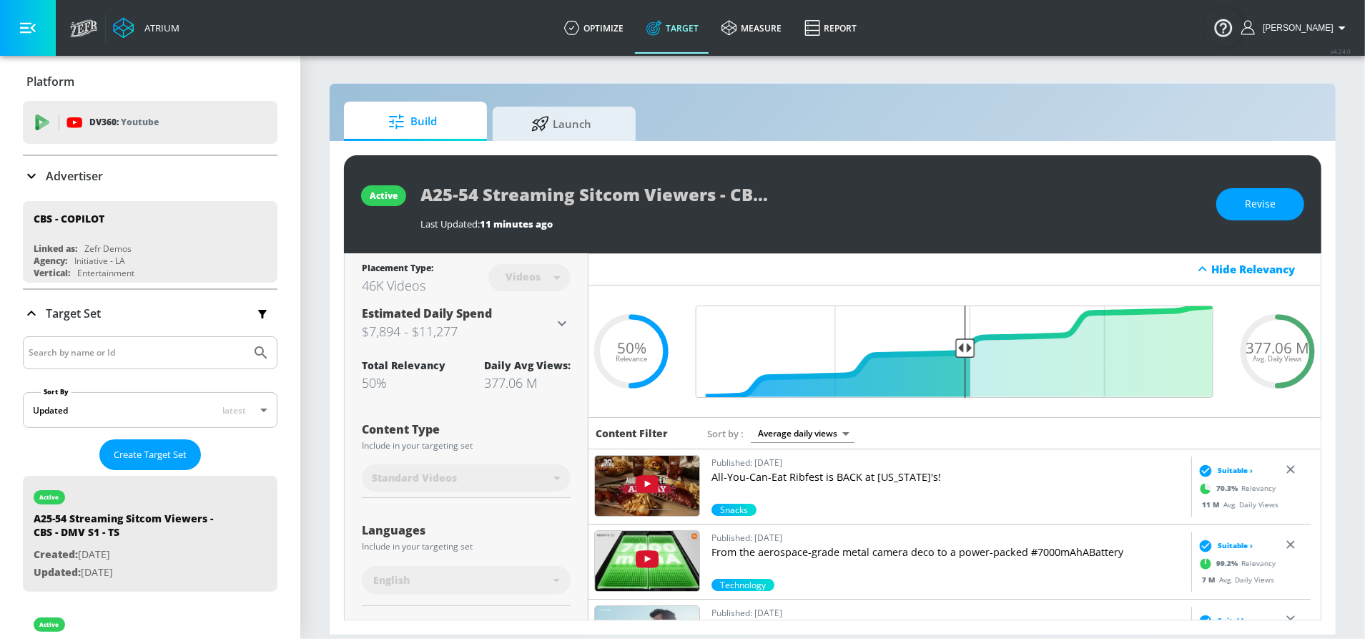
click at [89, 173] on p "Advertiser" at bounding box center [74, 176] width 57 height 16
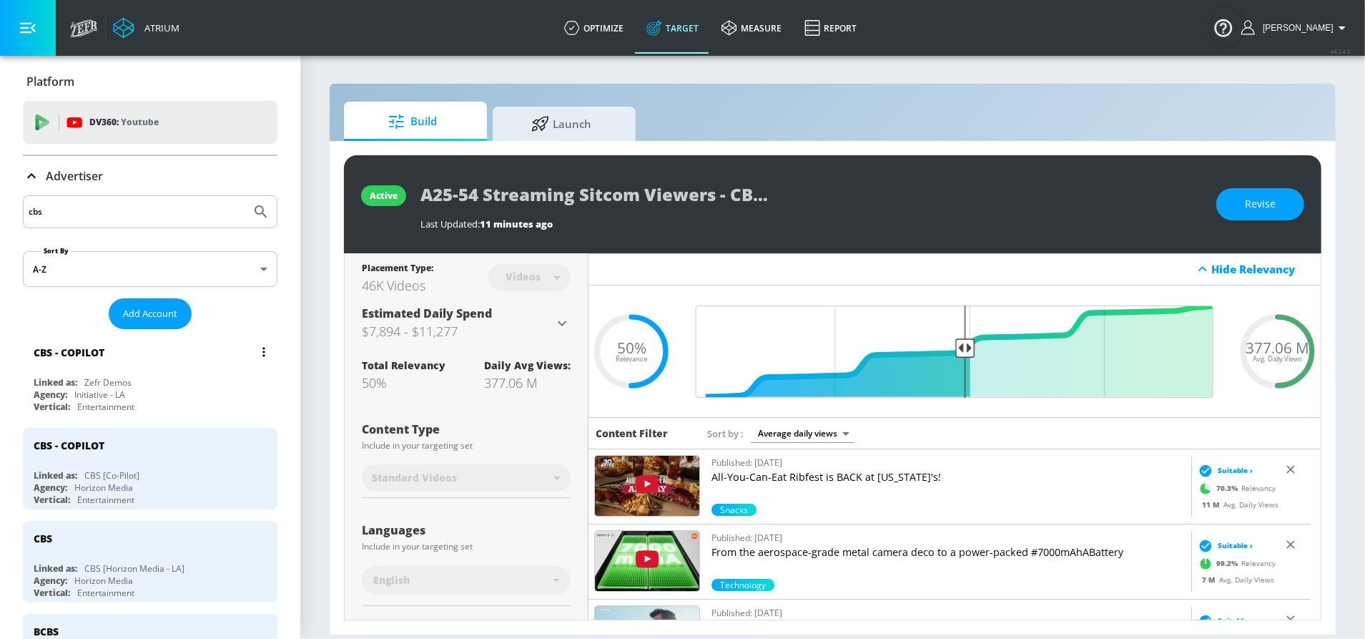
click at [126, 380] on div "Zefr Demos" at bounding box center [107, 382] width 47 height 12
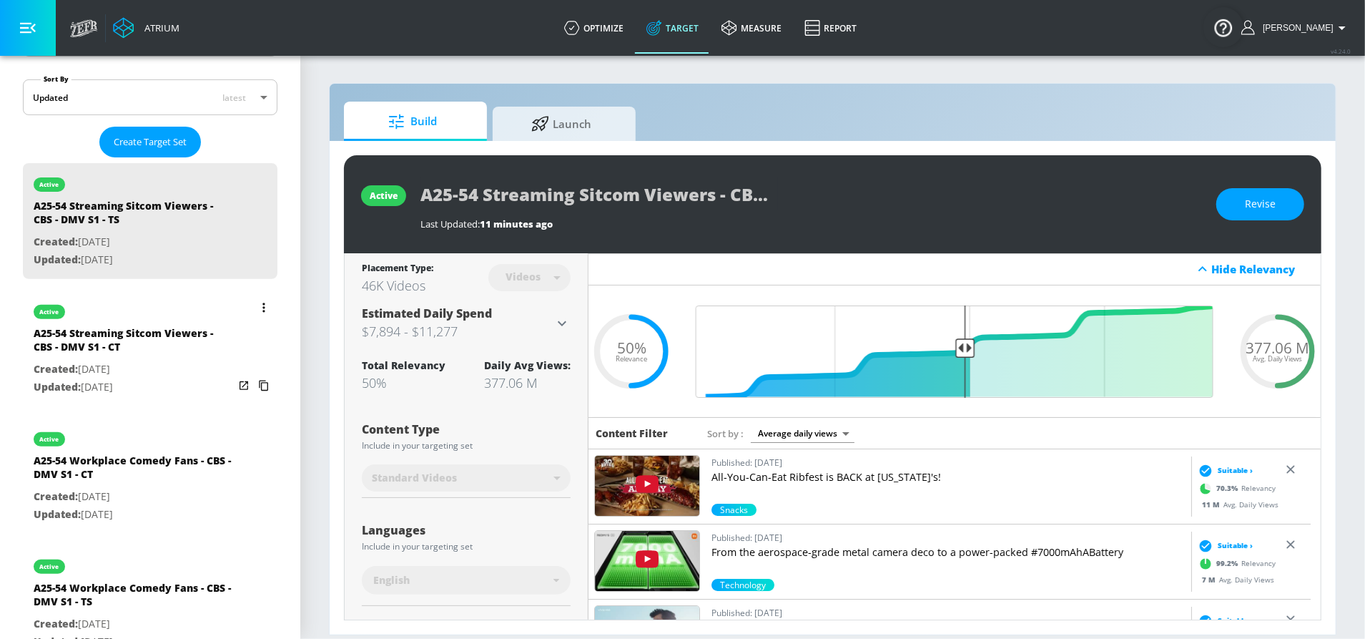
scroll to position [315, 0]
click at [262, 303] on icon "list of Target Set" at bounding box center [263, 305] width 3 height 10
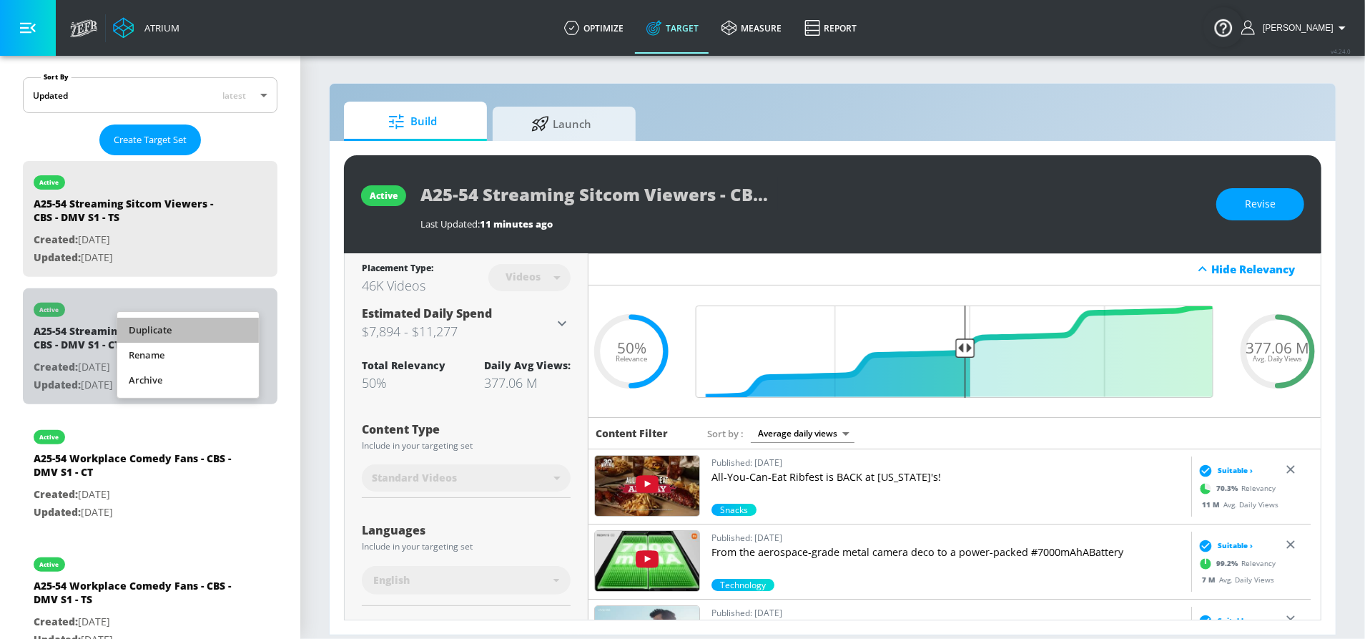
click at [188, 333] on li "Duplicate" at bounding box center [188, 330] width 142 height 25
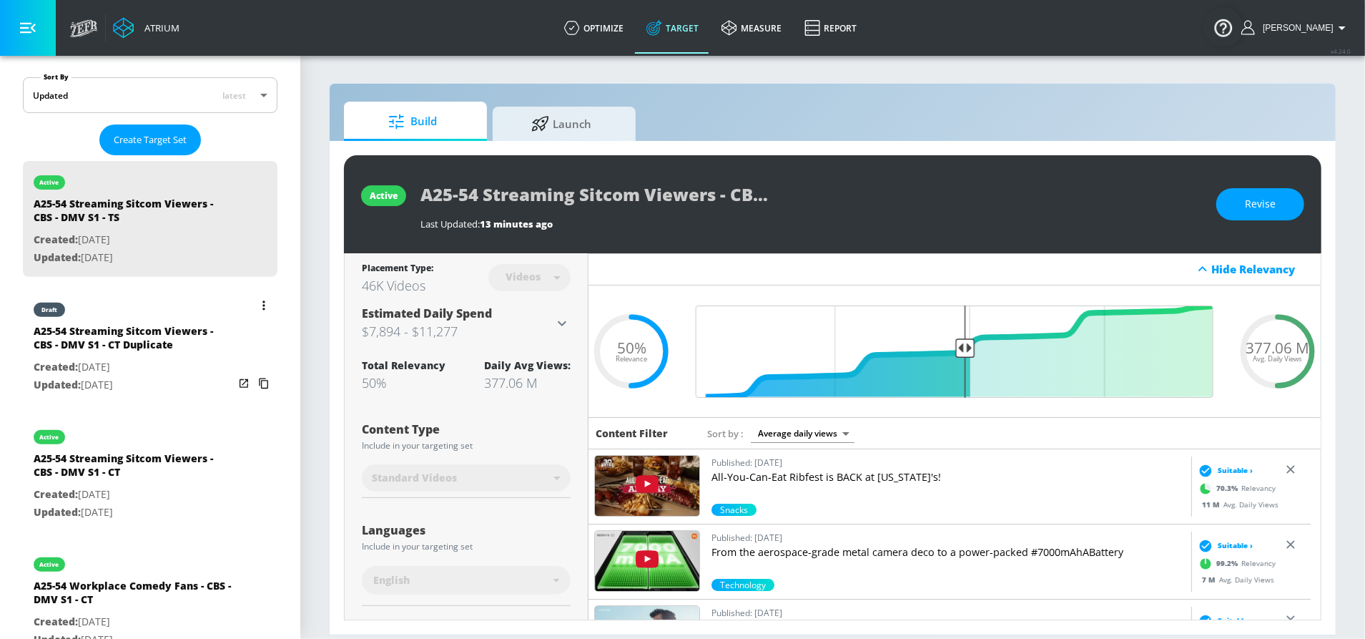
click at [119, 337] on div "A25-54 Streaming Sitcom Viewers - CBS - DMV S1 - CT Duplicate" at bounding box center [134, 341] width 200 height 34
type input "A25-54 Streaming Sitcom Viewers - CBS - DMV S1 - CT Duplicate"
type input "channels"
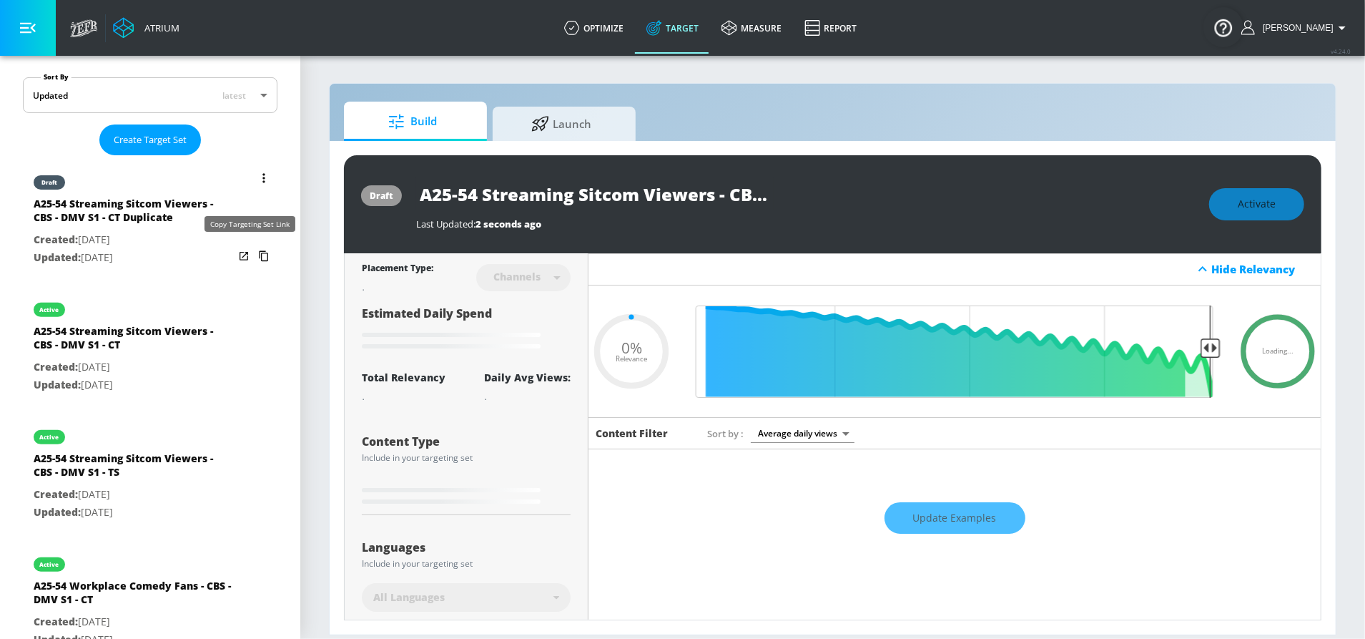
click at [252, 253] on icon "list of Target Set" at bounding box center [263, 256] width 23 height 23
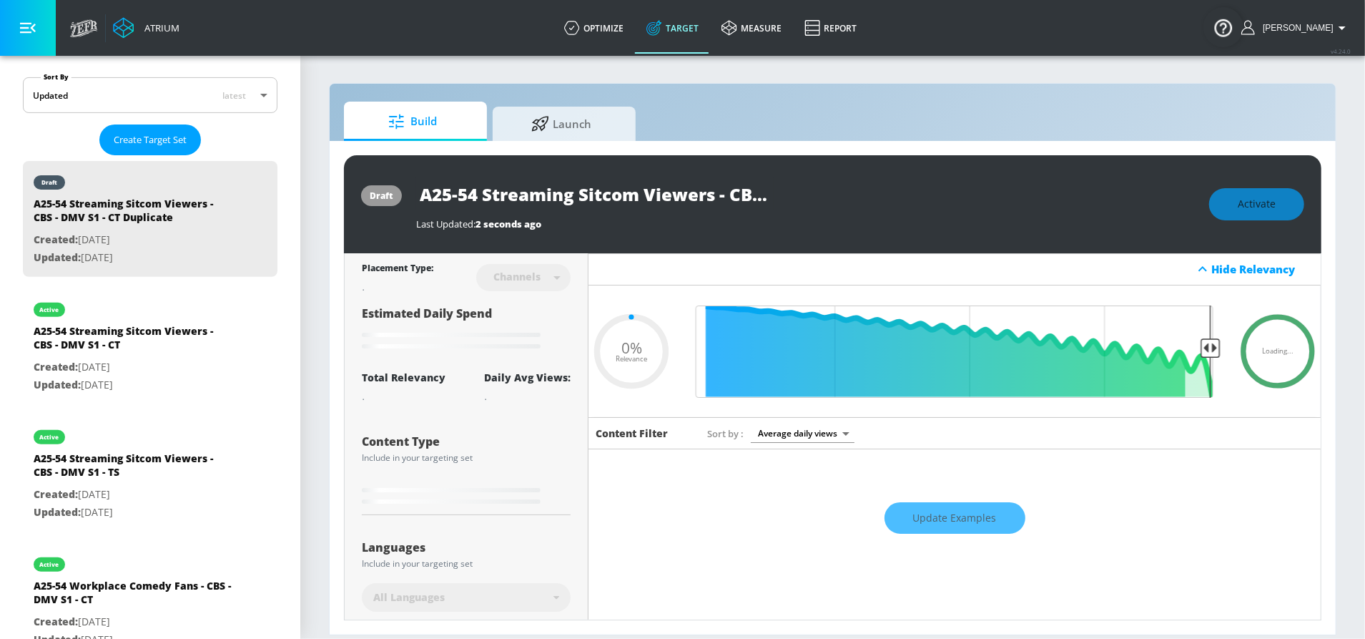
type input "0.5"
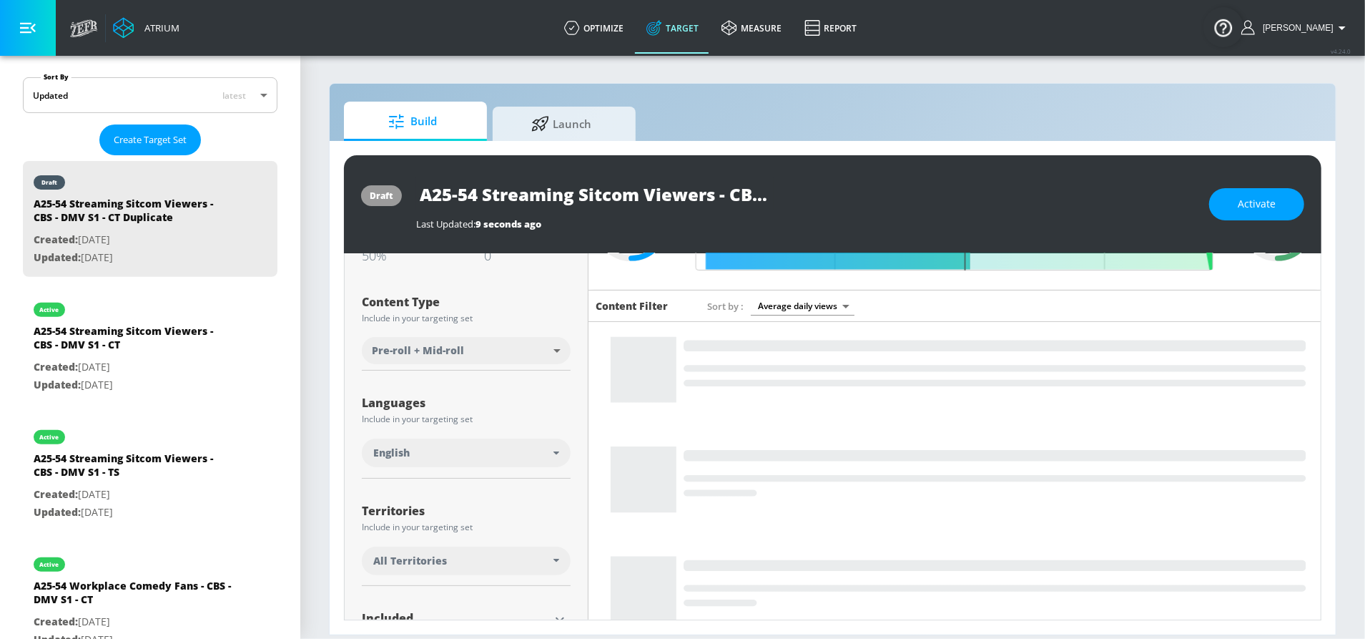
scroll to position [128, 0]
click at [486, 344] on body "Atrium optimize Target measure Report optimize Target measure Report v 4.24.0 S…" at bounding box center [682, 319] width 1365 height 639
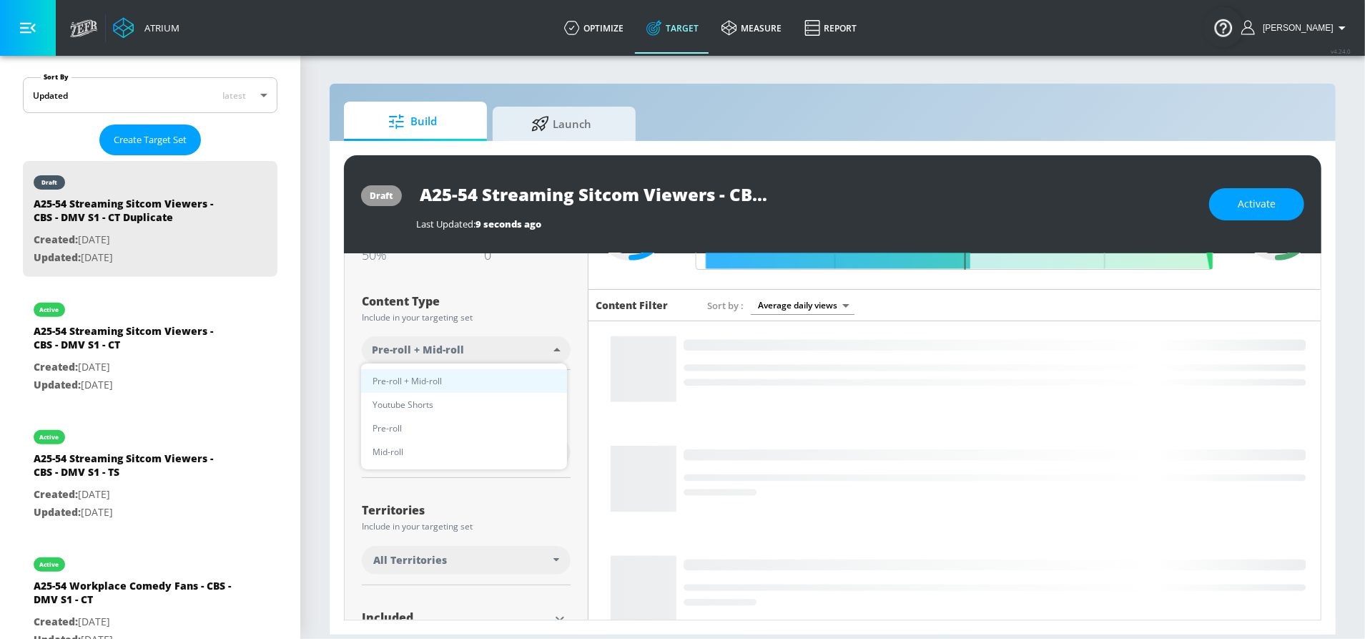
click at [516, 325] on div at bounding box center [682, 319] width 1365 height 639
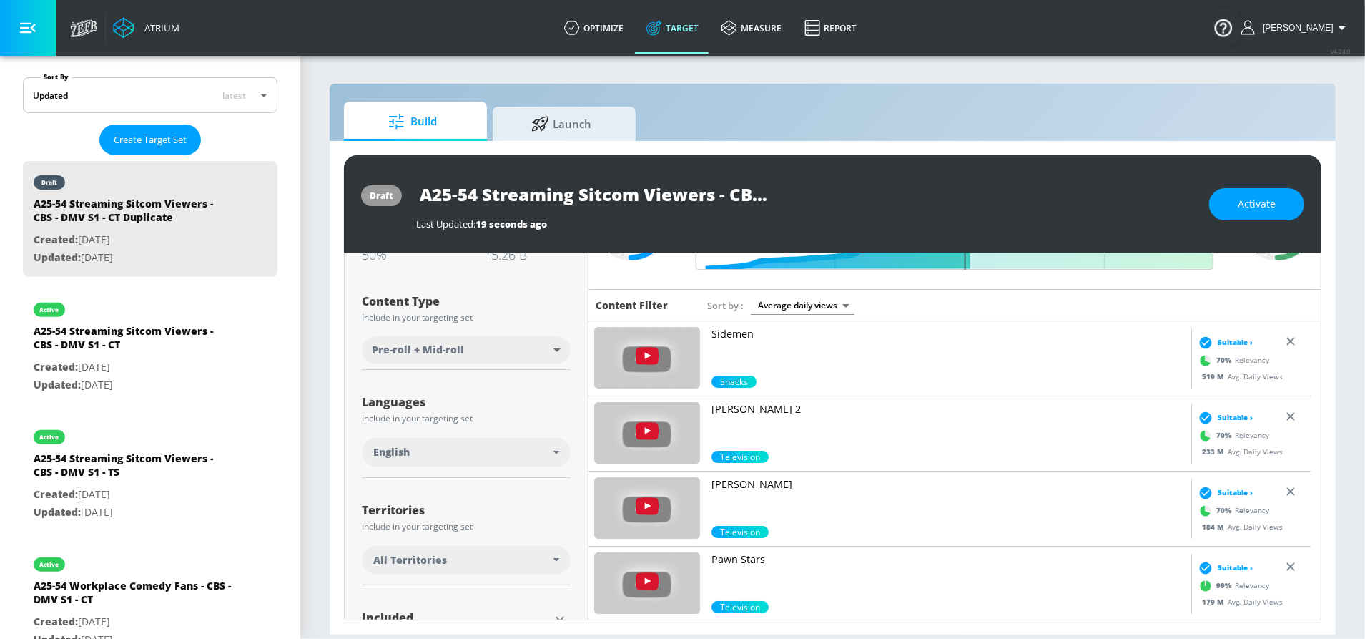
click at [455, 345] on body "Atrium optimize Target measure Report optimize Target measure Report v 4.24.0 S…" at bounding box center [682, 319] width 1365 height 639
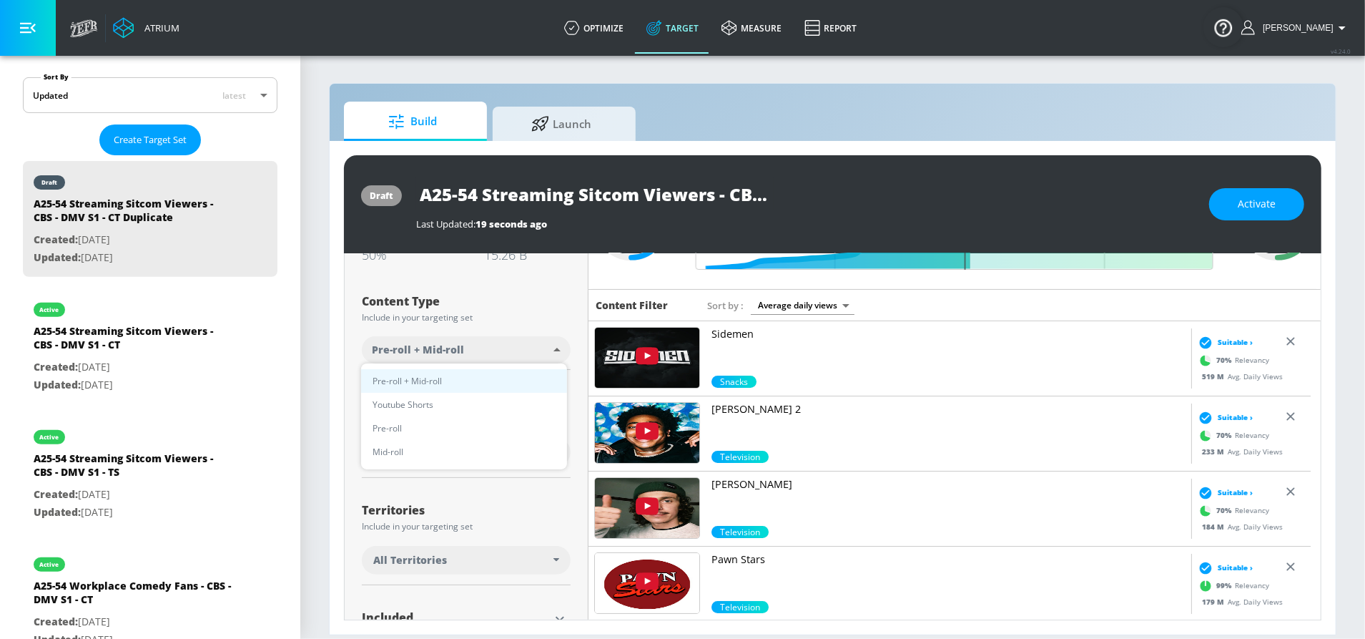
click at [442, 396] on li "Youtube Shorts" at bounding box center [464, 405] width 206 height 24
type input "short_video"
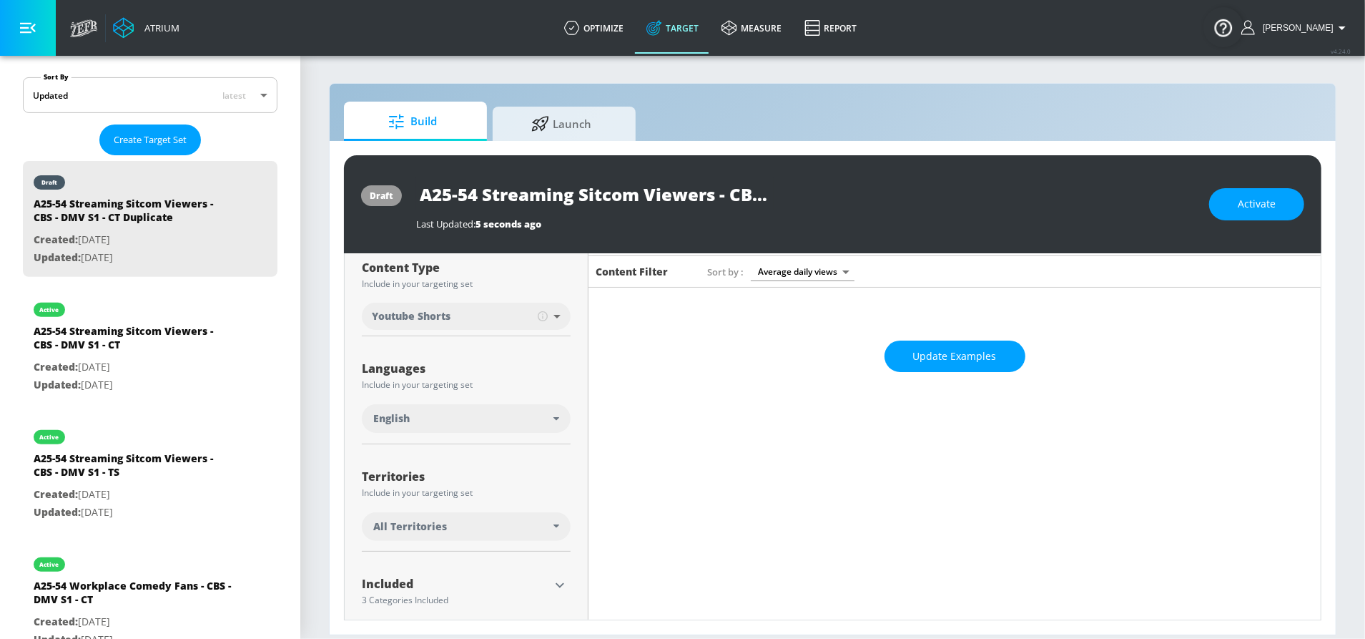
scroll to position [164, 0]
click at [532, 353] on div "Languages Include in your targeting set English" at bounding box center [466, 393] width 209 height 96
click at [448, 526] on div "All Territories" at bounding box center [463, 524] width 180 height 14
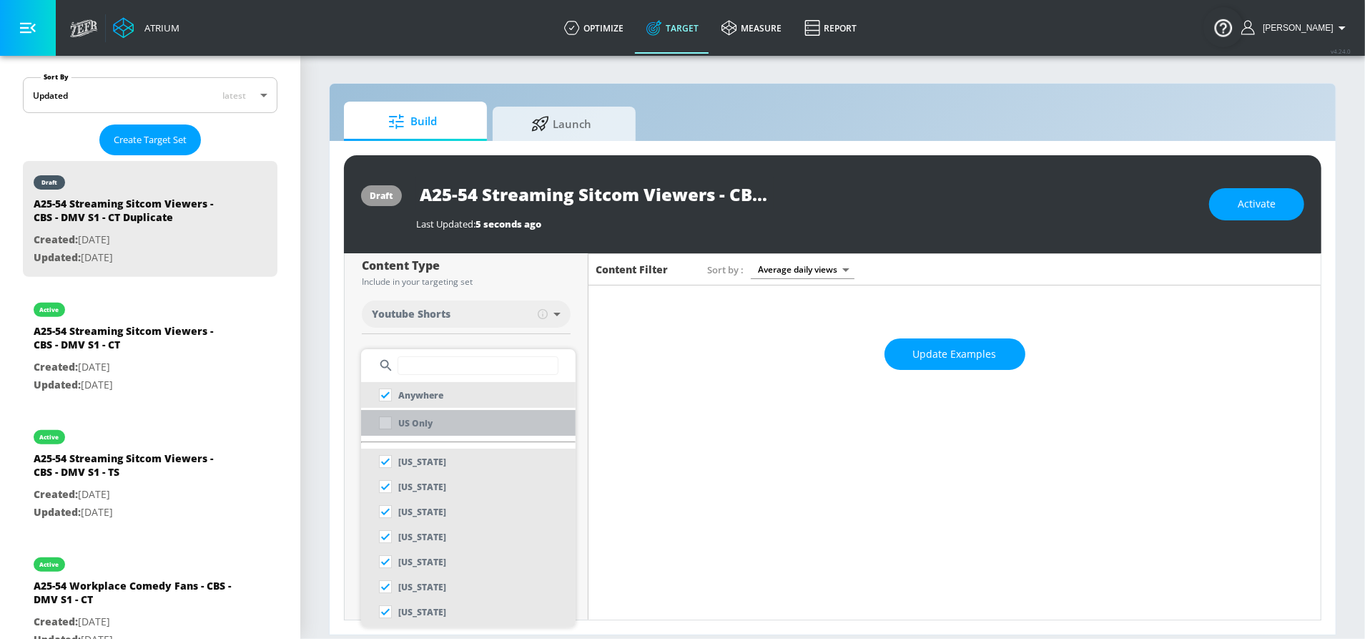
click at [418, 423] on p "US Only" at bounding box center [415, 423] width 34 height 15
checkbox input "false"
checkbox input "true"
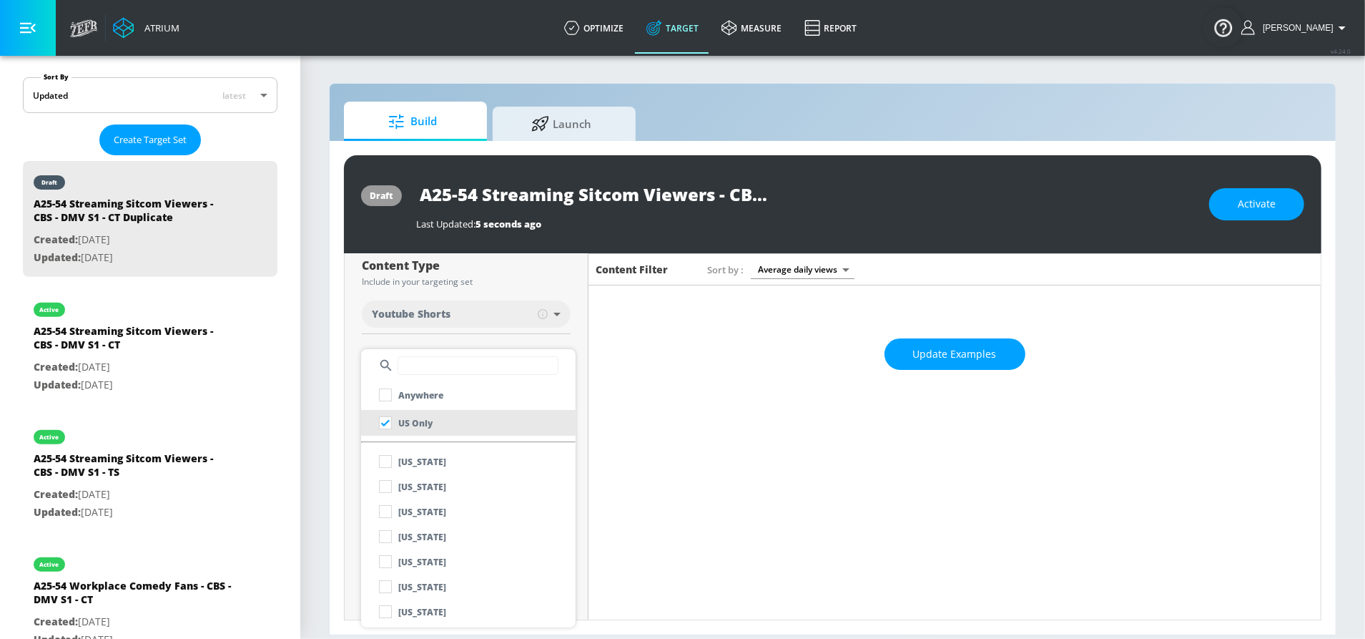
click at [474, 323] on div at bounding box center [682, 319] width 1365 height 639
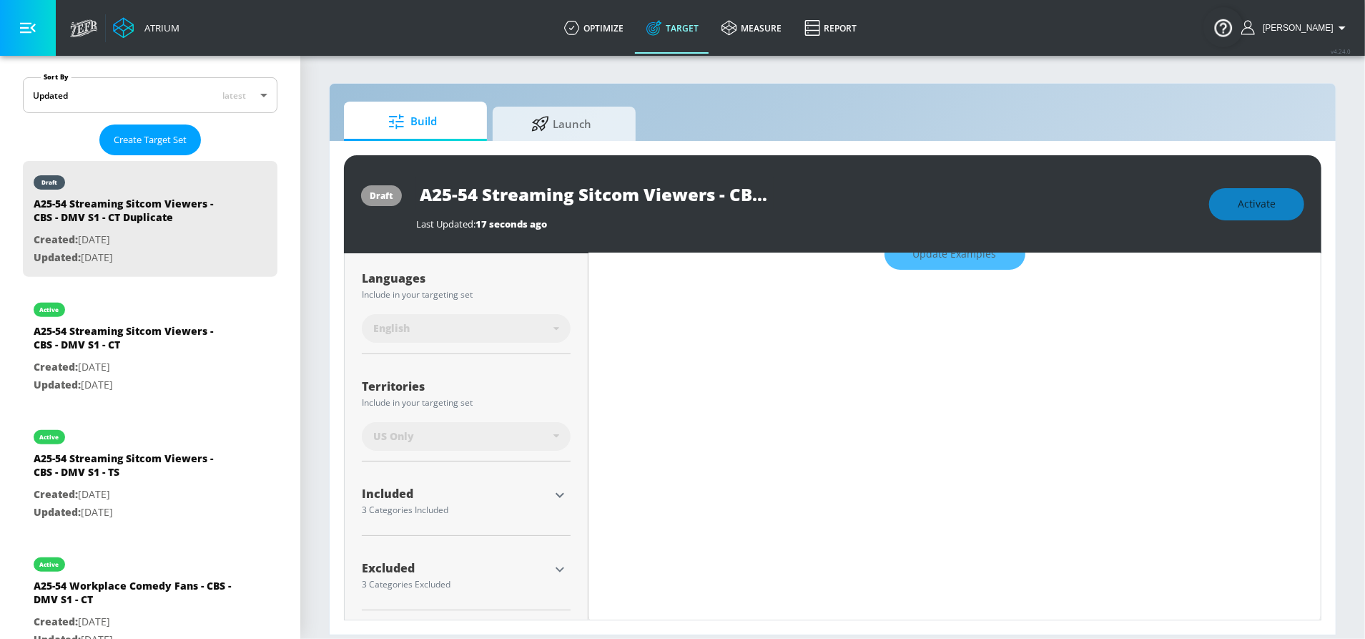
click at [557, 496] on icon "button" at bounding box center [559, 494] width 17 height 17
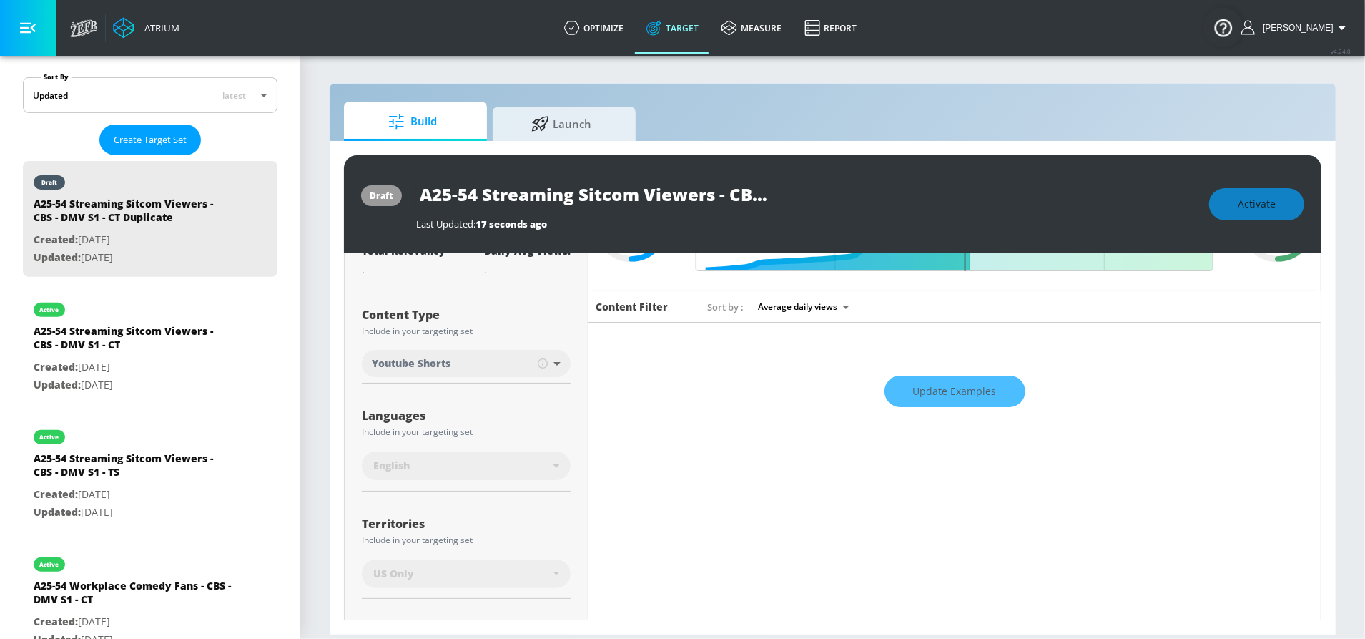
scroll to position [0, 0]
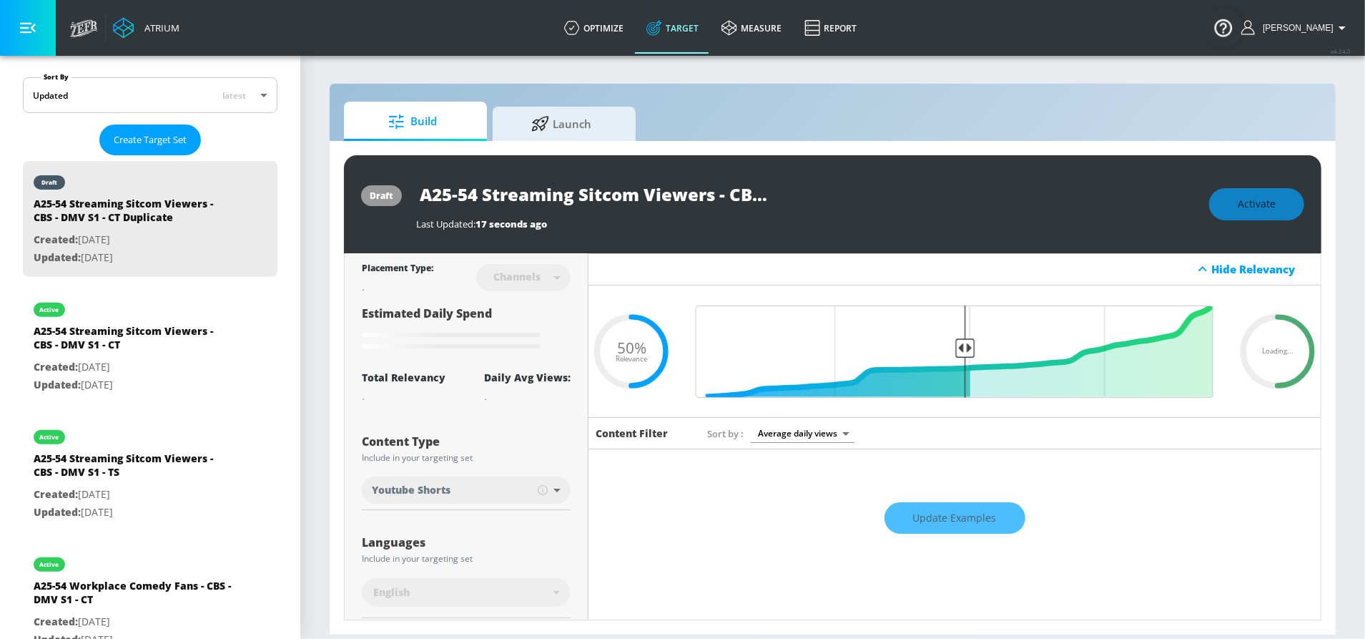
click at [733, 195] on input "A25-54 Streaming Sitcom Viewers - CBS - DMV S1 - CT Duplicate" at bounding box center [595, 194] width 358 height 32
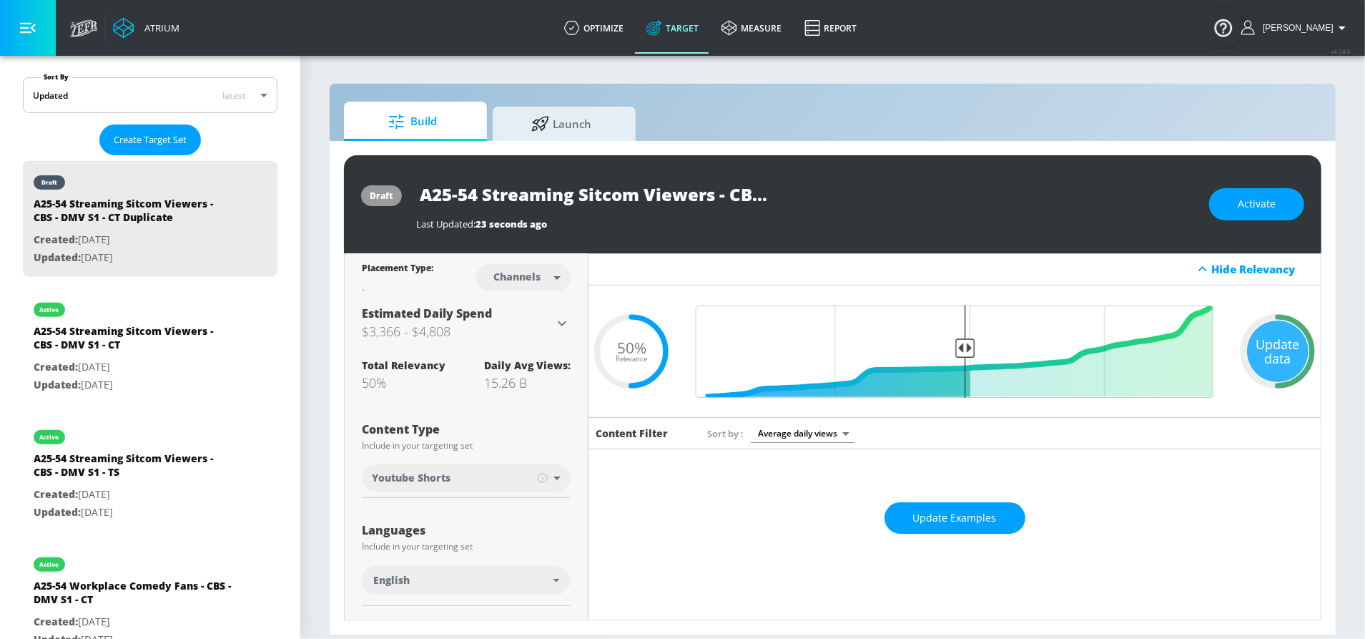
scroll to position [0, 196]
drag, startPoint x: 779, startPoint y: 197, endPoint x: 858, endPoint y: 204, distance: 79.7
click at [858, 204] on div "A25-54 Streaming Sitcom Viewers - CBS - DMV S1 - CT Duplicate" at bounding box center [805, 194] width 779 height 32
click at [680, 198] on input "A25-54 Streaming Sitcom Viewers - CBS - DMV S1 - CT Duplicate" at bounding box center [595, 194] width 358 height 32
drag, startPoint x: 672, startPoint y: 195, endPoint x: 900, endPoint y: 207, distance: 229.2
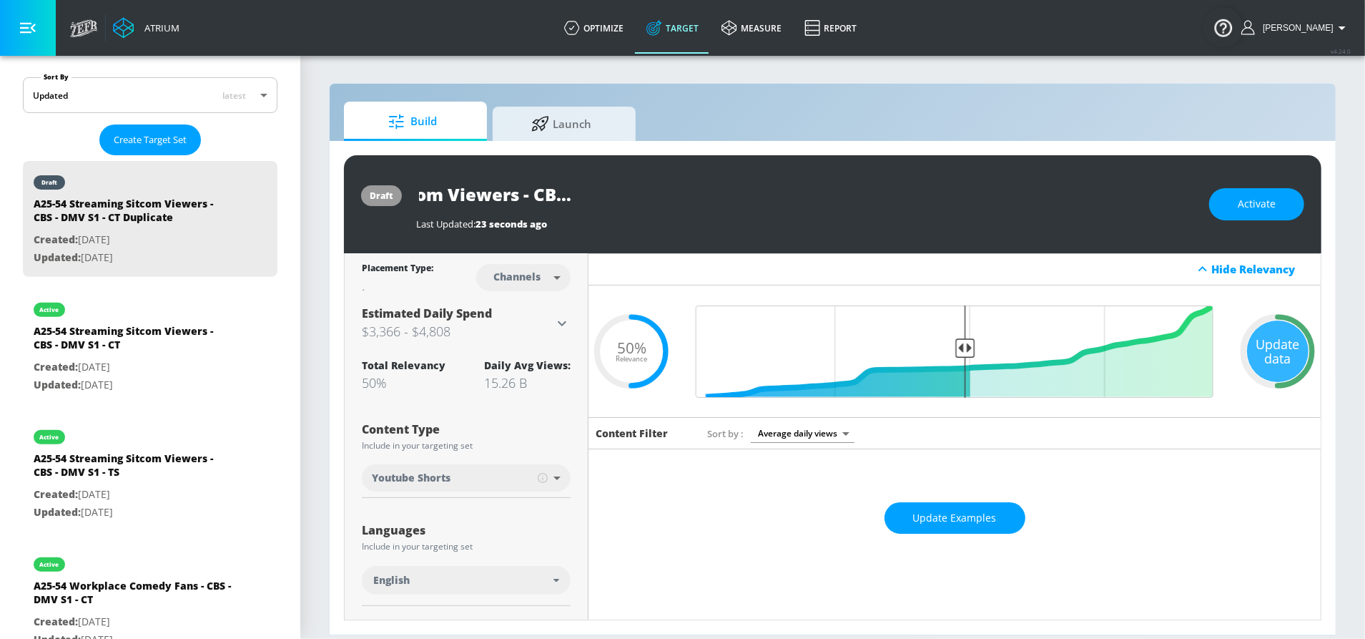
click at [901, 207] on div "A25-54 Streaming Sitcom Viewers - CBS - DMV S1 - CT Duplicate" at bounding box center [805, 194] width 779 height 32
click at [764, 195] on icon "button" at bounding box center [761, 193] width 13 height 13
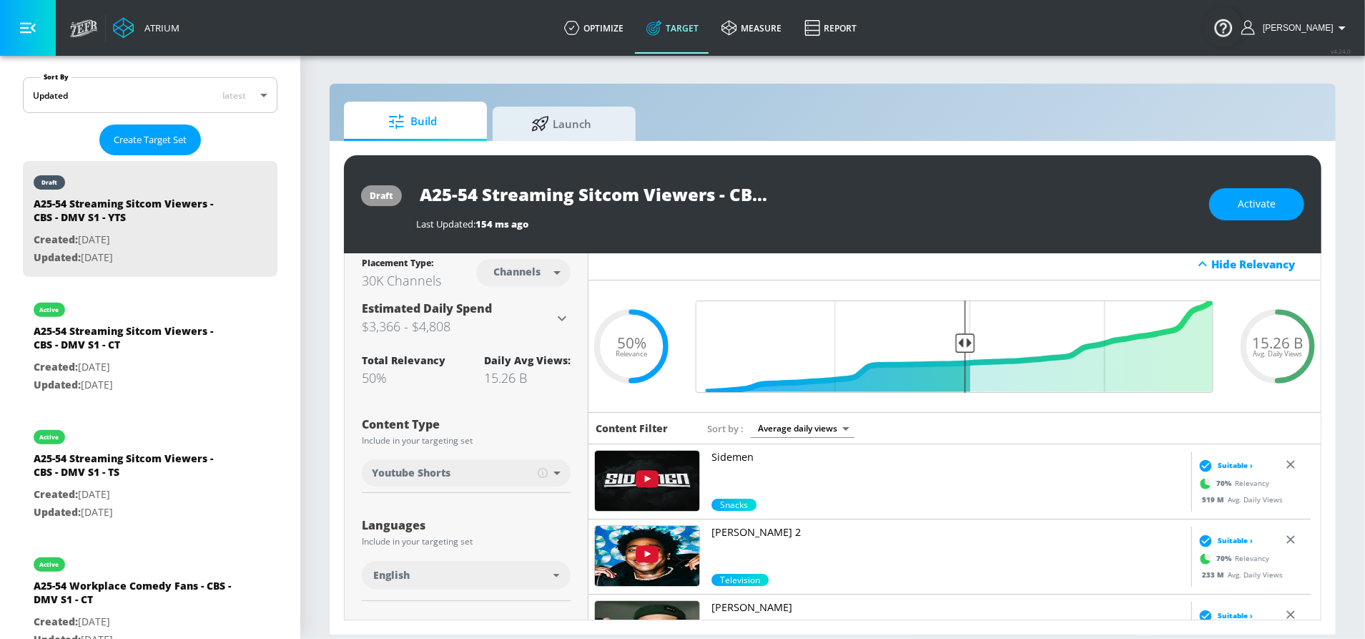
scroll to position [0, 0]
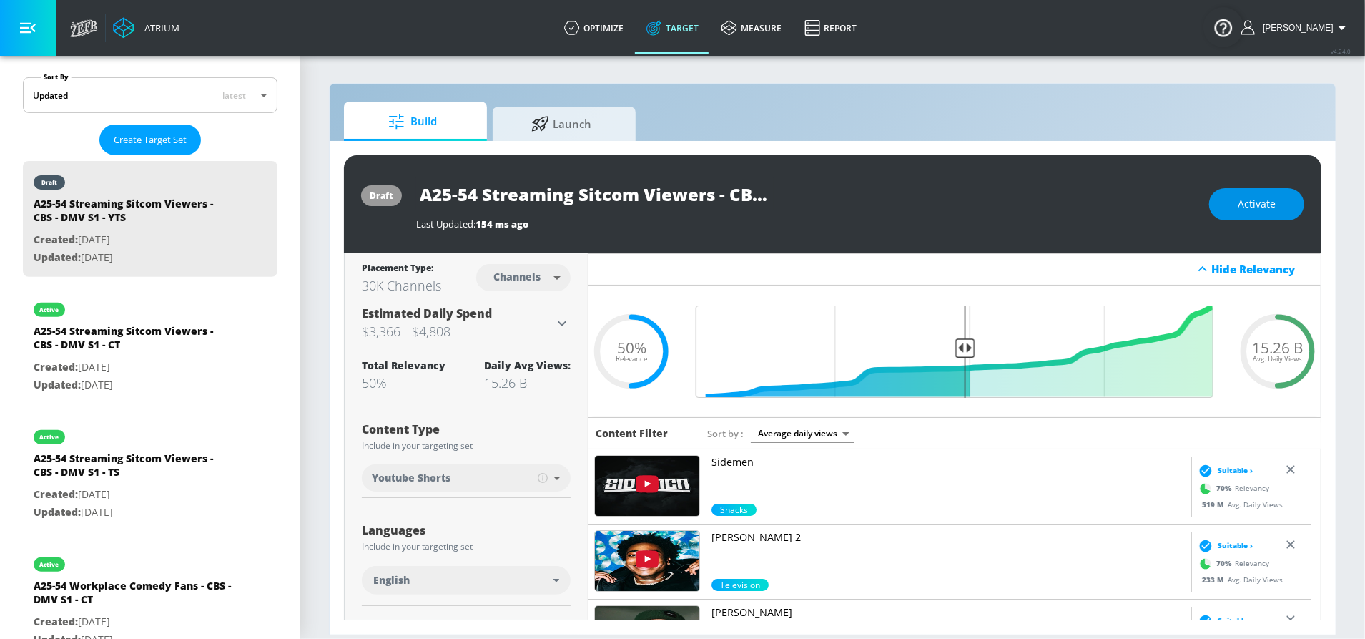
click at [1287, 212] on button "Activate" at bounding box center [1256, 204] width 95 height 32
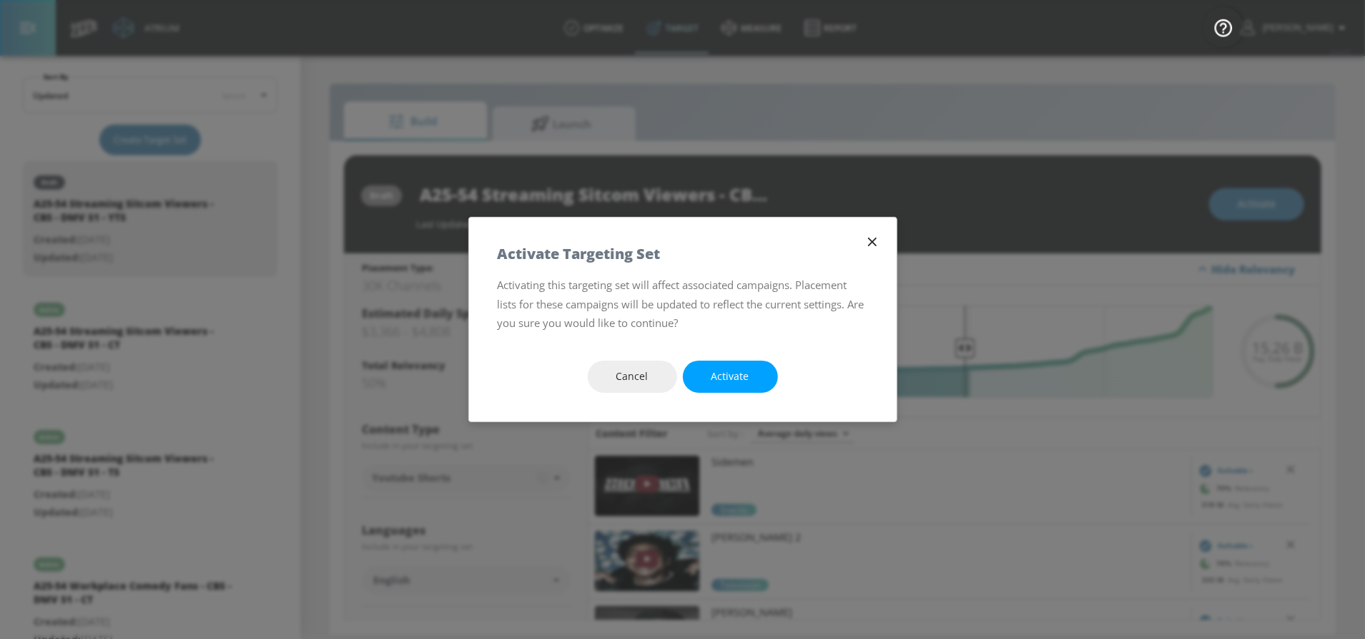
drag, startPoint x: 757, startPoint y: 372, endPoint x: 782, endPoint y: 305, distance: 72.0
click at [757, 371] on button "Activate" at bounding box center [730, 376] width 95 height 32
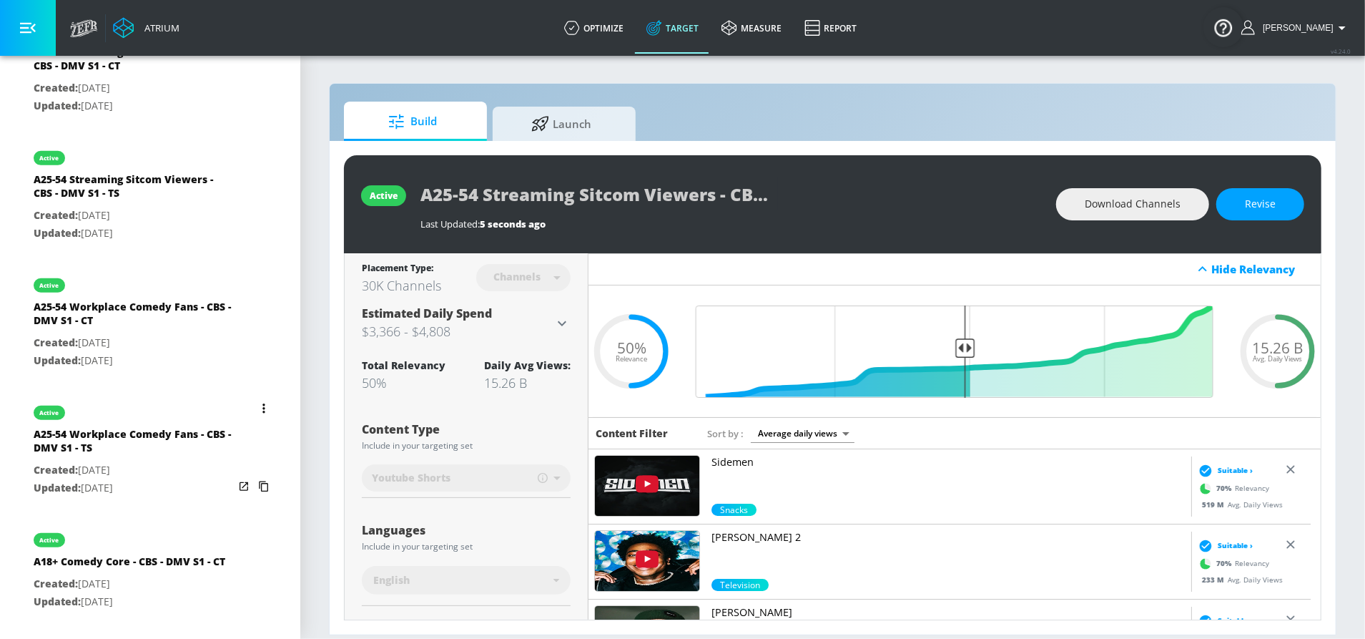
scroll to position [613, 0]
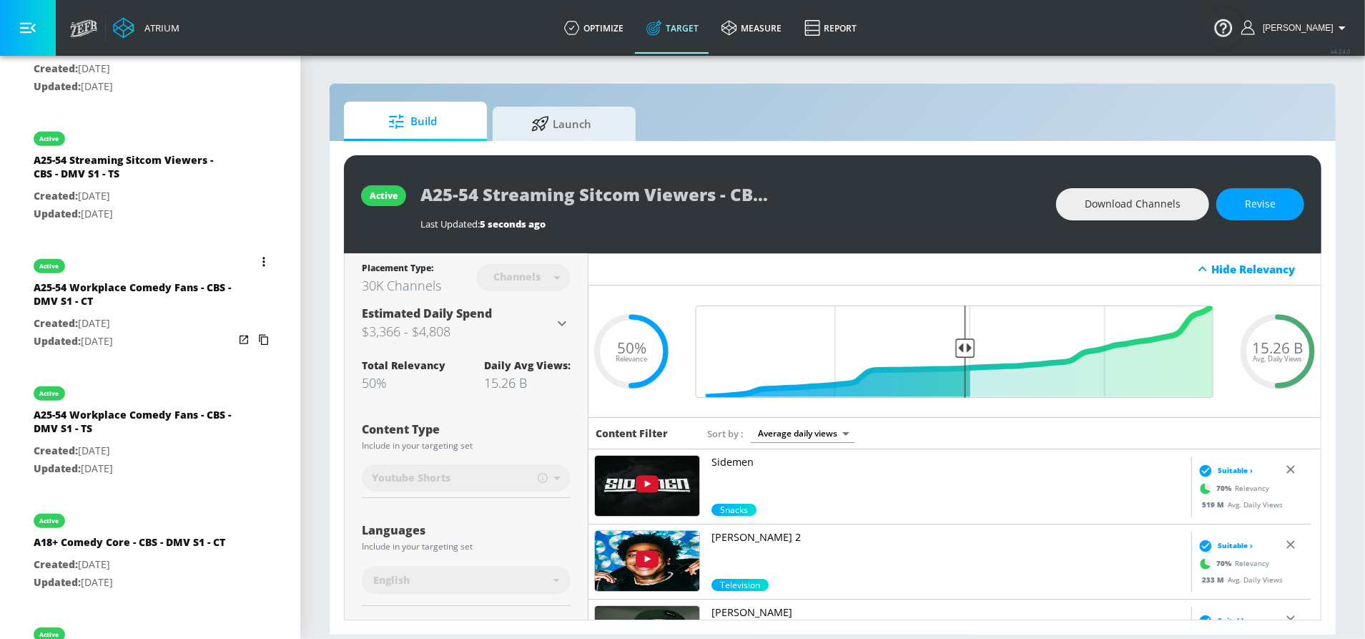
click at [262, 259] on icon "list of Target Set" at bounding box center [263, 261] width 2 height 9
click at [192, 284] on li "Duplicate" at bounding box center [188, 285] width 142 height 25
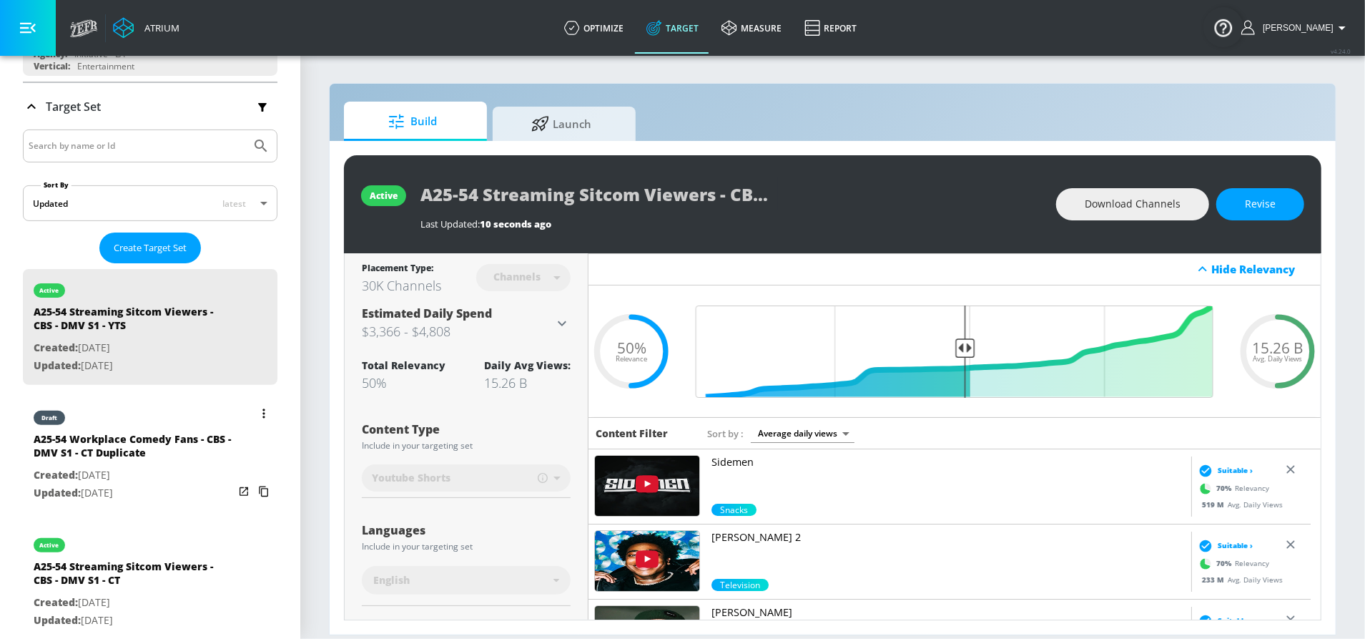
scroll to position [252, 0]
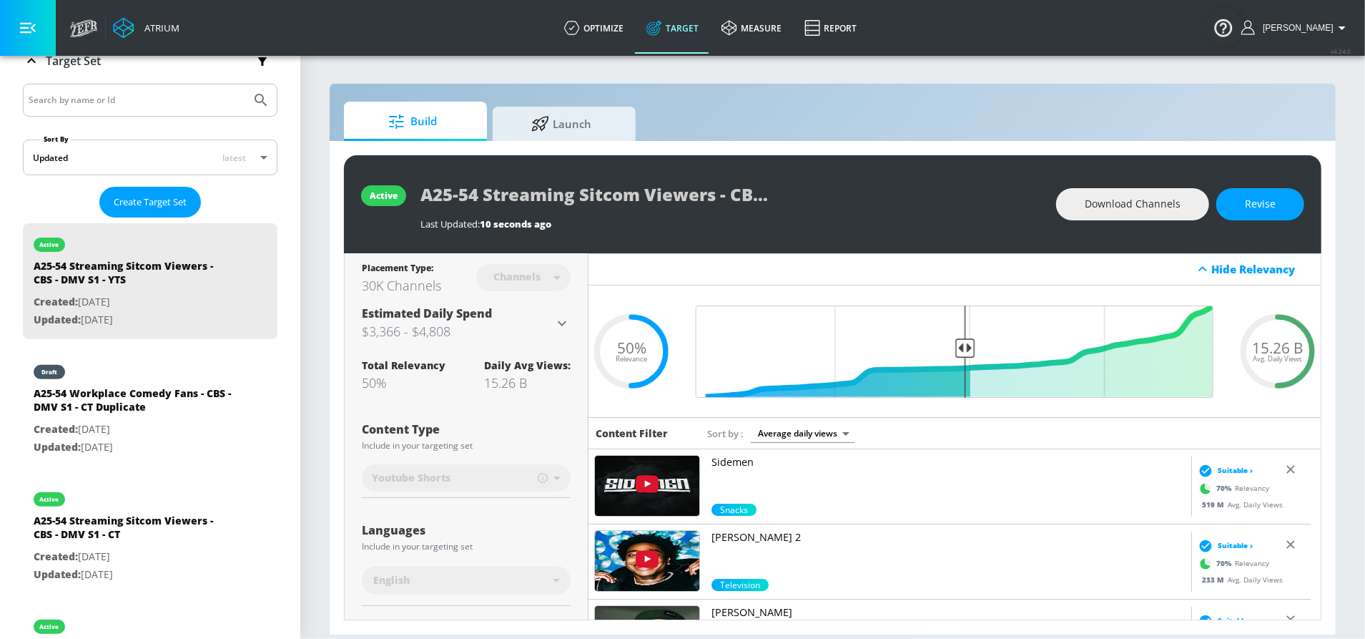
drag, startPoint x: 141, startPoint y: 392, endPoint x: 267, endPoint y: 328, distance: 141.4
click at [141, 393] on div "A25-54 Workplace Comedy Fans - CBS - DMV S1 - CT Duplicate" at bounding box center [134, 403] width 200 height 34
type input "A25-54 Workplace Comedy Fans - CBS - DMV S1 - CT Duplicate"
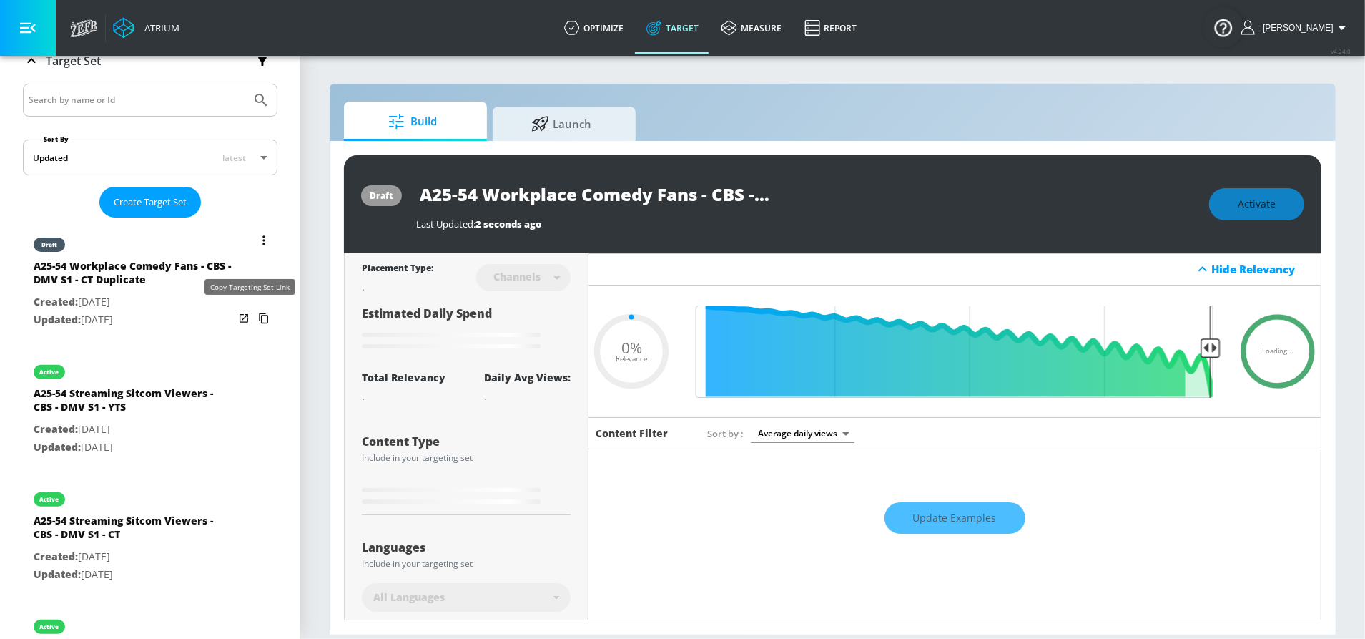
click at [252, 314] on icon "list of Target Set" at bounding box center [263, 318] width 23 height 23
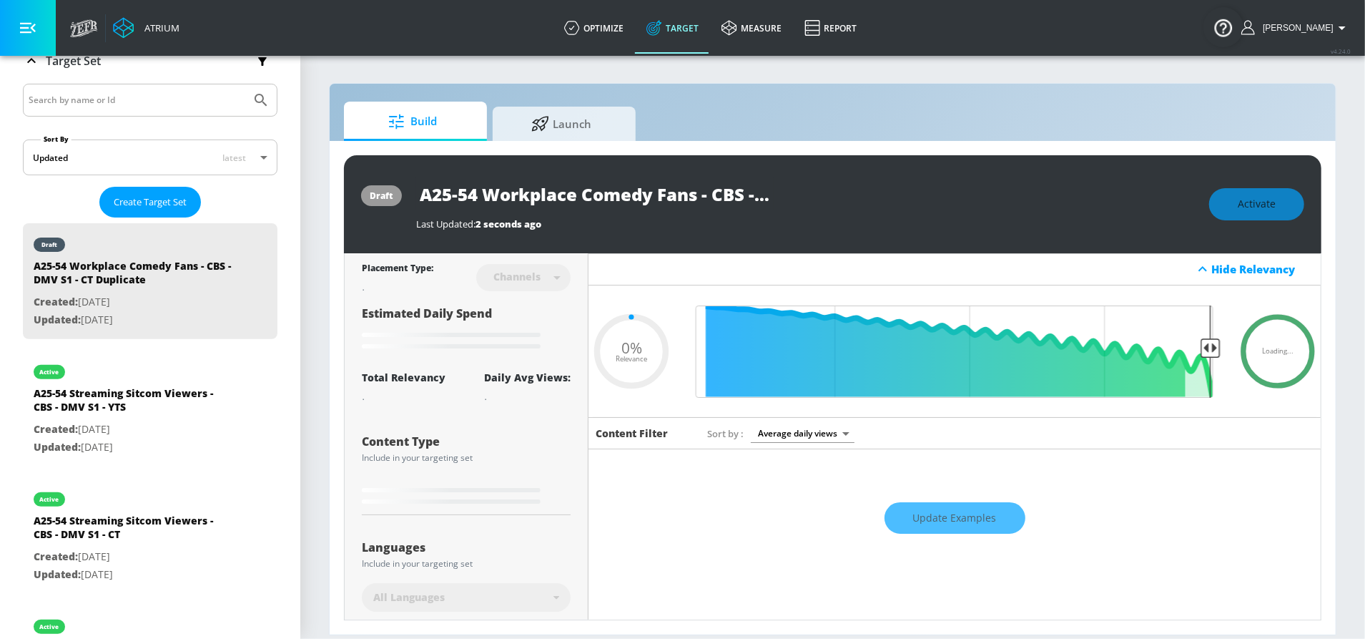
type input "0.5"
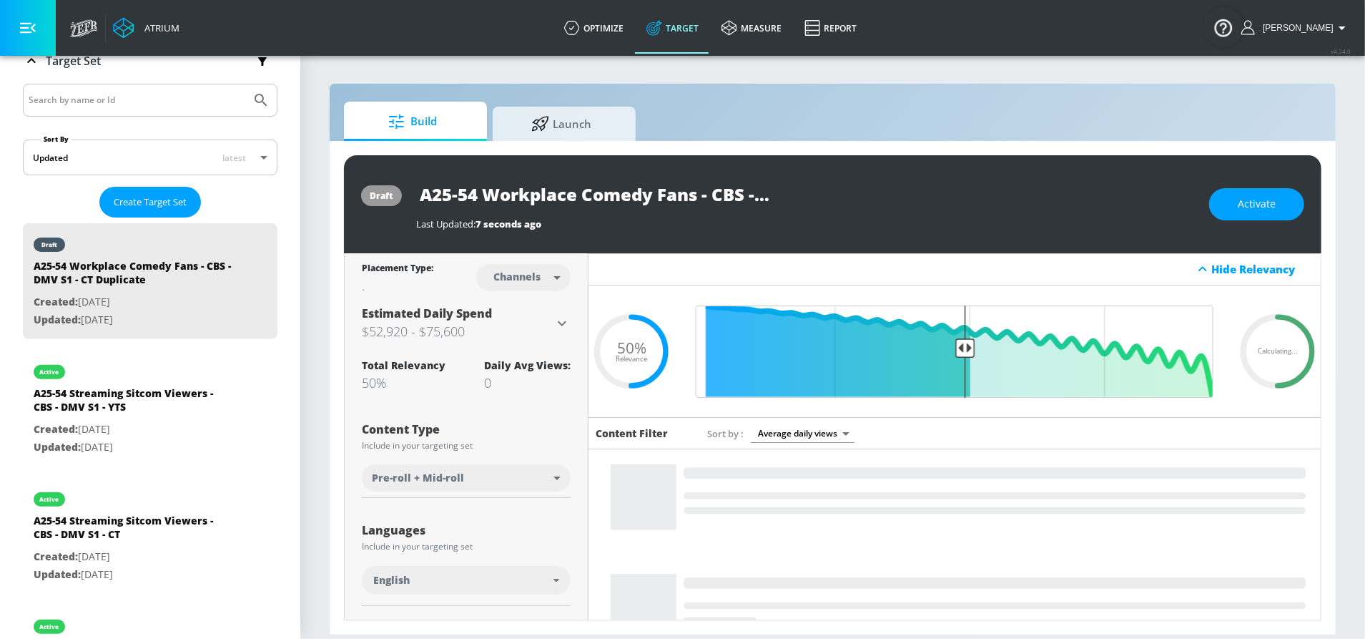
click at [677, 184] on input "A25-54 Workplace Comedy Fans - CBS - DMV S1 - CT Duplicate" at bounding box center [595, 194] width 358 height 32
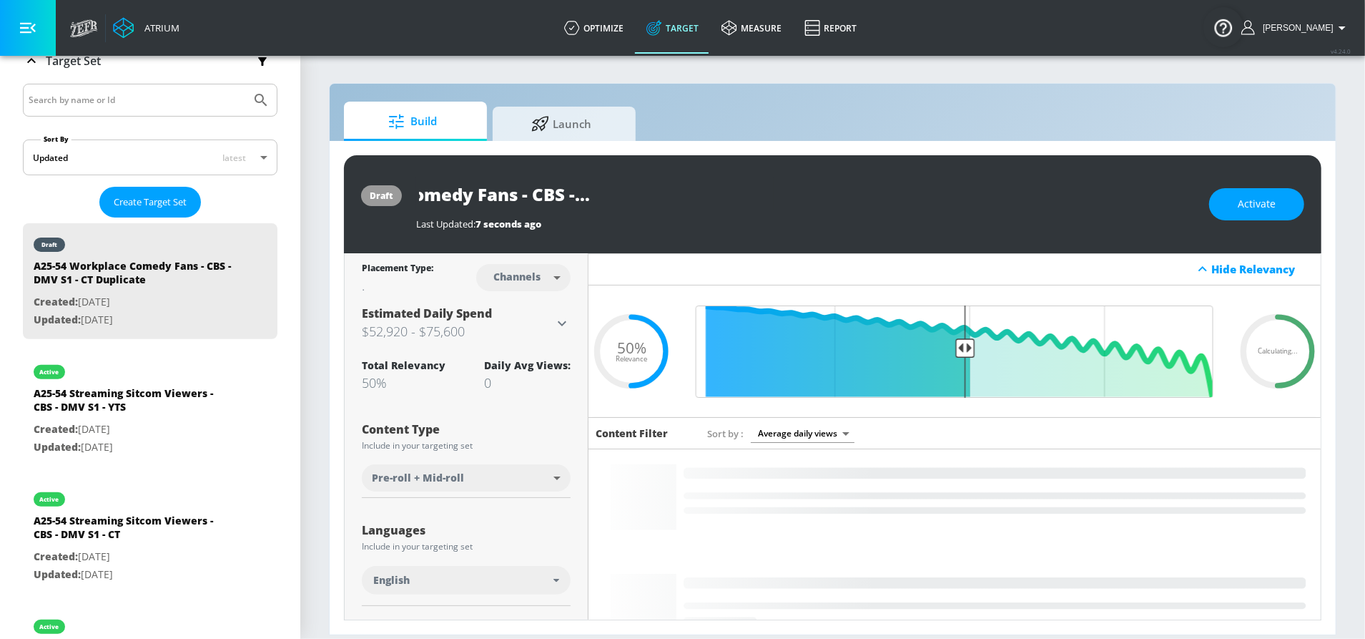
drag, startPoint x: 727, startPoint y: 193, endPoint x: 949, endPoint y: 198, distance: 222.5
click at [953, 199] on div "A25-54 Workplace Comedy Fans - CBS - DMV S1 - CT Duplicate" at bounding box center [805, 194] width 779 height 32
click at [674, 193] on input "A25-54 Workplace Comedy Fans - CBS - DMV S1 - CT Duplicate" at bounding box center [595, 194] width 358 height 32
drag, startPoint x: 714, startPoint y: 197, endPoint x: 873, endPoint y: 205, distance: 158.3
click at [873, 205] on div "A25-54 Workplace Comedy Fans - CBS - DMV S1 - CT Duplicate" at bounding box center [805, 194] width 779 height 32
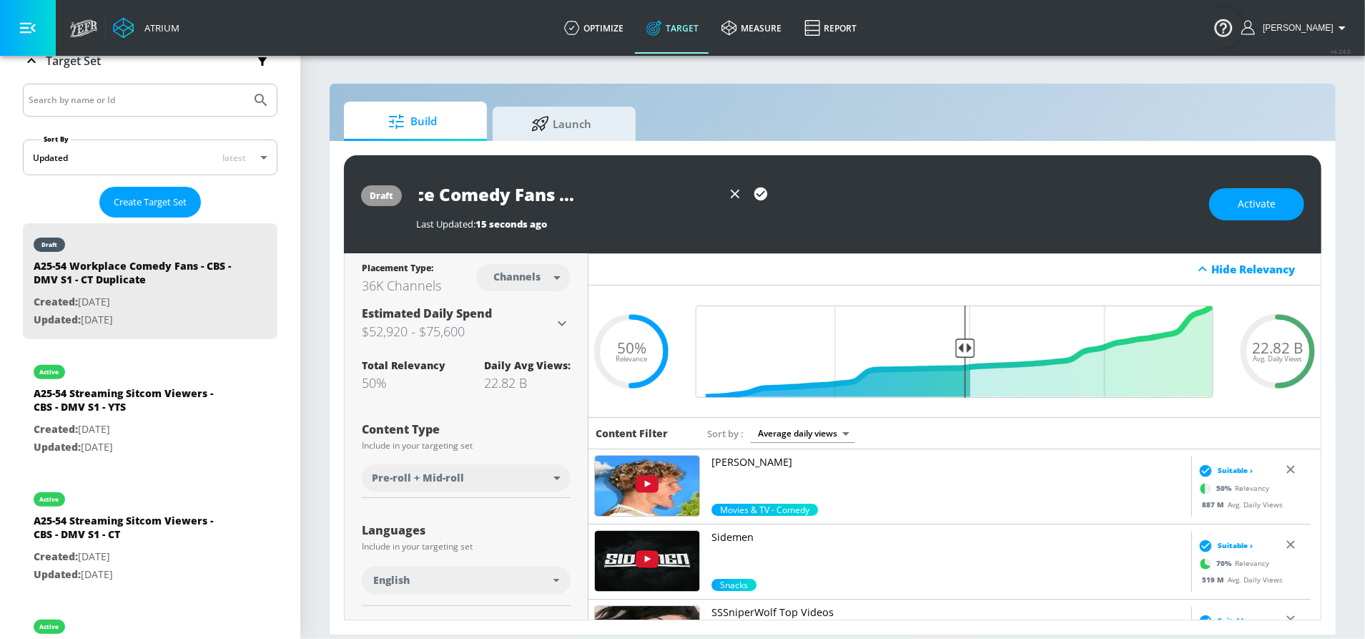
scroll to position [0, 152]
type input "A25-54 Workplace Comedy Fans - CBS - DMV S1 - YTS"
click at [765, 193] on icon "button" at bounding box center [761, 193] width 13 height 13
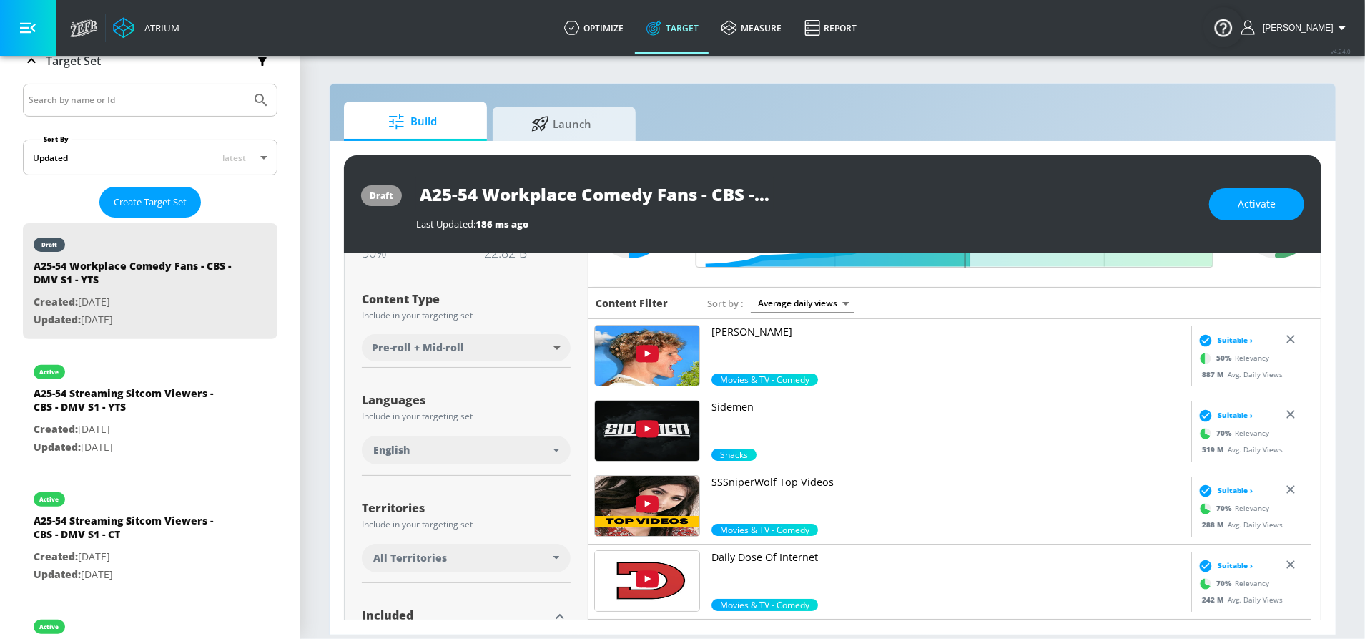
scroll to position [179, 0]
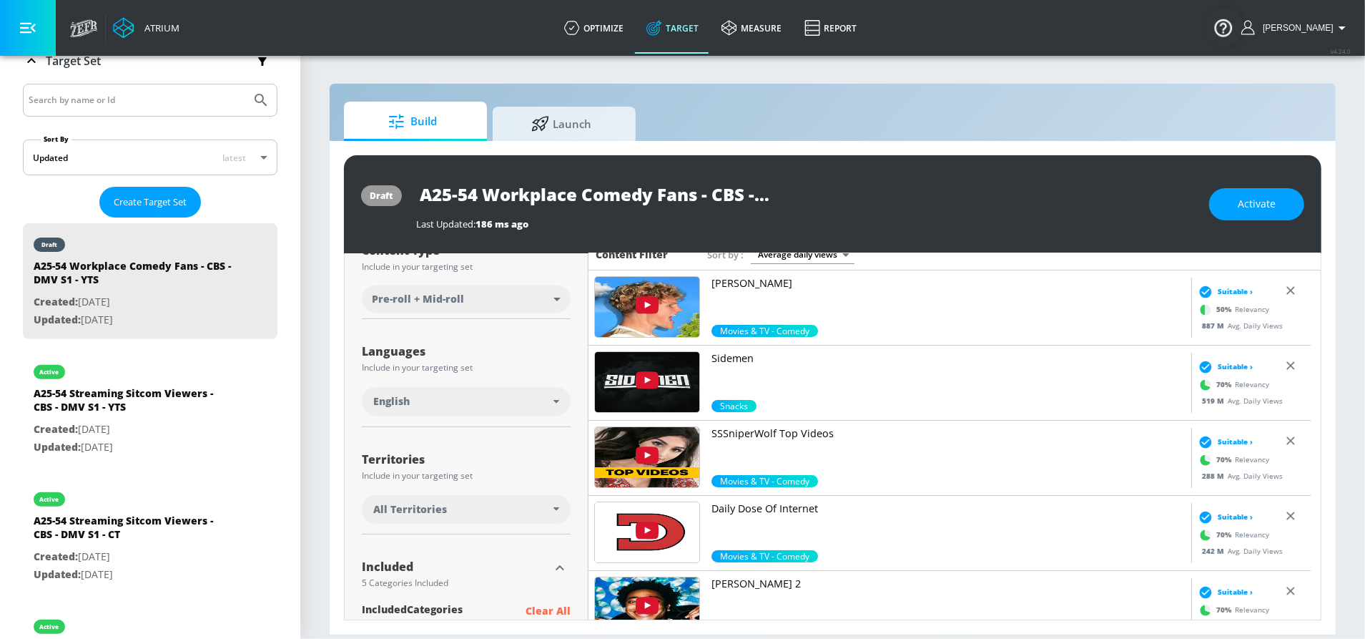
click at [451, 286] on body "Atrium optimize Target measure Report optimize Target measure Report v 4.24.0 S…" at bounding box center [682, 319] width 1365 height 639
click at [418, 355] on span "Youtube Shorts" at bounding box center [403, 353] width 61 height 15
type input "short_video"
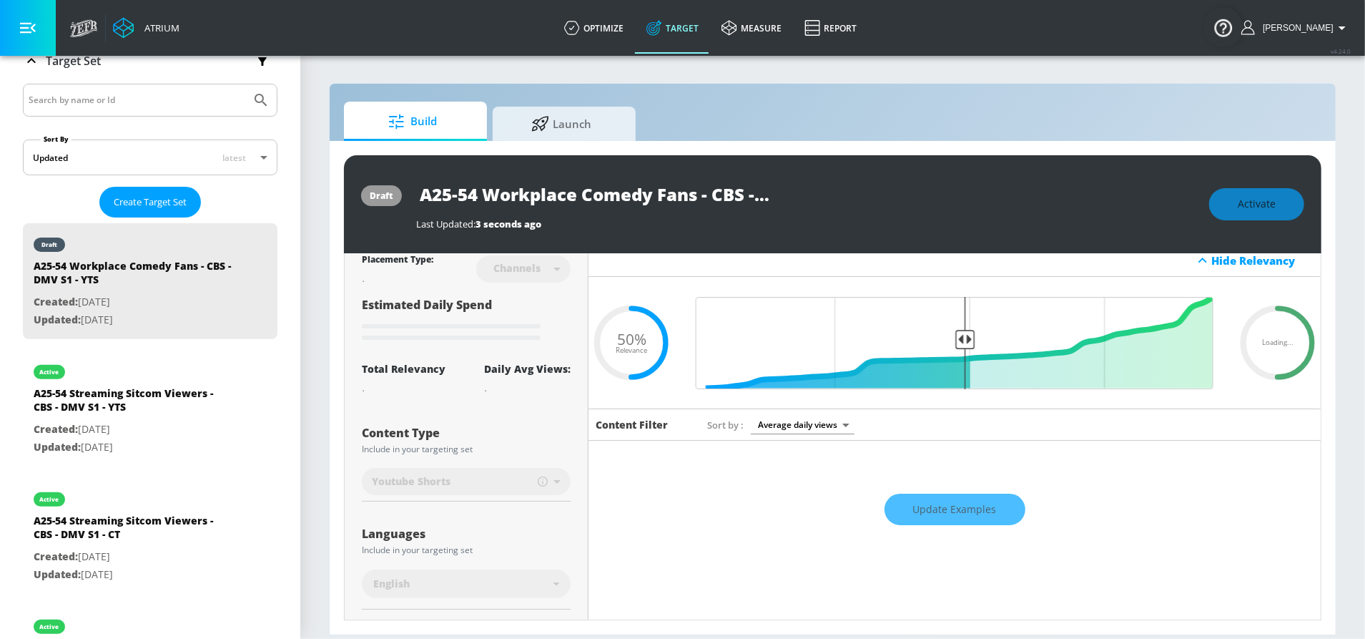
scroll to position [0, 0]
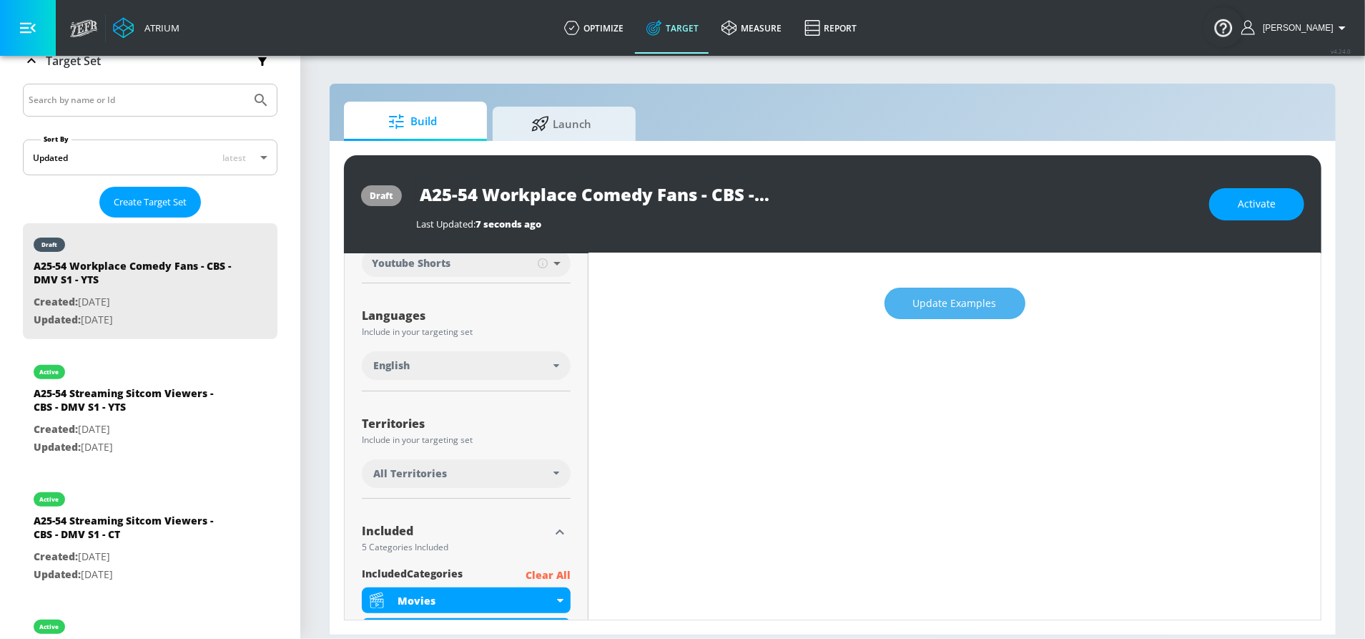
click at [947, 295] on span "Update Examples" at bounding box center [955, 304] width 84 height 18
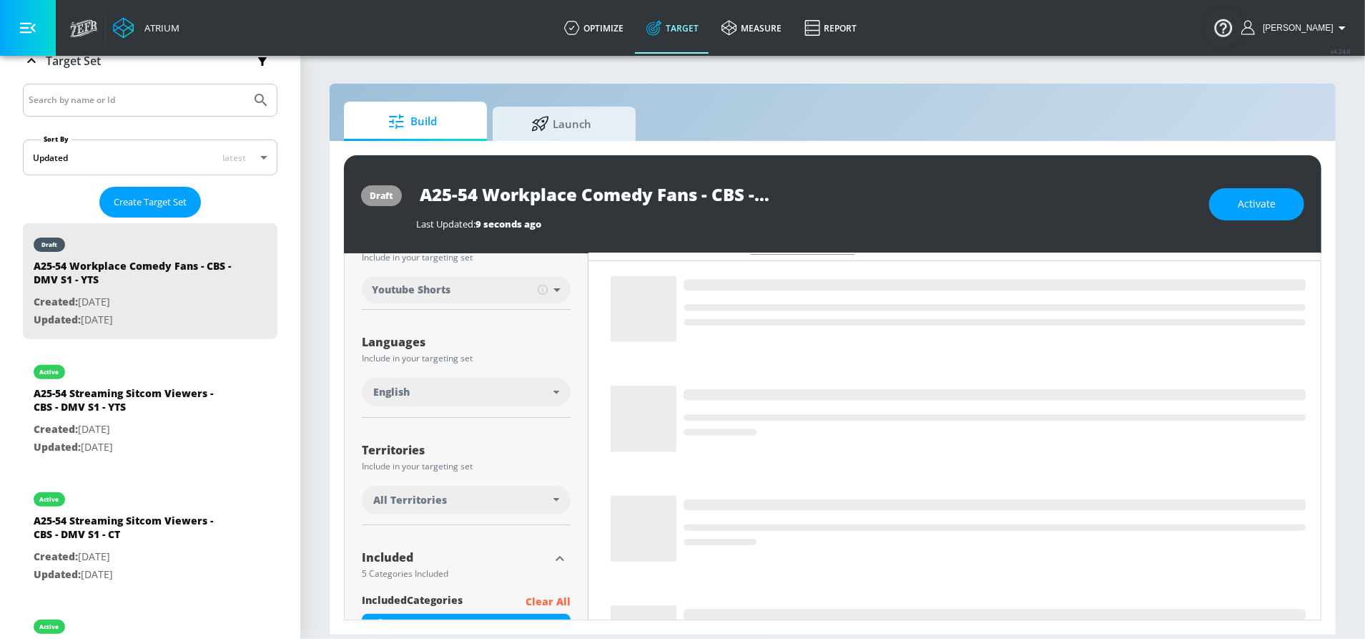
scroll to position [193, 0]
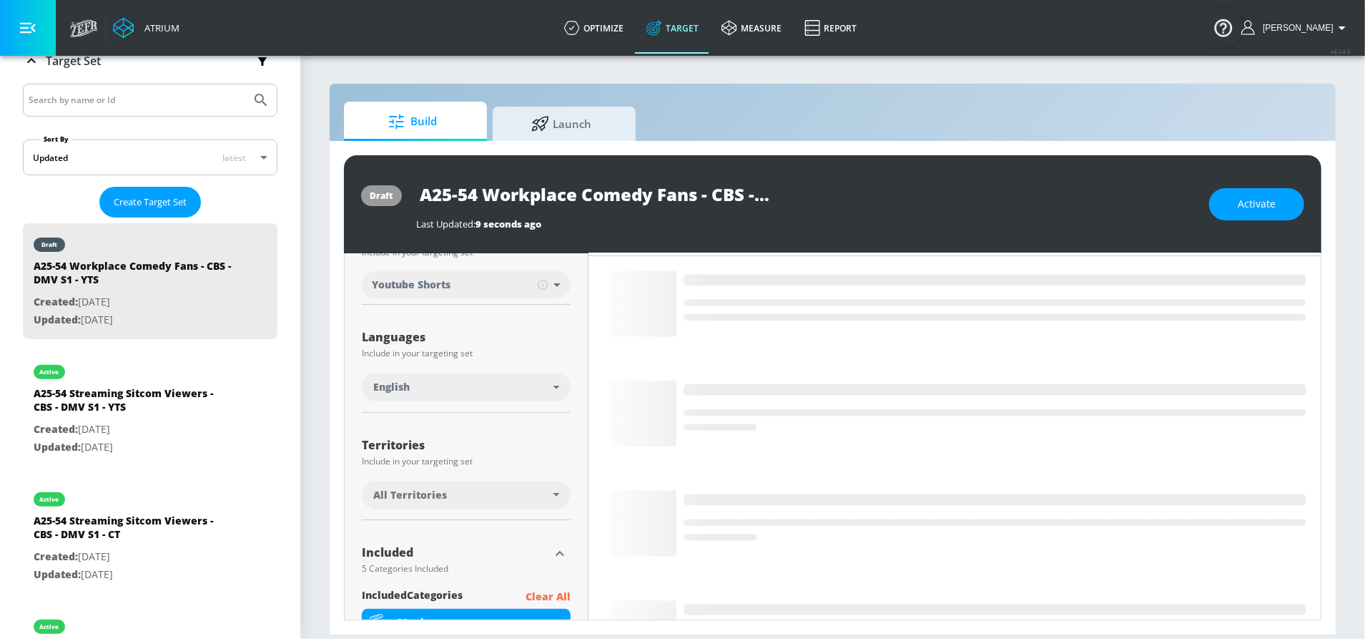
click at [516, 491] on div "All Territories" at bounding box center [463, 495] width 180 height 14
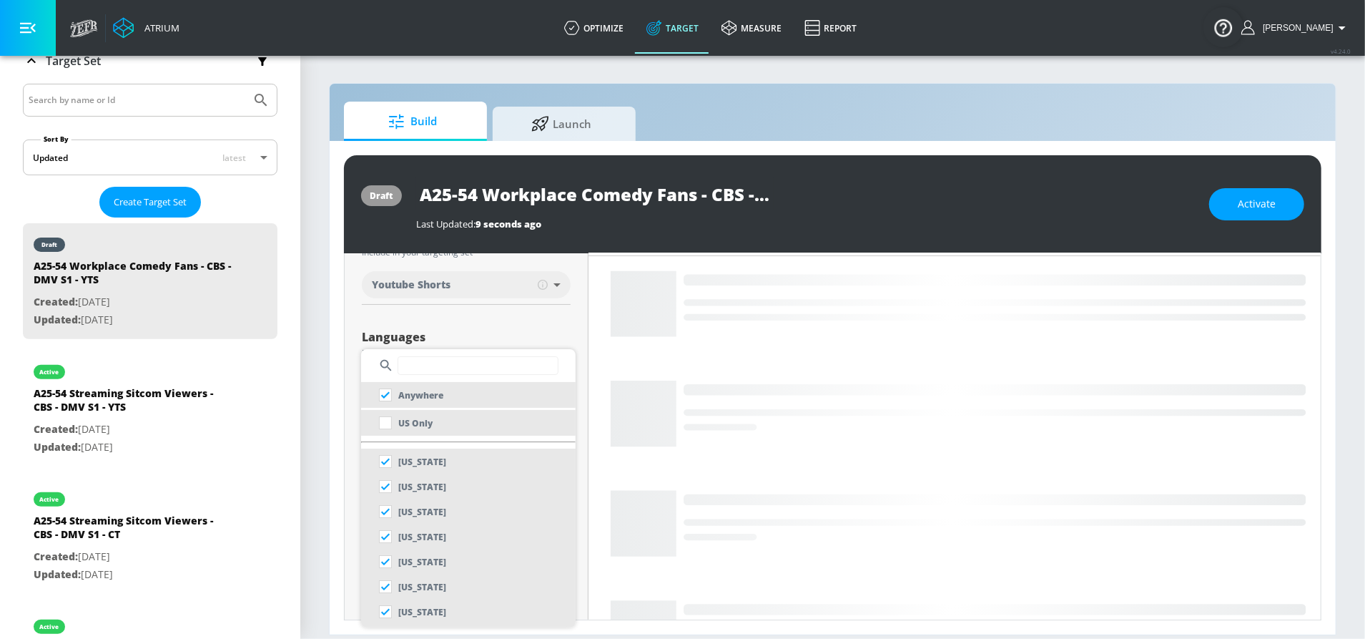
click at [437, 422] on li "US Only" at bounding box center [468, 423] width 215 height 26
checkbox input "false"
checkbox input "true"
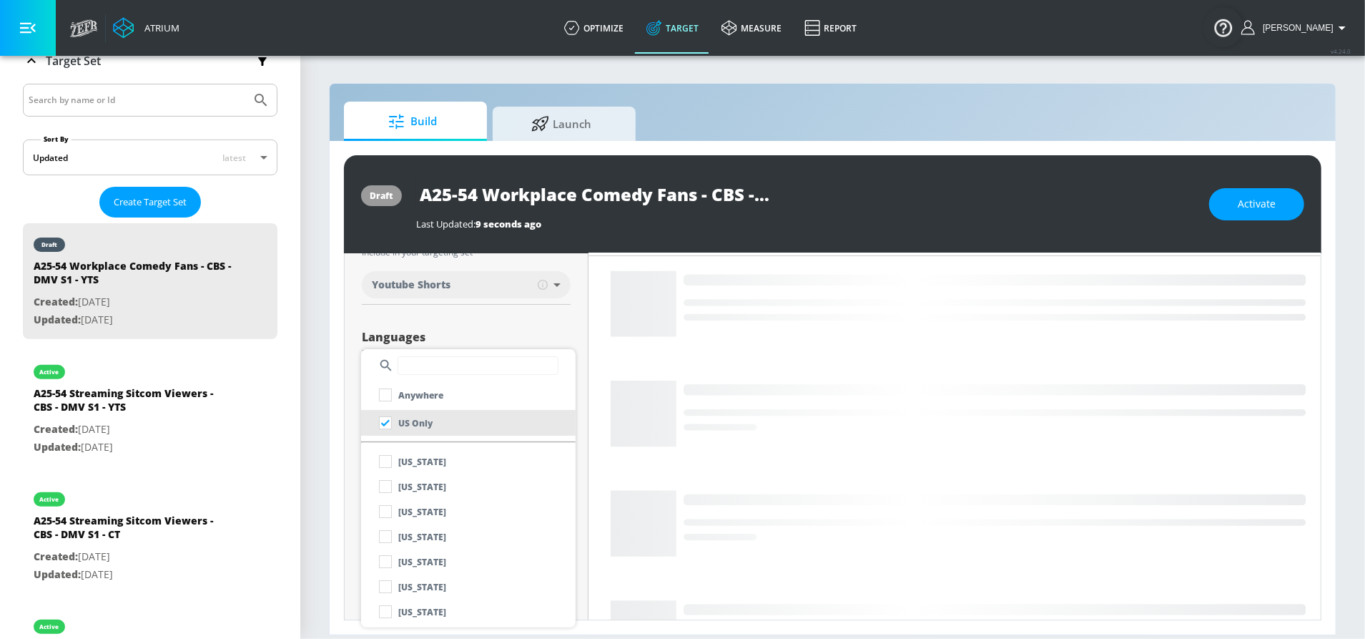
click at [544, 312] on div at bounding box center [682, 319] width 1365 height 639
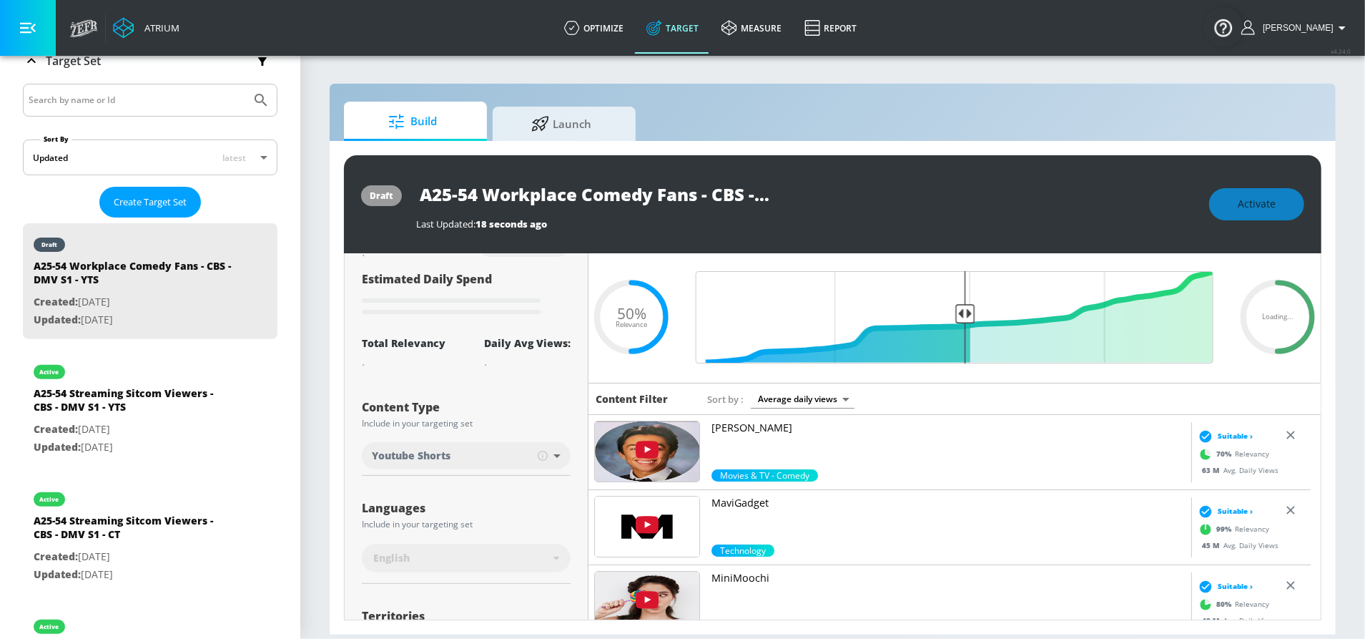
scroll to position [0, 0]
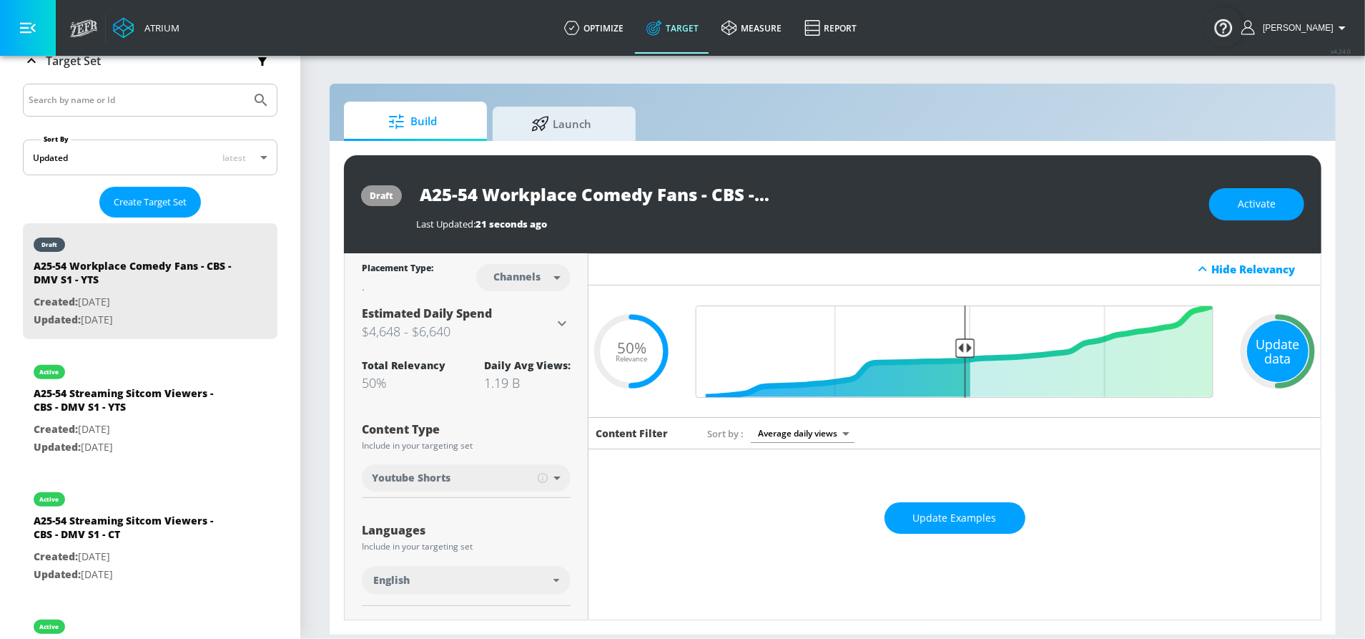
click at [1279, 345] on div "Update data" at bounding box center [1278, 351] width 62 height 62
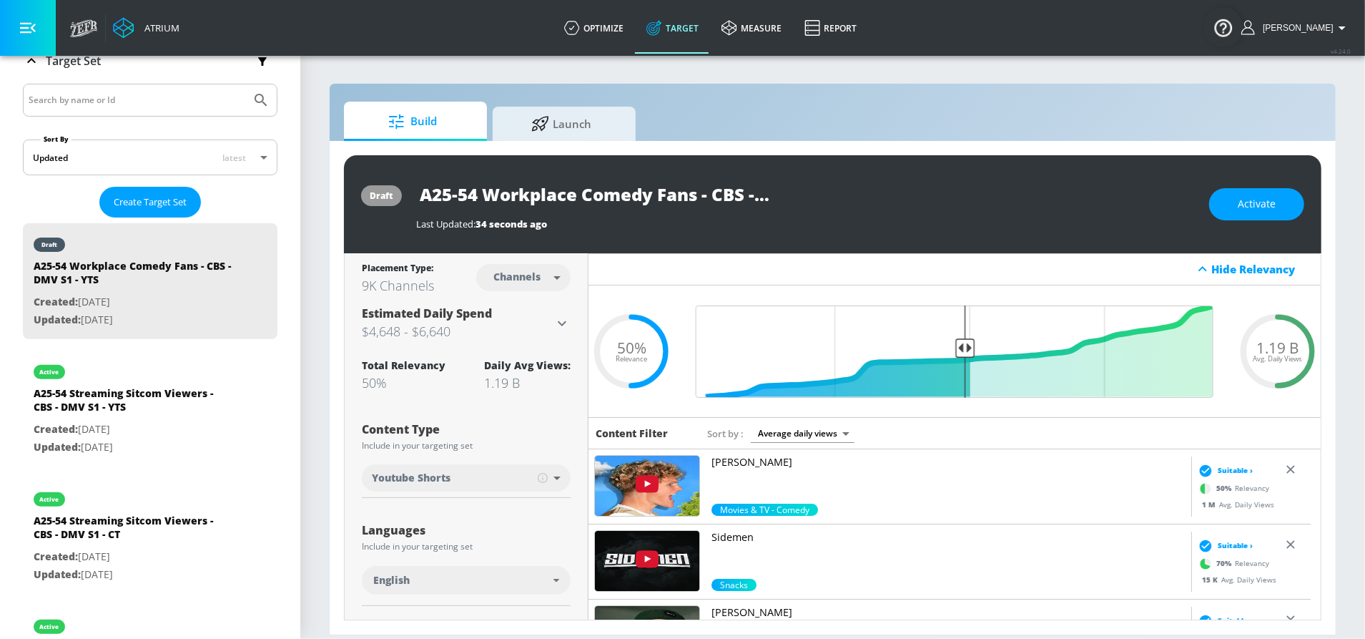
click at [1046, 266] on div "Hide Relevancy" at bounding box center [955, 269] width 732 height 32
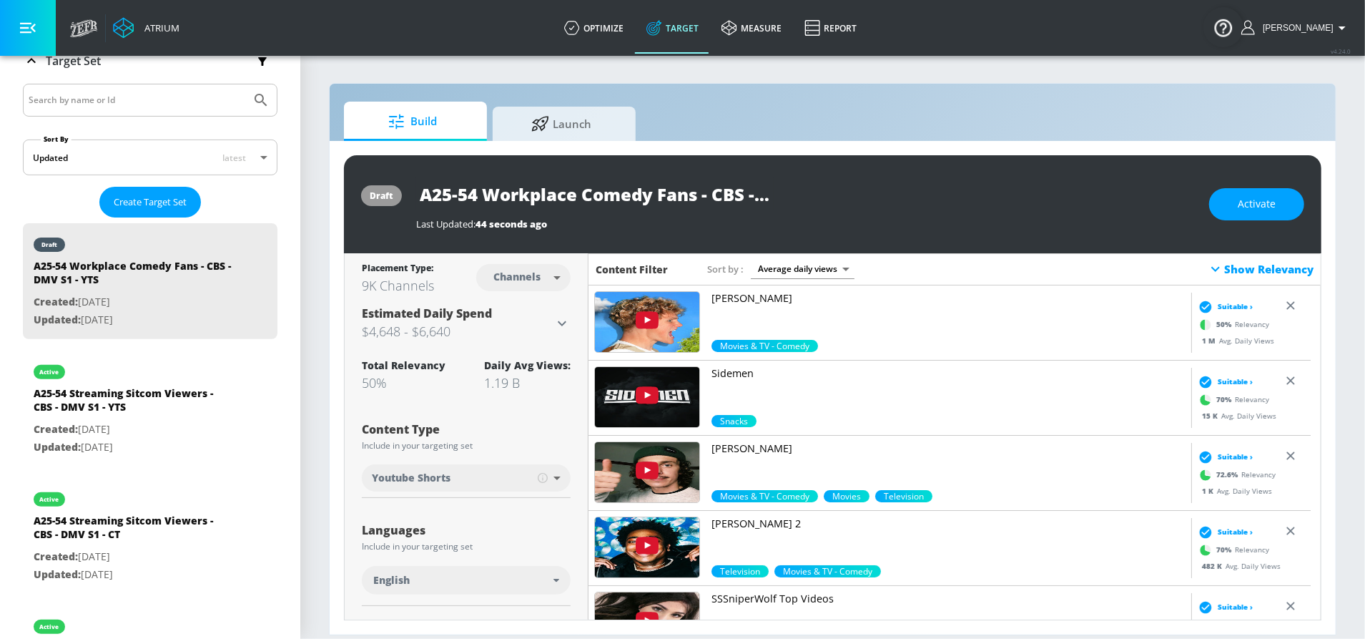
click at [490, 323] on h3 "$4,648 - $6,640" at bounding box center [458, 331] width 192 height 20
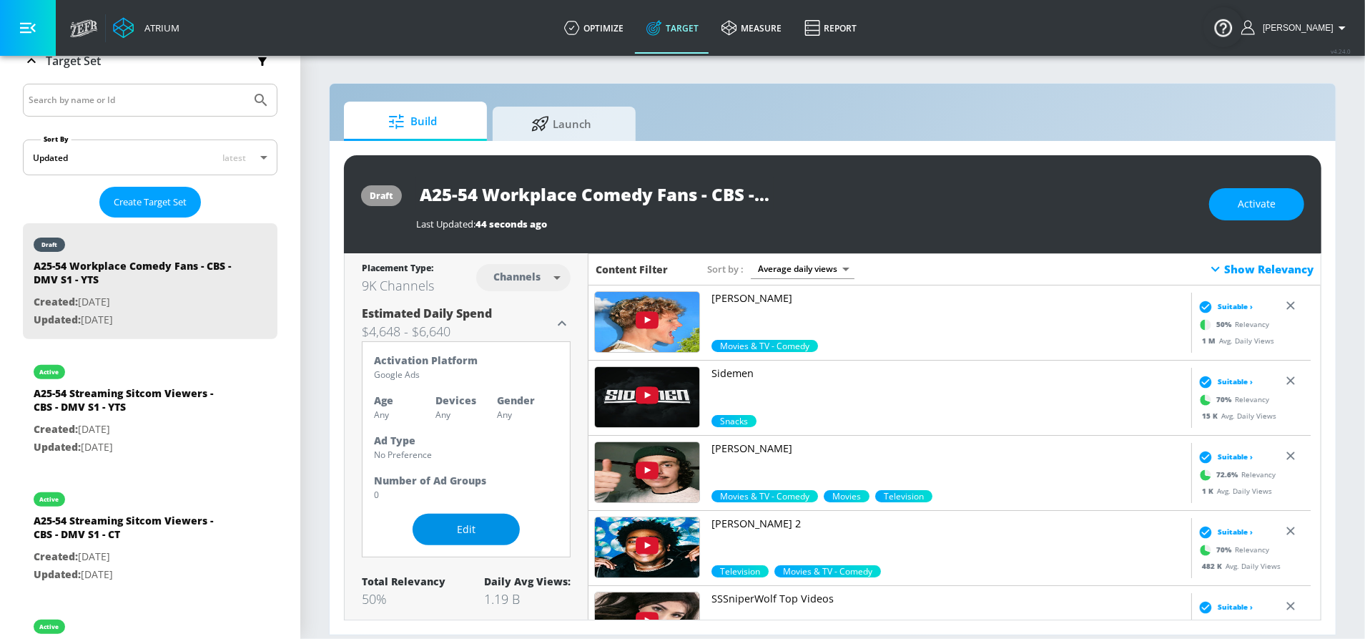
click at [448, 516] on button "Edit" at bounding box center [466, 530] width 107 height 32
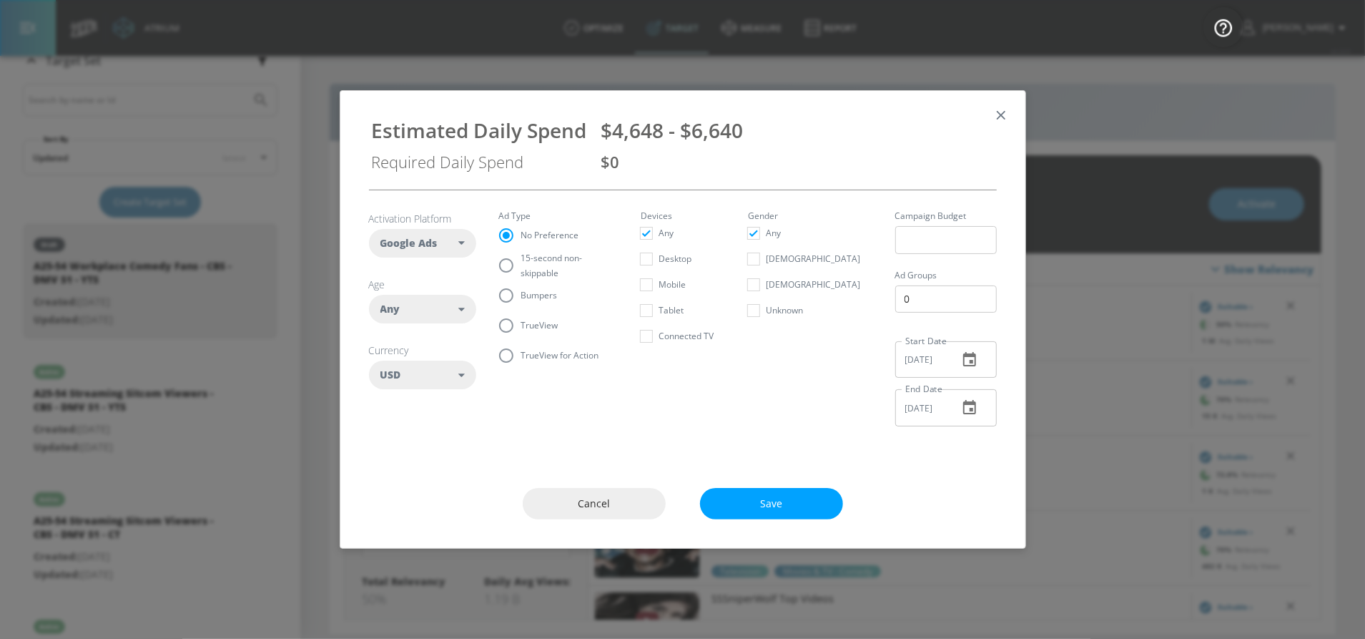
click at [428, 307] on div "Any" at bounding box center [419, 309] width 79 height 14
click at [442, 422] on button "25-34" at bounding box center [423, 428] width 106 height 26
checkbox input "false"
checkbox input "true"
click at [435, 443] on button "35-44" at bounding box center [423, 454] width 106 height 26
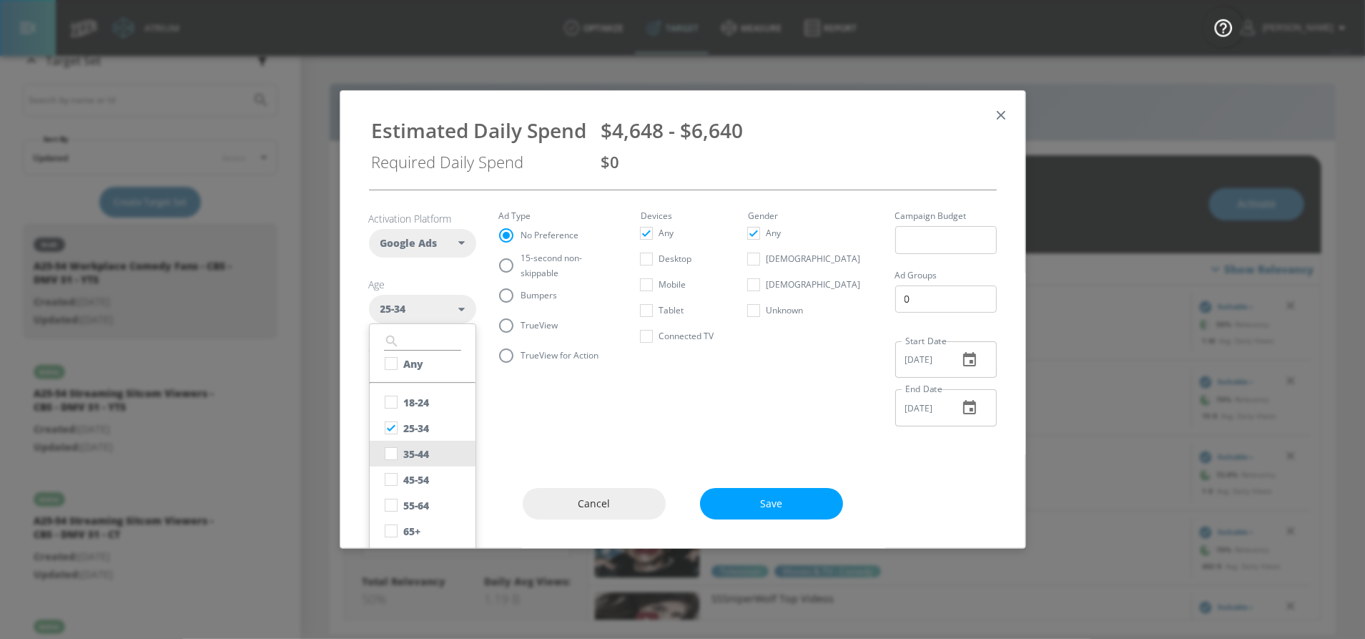
checkbox input "true"
click at [437, 473] on button "45-54" at bounding box center [423, 479] width 106 height 26
checkbox input "true"
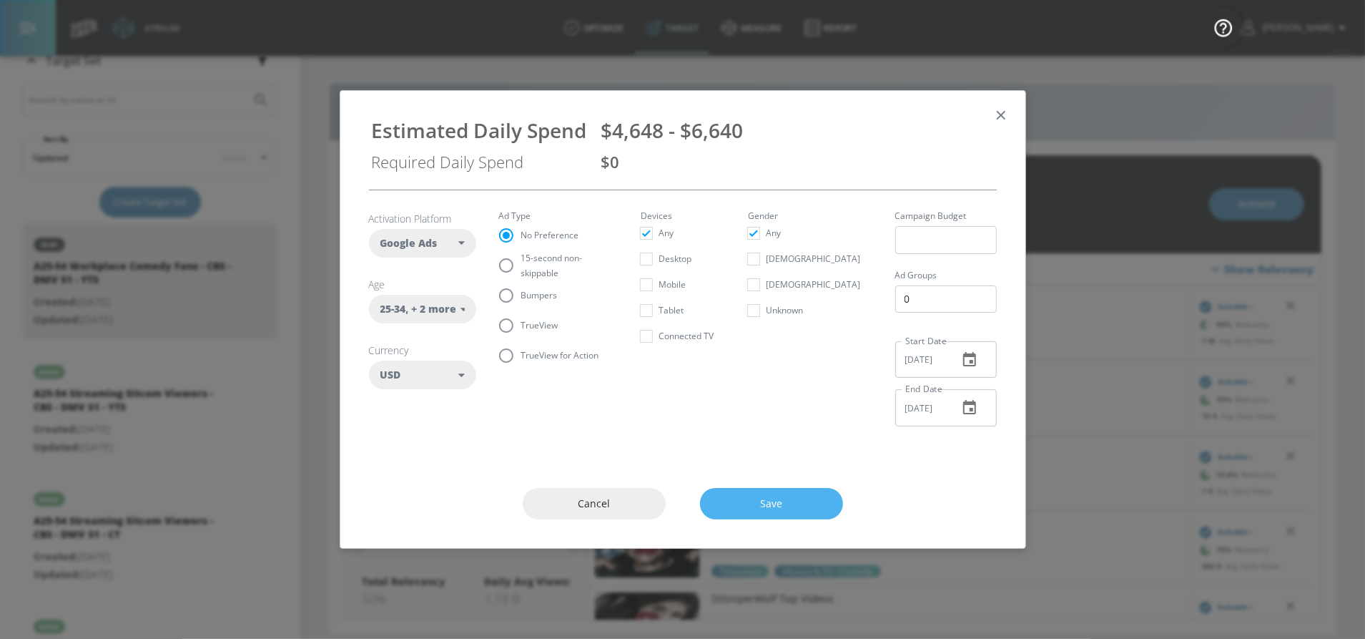
click at [764, 505] on span "Save" at bounding box center [772, 504] width 86 height 18
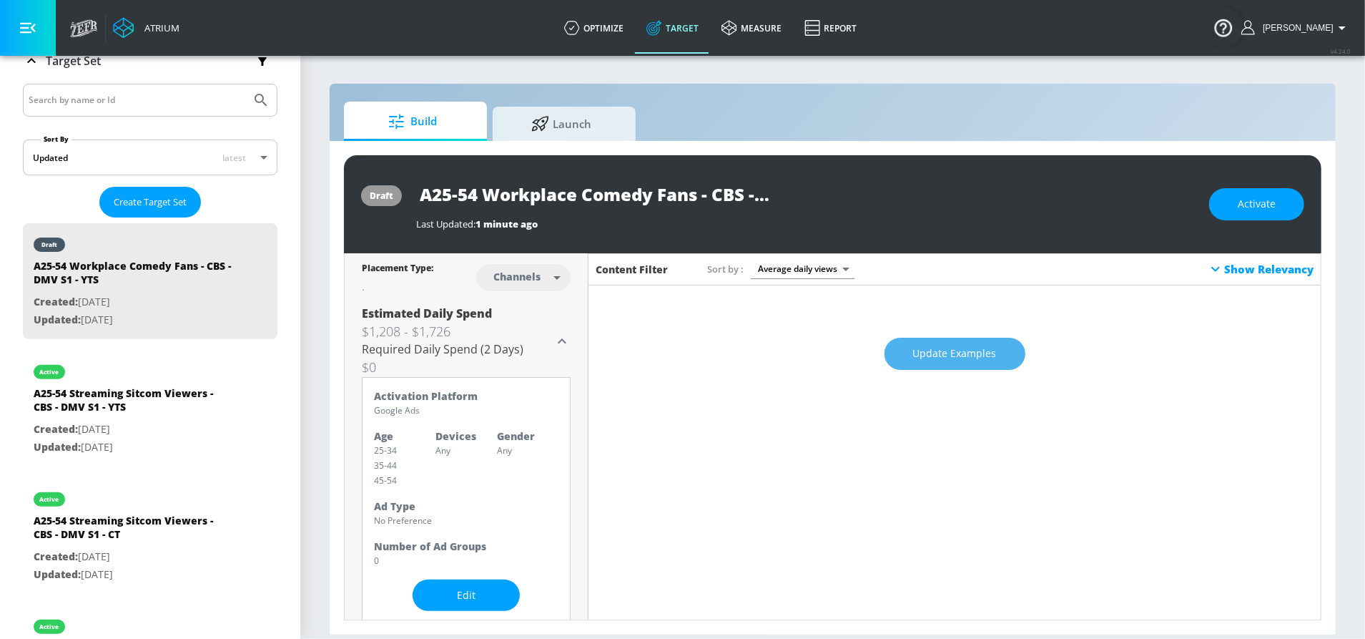
click at [955, 362] on span "Update Examples" at bounding box center [955, 354] width 84 height 18
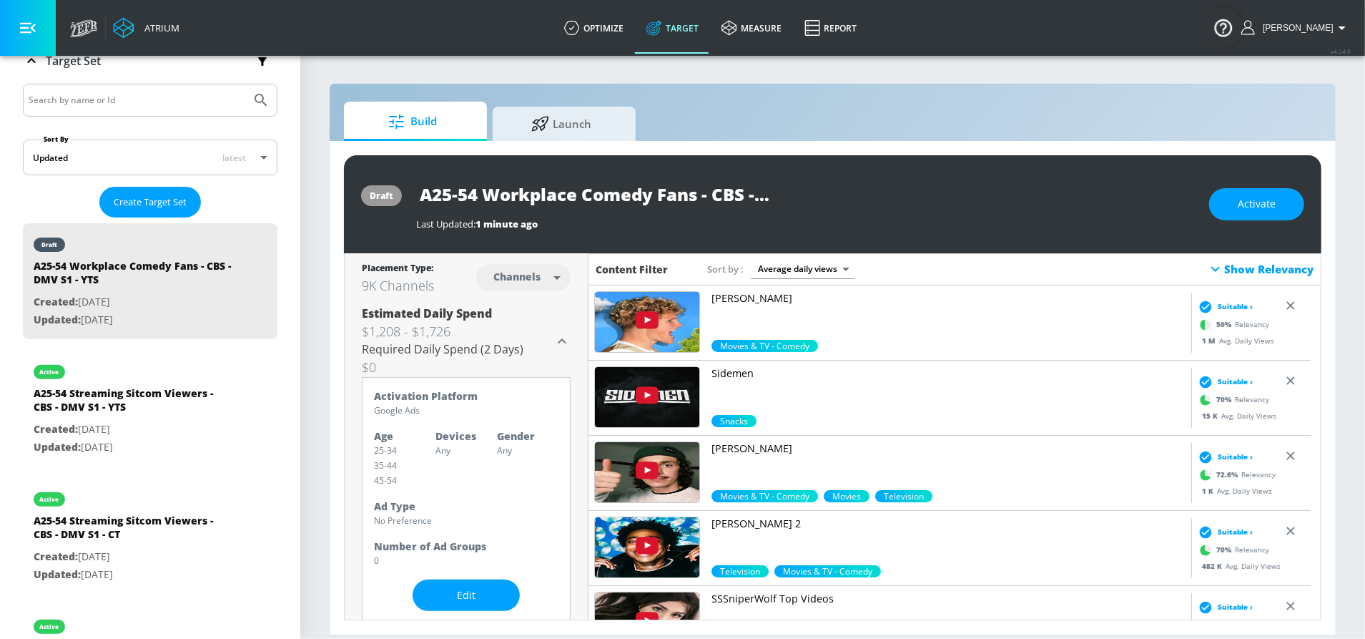
click at [1221, 267] on div "Show Relevancy" at bounding box center [1260, 268] width 107 height 17
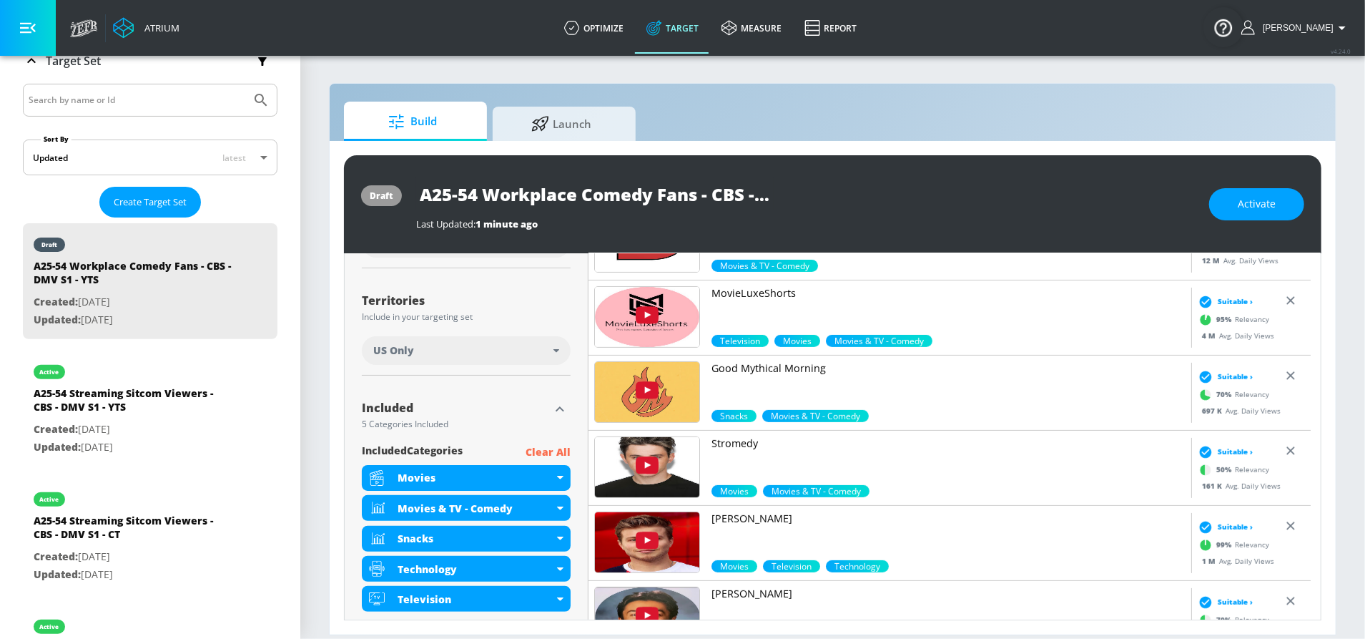
scroll to position [620, 0]
click at [1265, 205] on span "Activate" at bounding box center [1257, 204] width 38 height 18
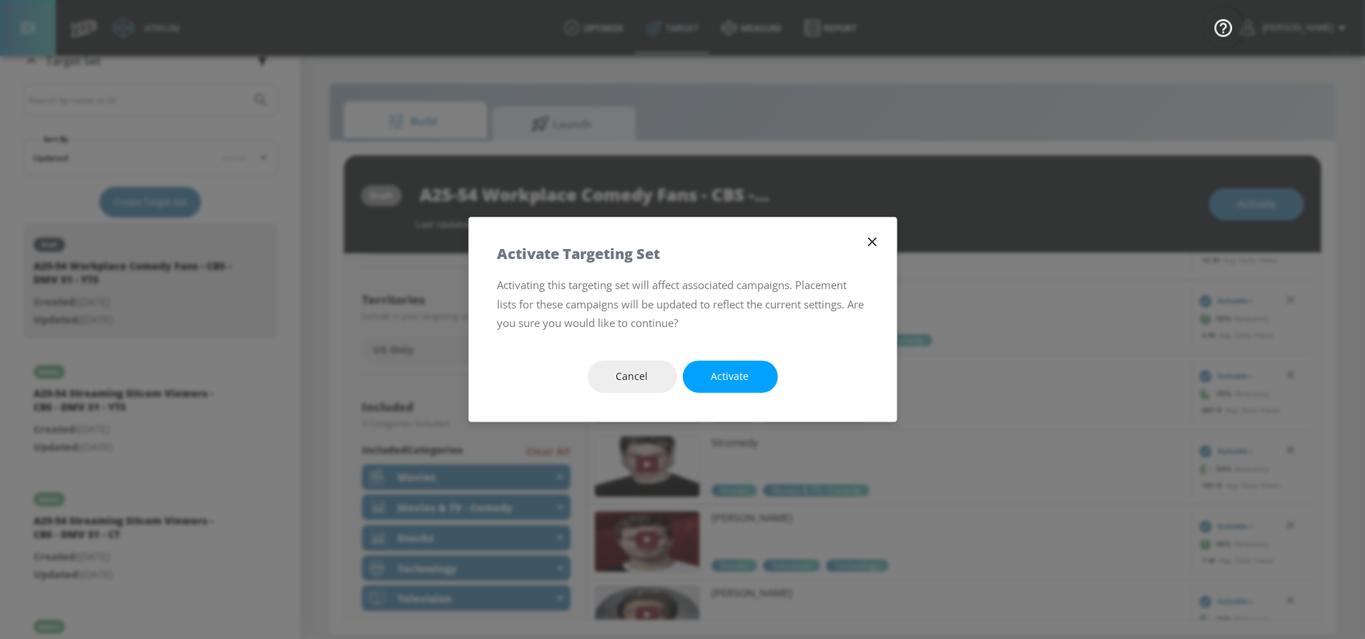
drag, startPoint x: 756, startPoint y: 378, endPoint x: 706, endPoint y: 228, distance: 157.6
click at [756, 378] on button "Activate" at bounding box center [730, 376] width 95 height 32
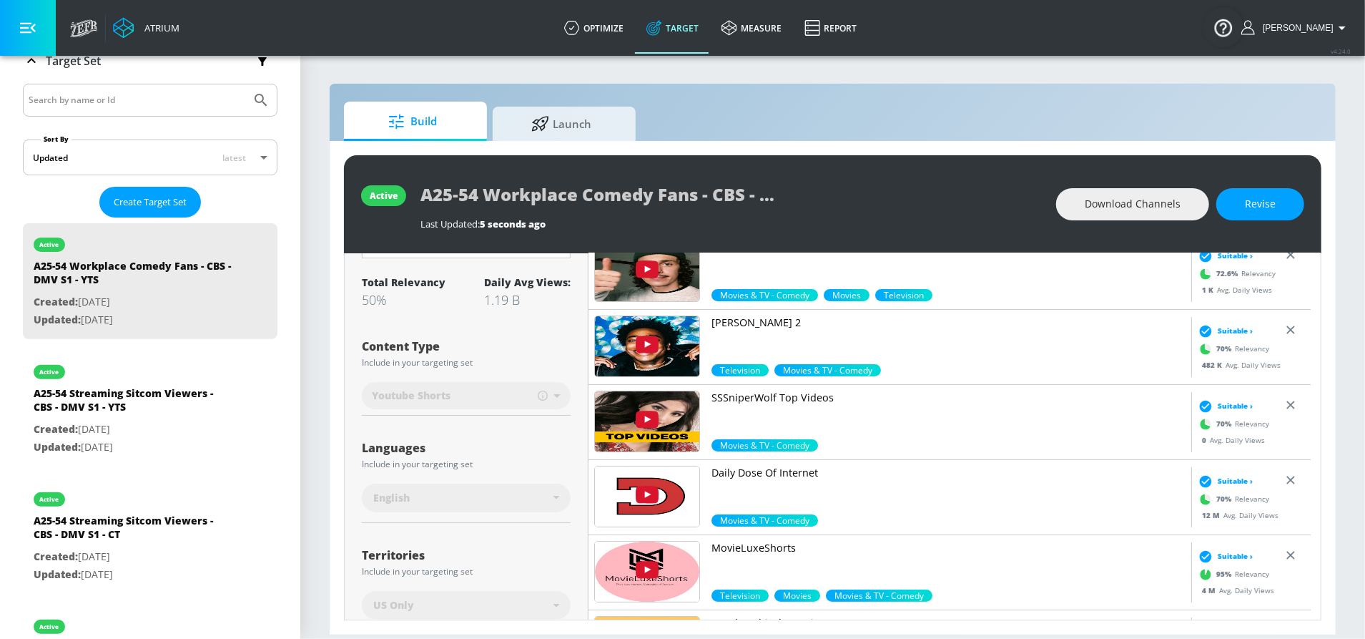
scroll to position [281, 0]
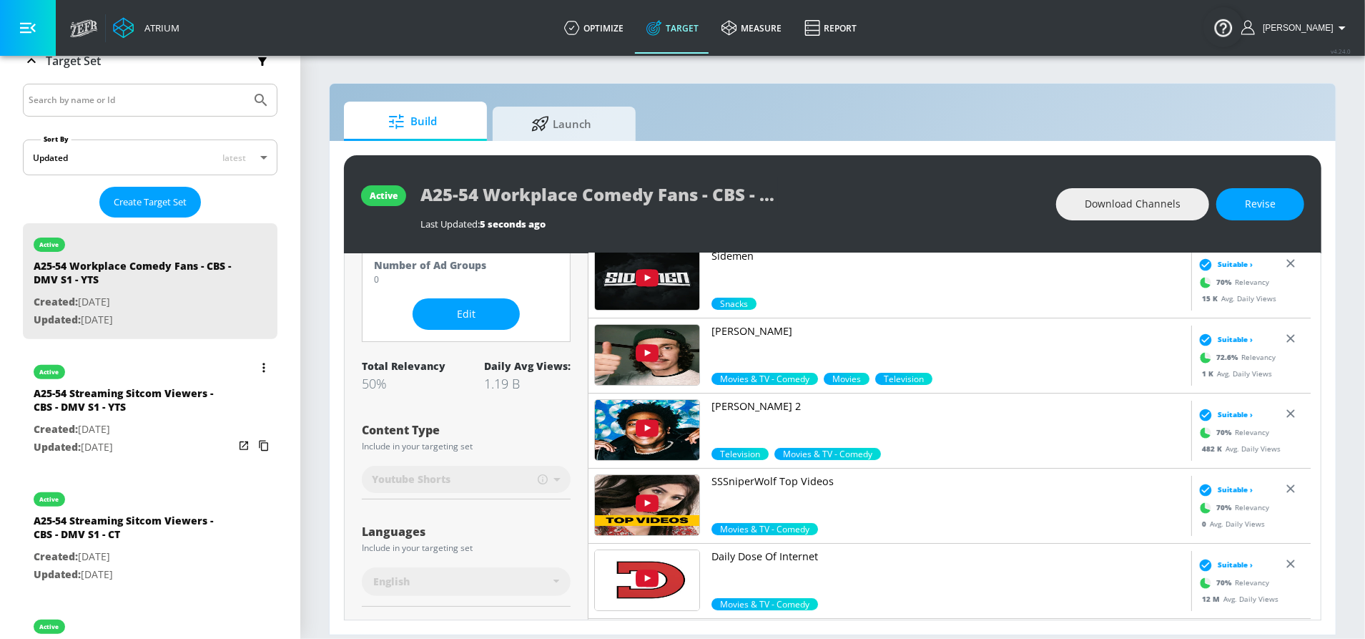
click at [127, 411] on div "A25-54 Streaming Sitcom Viewers - CBS - DMV S1 - YTS" at bounding box center [134, 403] width 200 height 34
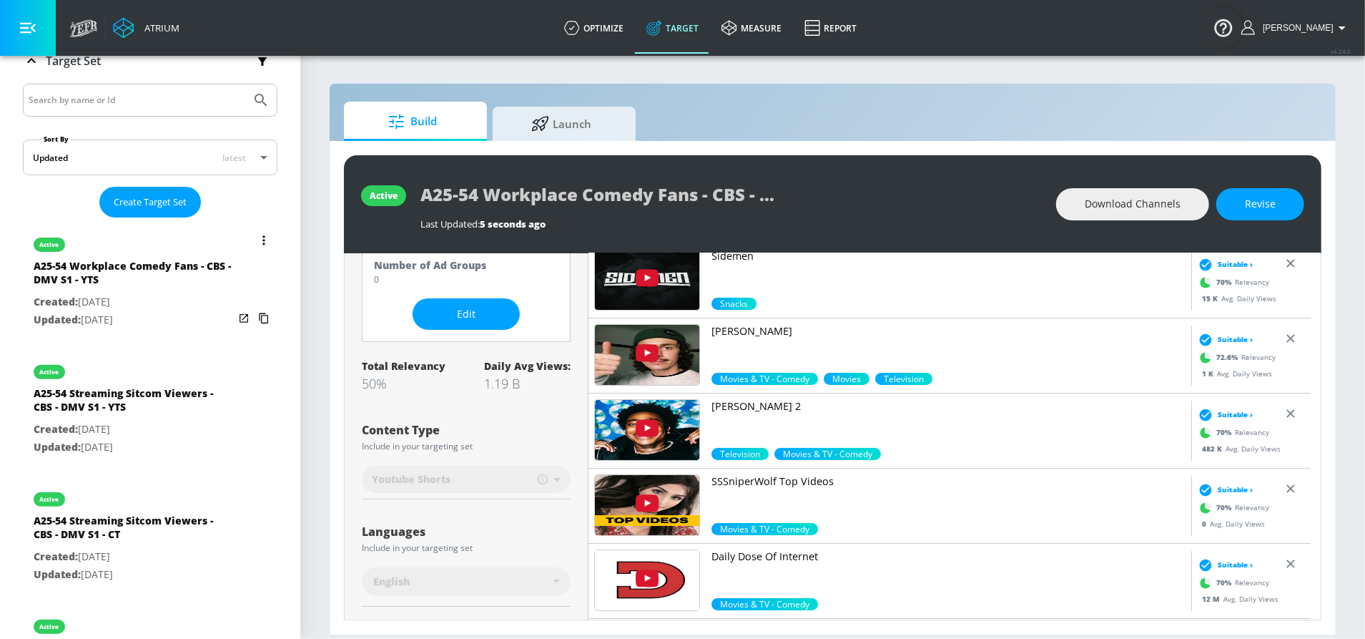
type input "A25-54 Streaming Sitcom Viewers - CBS - DMV S1 - YTS"
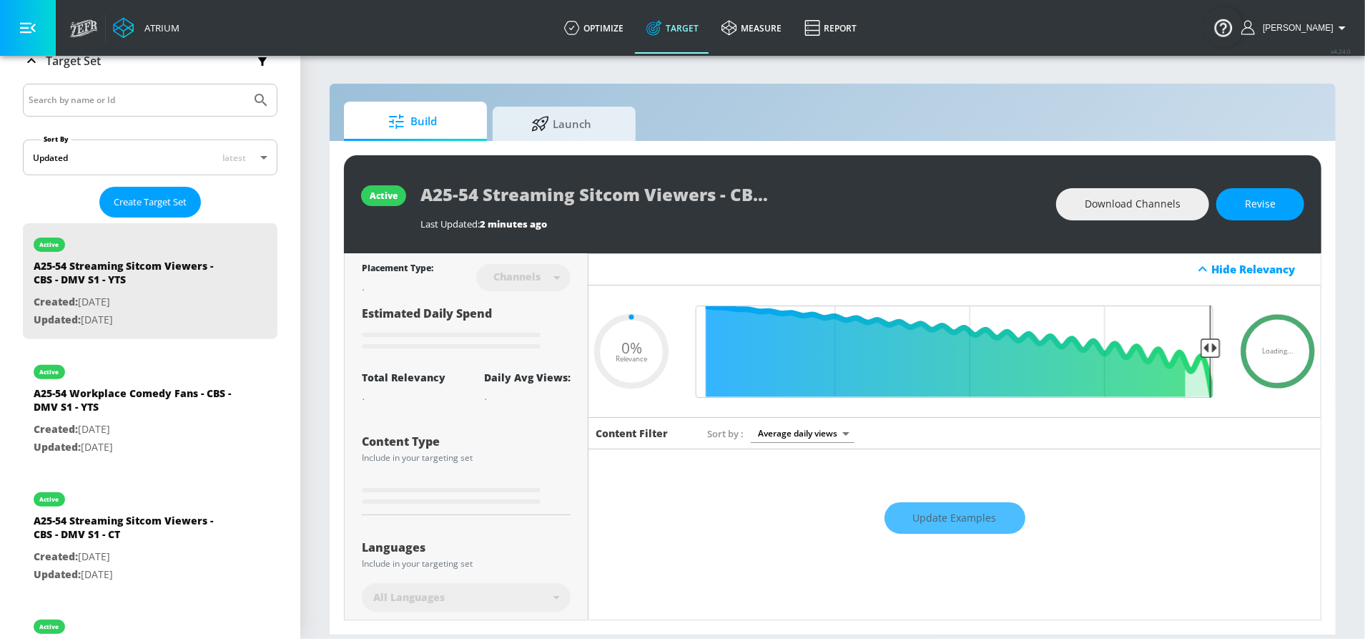
type input "0.5"
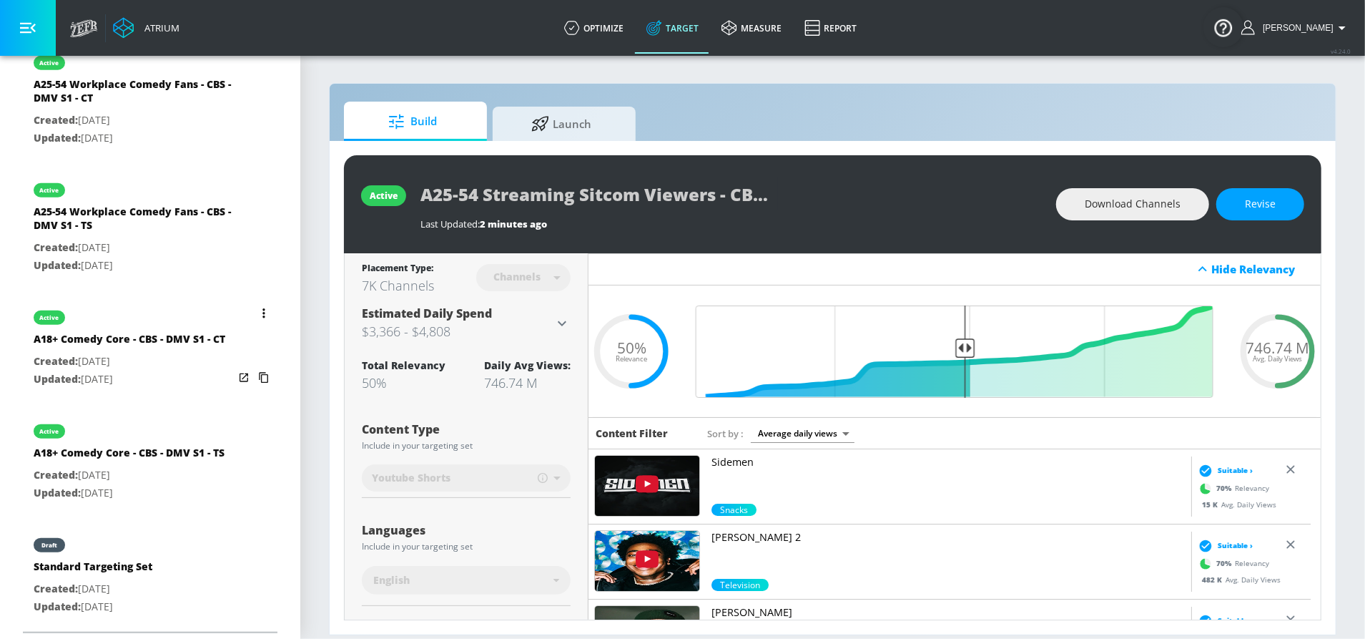
click at [254, 303] on button "list of Target Set" at bounding box center [264, 313] width 20 height 20
click at [225, 305] on li "Duplicate" at bounding box center [188, 316] width 142 height 25
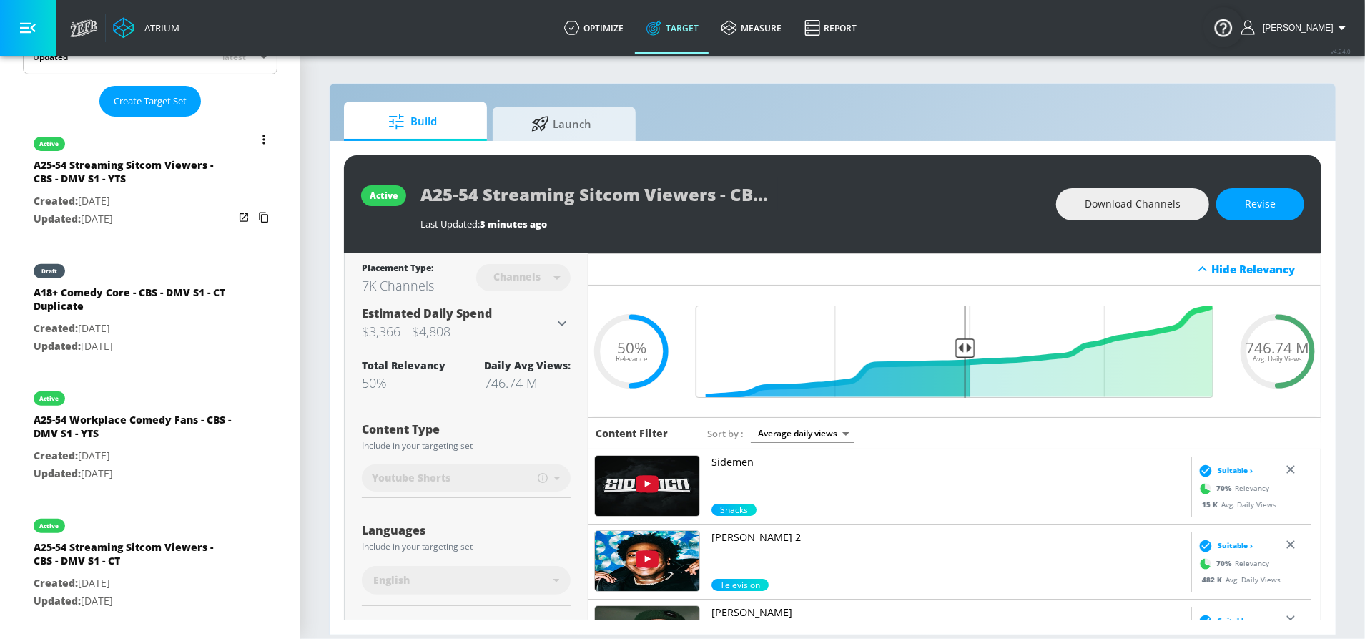
scroll to position [184, 0]
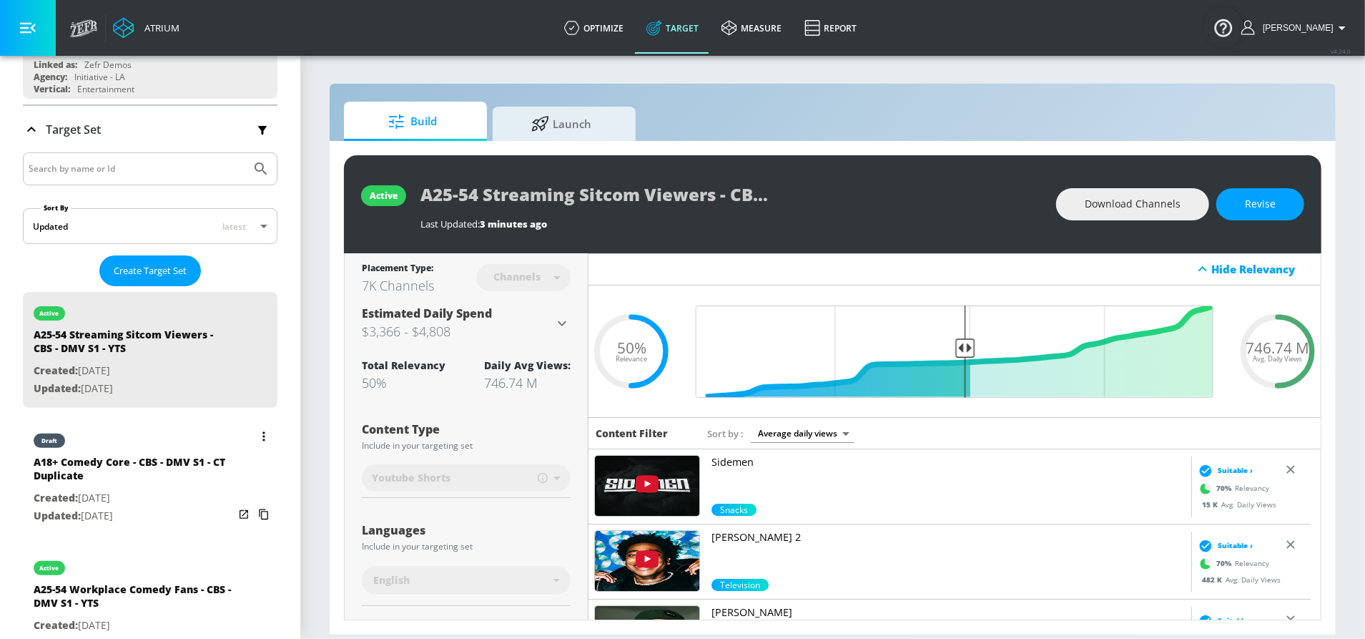
drag, startPoint x: 155, startPoint y: 461, endPoint x: 207, endPoint y: 395, distance: 83.6
click at [155, 461] on div "A18+ Comedy Core - CBS - DMV S1 - CT Duplicate" at bounding box center [134, 472] width 200 height 34
type input "A18+ Comedy Core - CBS - DMV S1 - CT Duplicate"
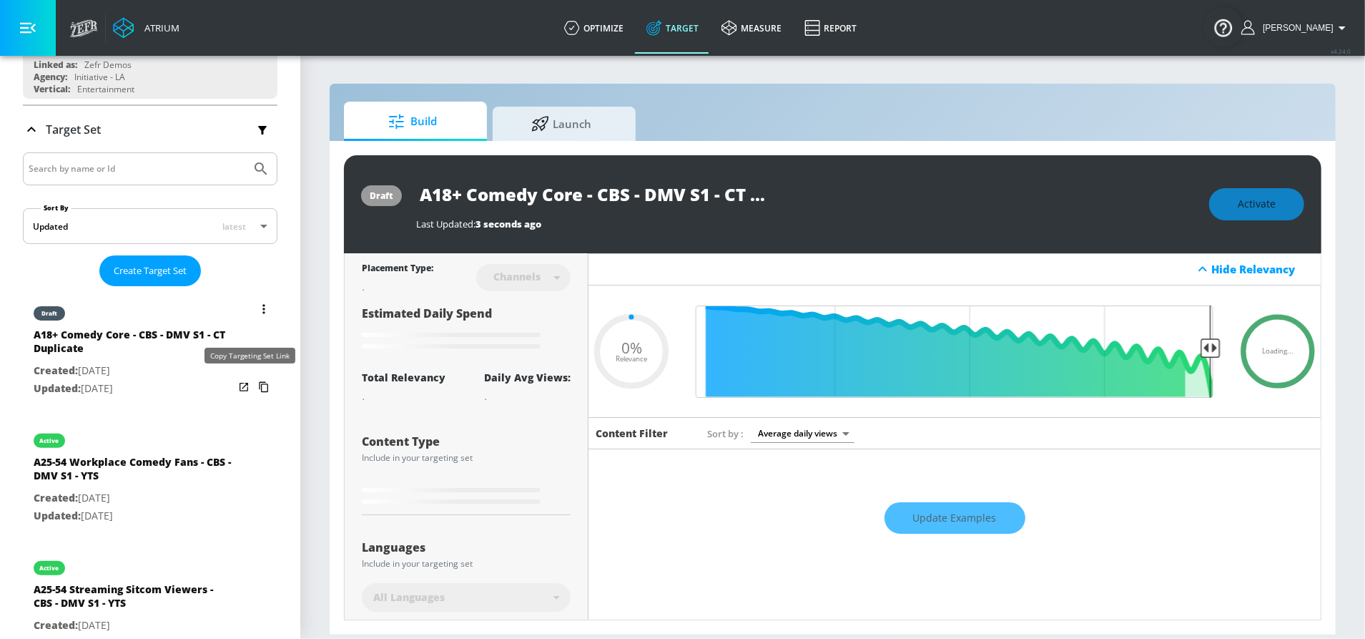
click at [252, 383] on icon "list of Target Set" at bounding box center [263, 386] width 23 height 23
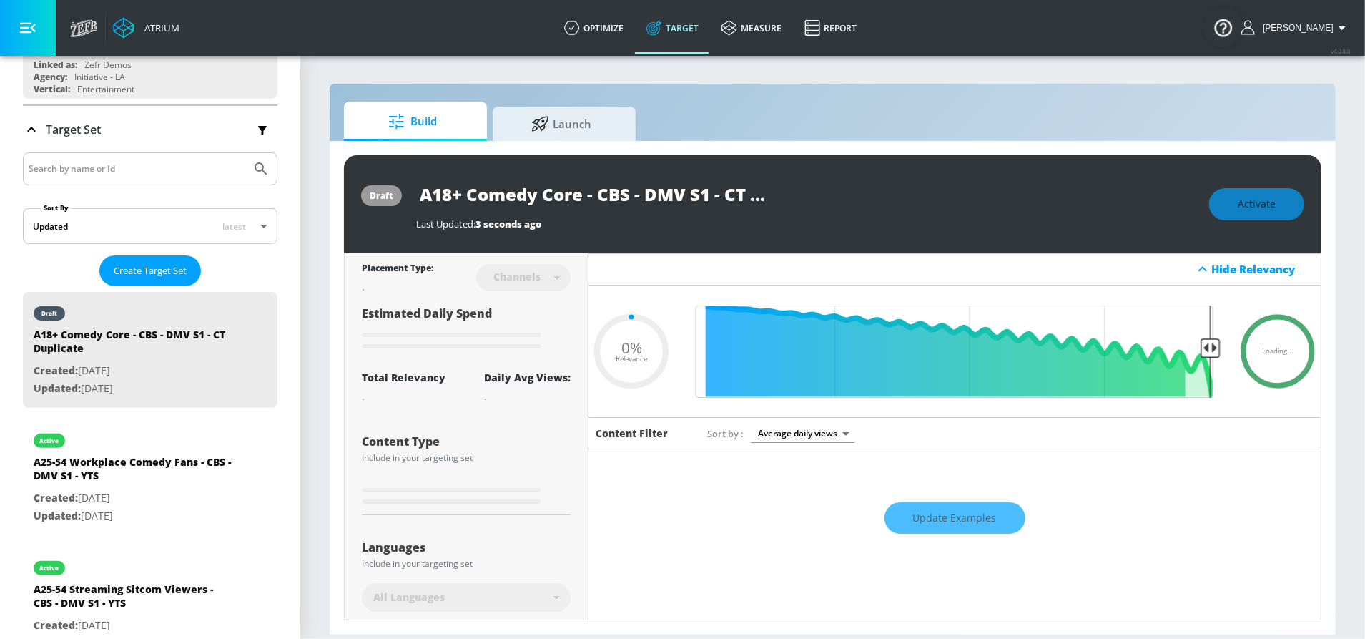
type input "0.5"
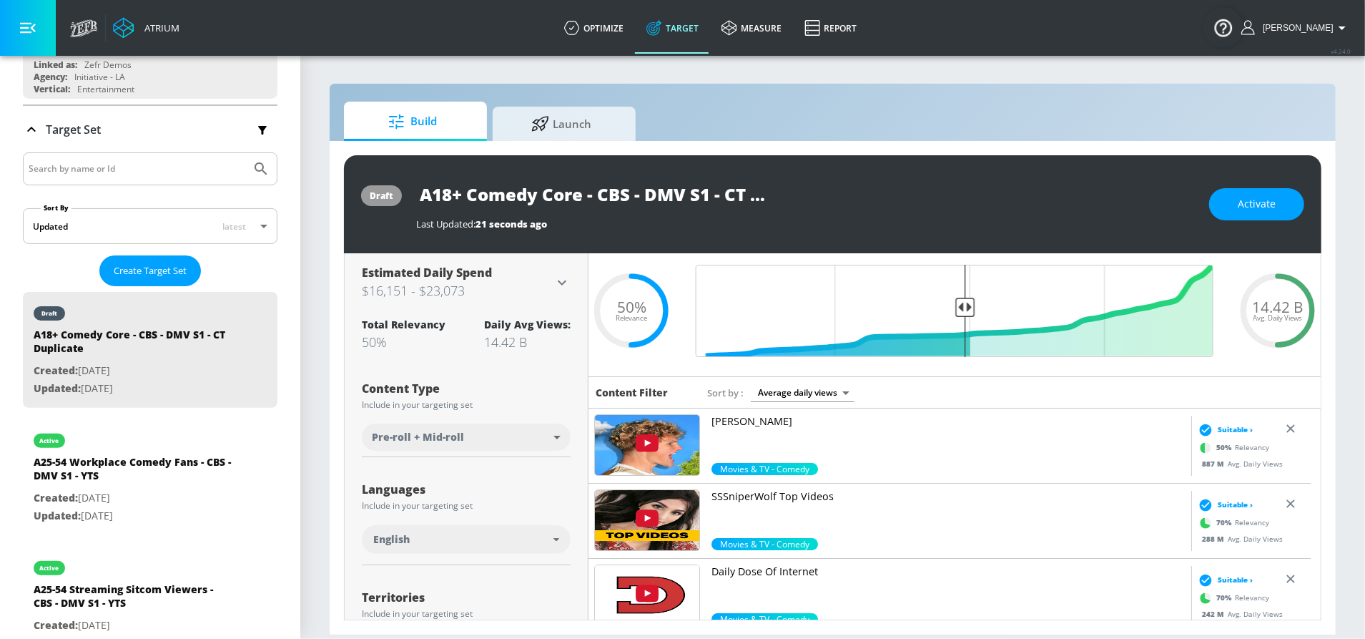
scroll to position [51, 0]
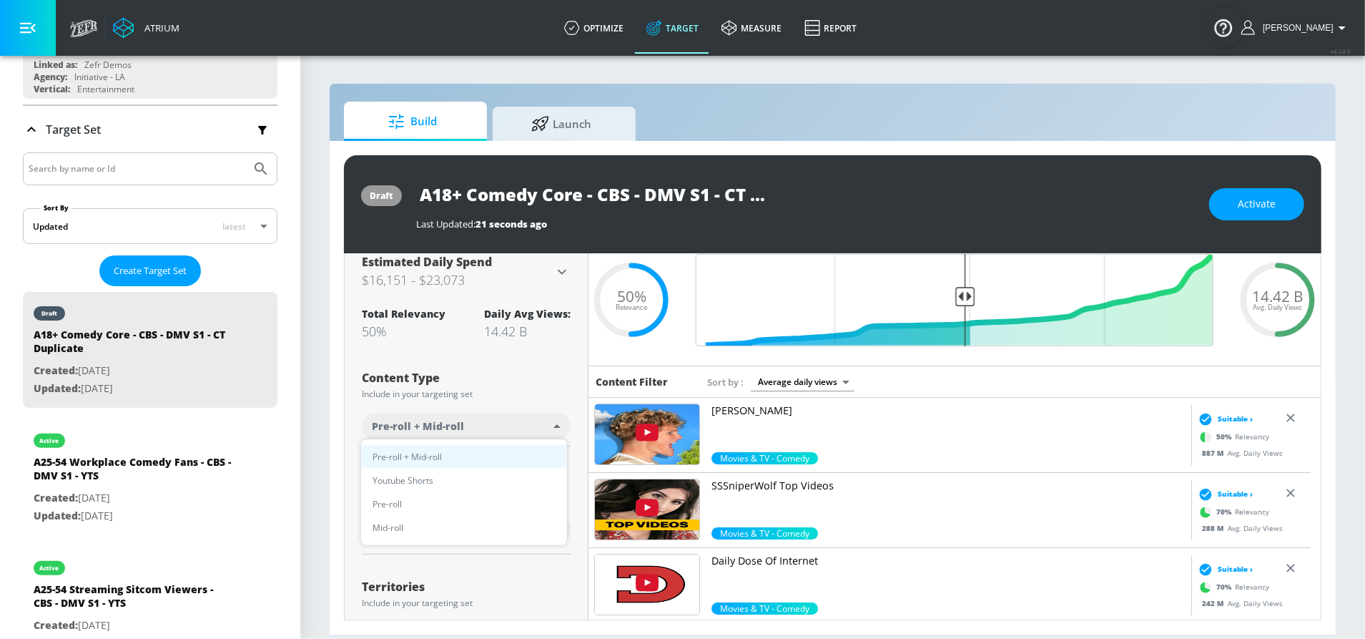
click at [471, 410] on body "Atrium optimize Target measure Report optimize Target measure Report v 4.24.0 S…" at bounding box center [682, 319] width 1365 height 639
click at [447, 473] on li "Youtube Shorts" at bounding box center [464, 480] width 206 height 24
type input "short_video"
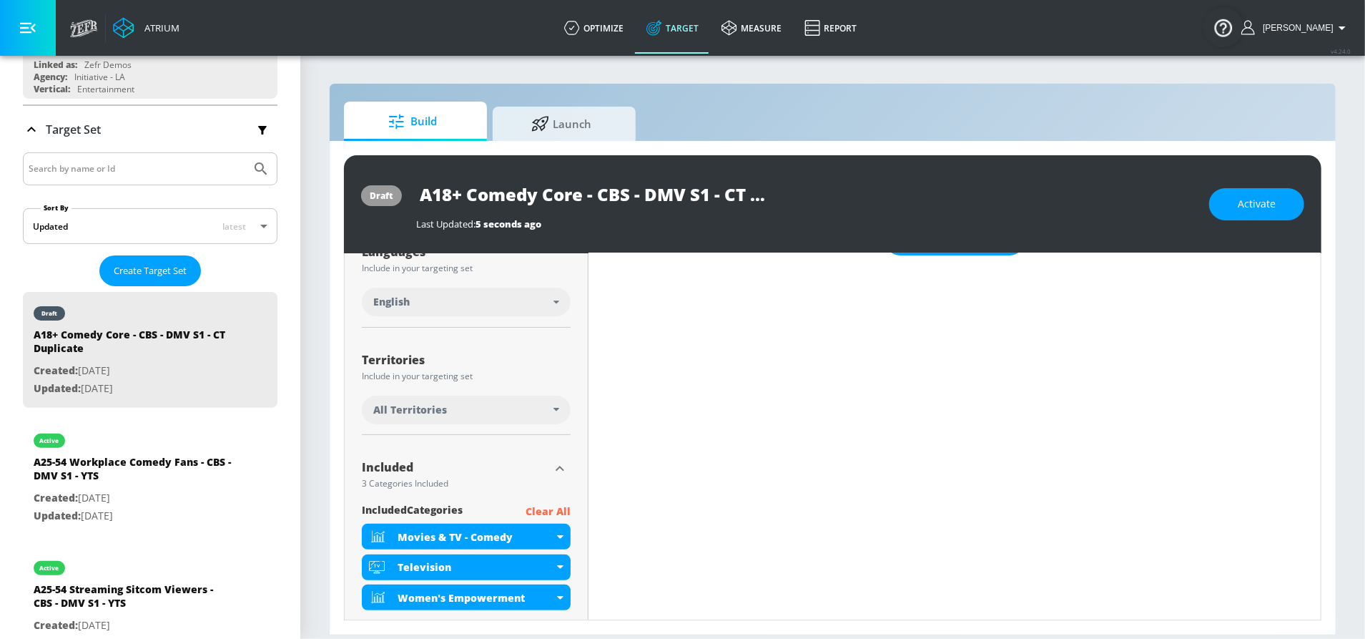
scroll to position [279, 0]
click at [494, 406] on div "All Territories" at bounding box center [463, 409] width 180 height 14
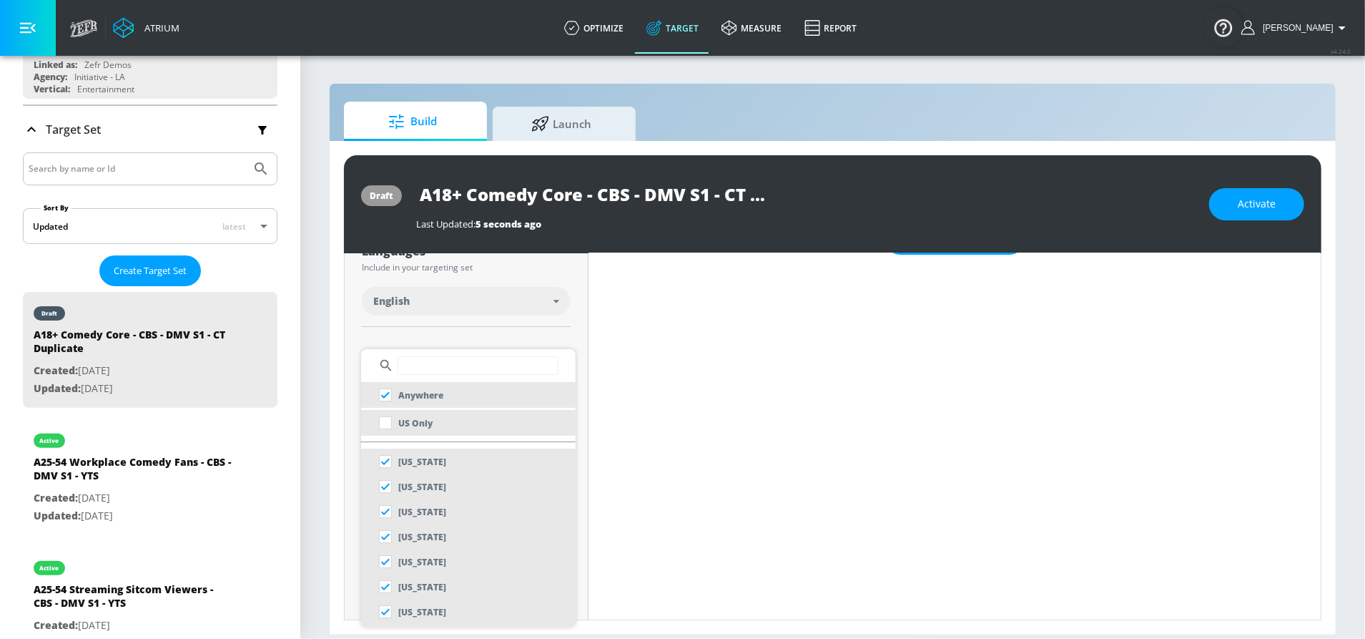
click at [435, 426] on li "US Only" at bounding box center [468, 423] width 215 height 26
checkbox input "false"
checkbox input "true"
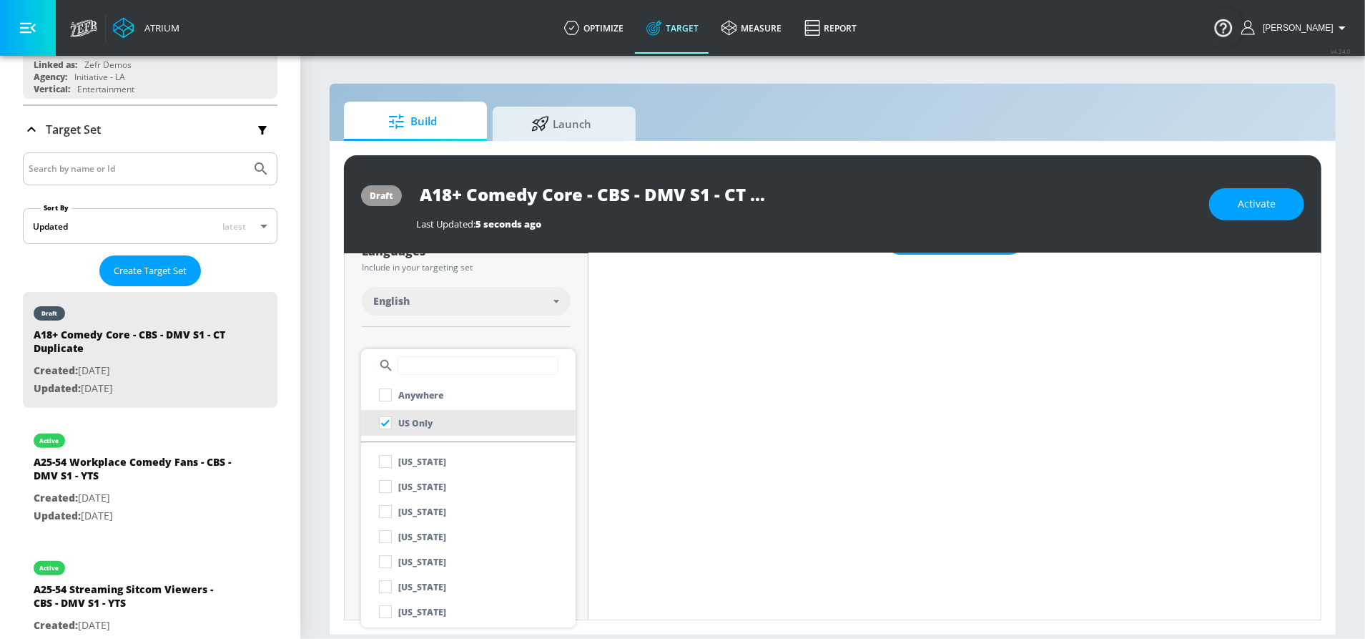
click at [475, 344] on div at bounding box center [682, 319] width 1365 height 639
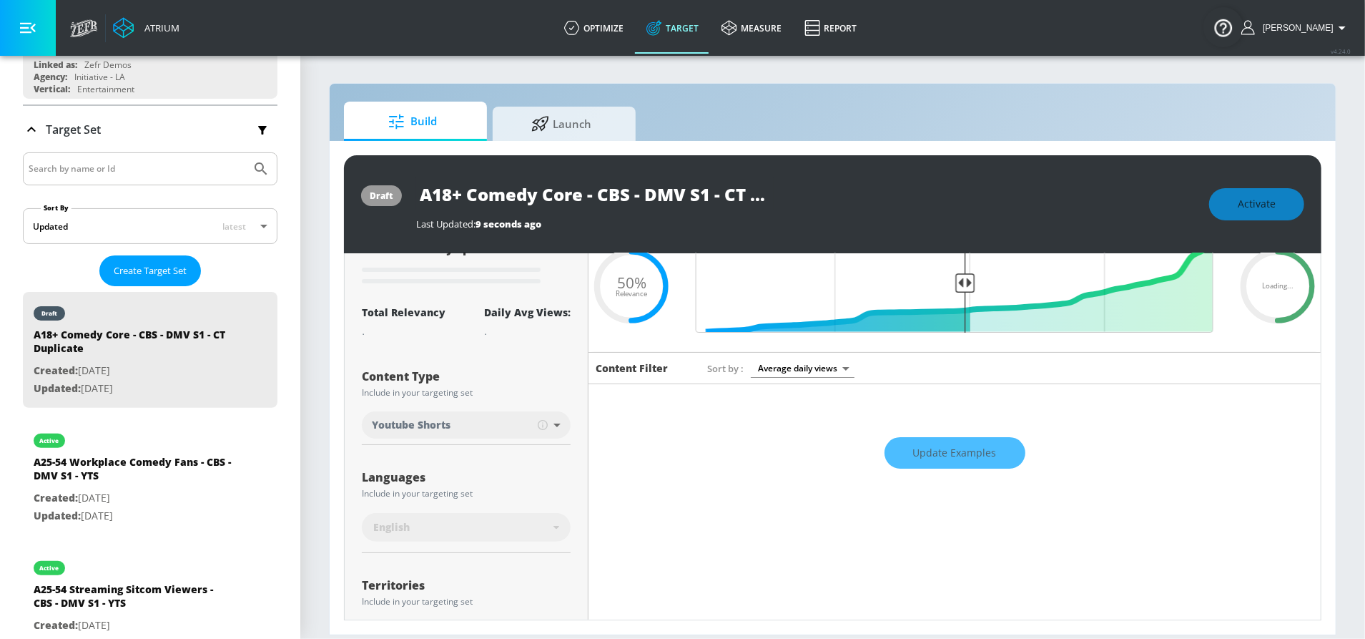
scroll to position [0, 0]
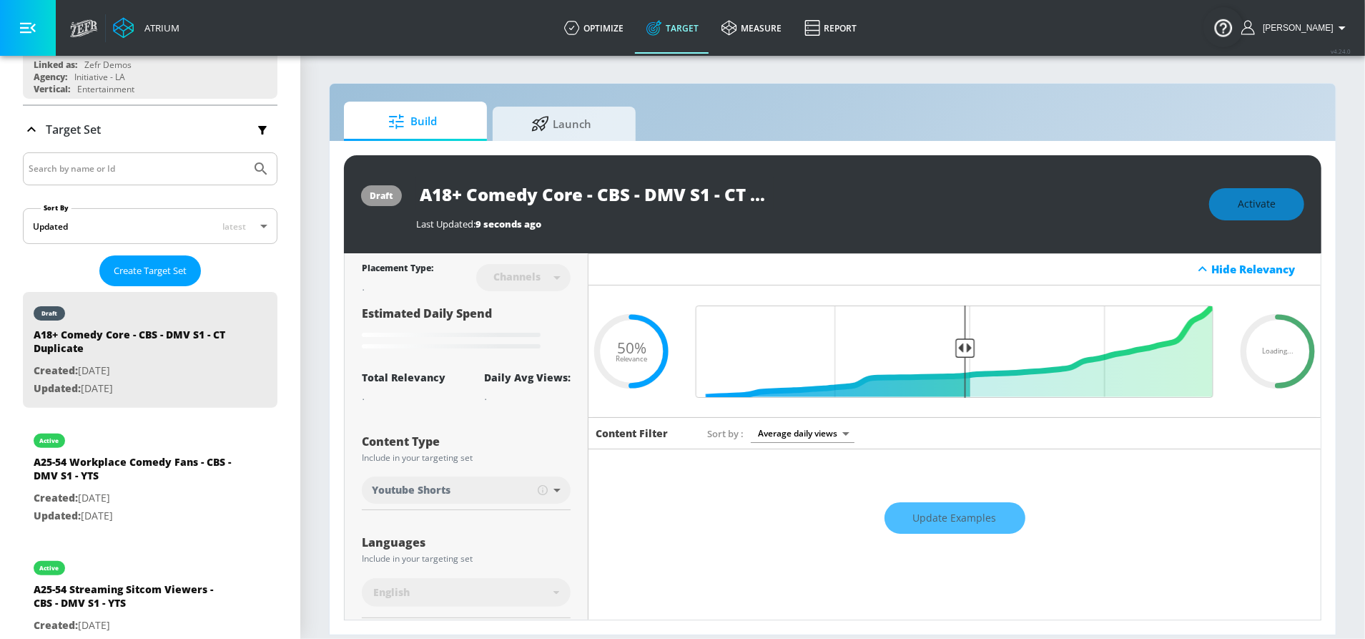
click at [734, 190] on input "A18+ Comedy Core - CBS - DMV S1 - CT Duplicate" at bounding box center [595, 194] width 358 height 32
drag, startPoint x: 732, startPoint y: 195, endPoint x: 703, endPoint y: 200, distance: 29.2
click at [821, 195] on div "A18+ Comedy Core - CBS - DMV S1 - CT Duplicate" at bounding box center [805, 194] width 779 height 32
drag, startPoint x: 664, startPoint y: 193, endPoint x: 871, endPoint y: 207, distance: 207.9
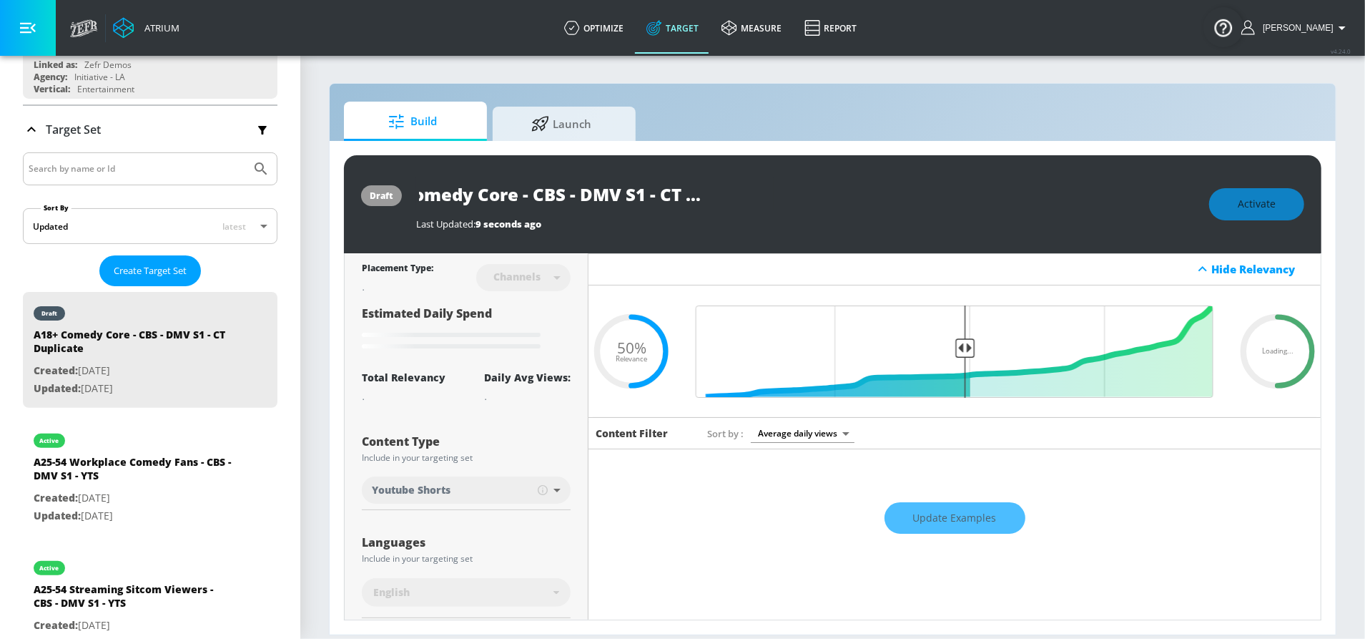
click at [871, 207] on div "A18+ Comedy Core - CBS - DMV S1 - CT Duplicate" at bounding box center [805, 194] width 779 height 32
click at [765, 197] on icon "button" at bounding box center [761, 193] width 13 height 13
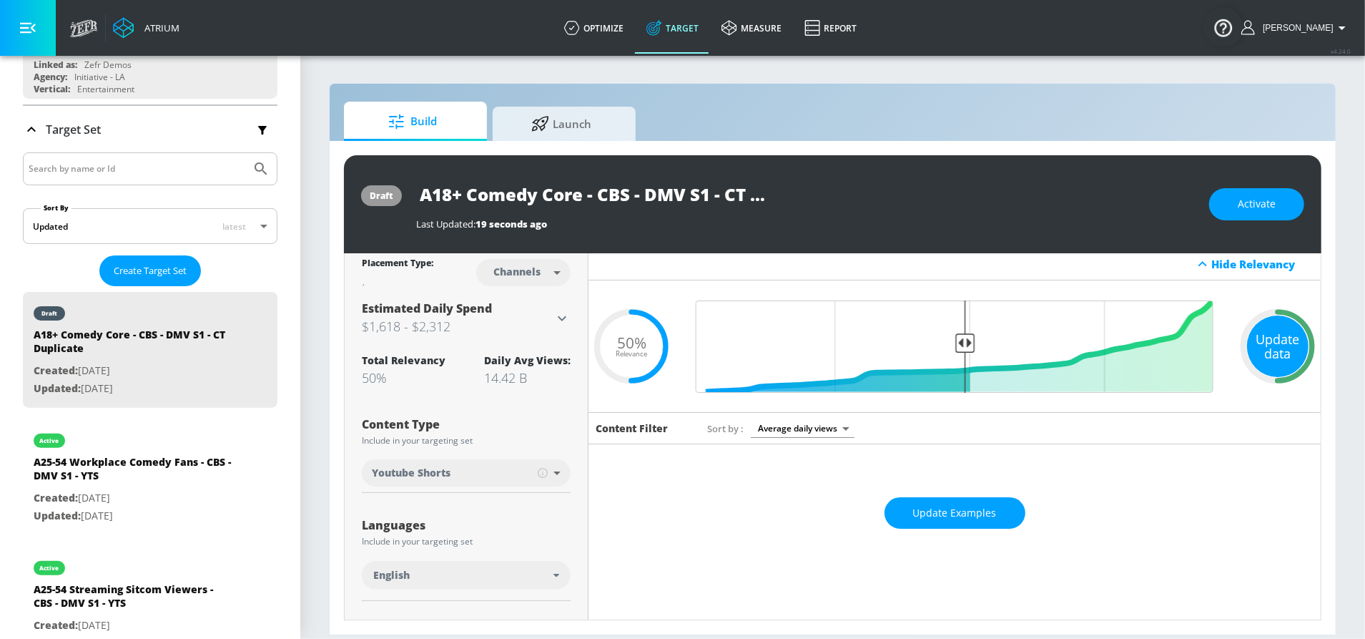
scroll to position [0, 0]
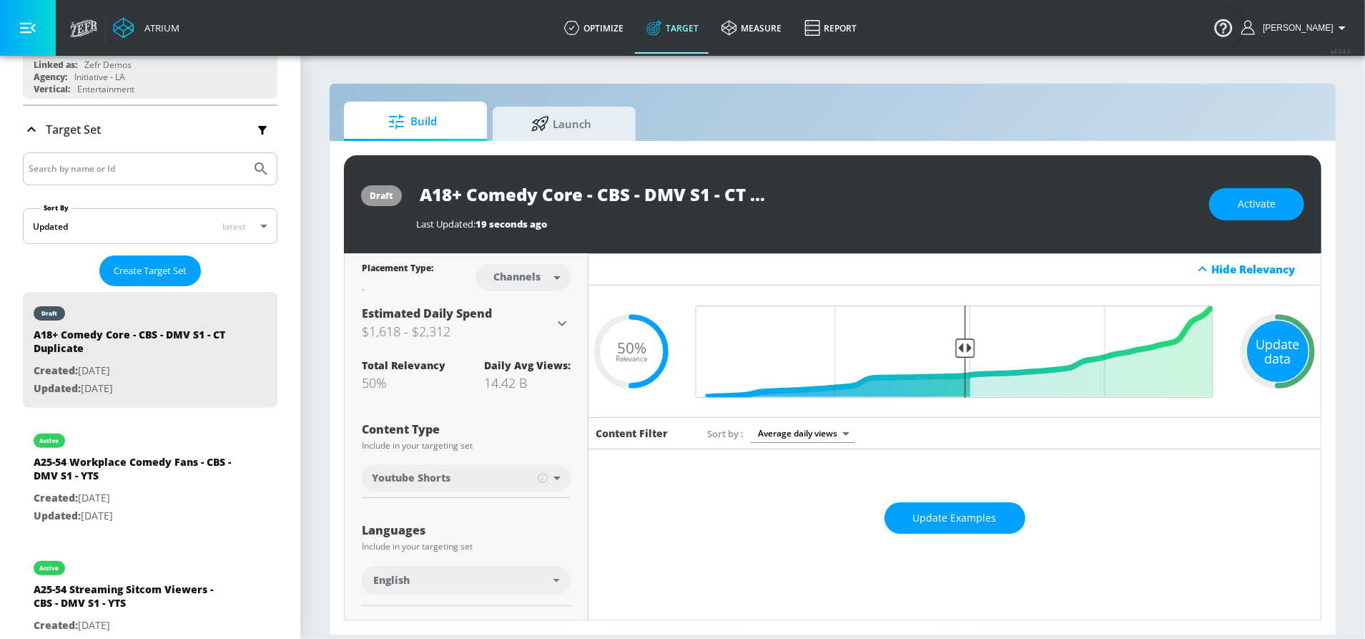
click at [1263, 348] on div "Update data" at bounding box center [1278, 351] width 62 height 62
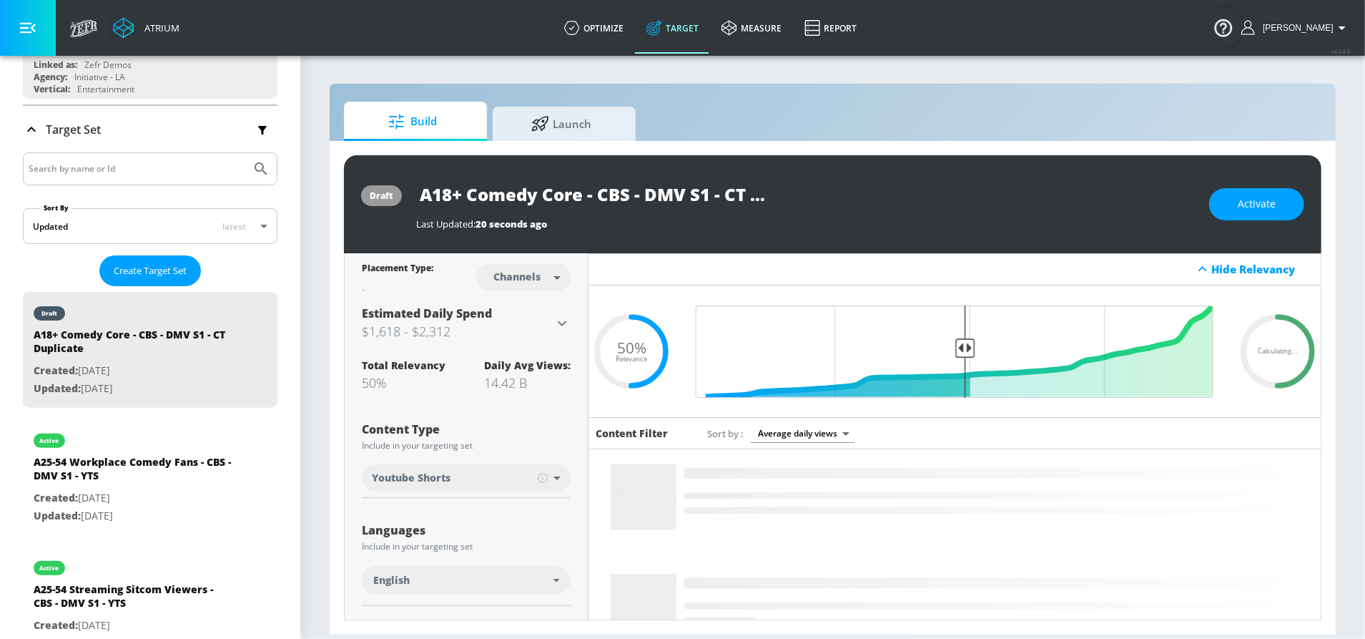
click at [682, 192] on input "A18+ Comedy Core - CBS - DMV S1 - CT Duplicate" at bounding box center [595, 194] width 358 height 32
drag, startPoint x: 726, startPoint y: 195, endPoint x: 891, endPoint y: 203, distance: 165.4
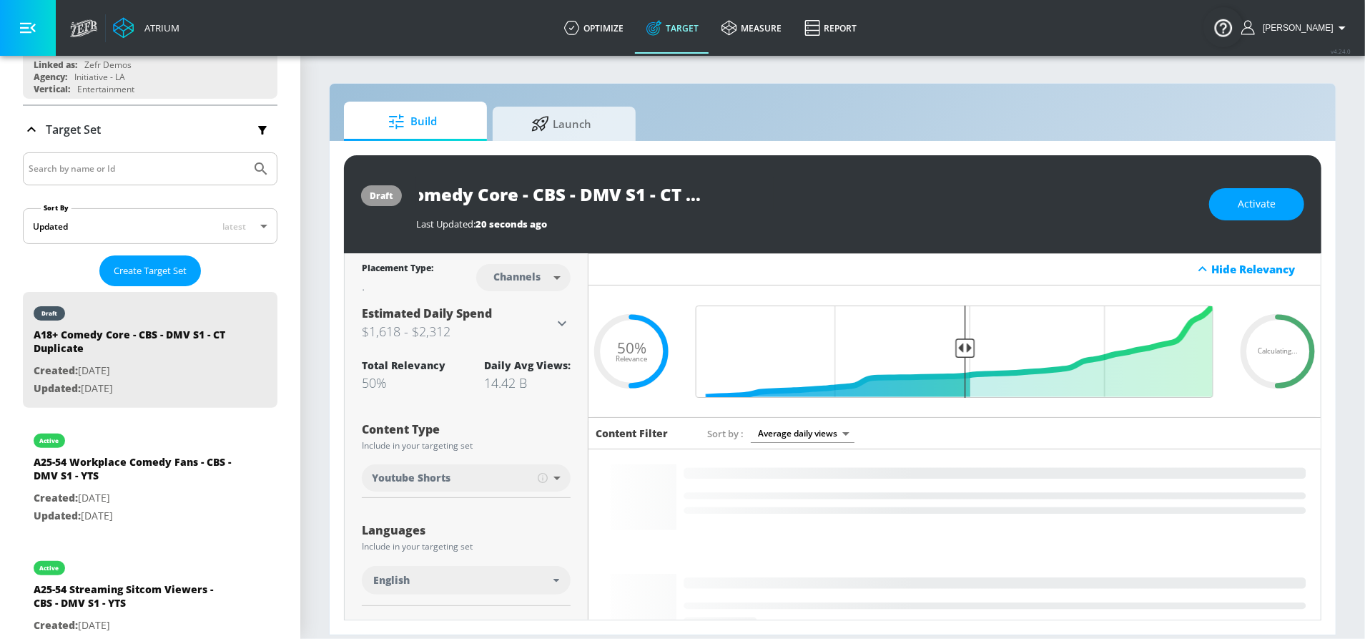
click at [890, 202] on div "A18+ Comedy Core - CBS - DMV S1 - CT Duplicate" at bounding box center [805, 194] width 779 height 32
click at [707, 193] on input "A18+ Comedy Core - CBS - DMV S1 - YS" at bounding box center [569, 194] width 306 height 32
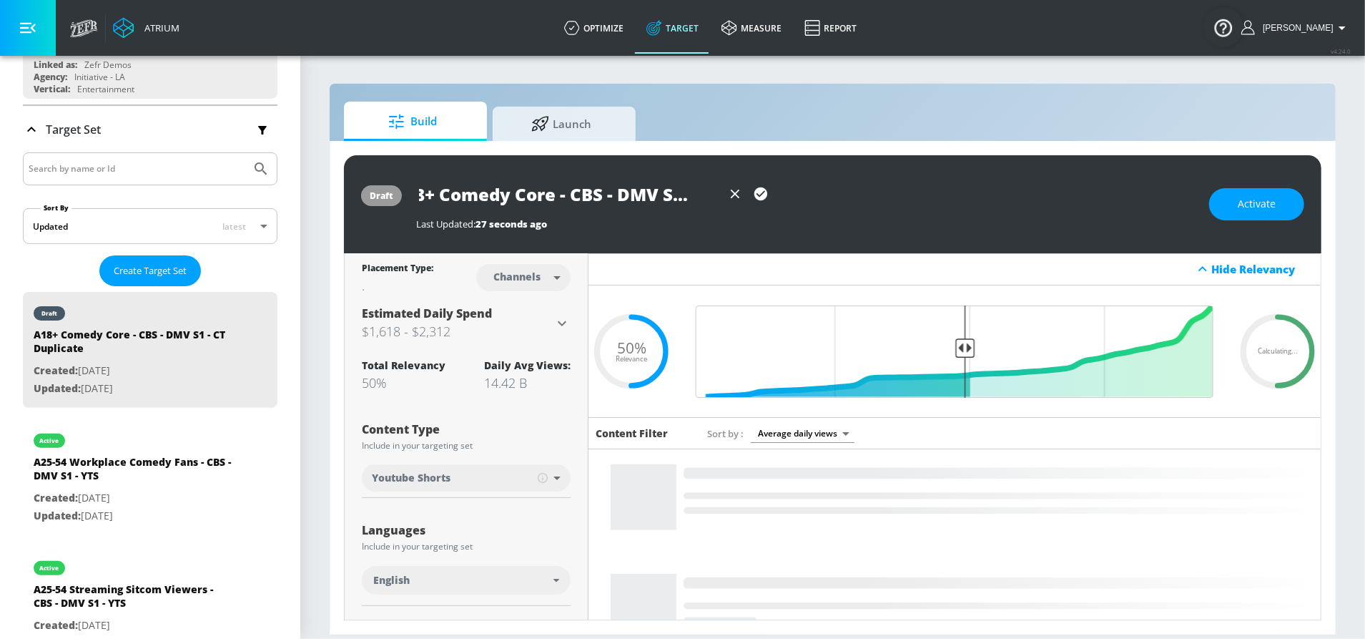
scroll to position [0, 29]
click at [753, 190] on icon "button" at bounding box center [761, 194] width 16 height 16
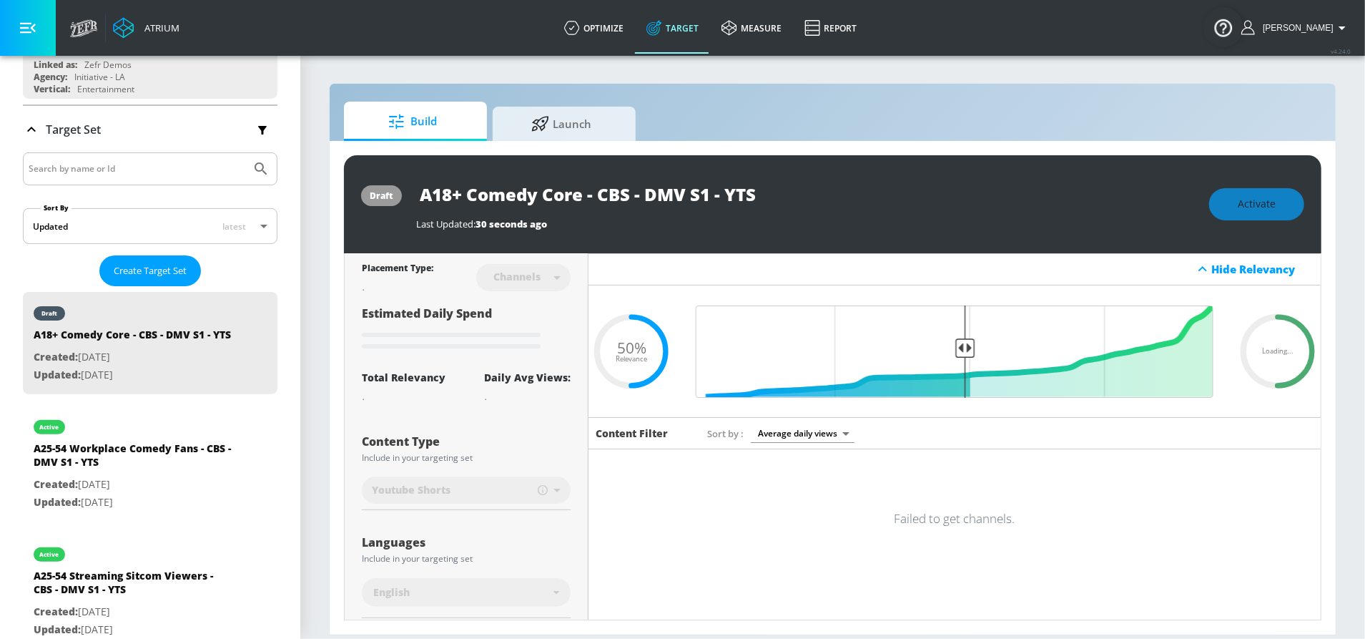
scroll to position [0, 0]
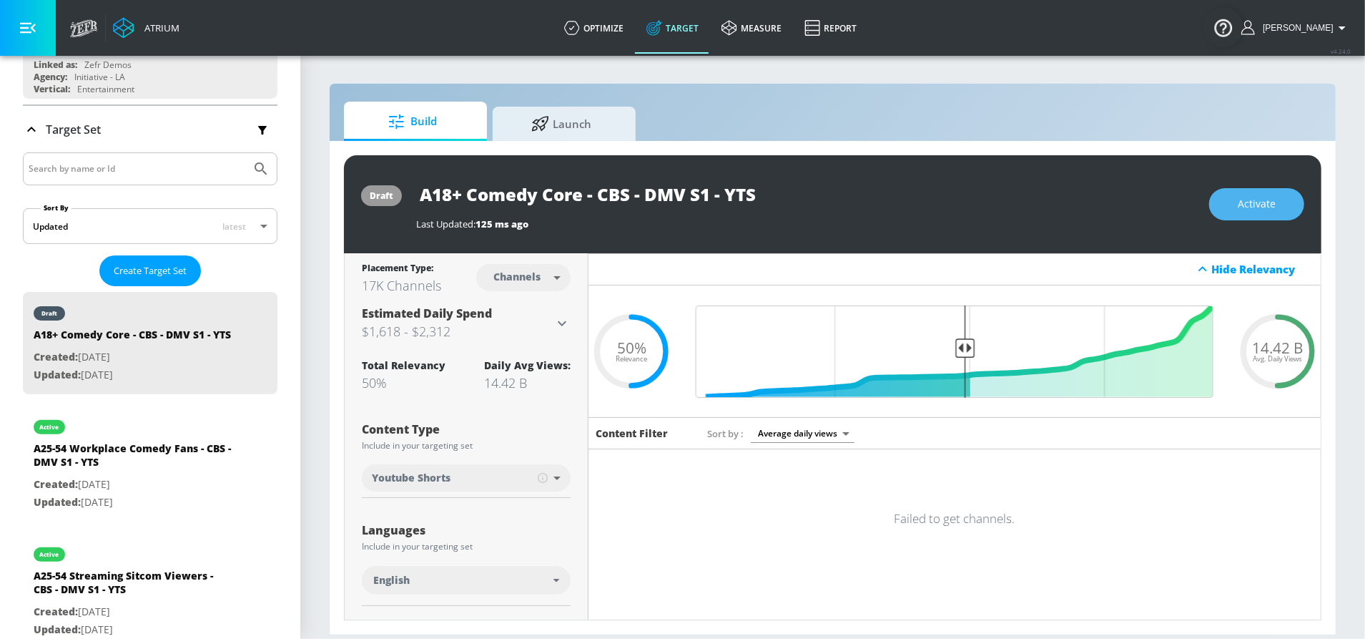
click at [1246, 207] on span "Activate" at bounding box center [1257, 204] width 38 height 18
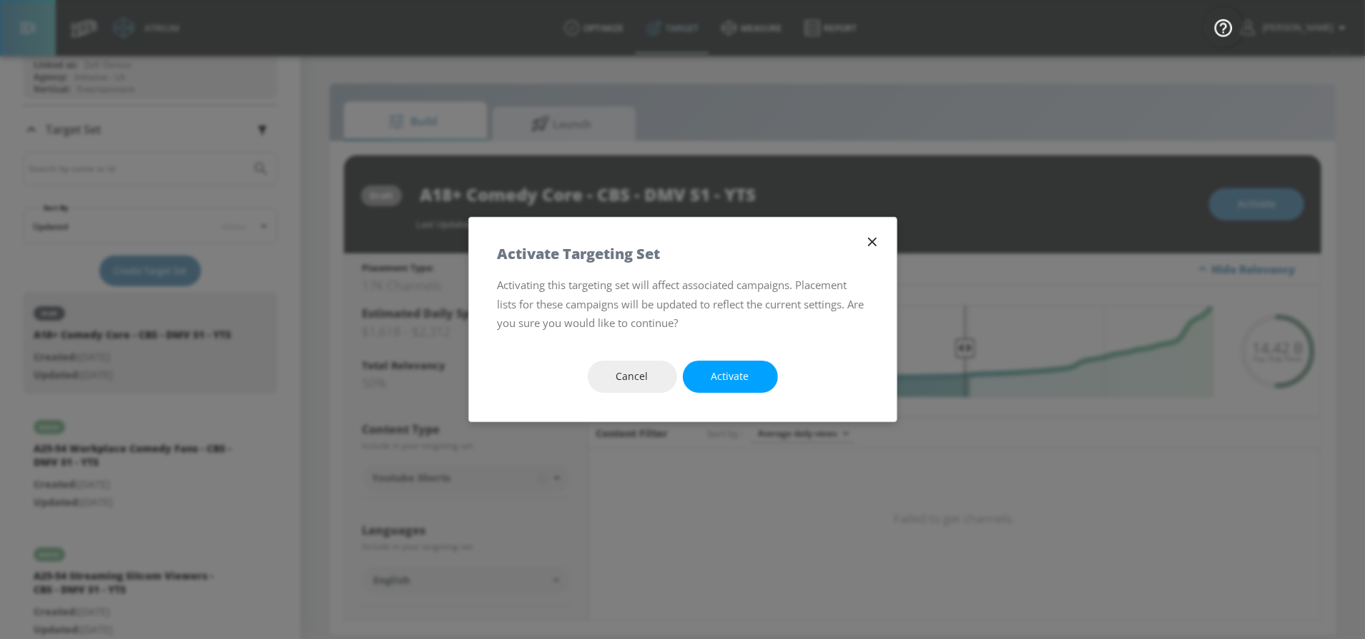
click at [706, 367] on button "Activate" at bounding box center [730, 376] width 95 height 32
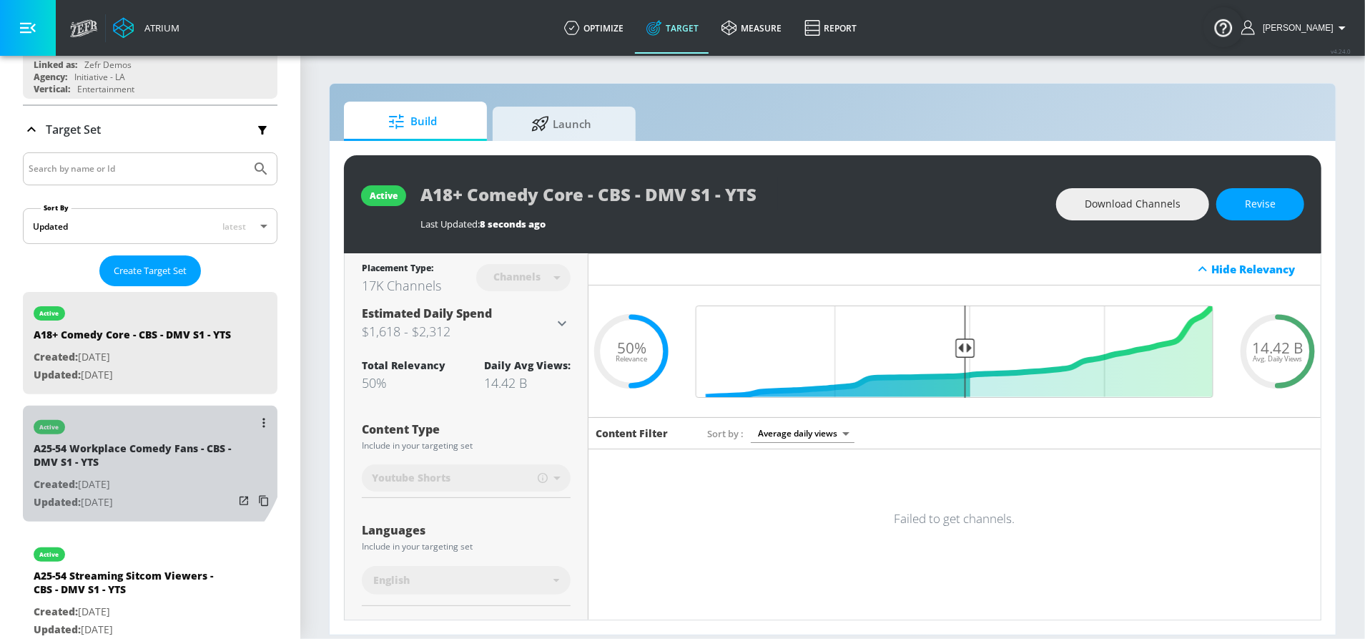
click at [137, 441] on div "active" at bounding box center [134, 424] width 200 height 36
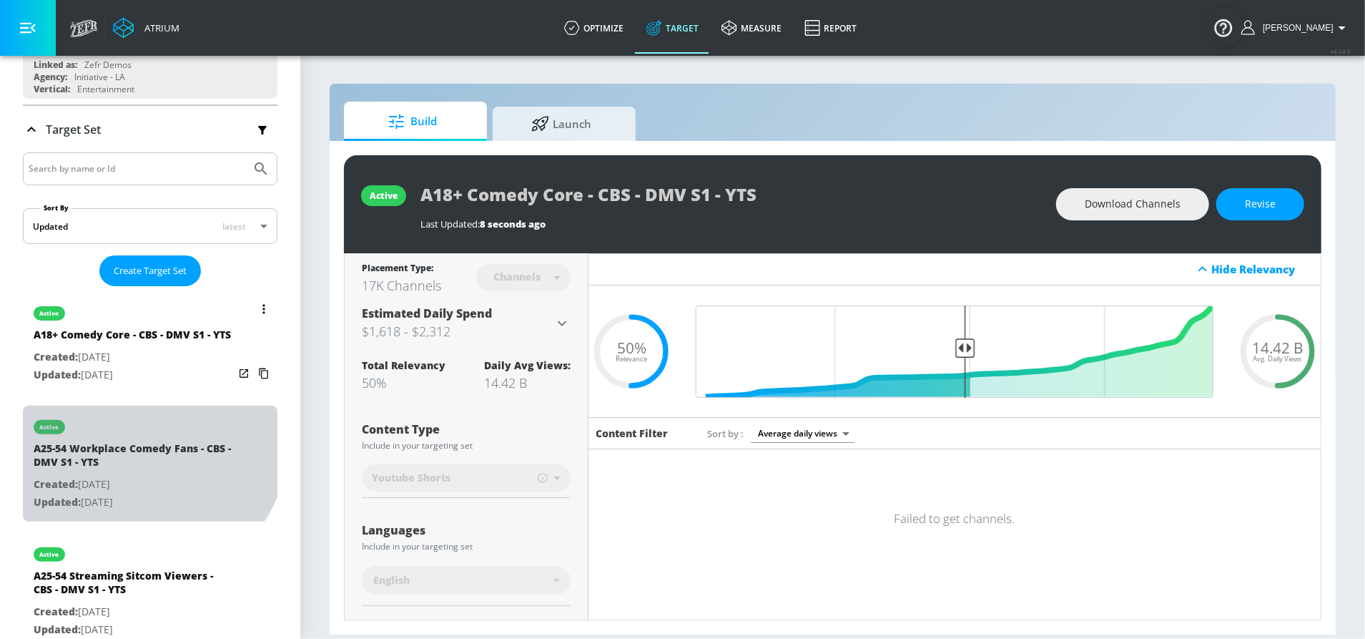
type input "A25-54 Workplace Comedy Fans - CBS - DMV S1 - YTS"
type input "0.05"
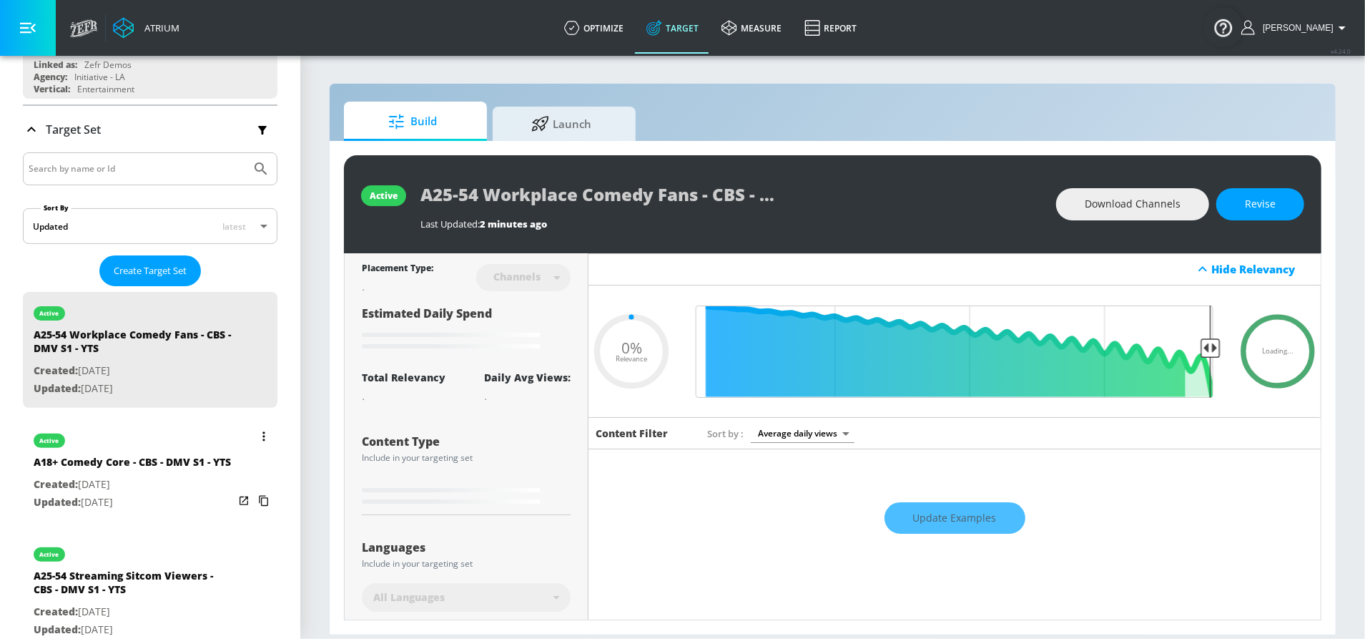
click at [121, 470] on div "A18+ Comedy Core - CBS - DMV S1 - YTS" at bounding box center [132, 465] width 197 height 21
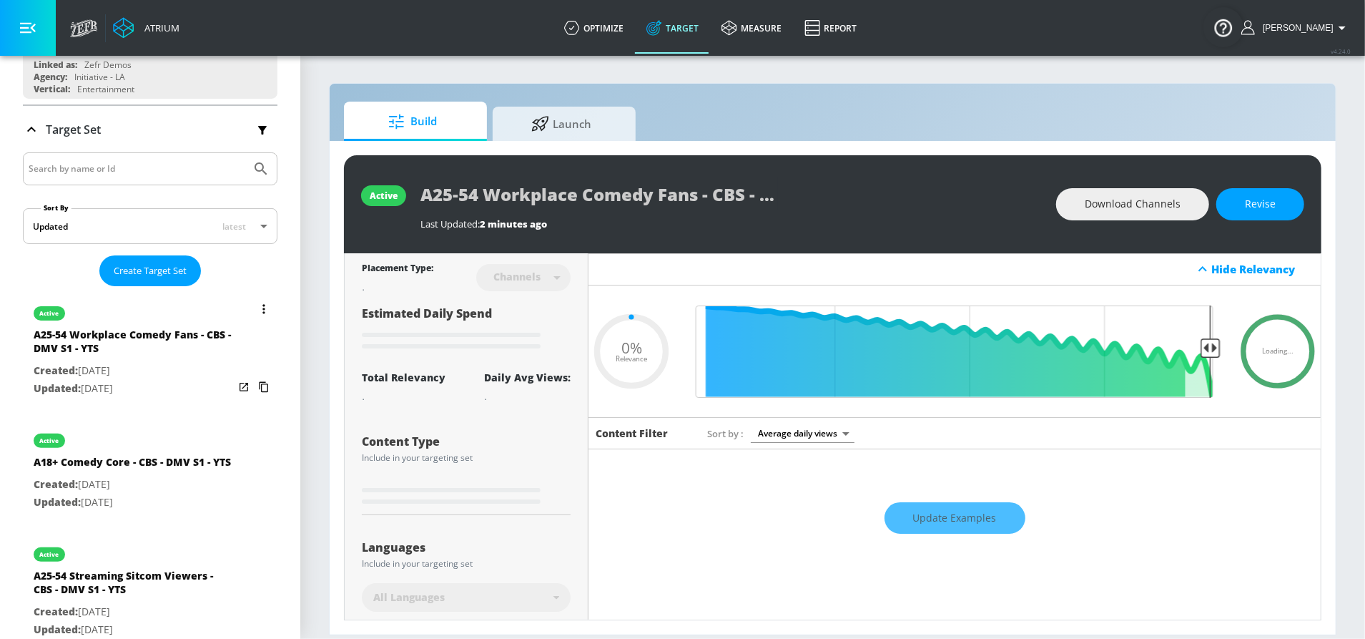
type input "A18+ Comedy Core - CBS - DMV S1 - YTS"
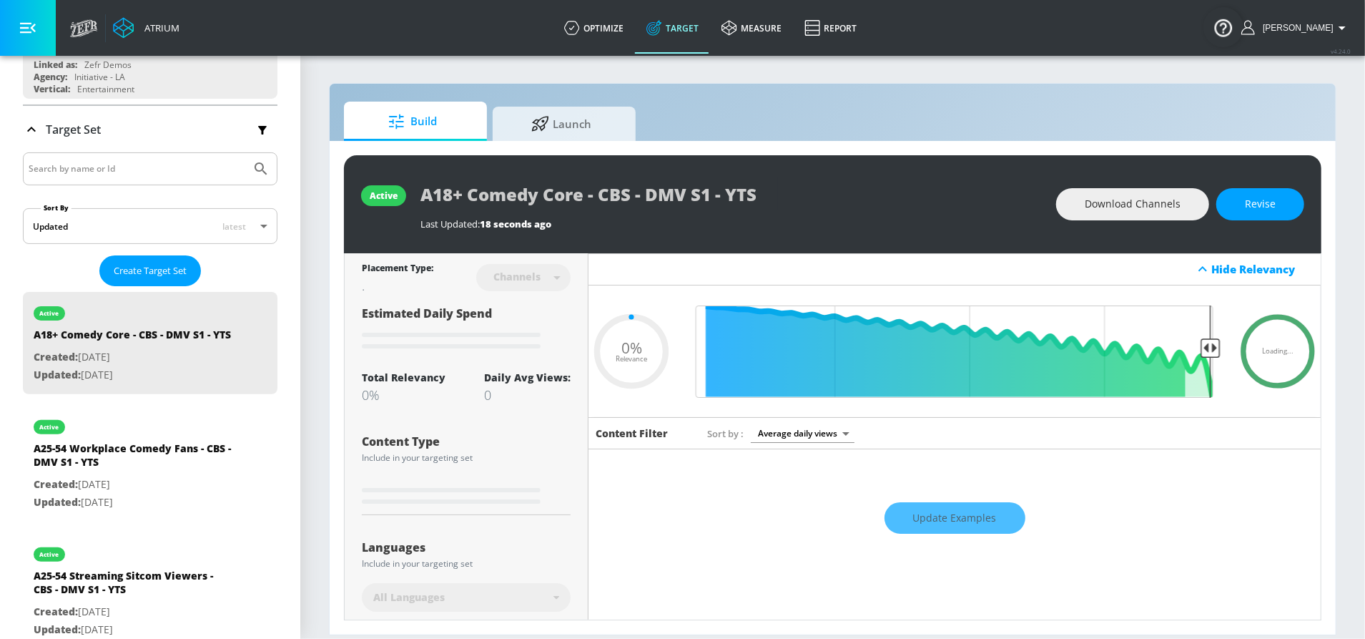
type input "0.5"
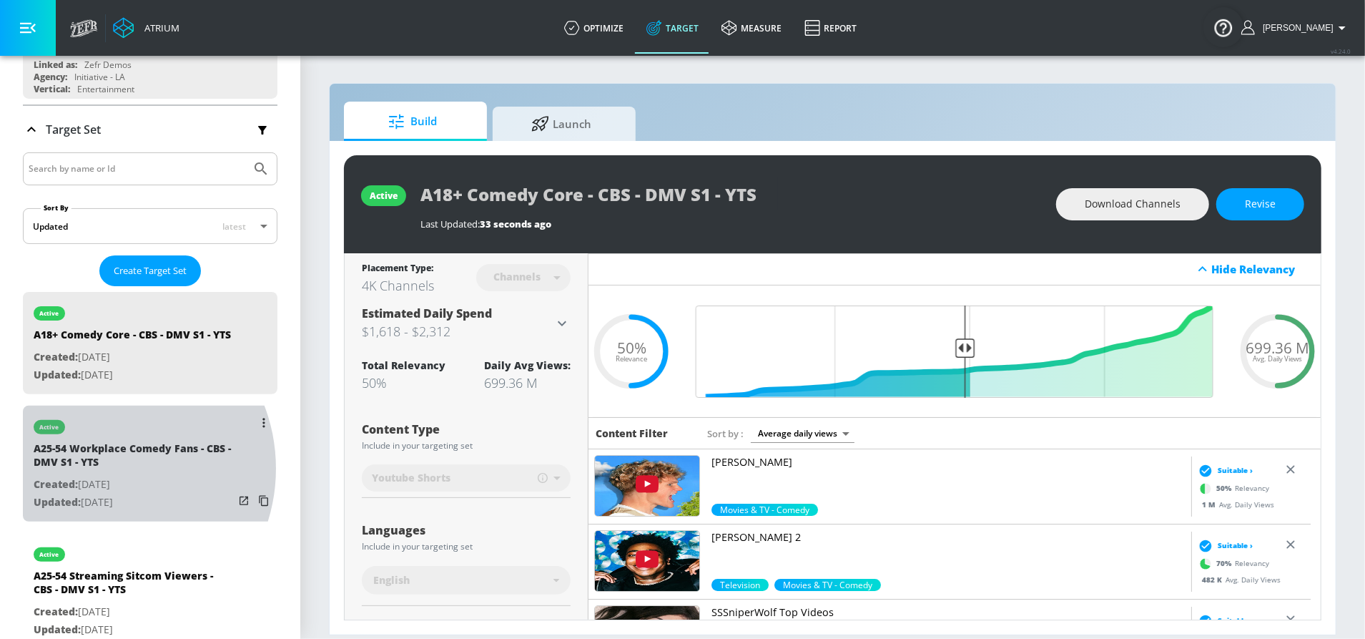
click at [100, 476] on div "A25-54 Workplace Comedy Fans - CBS - DMV S1 - YTS" at bounding box center [134, 458] width 200 height 34
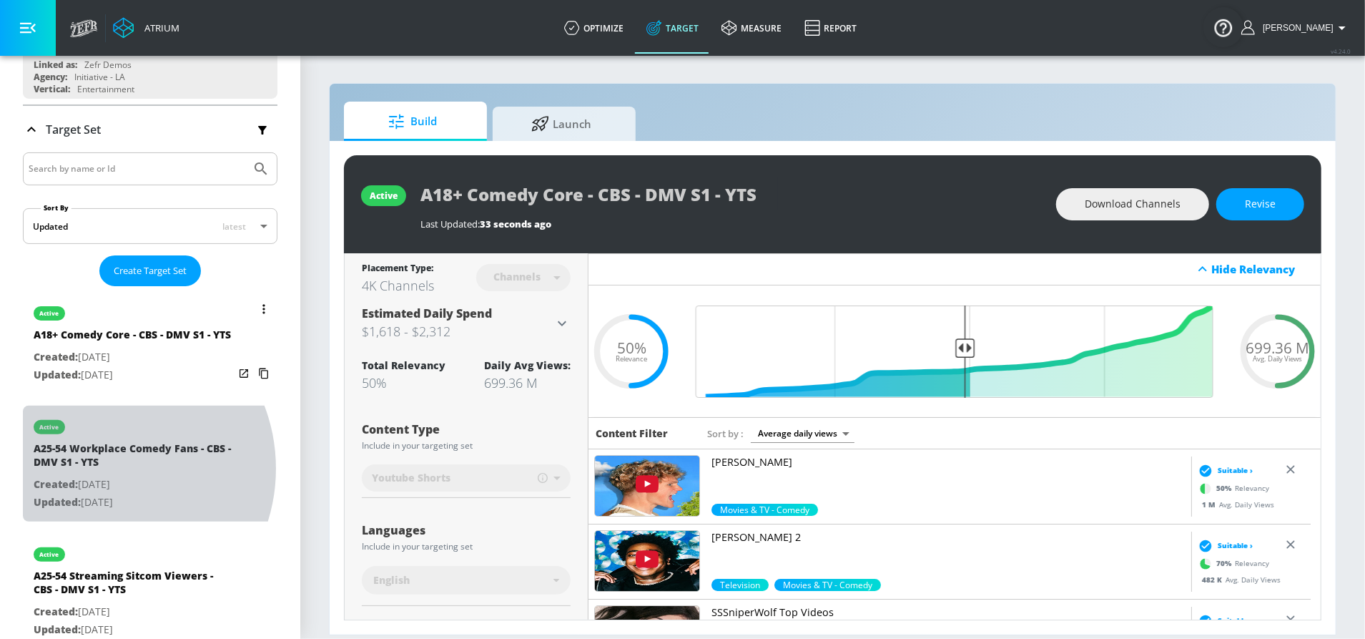
type input "A25-54 Workplace Comedy Fans - CBS - DMV S1 - YTS"
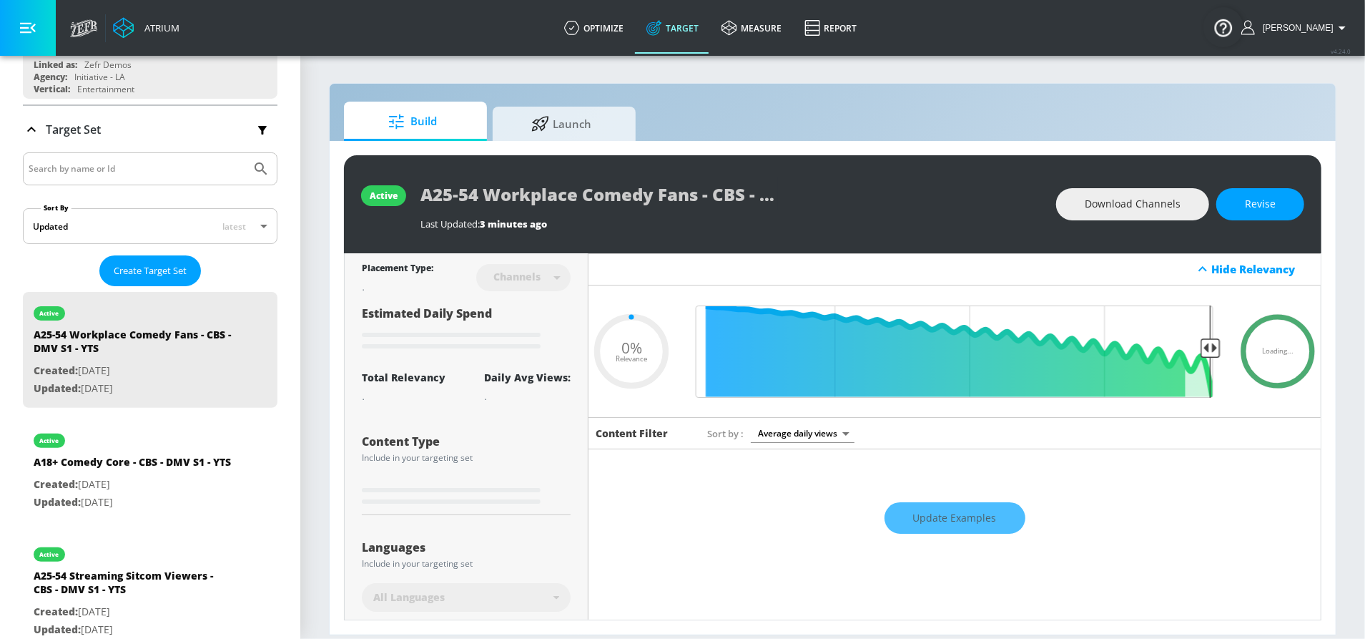
type input "0.5"
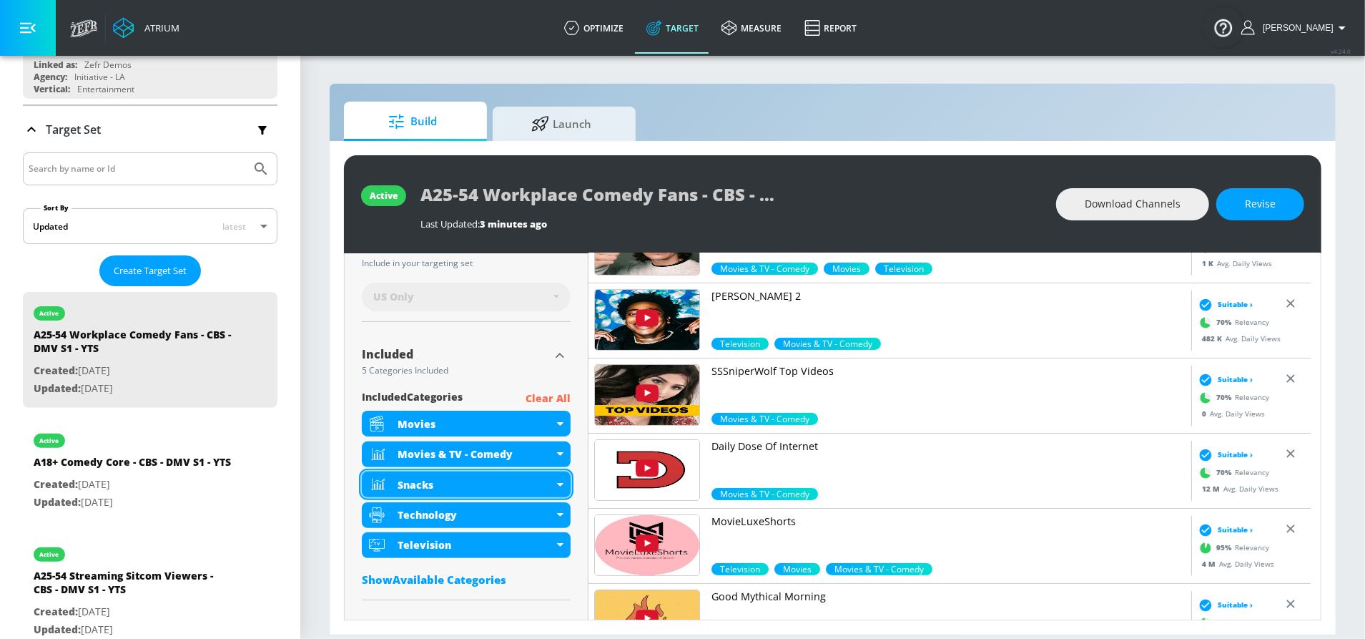
scroll to position [456, 0]
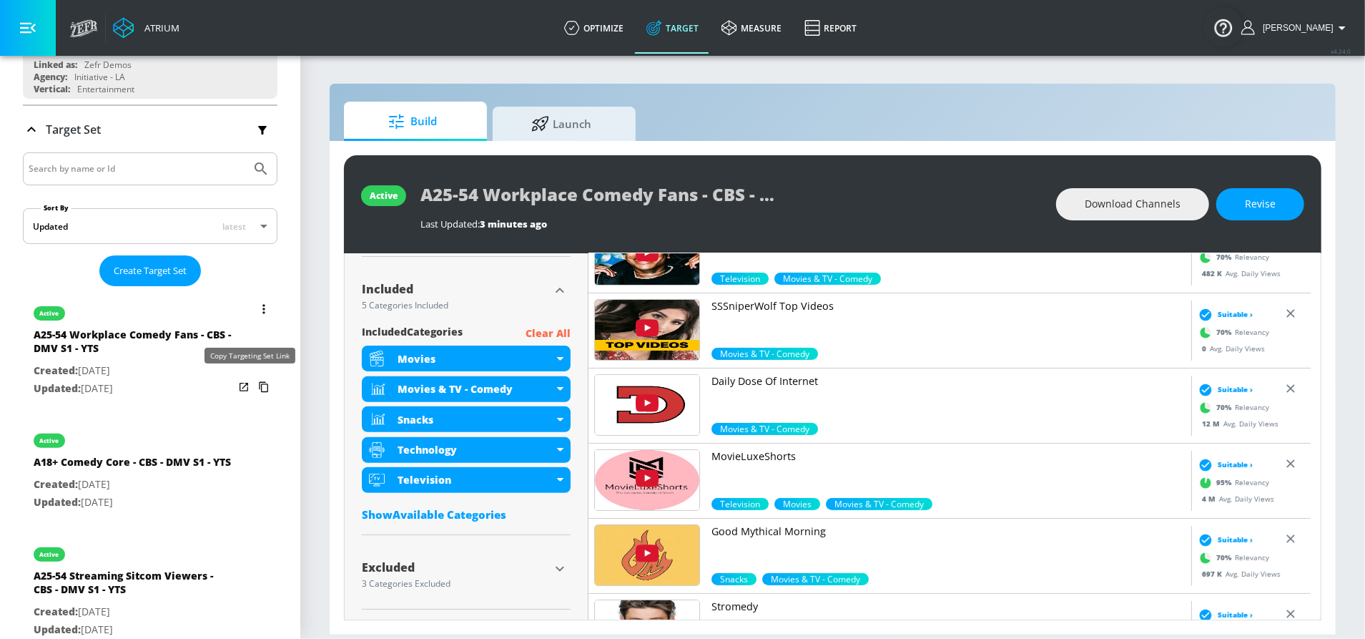
click at [252, 381] on icon "list of Target Set" at bounding box center [263, 386] width 23 height 23
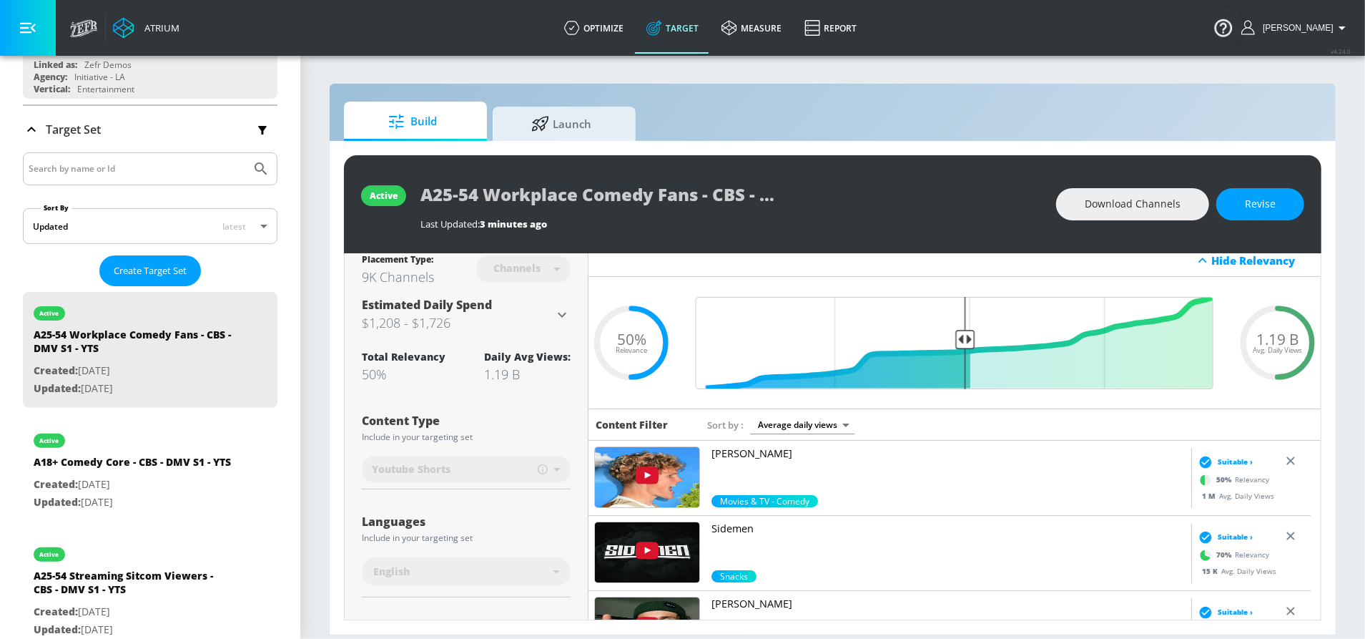
scroll to position [0, 0]
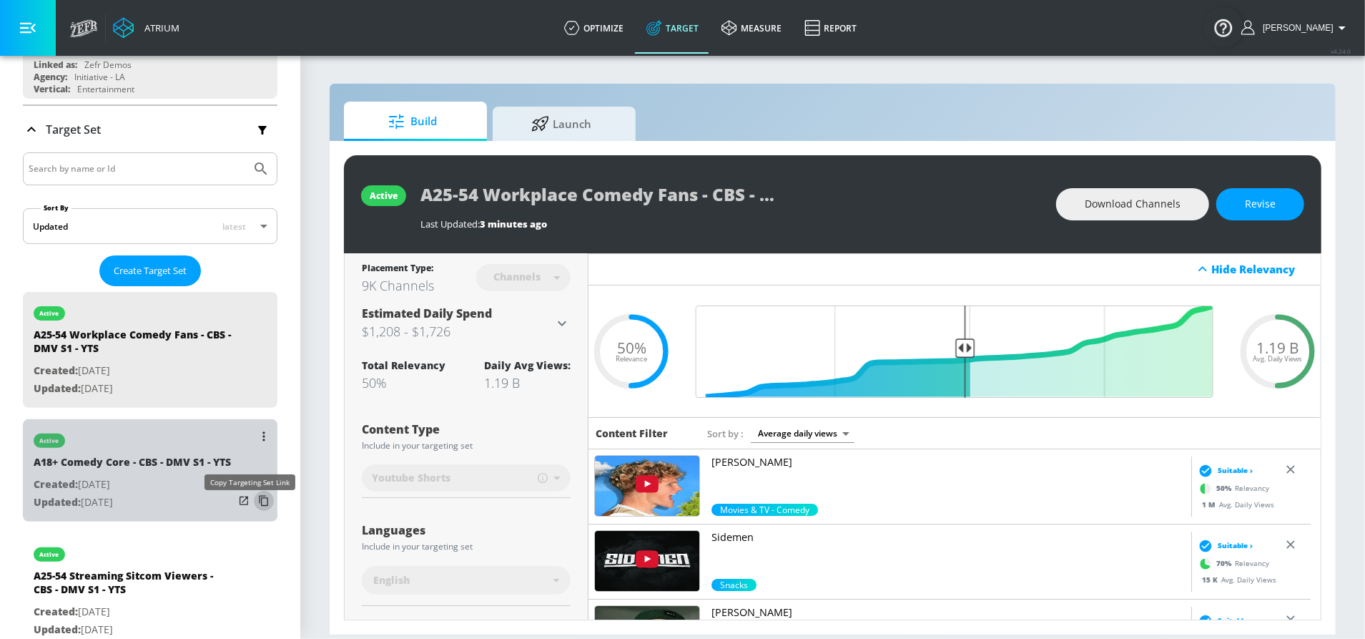
click at [259, 506] on icon "list of Target Set" at bounding box center [263, 501] width 9 height 11
click at [125, 455] on div "A18+ Comedy Core - CBS - DMV S1 - YTS" at bounding box center [132, 465] width 197 height 21
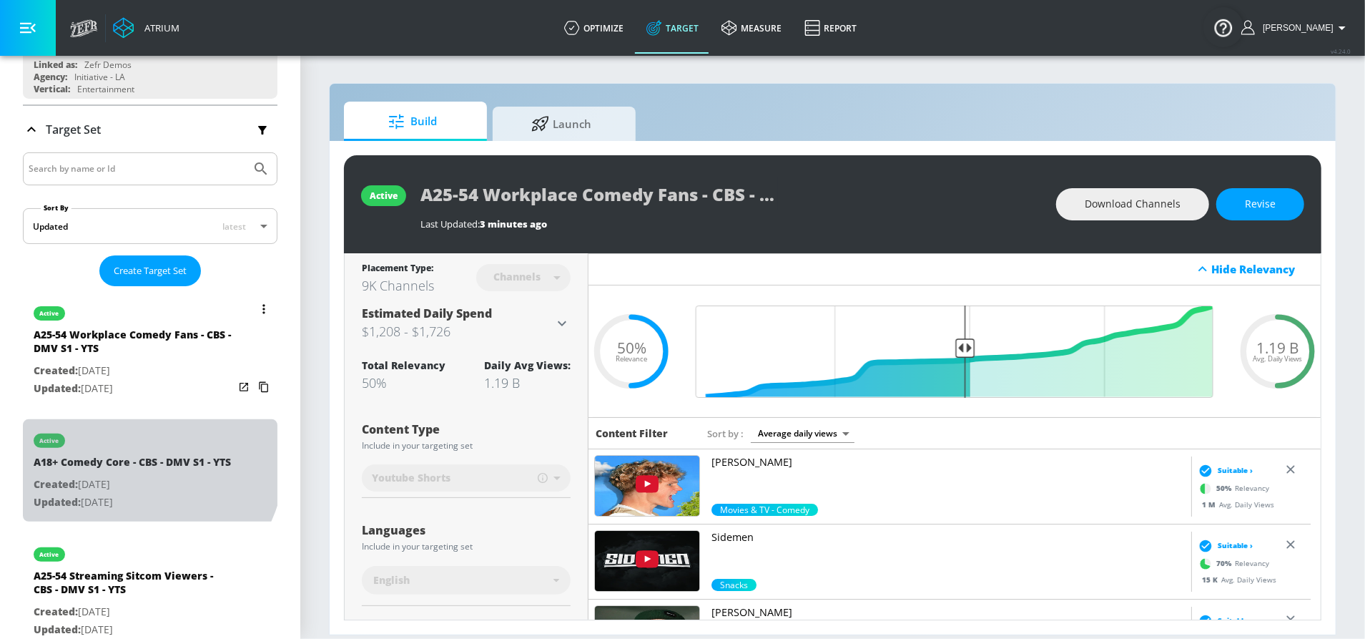
type input "A18+ Comedy Core - CBS - DMV S1 - YTS"
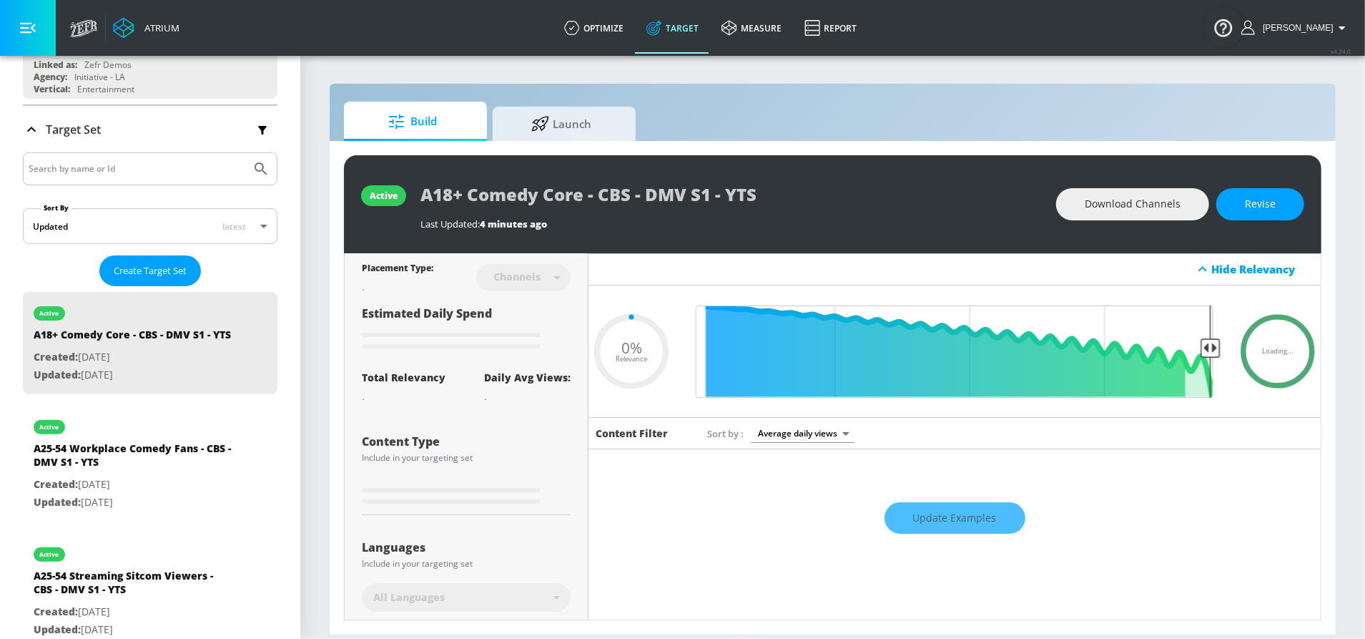
type input "0.5"
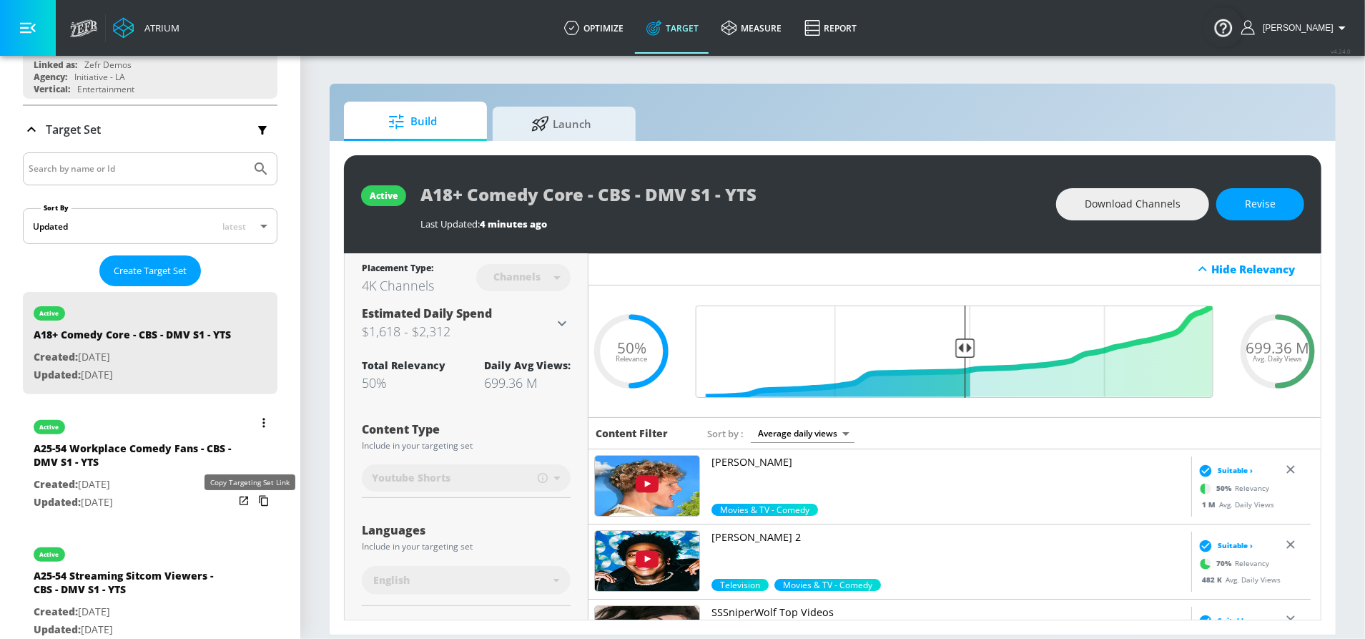
click at [252, 509] on icon "list of Target Set" at bounding box center [263, 500] width 23 height 23
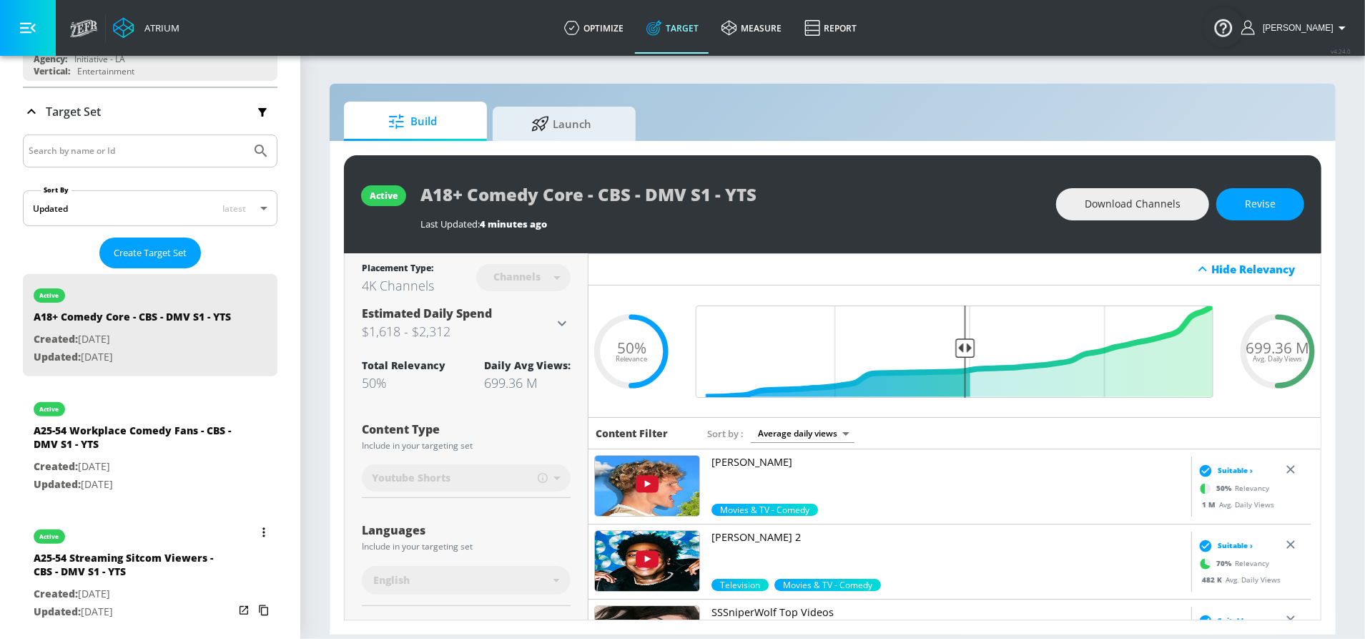
scroll to position [290, 0]
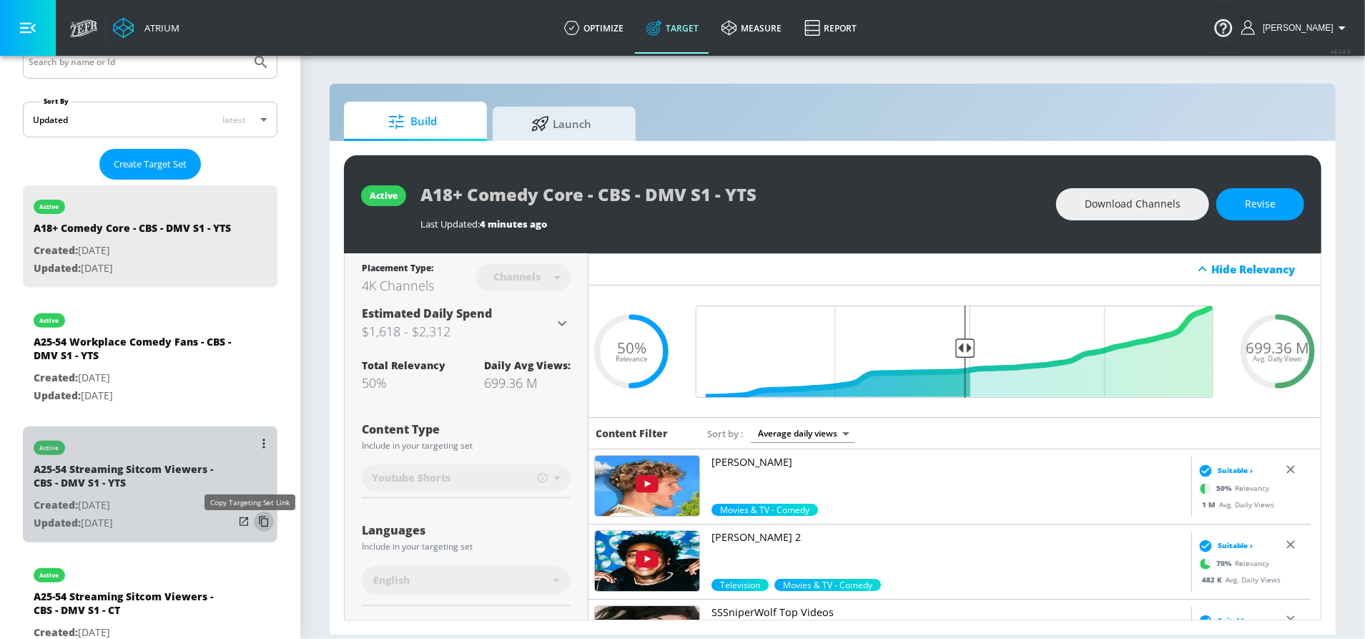
click at [252, 530] on icon "list of Target Set" at bounding box center [263, 521] width 23 height 23
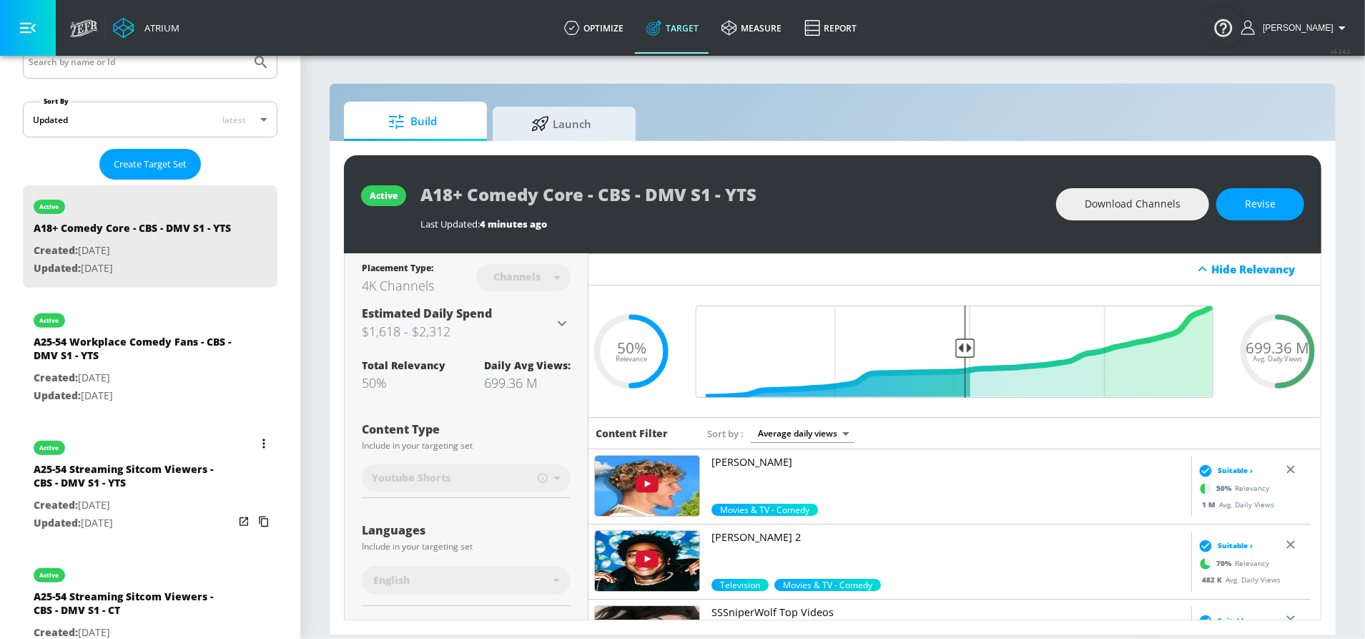
click at [143, 496] on div "A25-54 Streaming Sitcom Viewers - CBS - DMV S1 - YTS" at bounding box center [134, 479] width 200 height 34
type input "A25-54 Streaming Sitcom Viewers - CBS - DMV S1 - YTS"
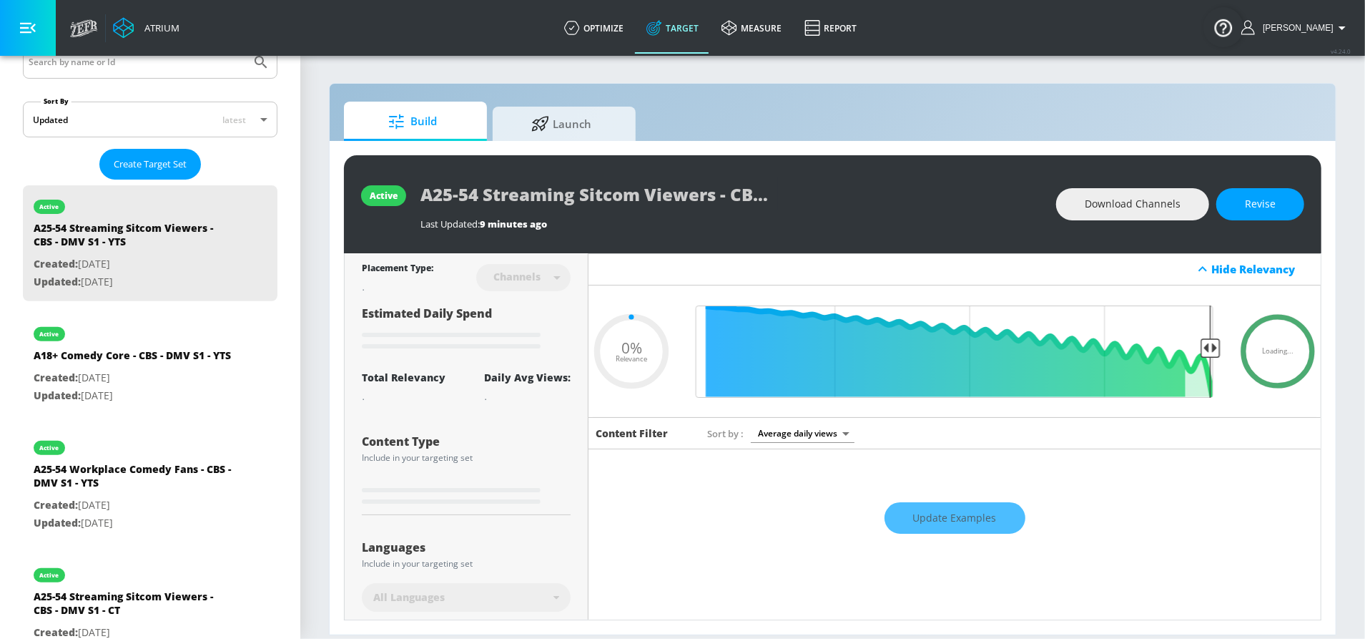
type input "0.5"
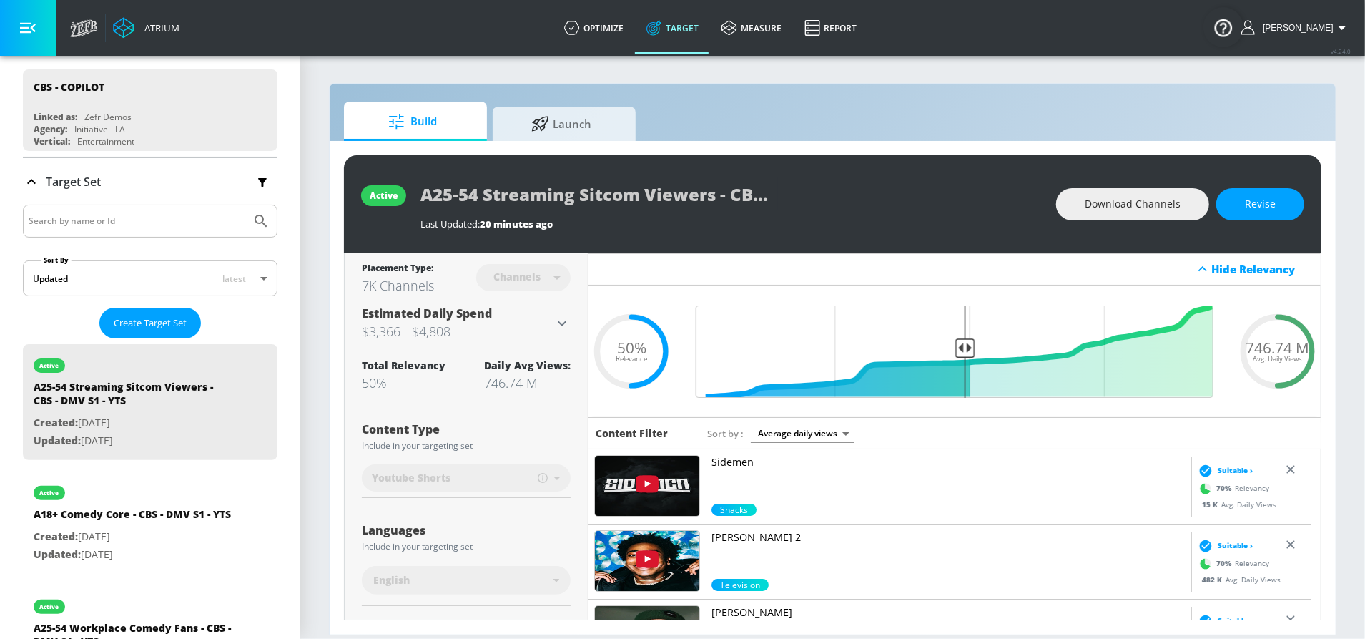
scroll to position [101, 0]
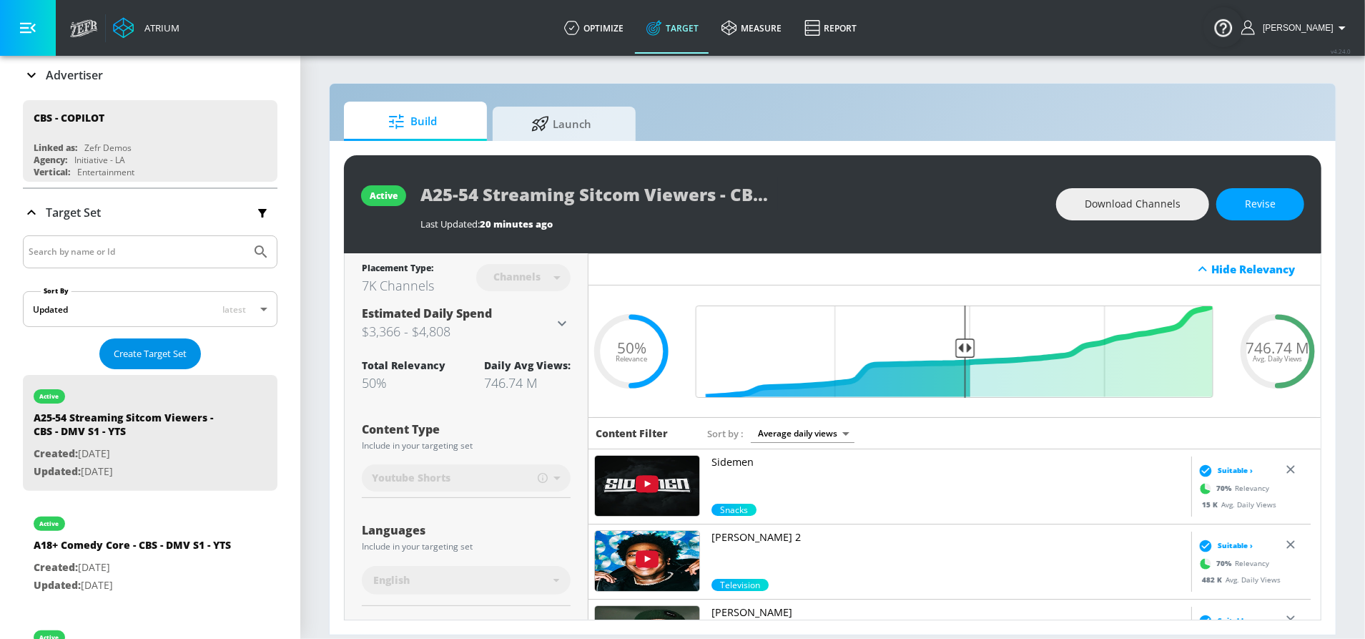
click at [144, 360] on button "Create Target Set" at bounding box center [150, 353] width 102 height 31
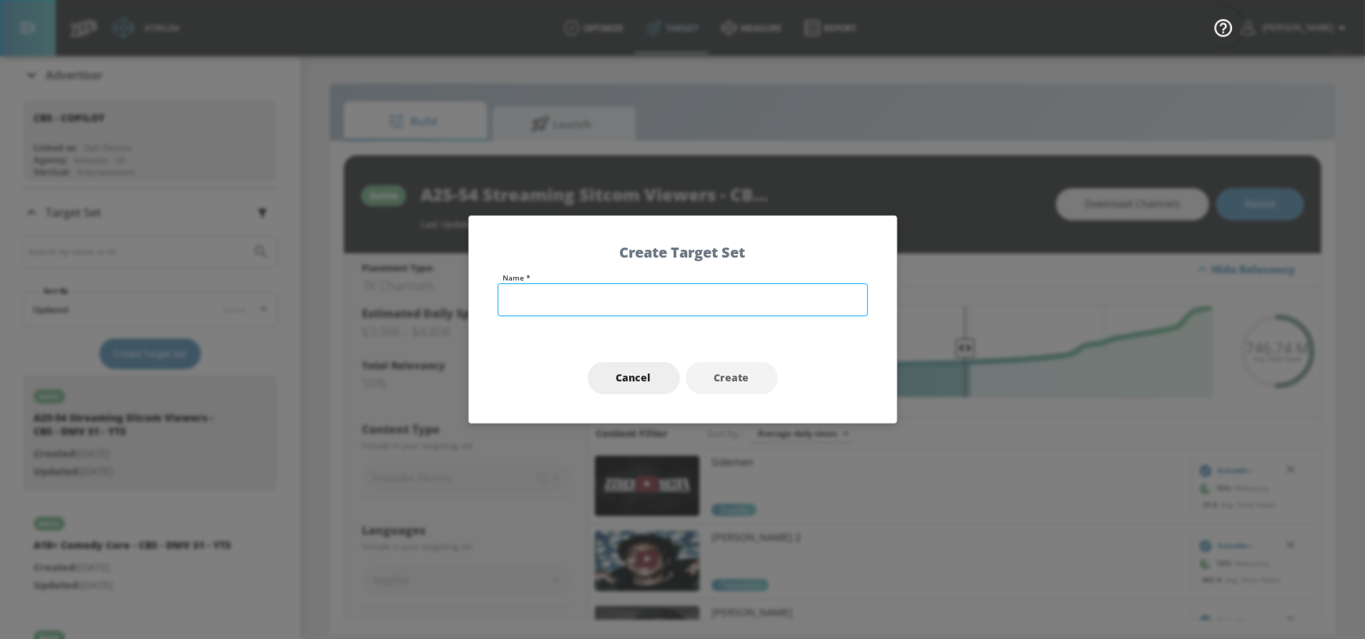
click at [584, 295] on input "text" at bounding box center [683, 299] width 370 height 33
paste input "A25-54 Comedy TV Fans - CBS - [PERSON_NAME] and [PERSON_NAME]'s First Marriage …"
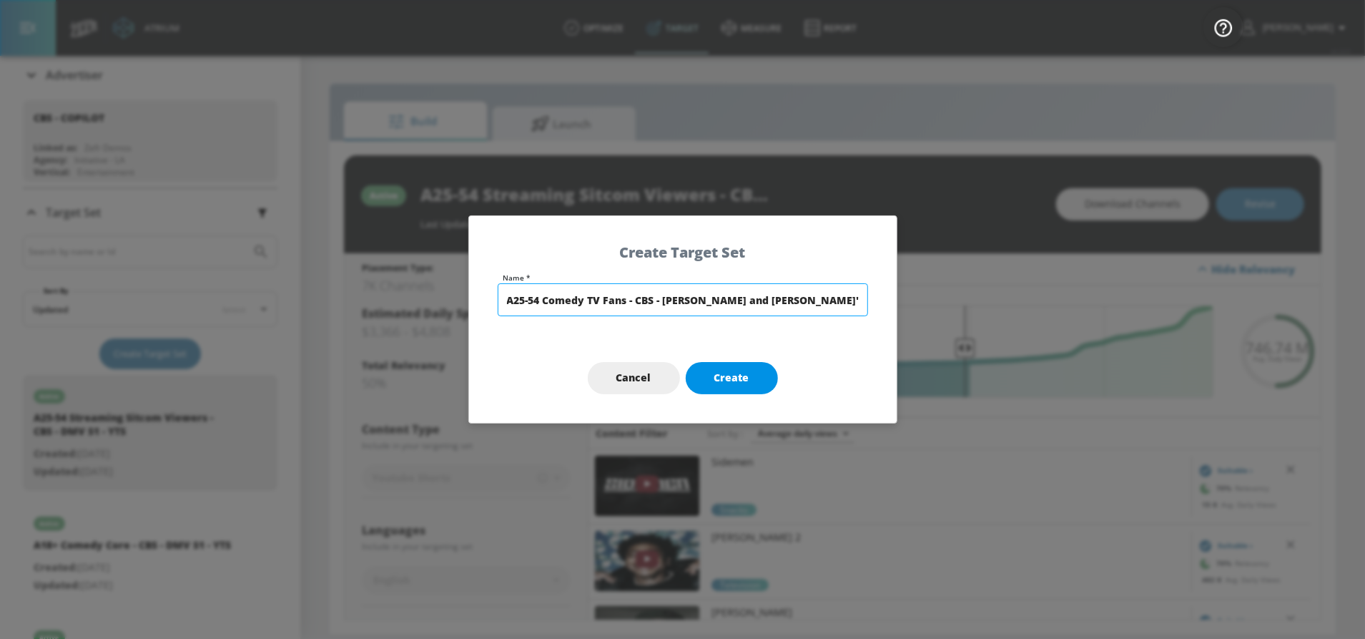
scroll to position [0, 20]
type input "A25-54 Comedy TV Fans - CBS - [PERSON_NAME] and [PERSON_NAME]'s First Marriage …"
click at [758, 375] on button "Create" at bounding box center [732, 378] width 92 height 32
type input "A25-54 Comedy TV Fans - CBS - [PERSON_NAME] and [PERSON_NAME]'s First Marriage …"
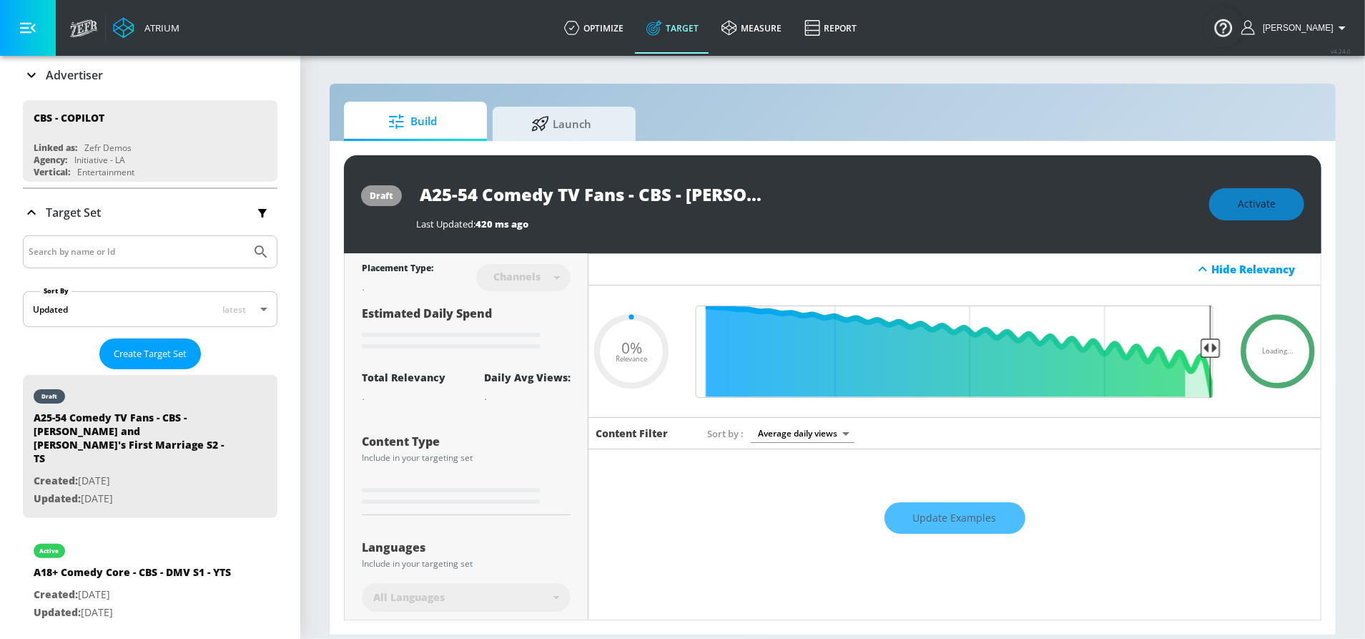
type input "0.6"
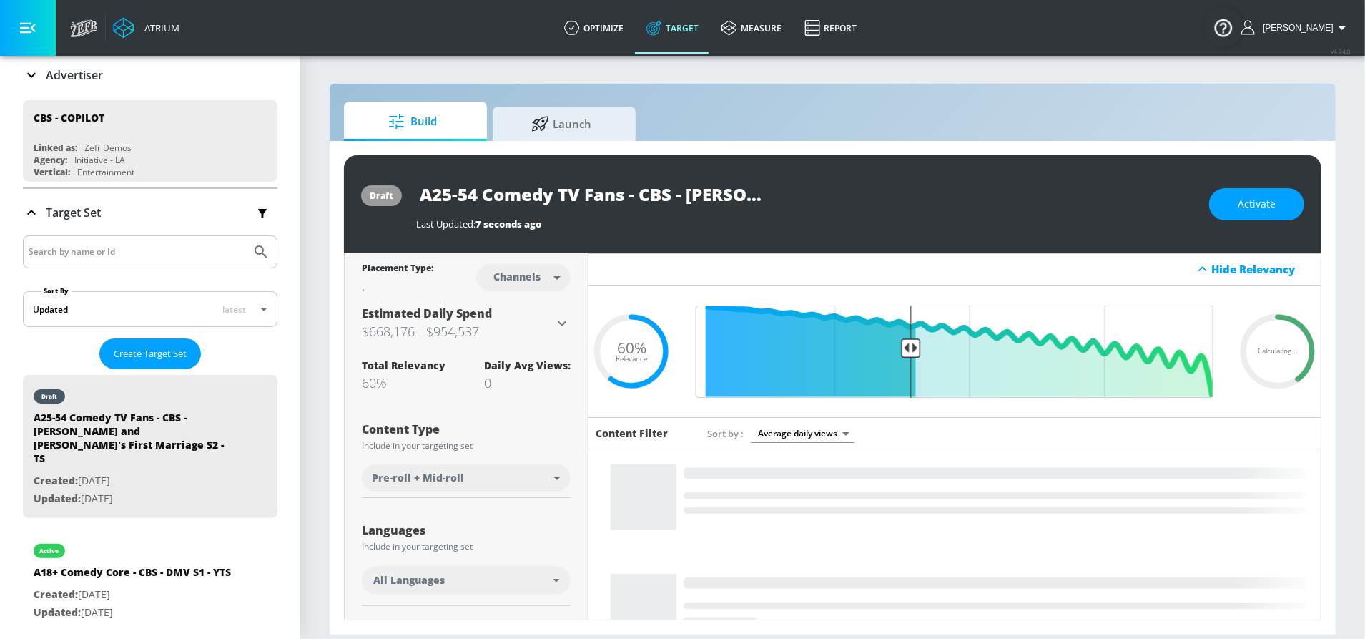
click at [531, 286] on body "Atrium optimize Target measure Report optimize Target measure Report v 4.24.0 S…" at bounding box center [682, 319] width 1365 height 639
click at [519, 328] on div "Videos" at bounding box center [514, 332] width 41 height 15
type input "videos"
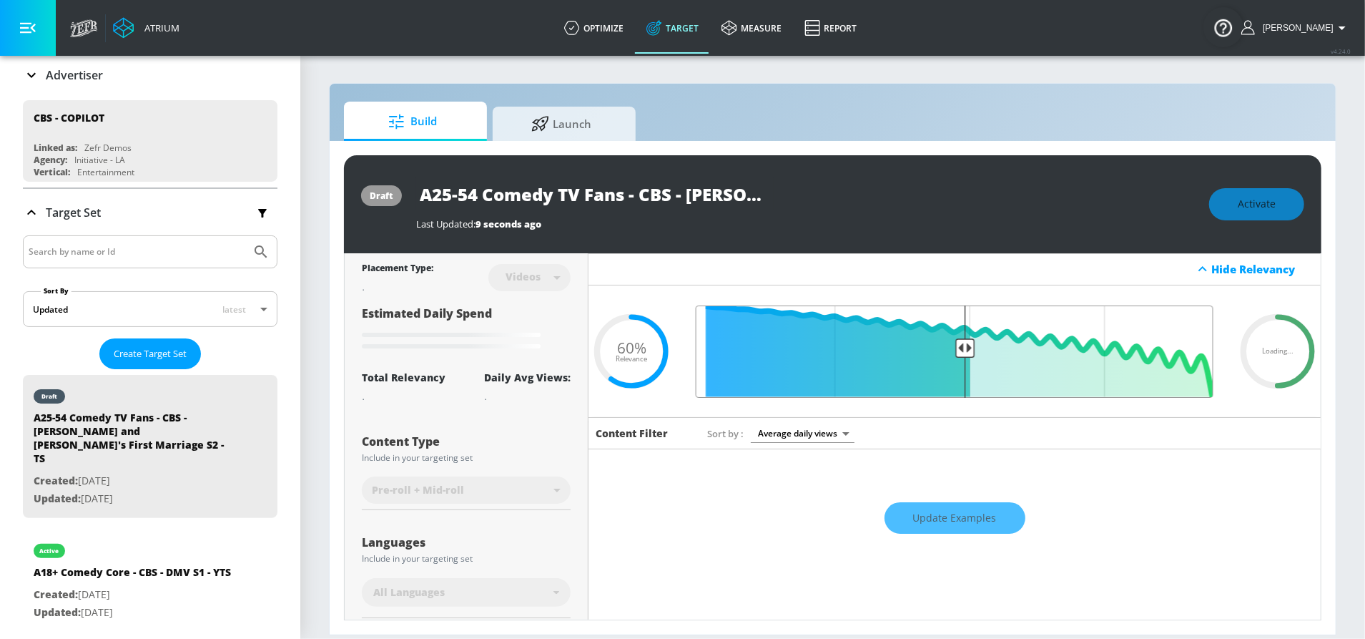
click at [955, 351] on input "Final Threshold" at bounding box center [955, 351] width 532 height 92
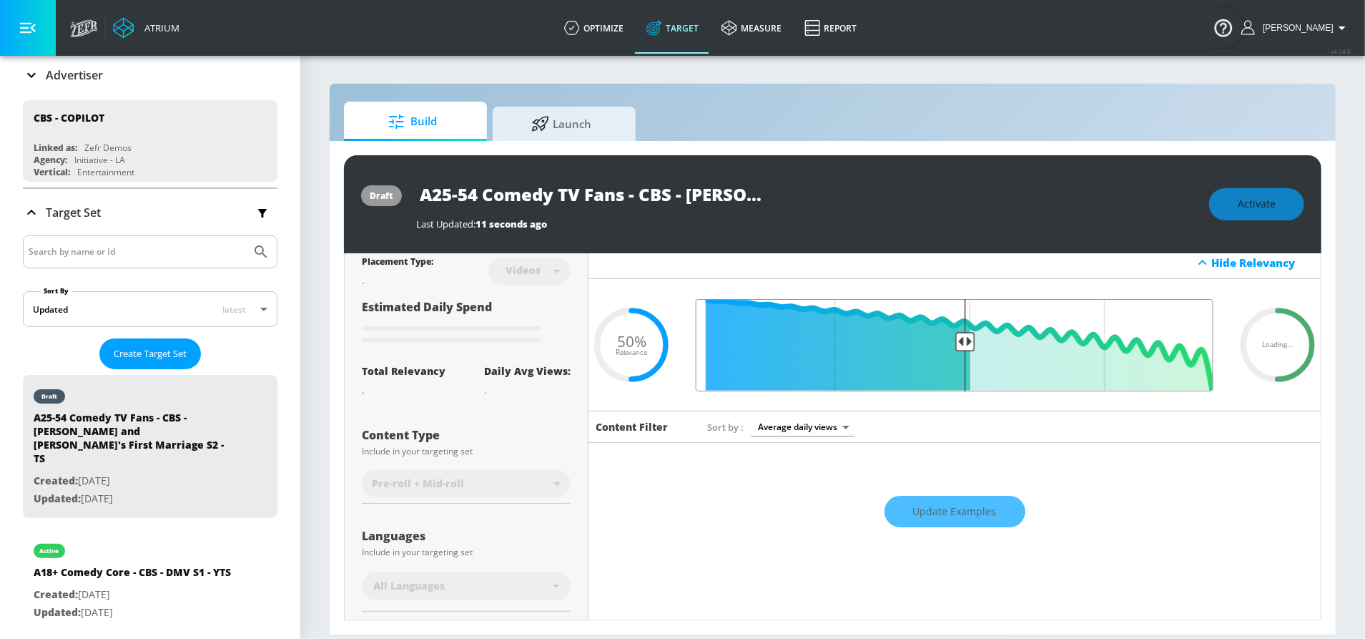
scroll to position [7, 0]
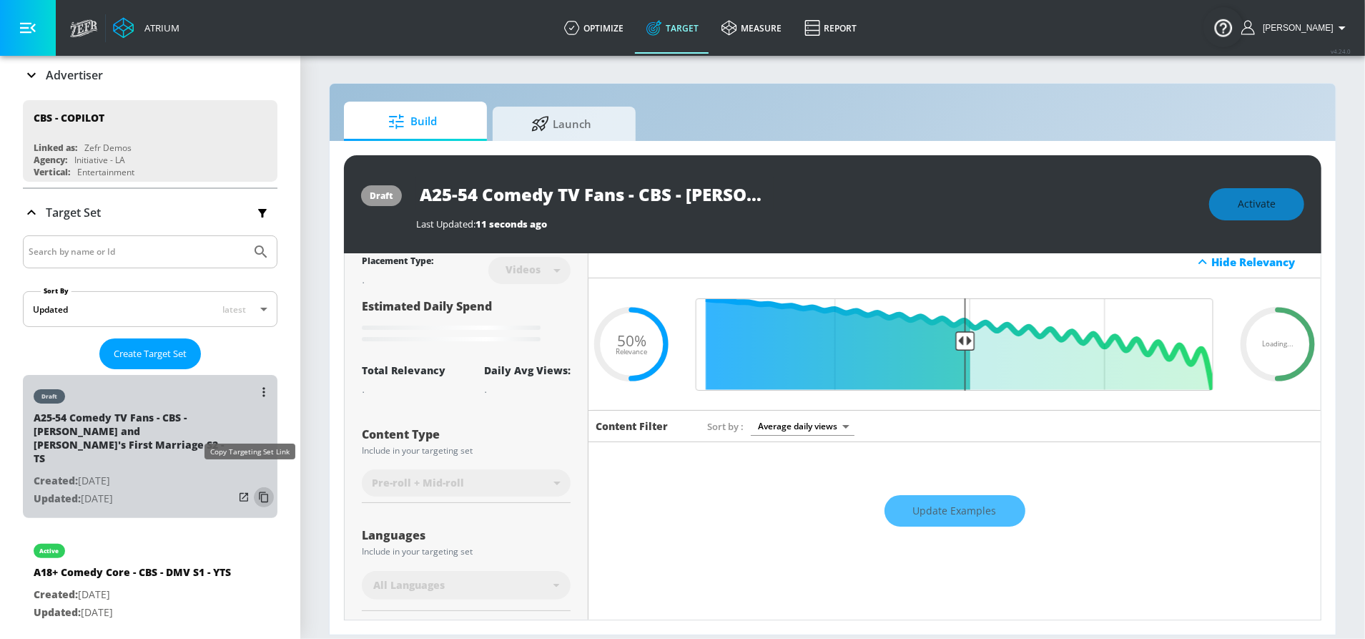
click at [252, 486] on icon "list of Target Set" at bounding box center [263, 497] width 23 height 23
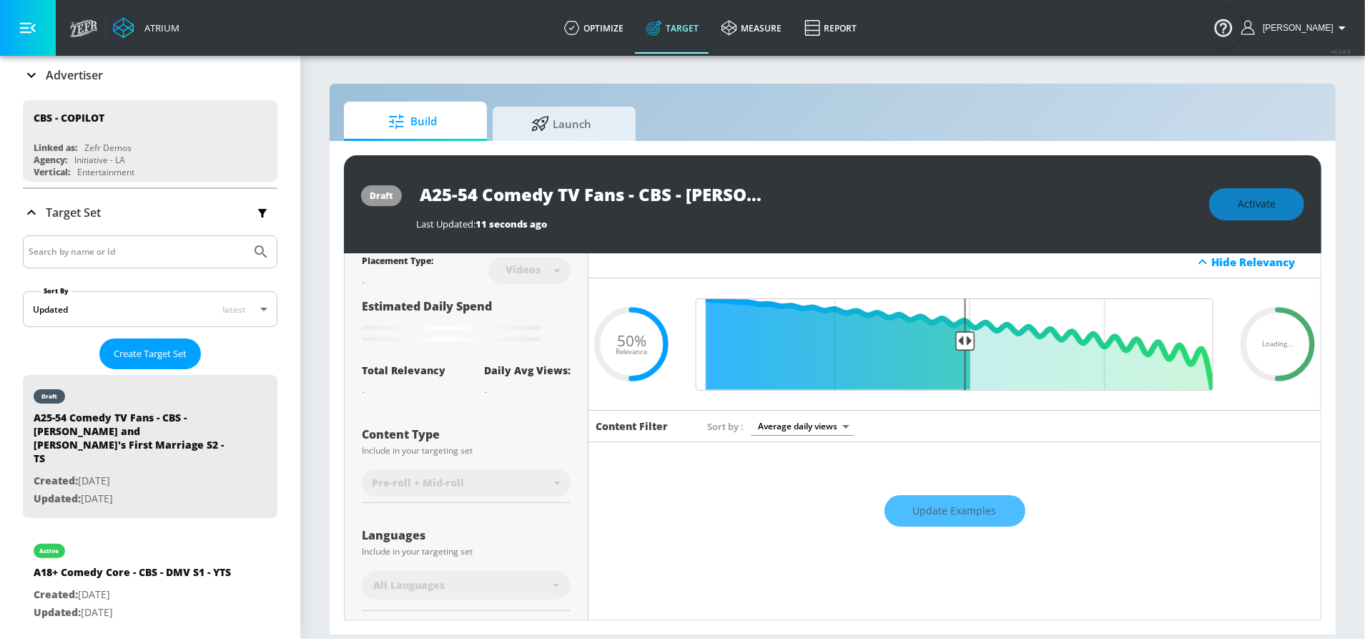
type input "0.6"
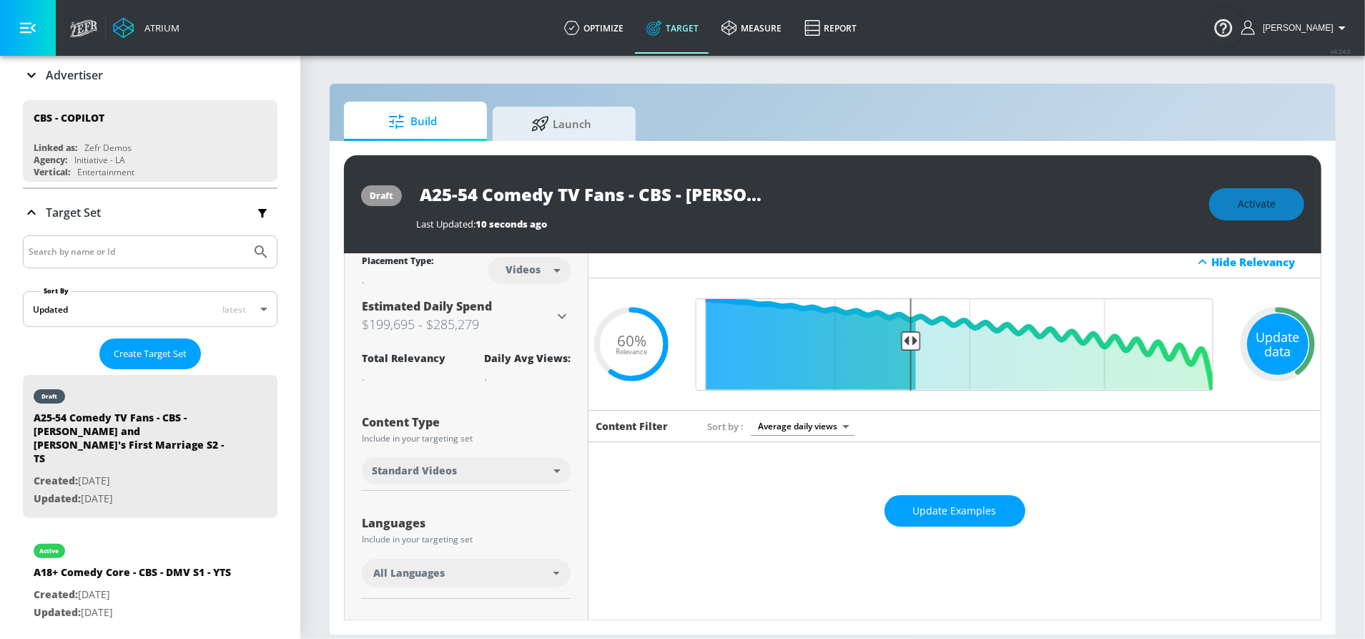
click at [1256, 358] on div "Update data" at bounding box center [1278, 344] width 62 height 62
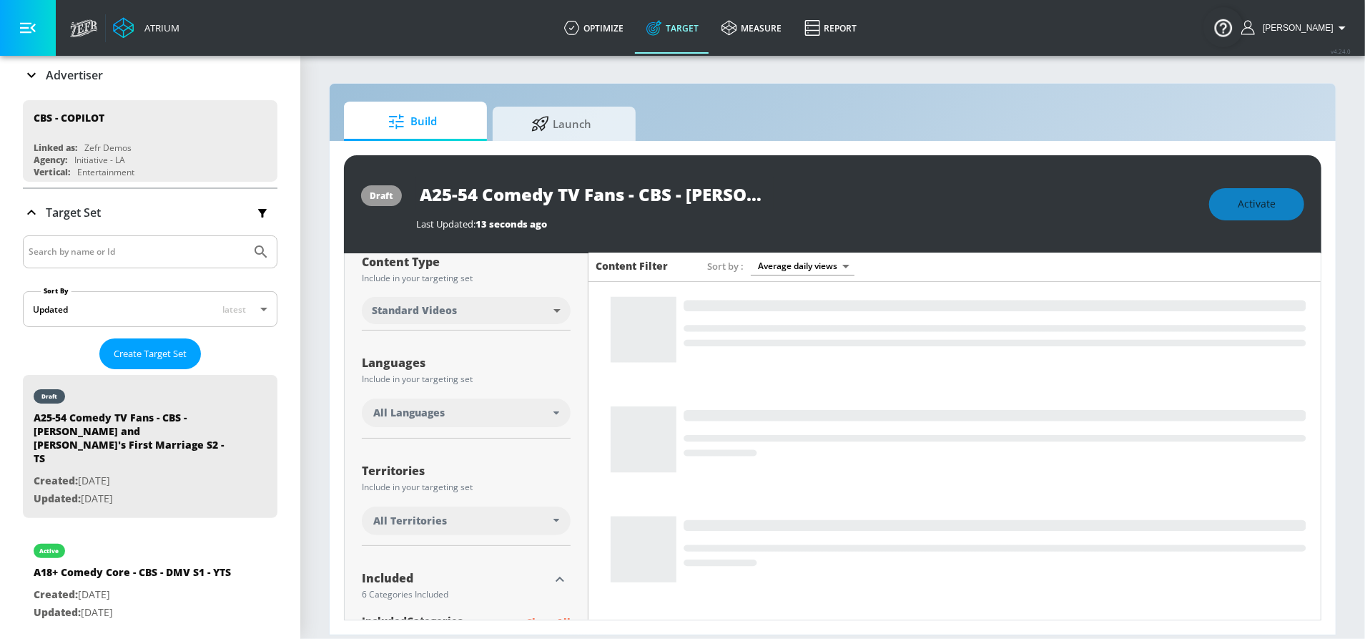
scroll to position [168, 0]
click at [538, 414] on div "All Languages" at bounding box center [463, 412] width 180 height 14
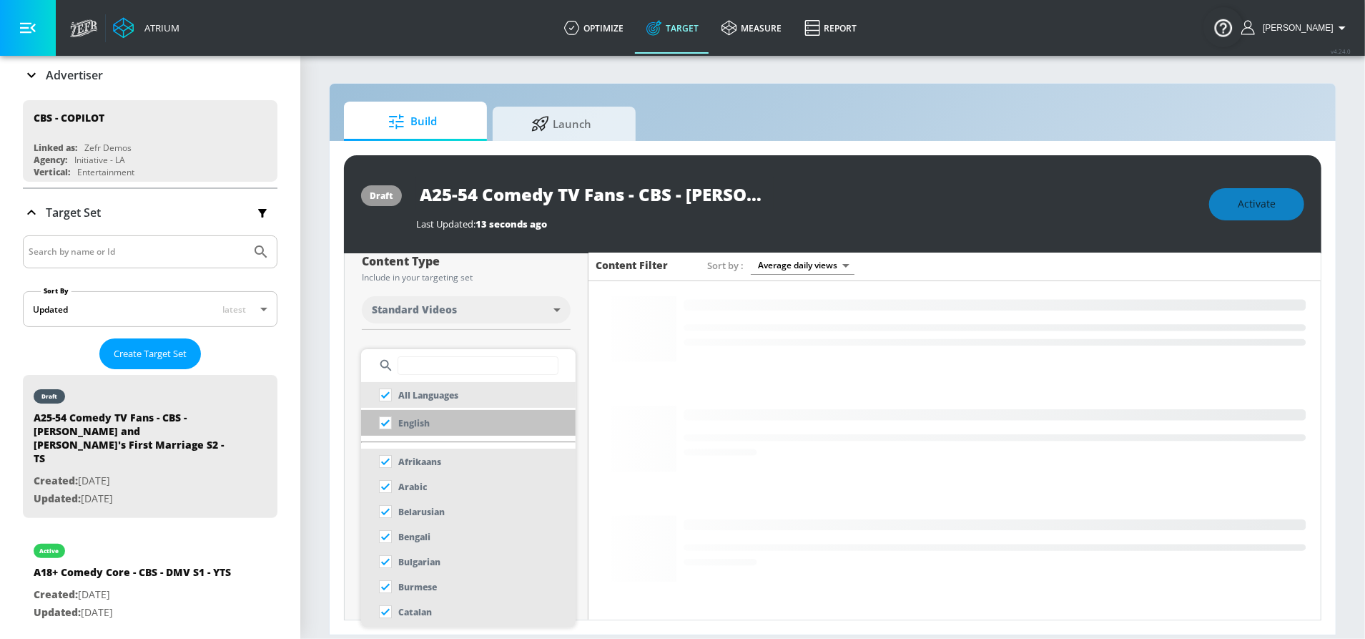
click at [477, 430] on li "English" at bounding box center [468, 423] width 215 height 26
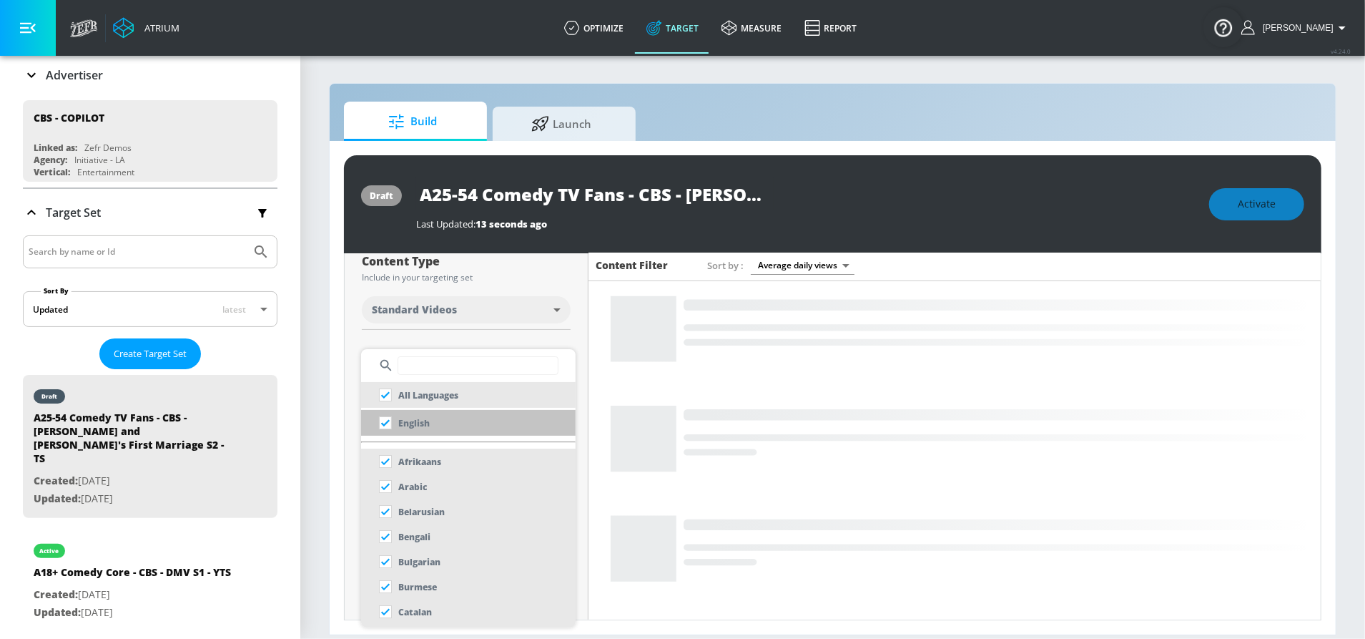
checkbox input "false"
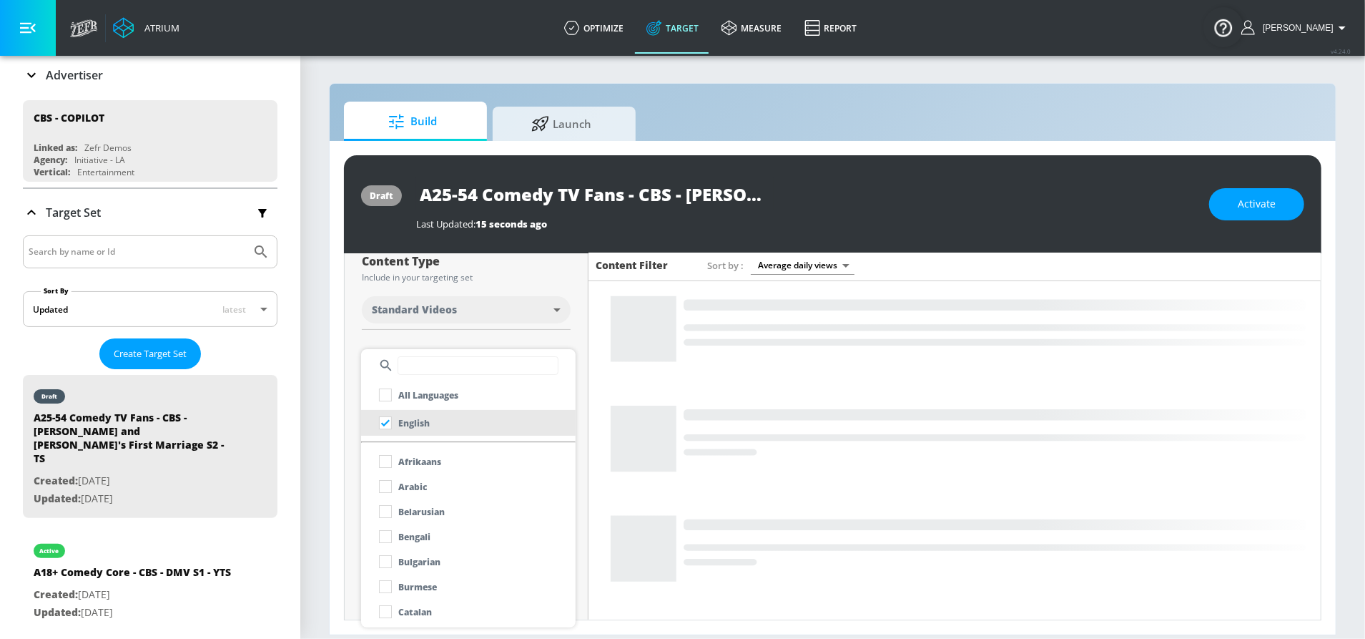
click at [506, 333] on div at bounding box center [682, 319] width 1365 height 639
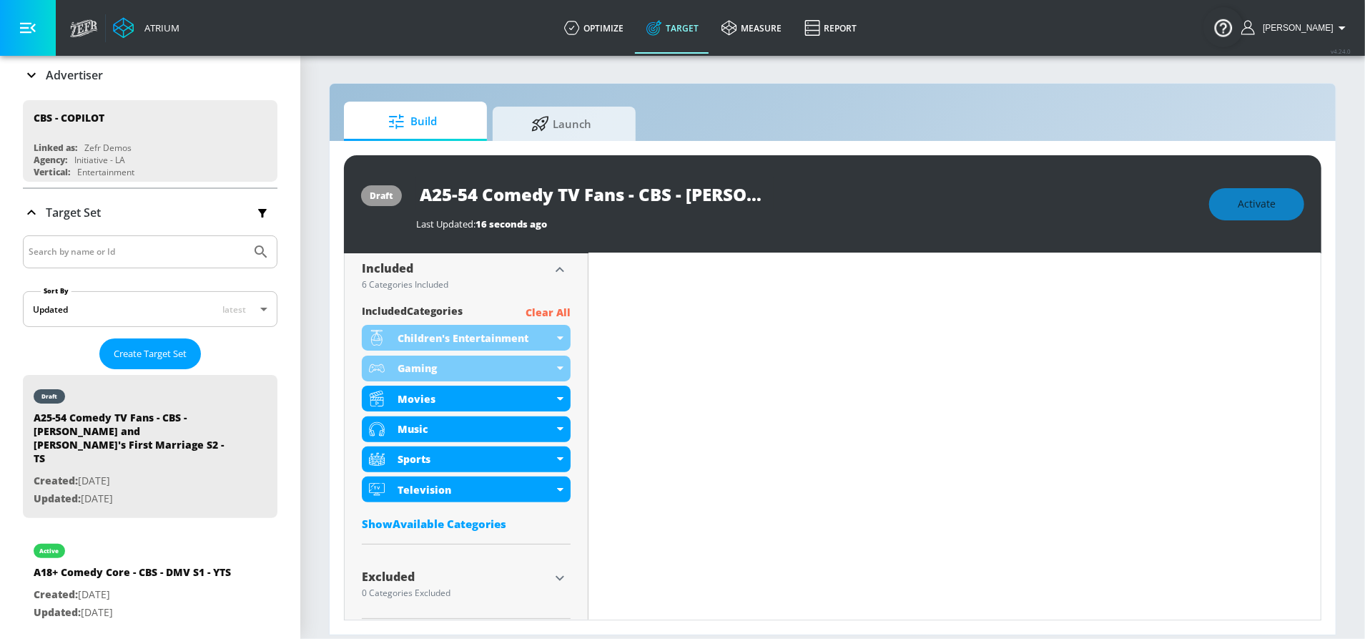
scroll to position [498, 0]
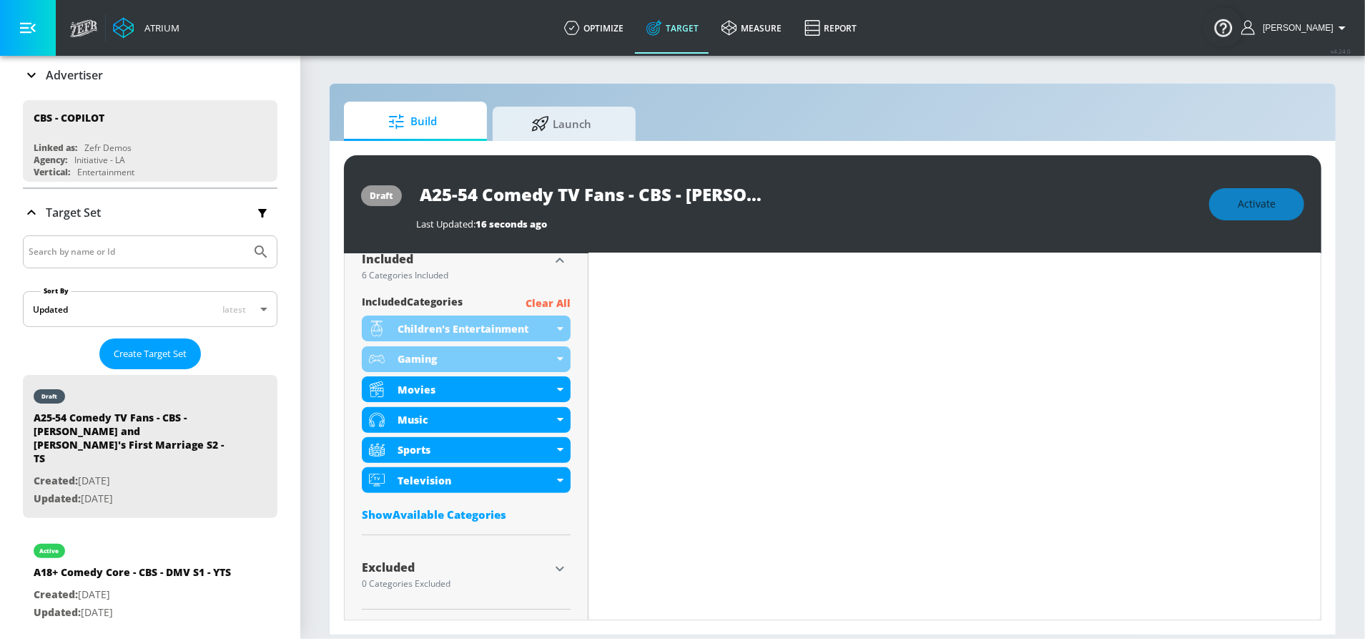
click at [562, 303] on p "Clear All" at bounding box center [548, 304] width 45 height 18
click at [547, 300] on p "Clear All" at bounding box center [548, 304] width 45 height 18
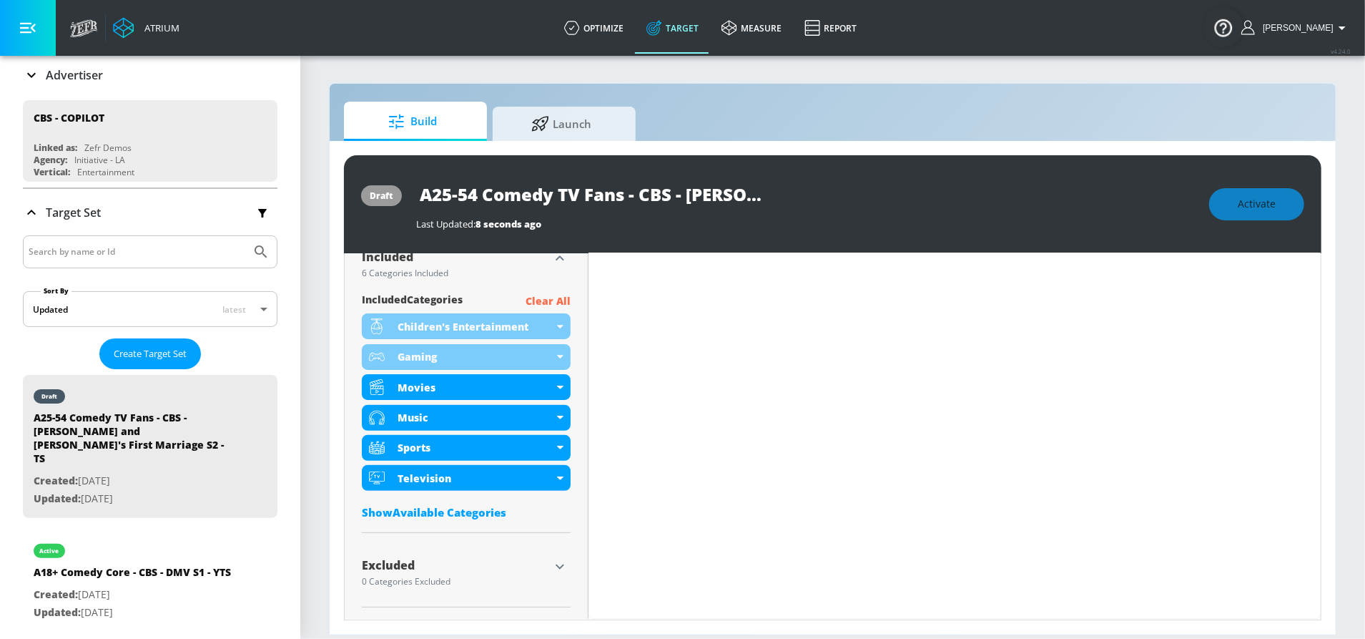
scroll to position [486, 0]
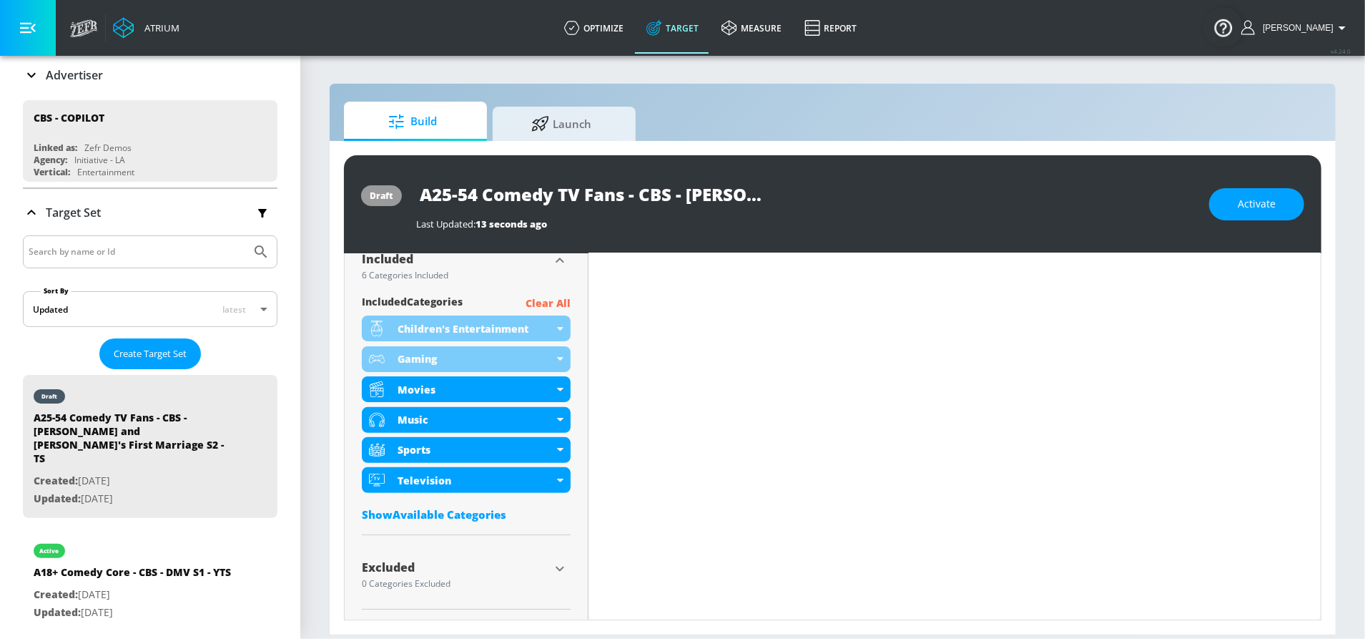
click at [559, 303] on p "Clear All" at bounding box center [548, 304] width 45 height 18
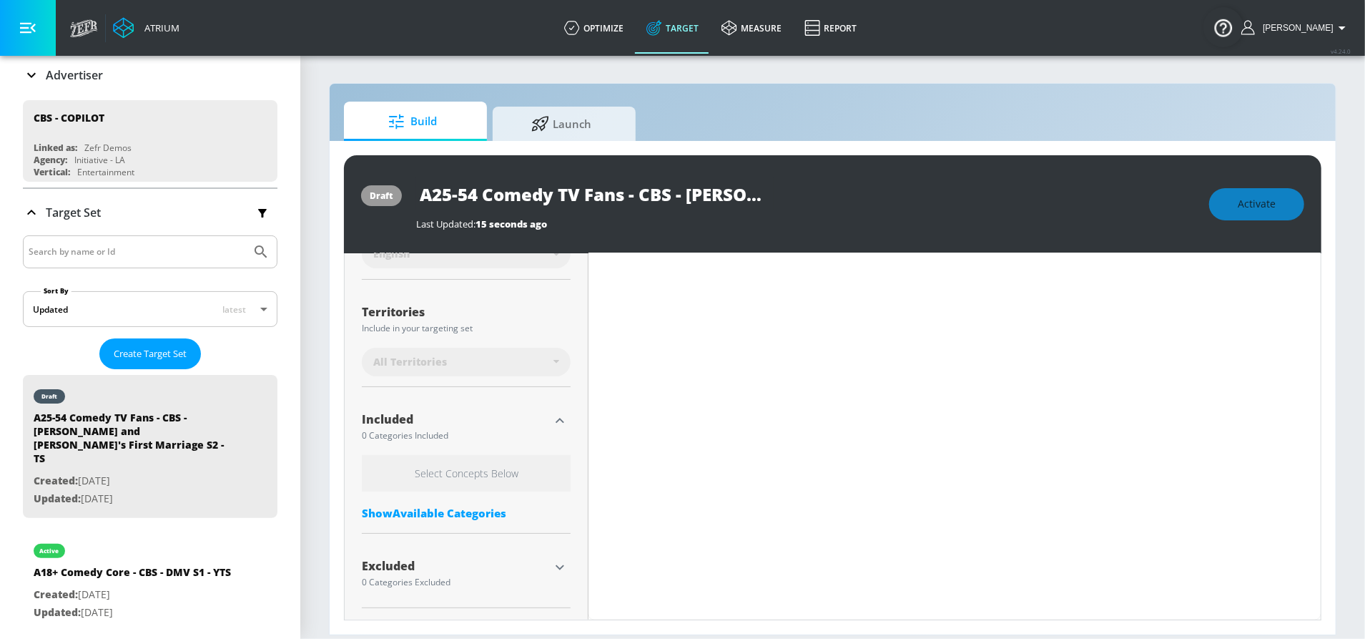
scroll to position [336, 0]
click at [551, 566] on icon "button" at bounding box center [559, 569] width 17 height 17
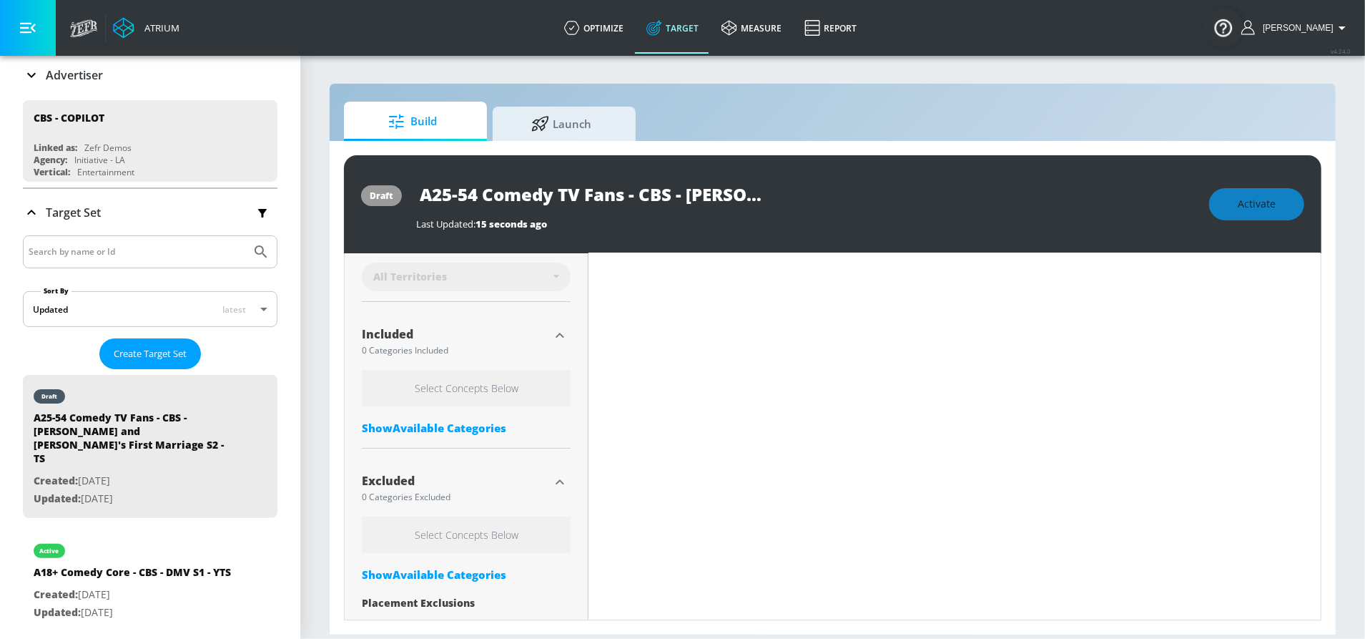
scroll to position [466, 0]
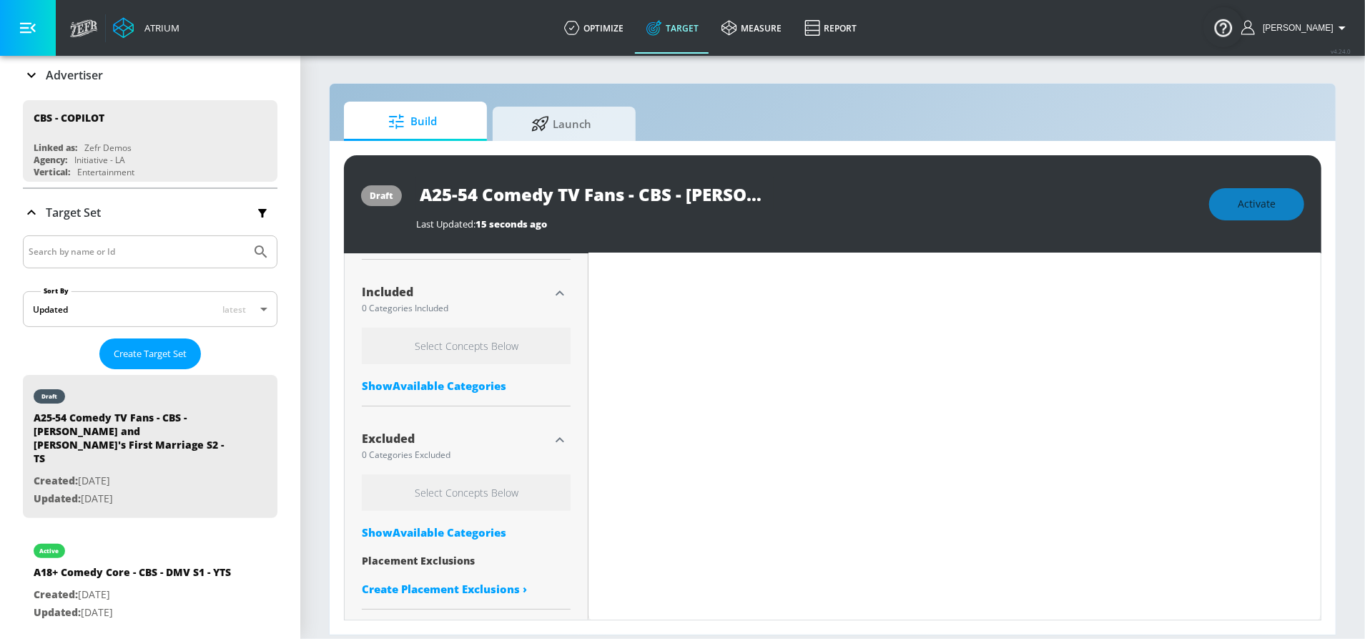
click at [471, 530] on div "Show Available Categories" at bounding box center [466, 532] width 209 height 14
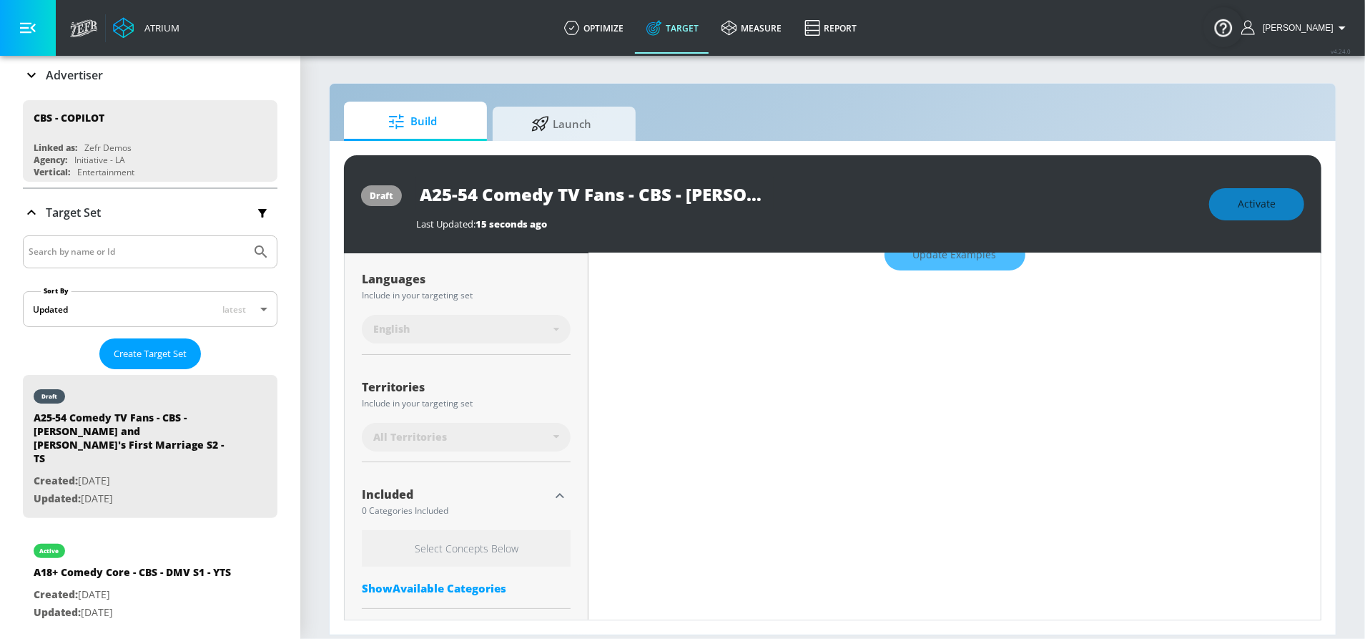
scroll to position [263, 0]
click at [471, 444] on div "All Territories" at bounding box center [466, 437] width 209 height 29
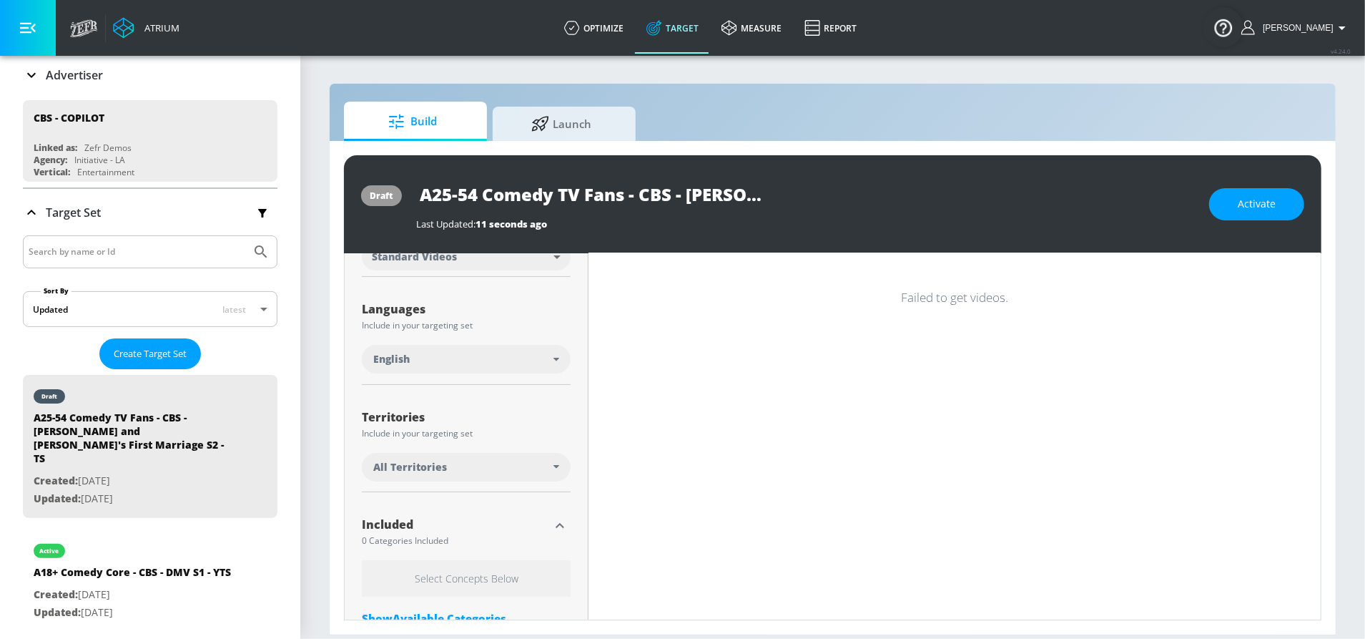
scroll to position [222, 0]
click at [462, 478] on div "All Territories" at bounding box center [466, 466] width 209 height 29
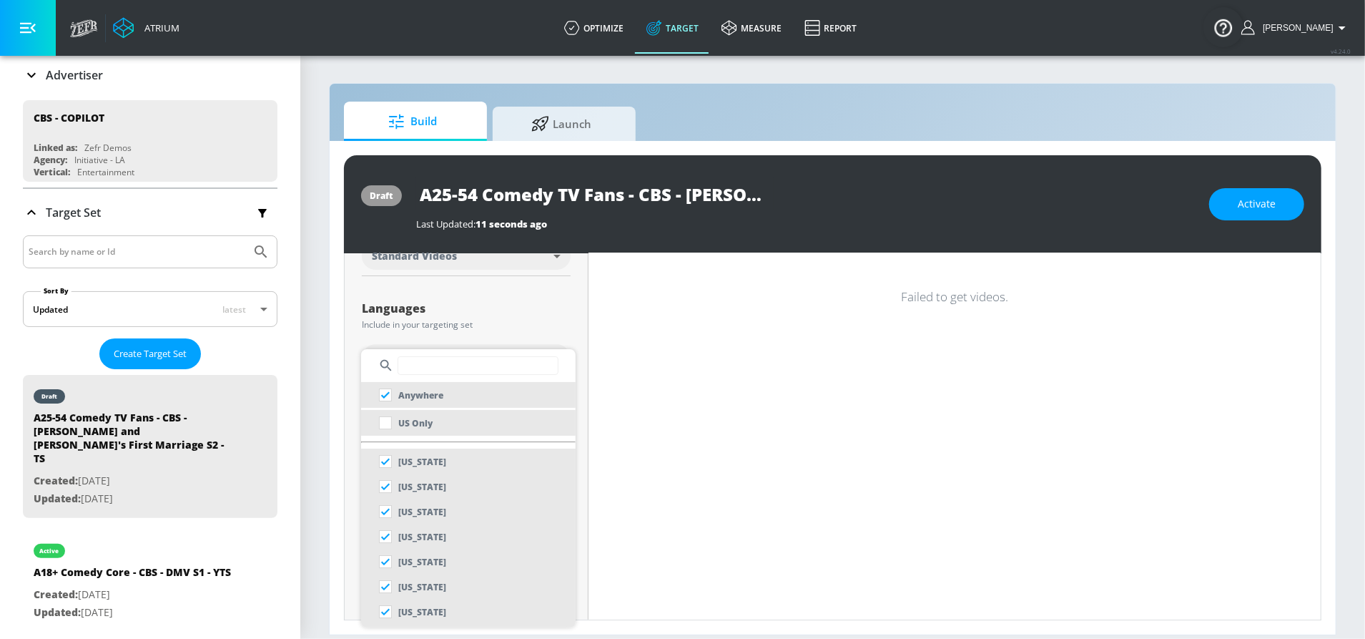
click at [427, 430] on p "US Only" at bounding box center [415, 423] width 34 height 15
checkbox input "false"
checkbox input "true"
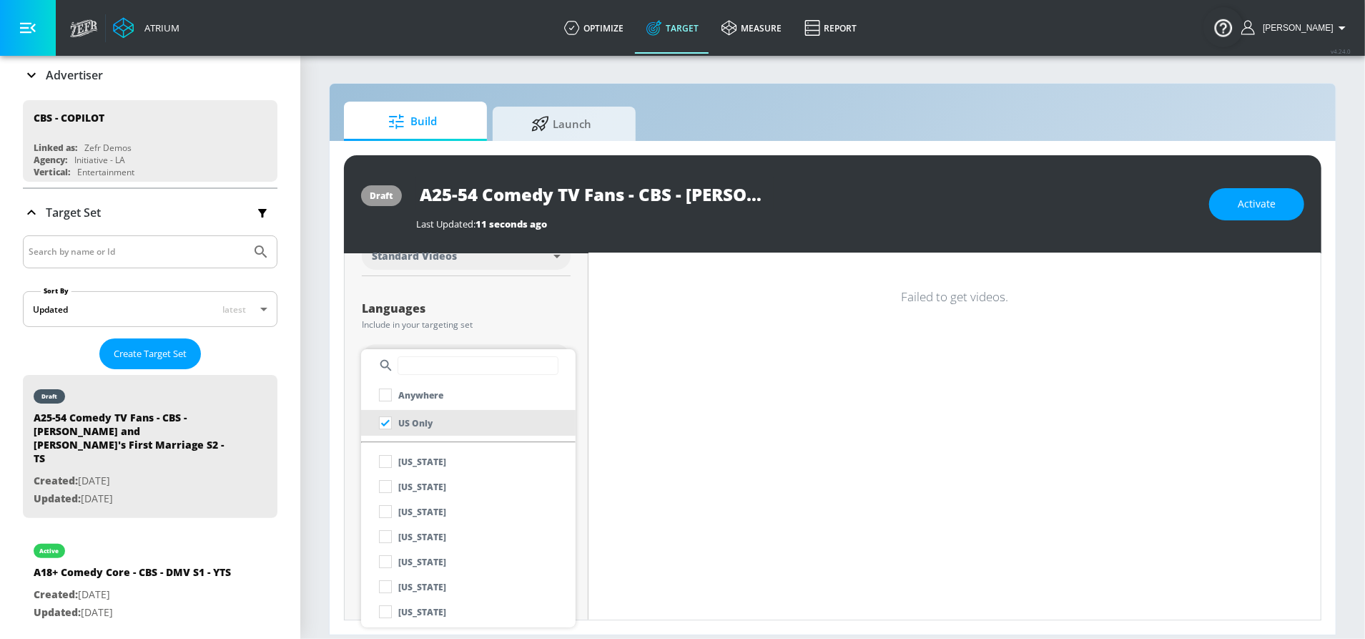
click at [483, 301] on div at bounding box center [682, 319] width 1365 height 639
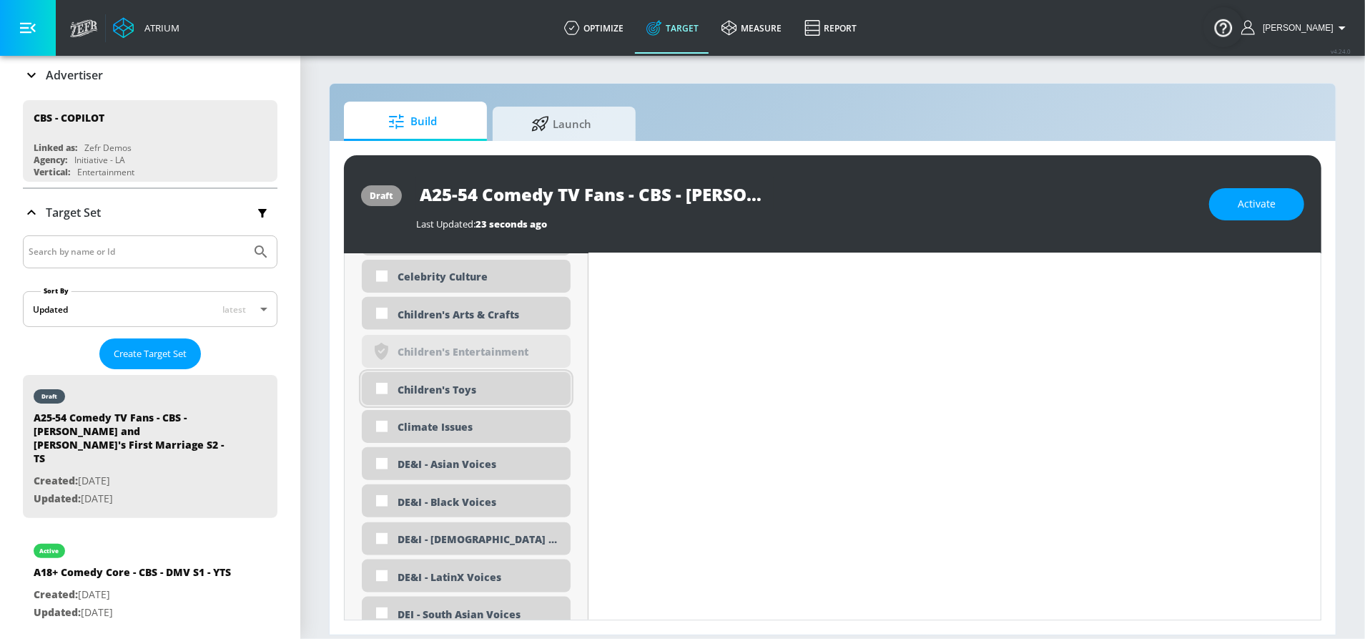
scroll to position [1277, 0]
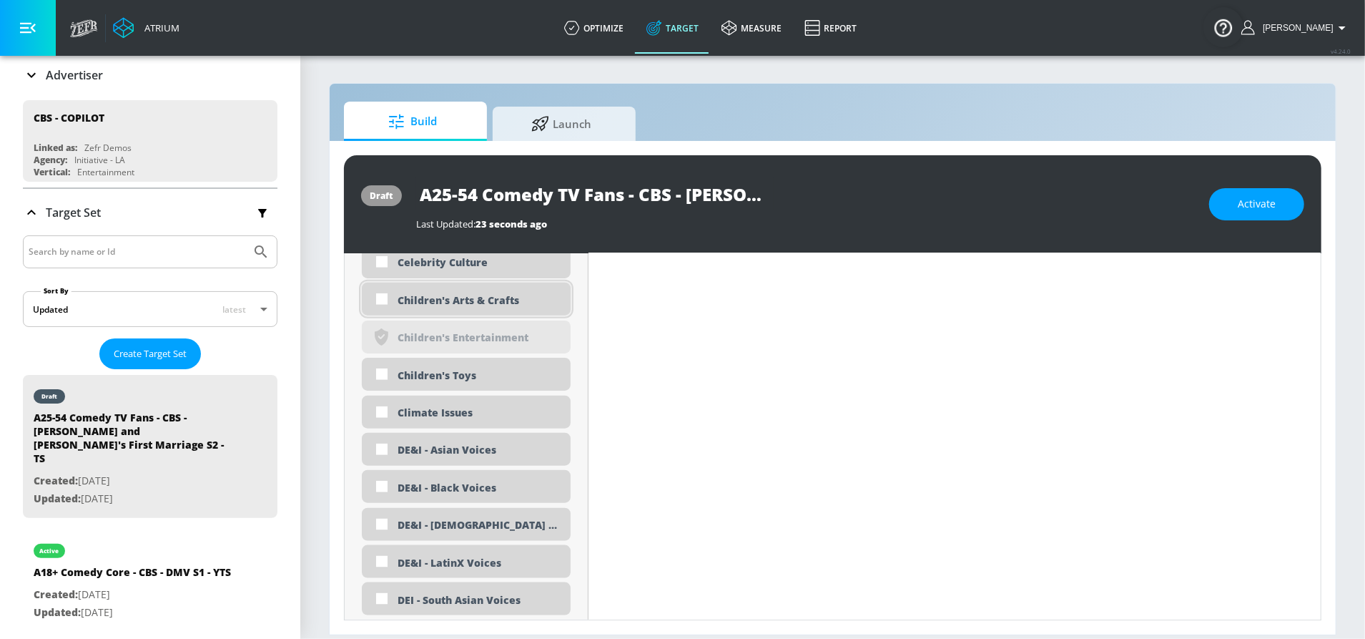
click at [464, 310] on div "Children's Arts & Crafts" at bounding box center [466, 298] width 209 height 33
checkbox input "true"
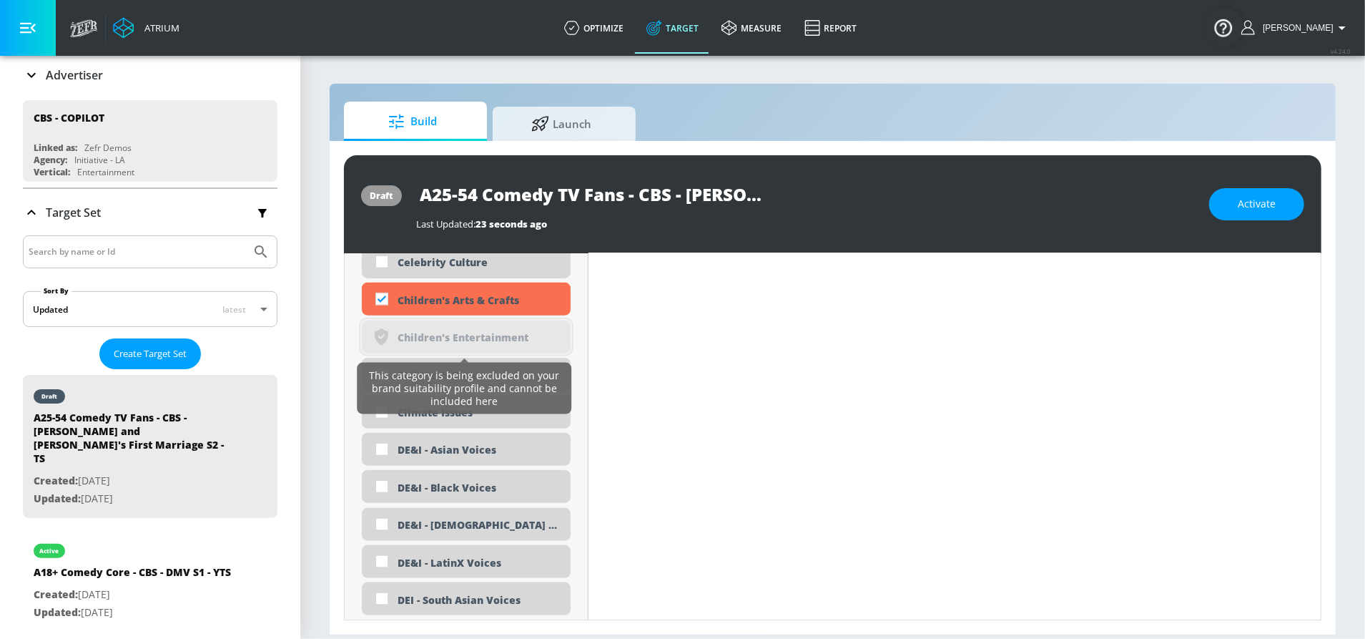
click at [421, 377] on div "This category is being excluded on your brand suitability profile and cannot be…" at bounding box center [464, 388] width 203 height 46
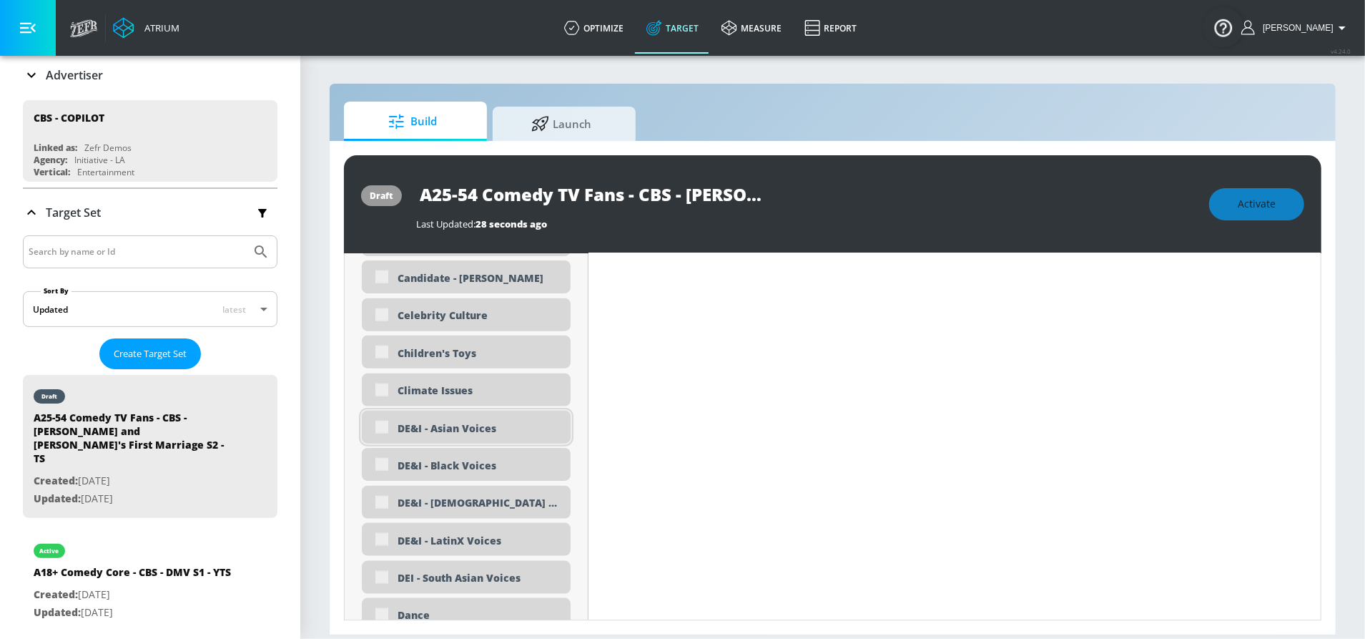
scroll to position [1330, 0]
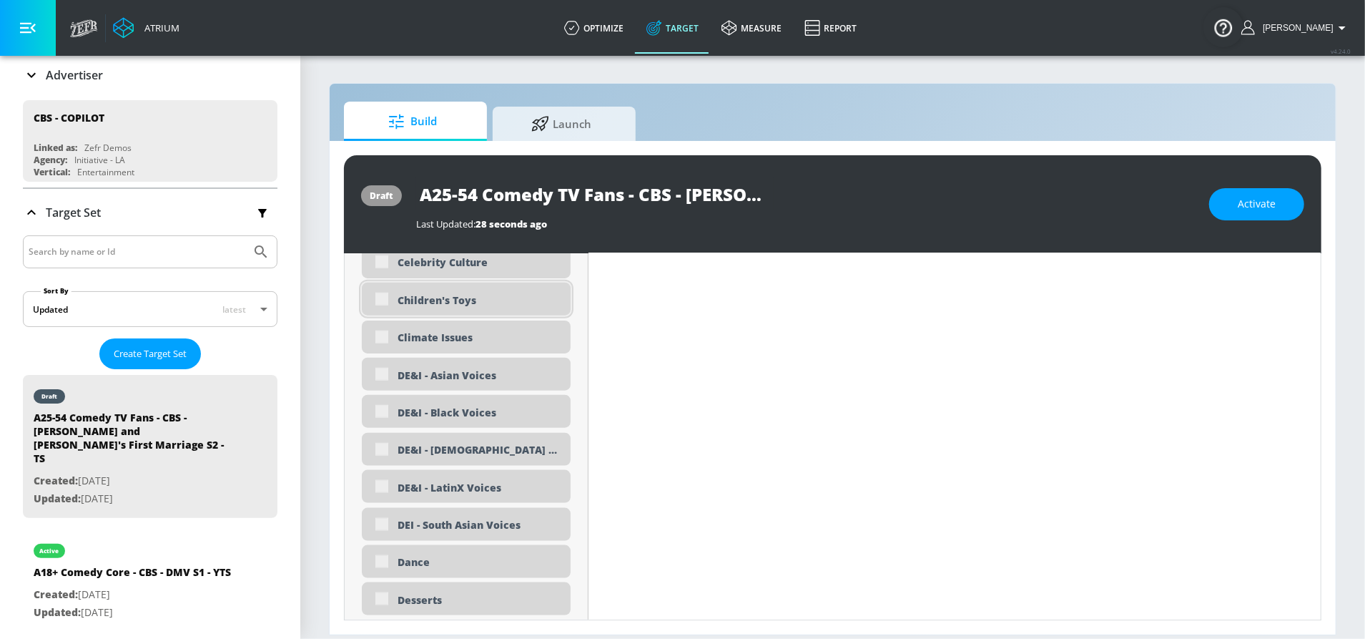
click at [414, 296] on div "Children's Toys" at bounding box center [479, 300] width 162 height 14
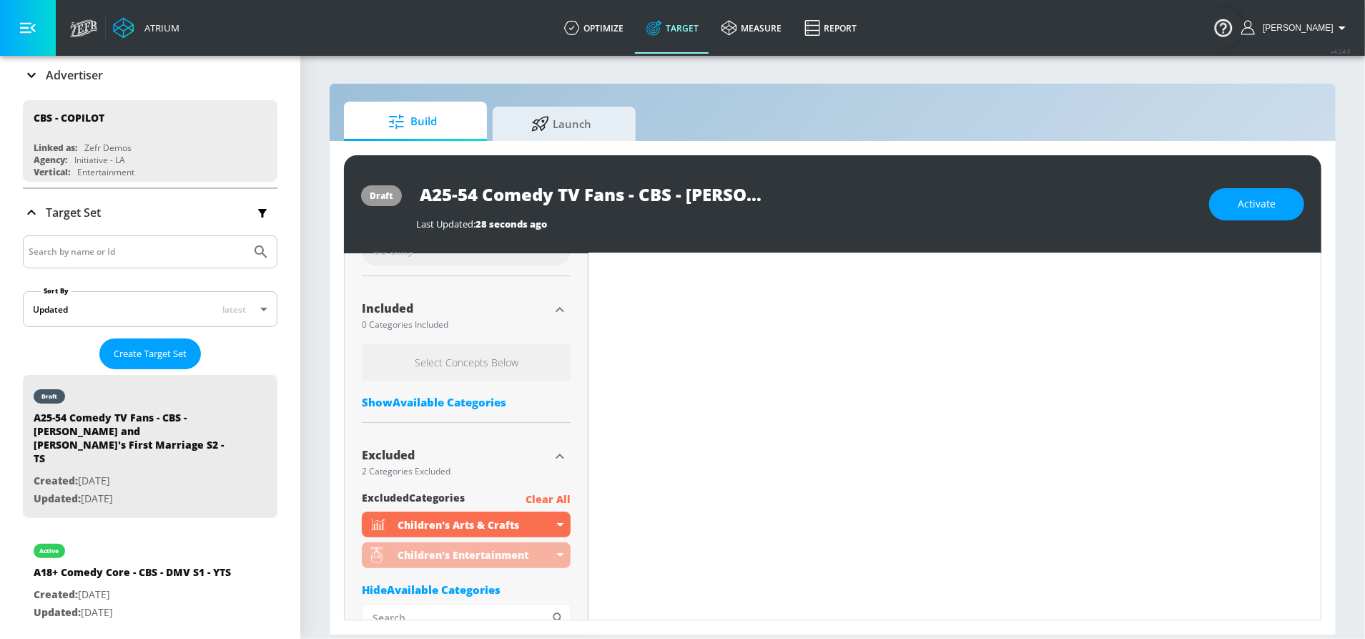
scroll to position [0, 0]
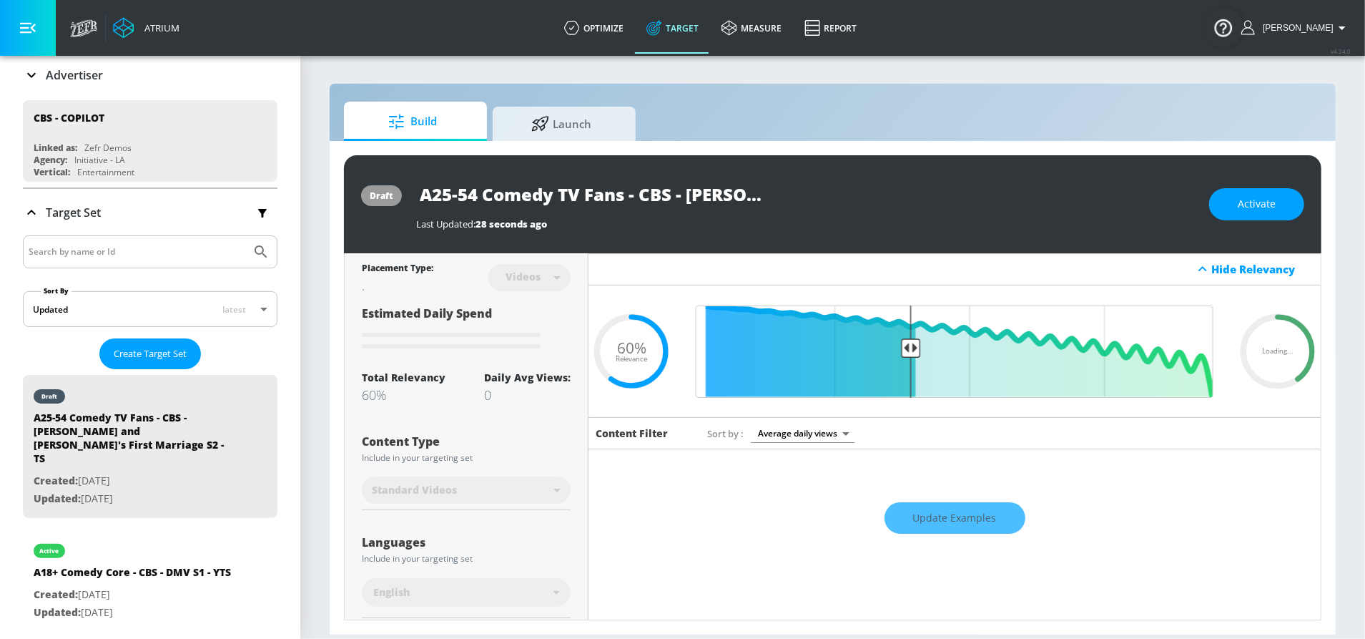
click at [546, 335] on div "Estimated Daily Spend Loading..." at bounding box center [466, 329] width 209 height 48
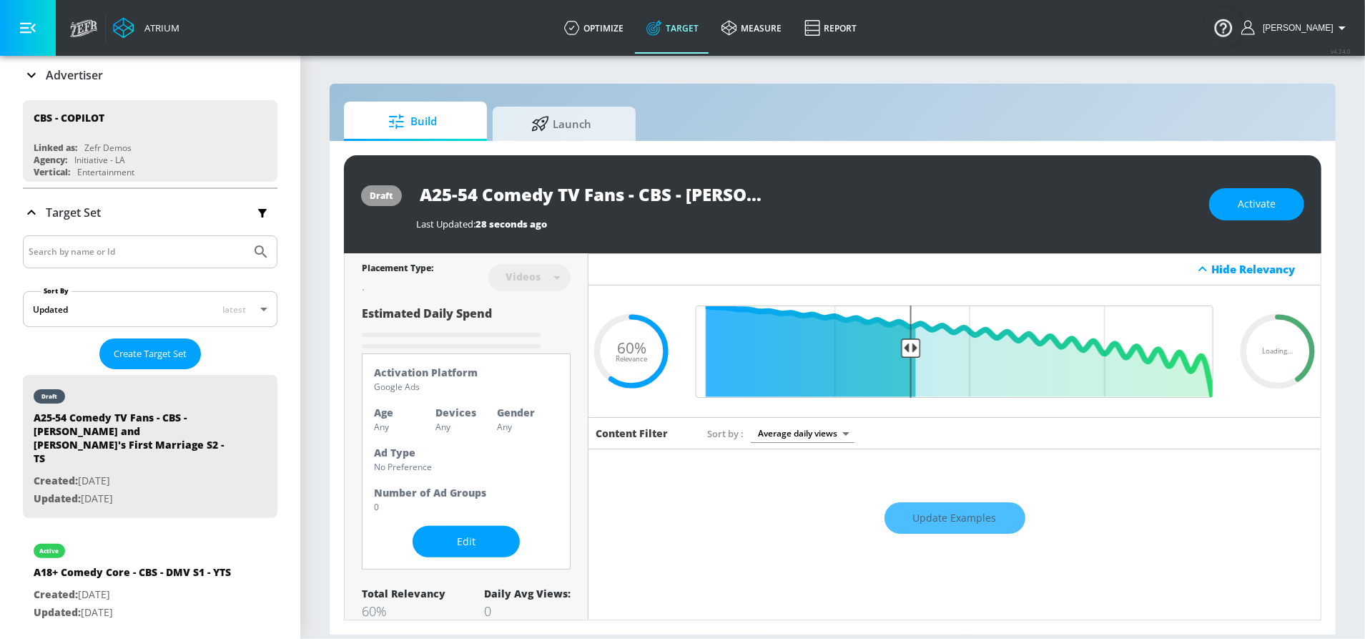
click at [539, 337] on icon "Loading..." at bounding box center [451, 335] width 179 height 29
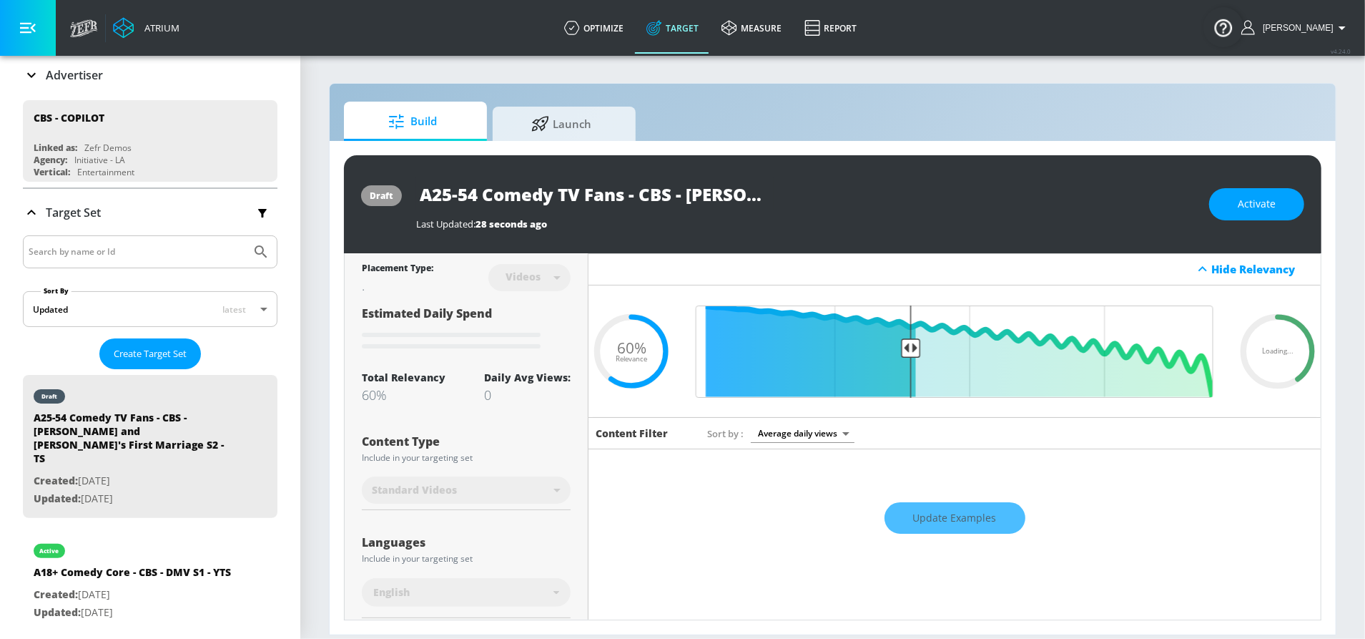
click at [486, 336] on icon "Loading..." at bounding box center [451, 335] width 179 height 29
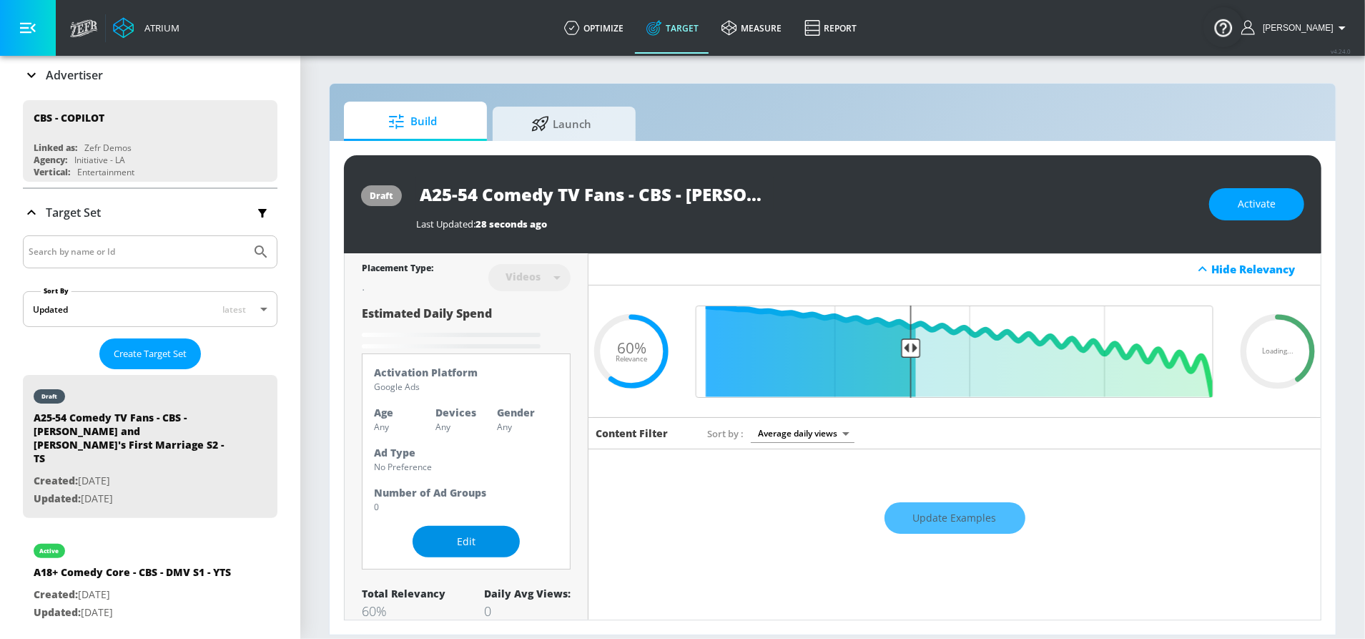
click at [461, 549] on button "Edit" at bounding box center [466, 542] width 107 height 32
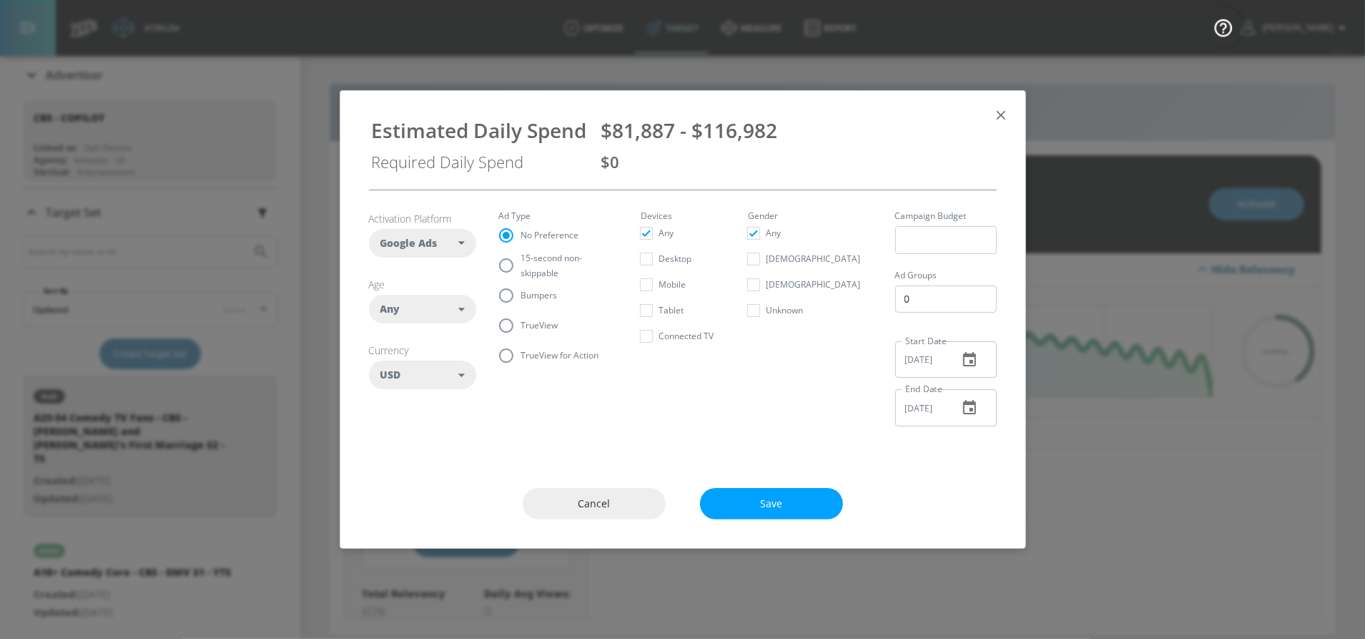
click at [460, 310] on icon at bounding box center [461, 310] width 6 height 4
click at [433, 432] on button "25-34" at bounding box center [423, 428] width 106 height 26
checkbox input "false"
checkbox input "true"
click at [427, 450] on div "35-44" at bounding box center [417, 454] width 26 height 14
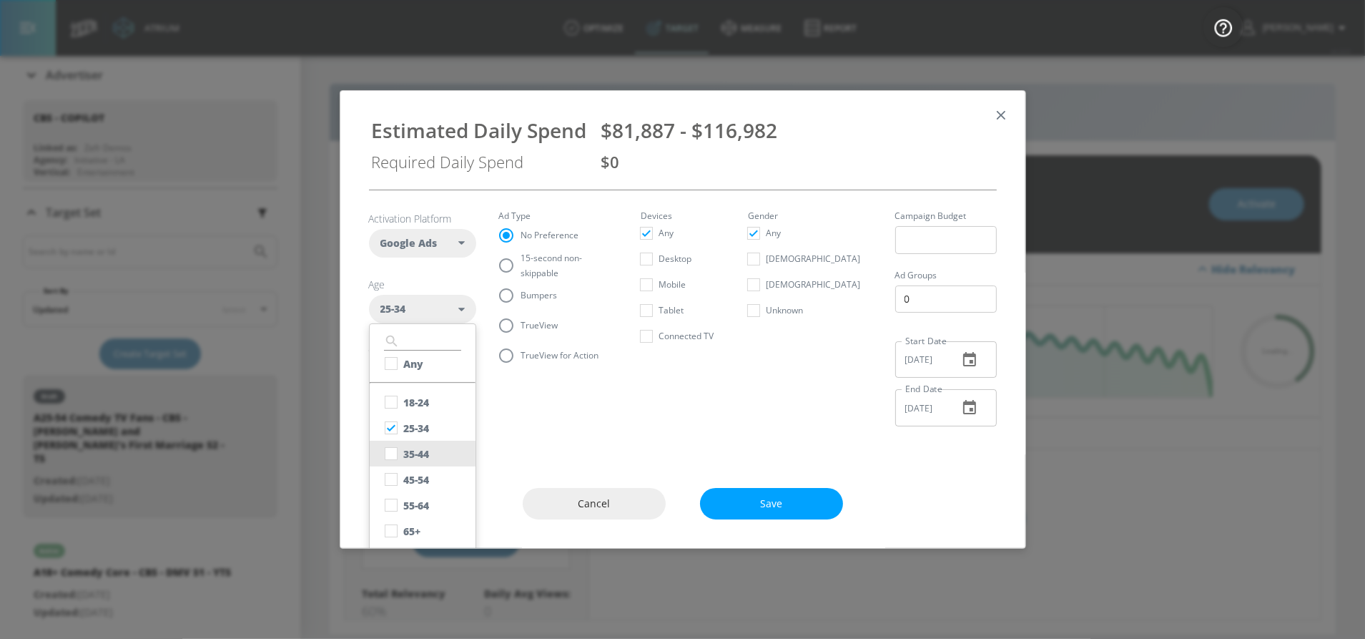
checkbox input "true"
click at [430, 474] on button "45-54" at bounding box center [423, 479] width 106 height 26
checkbox input "true"
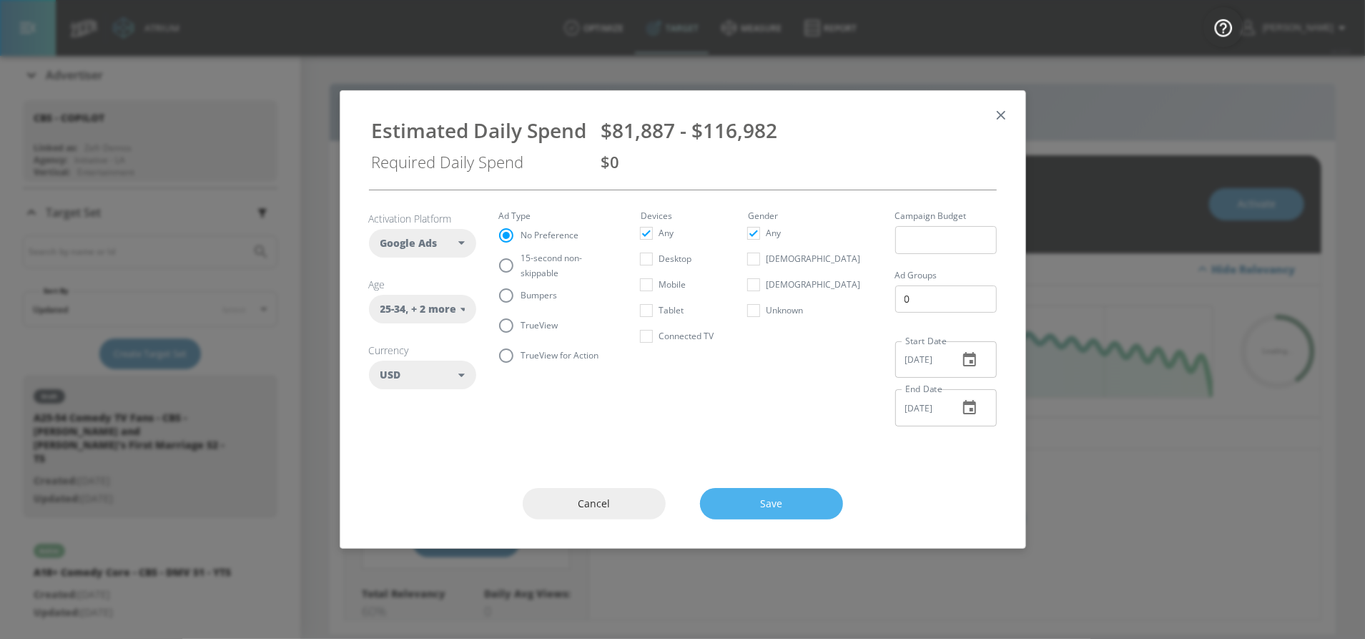
click at [754, 506] on span "Save" at bounding box center [772, 504] width 86 height 18
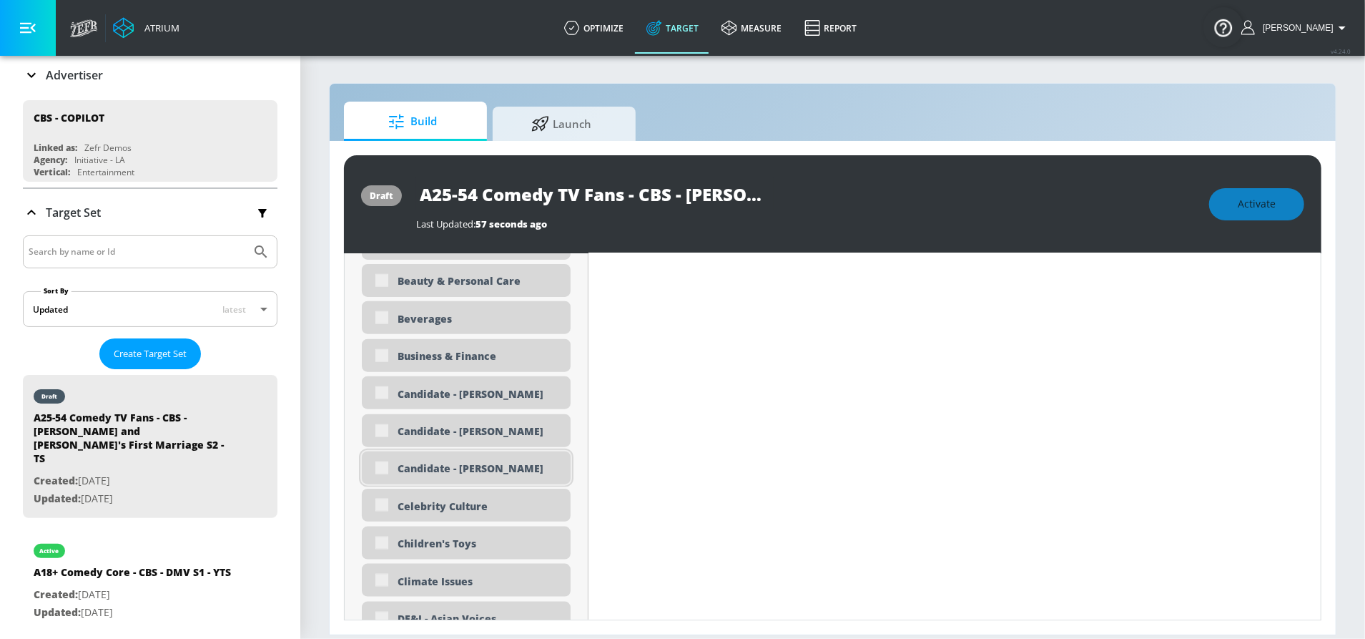
scroll to position [1493, 0]
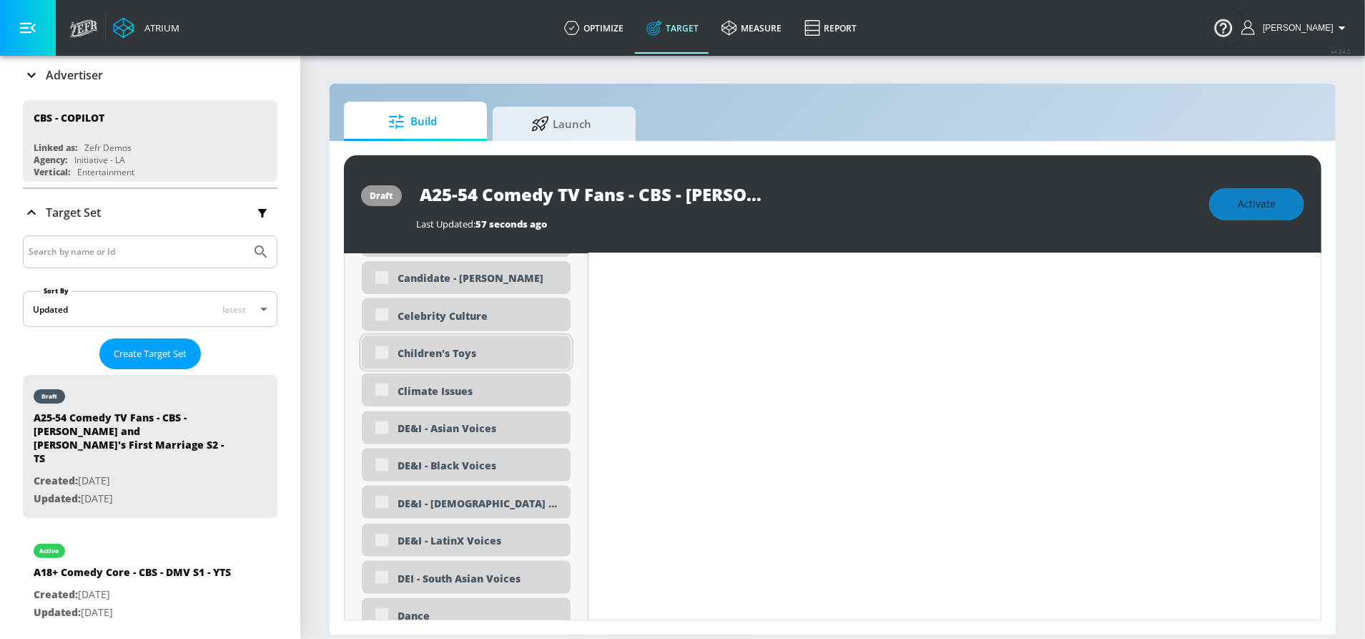
click at [445, 352] on div "Children's Toys" at bounding box center [479, 353] width 162 height 14
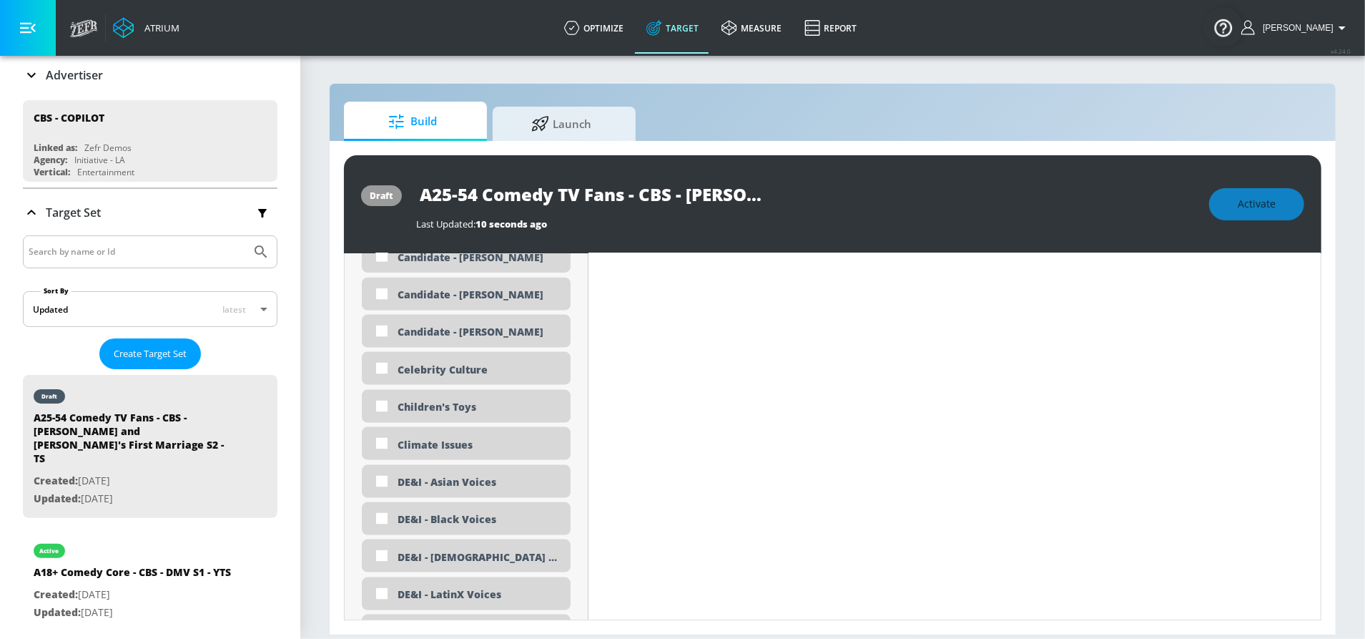
scroll to position [1547, 0]
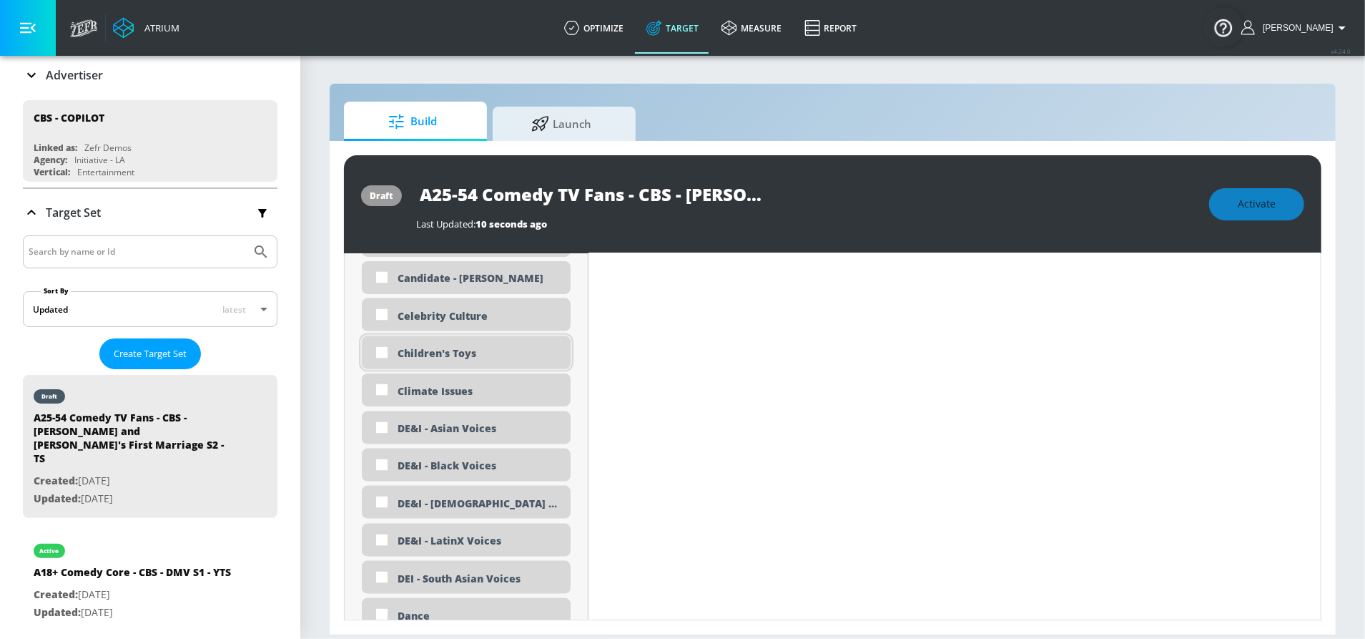
click at [483, 357] on div "Children's Toys" at bounding box center [479, 353] width 162 height 14
checkbox input "true"
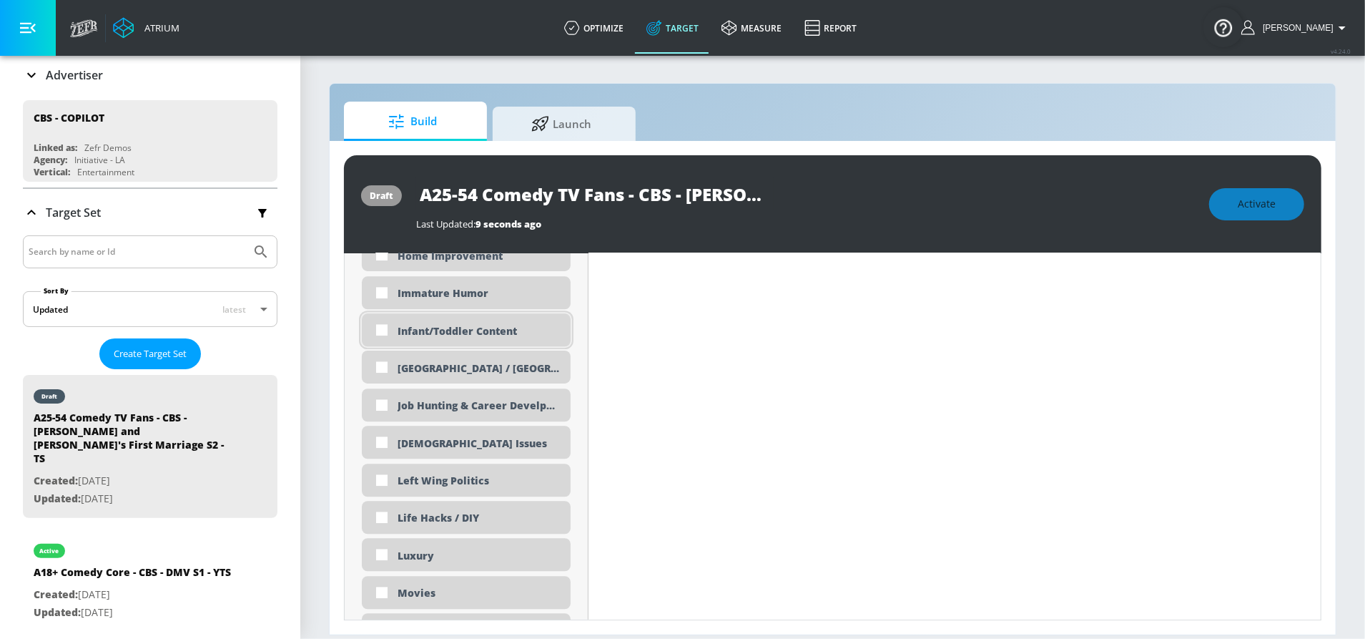
click at [416, 331] on div "Infant/Toddler Content" at bounding box center [479, 331] width 162 height 14
checkbox input "true"
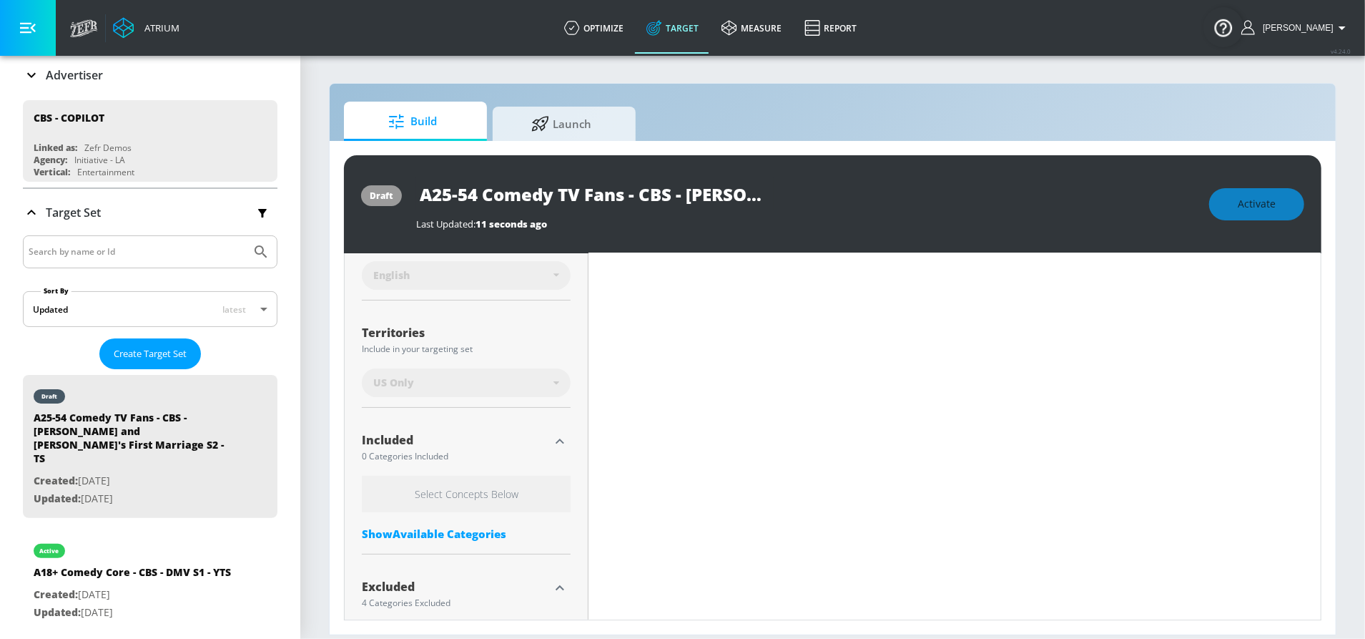
scroll to position [571, 0]
click at [551, 428] on icon "button" at bounding box center [559, 433] width 17 height 17
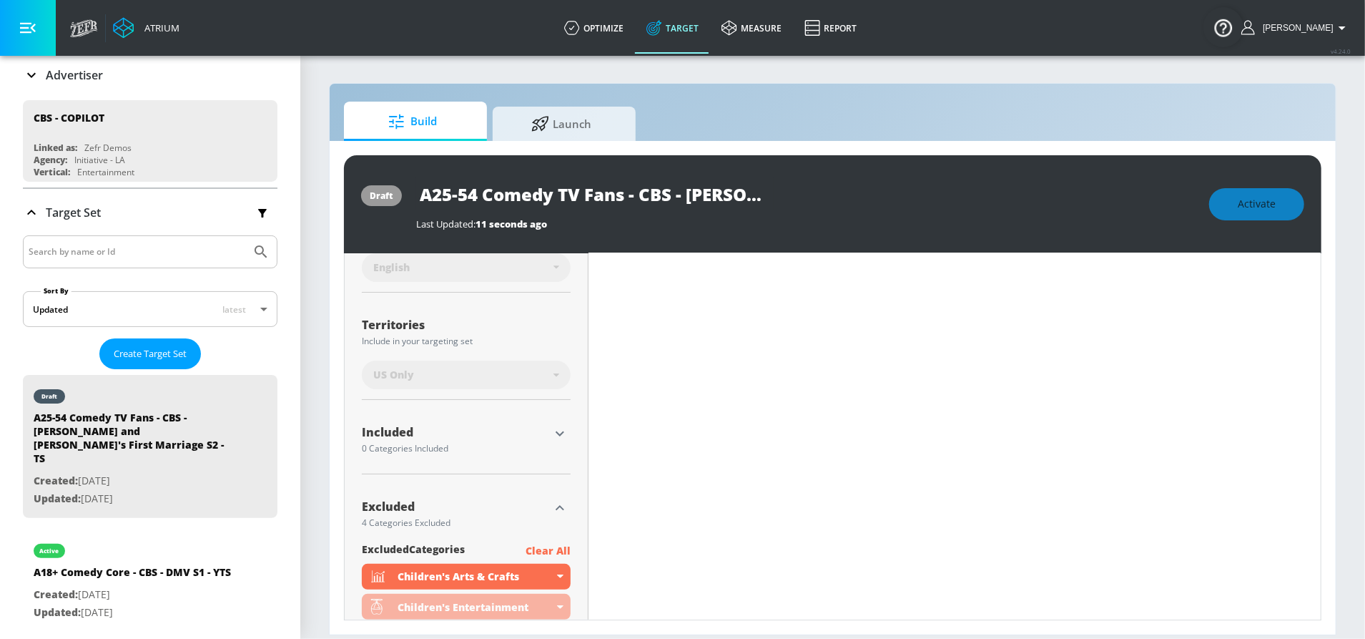
click at [551, 433] on icon "button" at bounding box center [559, 433] width 17 height 17
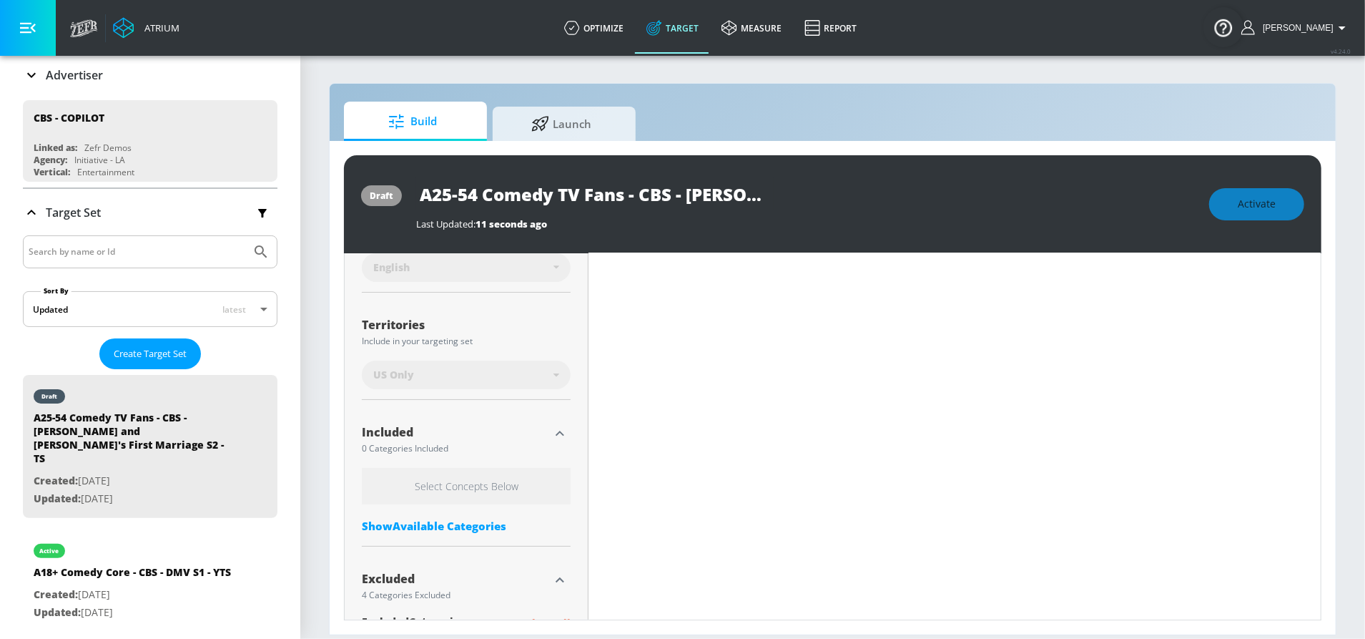
click at [449, 525] on div "Show Available Categories" at bounding box center [466, 526] width 209 height 14
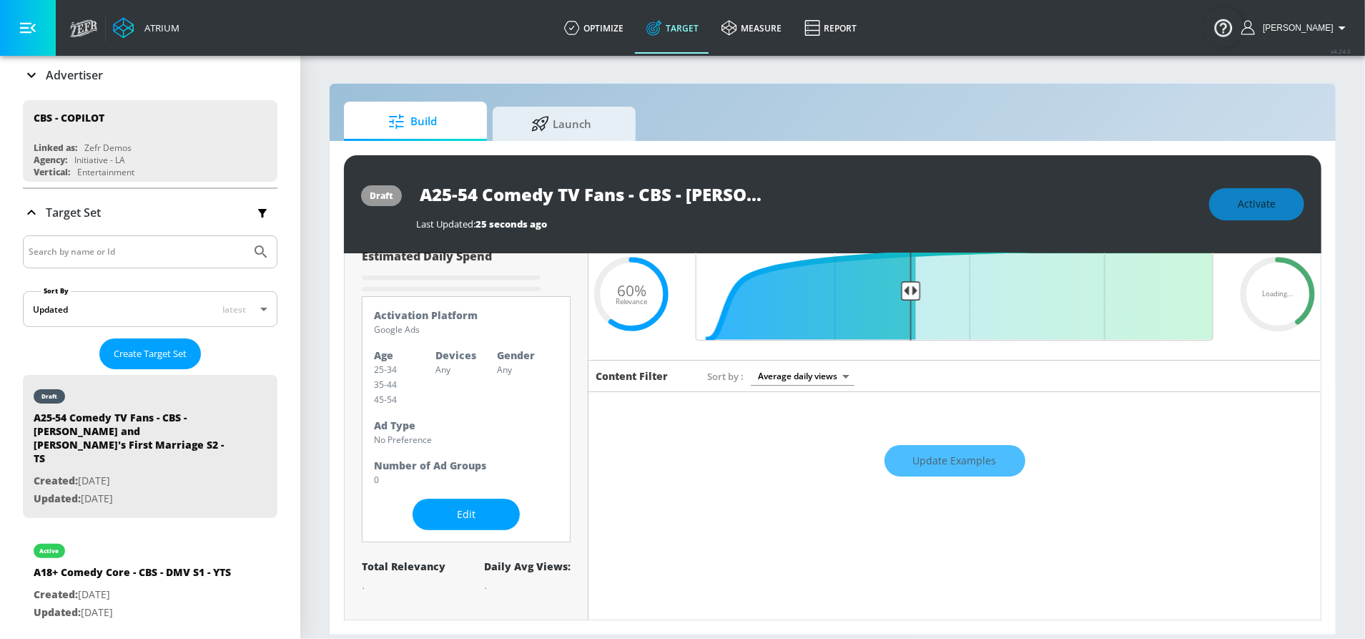
scroll to position [0, 0]
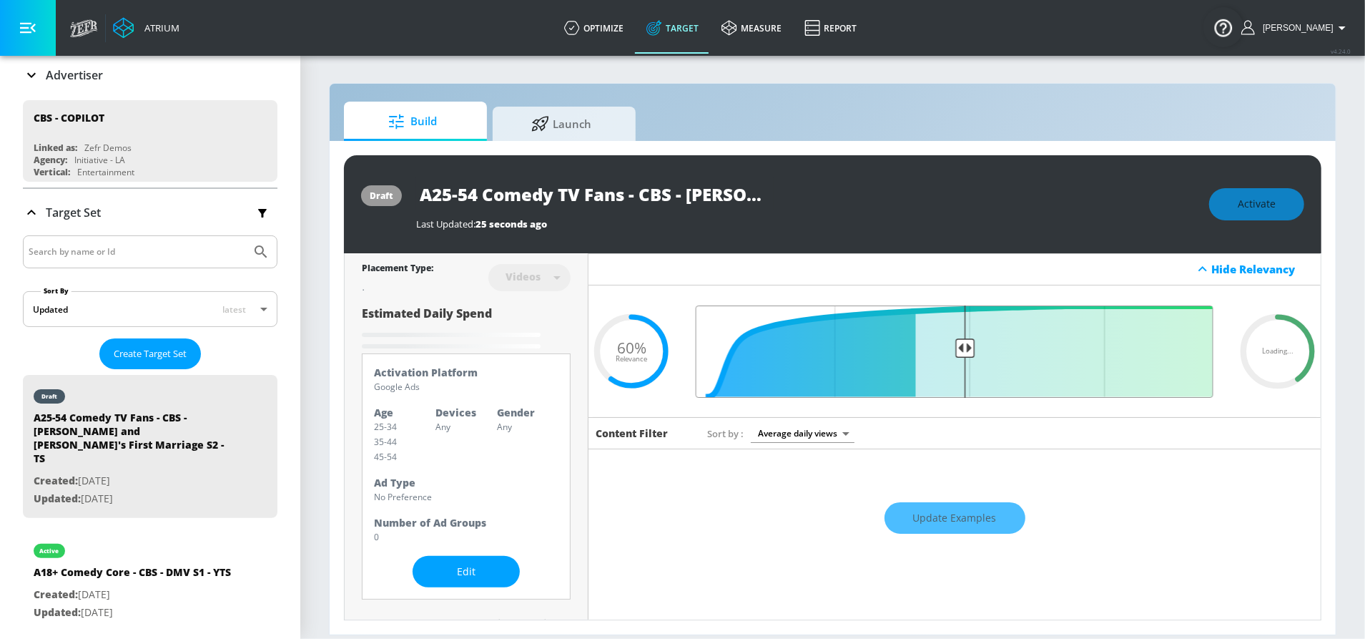
click at [955, 346] on input "Final Threshold" at bounding box center [955, 351] width 532 height 92
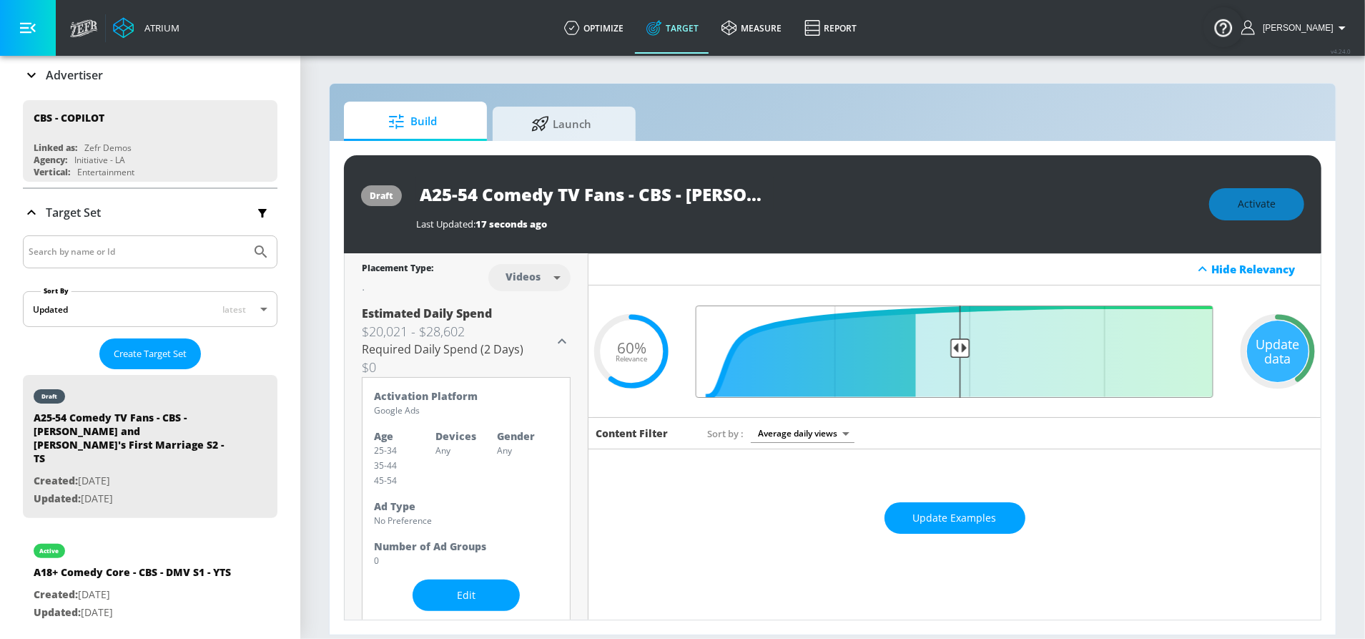
click at [953, 348] on input "Final Threshold" at bounding box center [955, 351] width 532 height 92
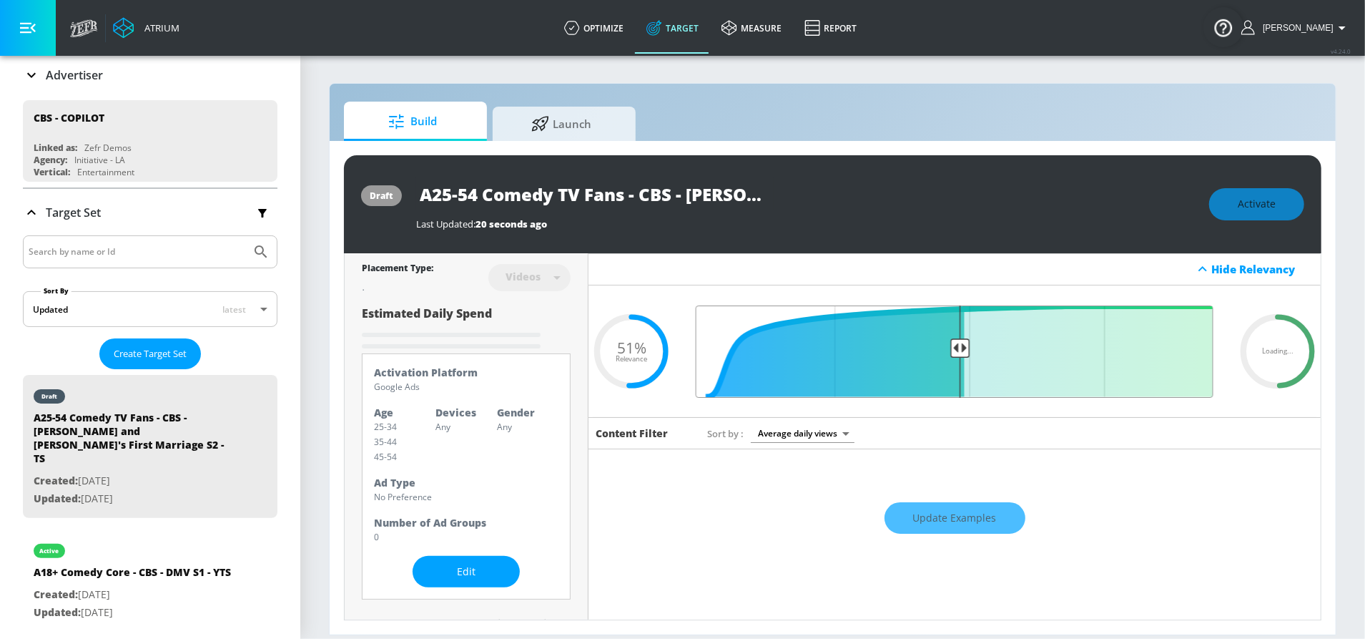
click at [957, 375] on input "Final Threshold" at bounding box center [955, 351] width 532 height 92
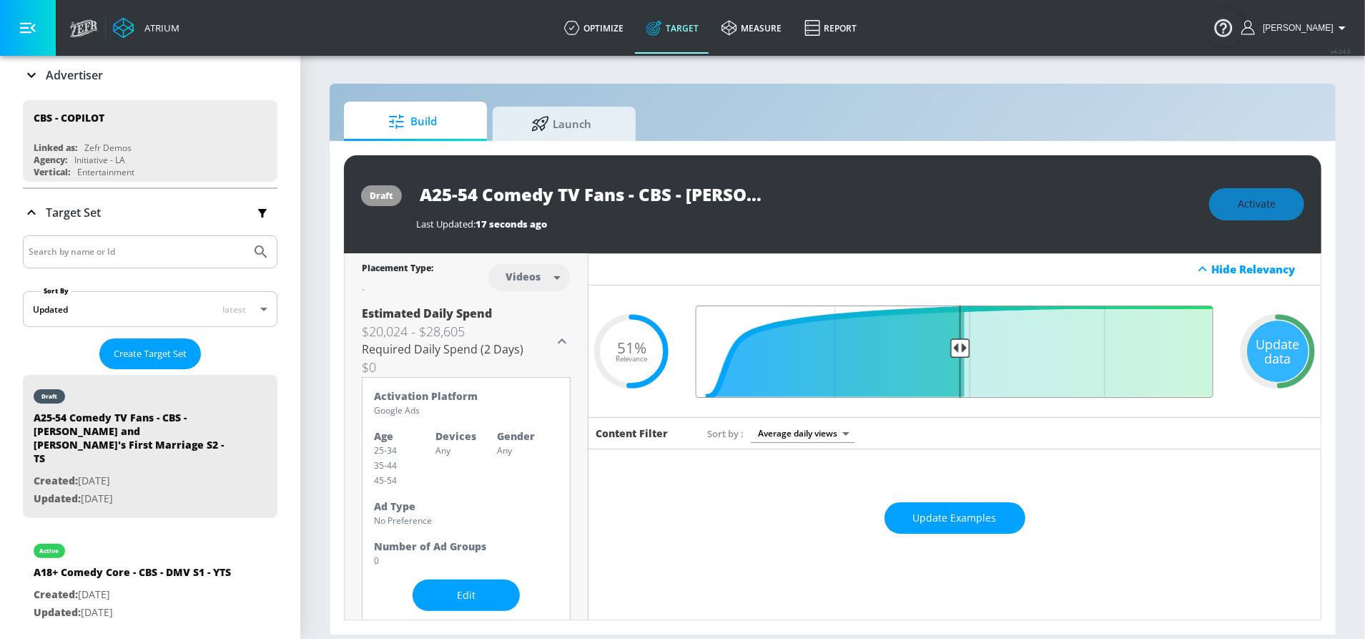
click at [955, 330] on input "Final Threshold" at bounding box center [955, 351] width 532 height 92
click at [956, 328] on input "Final Threshold" at bounding box center [955, 351] width 532 height 92
type input "0.5"
click at [956, 343] on input "Final Threshold" at bounding box center [955, 351] width 532 height 92
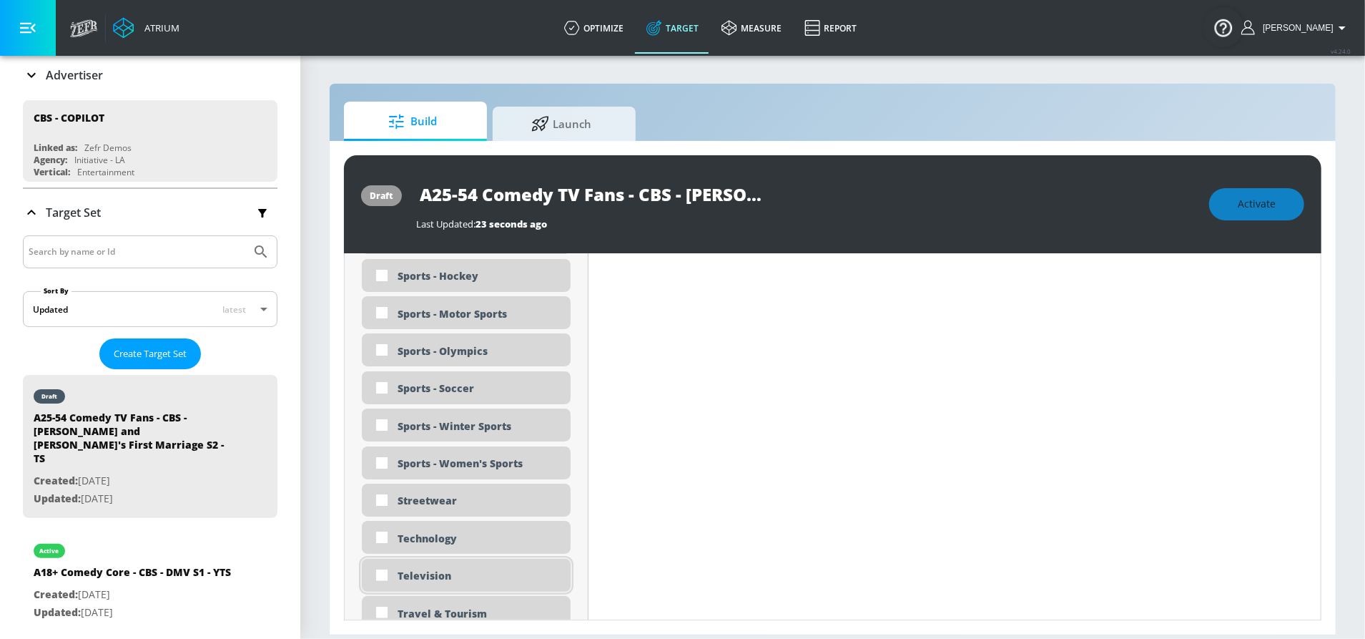
scroll to position [4308, 0]
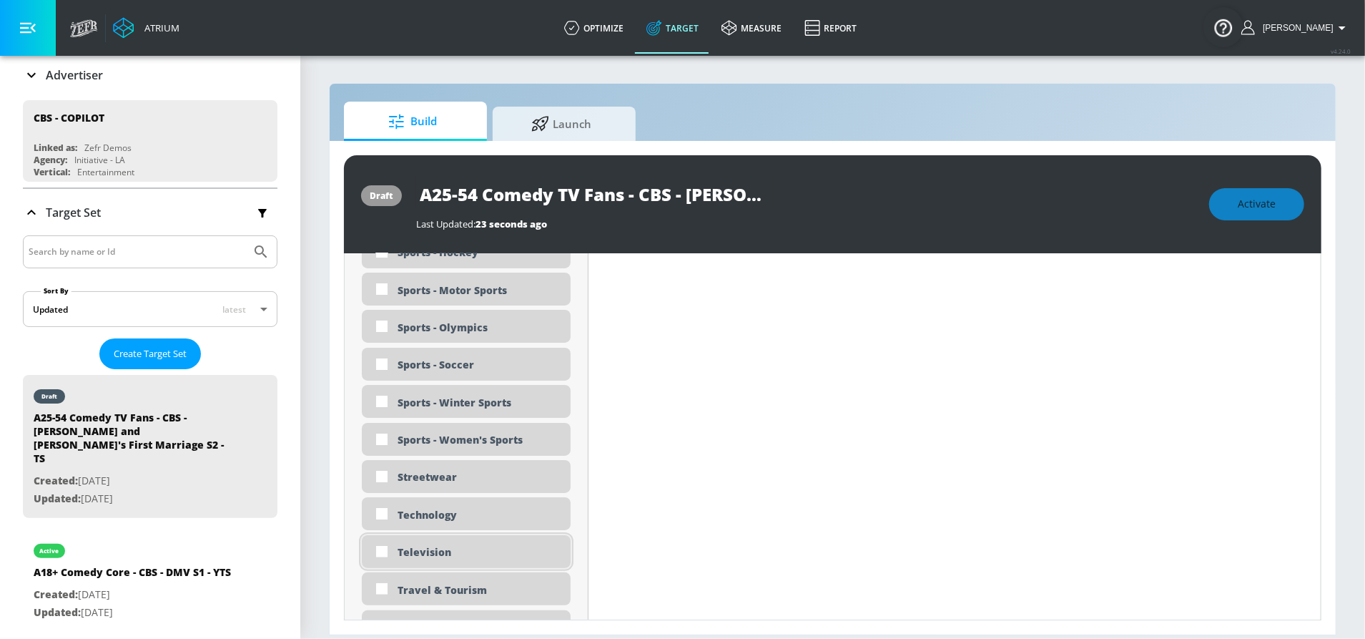
click at [418, 551] on div "Television" at bounding box center [479, 552] width 162 height 14
checkbox input "true"
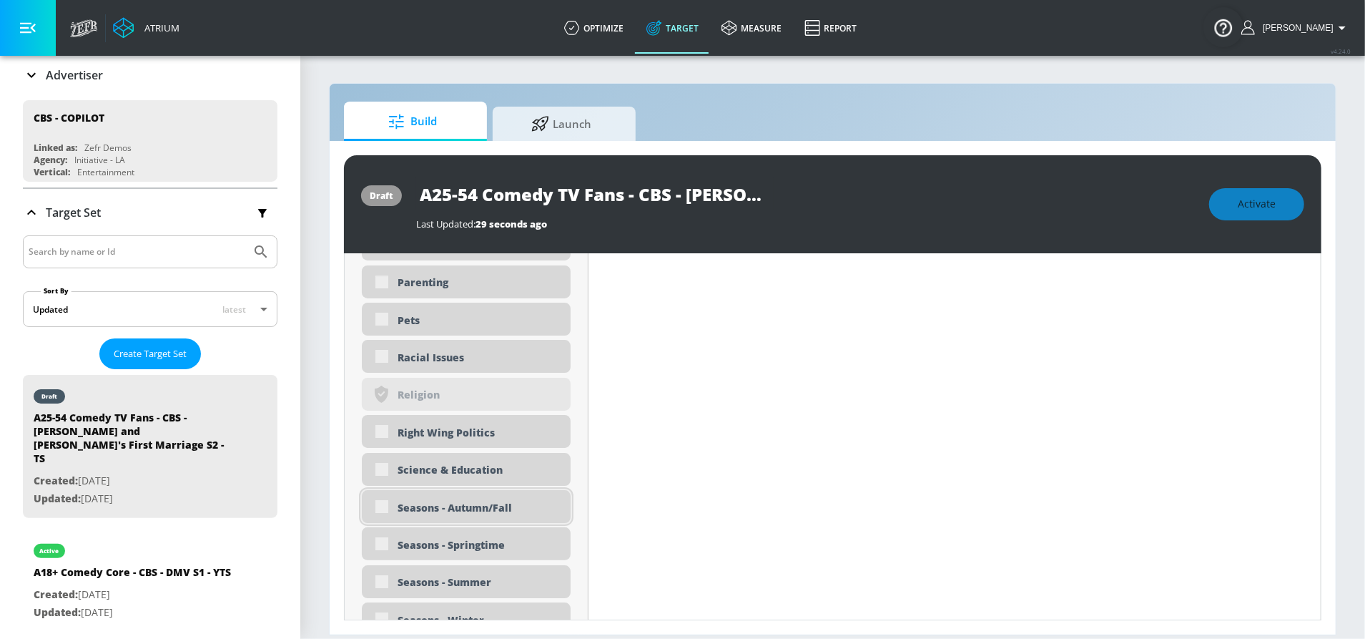
scroll to position [3652, 0]
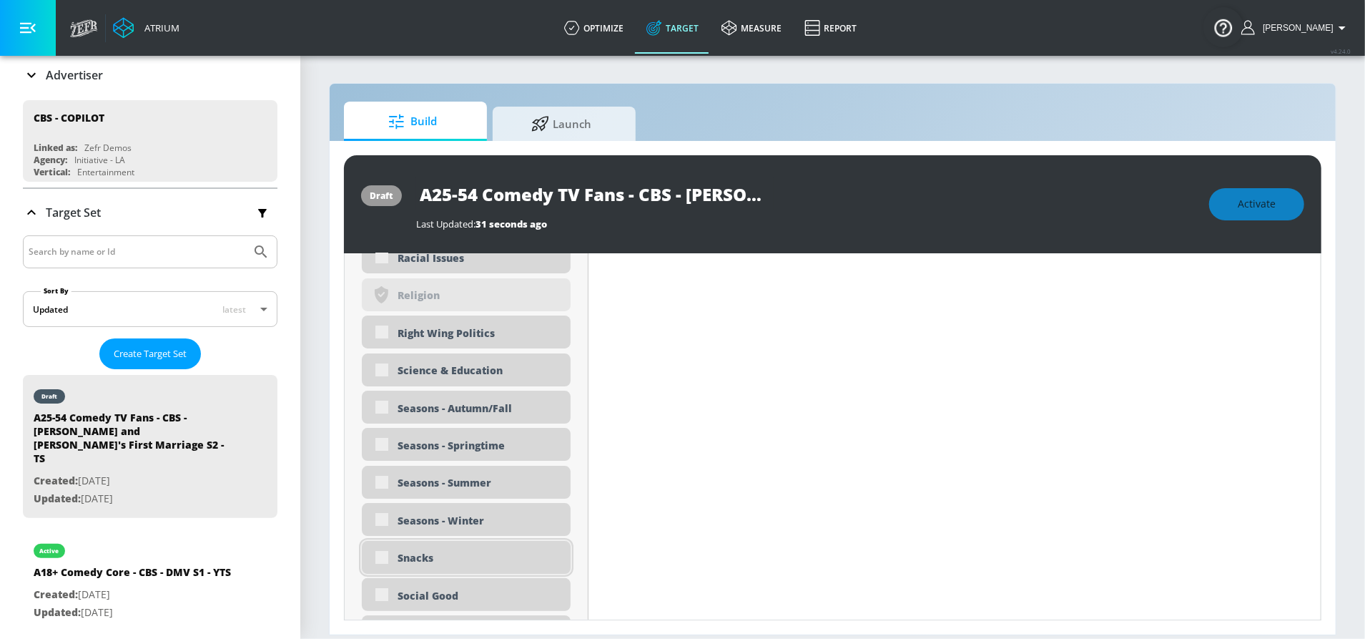
click at [385, 554] on div "Snacks" at bounding box center [466, 557] width 209 height 33
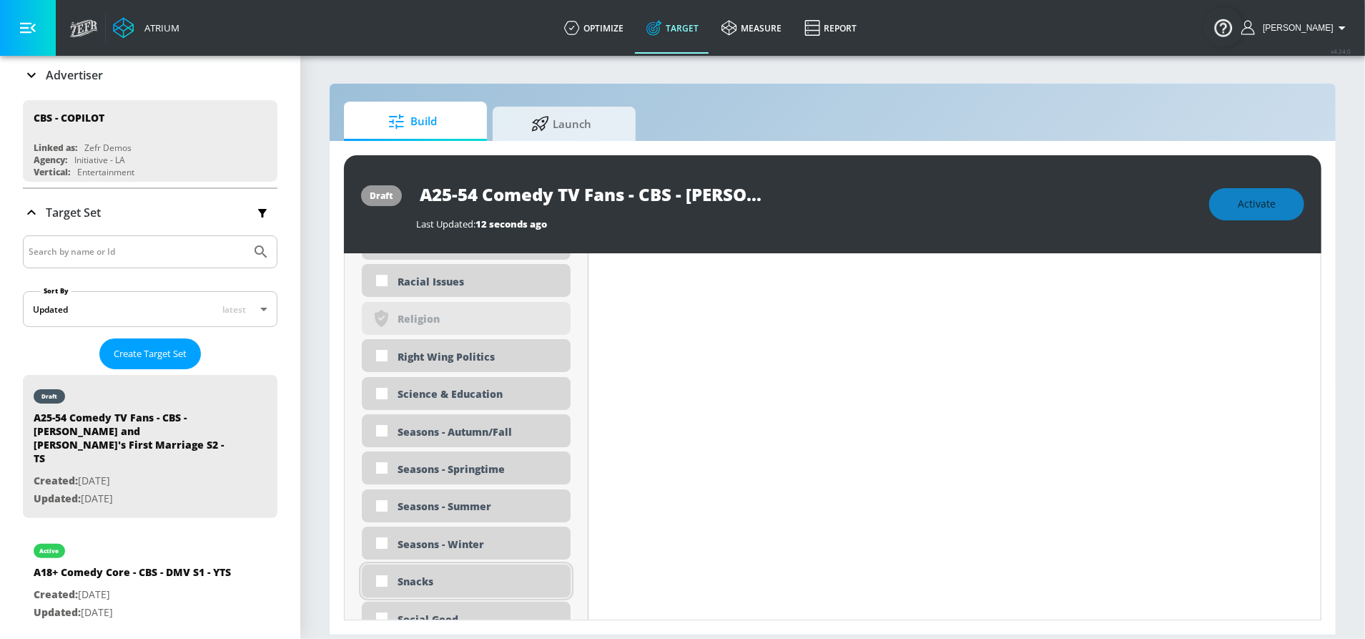
scroll to position [3676, 0]
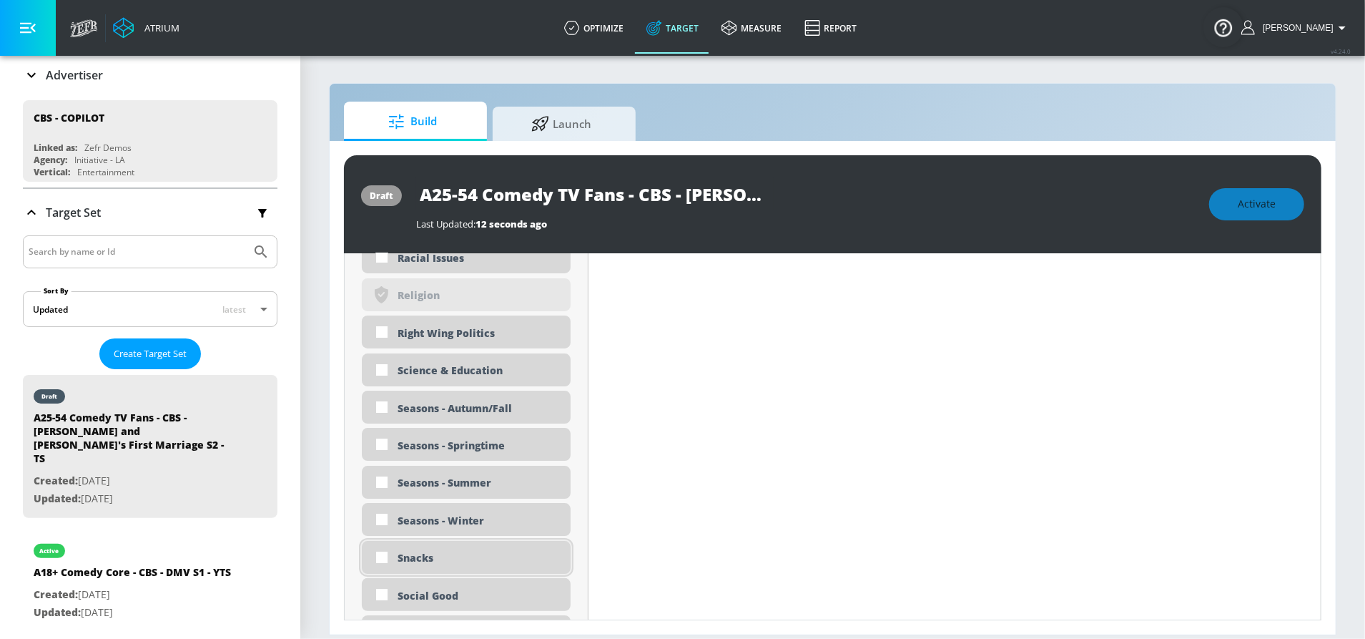
click at [410, 556] on div "Snacks" at bounding box center [479, 558] width 162 height 14
checkbox input "true"
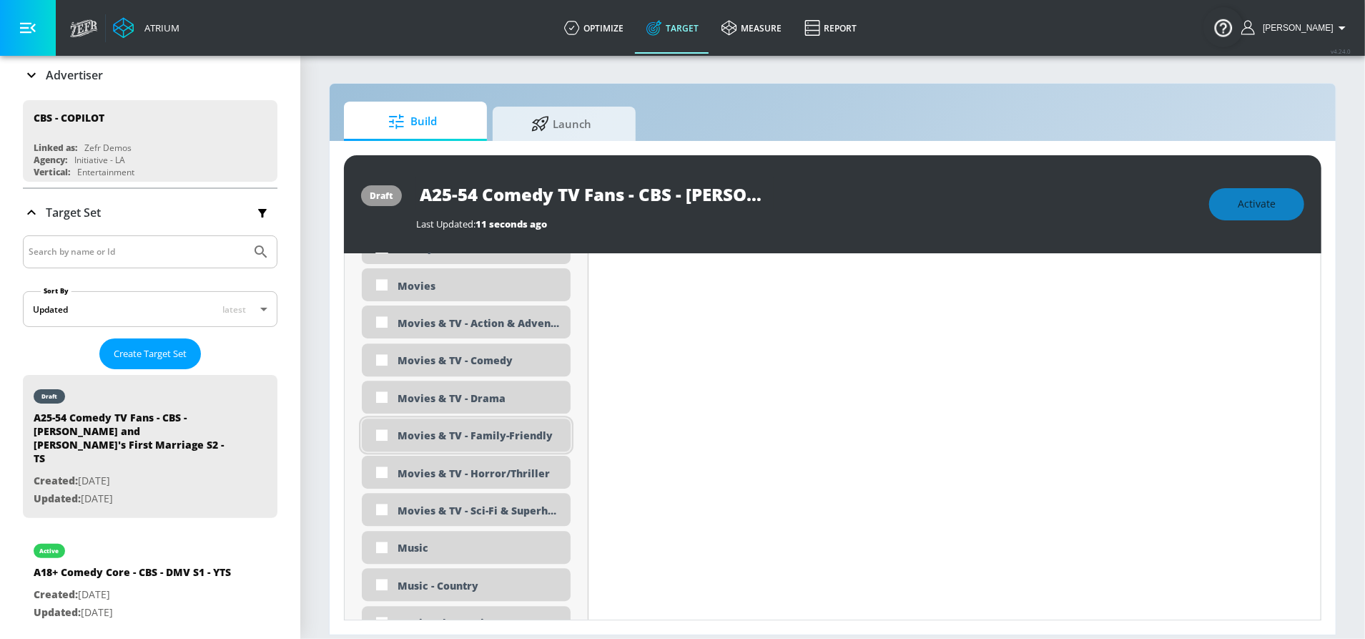
scroll to position [2954, 0]
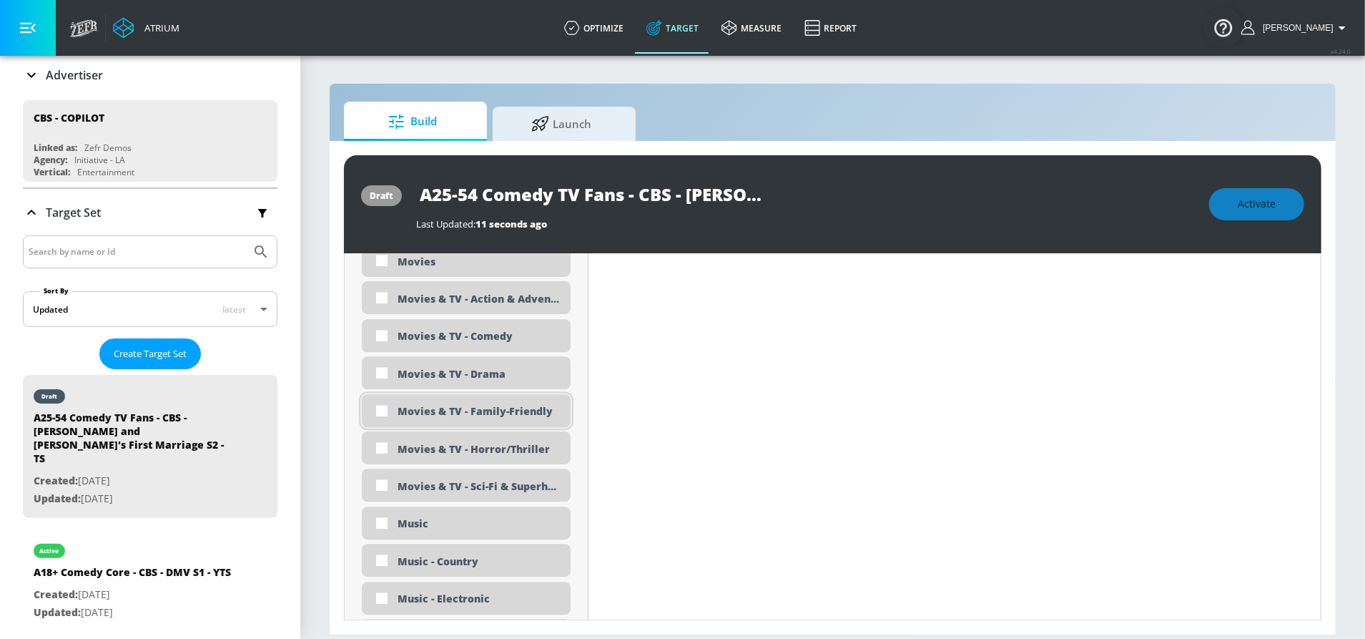
click at [473, 411] on div "Movies & TV - Family-Friendly" at bounding box center [479, 411] width 162 height 14
checkbox input "true"
click at [485, 334] on div "Movies & TV - Comedy" at bounding box center [479, 336] width 162 height 14
checkbox input "true"
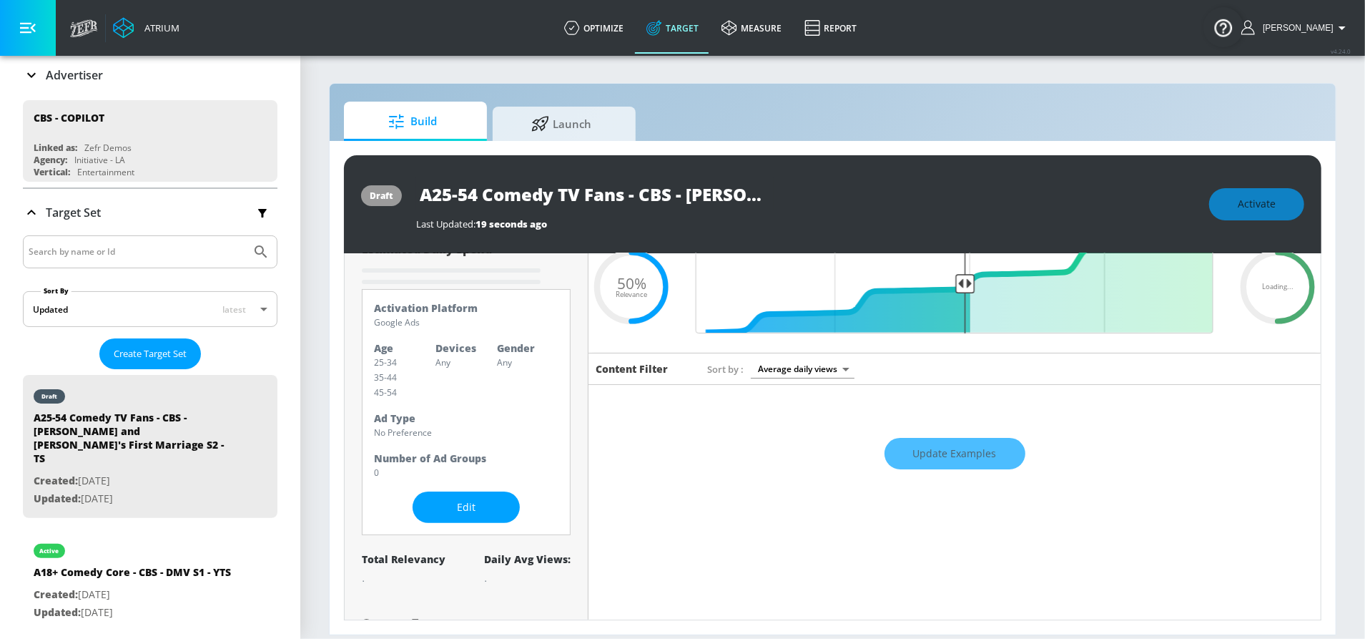
scroll to position [0, 0]
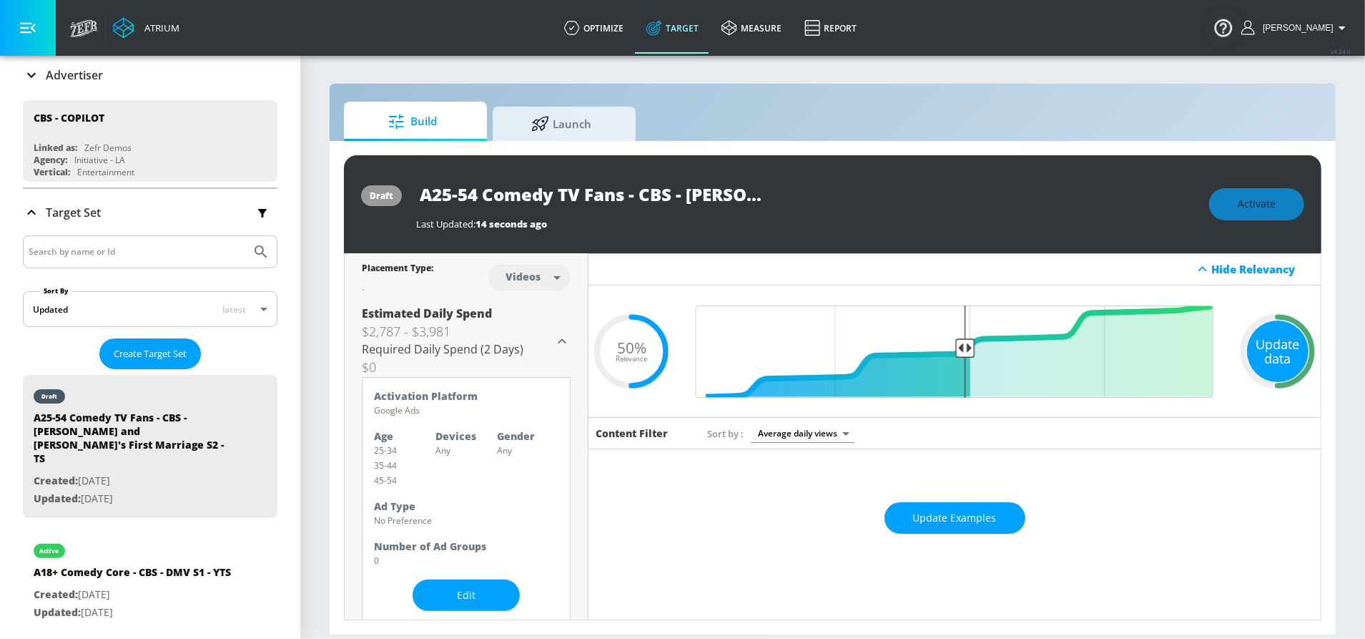
click at [1259, 355] on div "Update data" at bounding box center [1278, 351] width 62 height 62
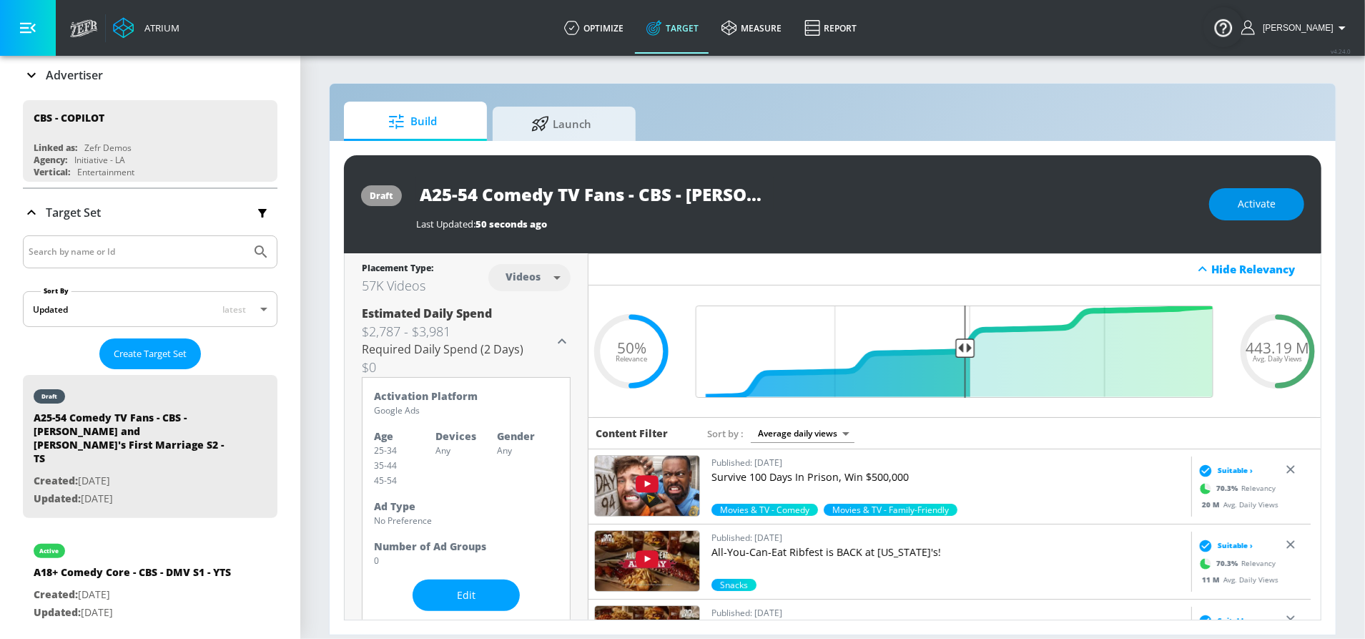
click at [1243, 210] on span "Activate" at bounding box center [1257, 204] width 38 height 18
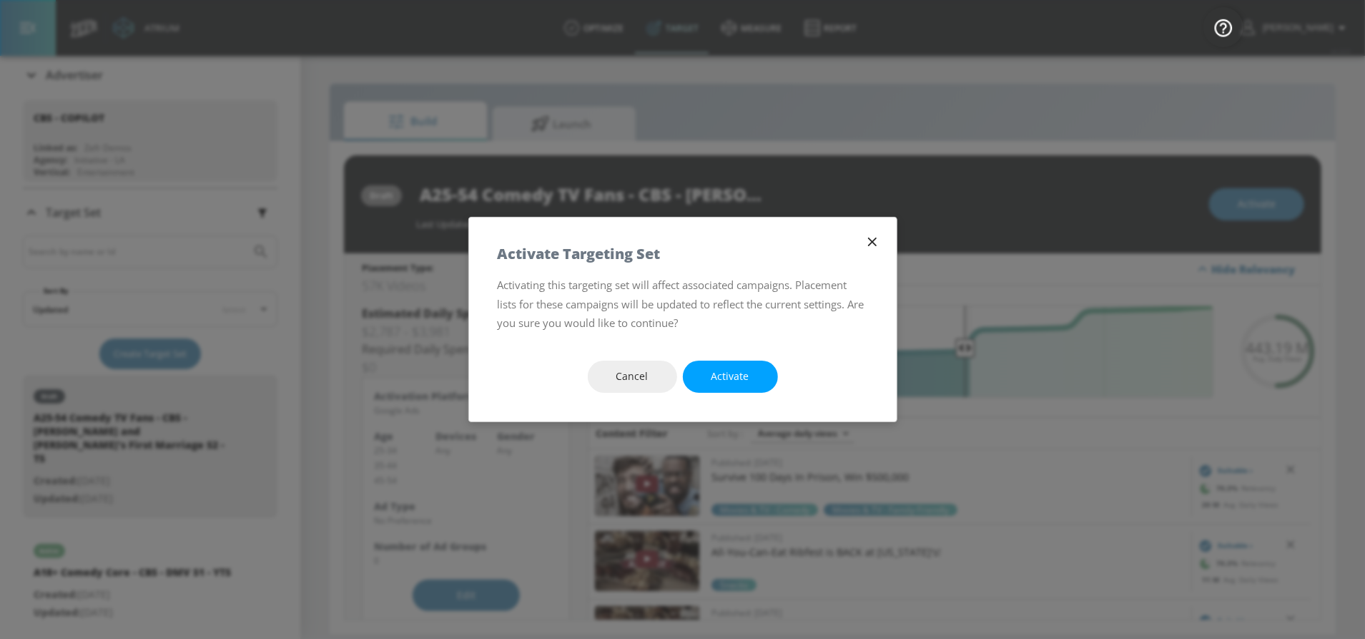
click at [869, 238] on icon "button" at bounding box center [872, 241] width 9 height 9
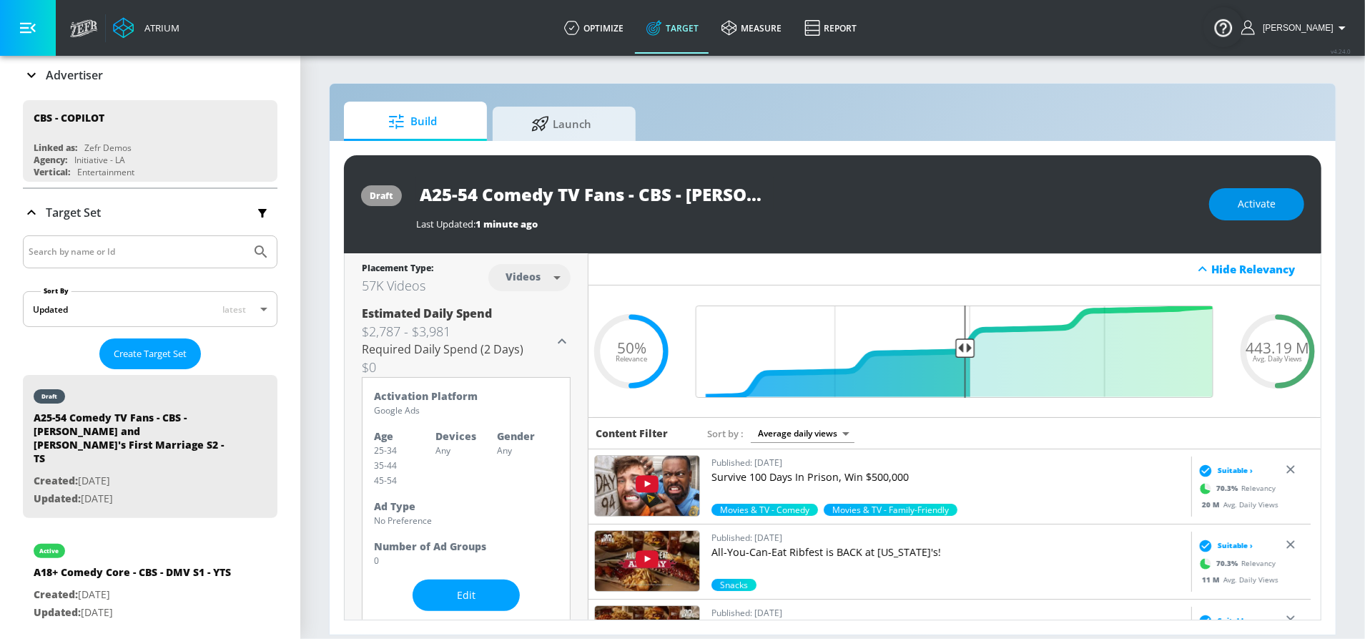
click at [1242, 201] on span "Activate" at bounding box center [1257, 204] width 38 height 18
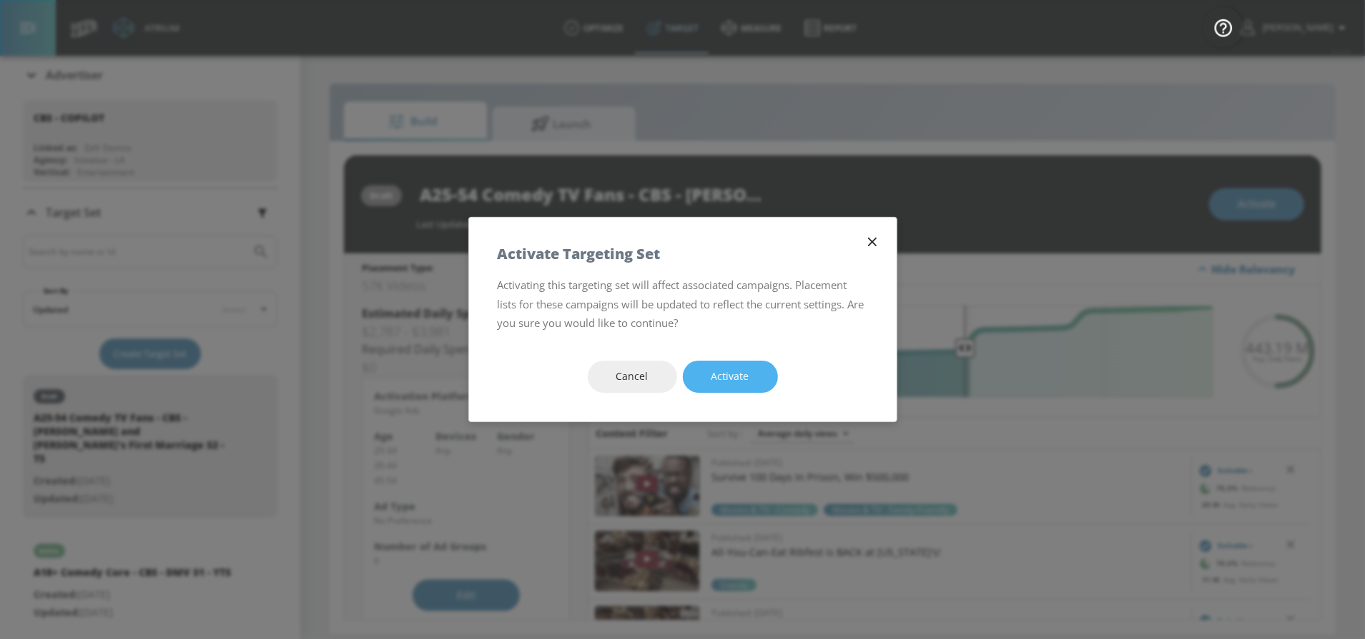
click at [746, 368] on span "Activate" at bounding box center [731, 377] width 38 height 18
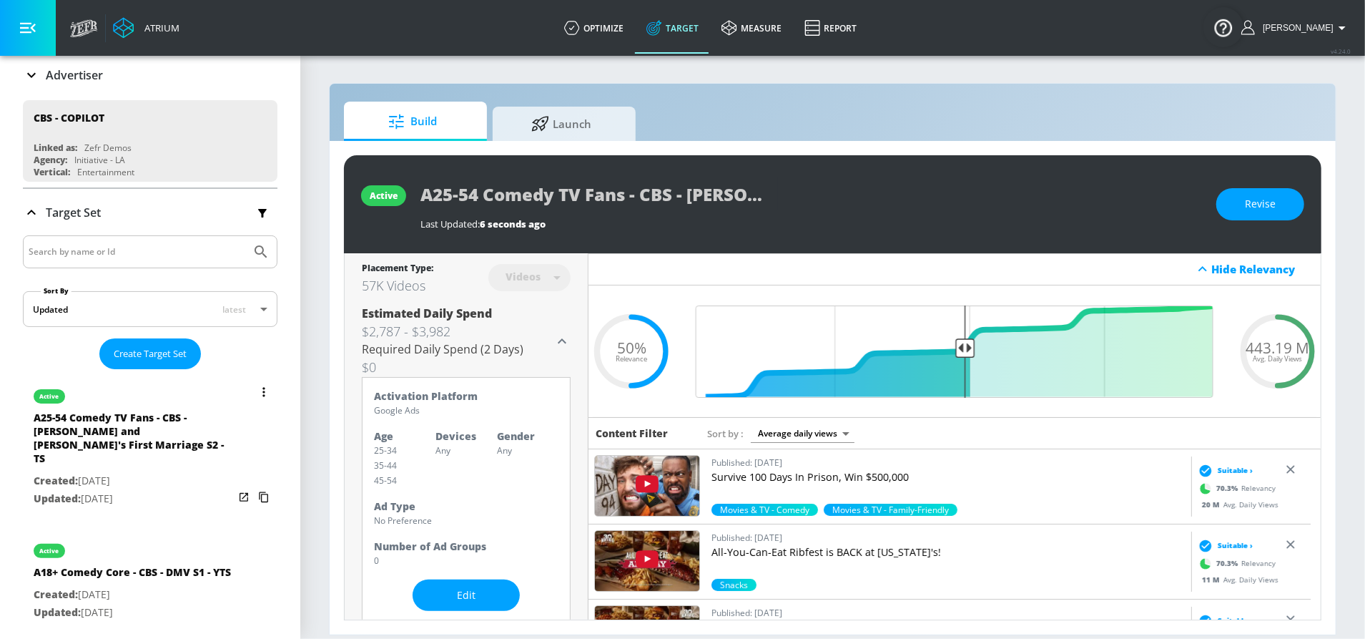
click at [262, 387] on icon "list of Target Set" at bounding box center [263, 391] width 2 height 9
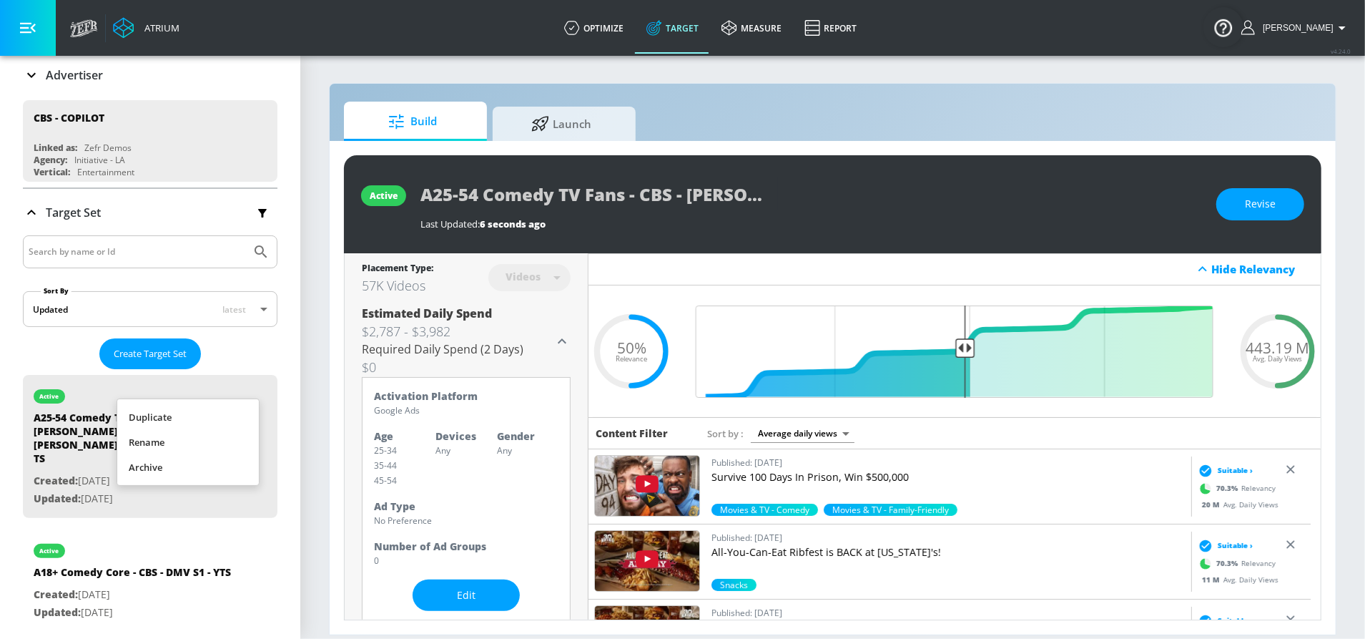
click at [182, 420] on li "Duplicate" at bounding box center [188, 417] width 142 height 25
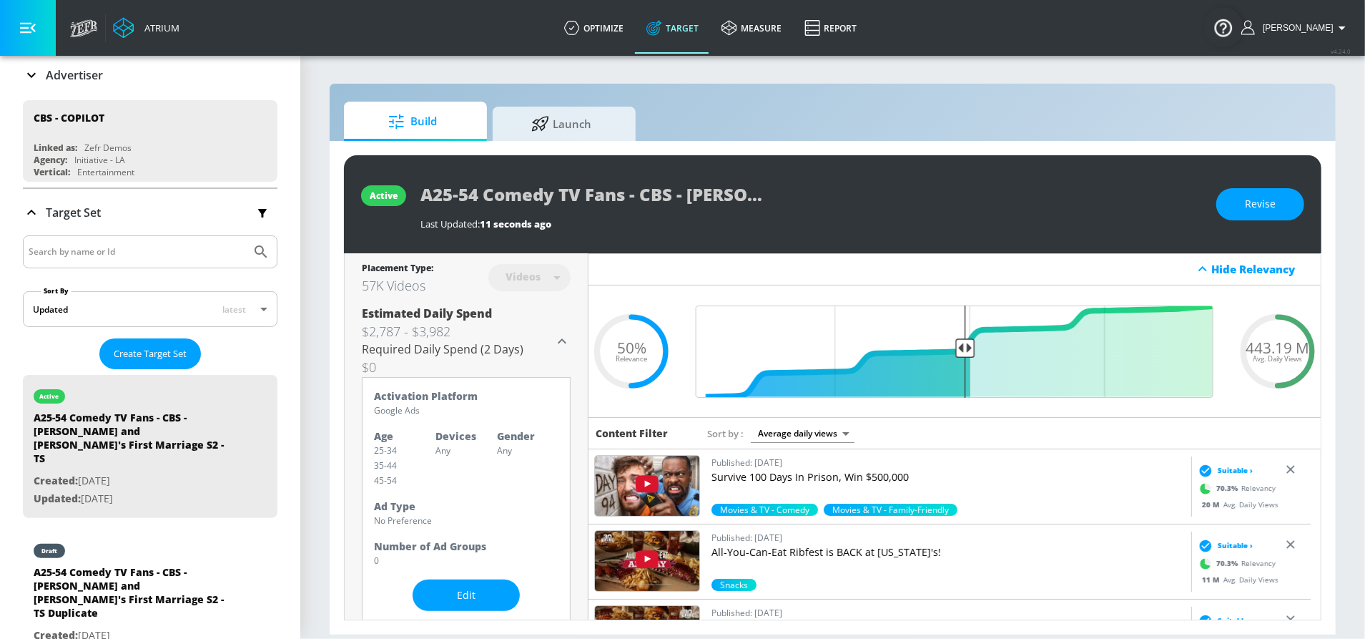
scroll to position [141, 0]
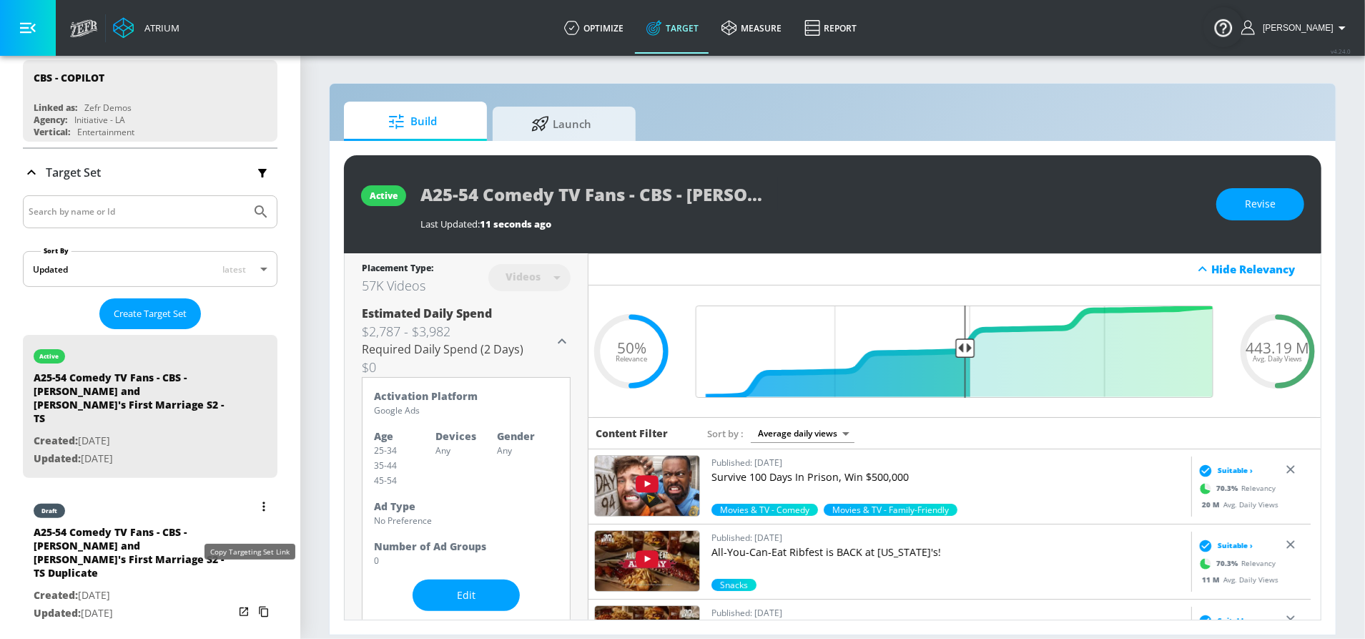
click at [252, 600] on icon "list of Target Set" at bounding box center [263, 611] width 23 height 23
drag, startPoint x: 104, startPoint y: 492, endPoint x: 368, endPoint y: 33, distance: 529.6
click at [104, 491] on div "draft" at bounding box center [134, 507] width 200 height 36
type input "A25-54 Comedy TV Fans - CBS - Georgie and Mandy's First Marriage S2 - TS Duplic…"
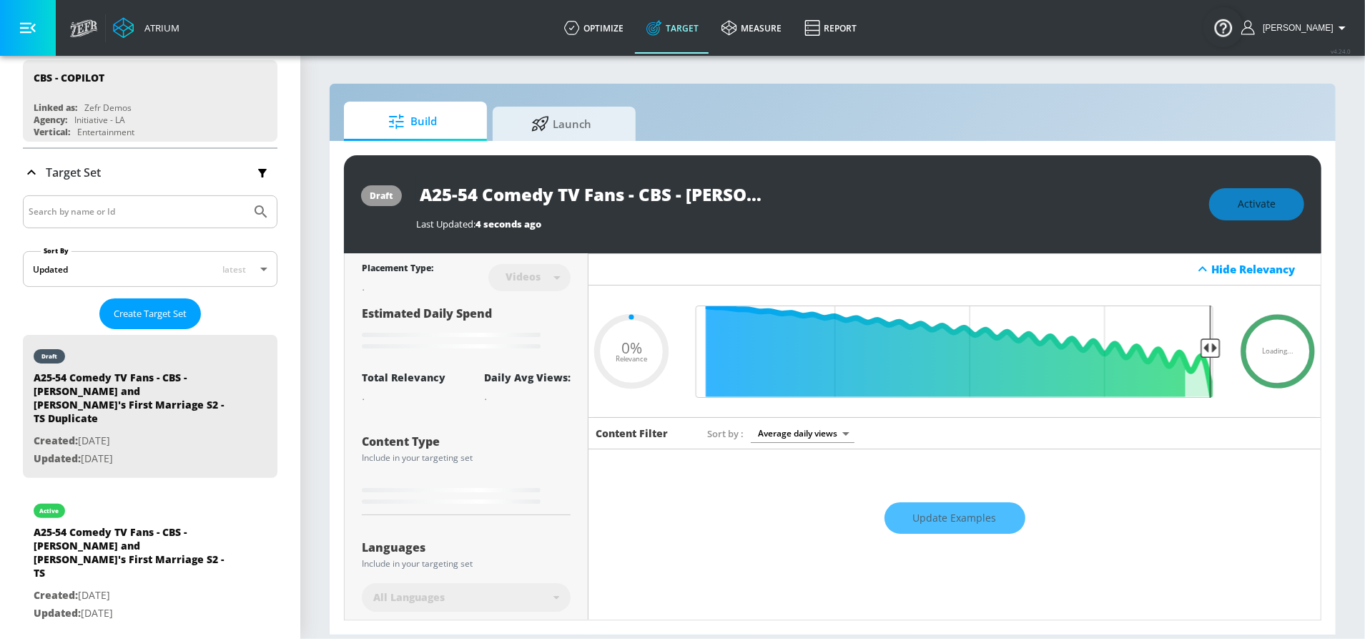
type input "0.5"
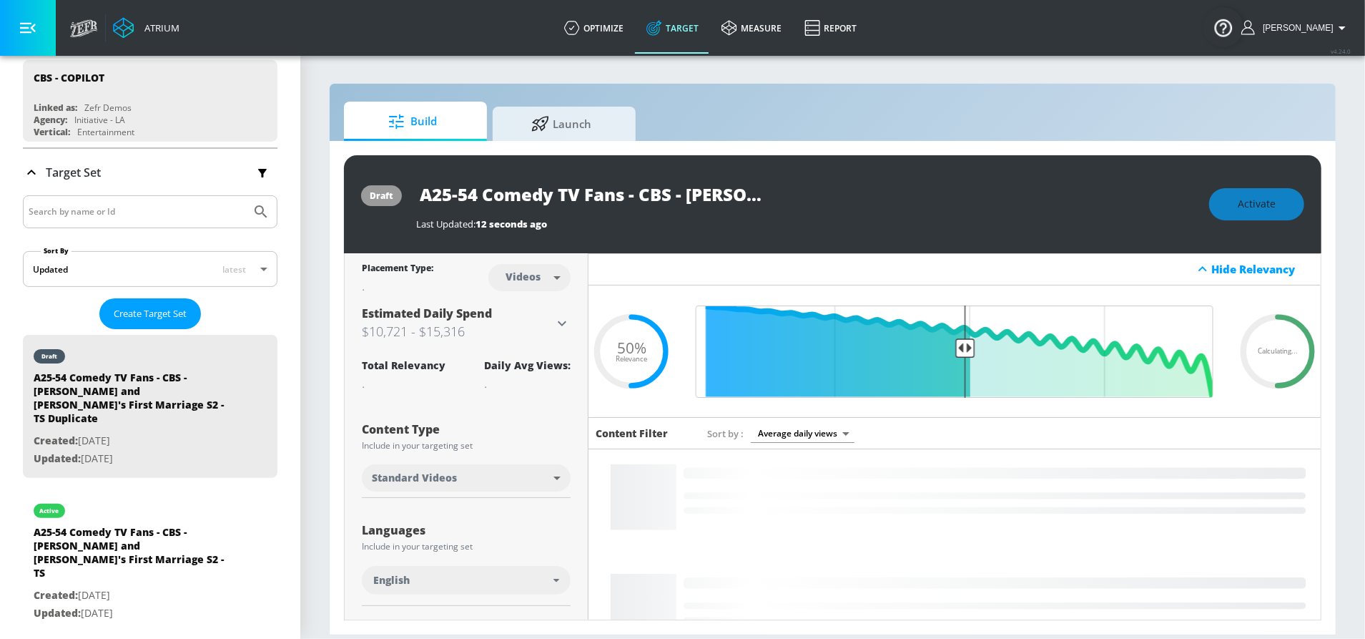
click at [526, 279] on body "Atrium optimize Target measure Report optimize Target measure Report v 4.24.0 S…" at bounding box center [682, 319] width 1365 height 639
click at [531, 303] on div "Channels" at bounding box center [526, 308] width 51 height 15
type input "channels"
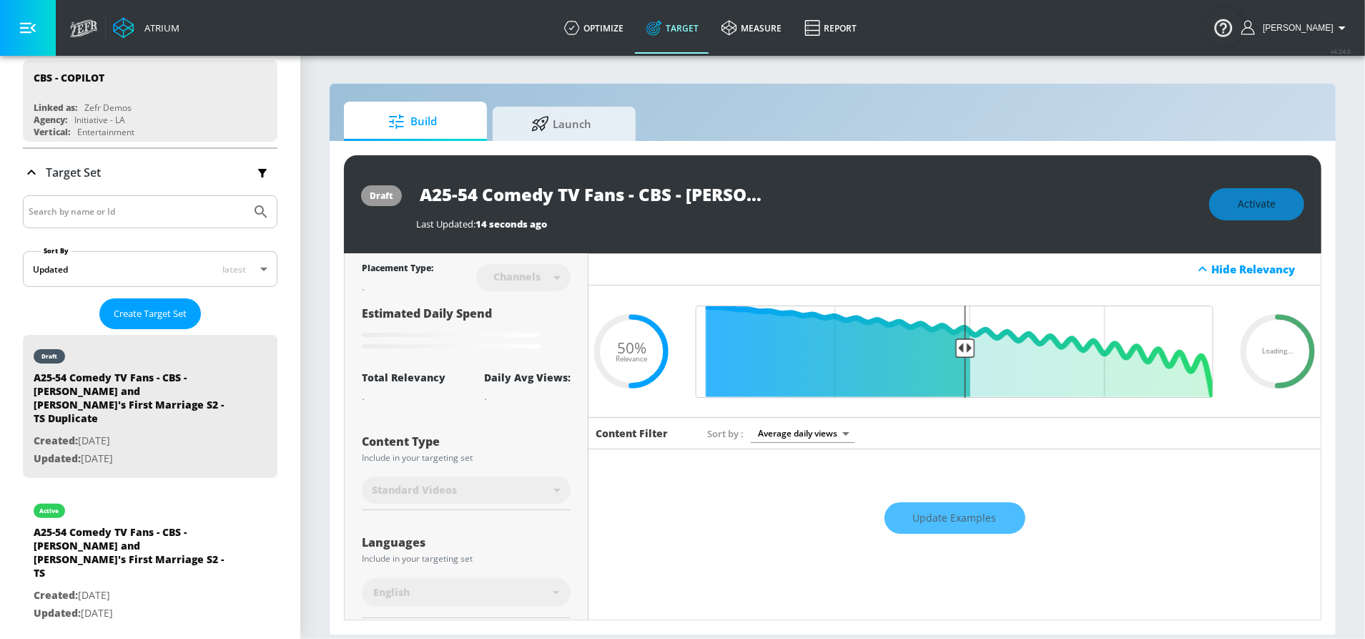
click at [632, 190] on input "A25-54 Comedy TV Fans - CBS - Georgie and Mandy's First Marriage S2 - TS Duplic…" at bounding box center [595, 194] width 358 height 32
drag, startPoint x: 779, startPoint y: 196, endPoint x: 868, endPoint y: 202, distance: 88.9
click at [868, 202] on div "A25-54 Comedy TV Fans - CBS - Georgie and Mandy's First Marriage S2 - TS Duplic…" at bounding box center [805, 194] width 779 height 32
click at [704, 207] on input "A25-54 Comedy TV Fans - CBS - Georgie and Mandy's First Marriage S2 - TS Duplic…" at bounding box center [595, 194] width 358 height 32
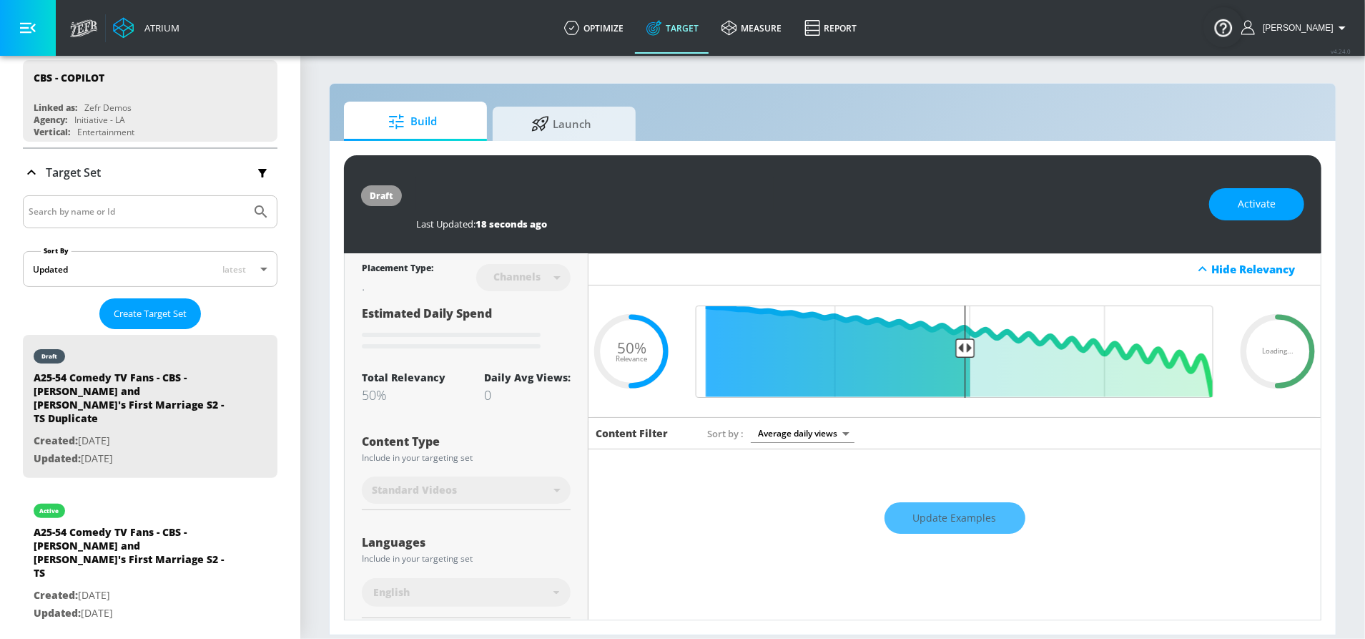
drag, startPoint x: 666, startPoint y: 196, endPoint x: 877, endPoint y: 207, distance: 211.3
click at [877, 207] on div "A25-54 Comedy TV Fans - CBS - Georgie and Mandy's First Marriage S2 - TS Duplic…" at bounding box center [805, 194] width 779 height 32
type input "A25-54 Comedy TV Fans - CBS - [PERSON_NAME] and [PERSON_NAME]'s First Marriage …"
click at [763, 195] on icon "button" at bounding box center [761, 193] width 13 height 13
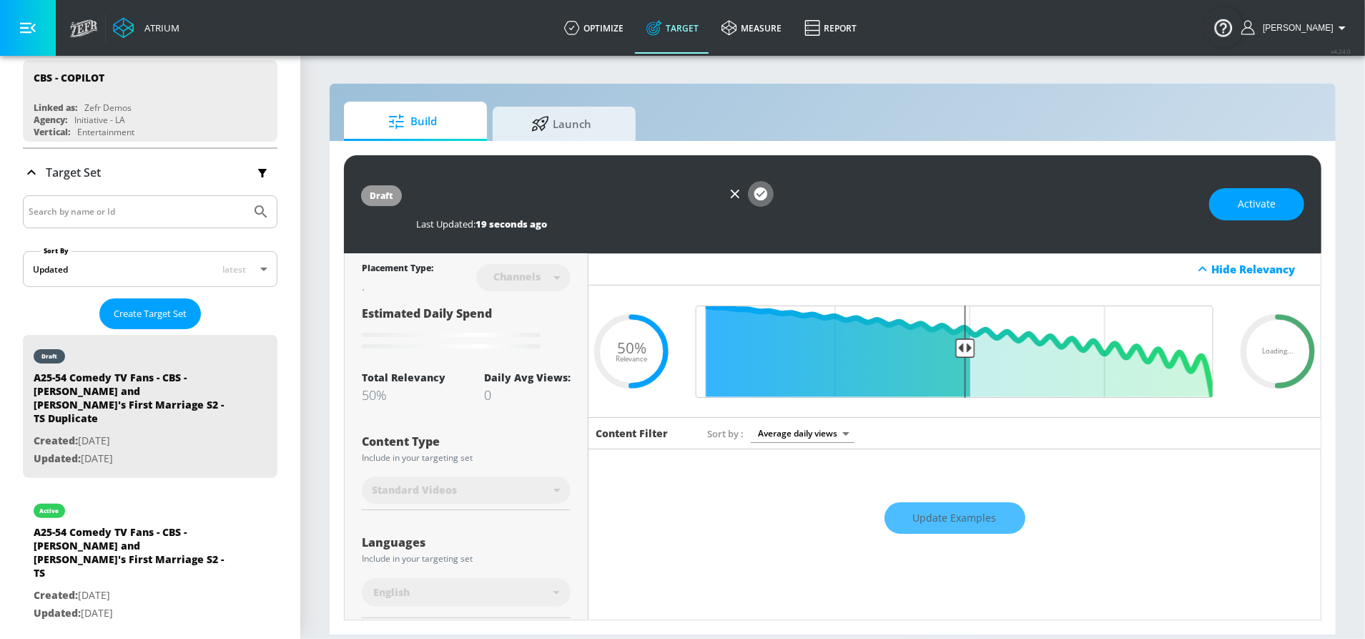
scroll to position [0, 0]
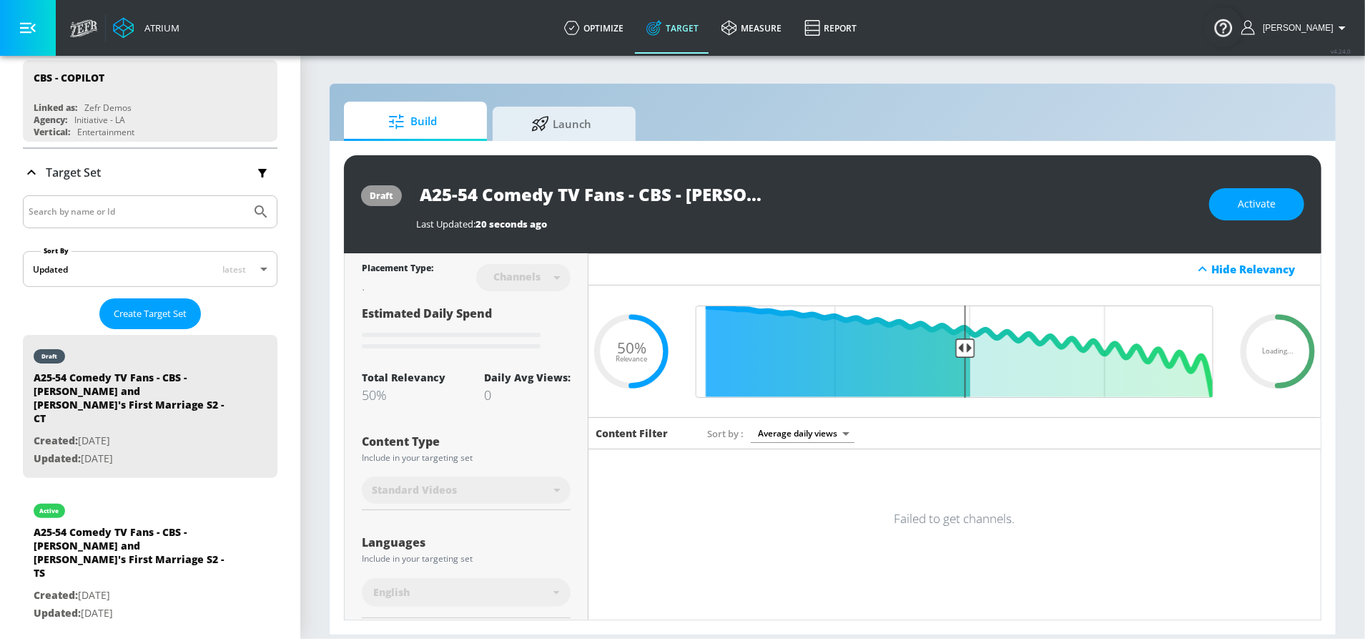
click at [551, 388] on div "0" at bounding box center [527, 394] width 87 height 17
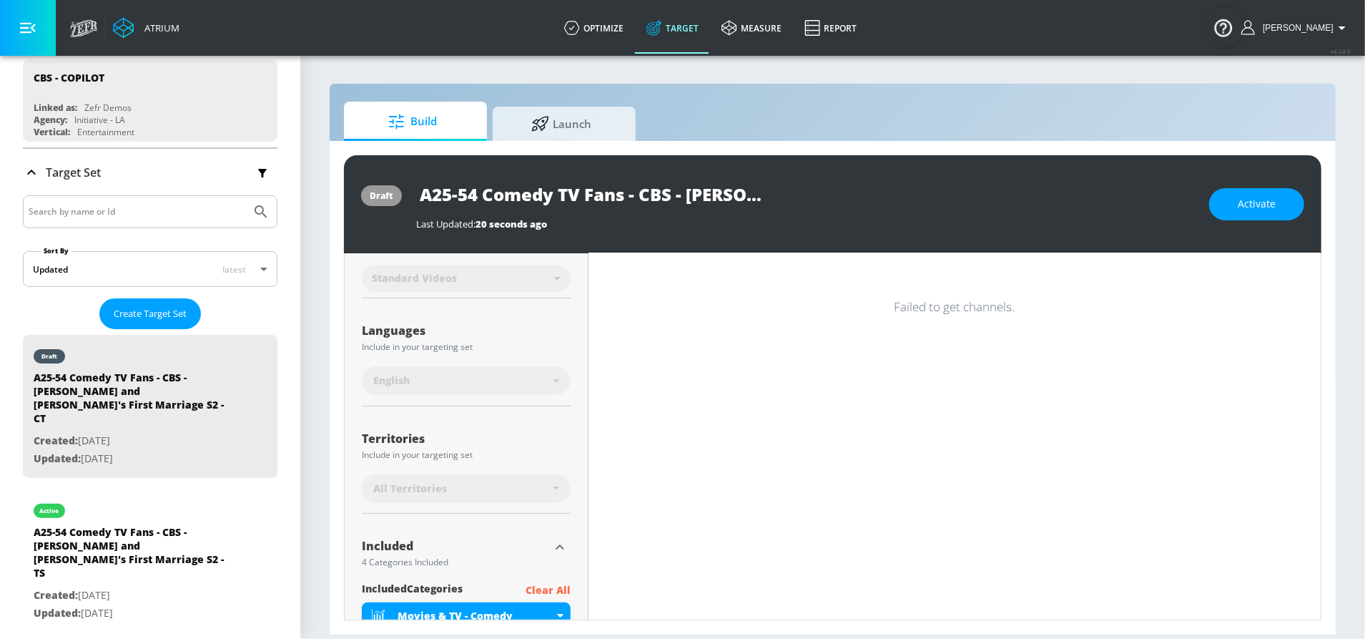
scroll to position [206, 0]
click at [543, 489] on div "All Territories" at bounding box center [463, 494] width 180 height 14
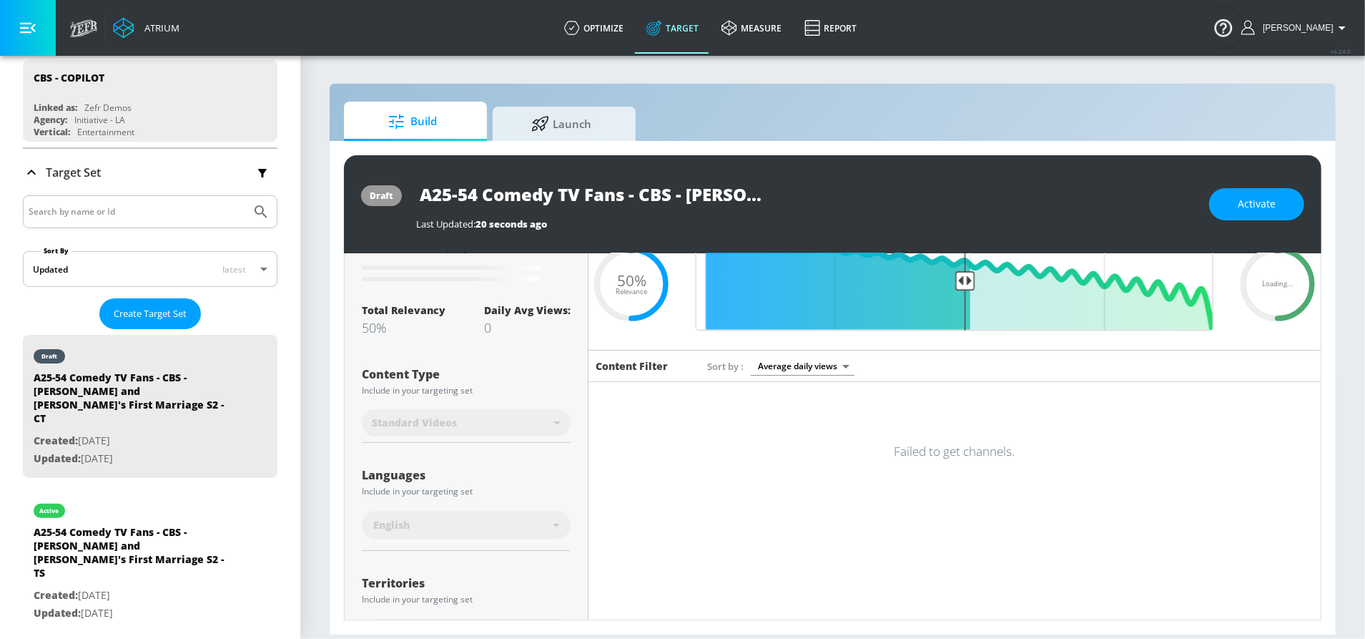
scroll to position [169, 0]
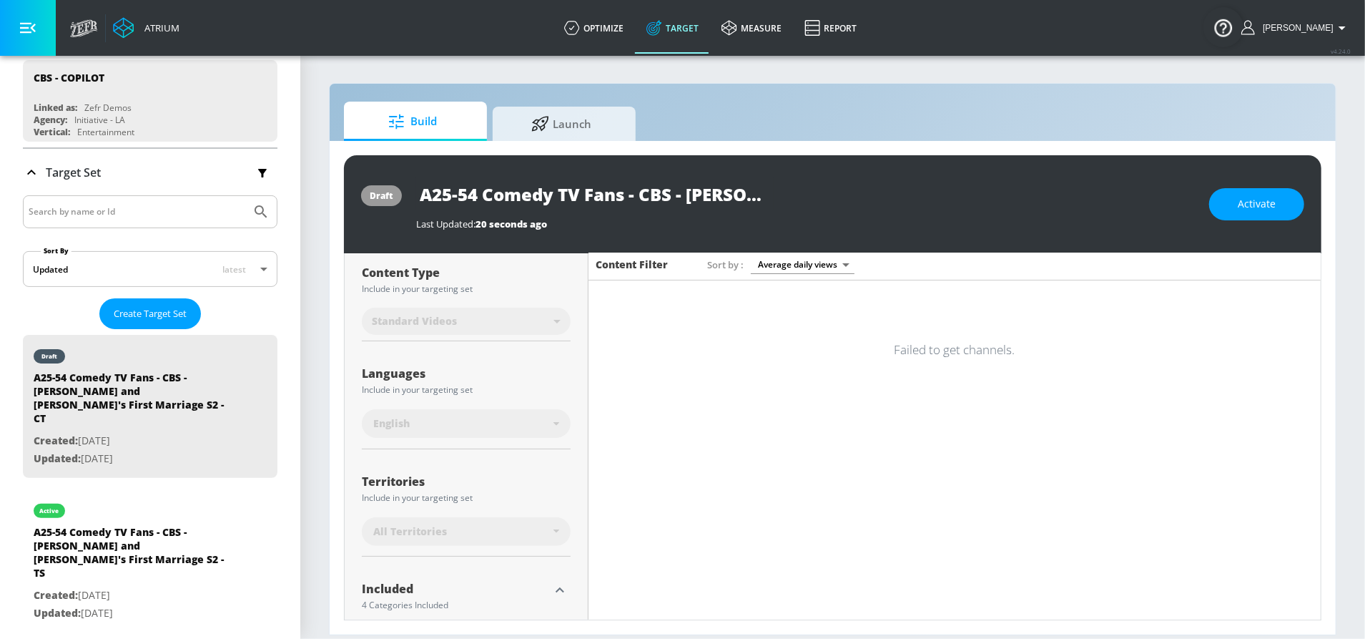
click at [531, 393] on div "Include in your targeting set" at bounding box center [466, 389] width 209 height 9
click at [531, 524] on div "All Territories" at bounding box center [463, 531] width 180 height 14
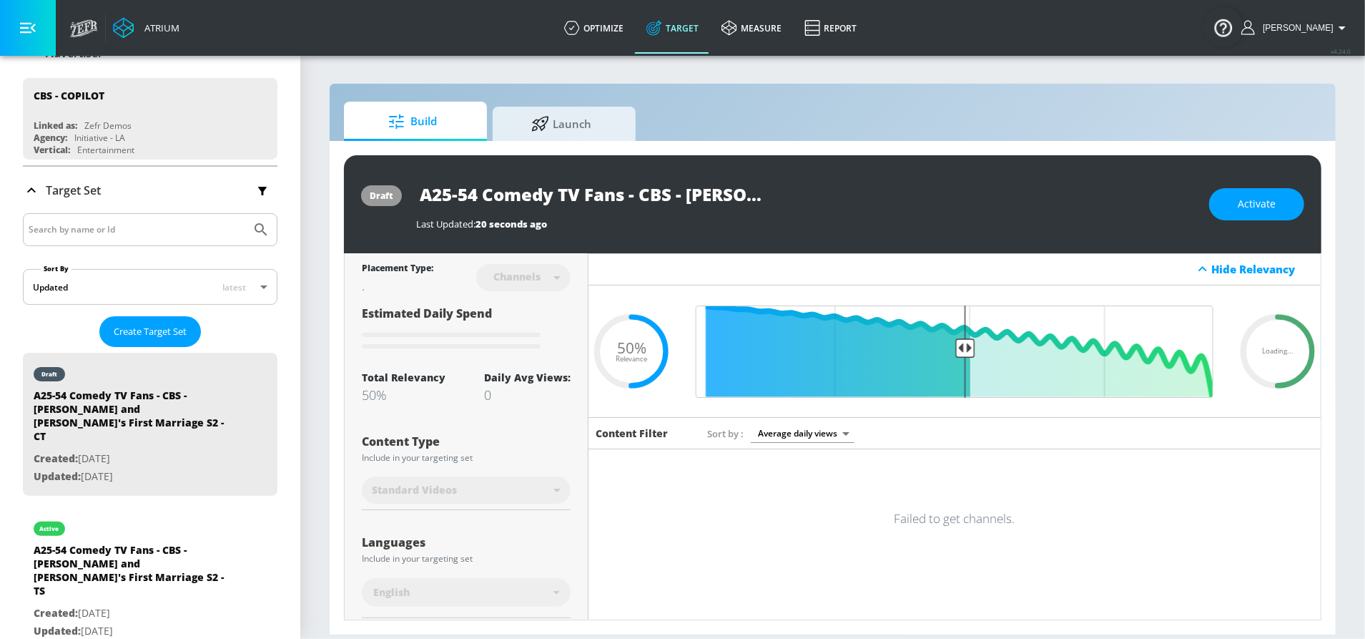
scroll to position [124, 0]
click at [777, 391] on input "Final Threshold" at bounding box center [955, 351] width 532 height 92
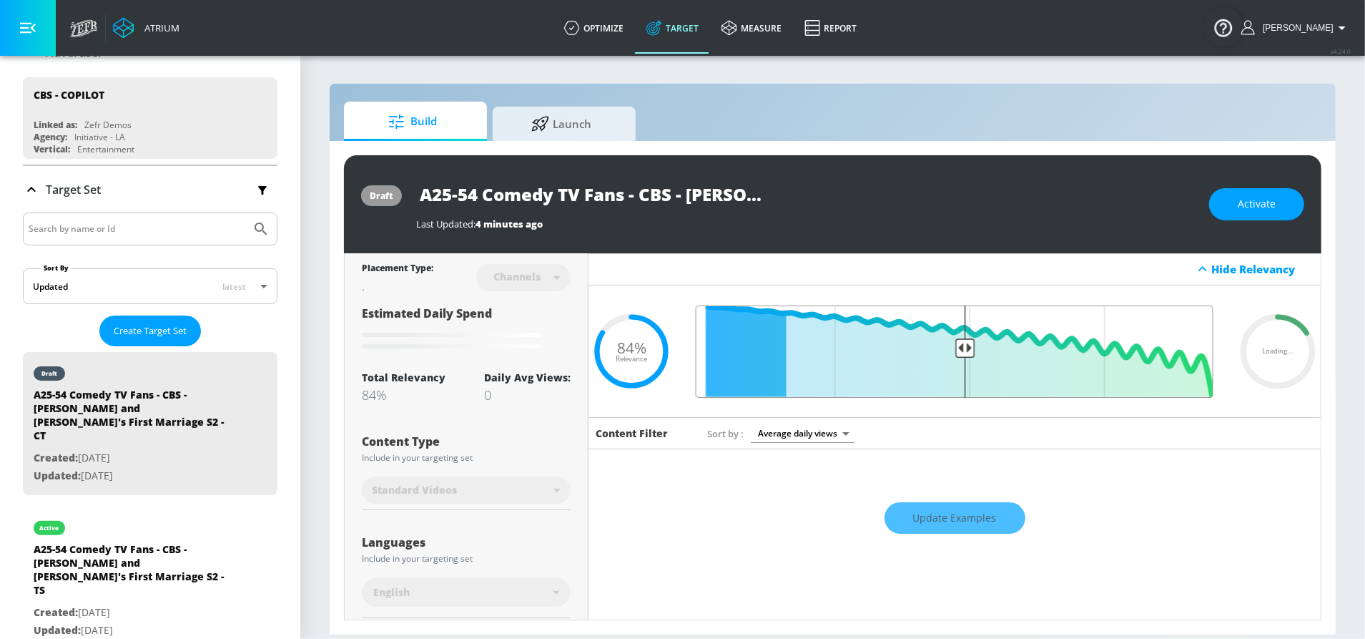
type input "0.5"
click at [957, 342] on input "Final Threshold" at bounding box center [955, 351] width 532 height 92
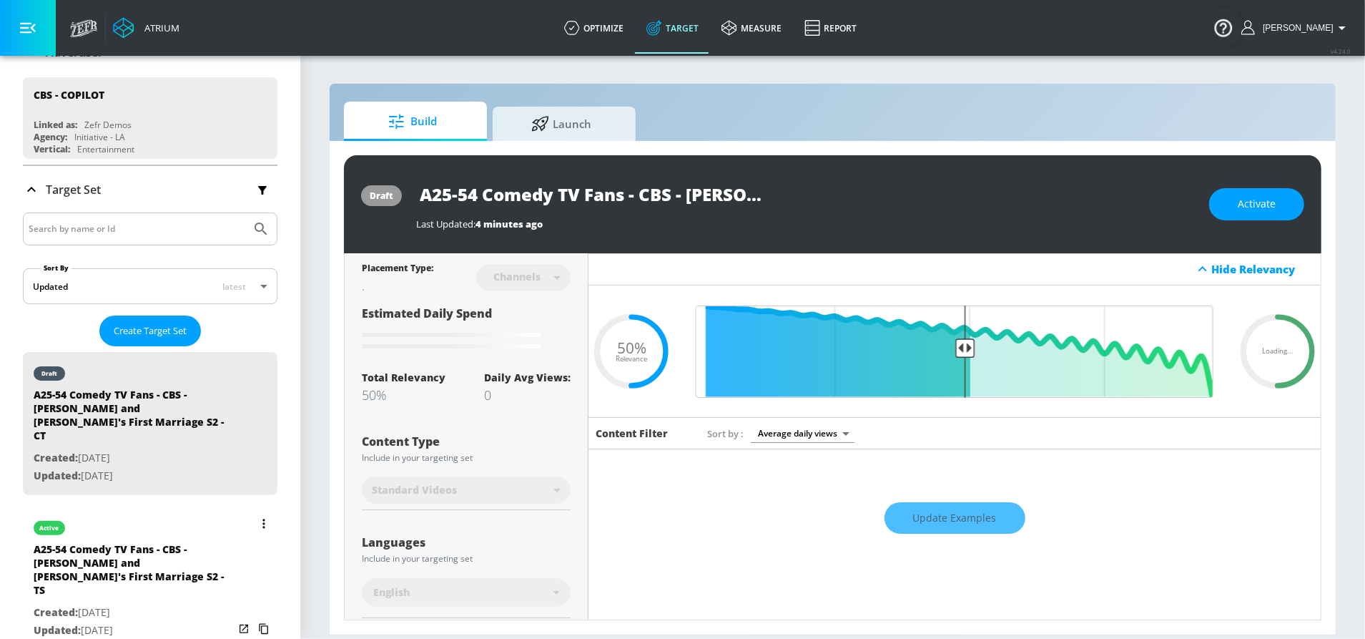
click at [127, 542] on div "A25-54 Comedy TV Fans - CBS - [PERSON_NAME] and [PERSON_NAME]'s First Marriage …" at bounding box center [134, 573] width 200 height 62
type input "A25-54 Comedy TV Fans - CBS - [PERSON_NAME] and [PERSON_NAME]'s First Marriage …"
type input "0.05"
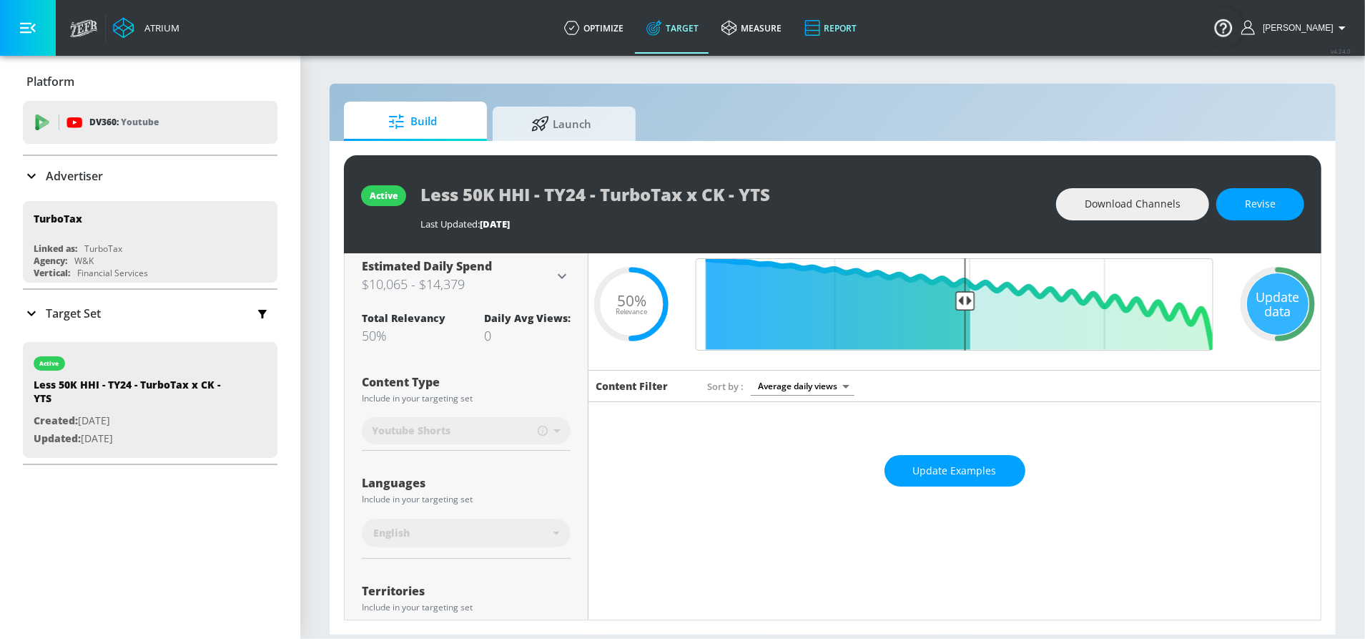
scroll to position [79, 0]
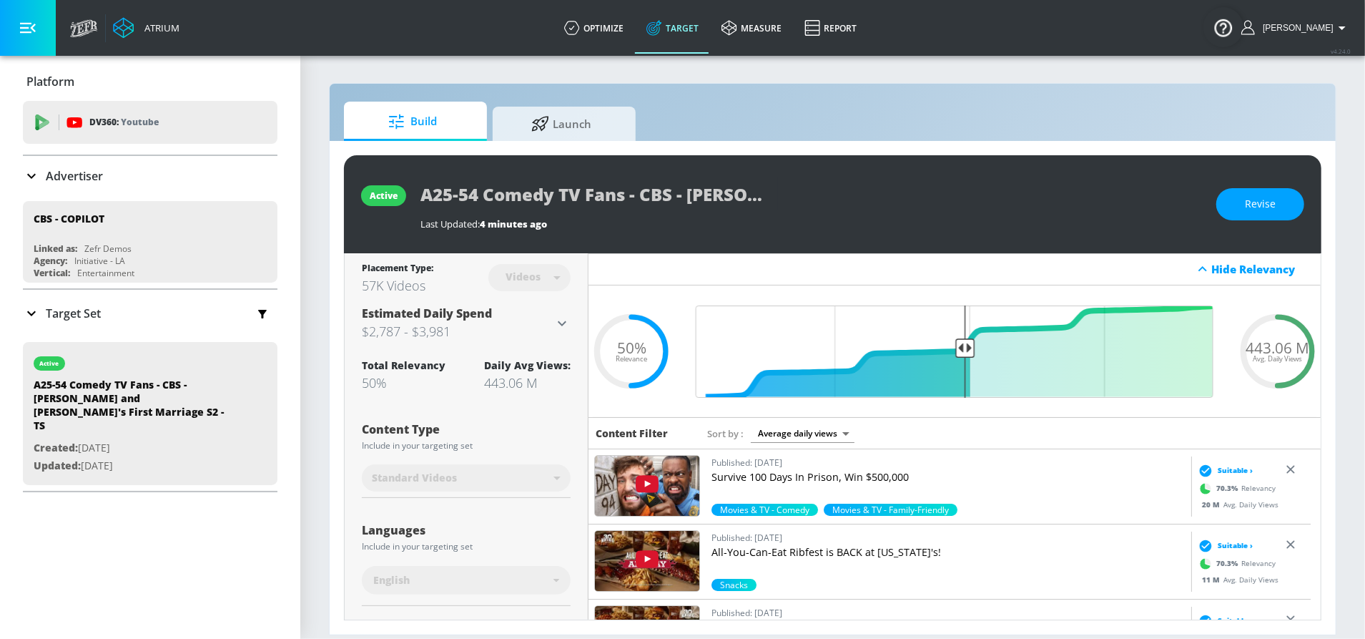
click at [88, 312] on p "Target Set" at bounding box center [73, 313] width 55 height 16
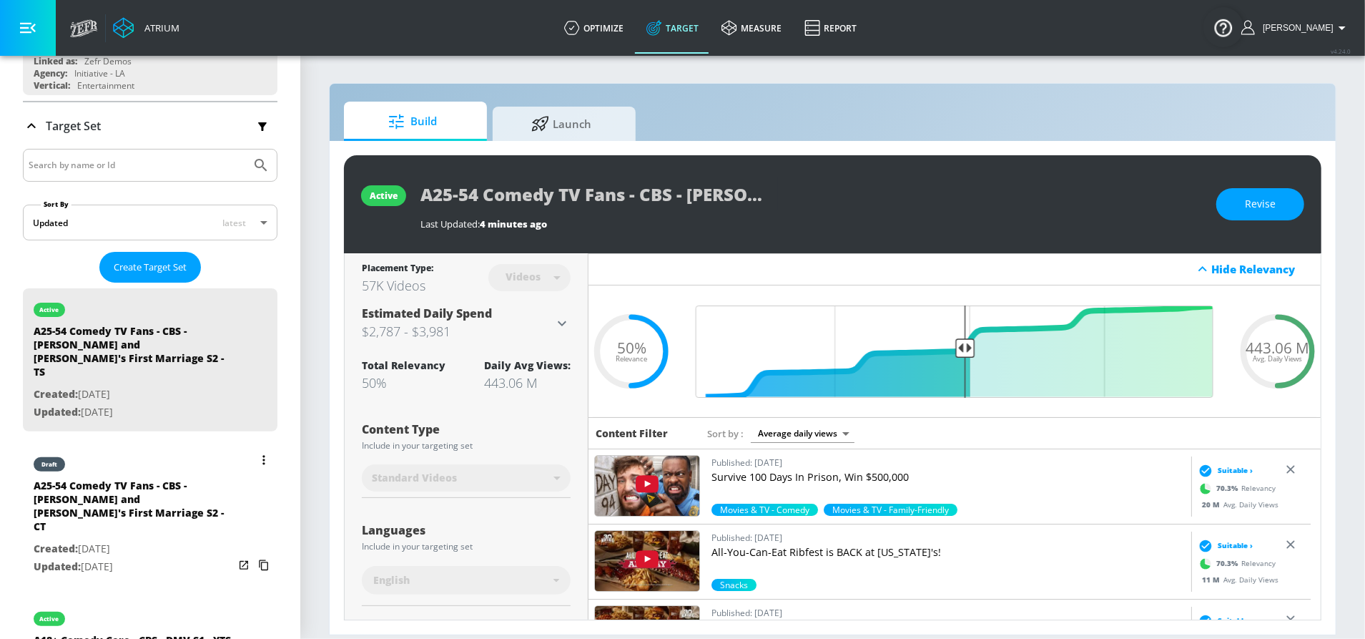
scroll to position [188, 0]
click at [147, 482] on div "A25-54 Comedy TV Fans - CBS - [PERSON_NAME] and [PERSON_NAME]'s First Marriage …" at bounding box center [134, 509] width 200 height 62
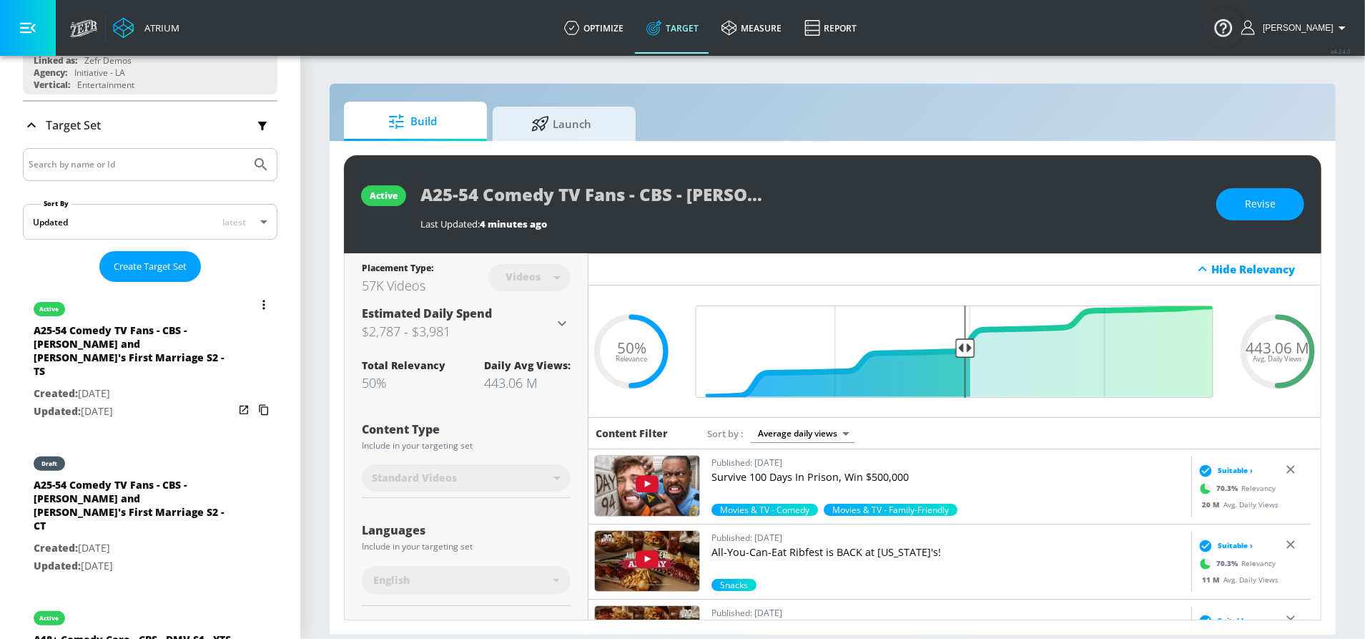
type input "A25-54 Comedy TV Fans - CBS - [PERSON_NAME] and [PERSON_NAME]'s First Marriage …"
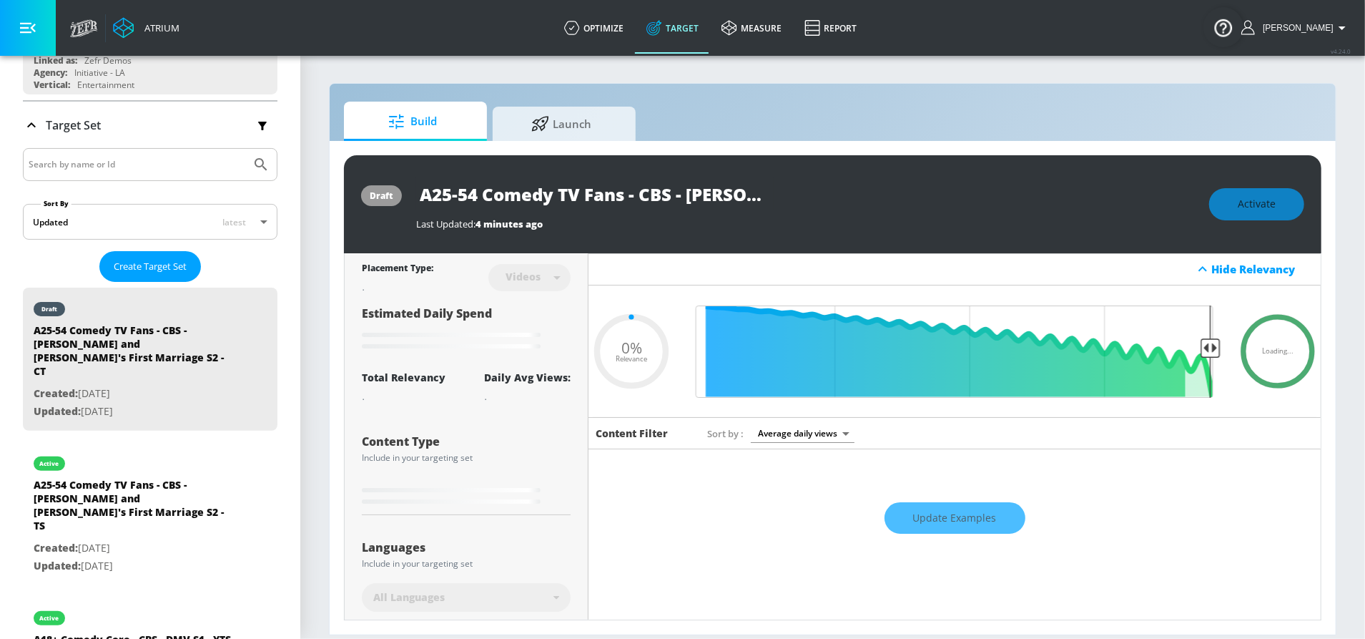
type input "0.5"
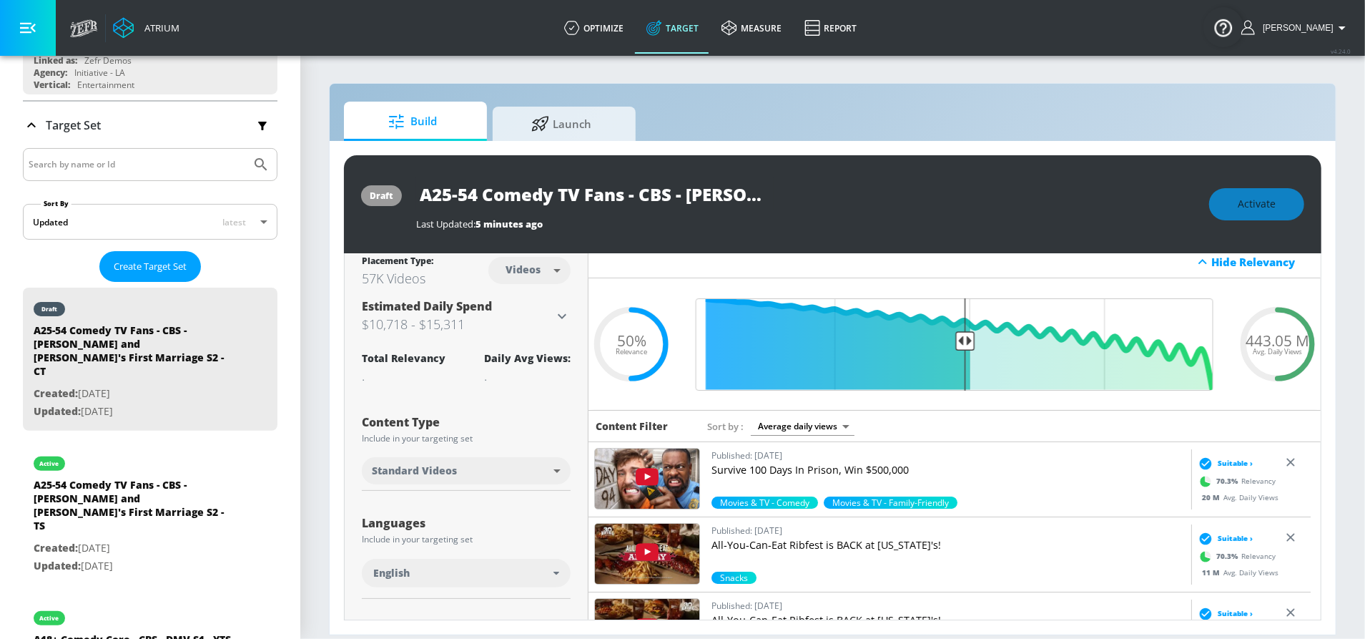
click at [530, 269] on body "Atrium optimize Target measure Report optimize Target measure Report v 4.24.0 S…" at bounding box center [682, 319] width 1365 height 639
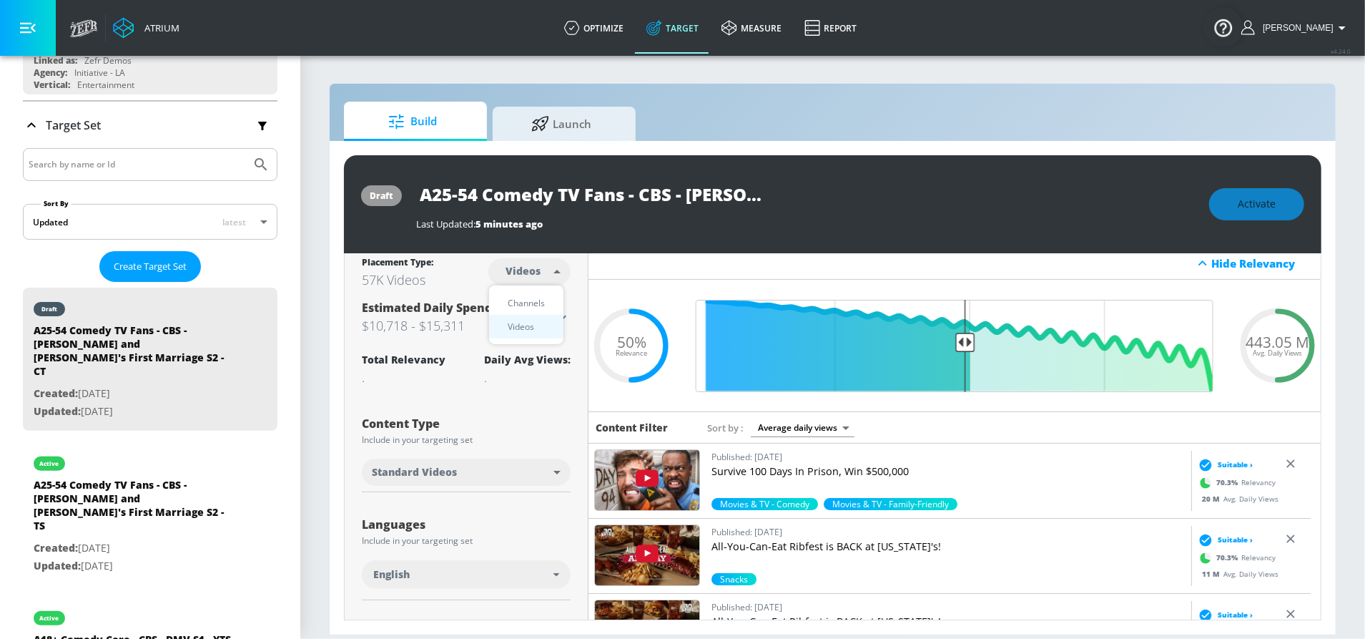
click at [531, 296] on div "Channels" at bounding box center [526, 302] width 51 height 15
type input "channels"
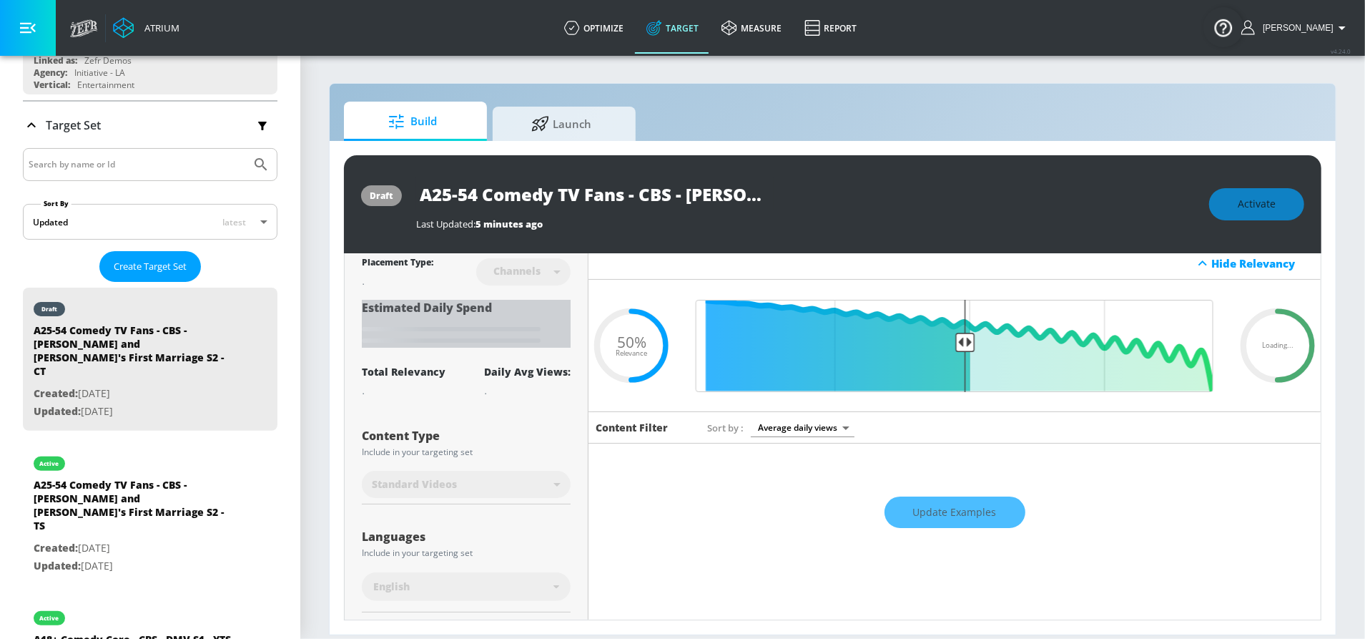
click at [561, 320] on div "Estimated Daily Spend Loading..." at bounding box center [466, 324] width 209 height 48
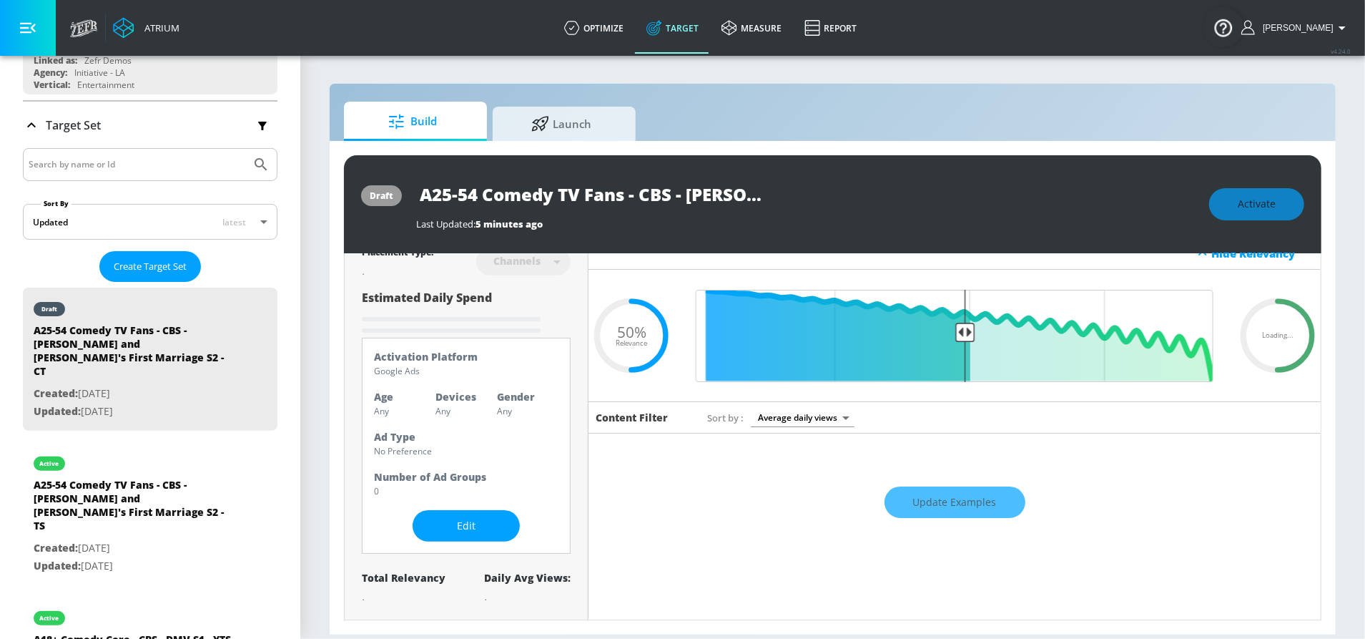
scroll to position [0, 0]
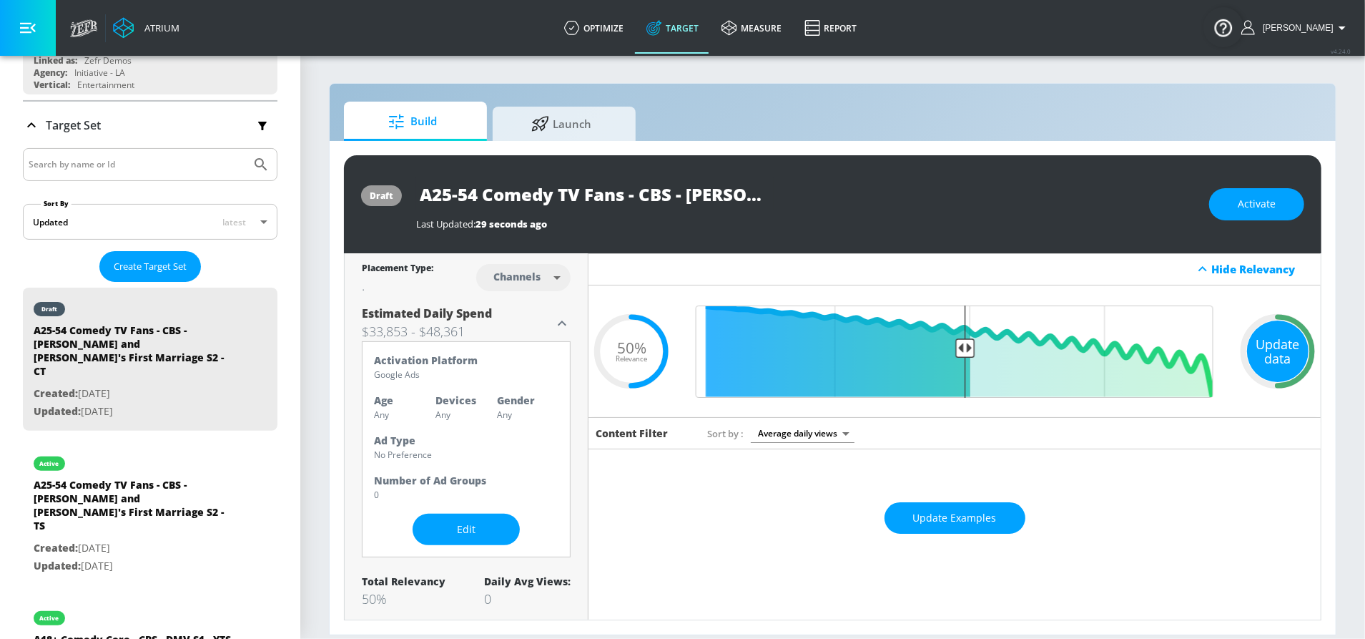
click at [1276, 343] on div "Update data" at bounding box center [1278, 351] width 62 height 62
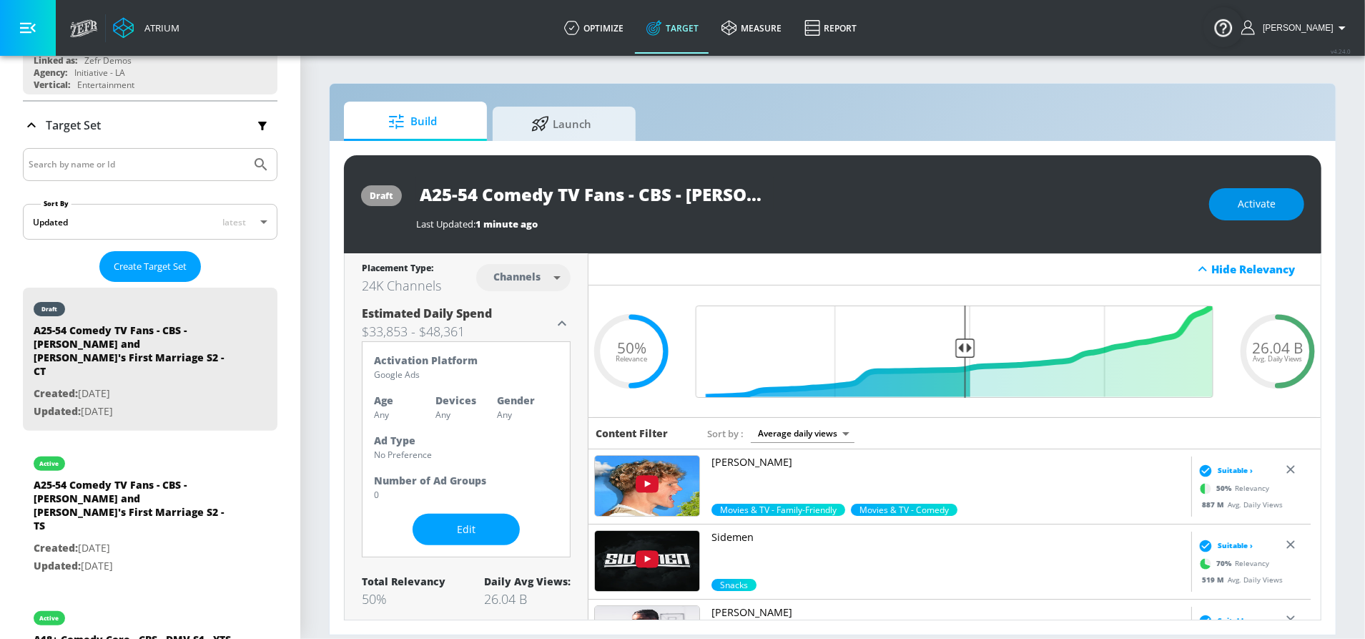
click at [1253, 202] on span "Activate" at bounding box center [1257, 204] width 38 height 18
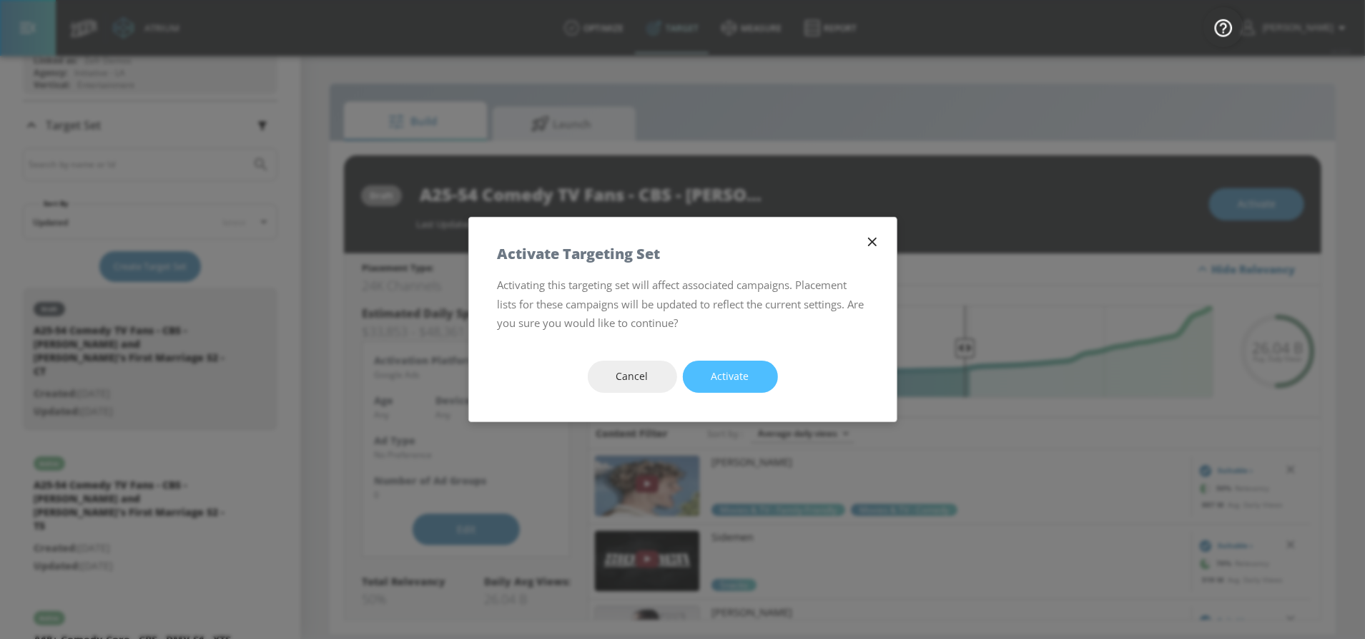
click at [718, 386] on button "Activate" at bounding box center [730, 376] width 95 height 32
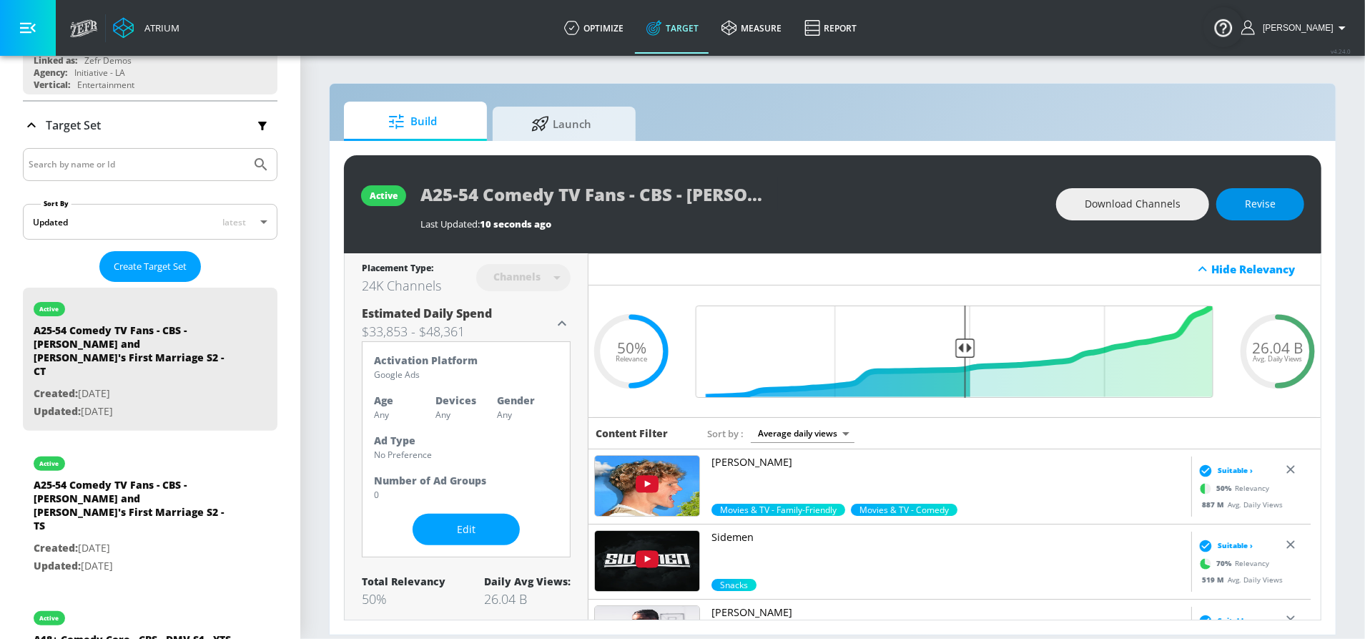
click at [1269, 208] on span "Revise" at bounding box center [1260, 204] width 31 height 18
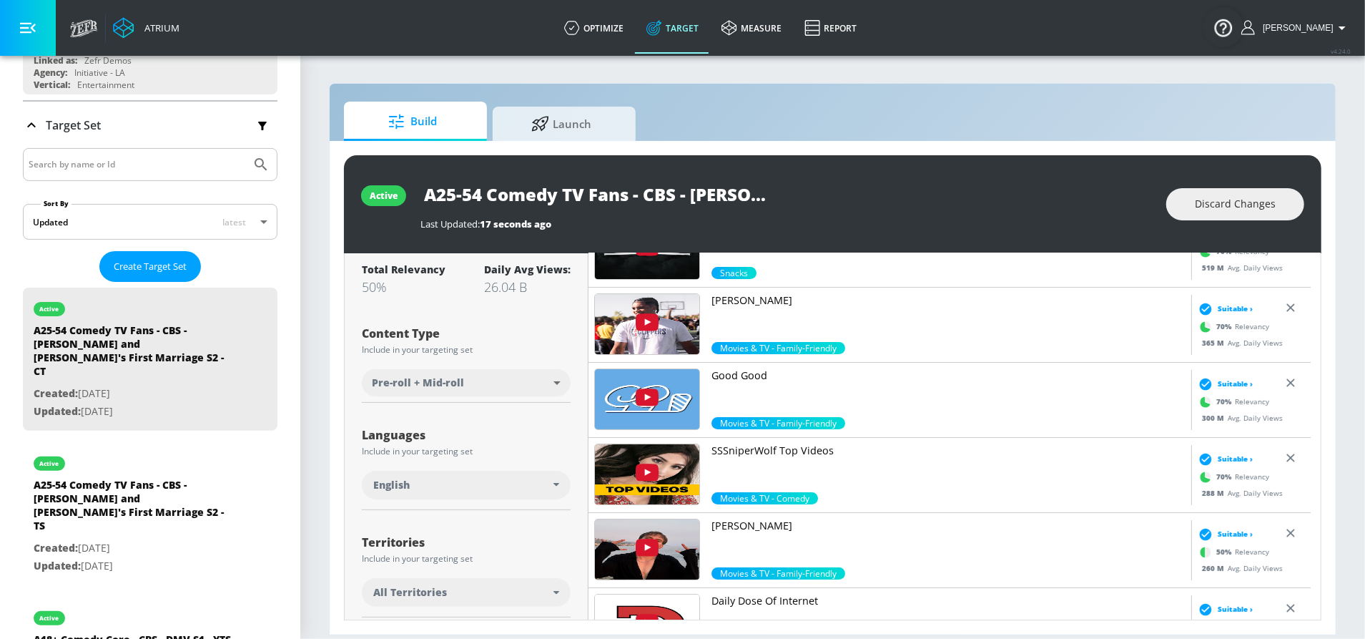
scroll to position [360, 0]
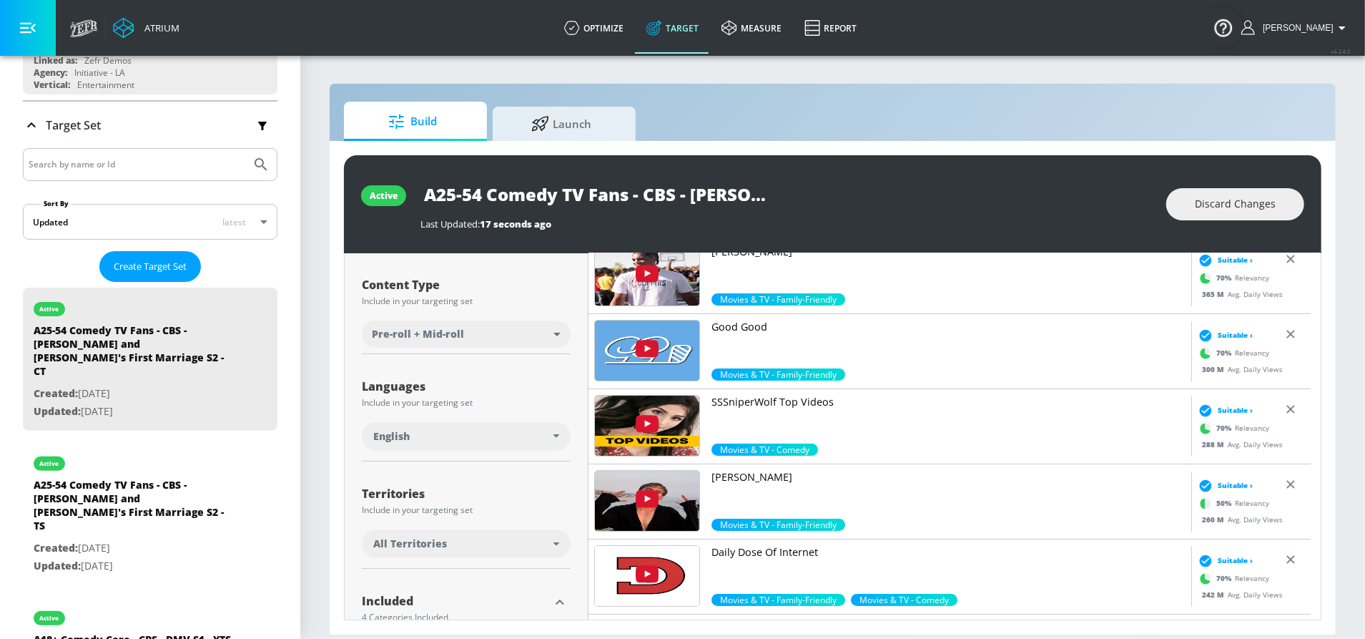
click at [481, 538] on div "All Territories" at bounding box center [463, 543] width 180 height 14
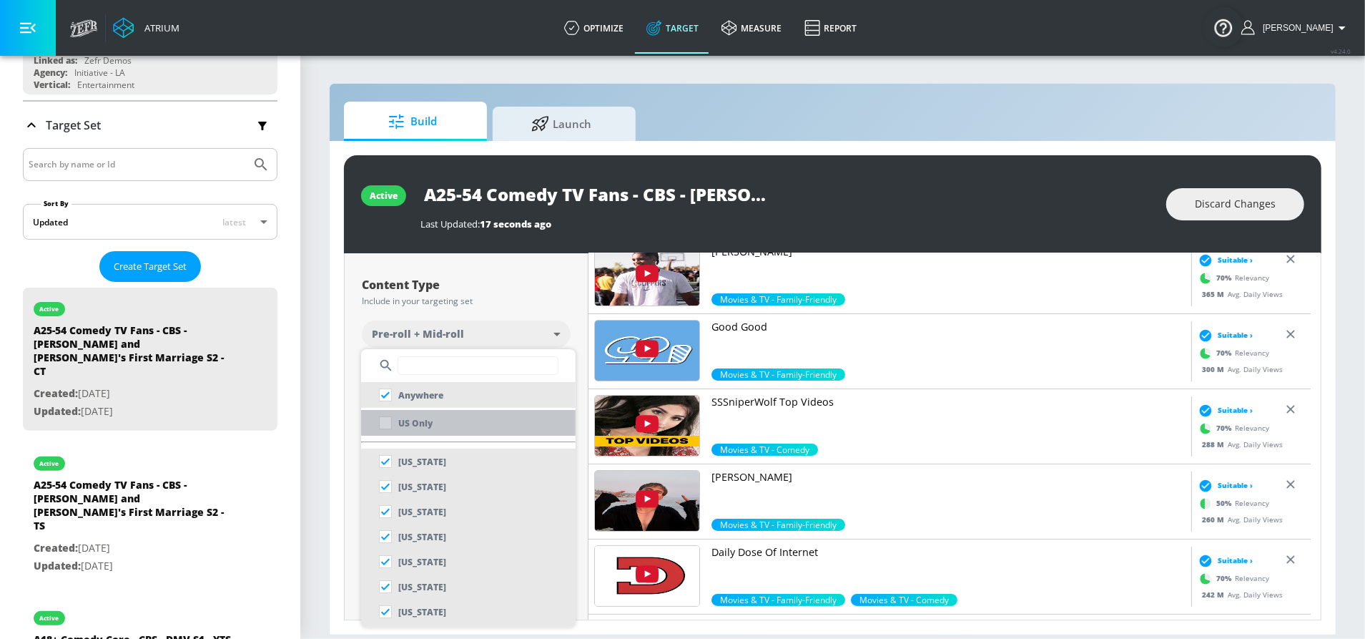
click at [443, 430] on li "US Only" at bounding box center [468, 423] width 215 height 26
checkbox input "false"
checkbox input "true"
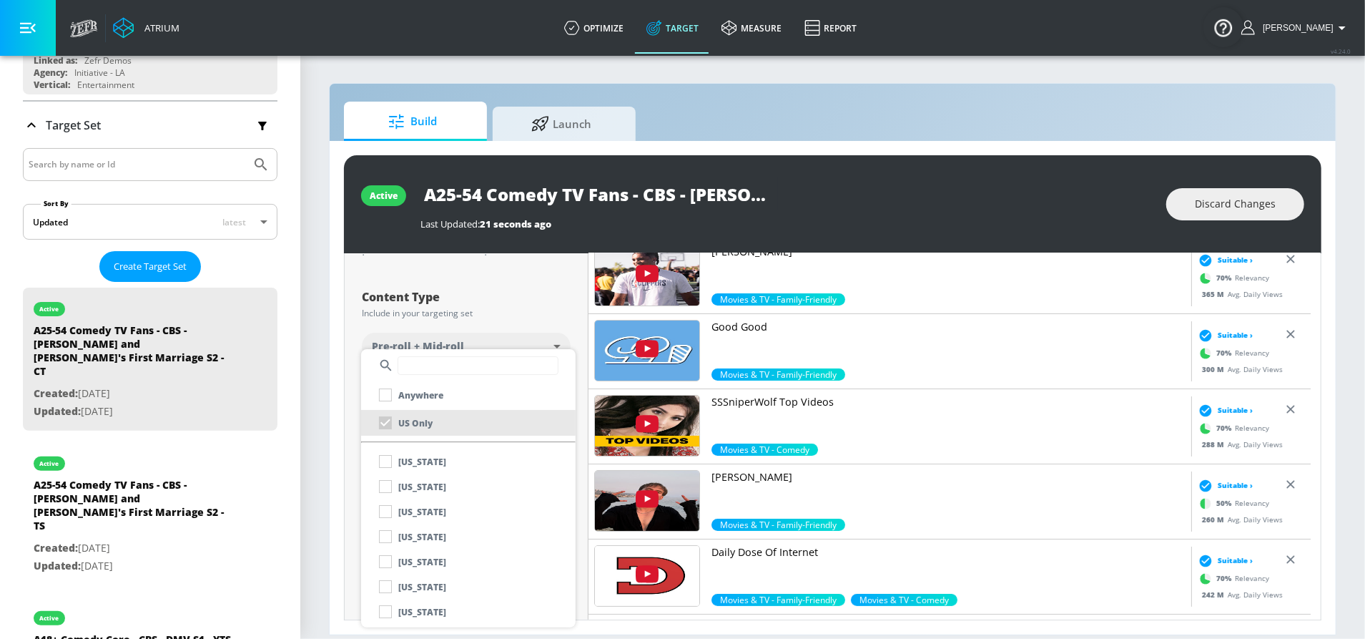
scroll to position [372, 0]
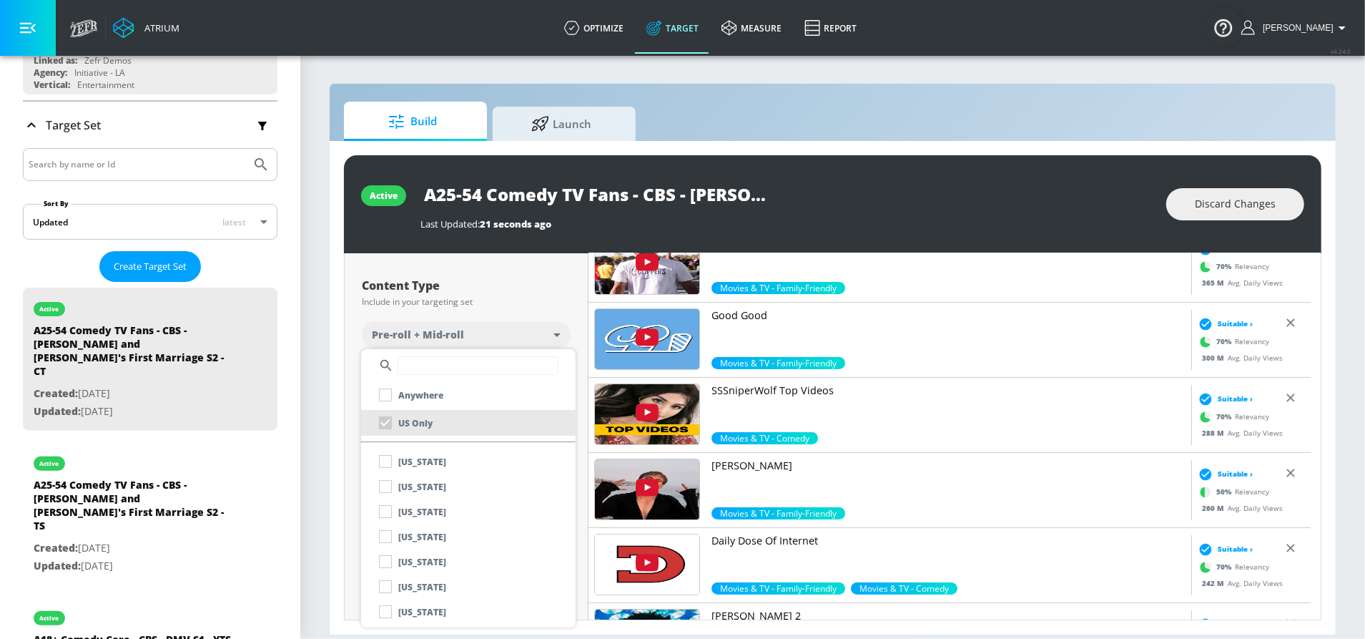
click at [557, 303] on div at bounding box center [682, 319] width 1365 height 639
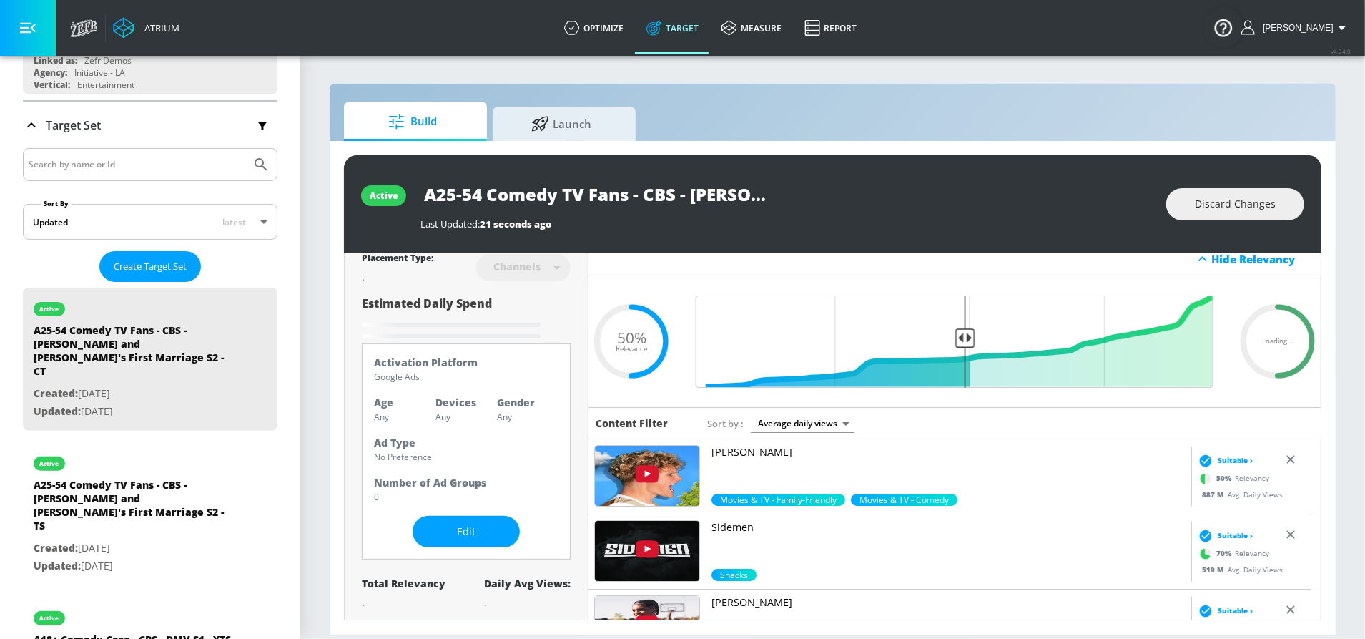
scroll to position [0, 0]
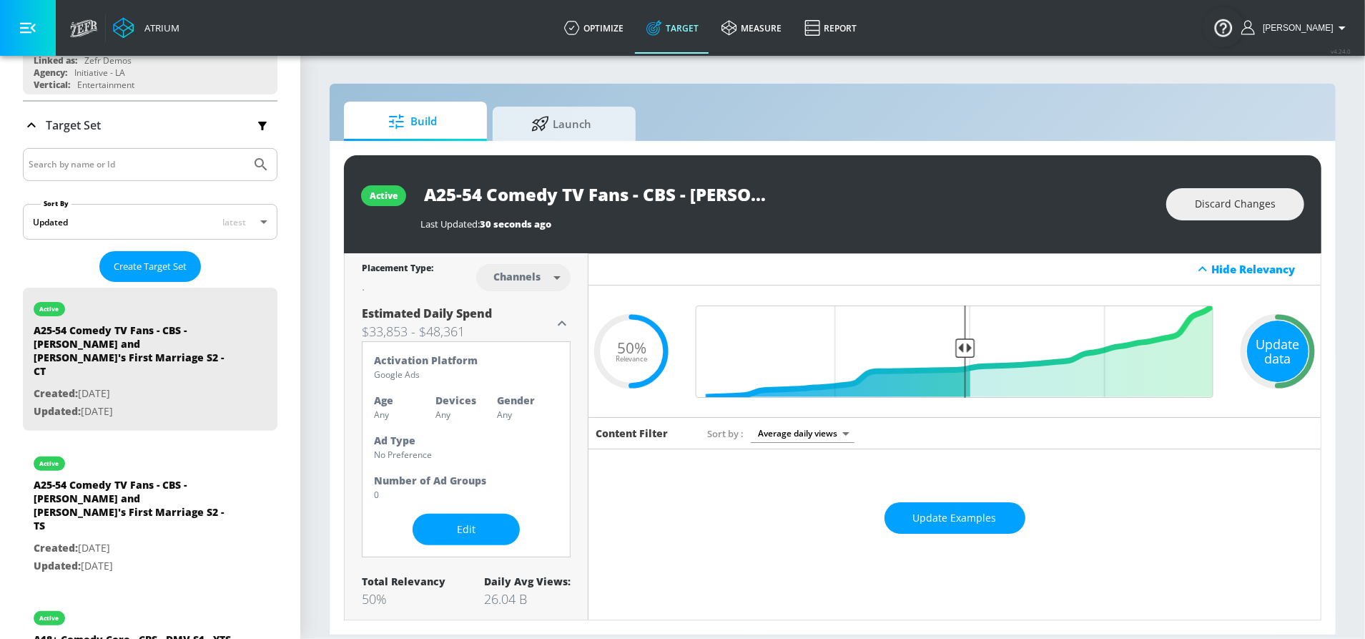
click at [1263, 363] on div "Update data" at bounding box center [1278, 351] width 62 height 62
